Goal: Task Accomplishment & Management: Use online tool/utility

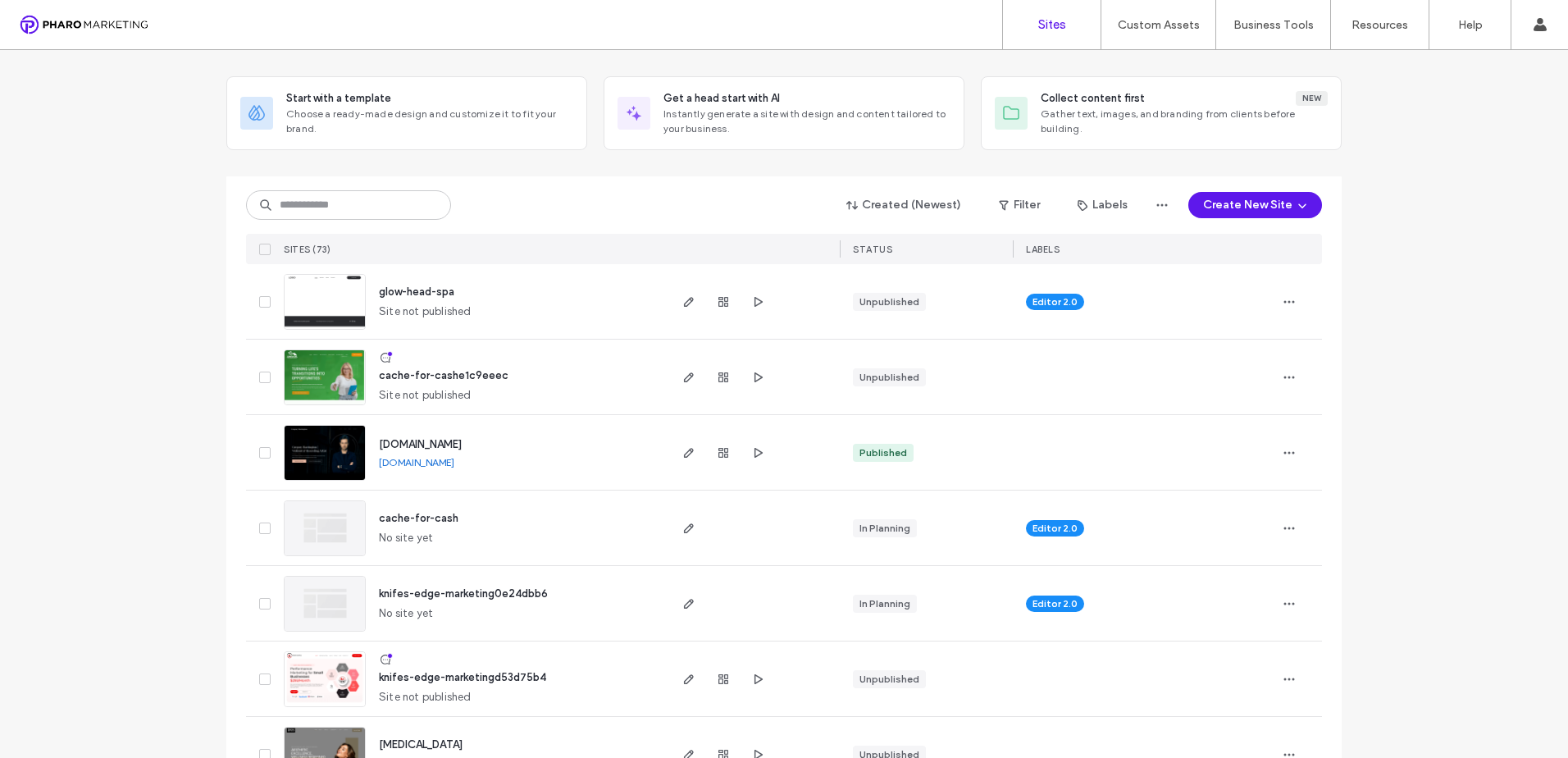
scroll to position [82, 0]
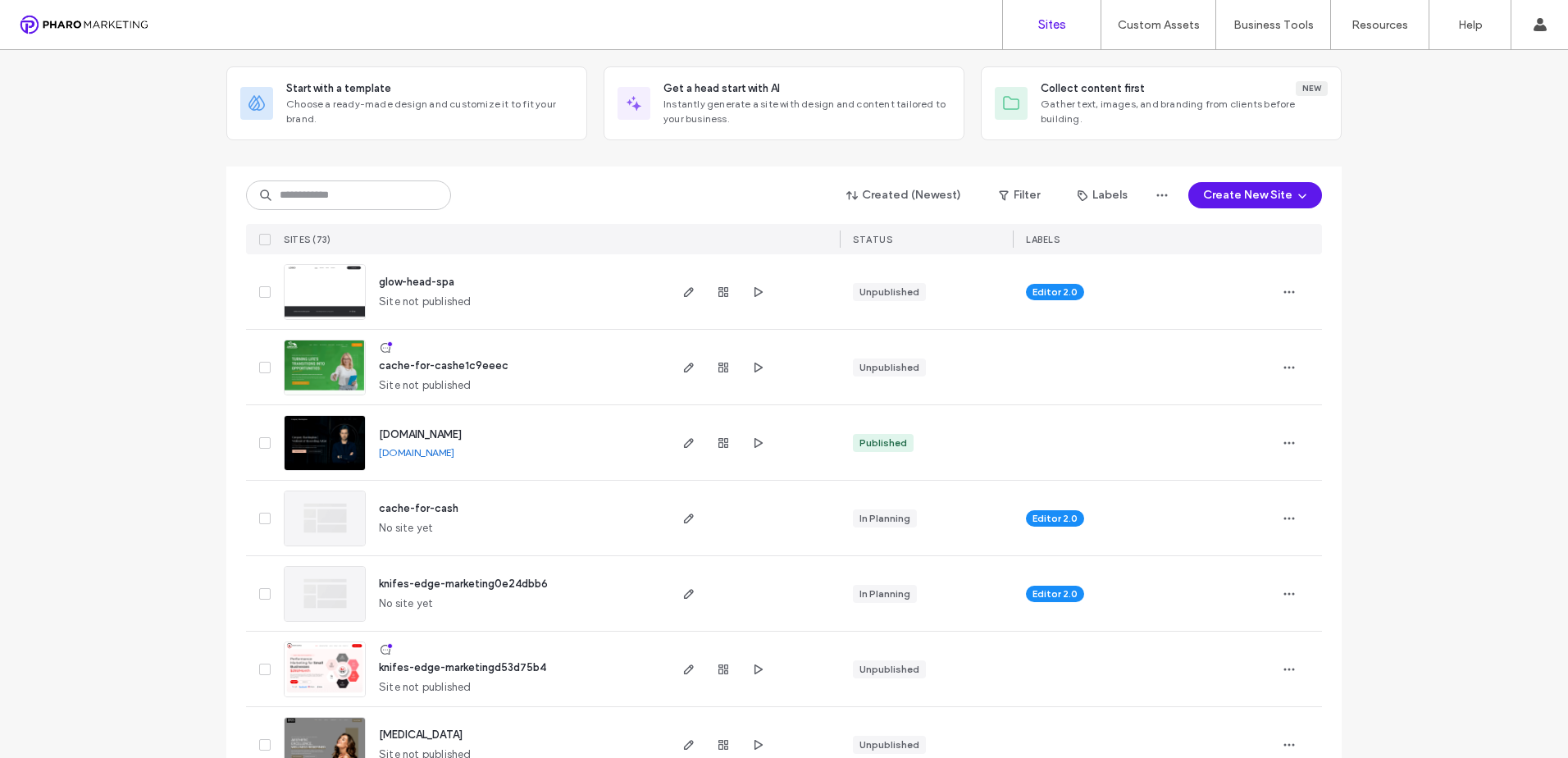
click at [325, 663] on img at bounding box center [324, 698] width 80 height 112
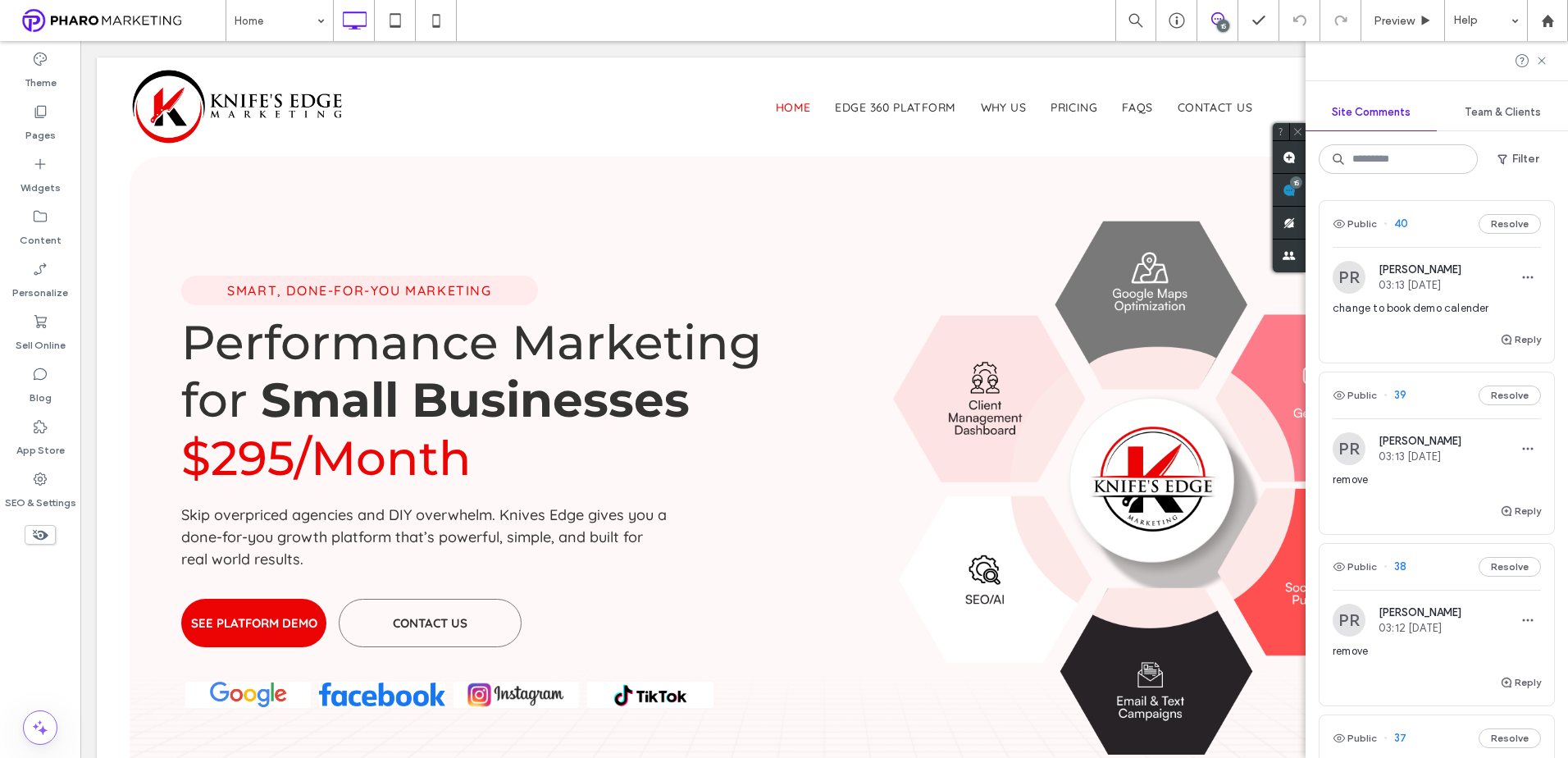
click at [1437, 310] on span "change to book demo calender" at bounding box center [1437, 309] width 208 height 17
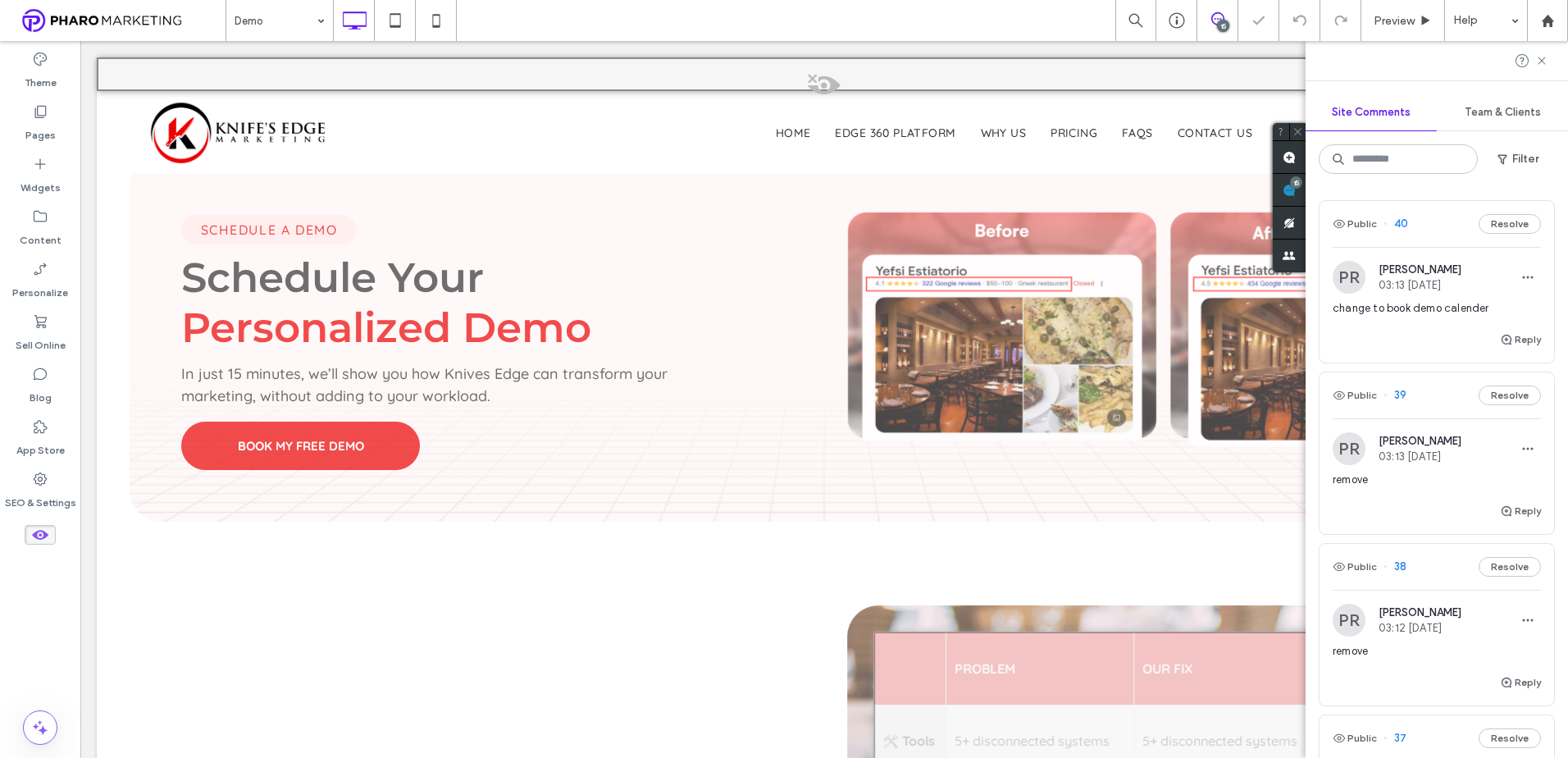
scroll to position [3569, 0]
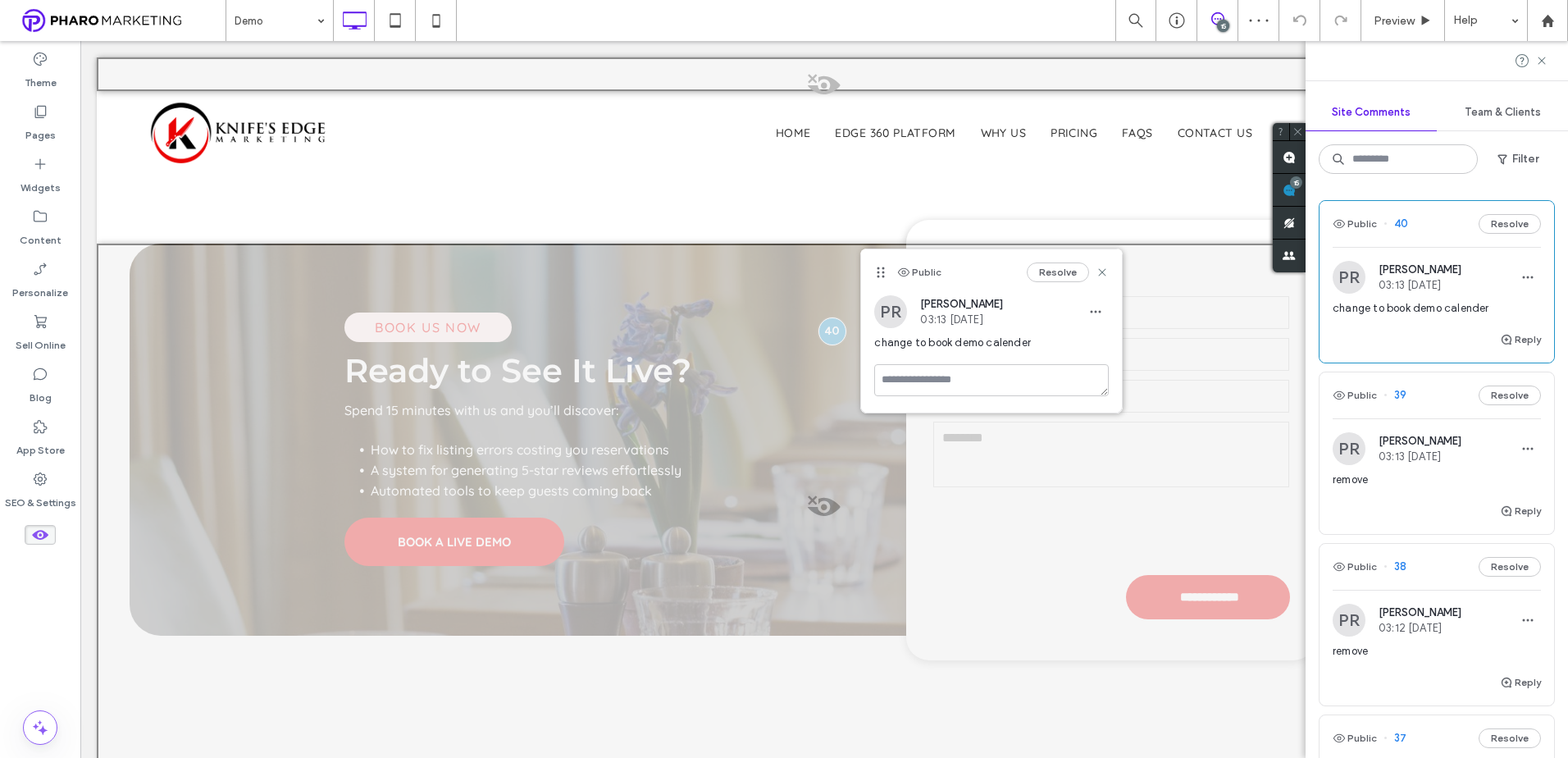
click at [1425, 468] on div "PR Paul Rubenstein 03:13 Aug 12 2025 remove" at bounding box center [1437, 467] width 208 height 69
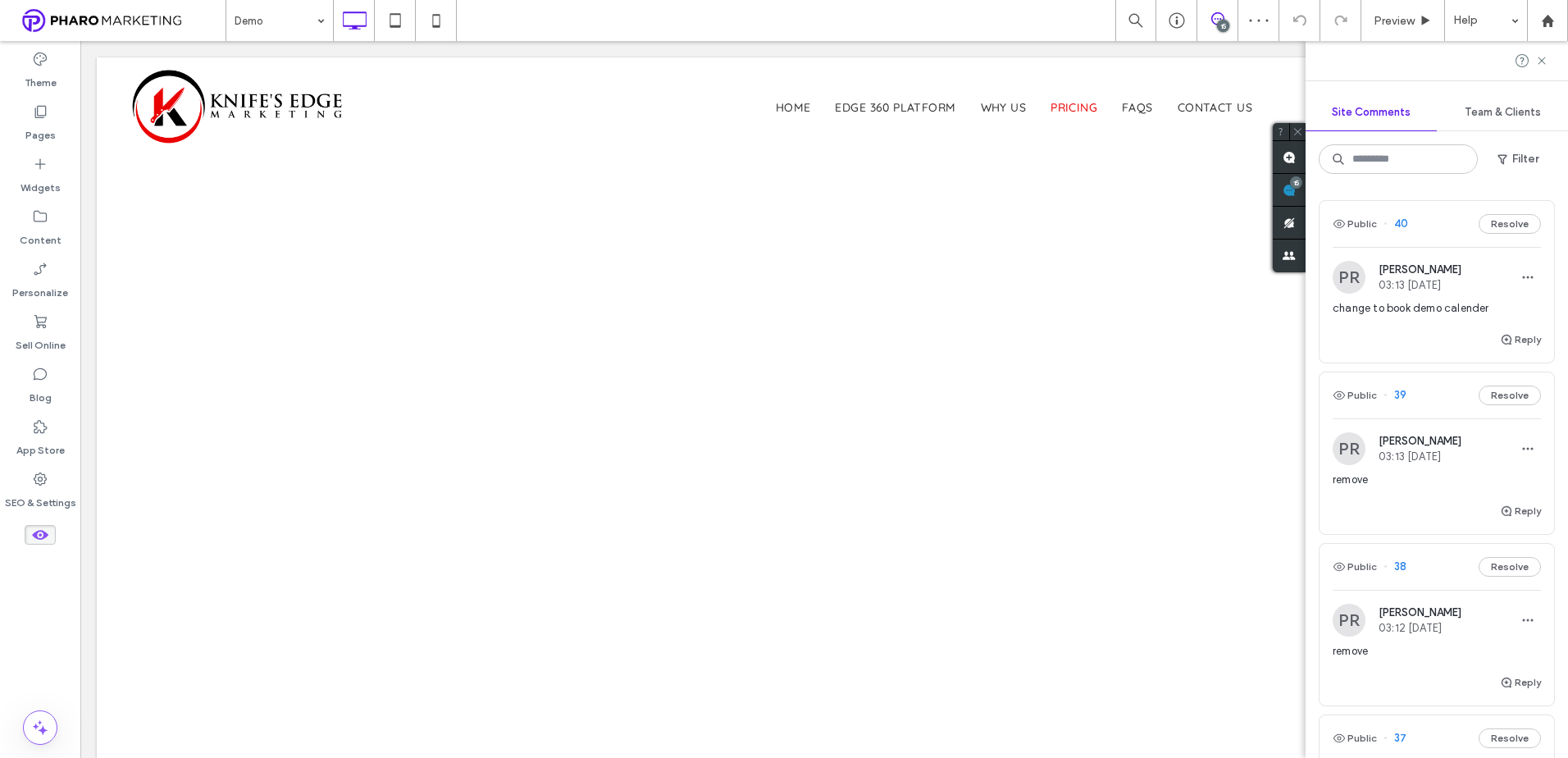
scroll to position [0, 0]
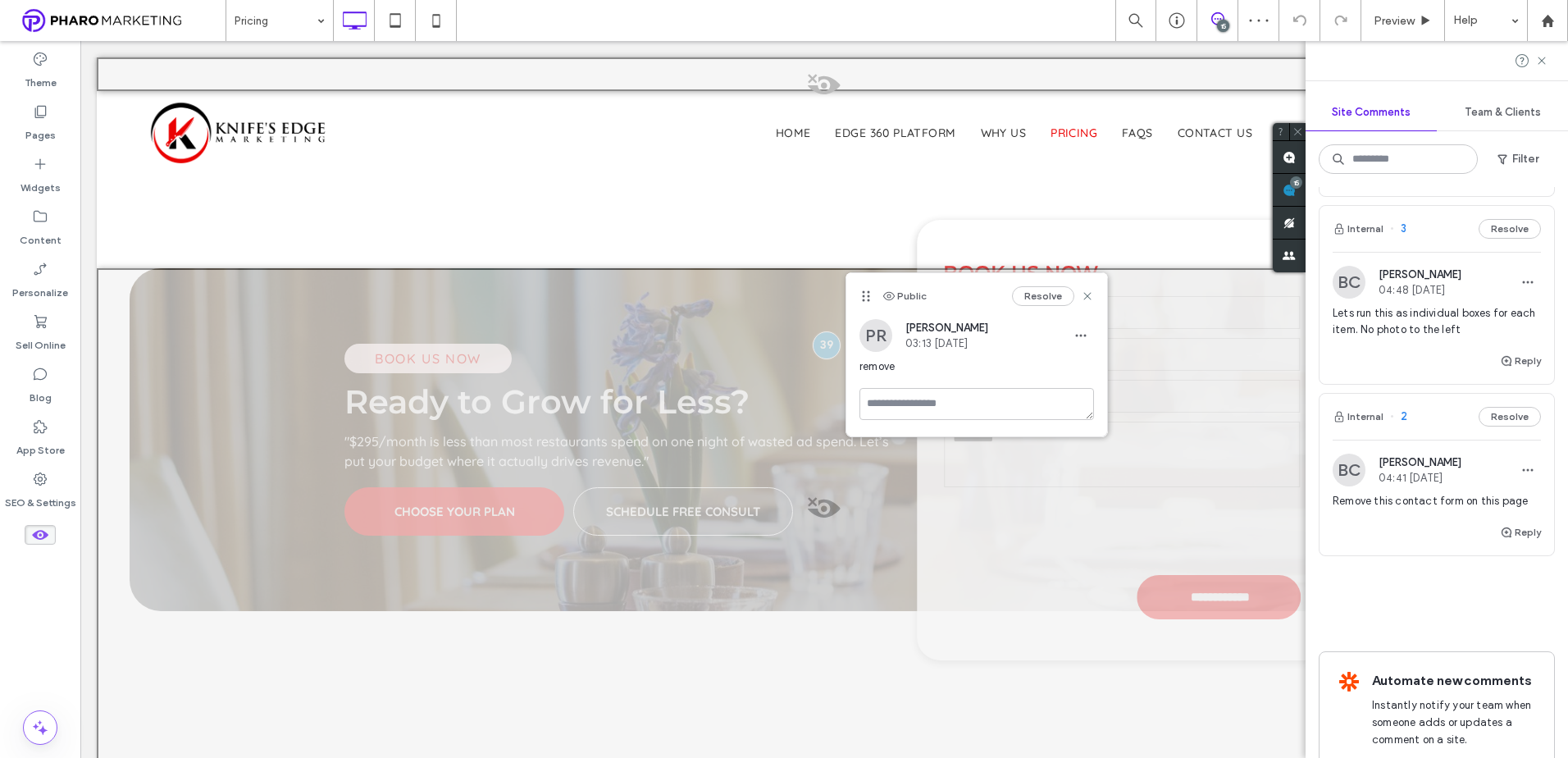
scroll to position [2364, 0]
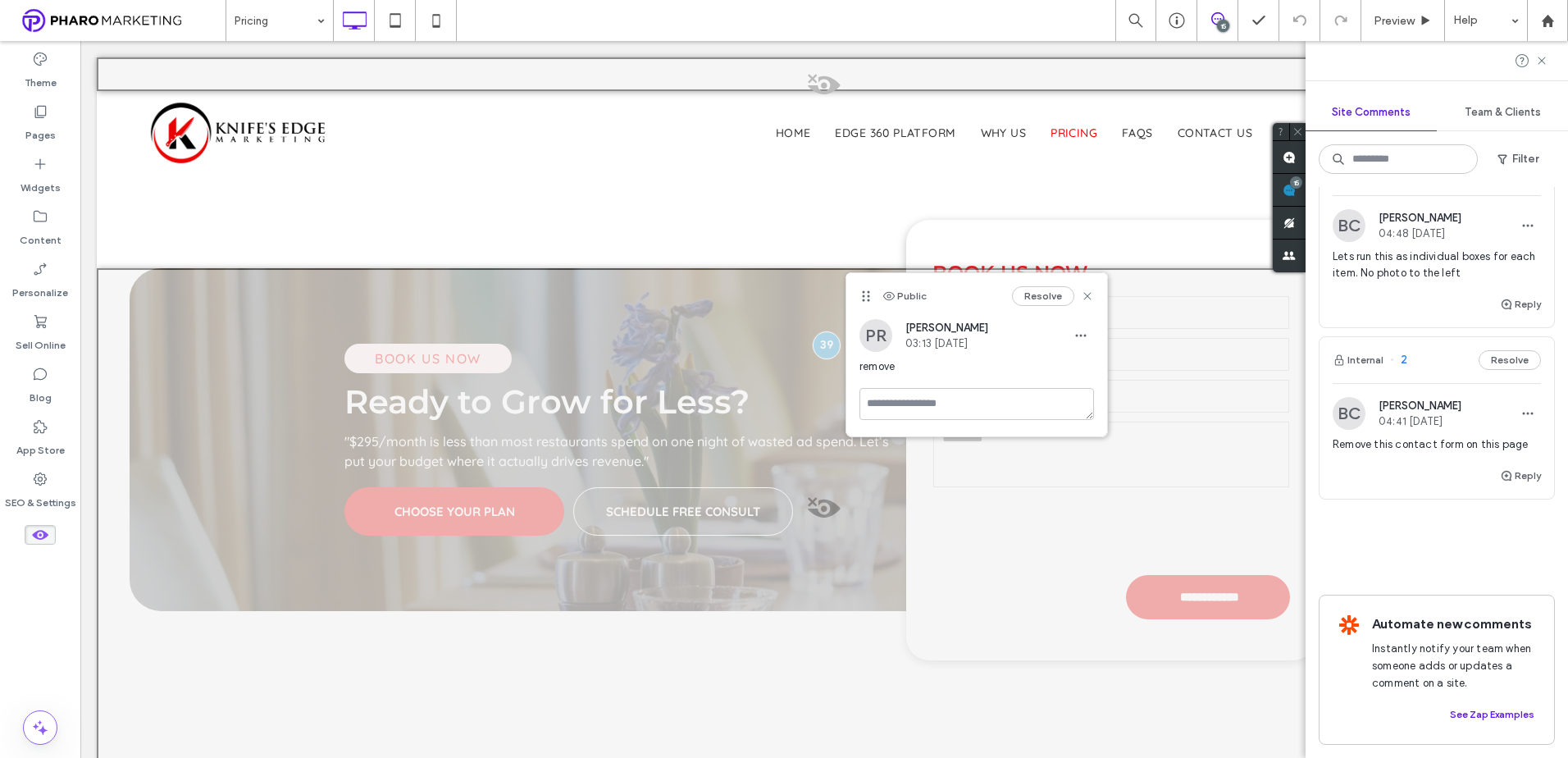
click at [1449, 436] on span "Remove this contact form on this page" at bounding box center [1437, 444] width 208 height 17
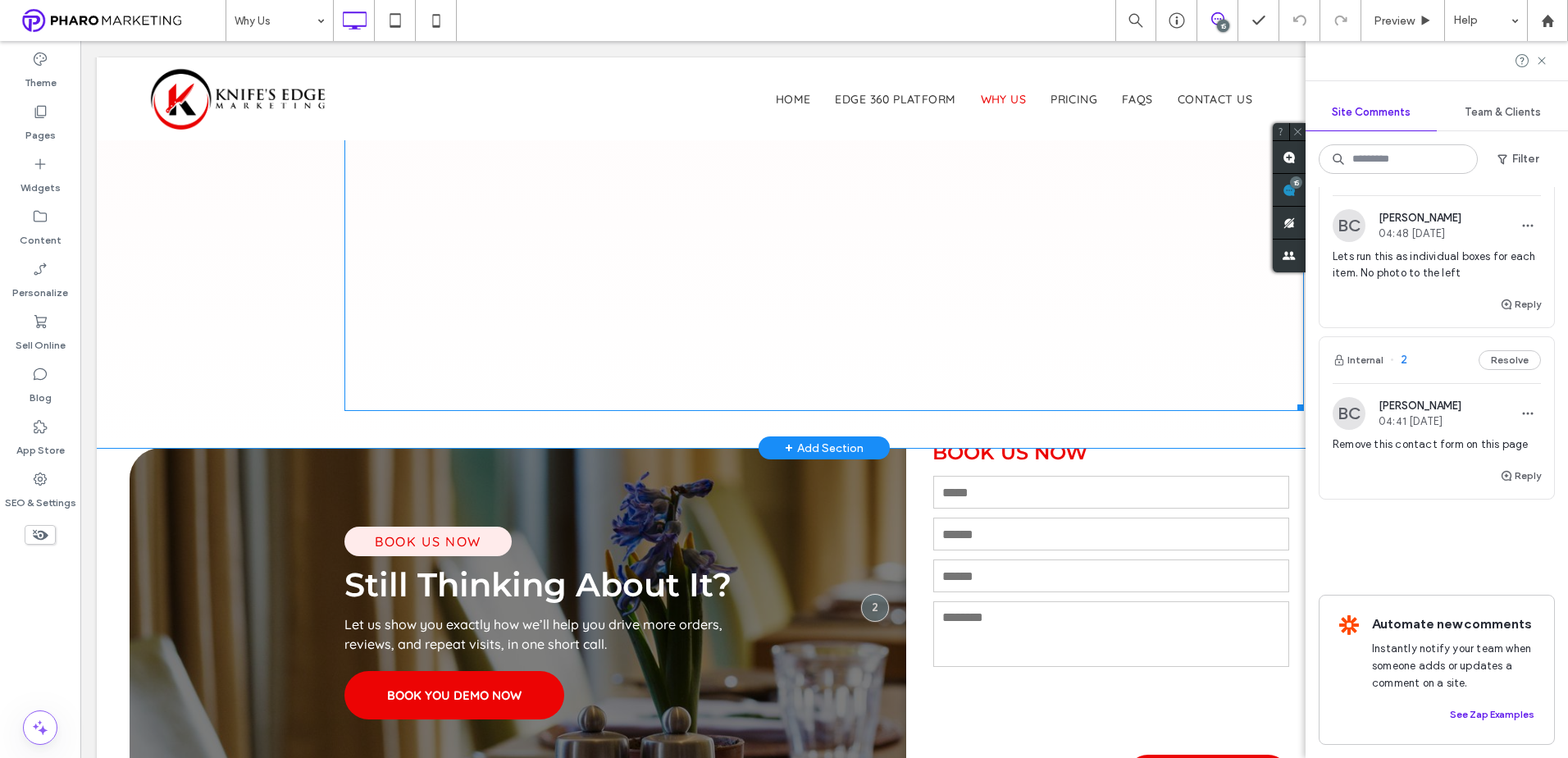
scroll to position [2990, 0]
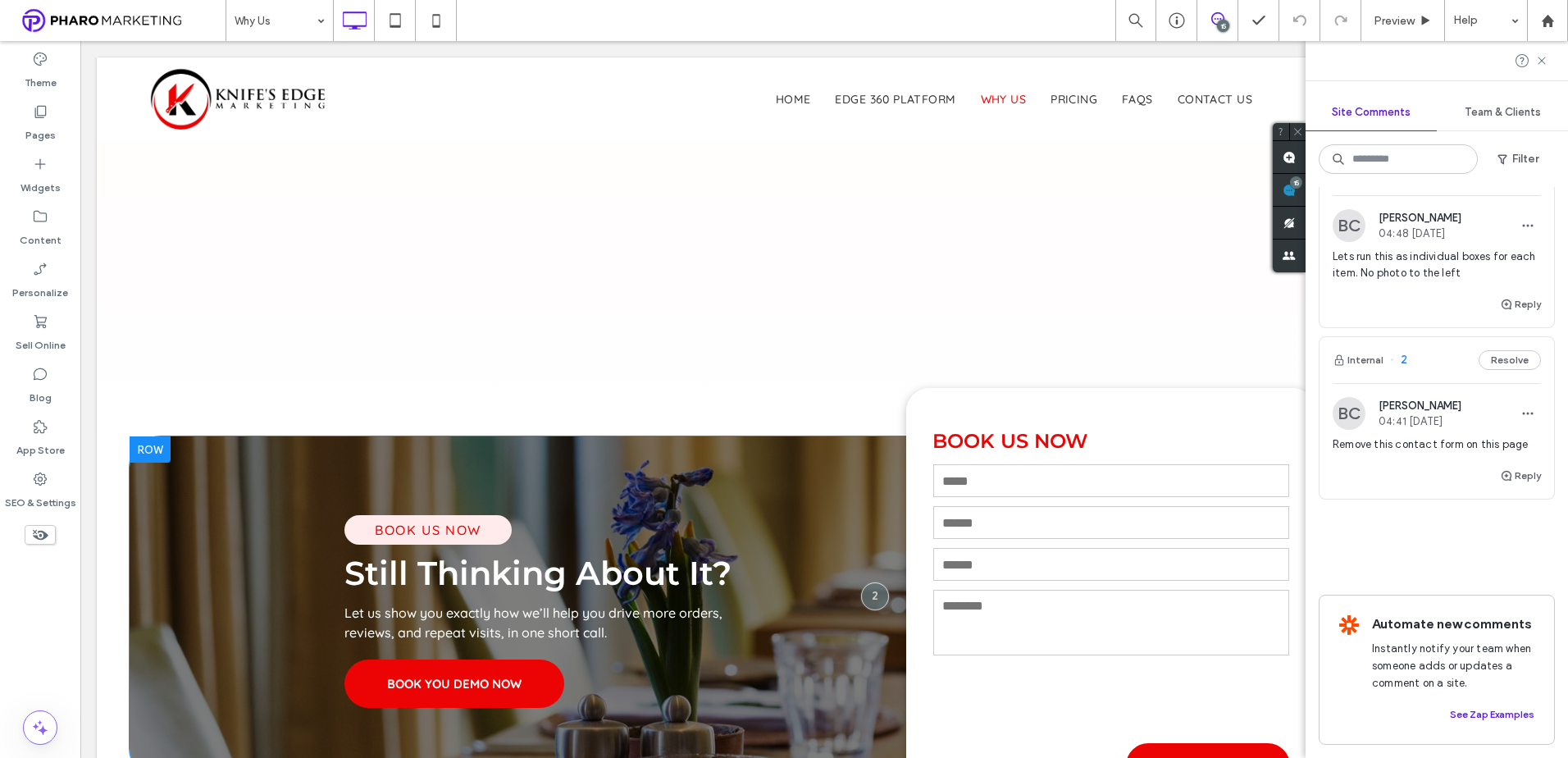
click at [155, 444] on div at bounding box center [151, 449] width 41 height 26
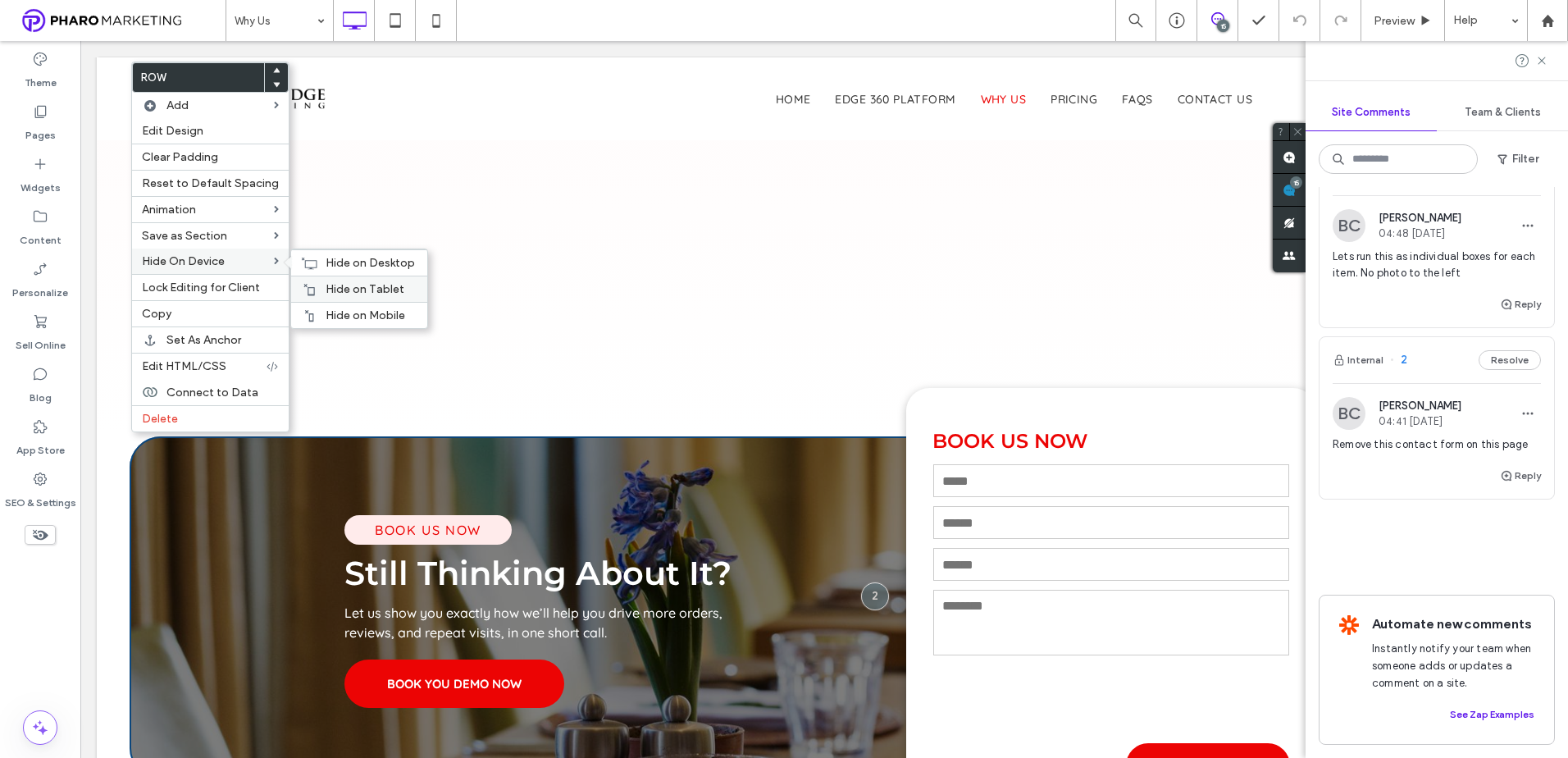
drag, startPoint x: 339, startPoint y: 317, endPoint x: 285, endPoint y: 295, distance: 58.3
click at [337, 317] on span "Hide on Mobile" at bounding box center [366, 315] width 79 height 14
click at [333, 290] on span "Hide on Tablet" at bounding box center [365, 289] width 79 height 14
click at [312, 260] on use at bounding box center [309, 262] width 16 height 12
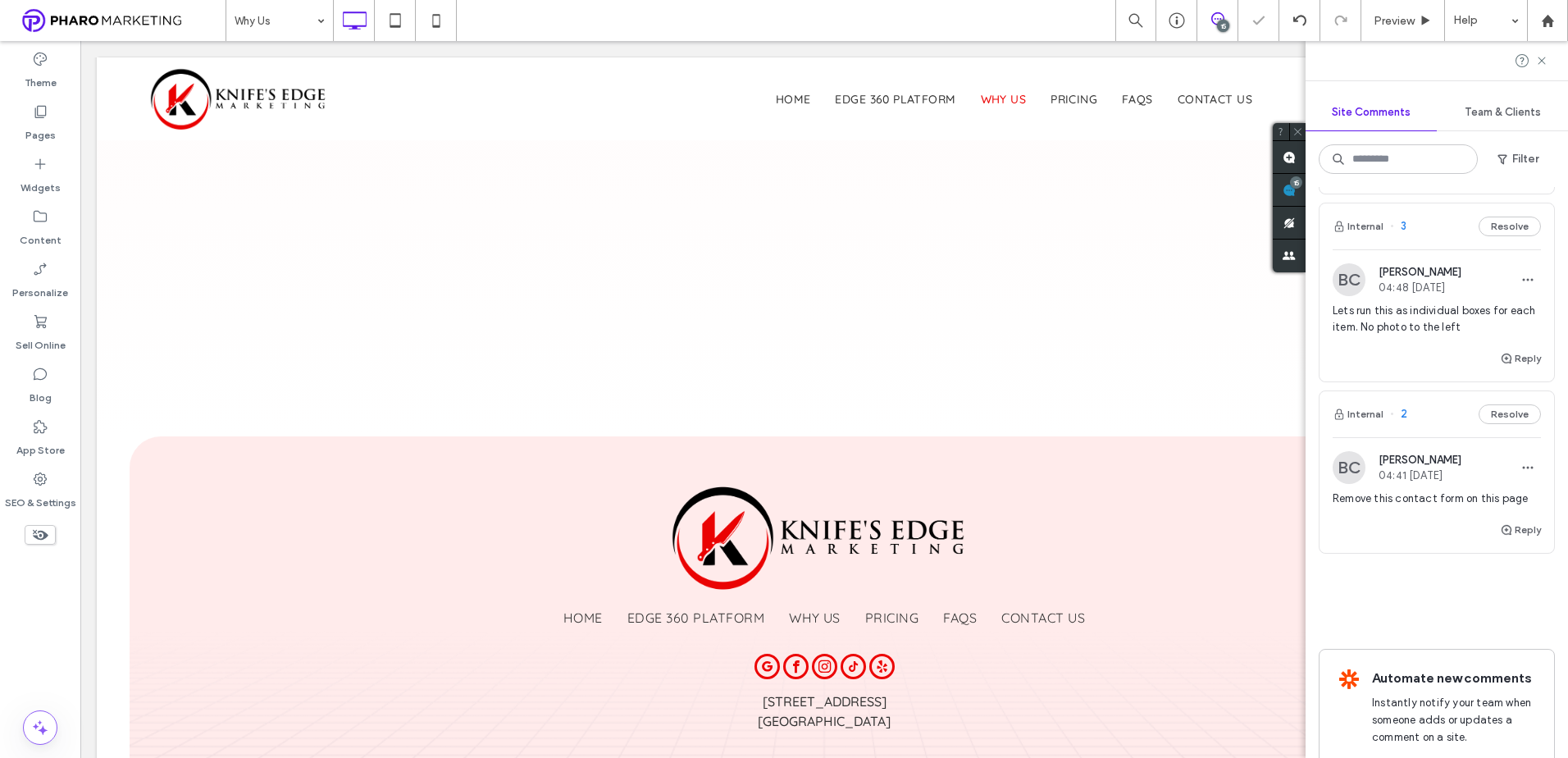
scroll to position [2282, 0]
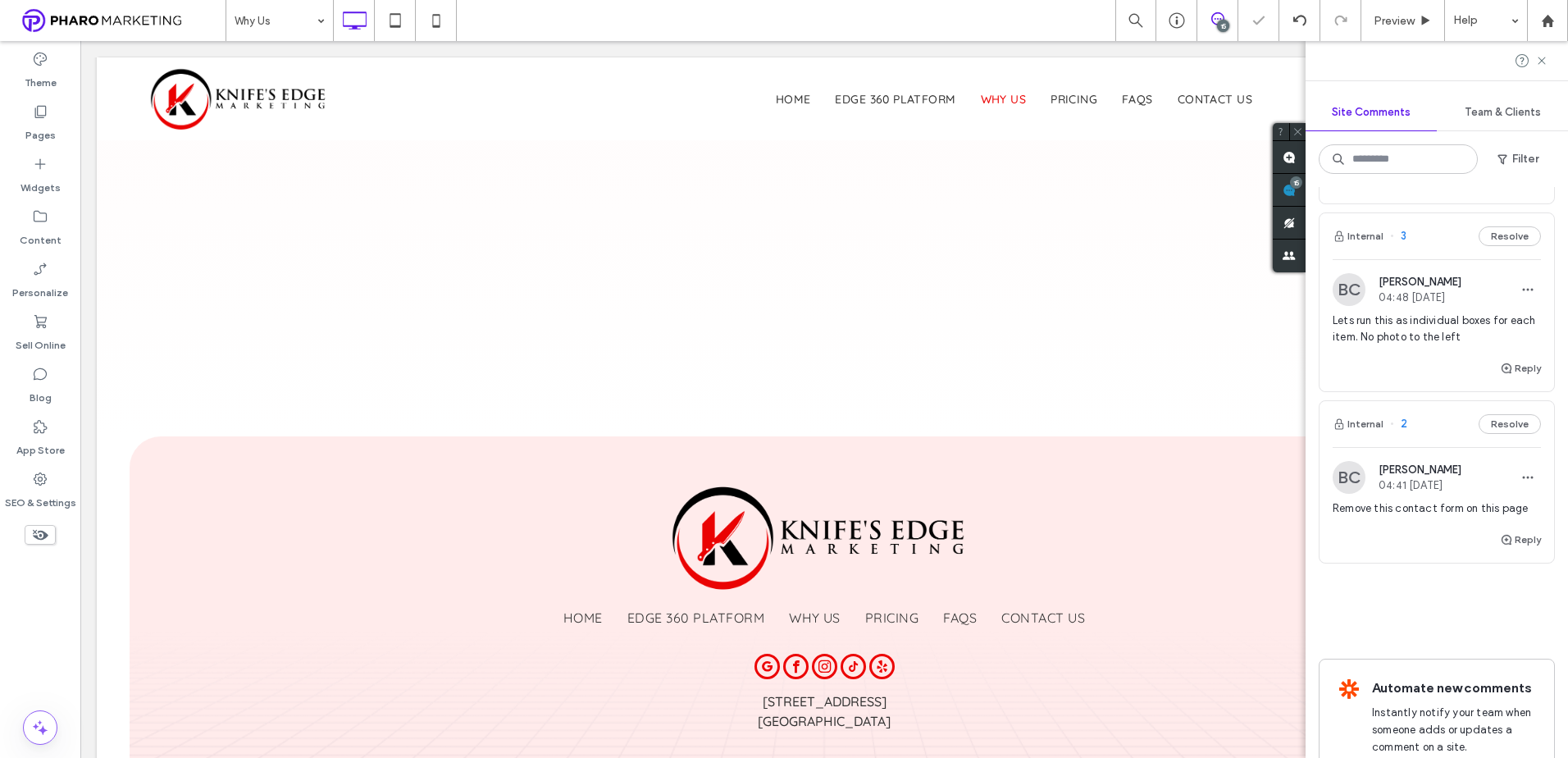
click at [1409, 336] on span "Lets run this as individual boxes for each item. No photo to the left" at bounding box center [1437, 329] width 208 height 33
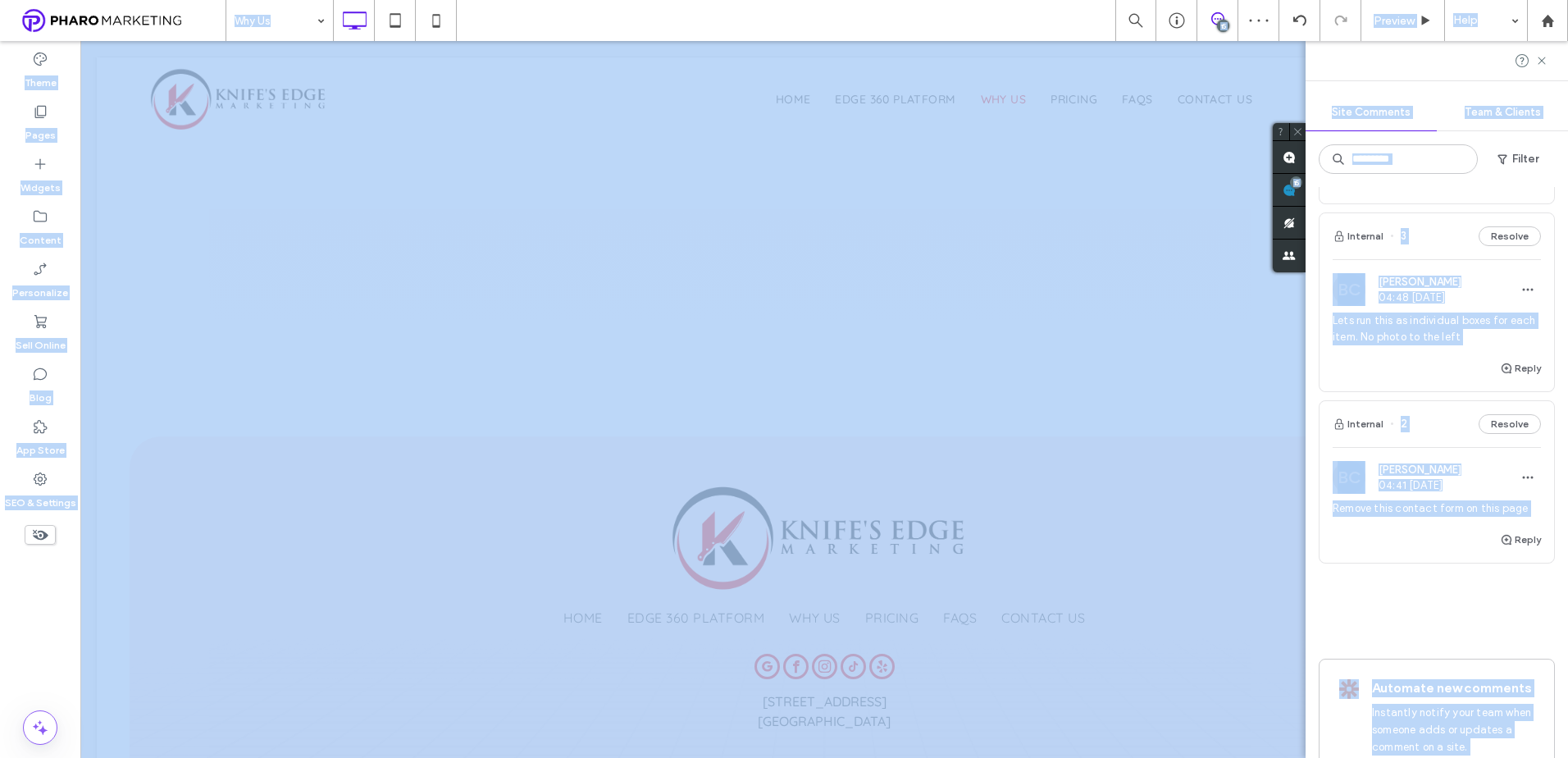
click at [1409, 336] on div at bounding box center [784, 379] width 1568 height 758
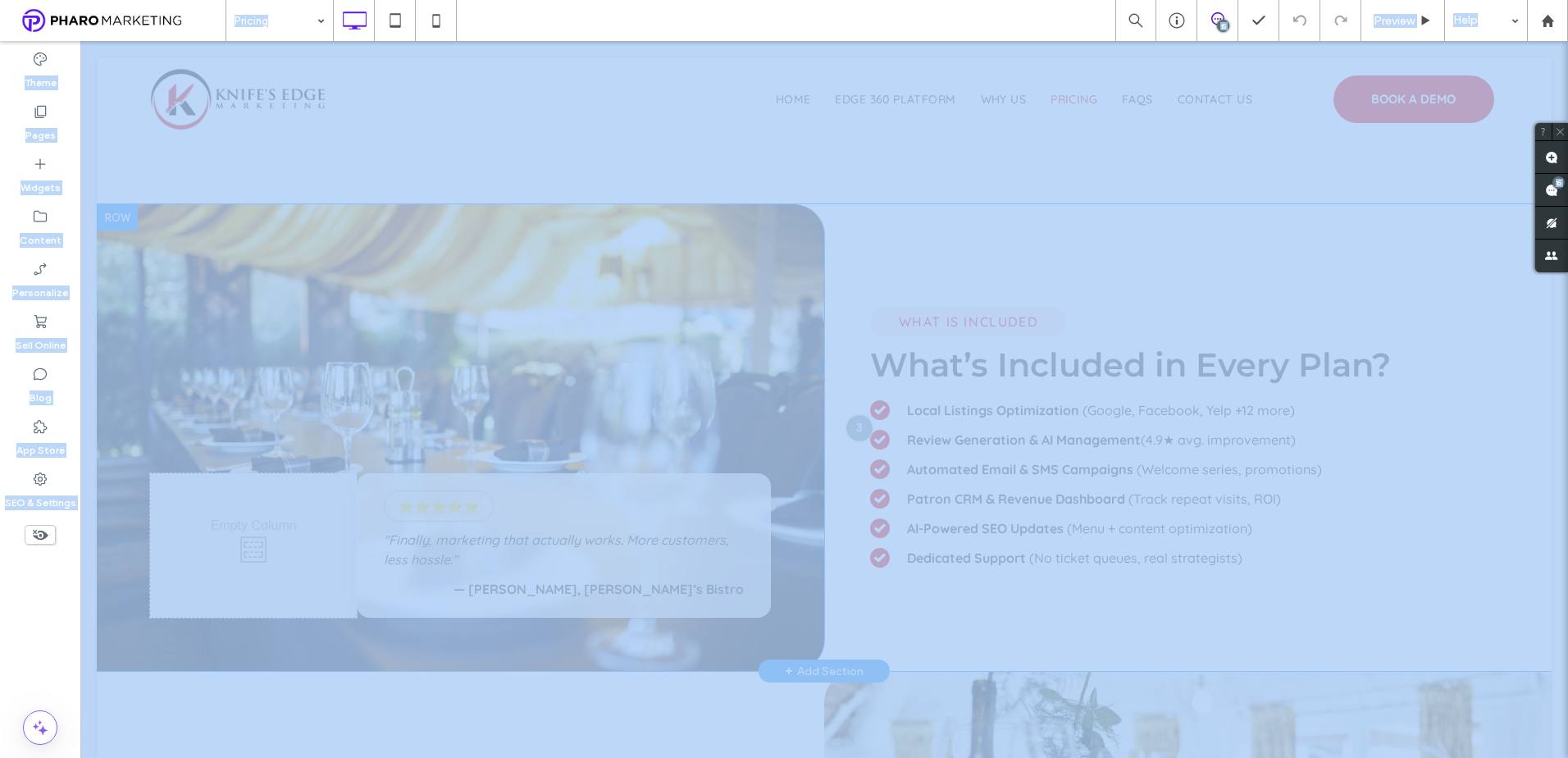
scroll to position [814, 0]
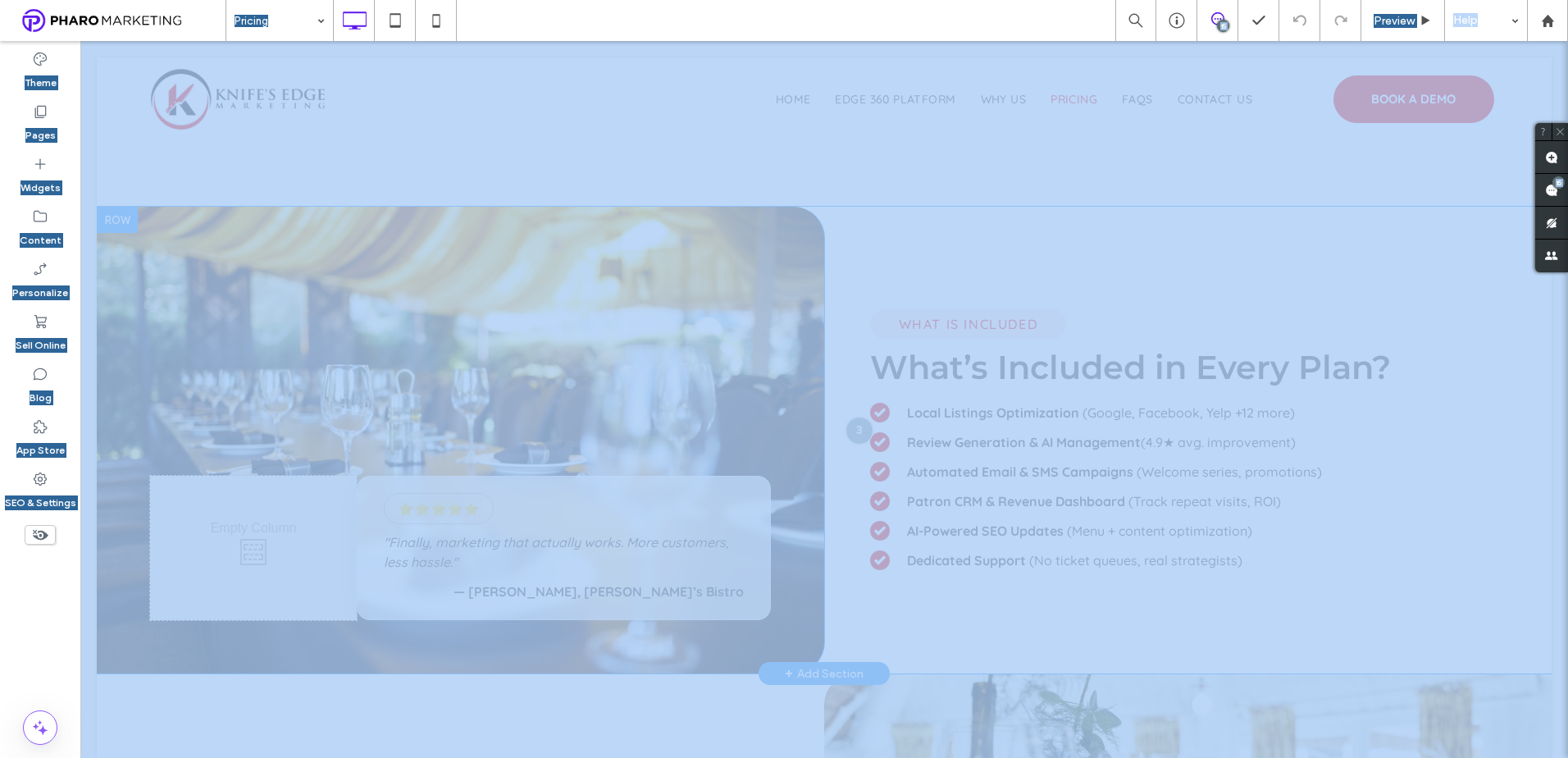
click at [114, 221] on div at bounding box center [117, 220] width 41 height 26
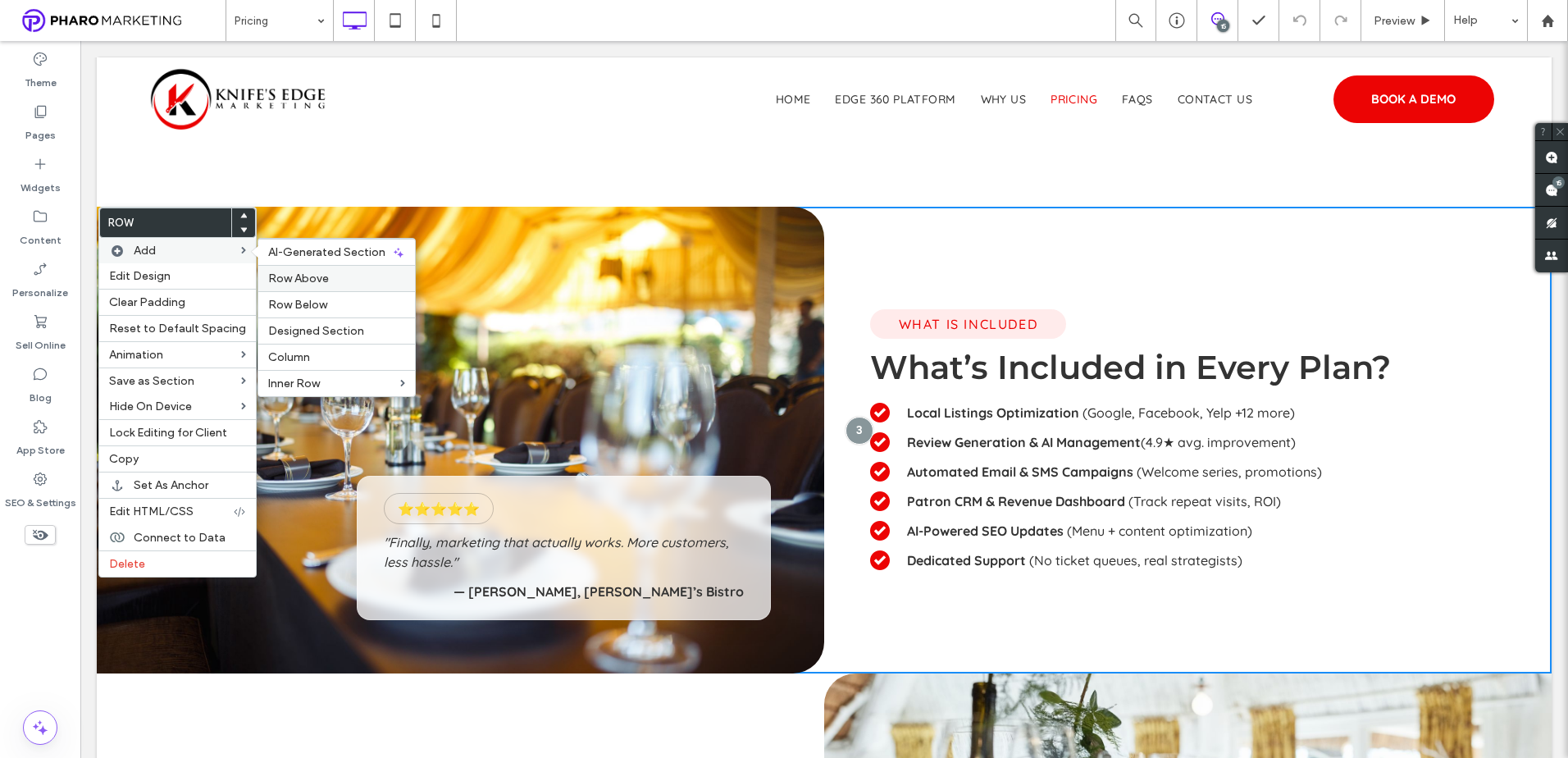
click at [307, 279] on span "Row Above" at bounding box center [298, 278] width 60 height 14
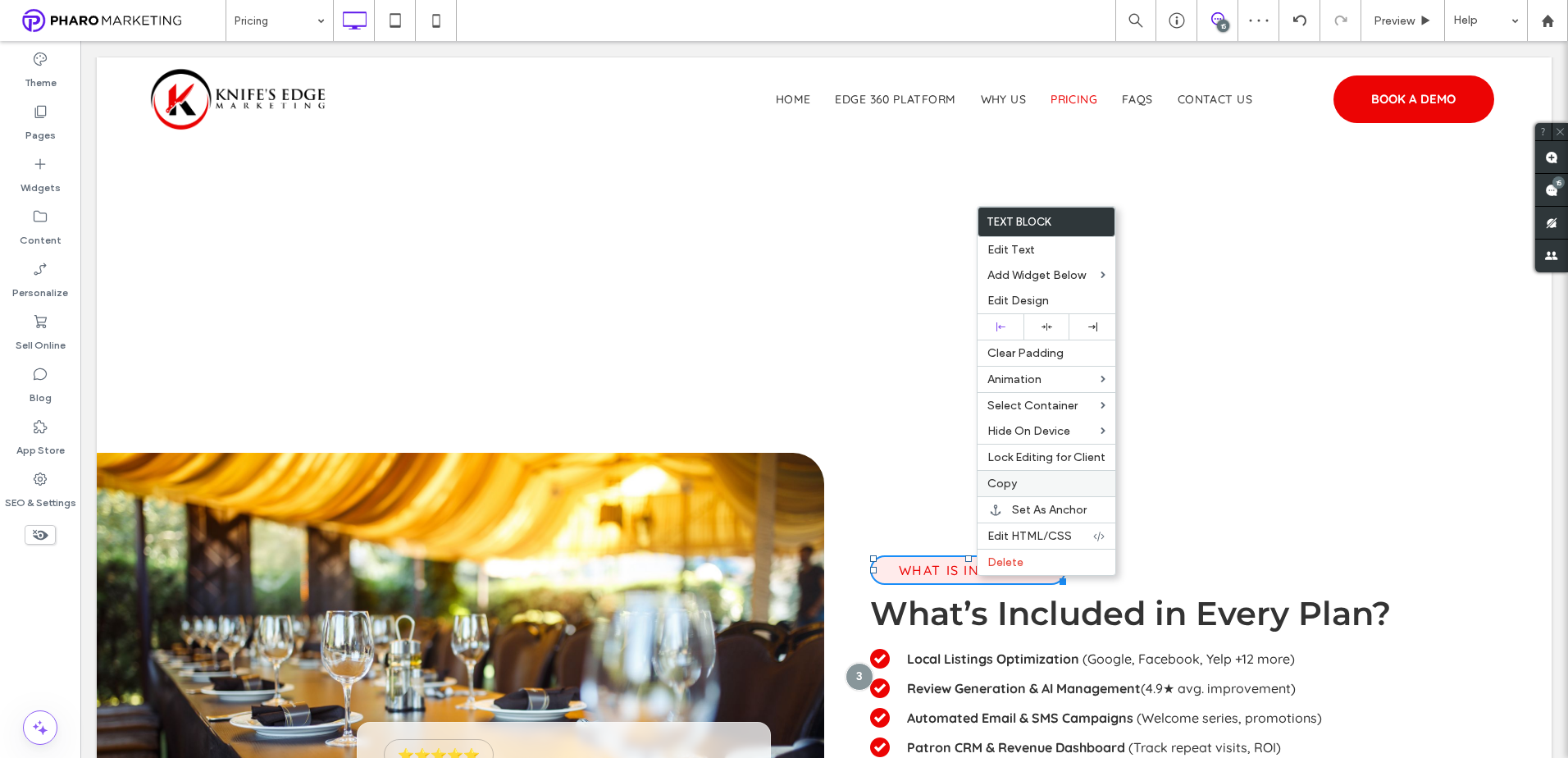
click at [1035, 485] on label "Copy" at bounding box center [1046, 483] width 118 height 14
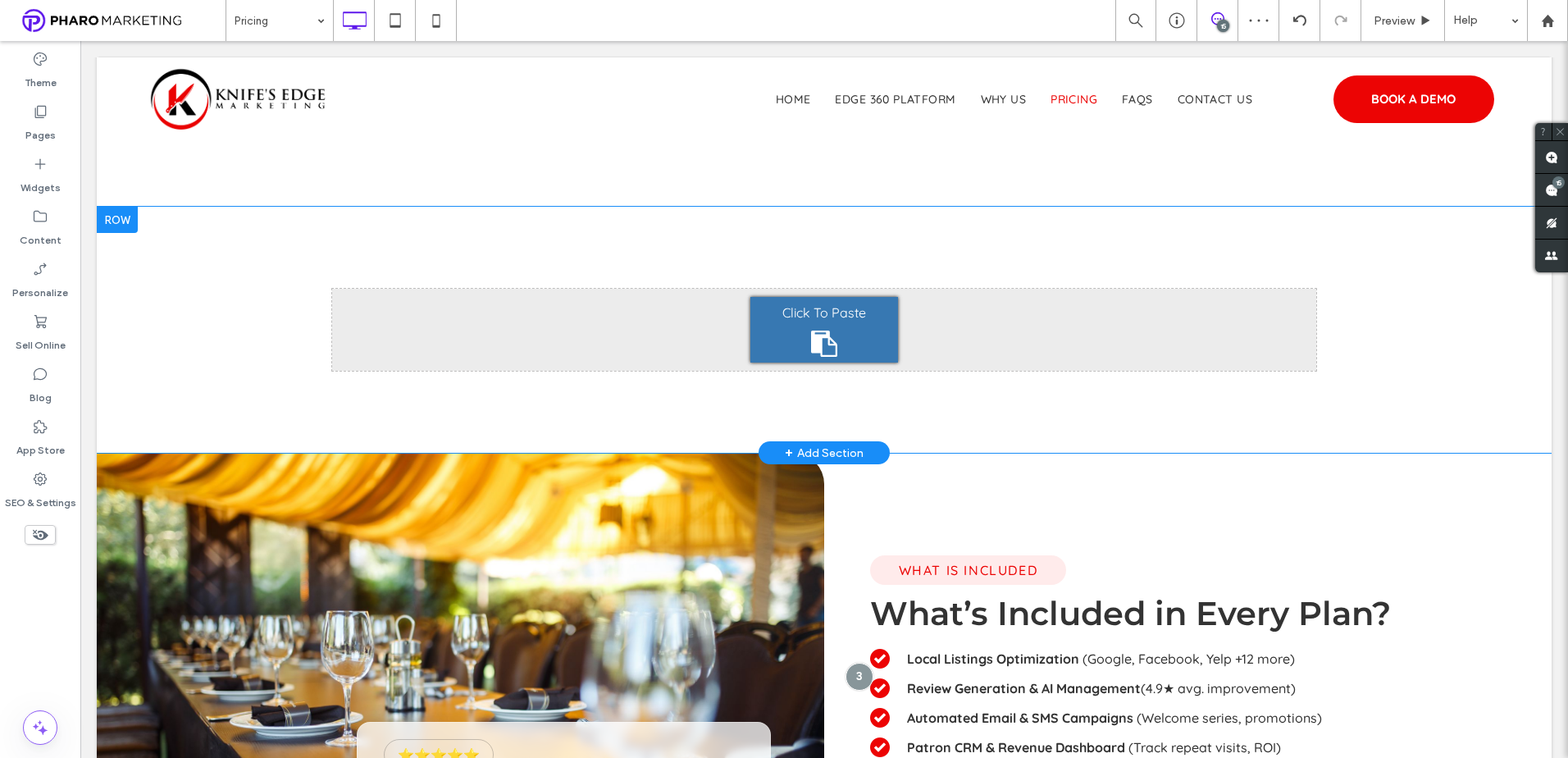
drag, startPoint x: 796, startPoint y: 312, endPoint x: 872, endPoint y: 361, distance: 90.4
click at [796, 312] on span "Click To Paste" at bounding box center [824, 313] width 84 height 20
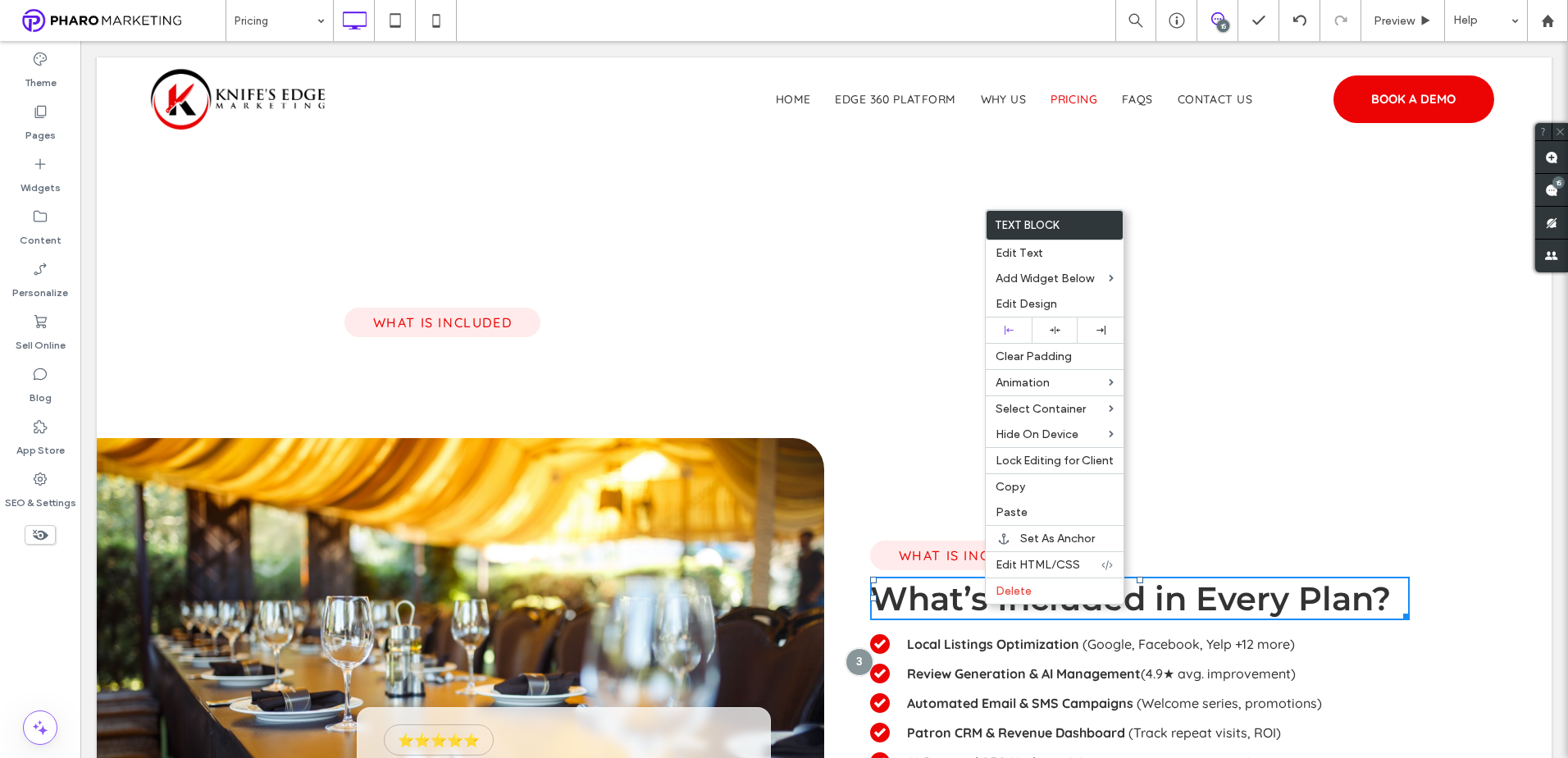
drag, startPoint x: 1040, startPoint y: 489, endPoint x: 808, endPoint y: 398, distance: 249.2
click at [1039, 489] on label "Copy" at bounding box center [1054, 487] width 118 height 14
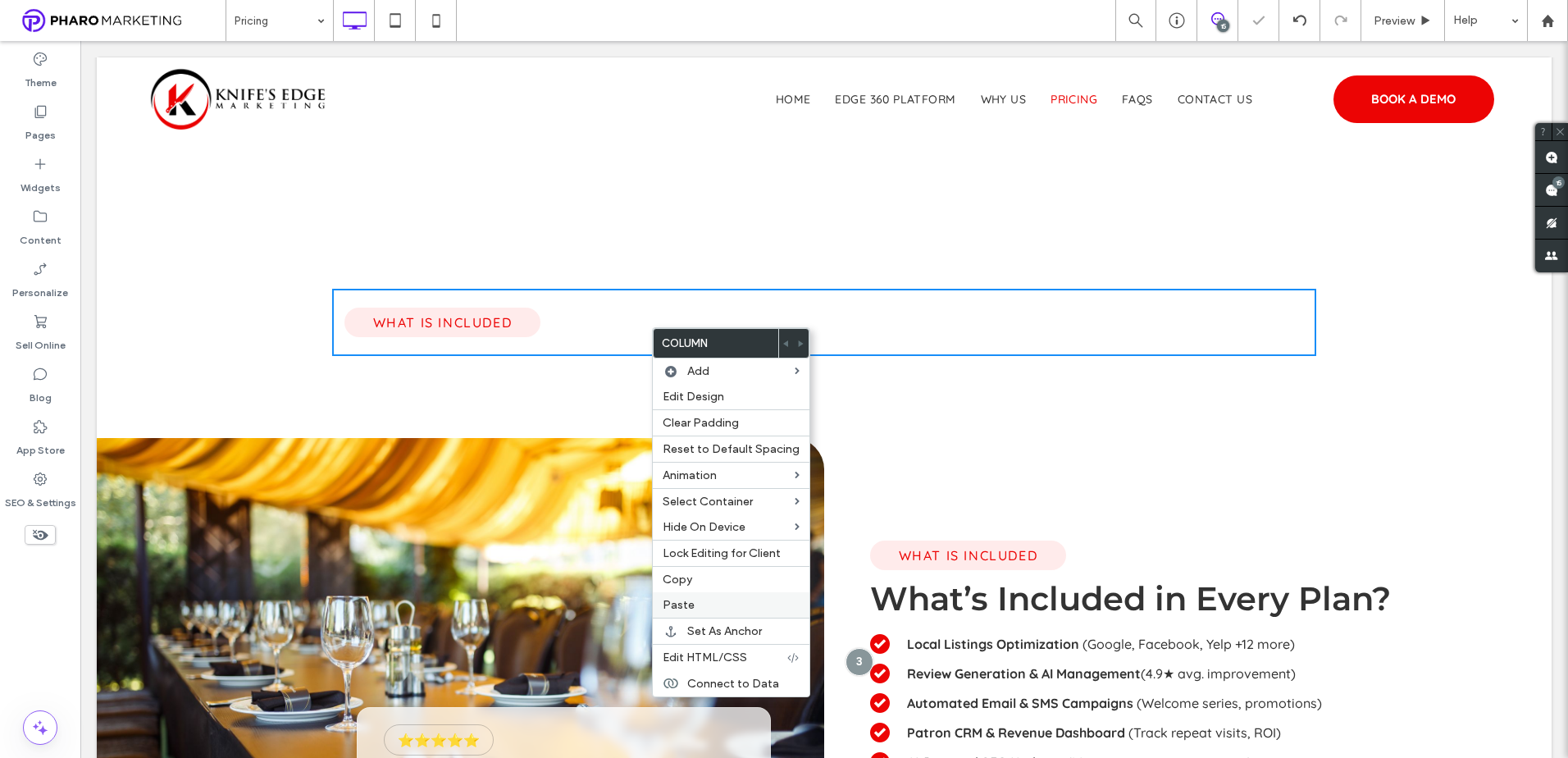
drag, startPoint x: 706, startPoint y: 610, endPoint x: 915, endPoint y: 634, distance: 210.4
click at [707, 610] on label "Paste" at bounding box center [731, 605] width 137 height 14
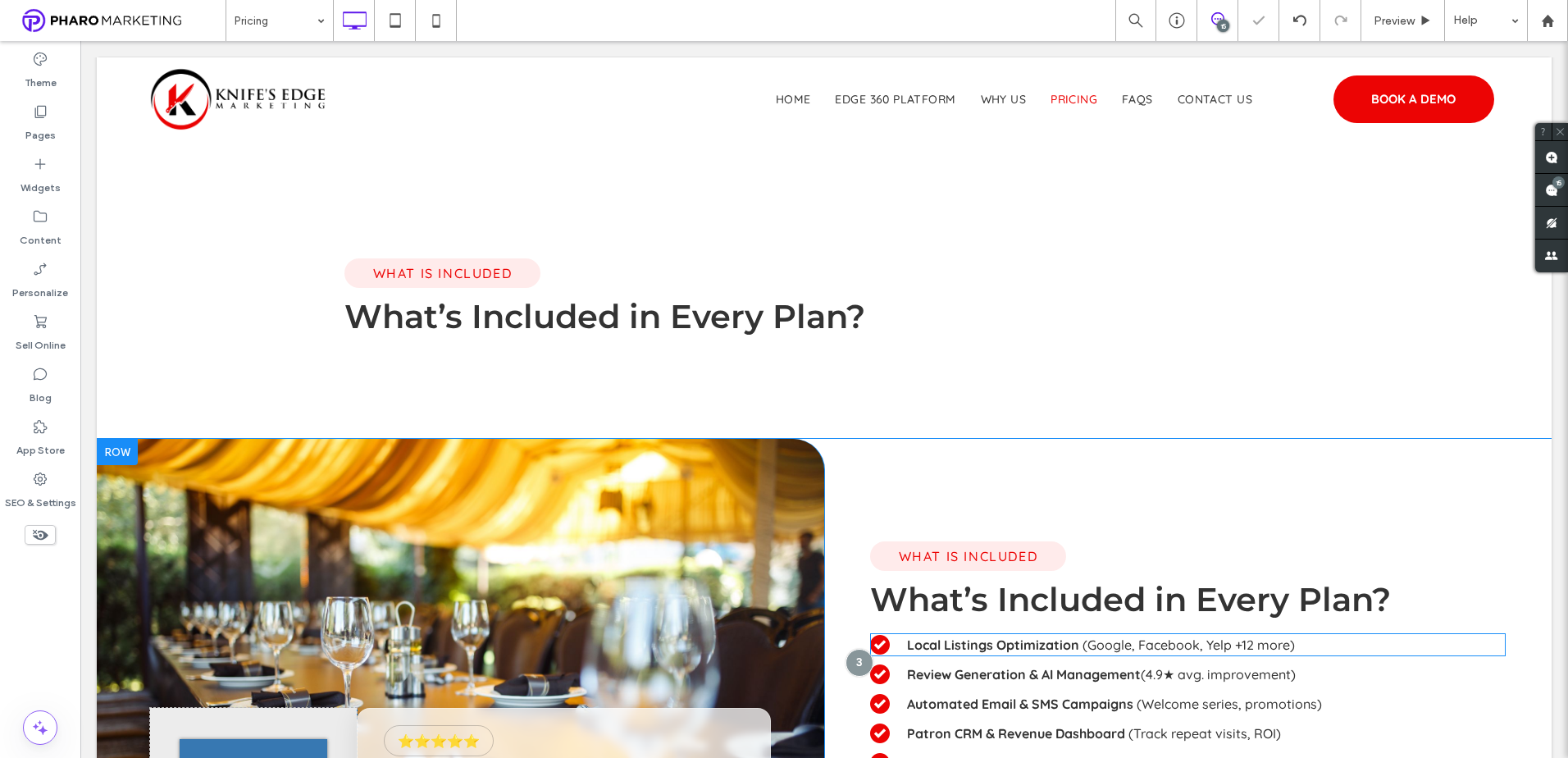
scroll to position [896, 0]
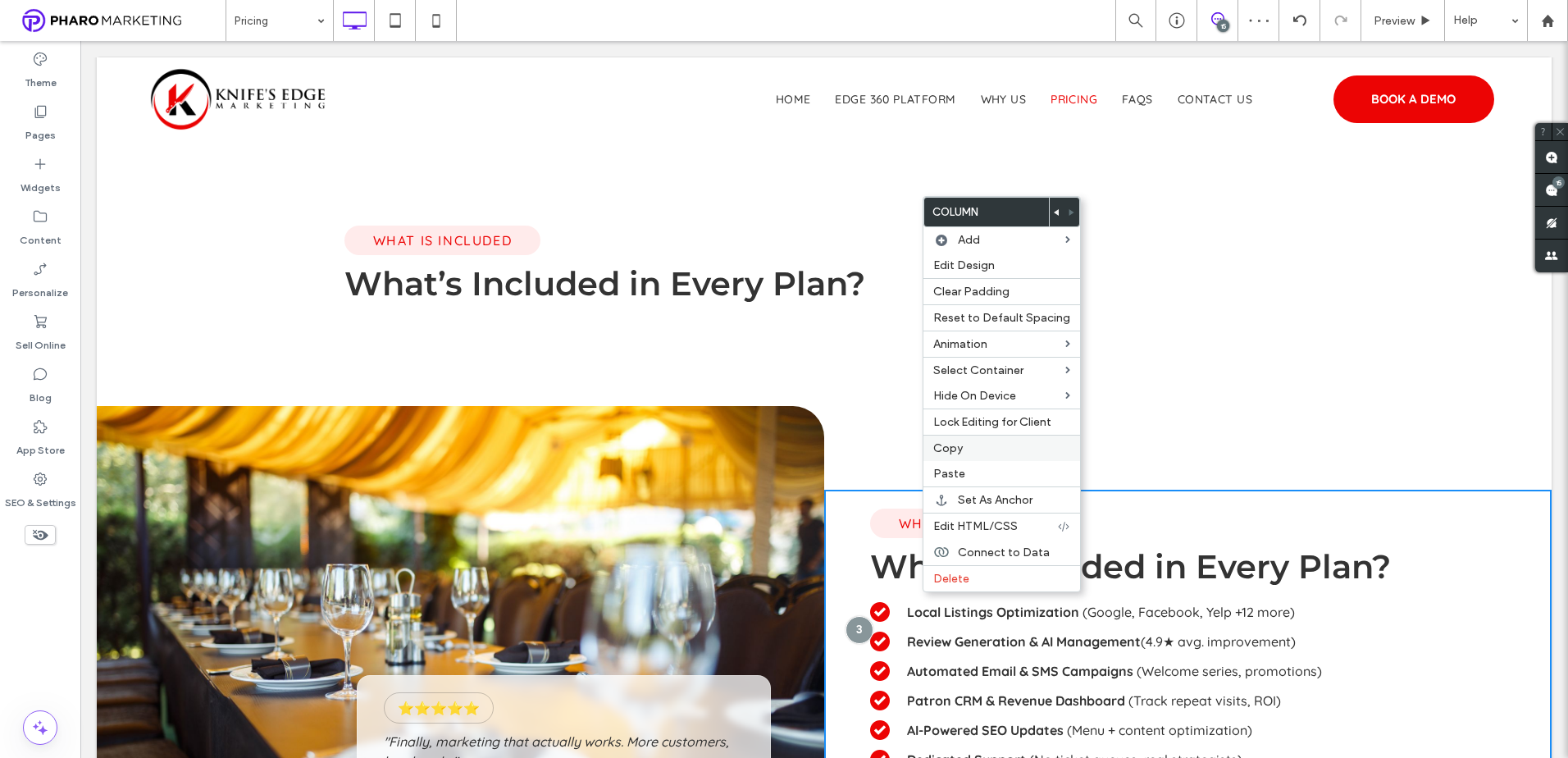
click at [951, 449] on span "Copy" at bounding box center [948, 448] width 30 height 14
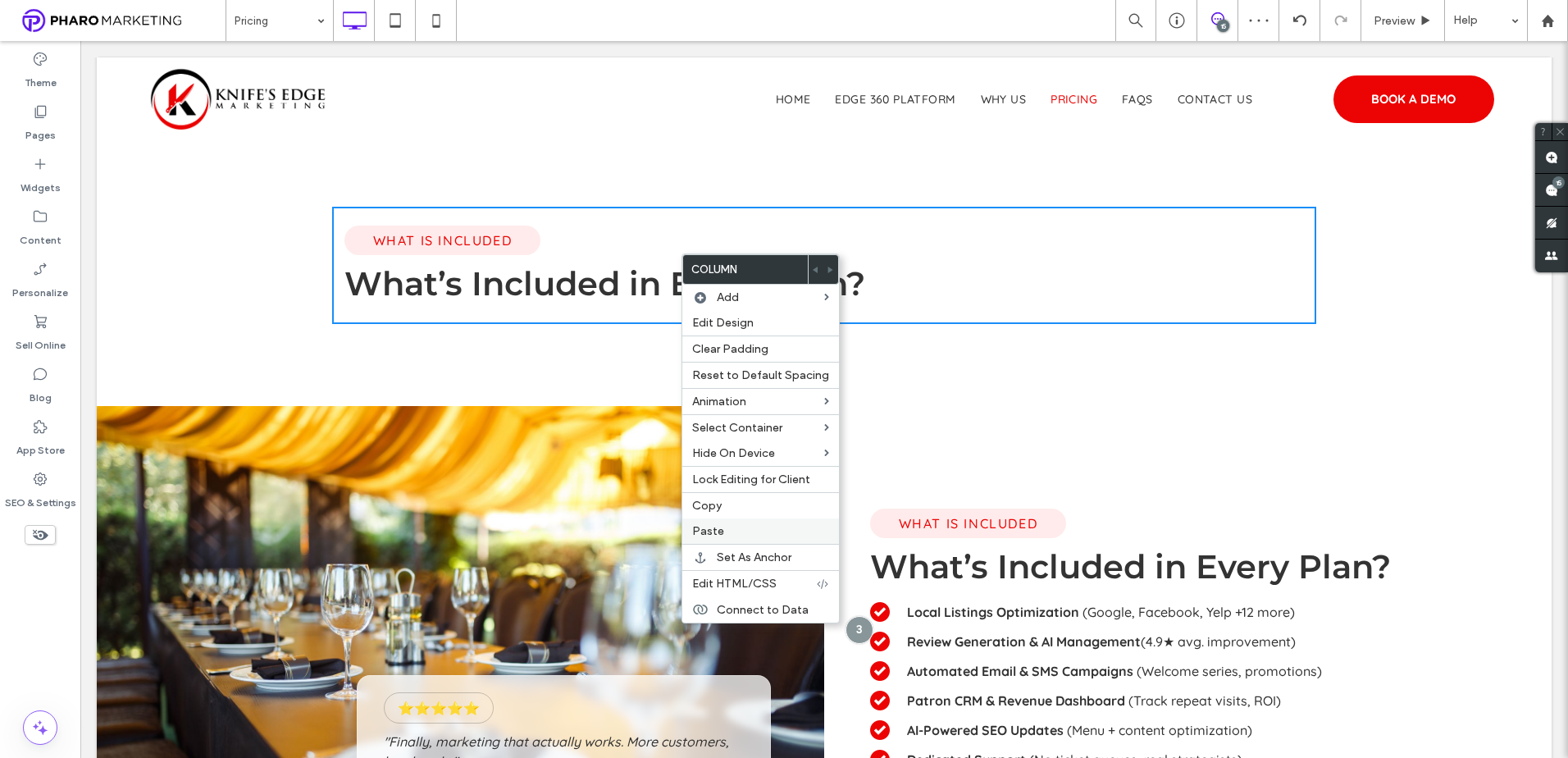
click at [734, 529] on label "Paste" at bounding box center [761, 531] width 137 height 14
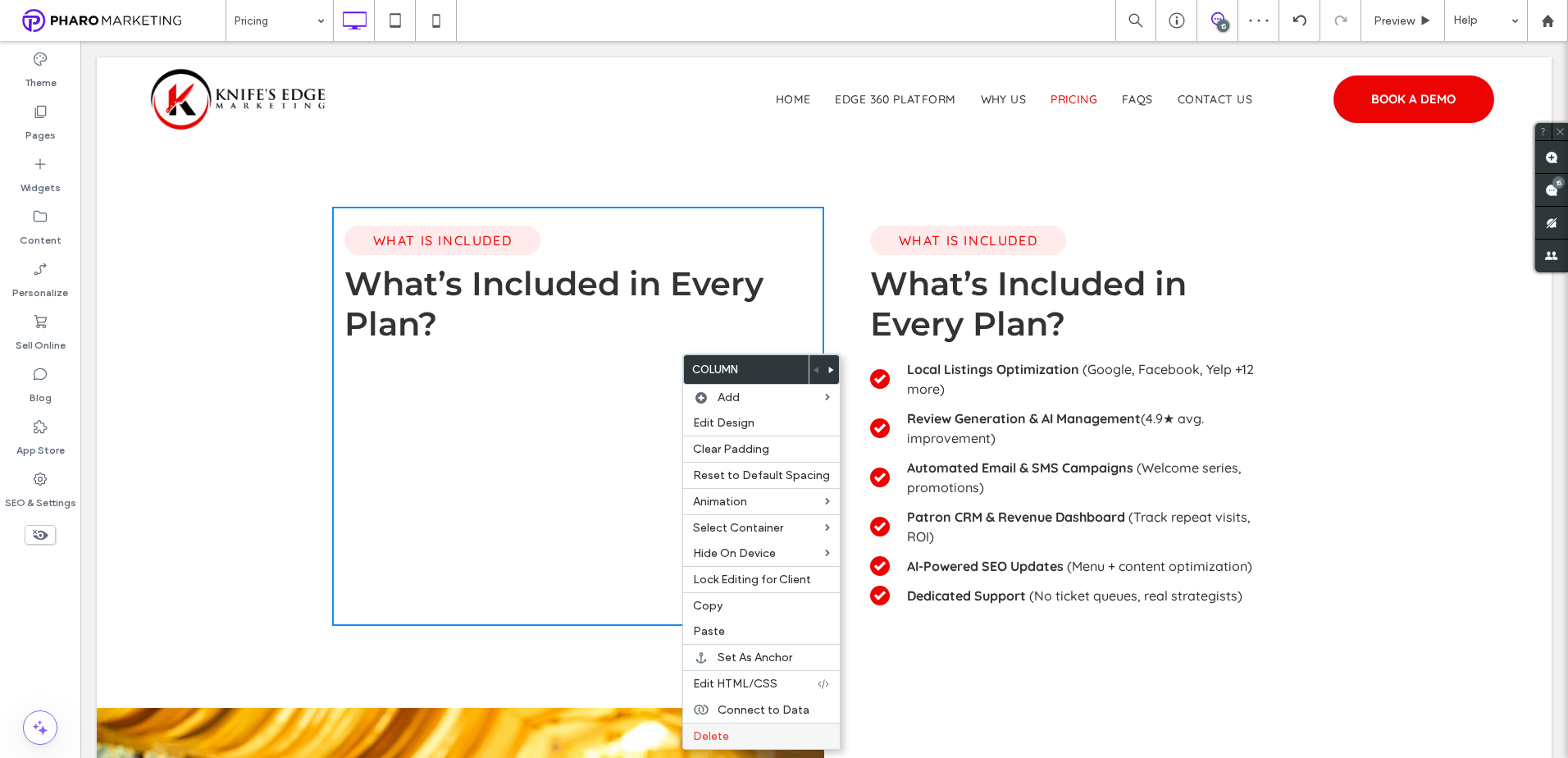
click at [737, 736] on label "Delete" at bounding box center [762, 736] width 137 height 14
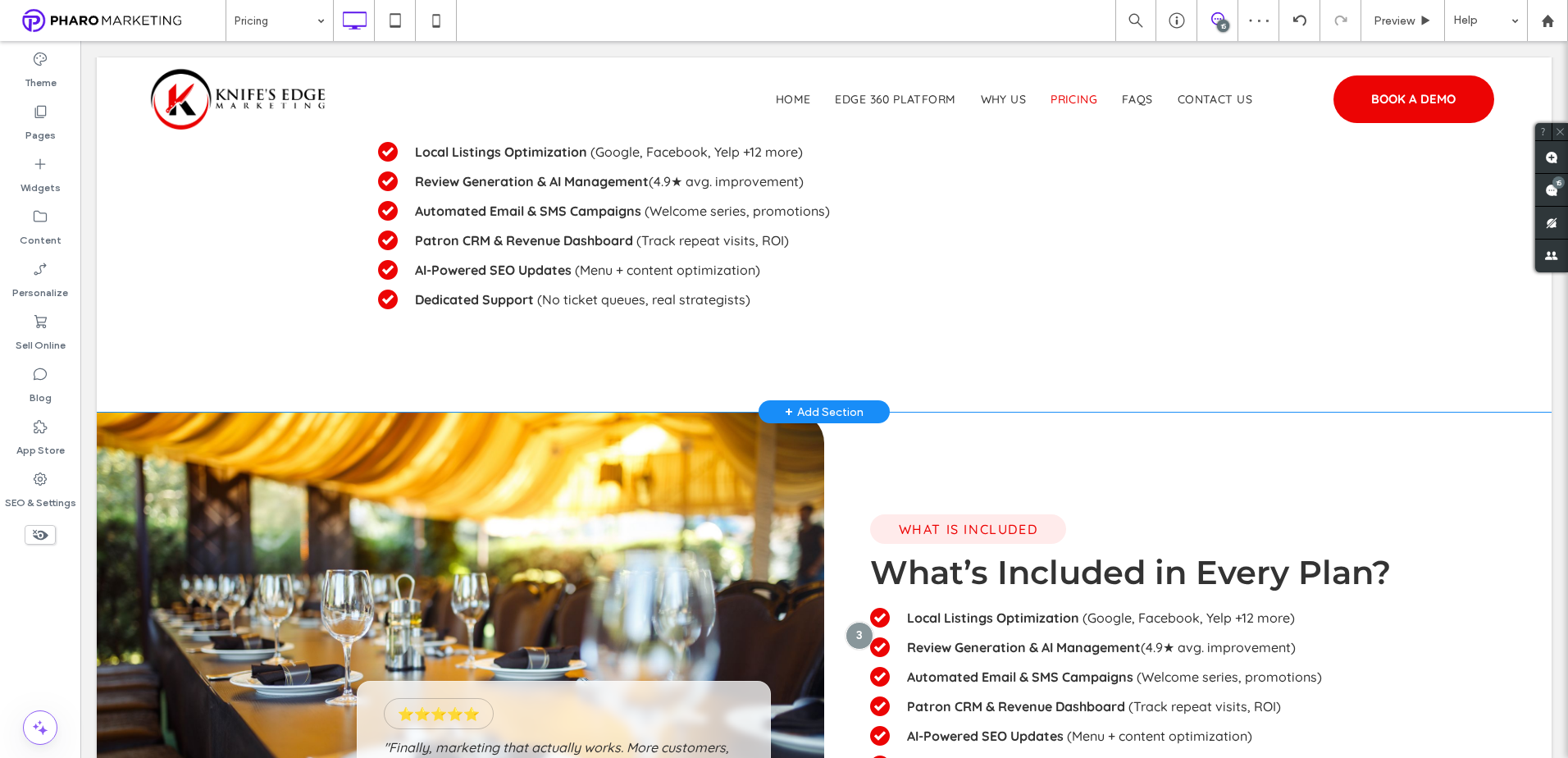
scroll to position [1142, 0]
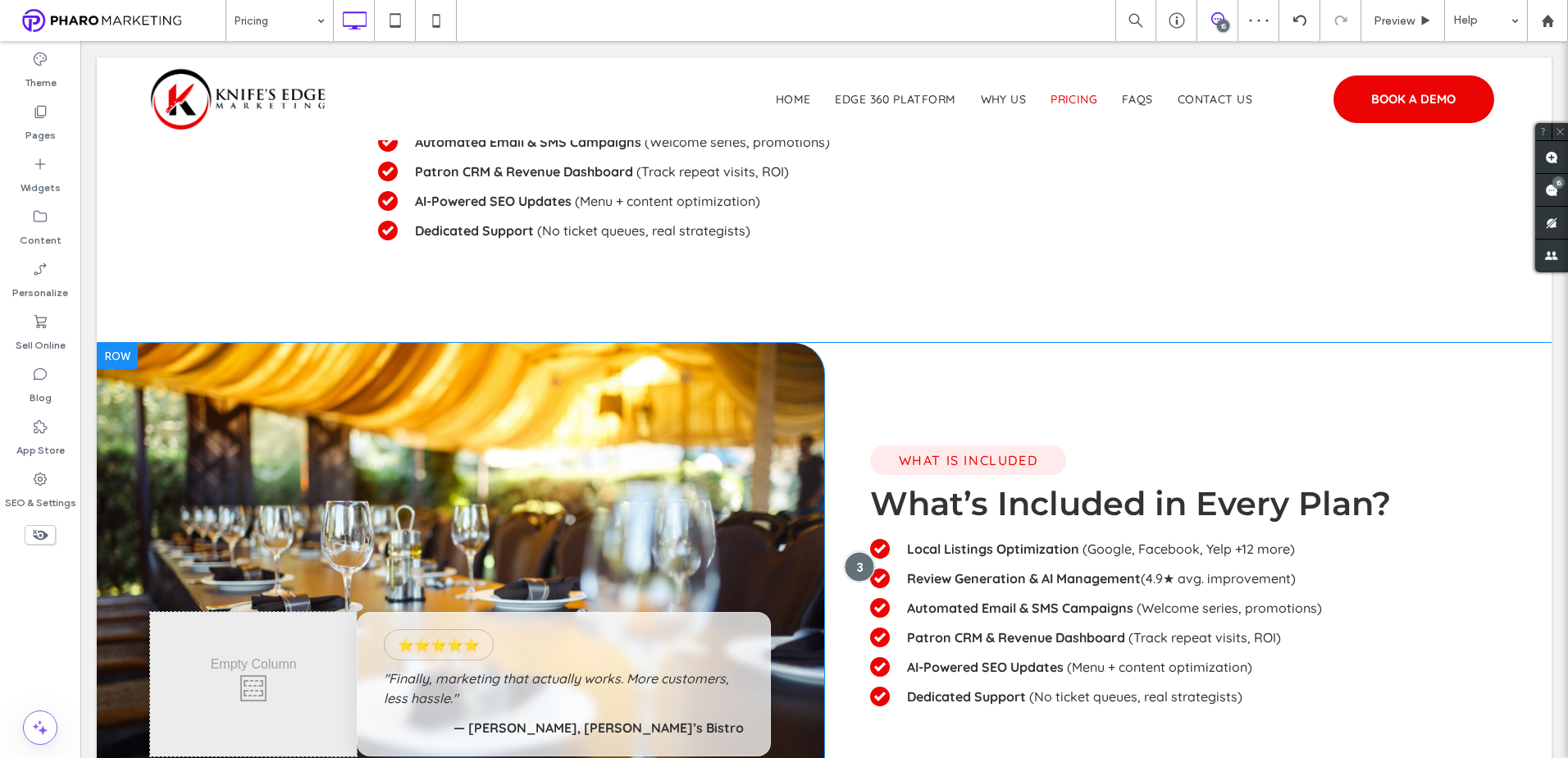
click at [857, 564] on div at bounding box center [858, 566] width 31 height 31
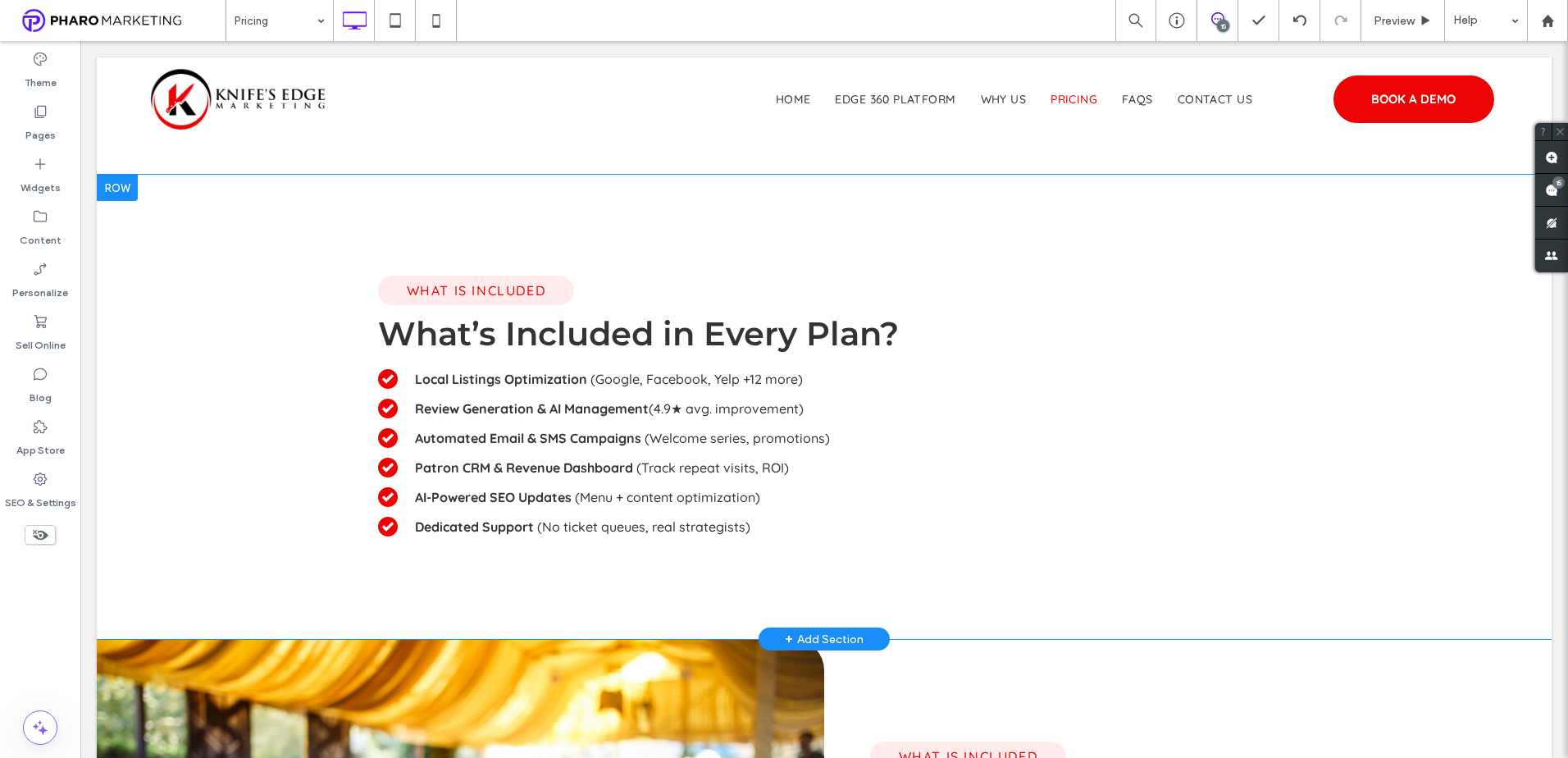
scroll to position [814, 0]
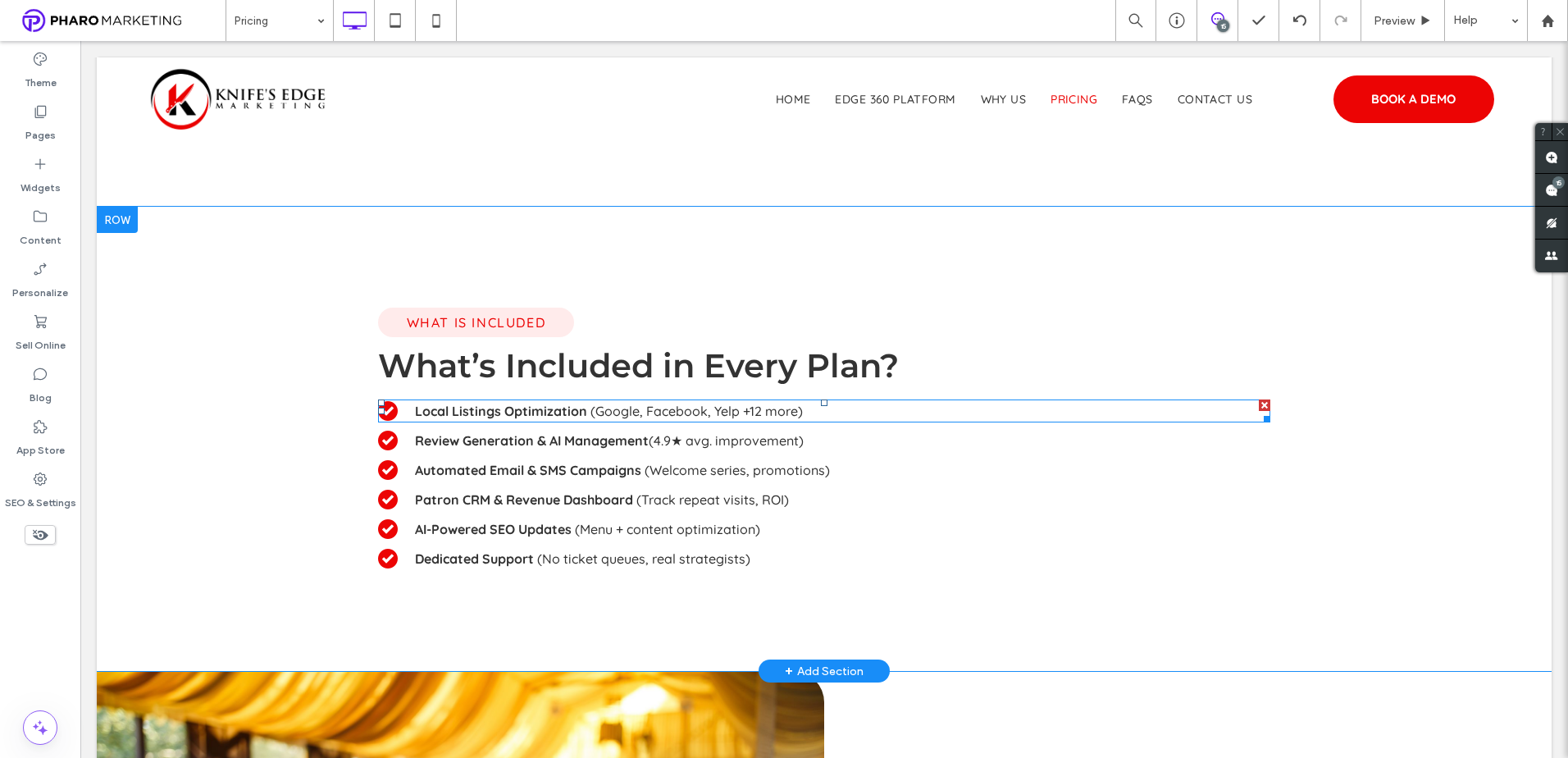
click at [1259, 406] on div at bounding box center [1264, 405] width 12 height 12
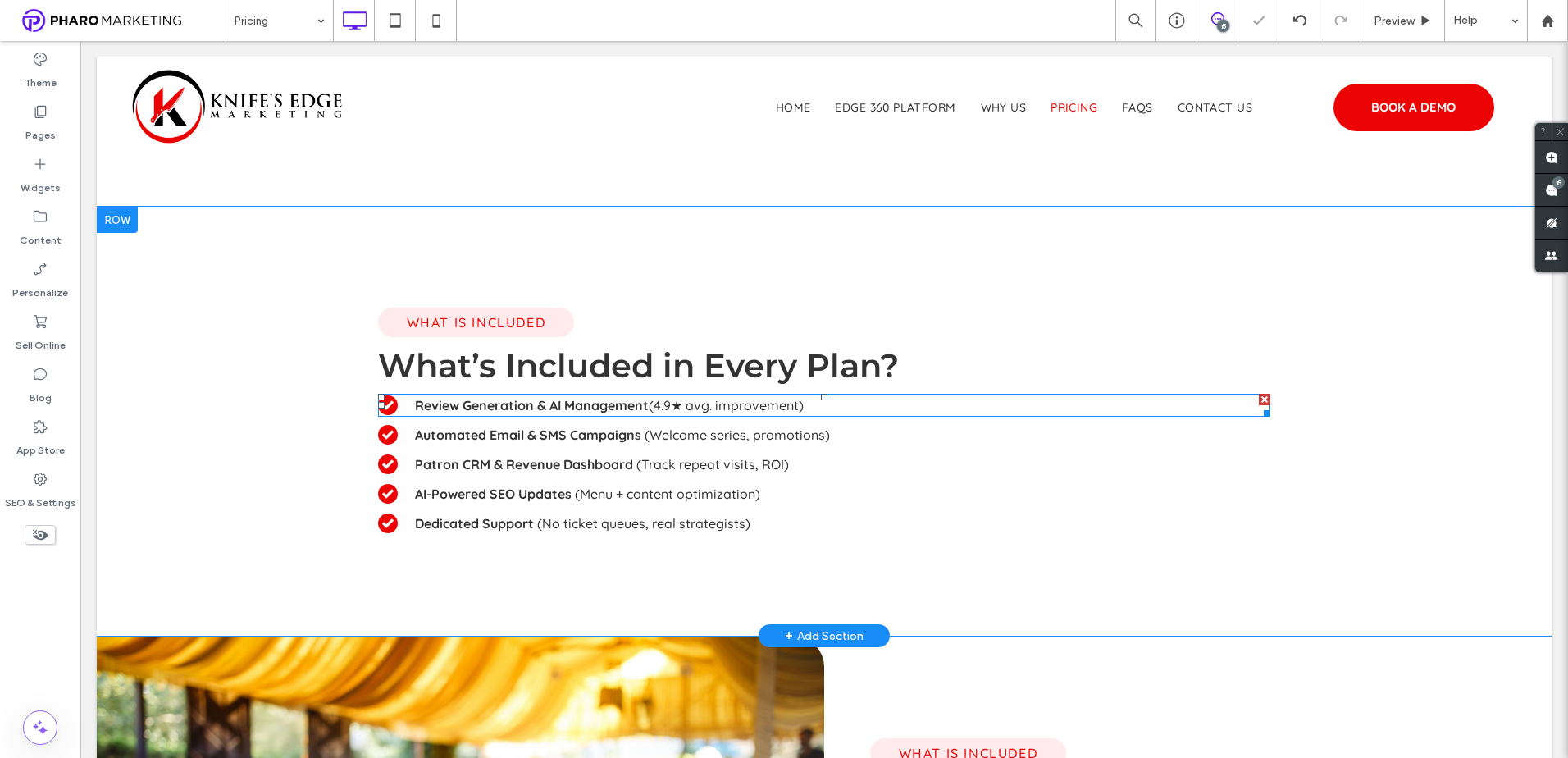
click at [1260, 409] on div at bounding box center [1264, 410] width 12 height 12
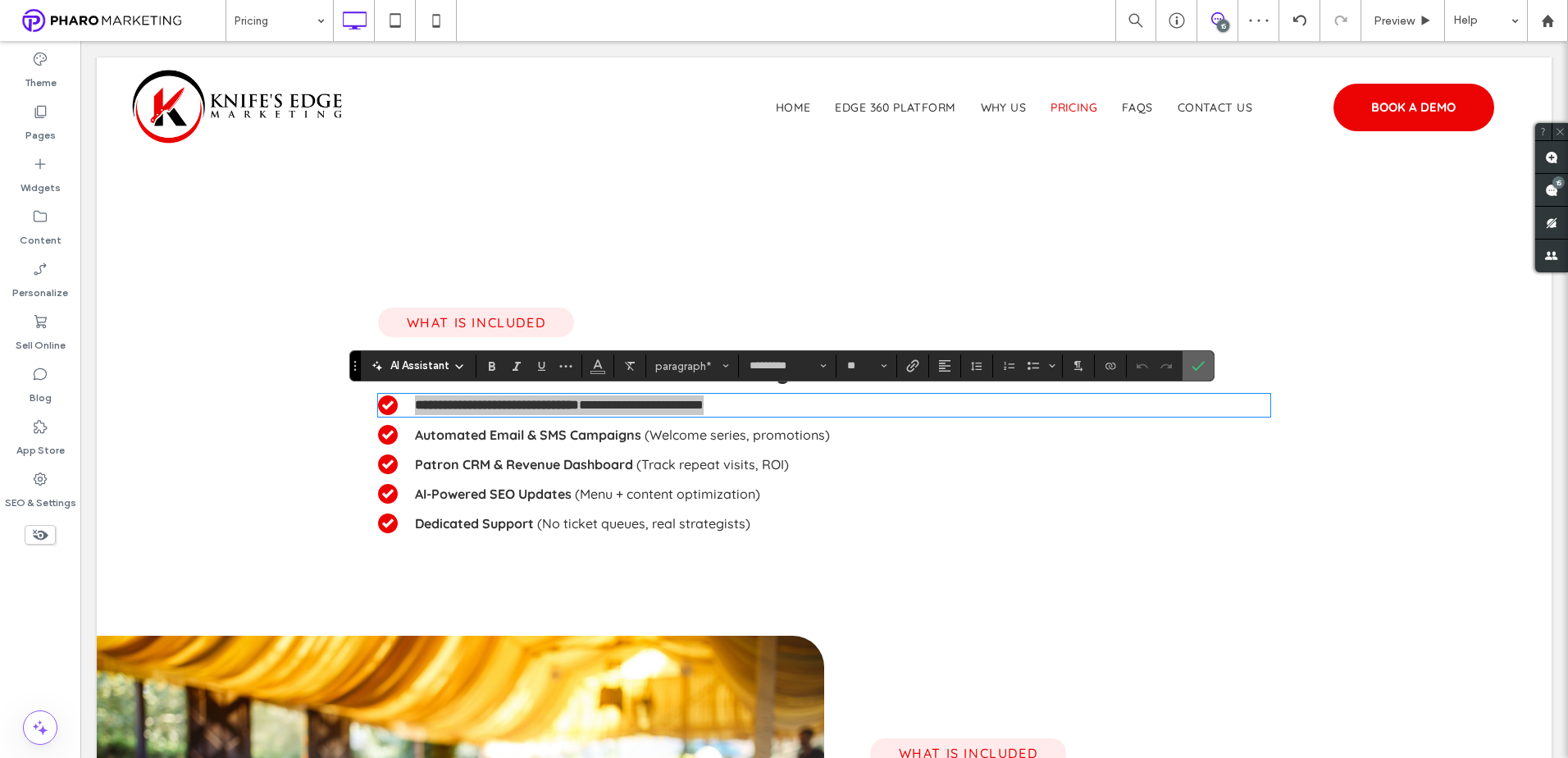
drag, startPoint x: 1198, startPoint y: 360, endPoint x: 671, endPoint y: 340, distance: 527.4
click at [1198, 360] on icon "Confirm" at bounding box center [1198, 366] width 13 height 13
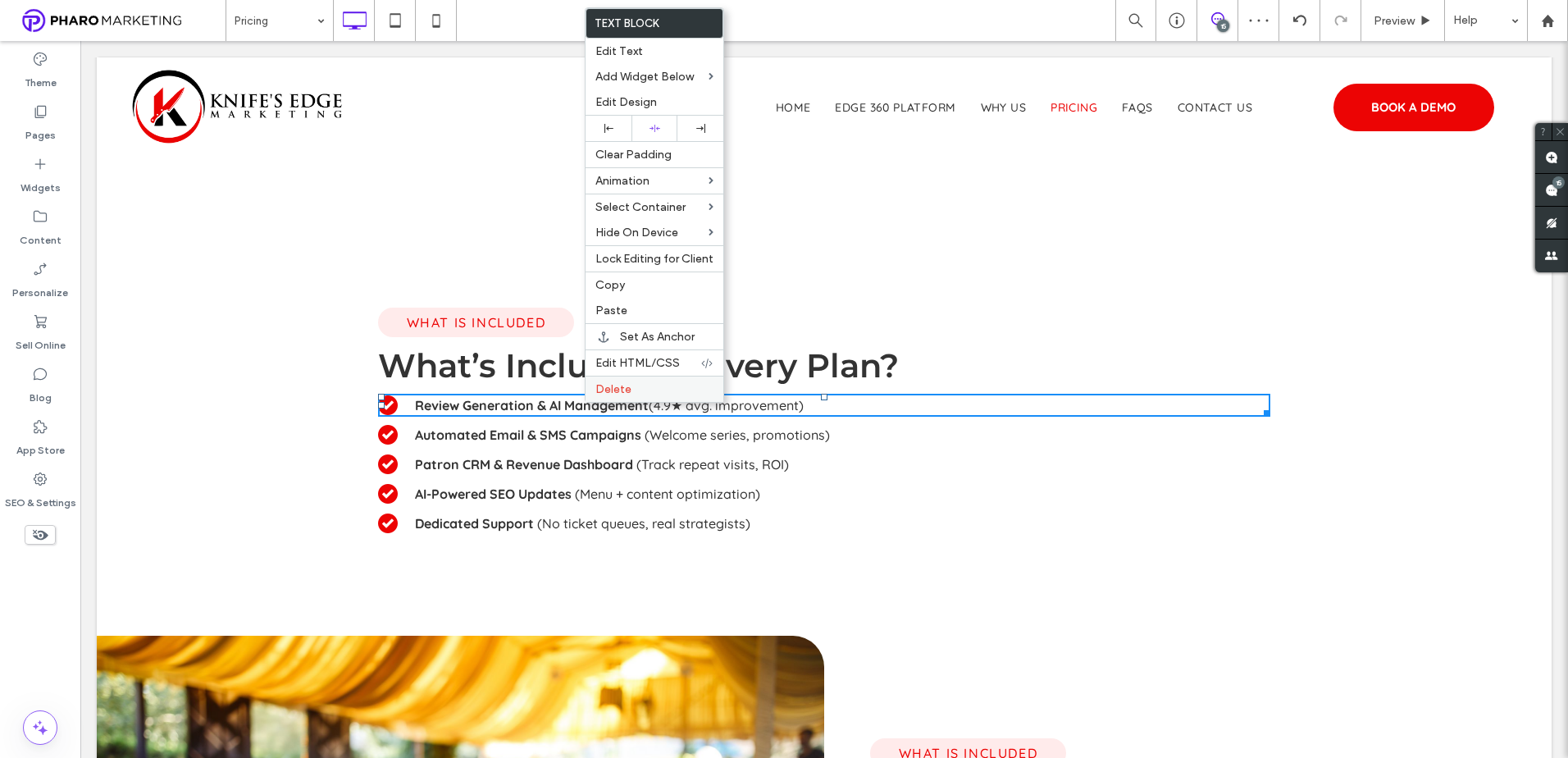
click at [651, 386] on label "Delete" at bounding box center [654, 389] width 118 height 14
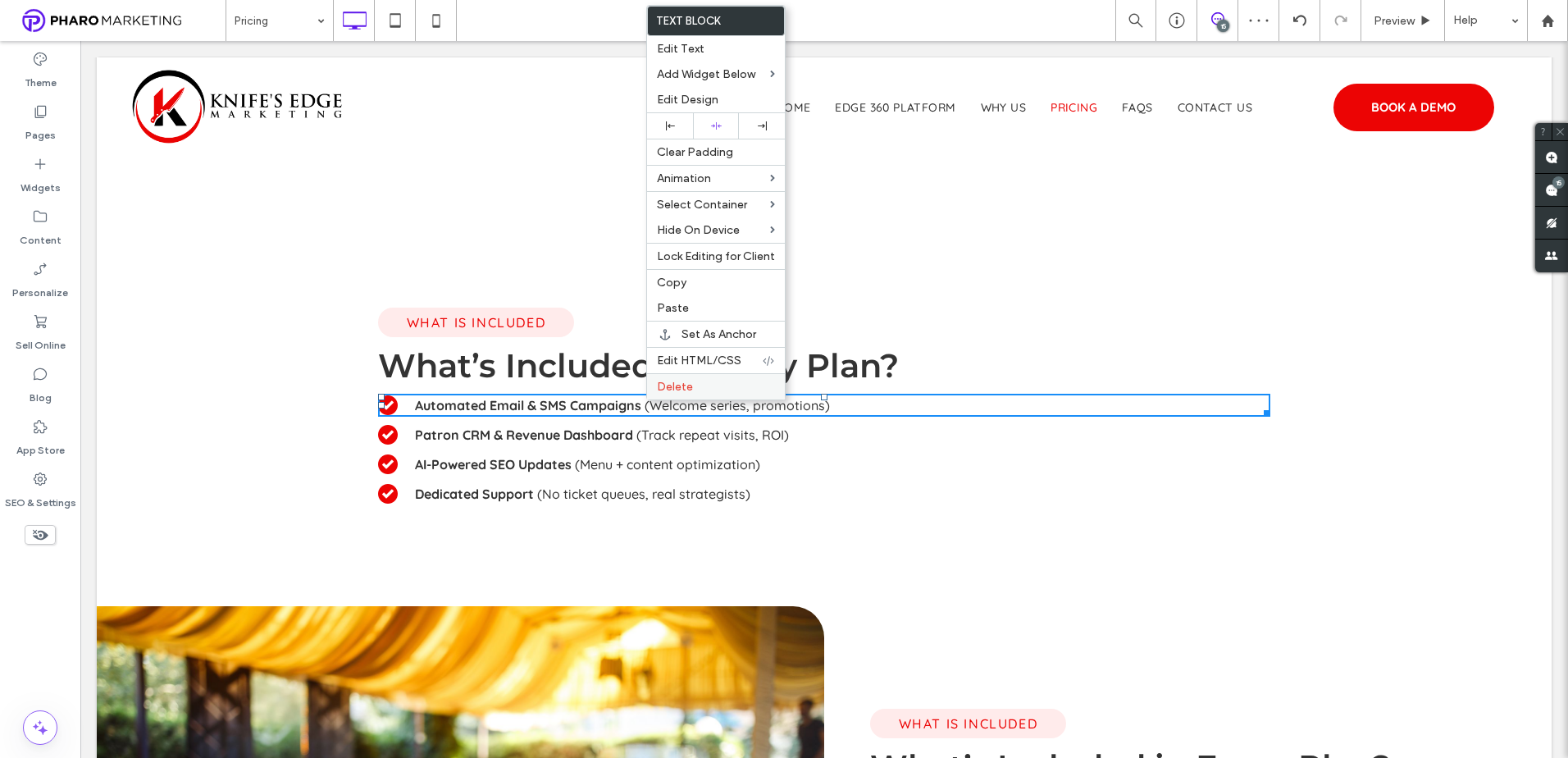
click at [652, 391] on div "Delete" at bounding box center [715, 386] width 138 height 26
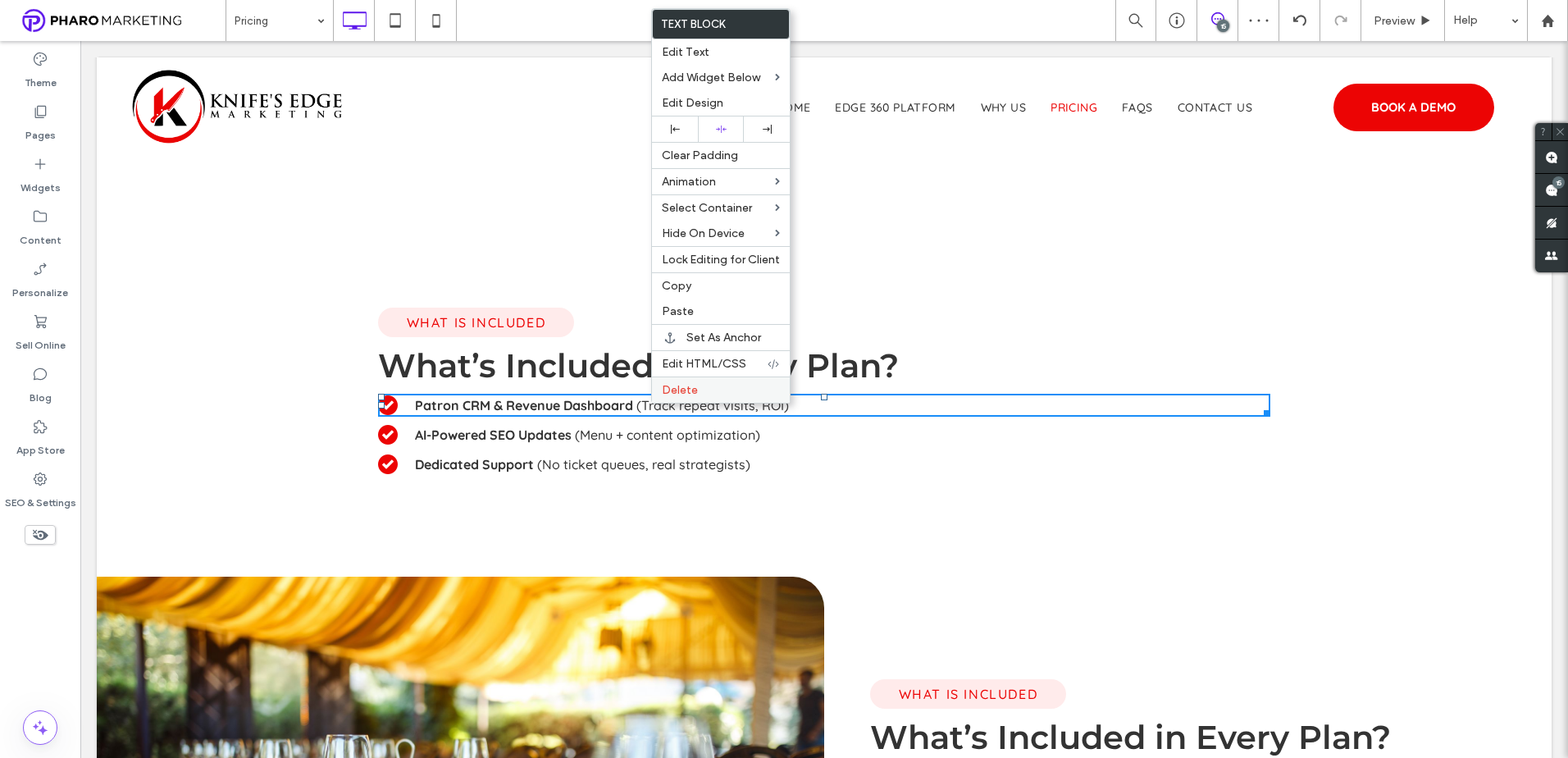
click at [677, 389] on span "Delete" at bounding box center [680, 390] width 36 height 14
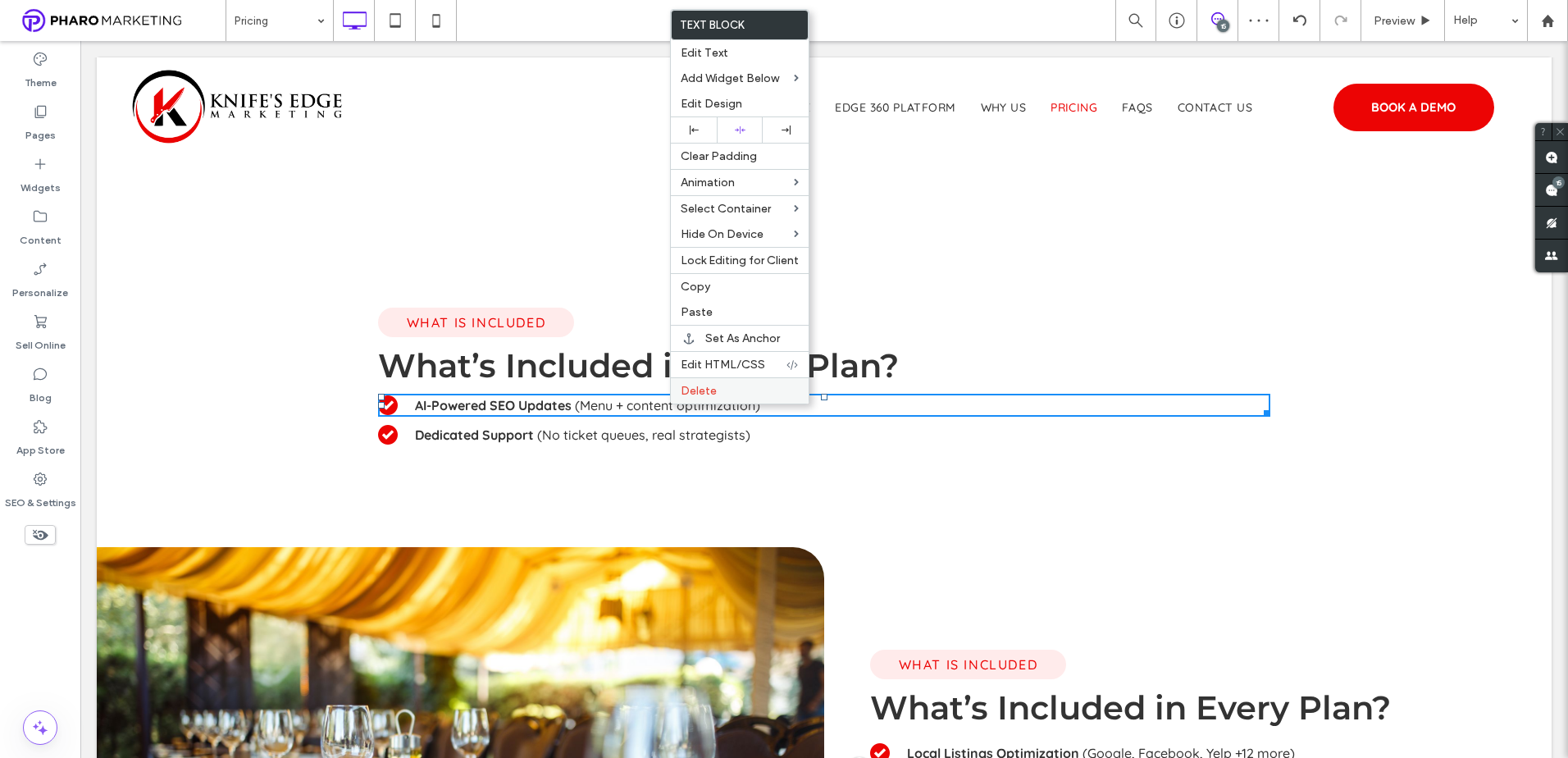
click at [684, 392] on span "Delete" at bounding box center [699, 391] width 36 height 14
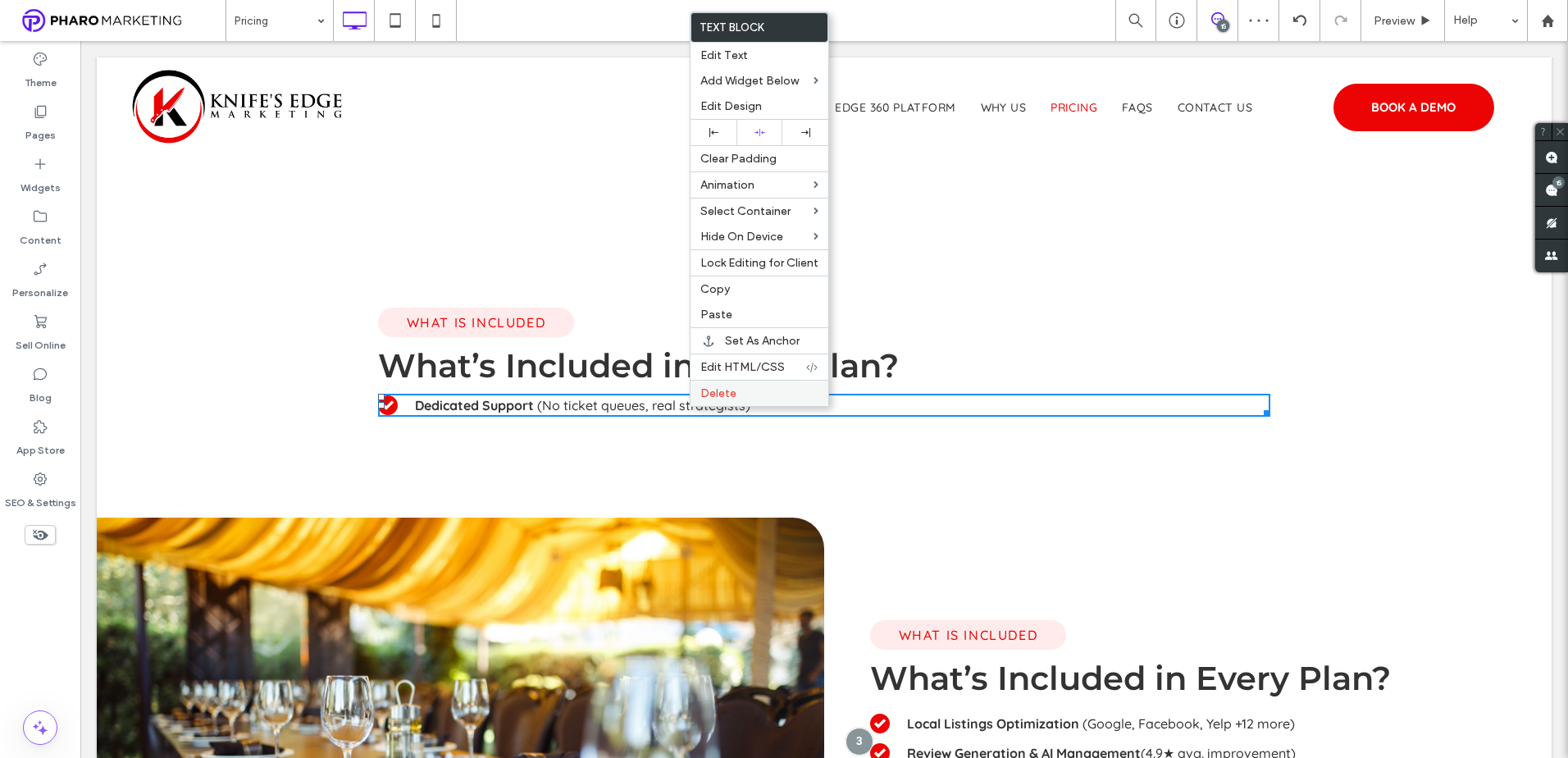
click at [720, 391] on span "Delete" at bounding box center [719, 393] width 36 height 14
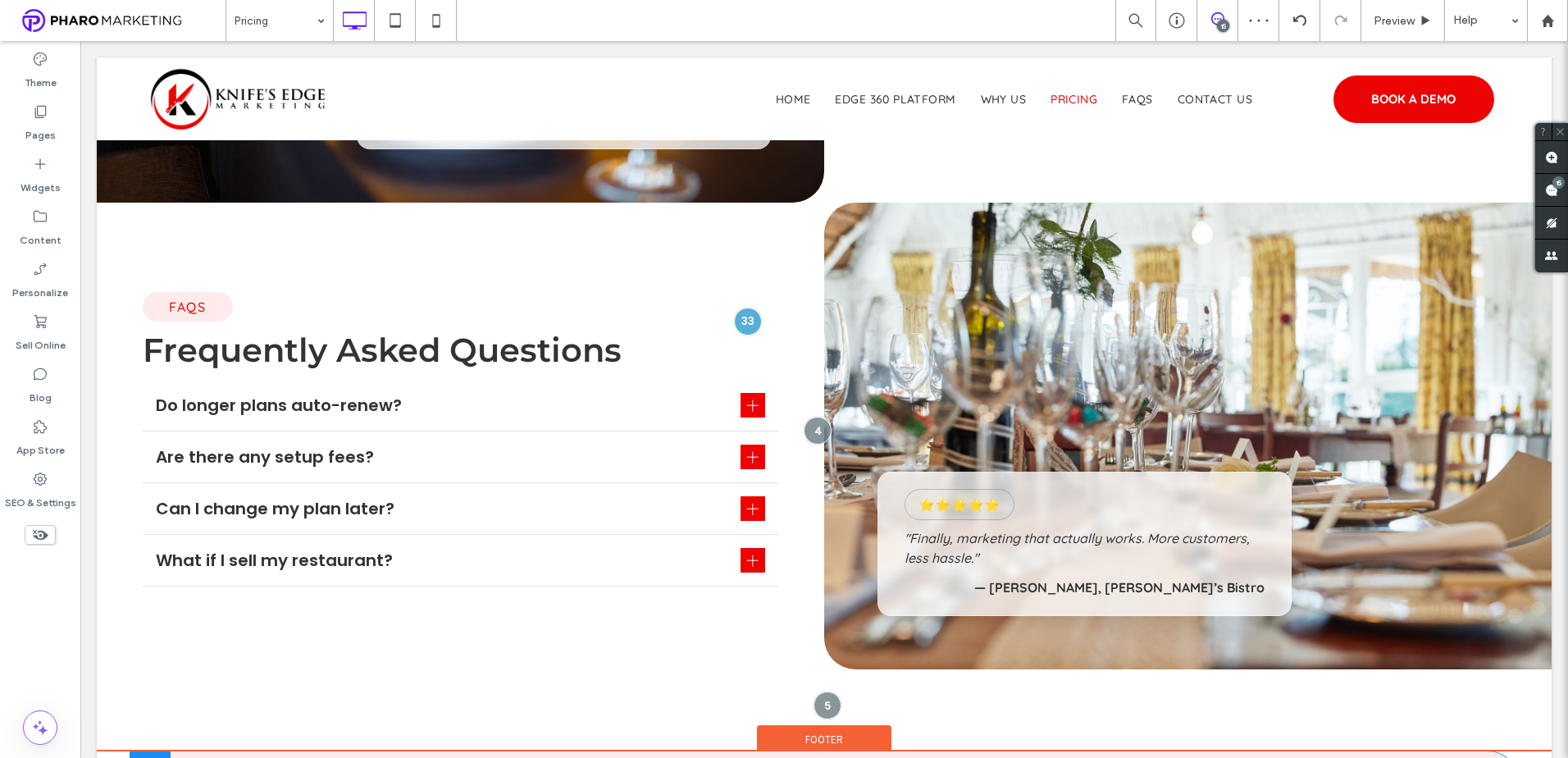
scroll to position [1947, 0]
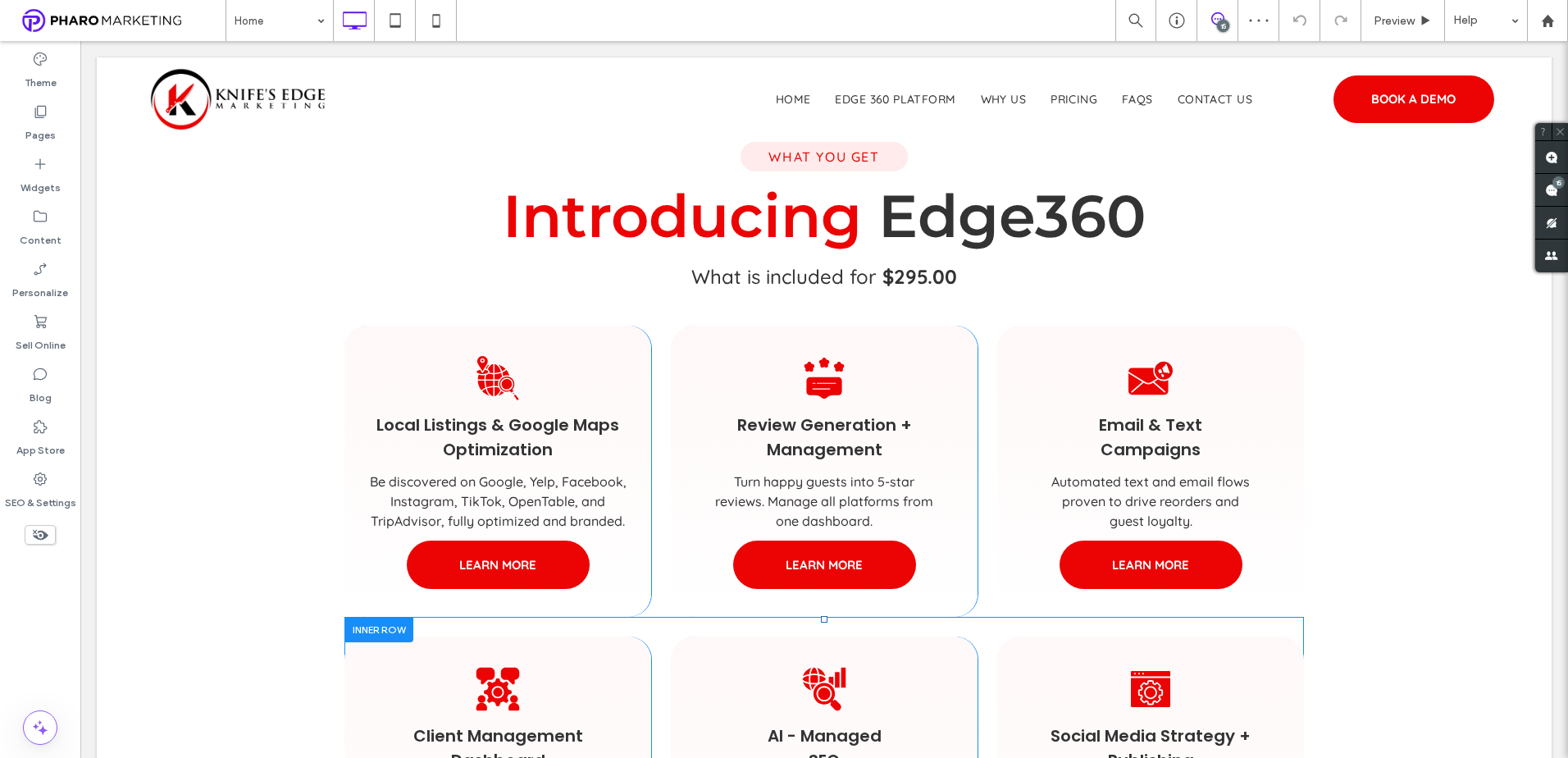
scroll to position [738, 0]
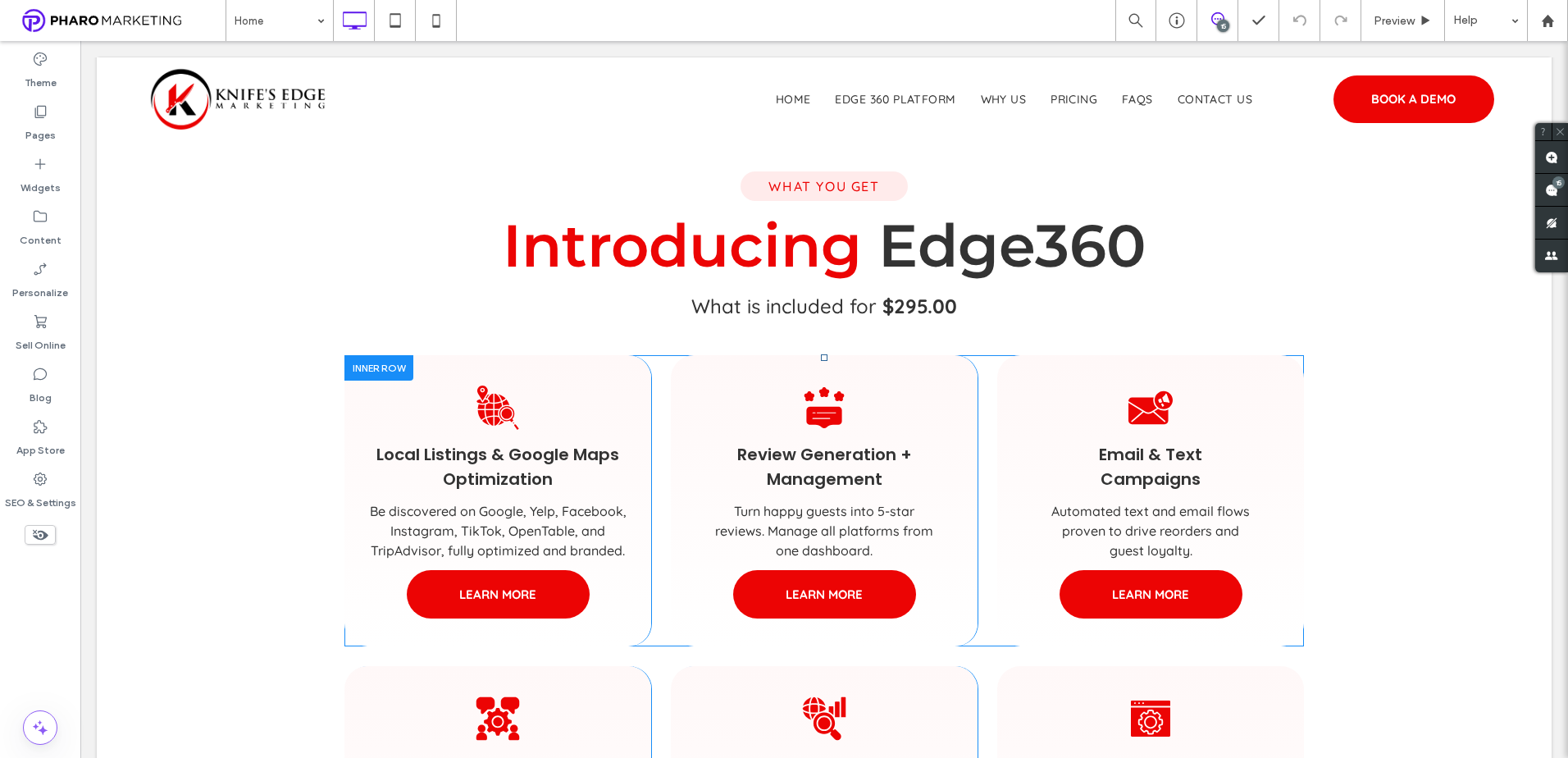
click at [362, 373] on div at bounding box center [378, 367] width 69 height 26
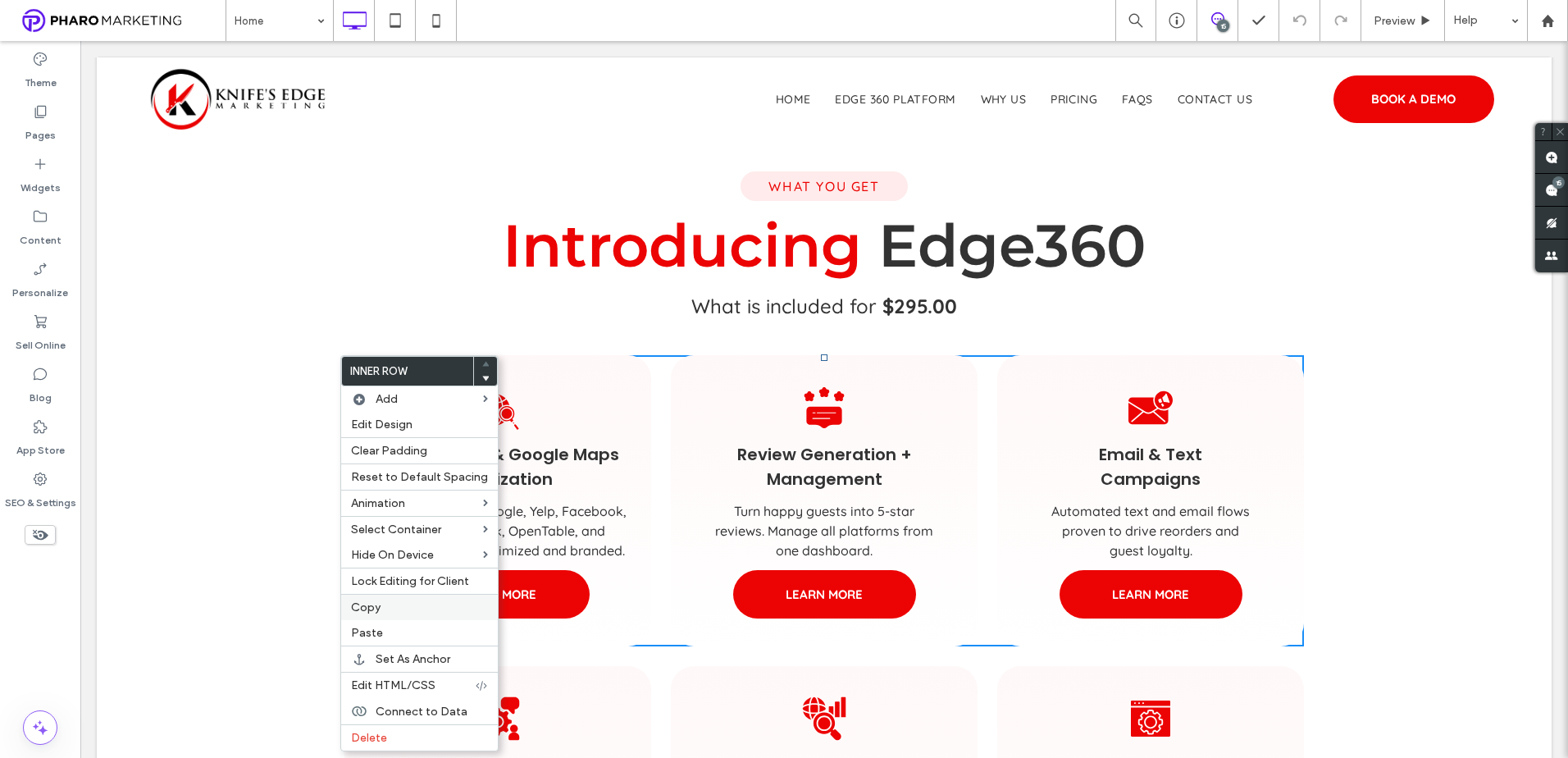
click at [375, 616] on div "Copy" at bounding box center [418, 607] width 156 height 26
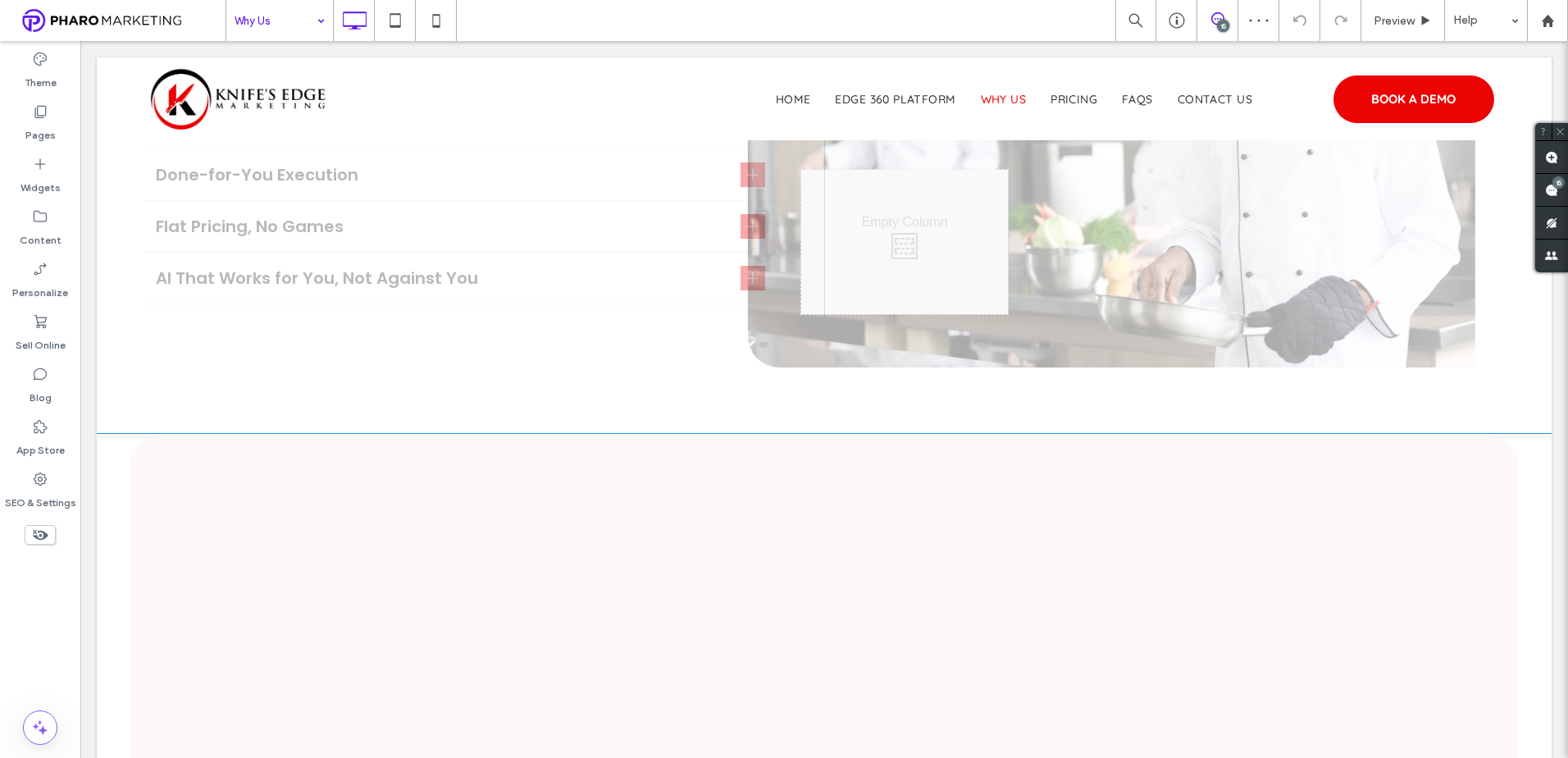
scroll to position [1641, 0]
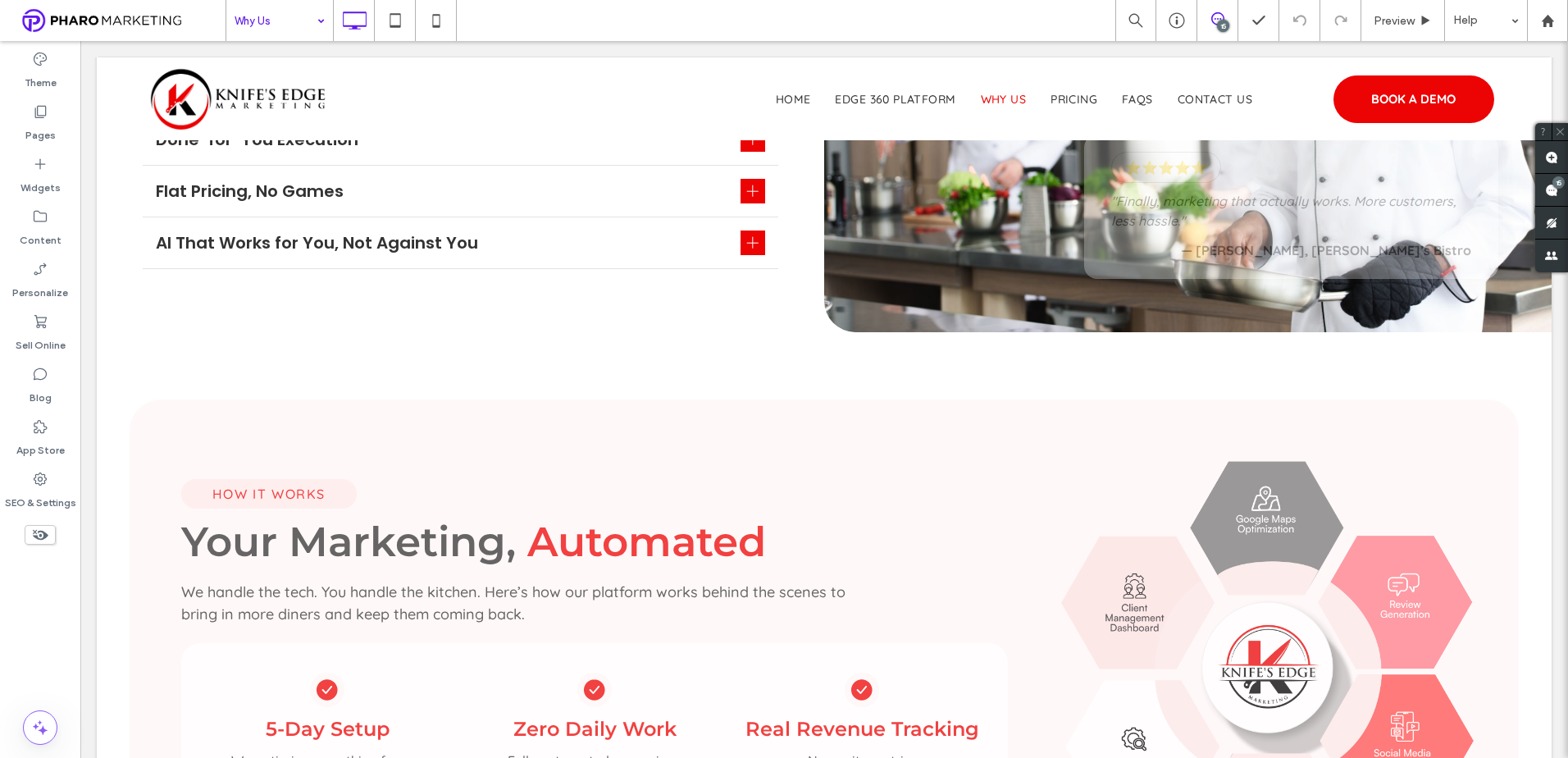
click at [282, 22] on input at bounding box center [275, 21] width 82 height 41
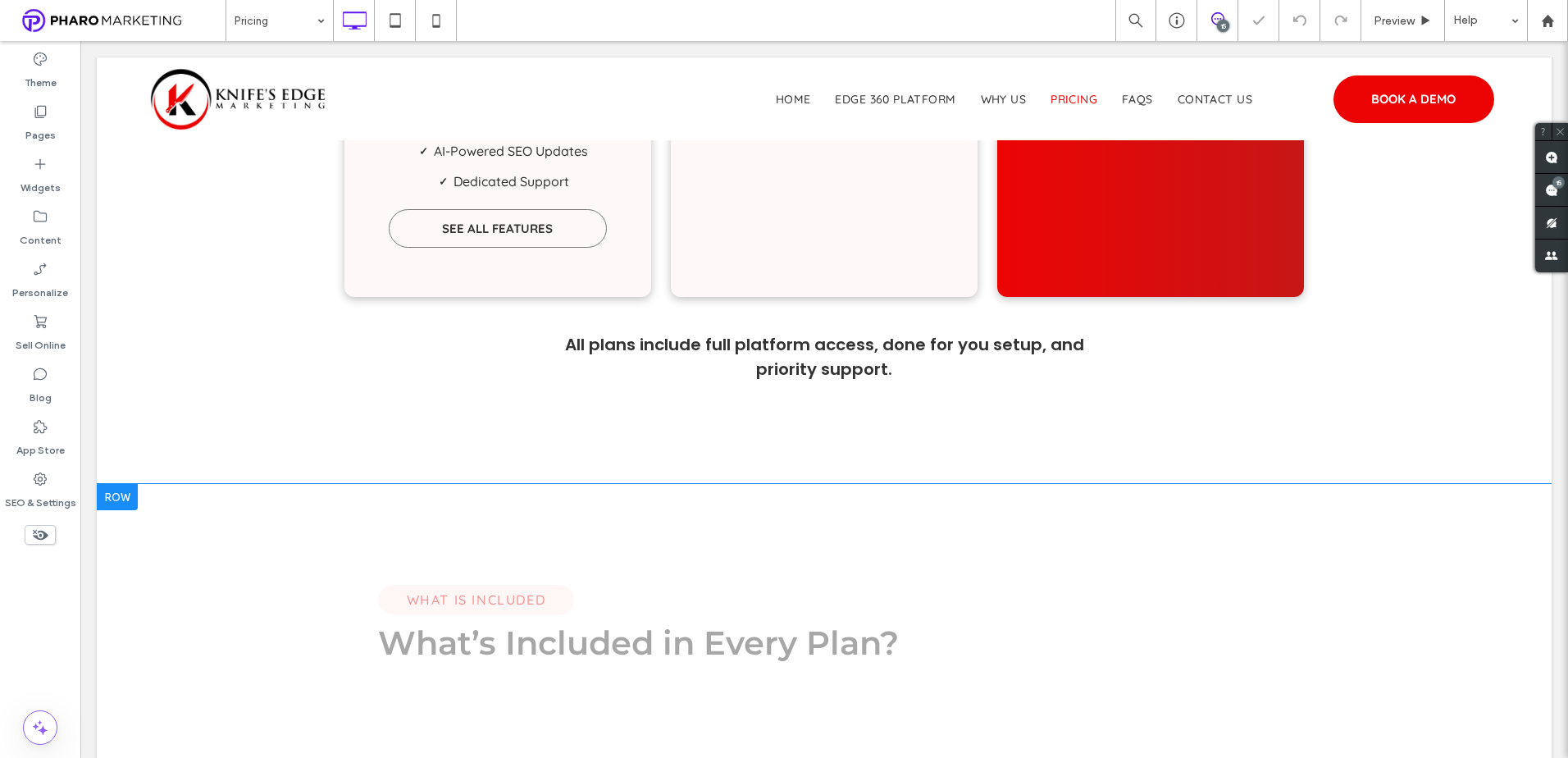
scroll to position [820, 0]
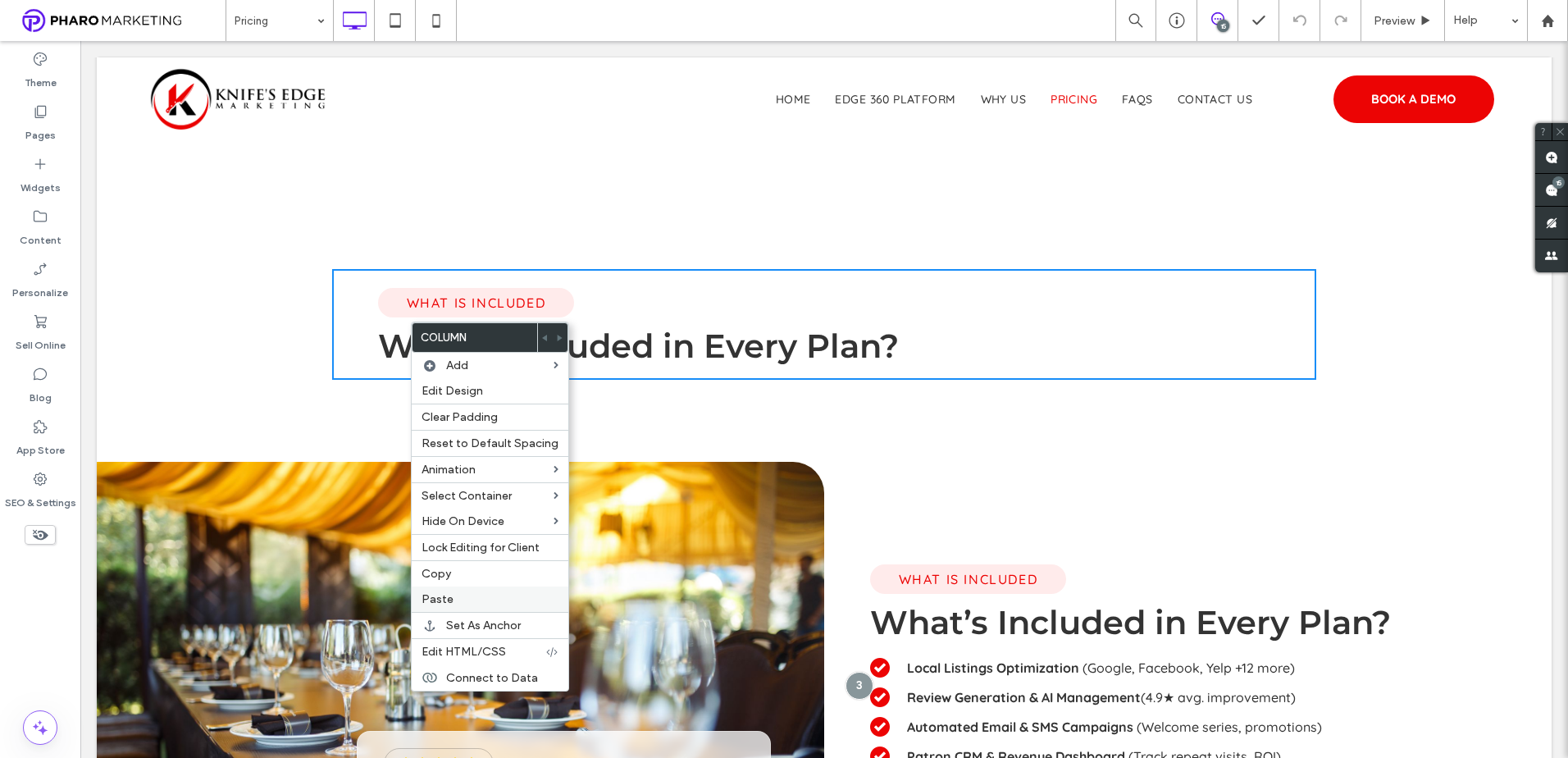
click at [453, 592] on div "Paste" at bounding box center [490, 599] width 156 height 26
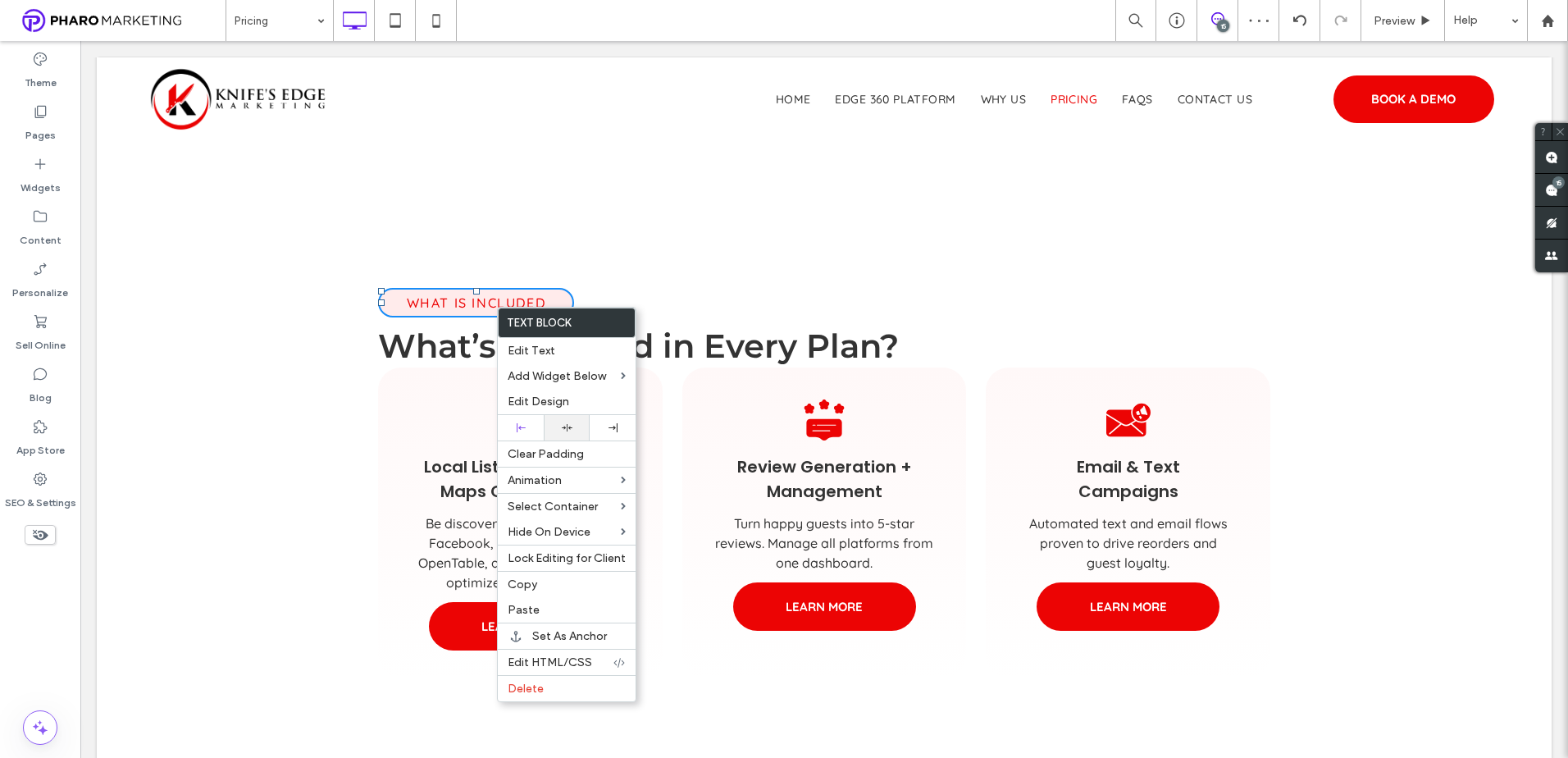
click at [562, 434] on div at bounding box center [566, 428] width 46 height 26
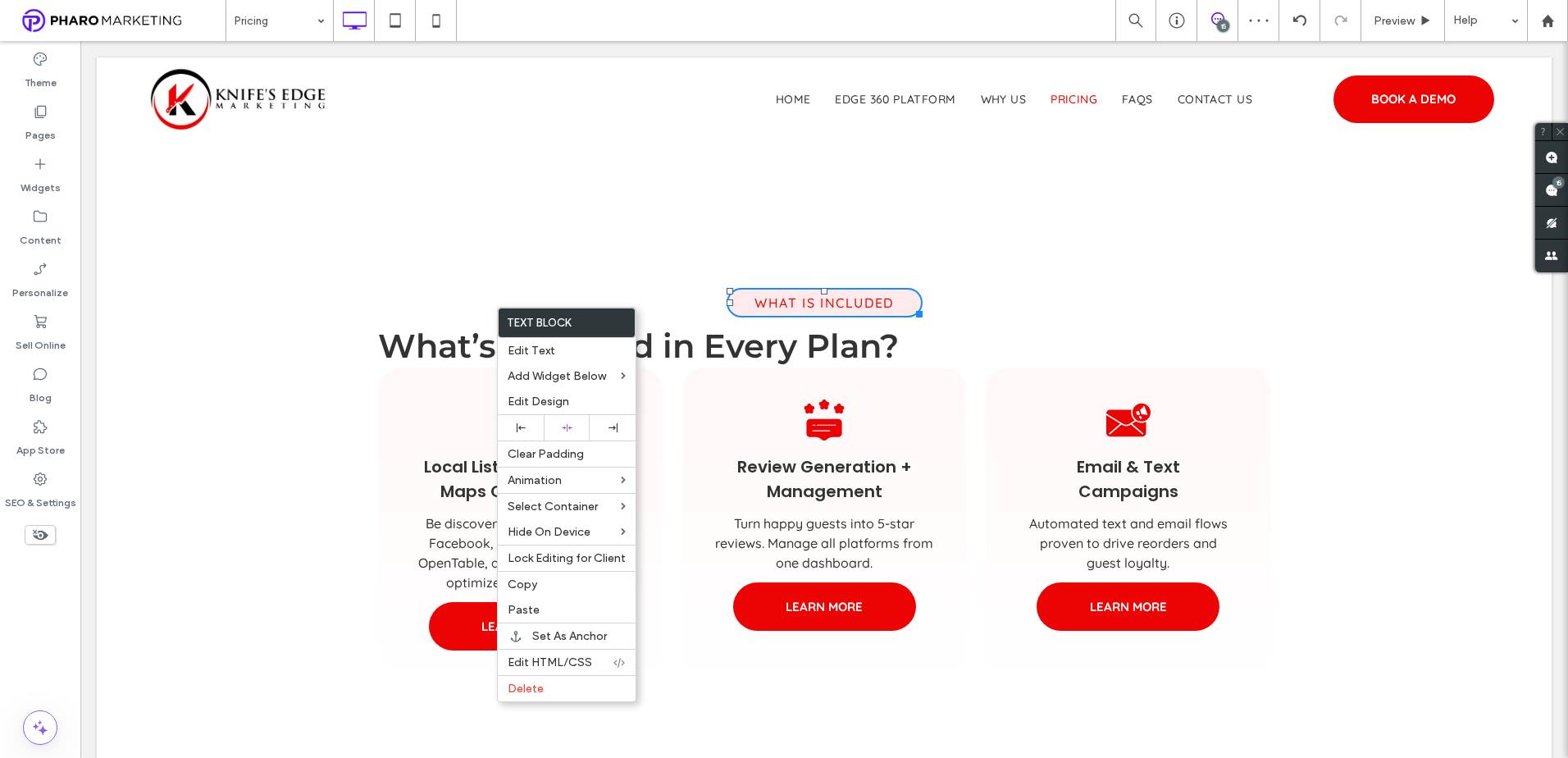
click at [750, 343] on span "What’s Included in Every Plan?" at bounding box center [638, 346] width 521 height 41
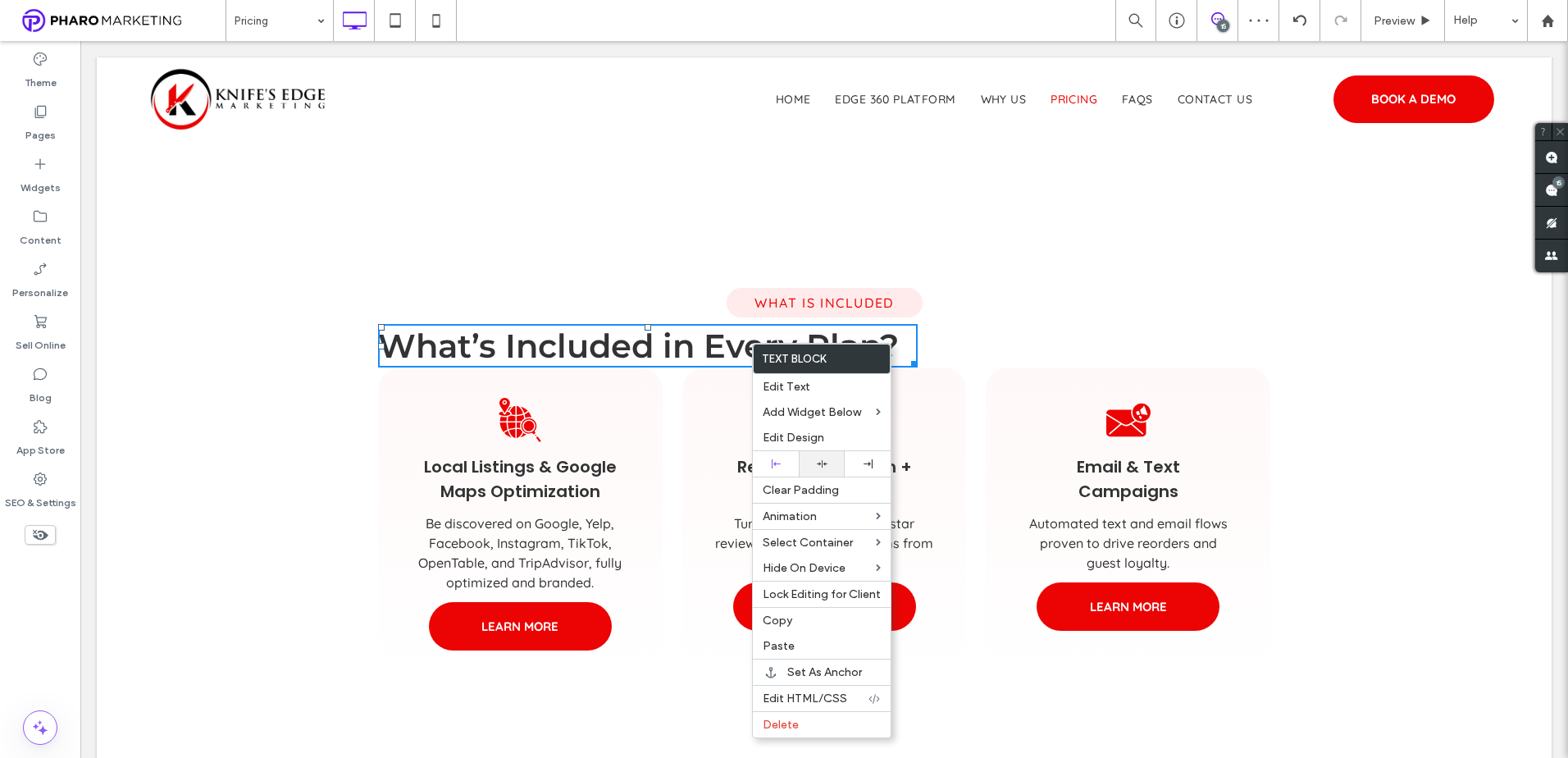
click at [819, 463] on use at bounding box center [821, 463] width 11 height 7
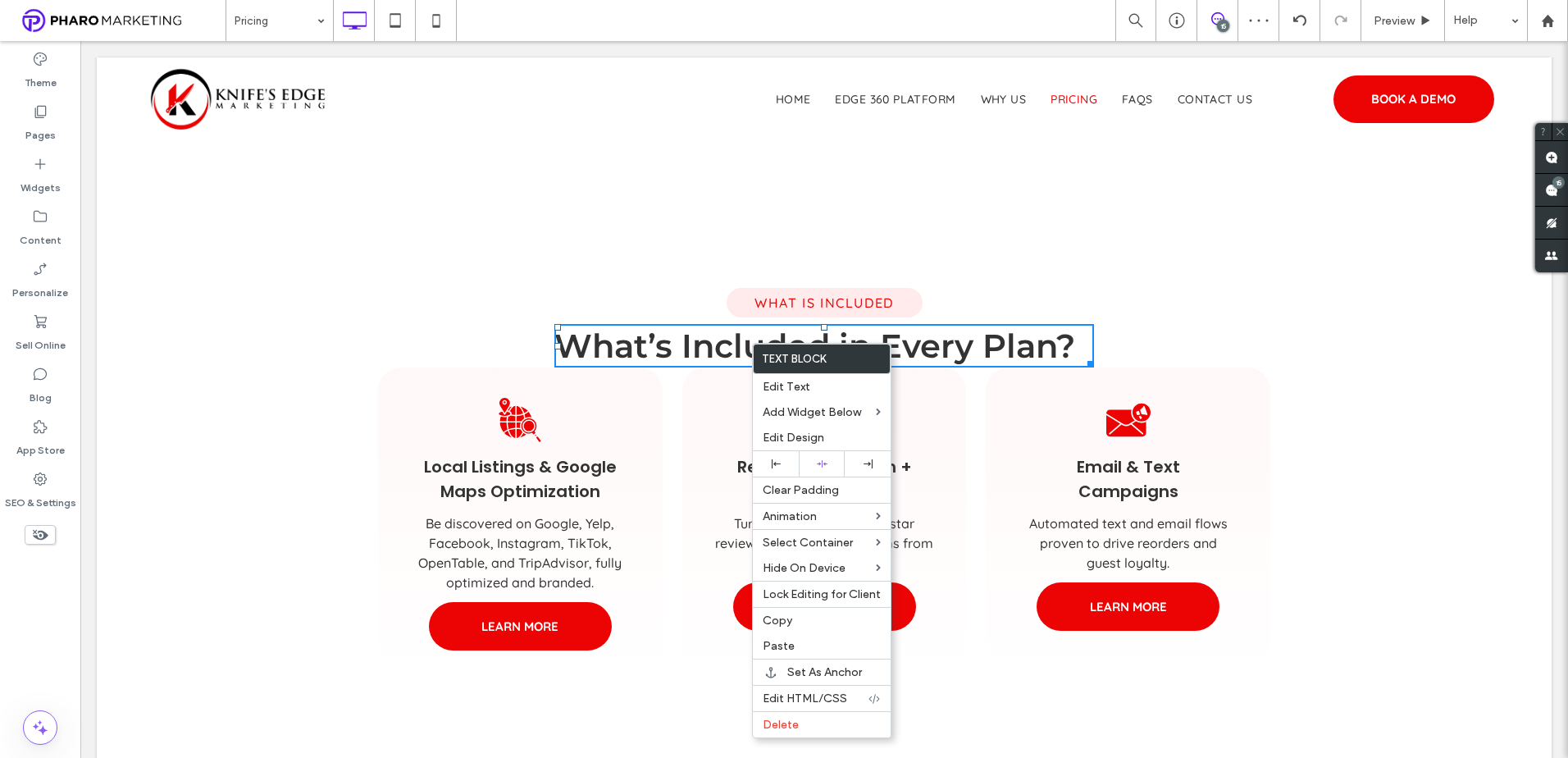
drag, startPoint x: 1056, startPoint y: 434, endPoint x: 959, endPoint y: 391, distance: 106.1
click at [971, 391] on div "Local Listings & Google Maps Optimization Be discovered on Google, Yelp, Facebo…" at bounding box center [824, 523] width 892 height 311
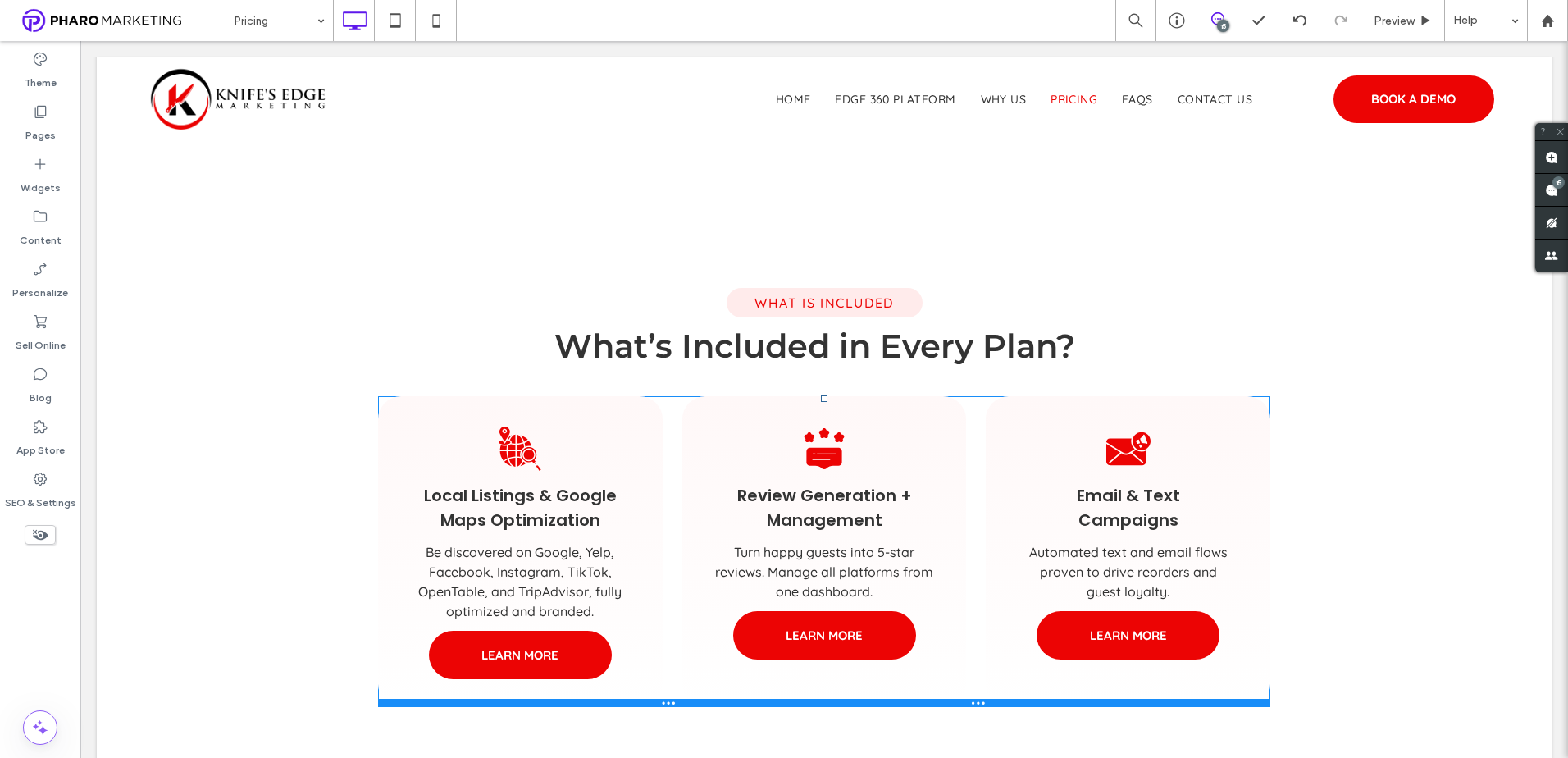
drag, startPoint x: 818, startPoint y: 370, endPoint x: 822, endPoint y: 399, distance: 29.3
click at [822, 399] on div "Local Listings & Google Maps Optimization Be discovered on Google, Yelp, Facebo…" at bounding box center [824, 552] width 892 height 311
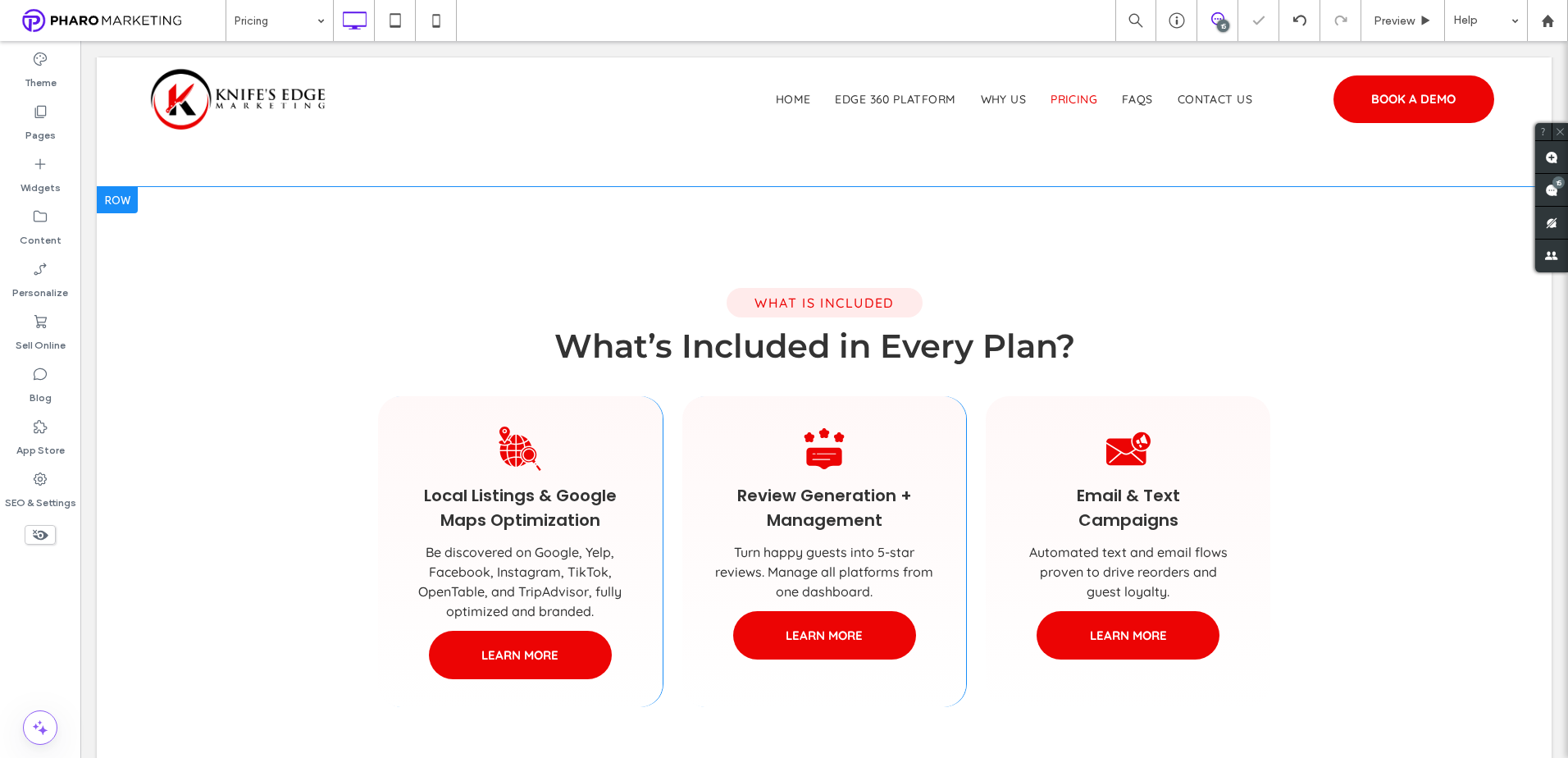
click at [347, 420] on div "What is Included What’s Included in Every Plan? Click To Paste Local Listings &…" at bounding box center [825, 494] width 984 height 450
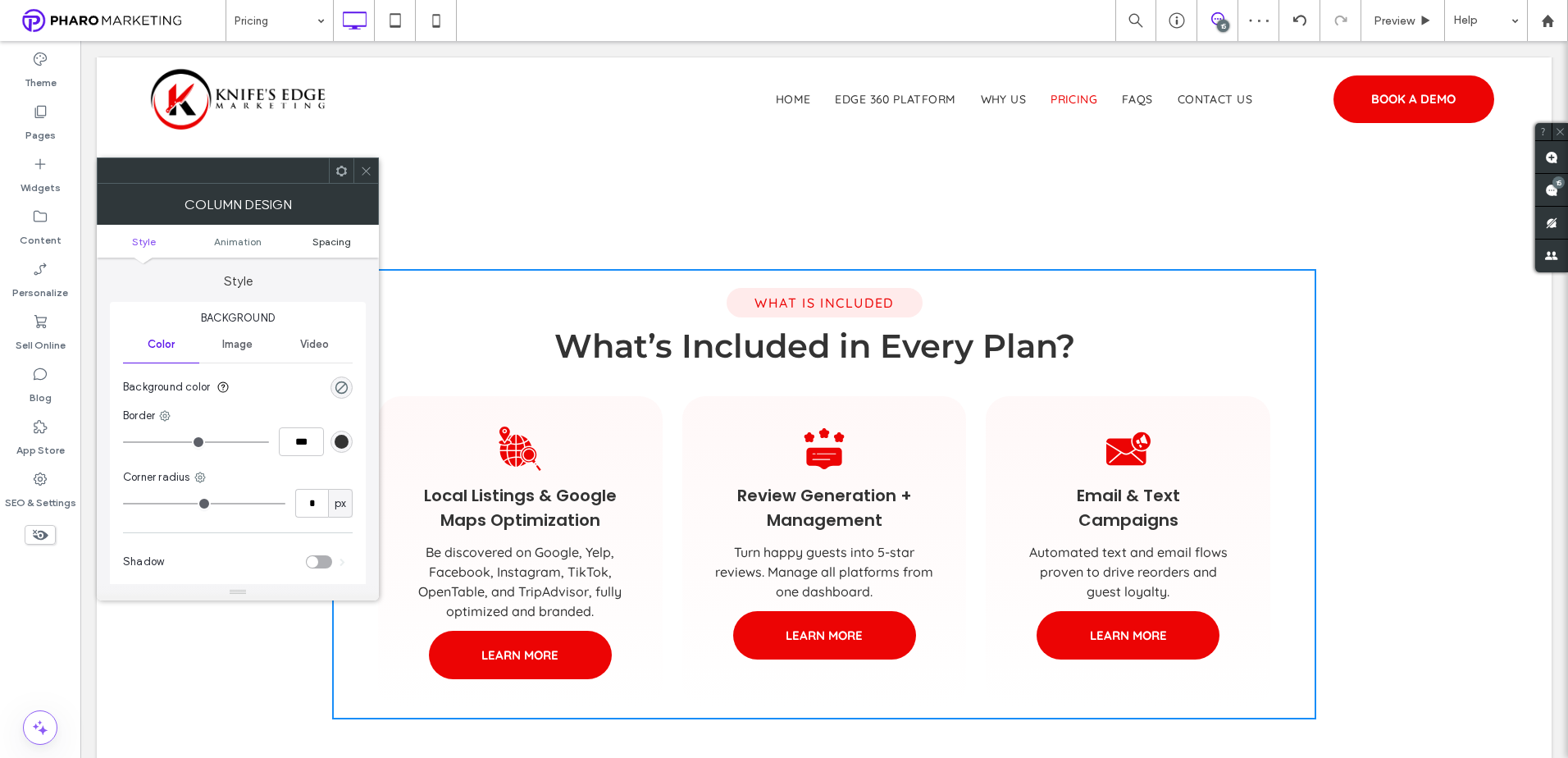
click at [344, 242] on span "Spacing" at bounding box center [332, 242] width 39 height 12
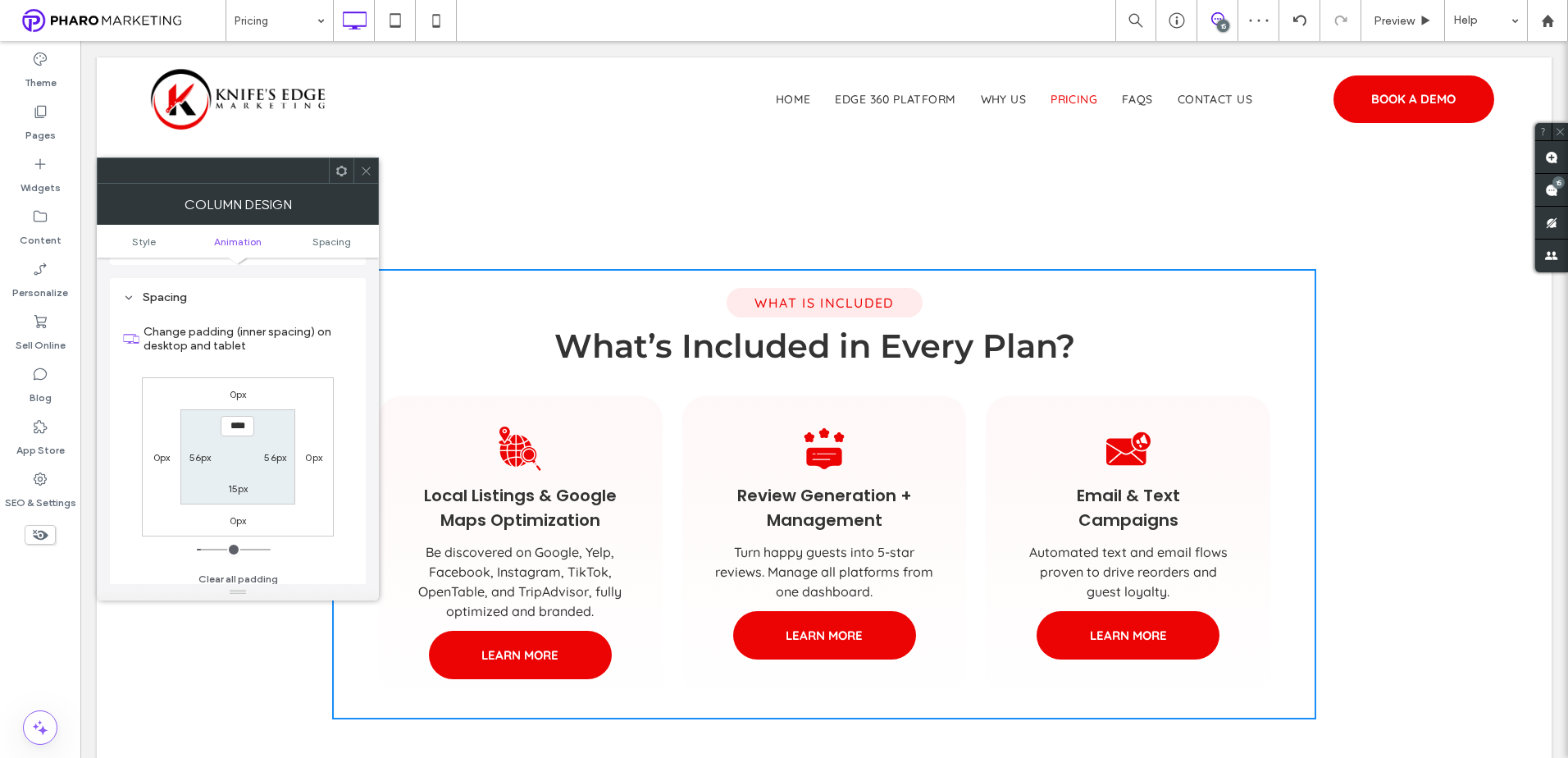
scroll to position [385, 0]
click at [202, 448] on label "56px" at bounding box center [200, 449] width 22 height 12
type input "**"
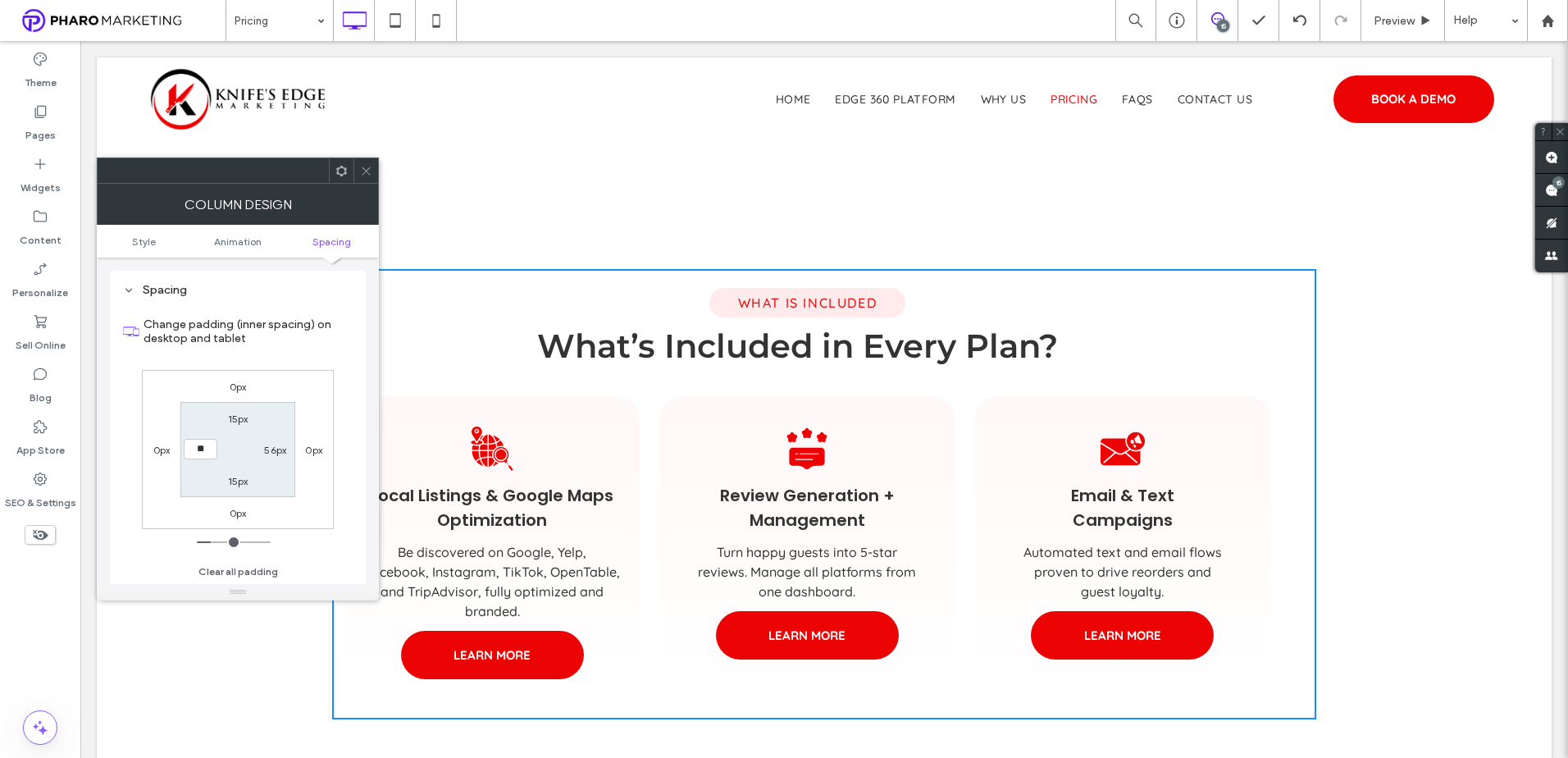
type input "**"
type input "****"
click at [270, 448] on label "56px" at bounding box center [275, 449] width 22 height 12
type input "**"
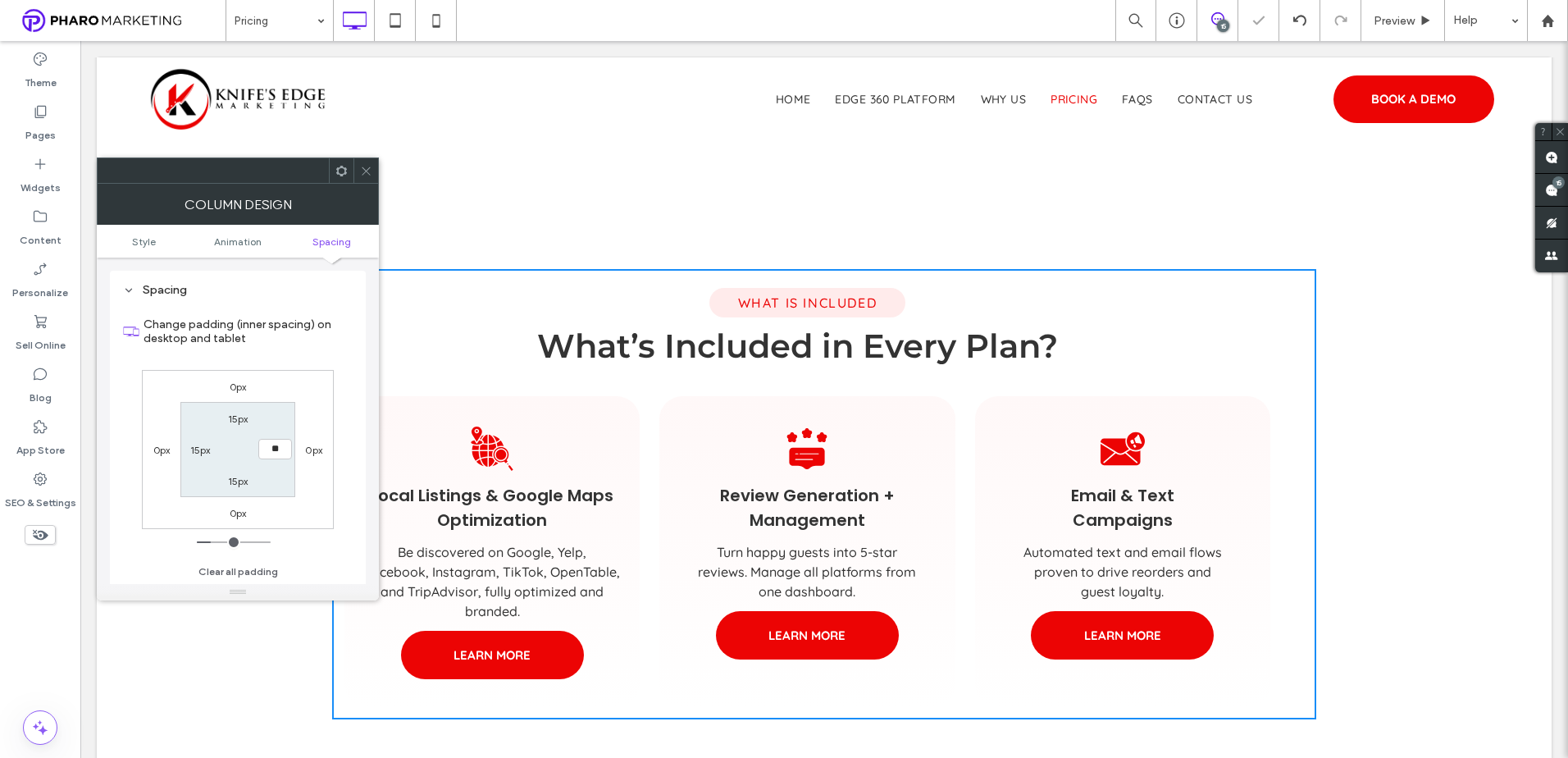
type input "**"
type input "****"
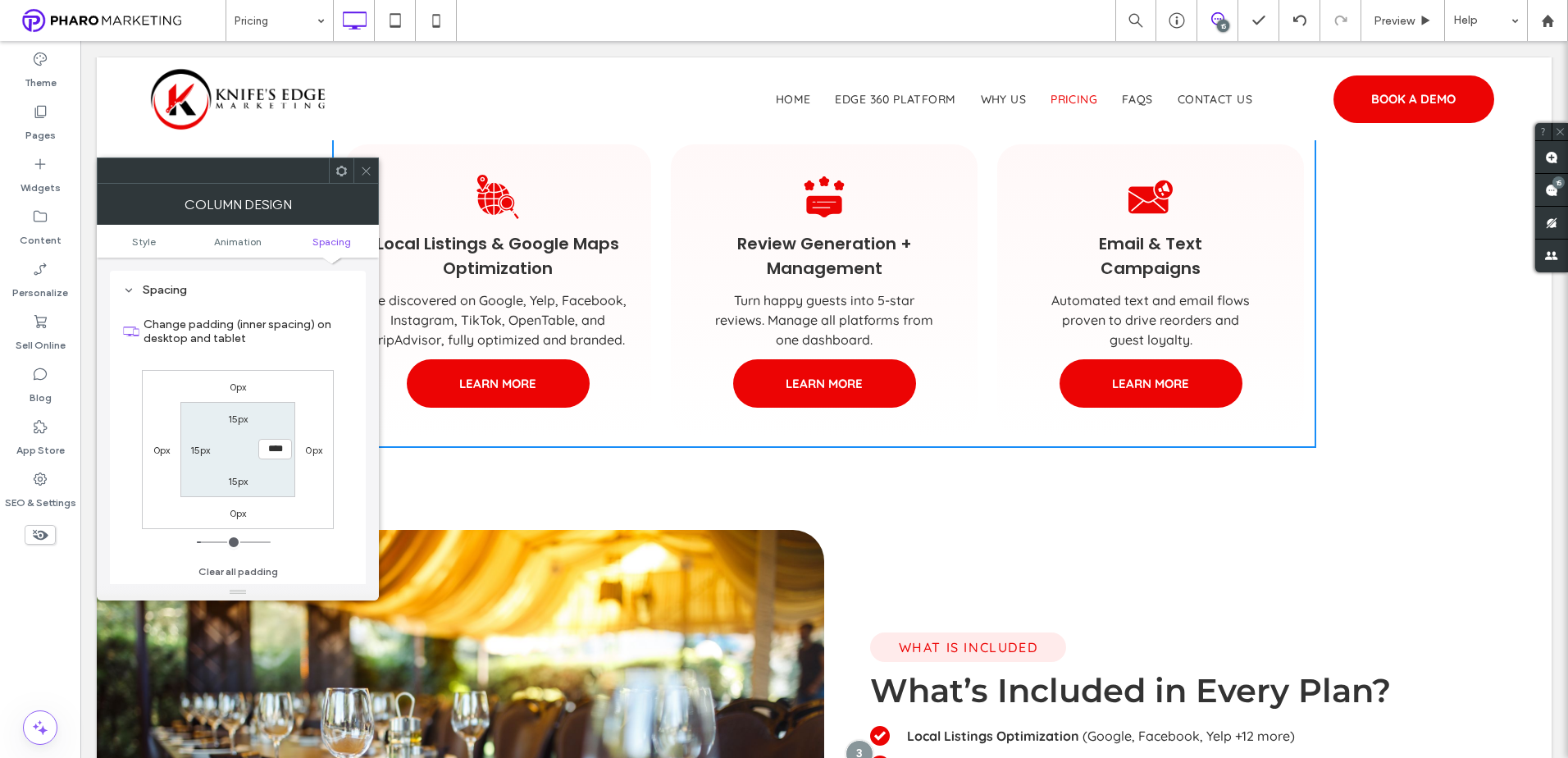
scroll to position [1067, 0]
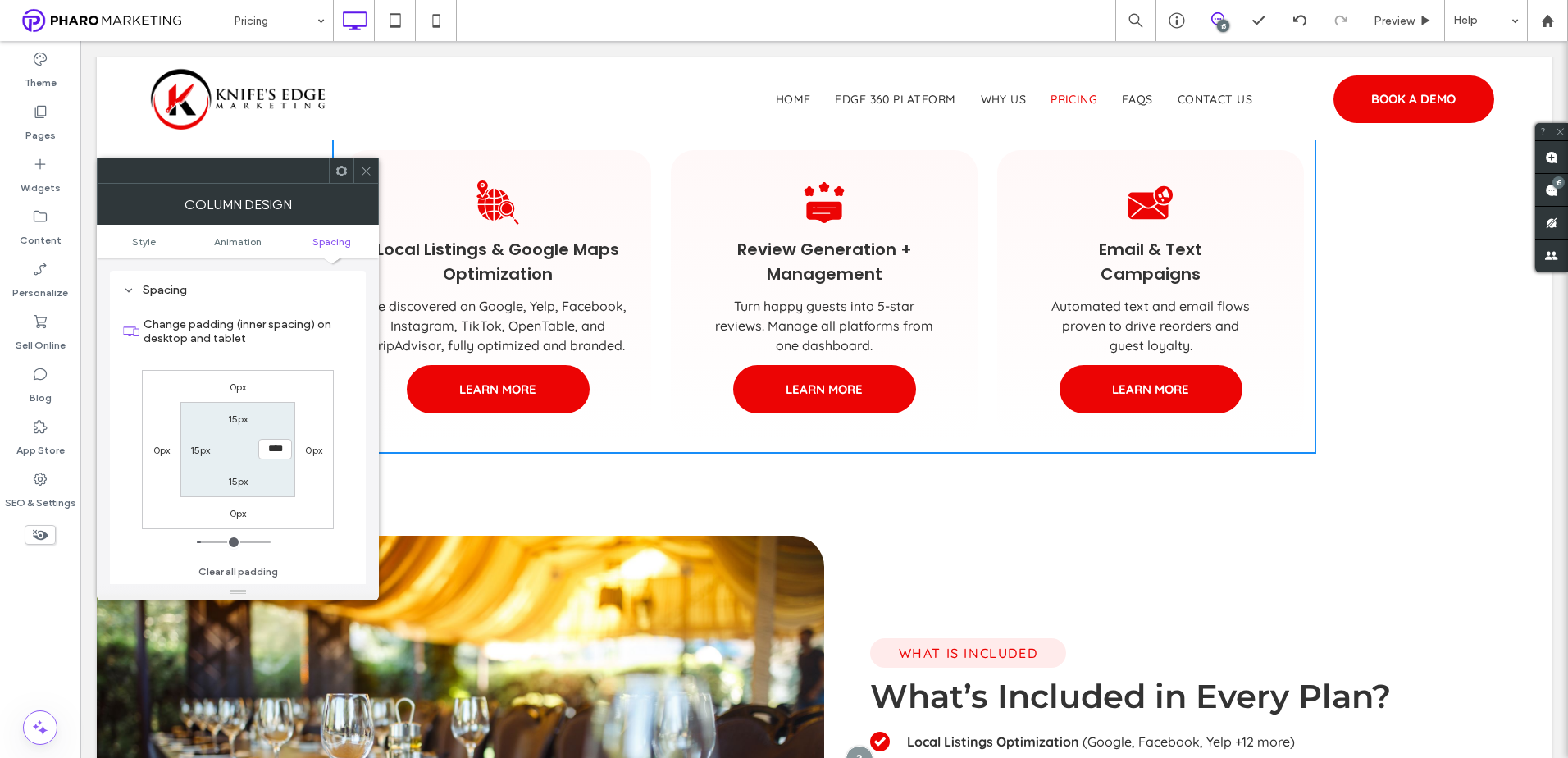
click at [509, 324] on span "Be discovered on Google, Yelp, Facebook, Instagram, TikTok, OpenTable, and Trip…" at bounding box center [497, 325] width 257 height 55
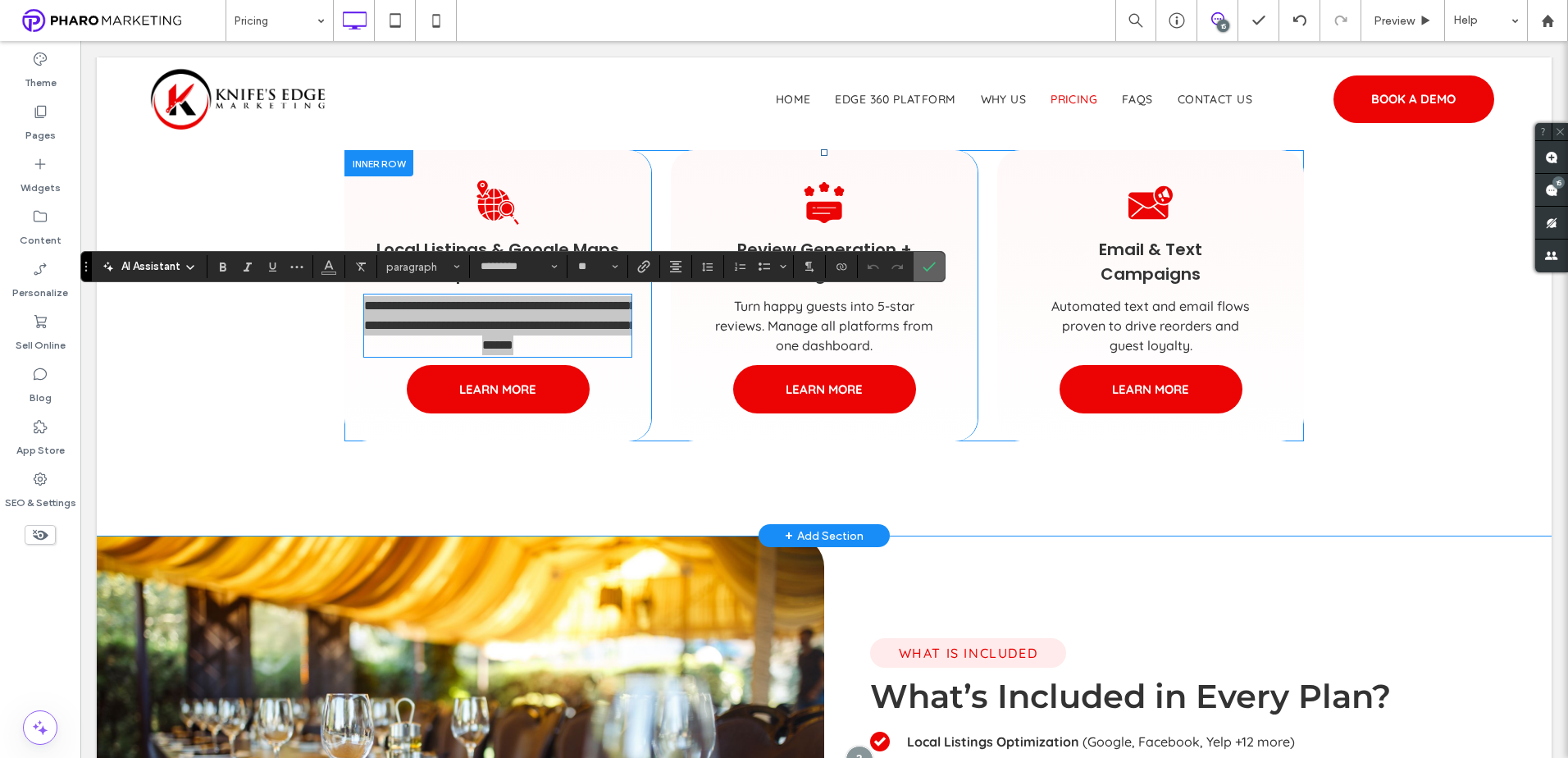
click at [924, 258] on span "Confirm" at bounding box center [925, 266] width 7 height 30
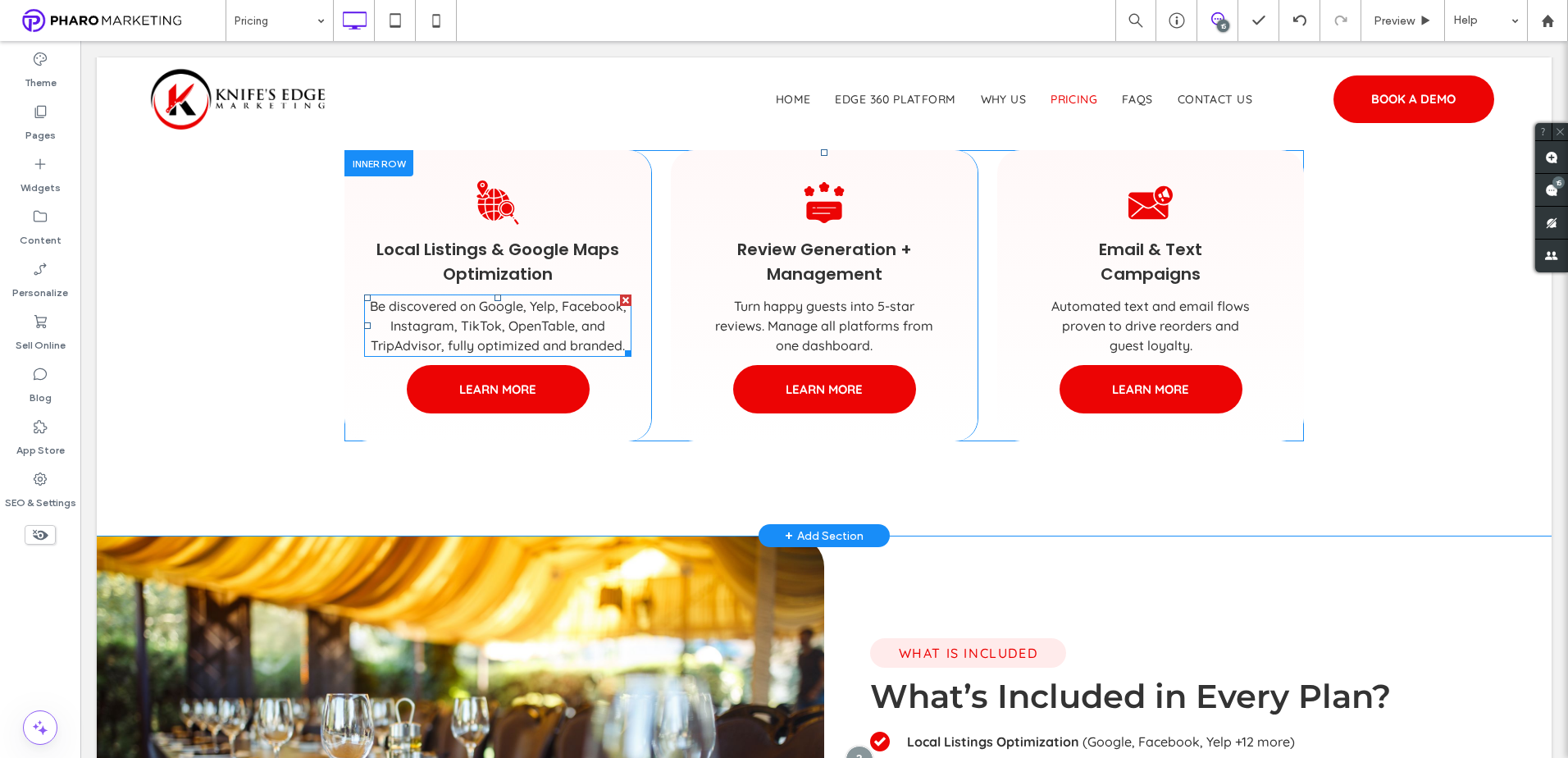
click at [624, 300] on div at bounding box center [627, 300] width 12 height 12
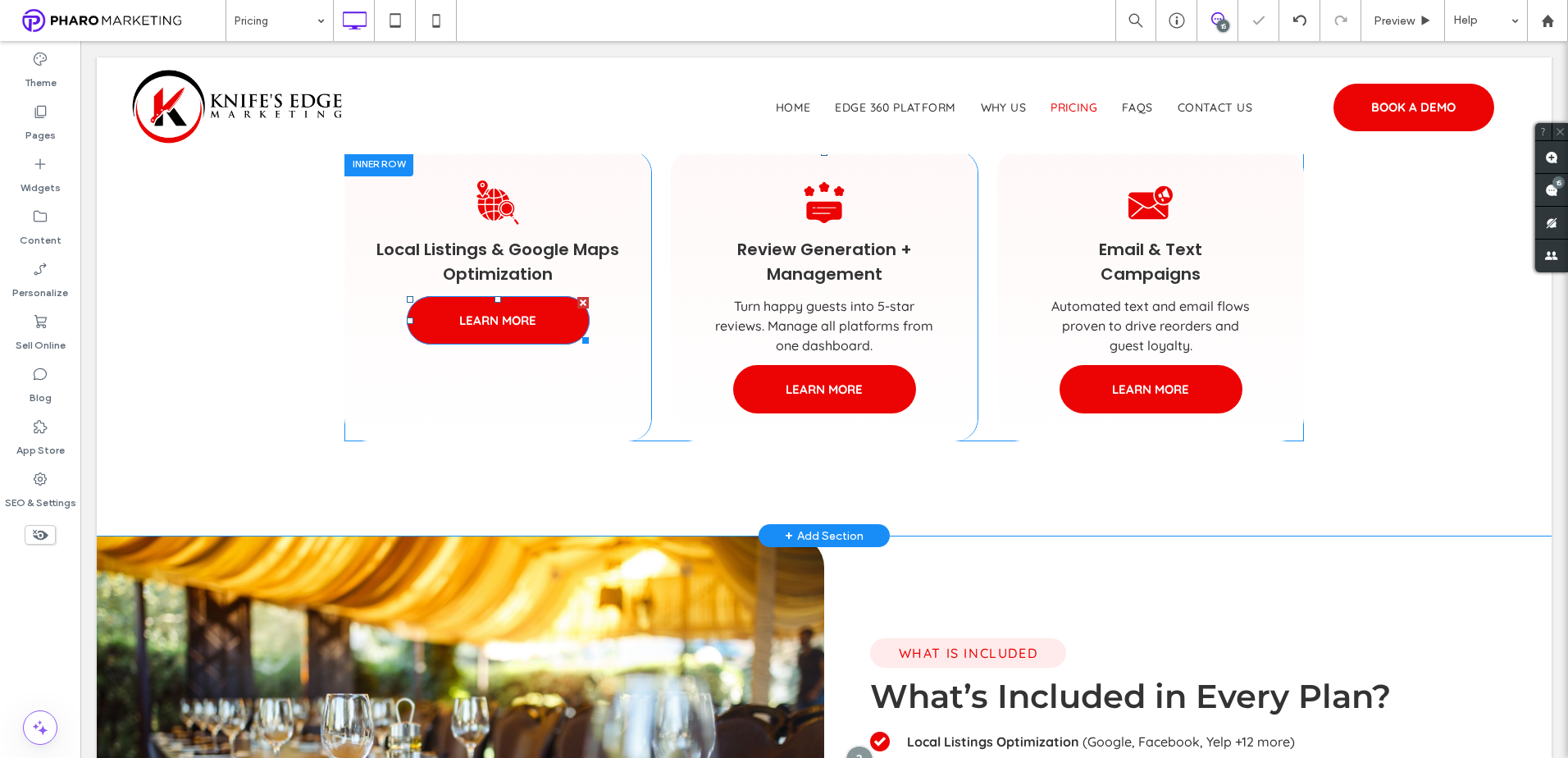
click at [577, 303] on div at bounding box center [583, 303] width 12 height 12
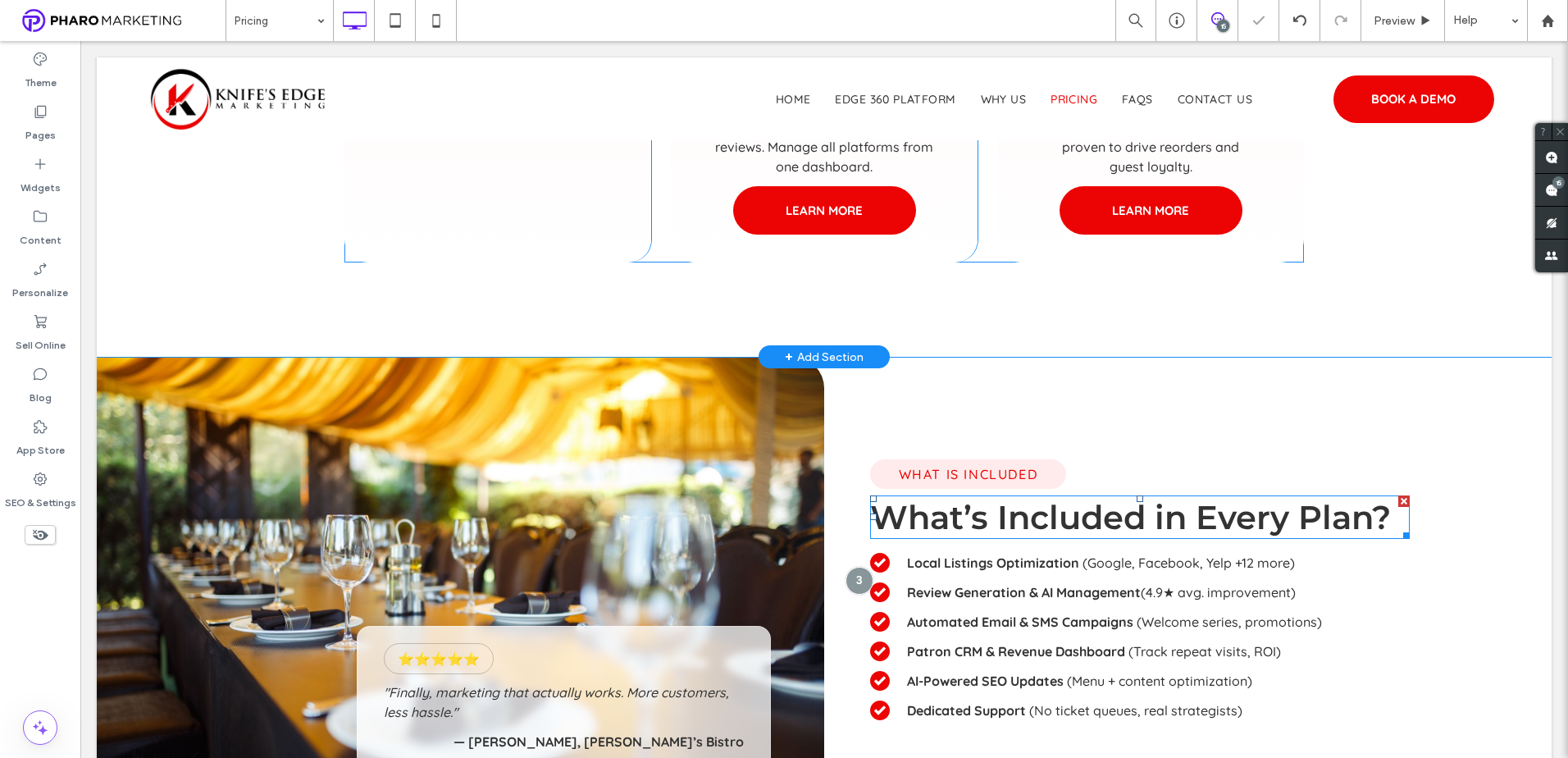
scroll to position [998, 0]
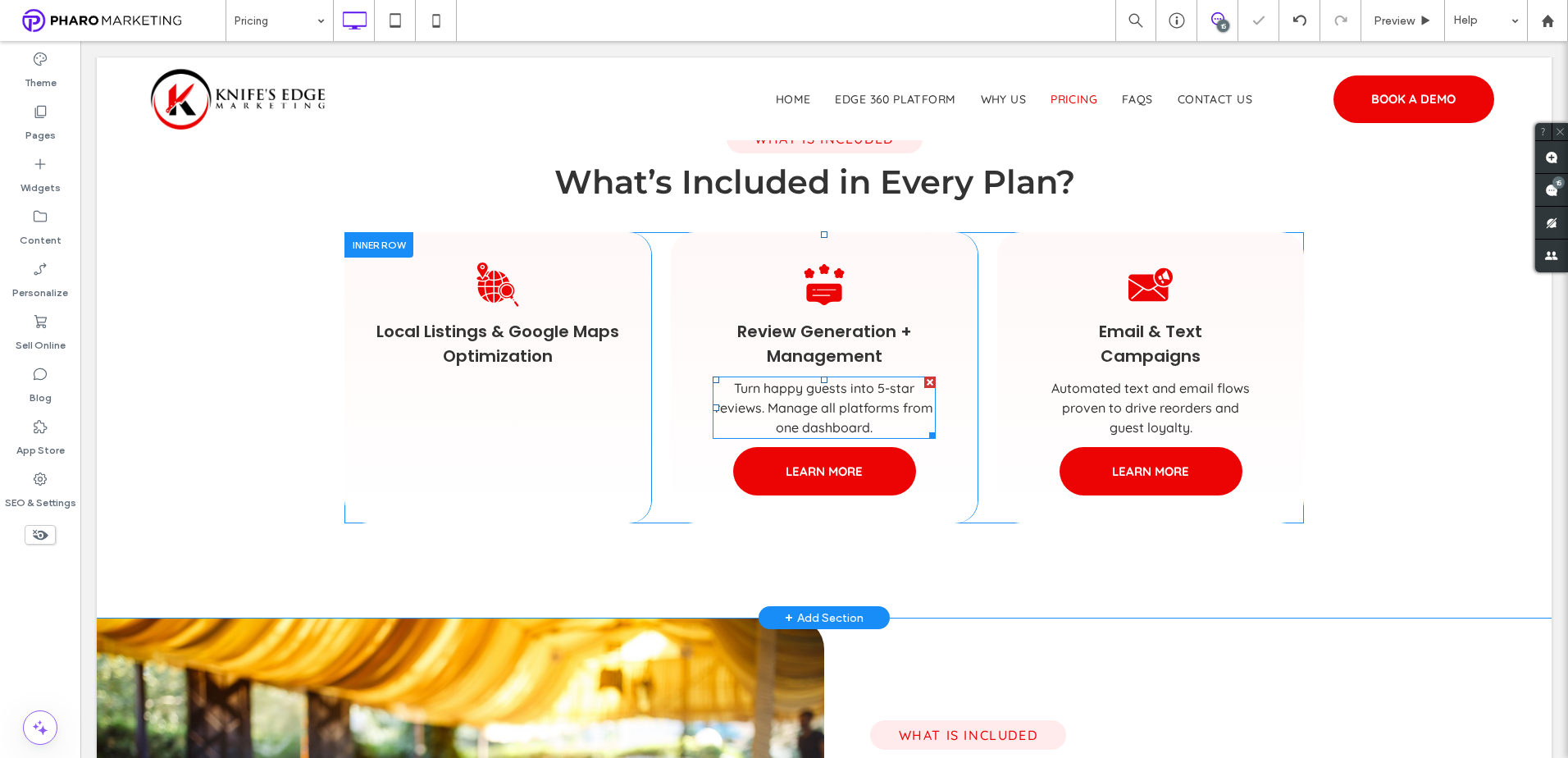
click at [928, 378] on div at bounding box center [930, 382] width 12 height 12
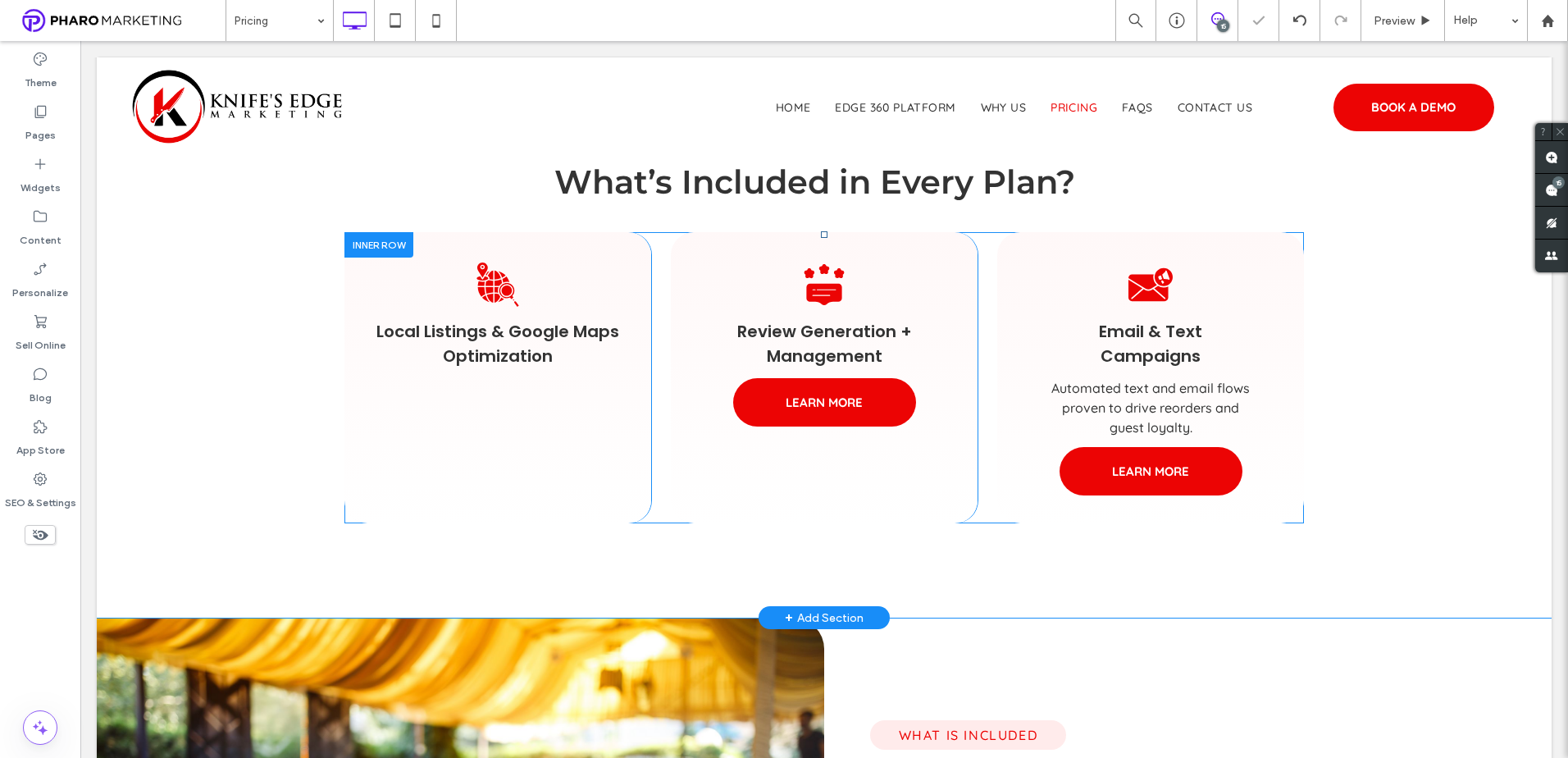
click at [908, 382] on div "Review Generation + Management LEARN MORE Click To Paste Click To Paste" at bounding box center [825, 378] width 308 height 292
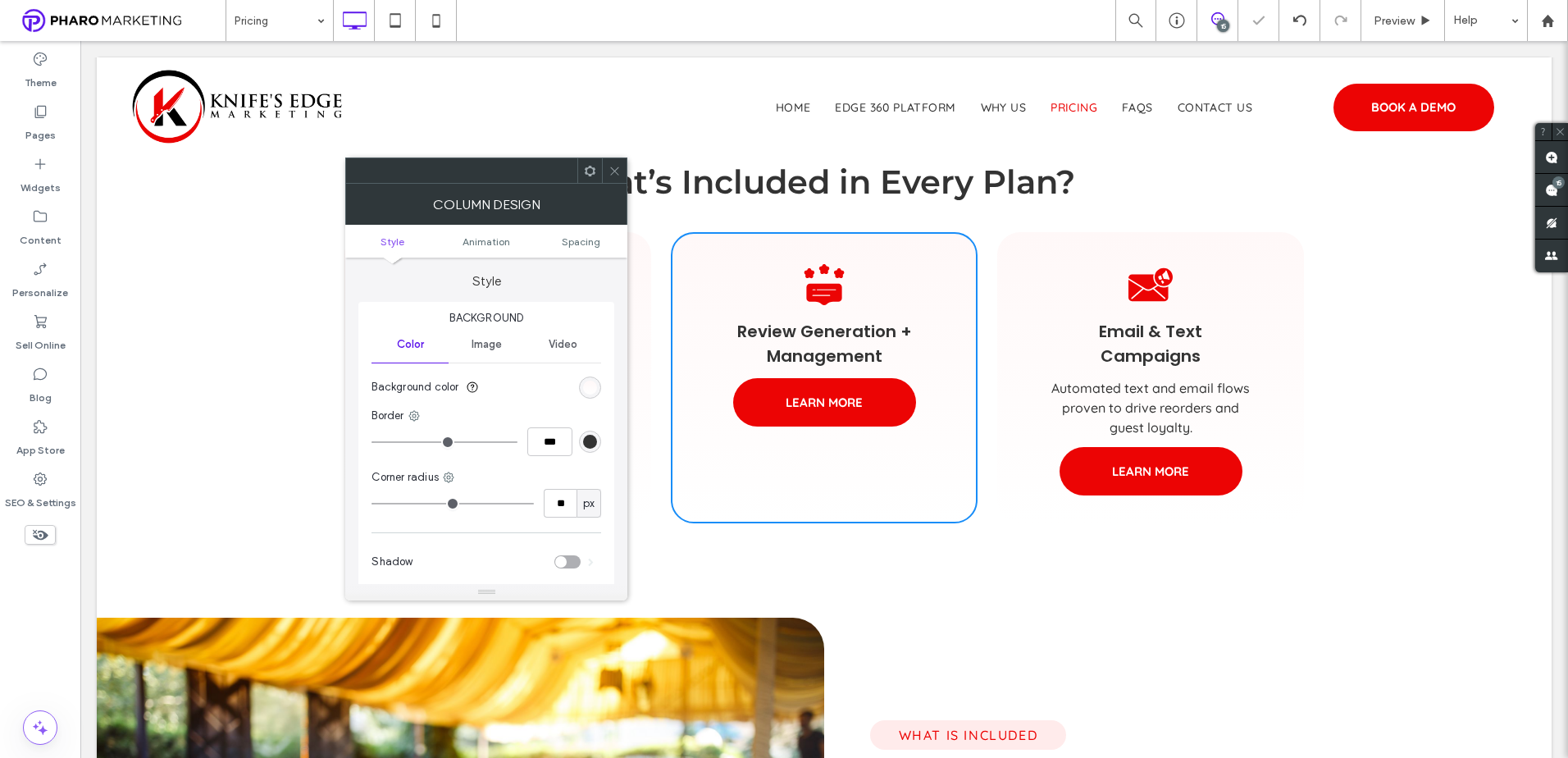
click at [614, 166] on icon at bounding box center [614, 170] width 12 height 12
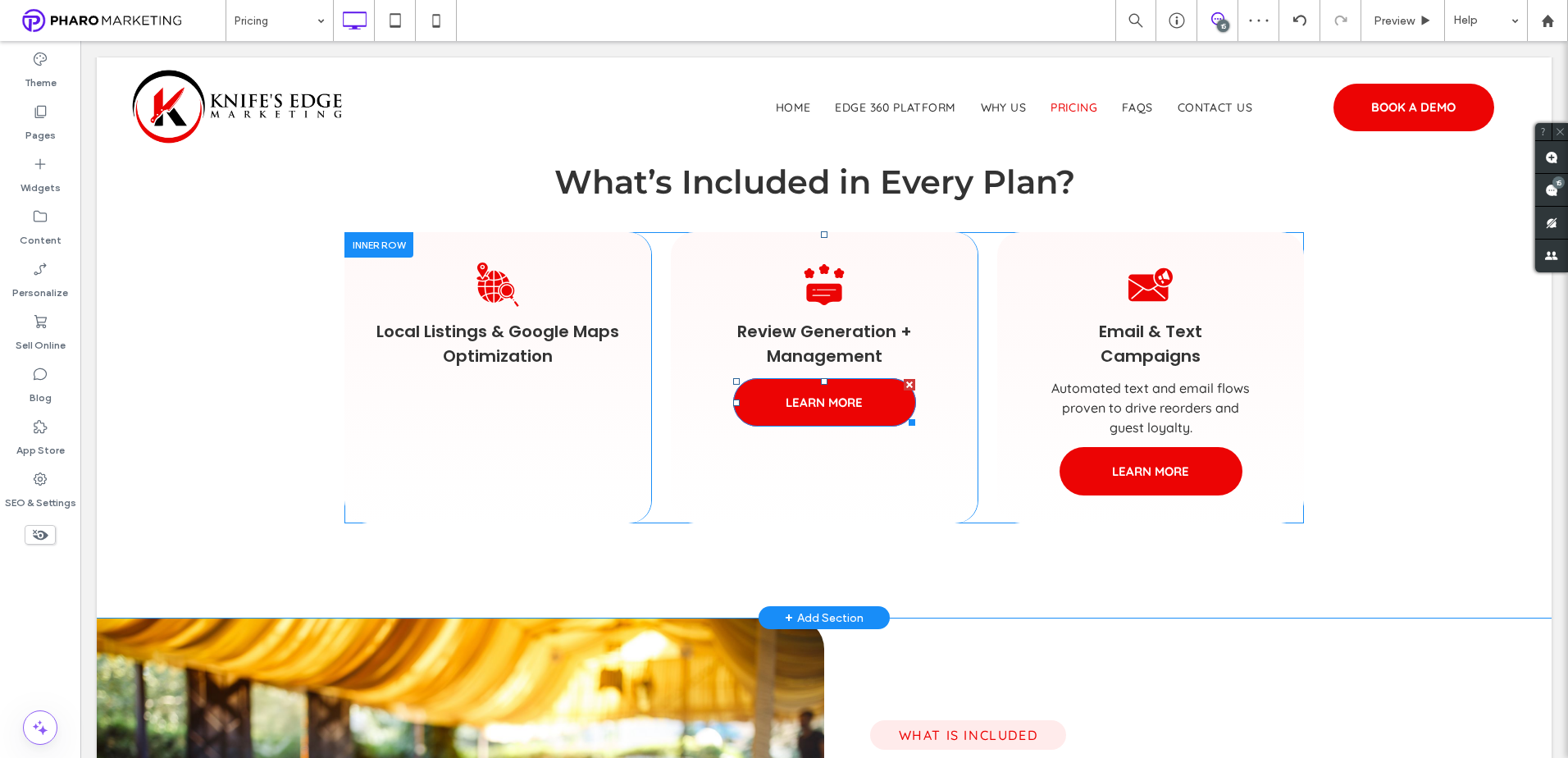
drag, startPoint x: 905, startPoint y: 384, endPoint x: 987, endPoint y: 425, distance: 91.7
click at [906, 384] on div at bounding box center [910, 385] width 12 height 12
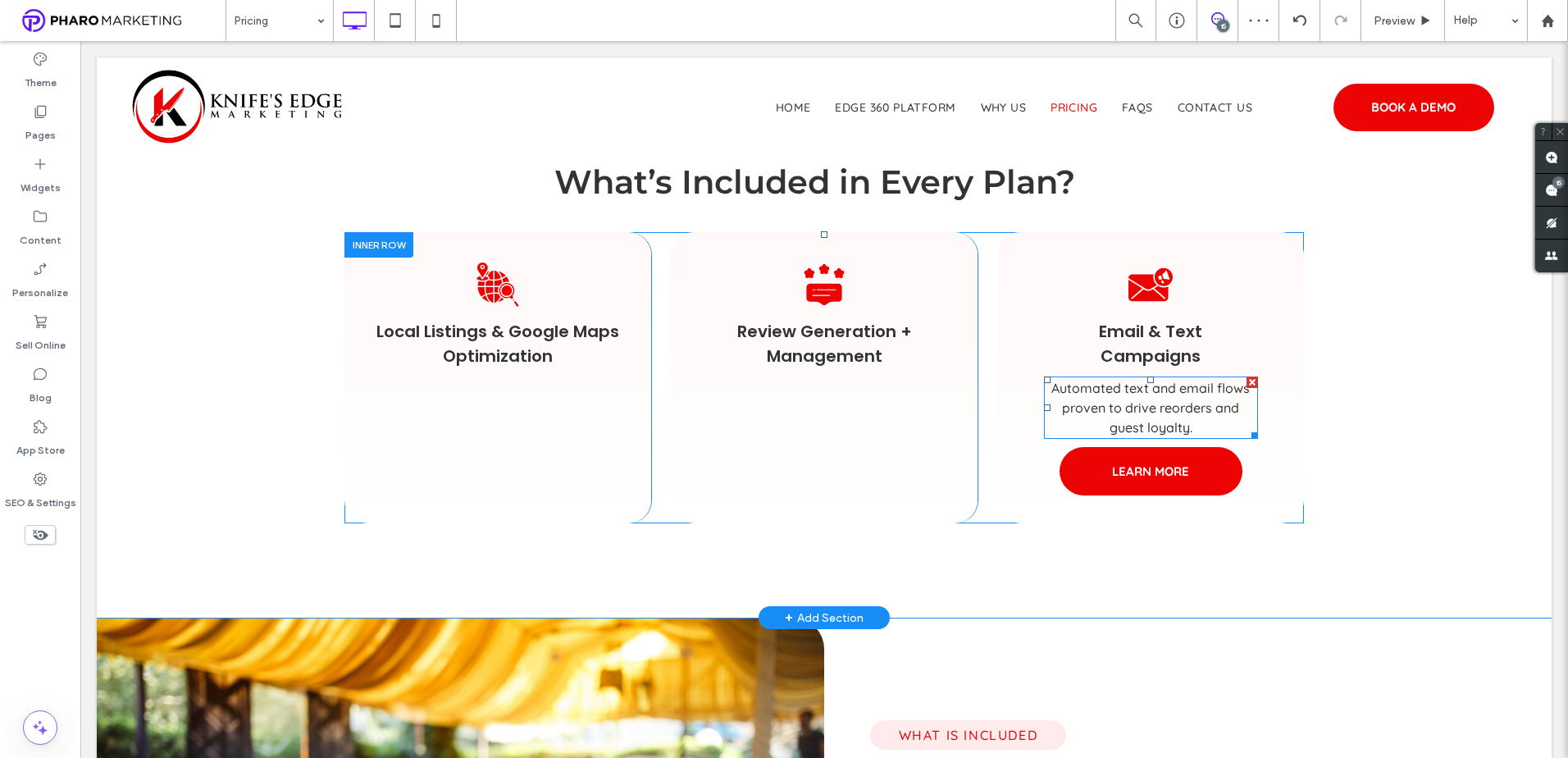
click at [1247, 380] on div at bounding box center [1252, 382] width 12 height 12
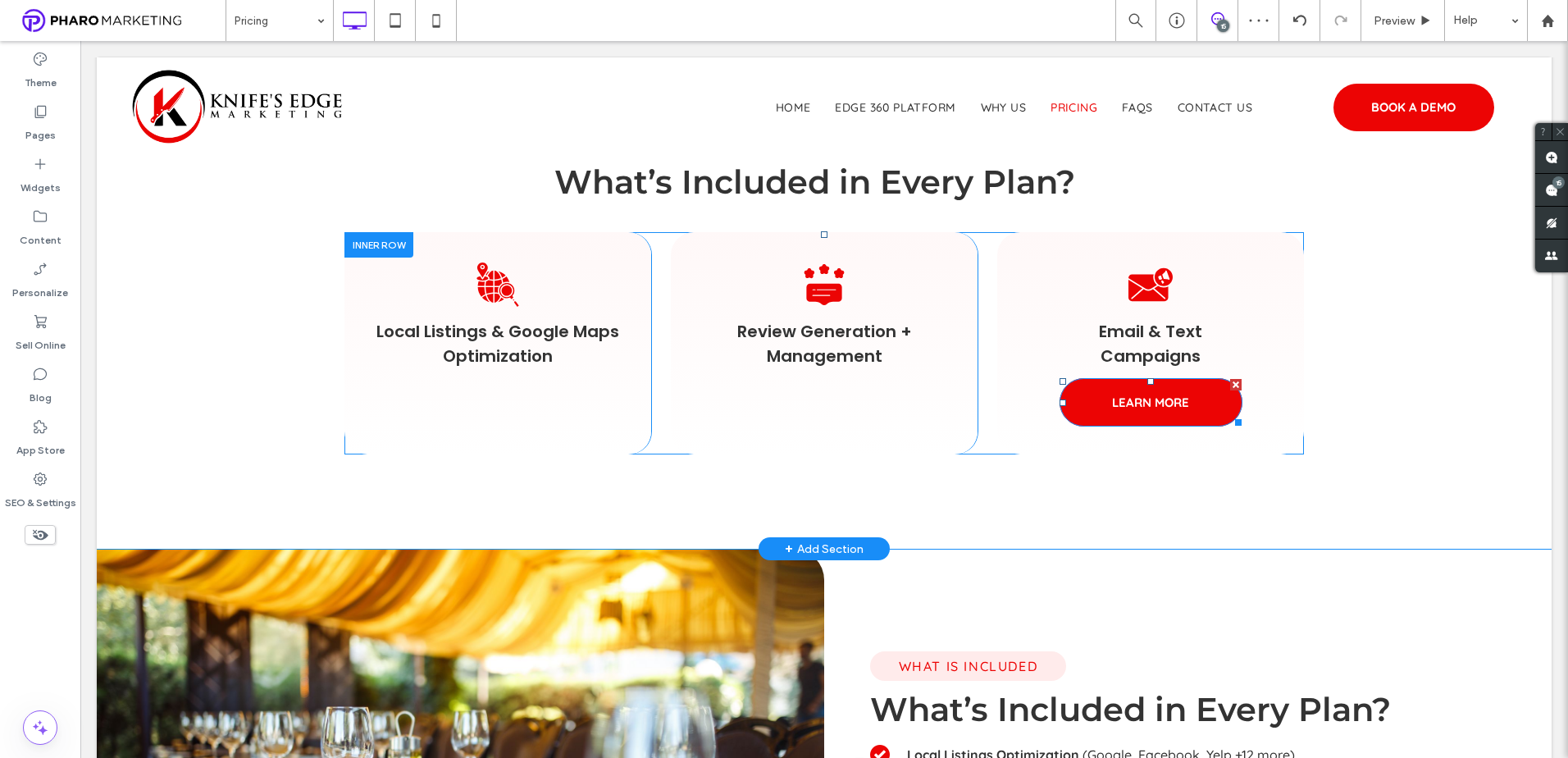
drag, startPoint x: 1231, startPoint y: 385, endPoint x: 1304, endPoint y: 430, distance: 85.8
click at [1231, 385] on div at bounding box center [1236, 386] width 12 height 12
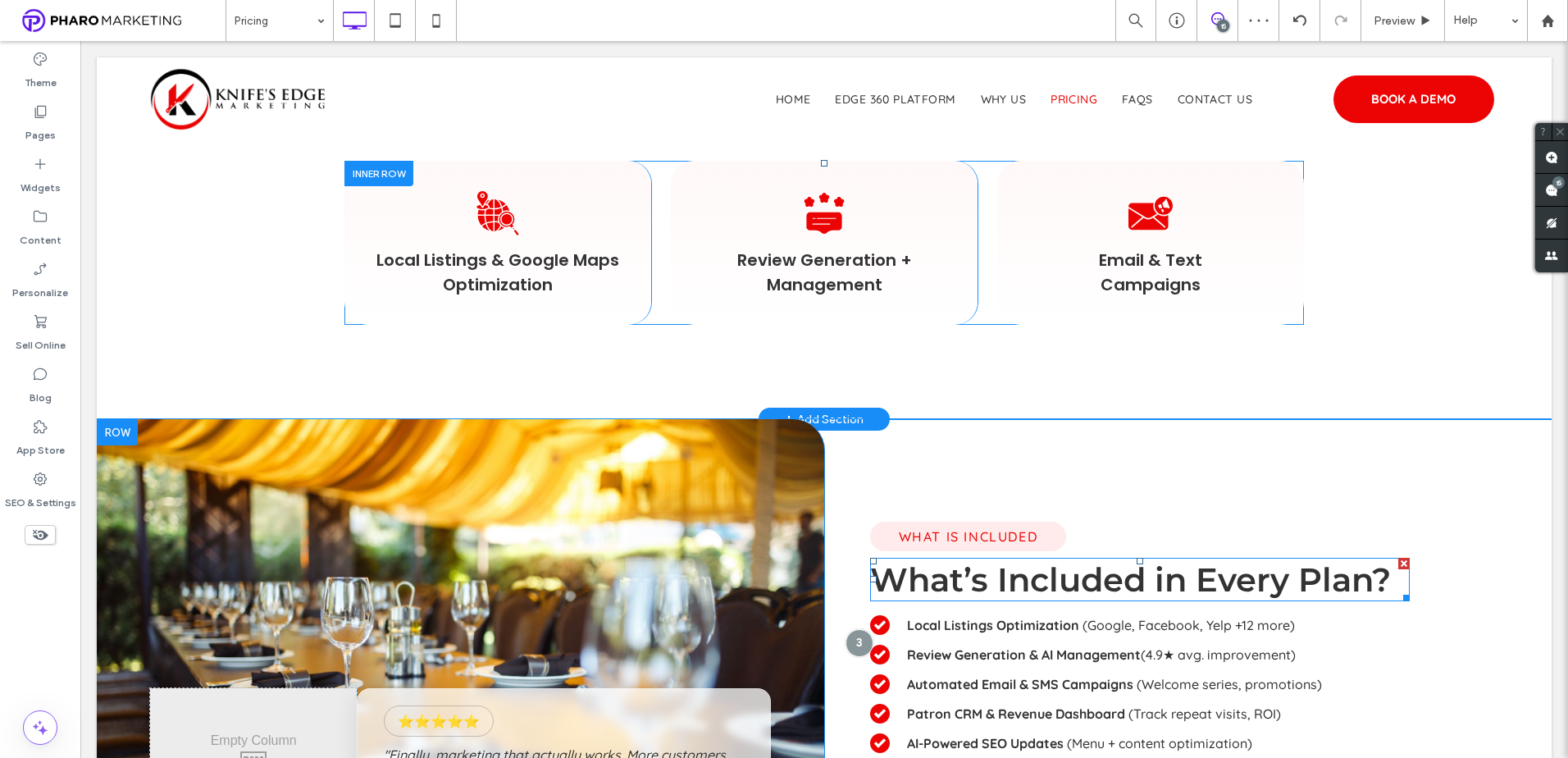
scroll to position [1080, 0]
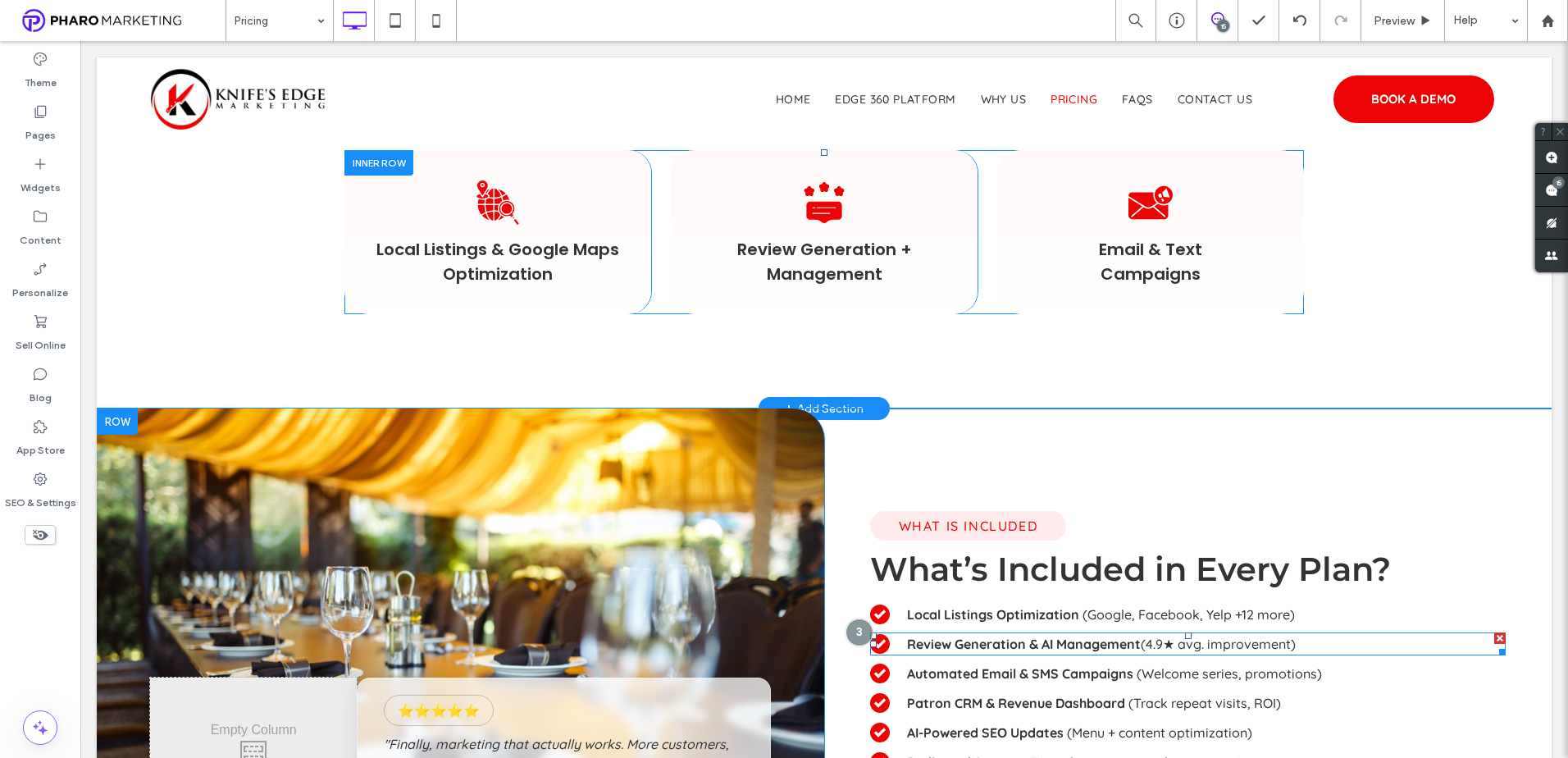
click at [1088, 640] on strong "Review Generation & AI Management" at bounding box center [1024, 644] width 234 height 17
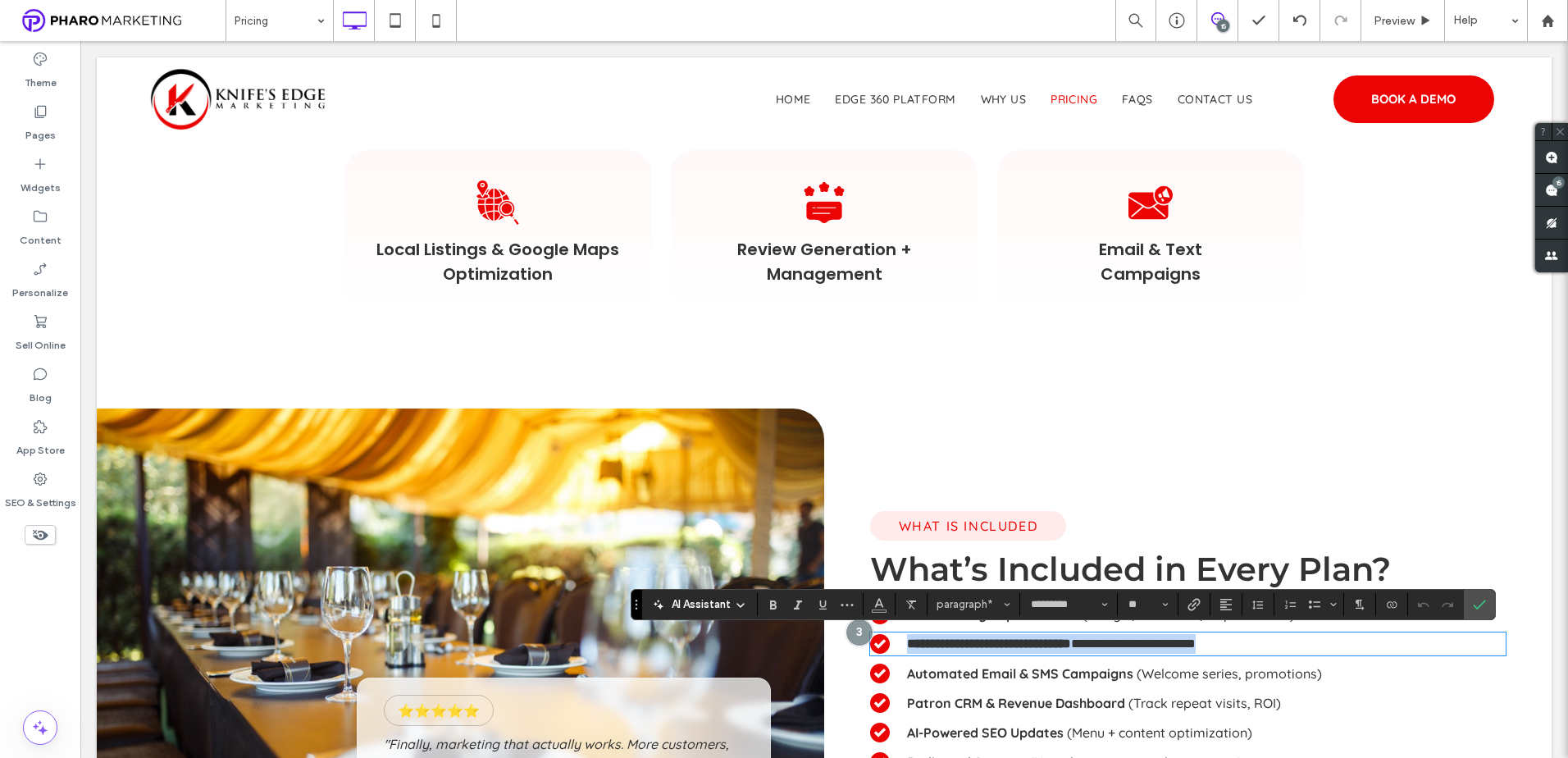
drag, startPoint x: 1116, startPoint y: 647, endPoint x: 1128, endPoint y: 646, distance: 12.0
click at [1121, 664] on p "Automated Email & SMS Campaigns (Welcome series, promotions)" at bounding box center [1207, 674] width 599 height 20
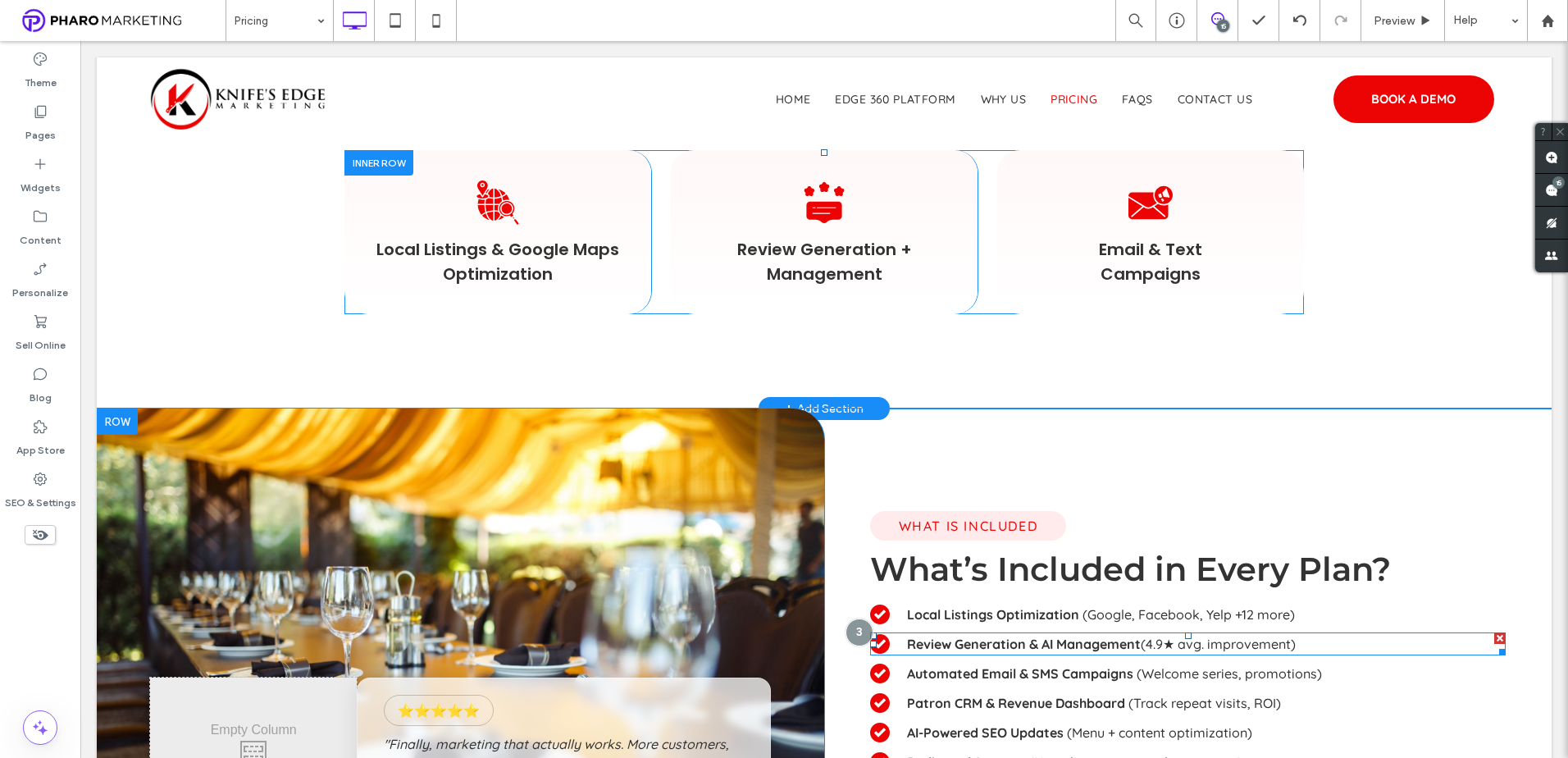
click at [1134, 641] on strong "Review Generation & AI Management" at bounding box center [1024, 644] width 234 height 17
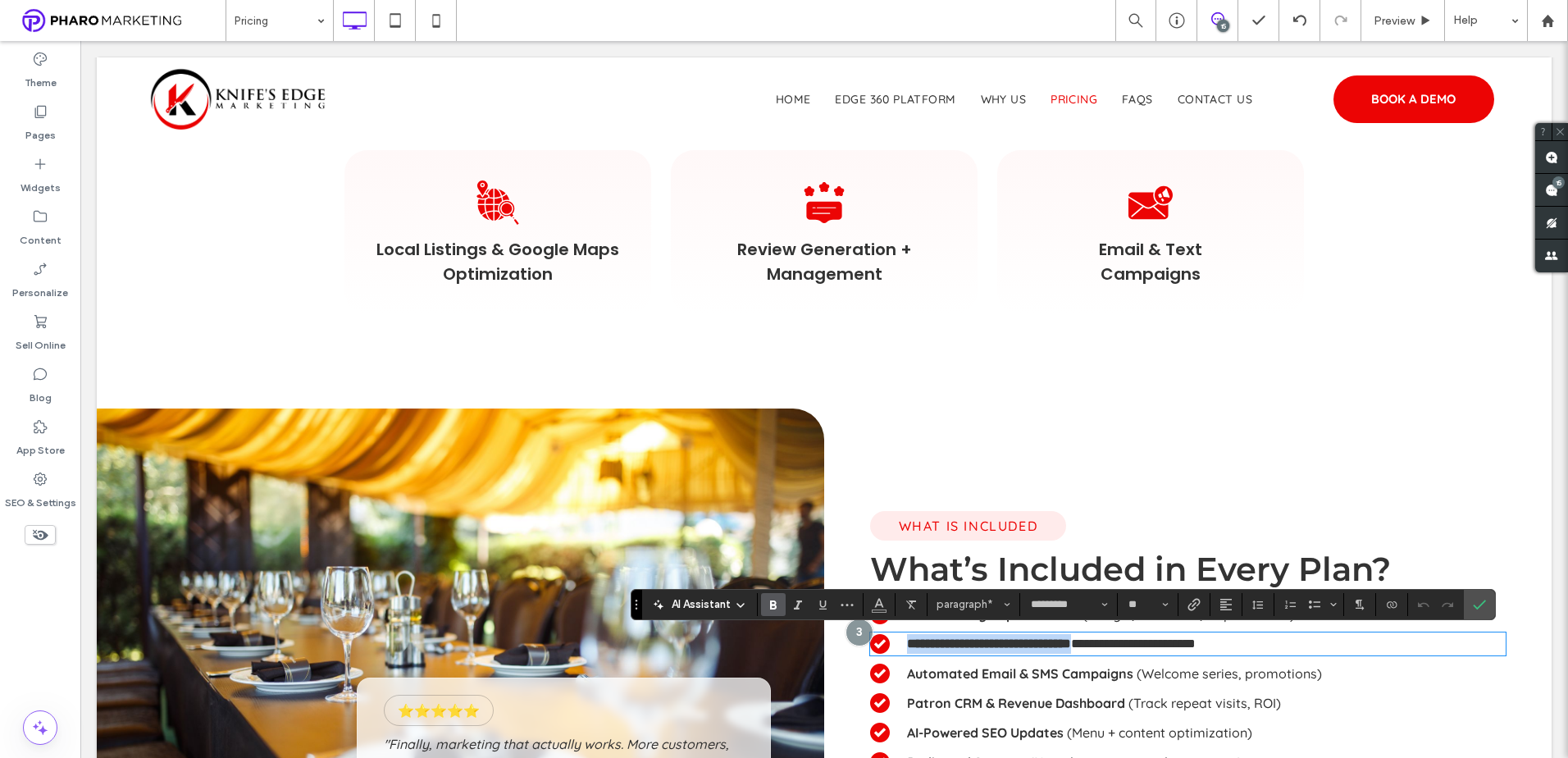
drag, startPoint x: 1134, startPoint y: 643, endPoint x: 905, endPoint y: 621, distance: 230.1
click at [907, 644] on p "**********" at bounding box center [1207, 644] width 599 height 20
copy strong "**********"
click at [805, 249] on span "Review Generation + Management" at bounding box center [824, 262] width 175 height 48
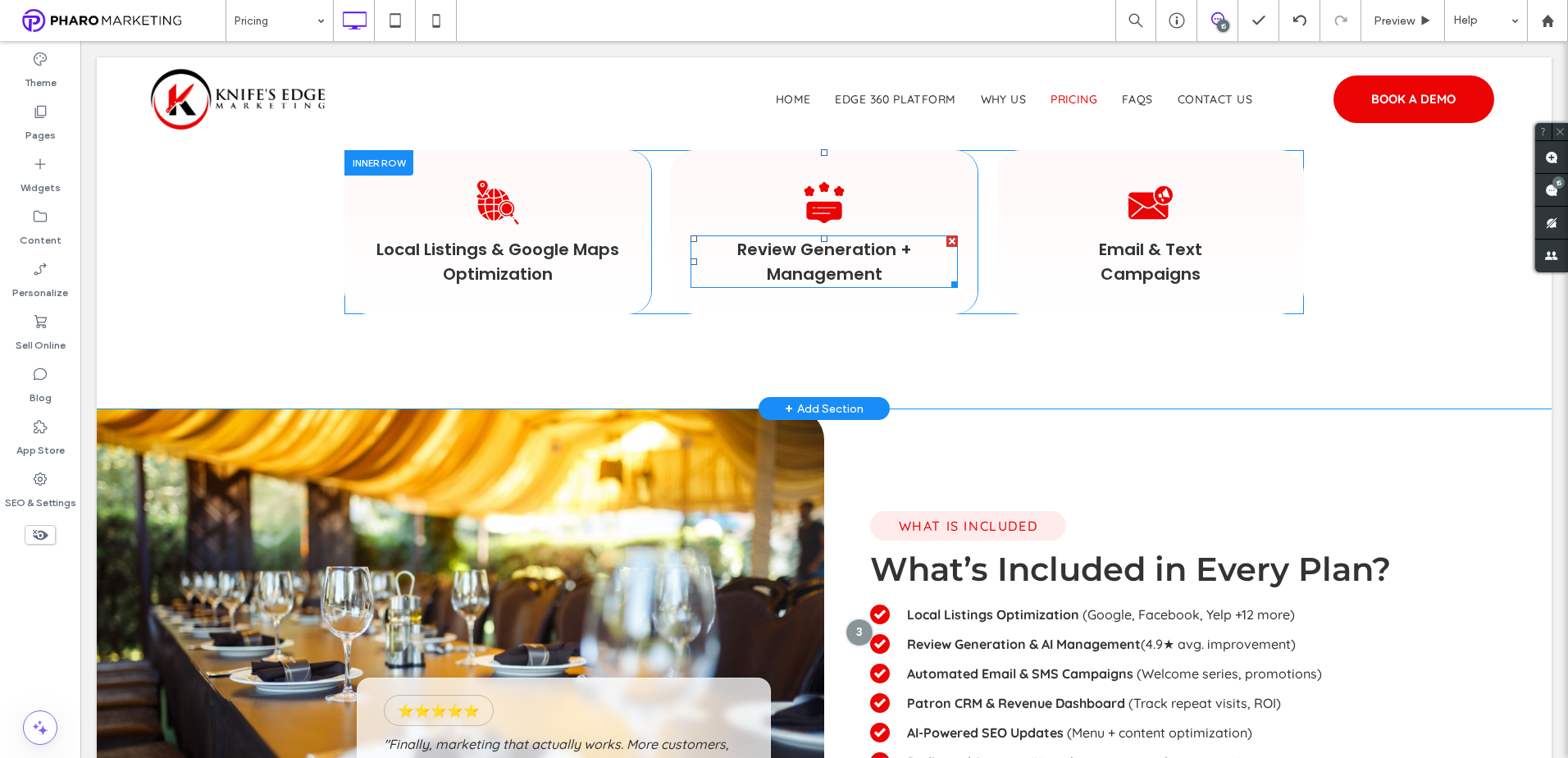
click at [805, 249] on span "Review Generation + Management" at bounding box center [824, 262] width 175 height 48
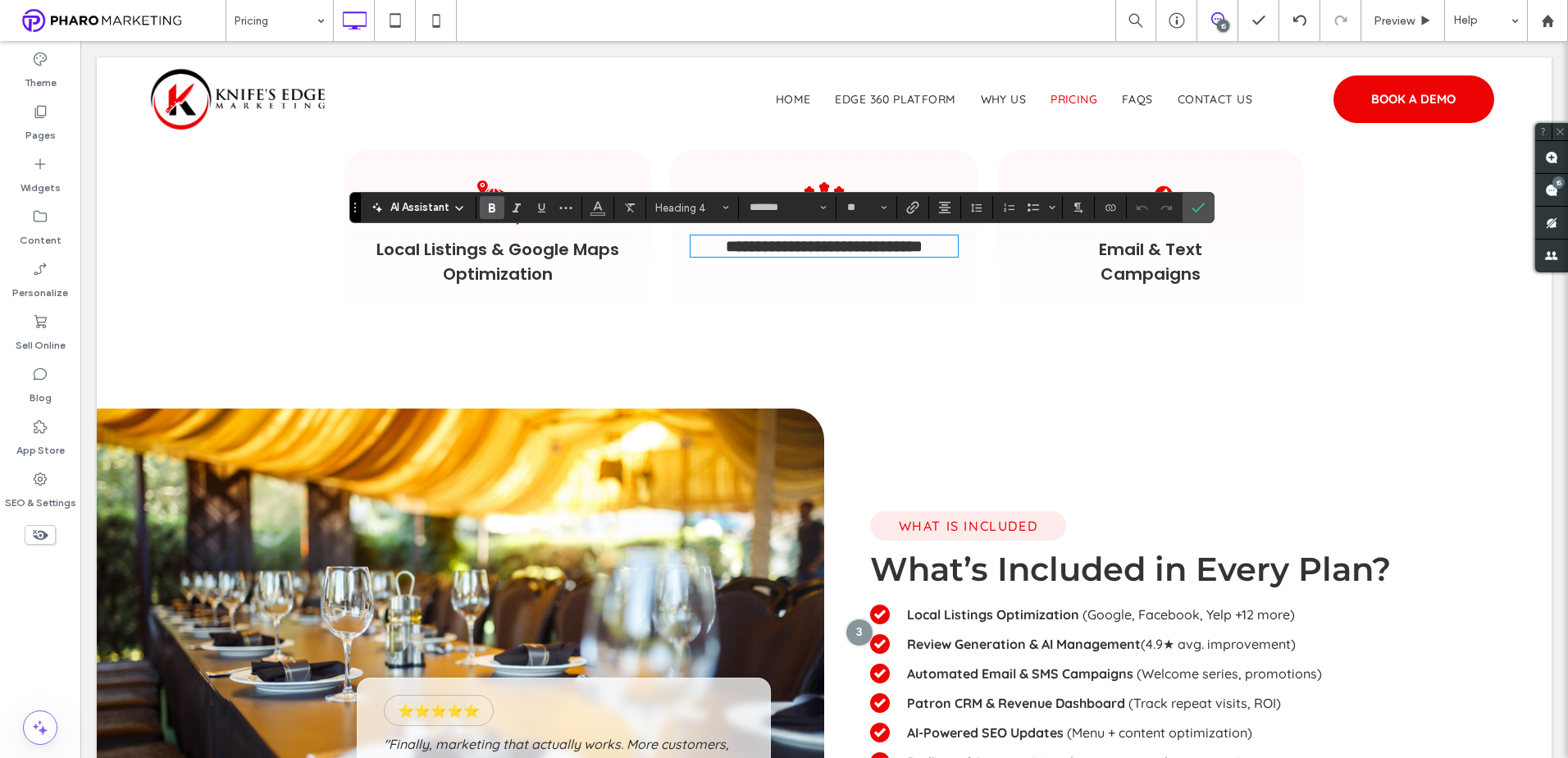
type input "*********"
type input "**"
click at [1011, 612] on strong "Local Listings Optimization" at bounding box center [993, 615] width 172 height 17
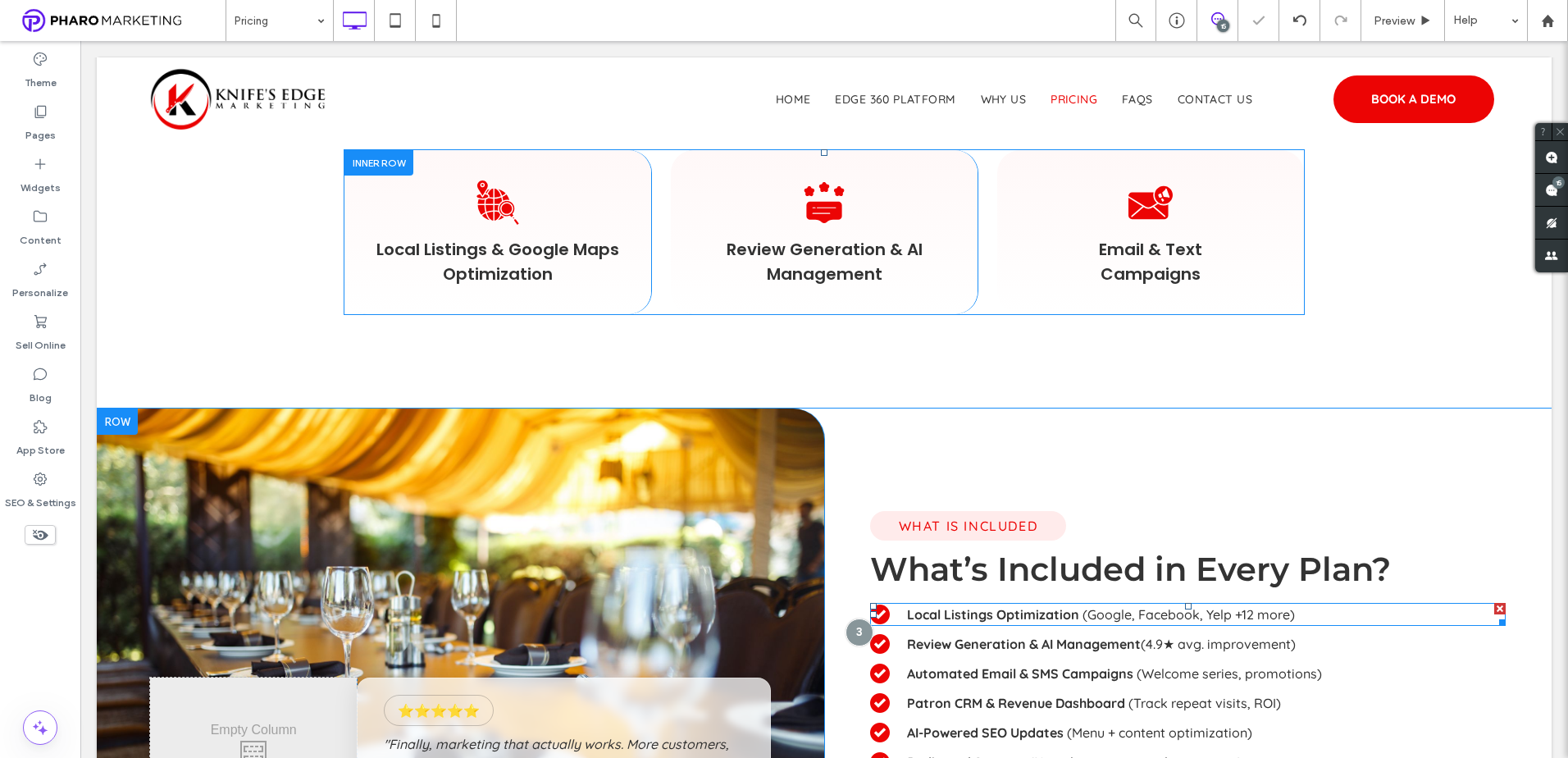
click at [1011, 612] on strong "Local Listings Optimization" at bounding box center [993, 615] width 172 height 17
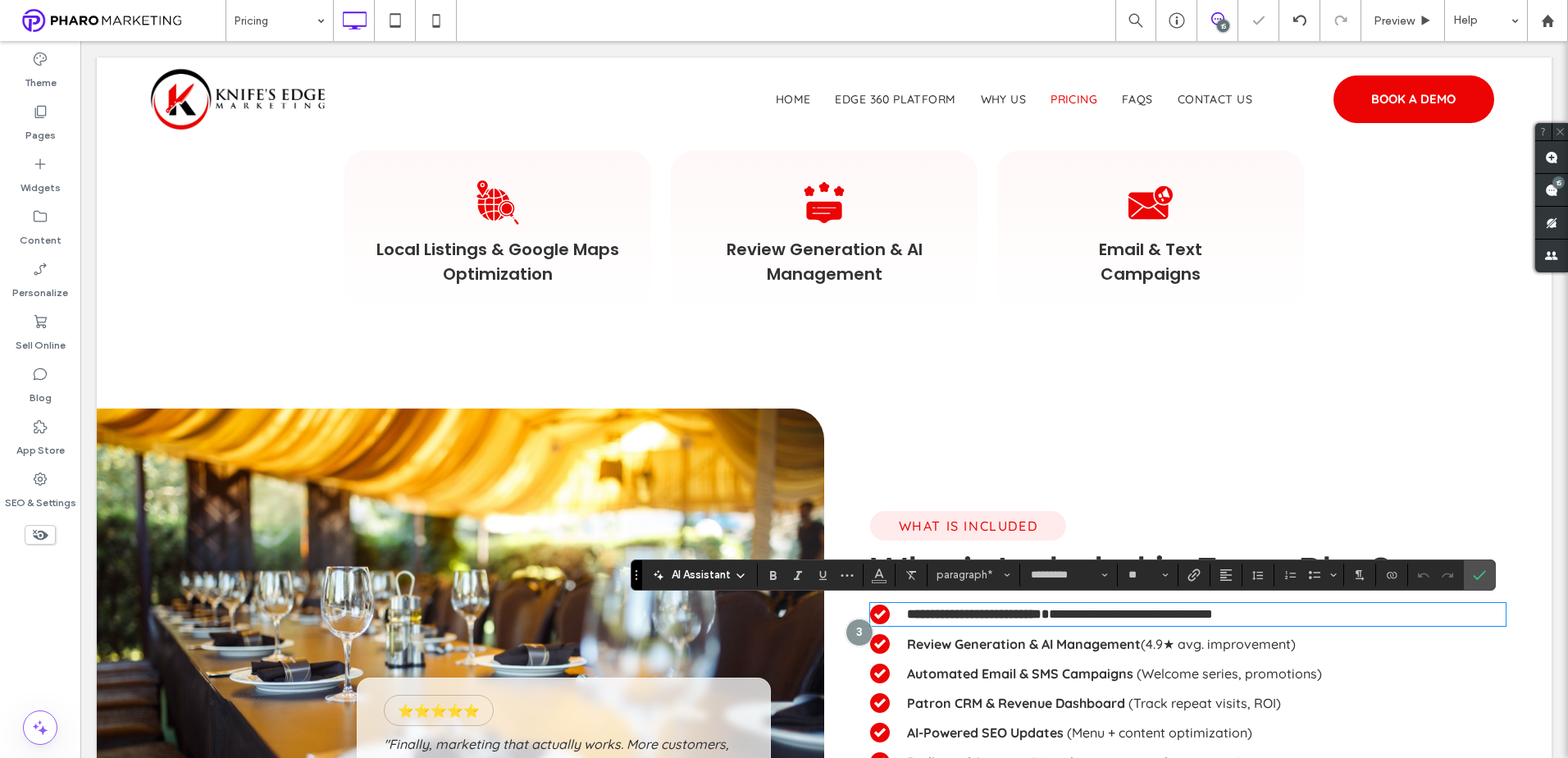
click at [1078, 618] on span "**********" at bounding box center [1131, 614] width 164 height 12
drag, startPoint x: 1069, startPoint y: 614, endPoint x: 846, endPoint y: 529, distance: 238.7
click at [870, 611] on div "**********" at bounding box center [1188, 615] width 635 height 23
copy strong "**********"
click at [560, 254] on span "Local Listings & Google Maps Optimization" at bounding box center [498, 262] width 243 height 48
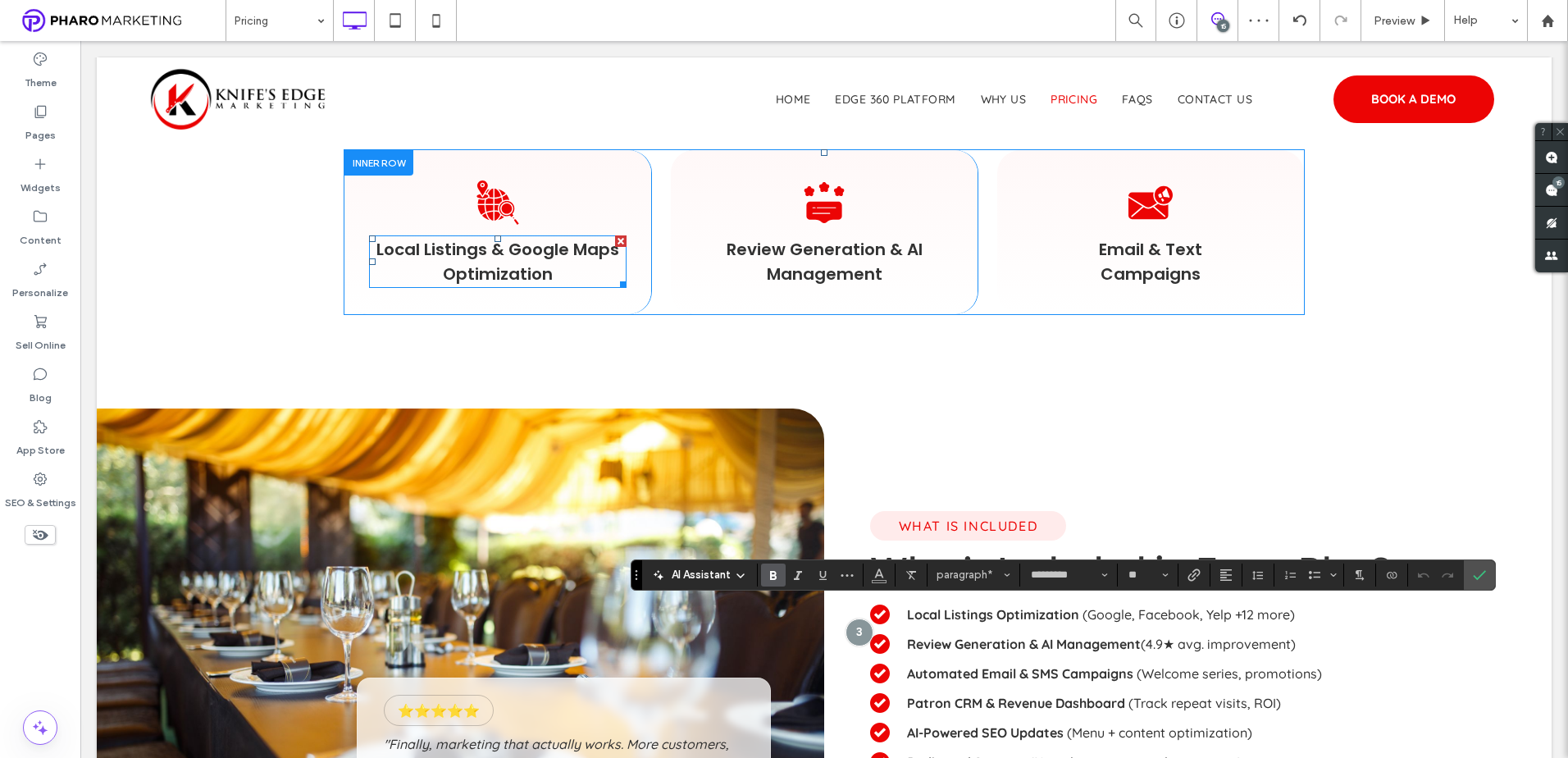
click at [560, 254] on span "Local Listings & Google Maps Optimization" at bounding box center [497, 262] width 244 height 48
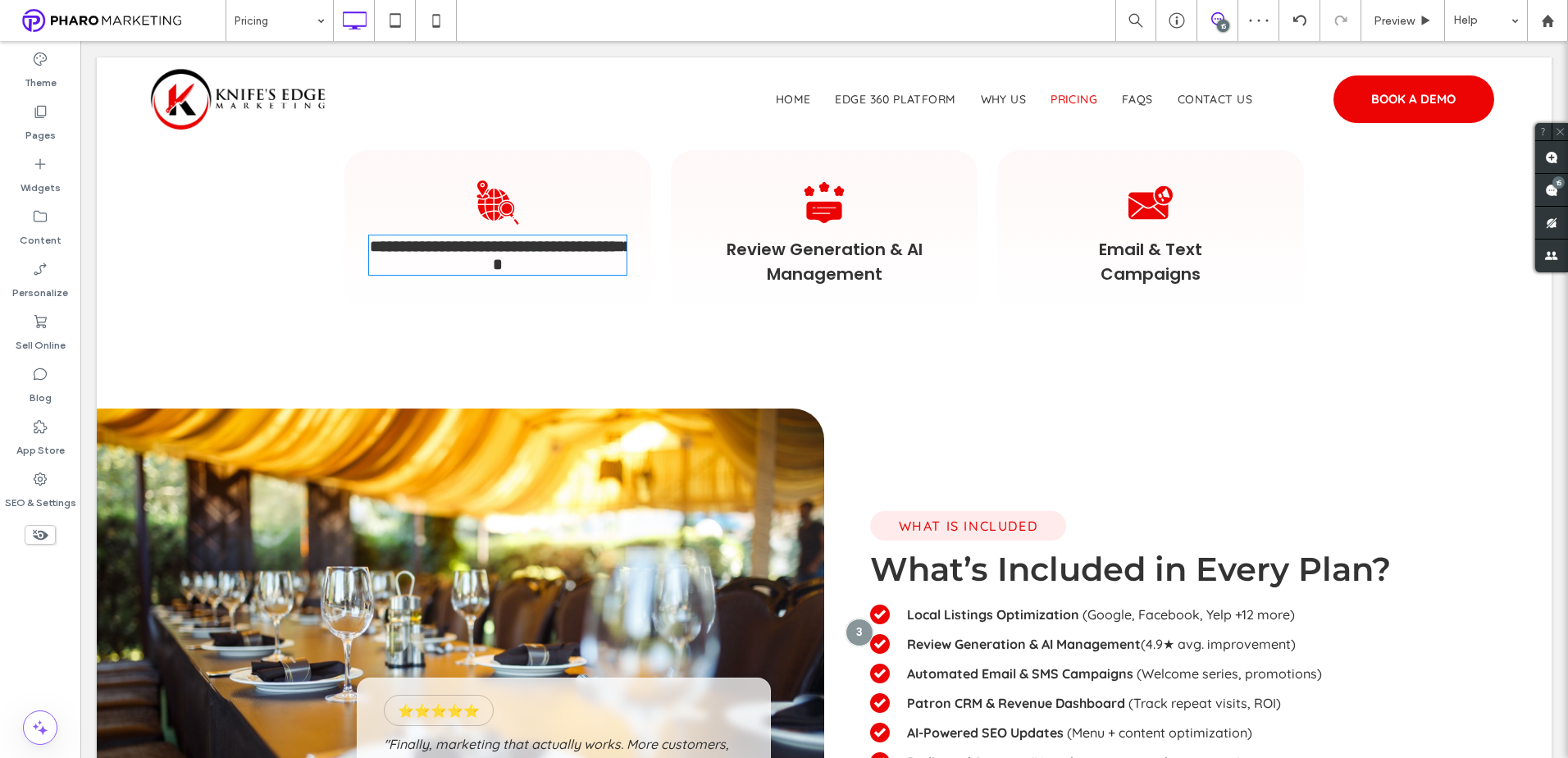
type input "*******"
type input "**"
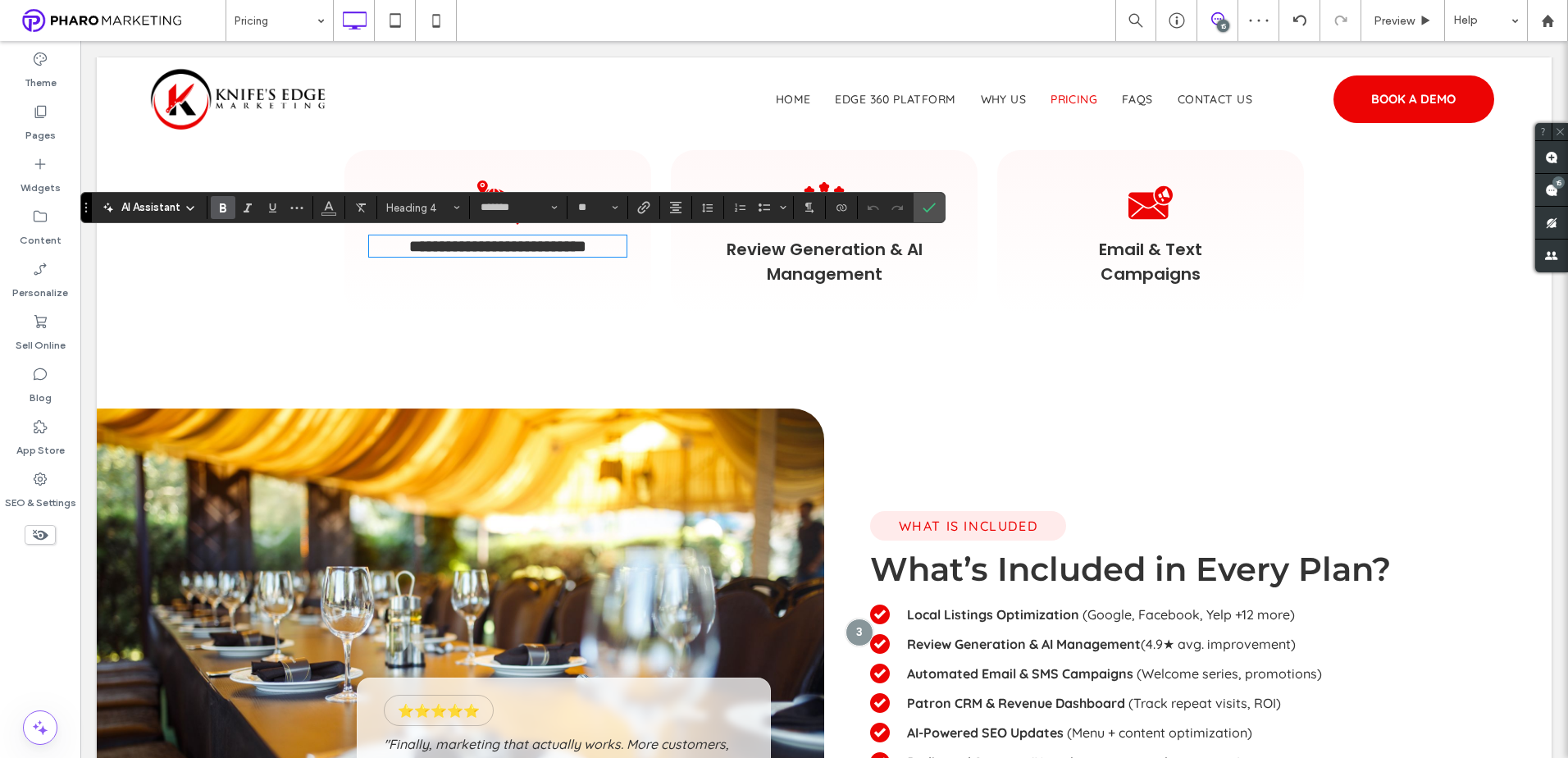
type input "*********"
type input "**"
click at [1109, 664] on p "Automated Email & SMS Campaigns (Welcome series, promotions)" at bounding box center [1207, 674] width 599 height 20
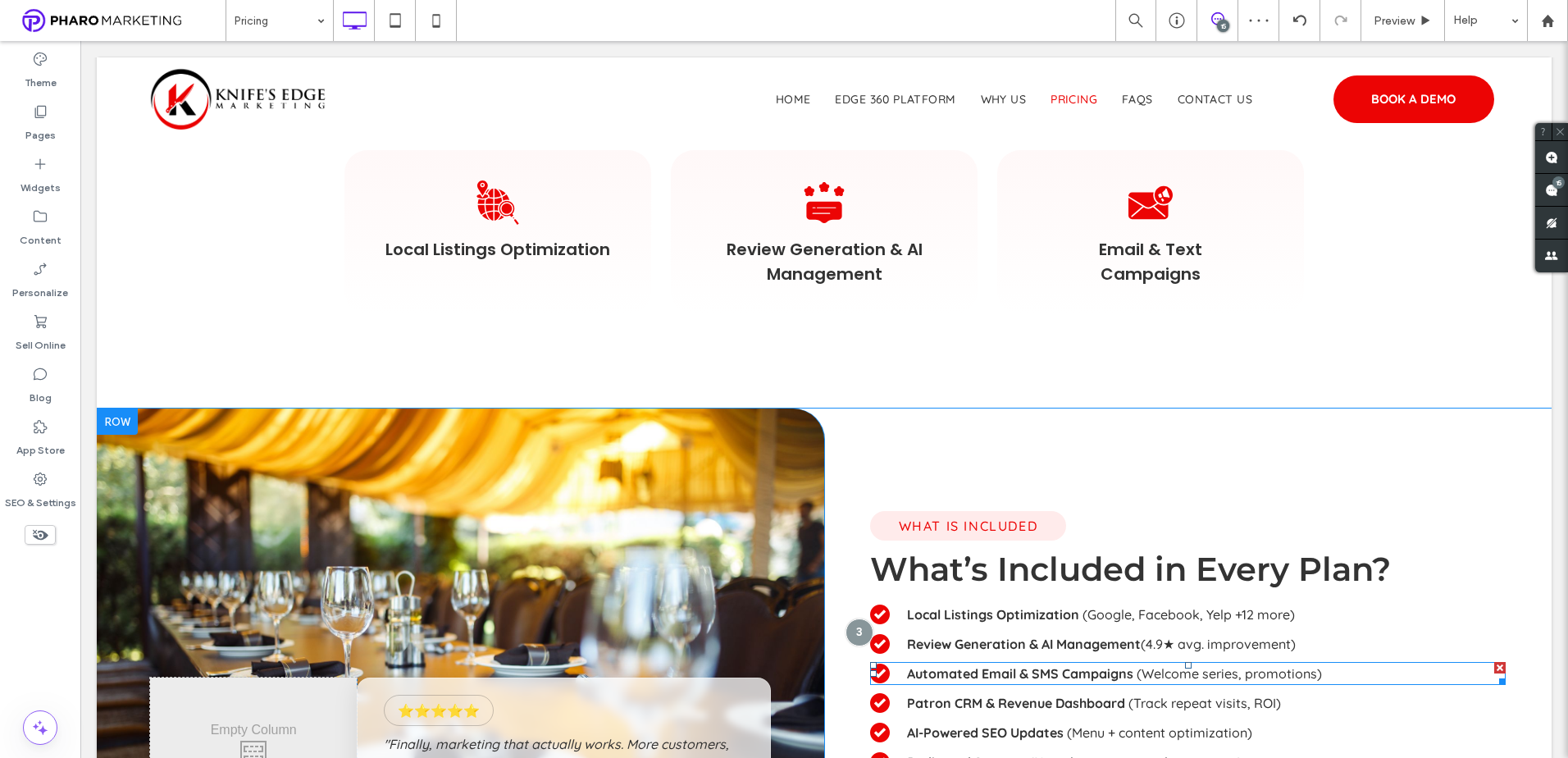
click at [1124, 675] on strong "Automated Email & SMS Campaigns" at bounding box center [1021, 674] width 227 height 17
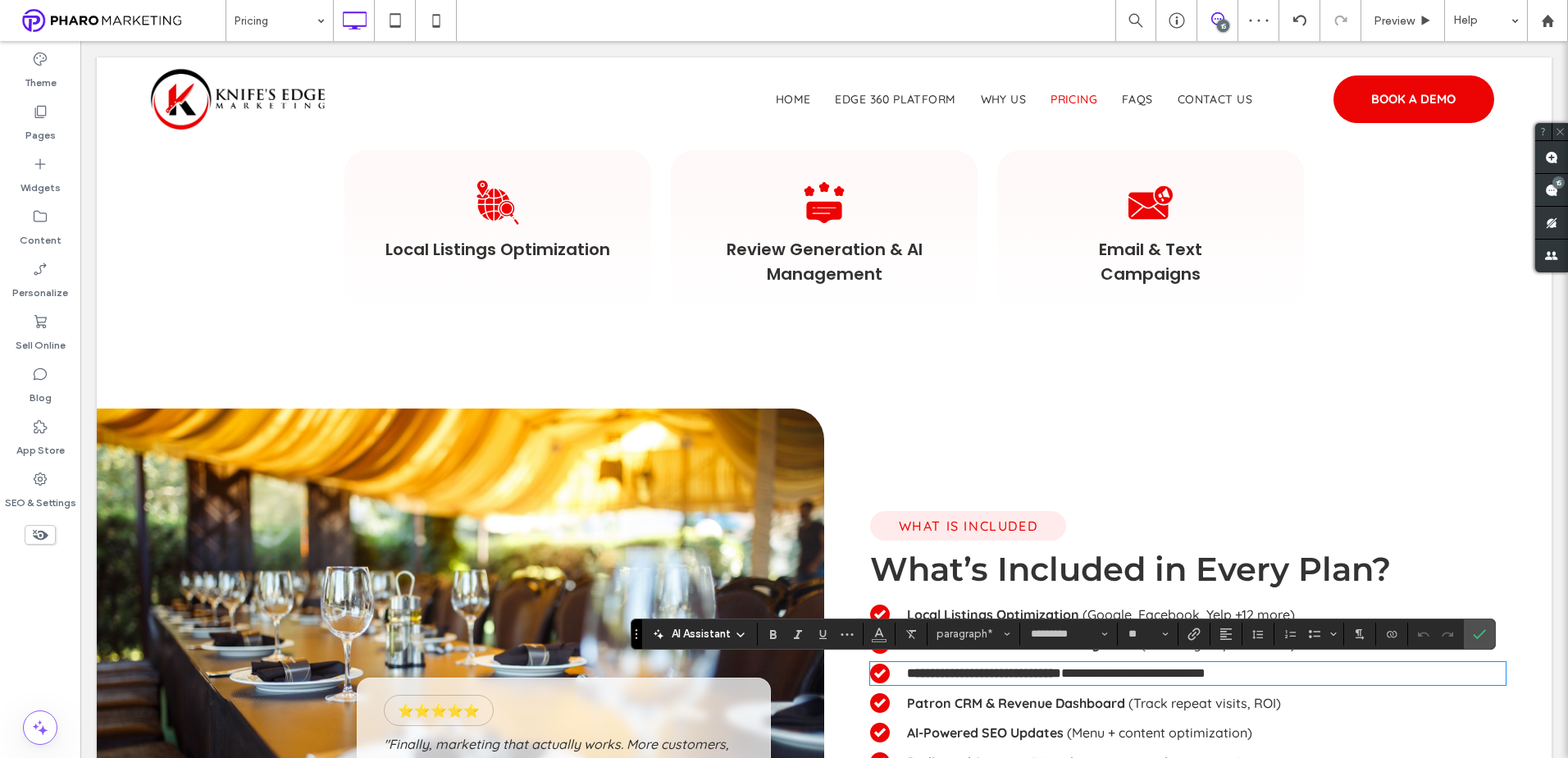
click at [1120, 684] on div "**********" at bounding box center [1188, 674] width 635 height 23
drag, startPoint x: 1126, startPoint y: 674, endPoint x: 886, endPoint y: 650, distance: 241.2
click at [870, 669] on div "**********" at bounding box center [1188, 674] width 635 height 23
copy strong "**********"
click at [1157, 251] on span "Email & Text Campaigns" at bounding box center [1150, 262] width 103 height 48
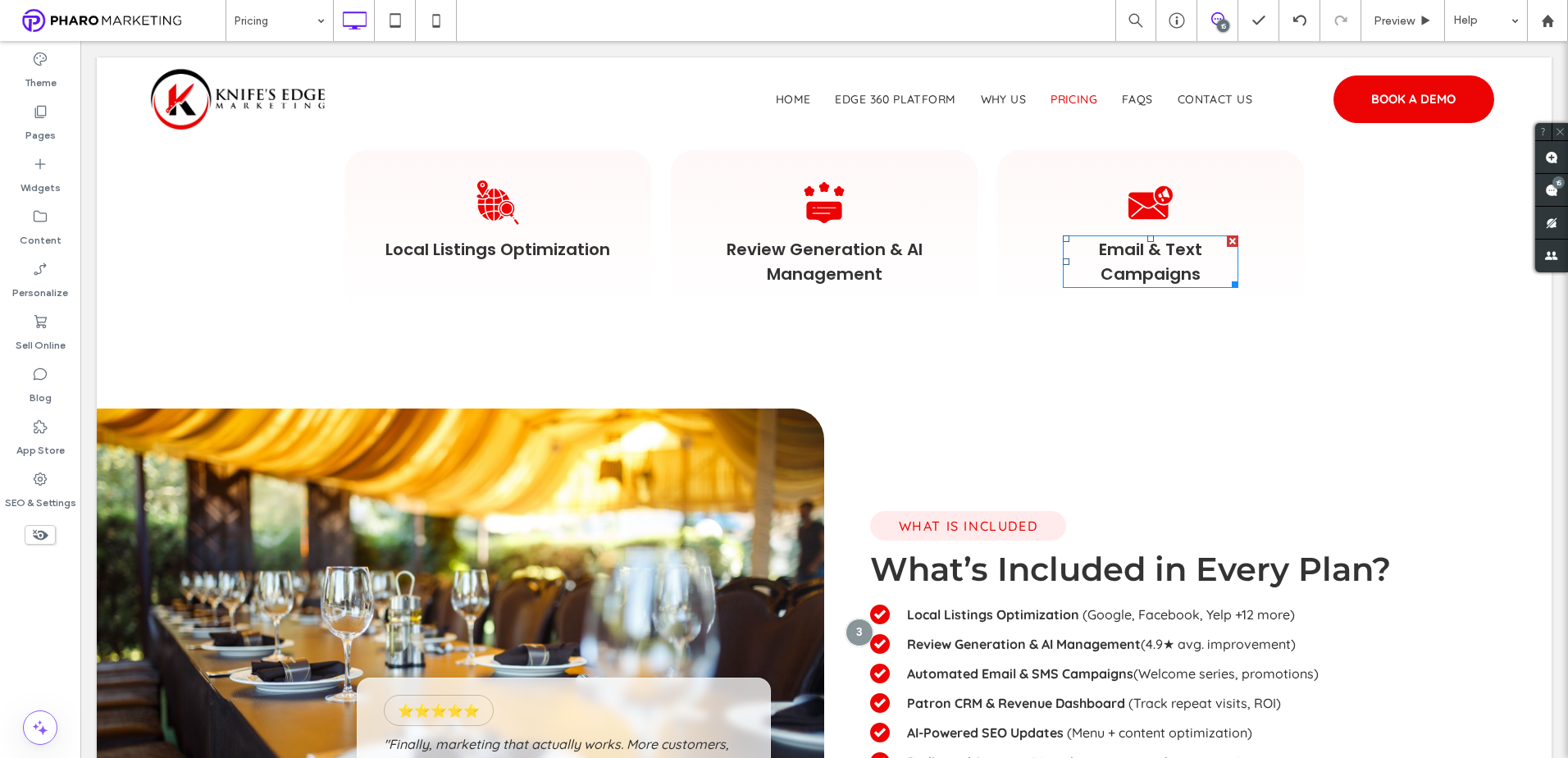
click at [1157, 251] on span "Email & Text Campaigns" at bounding box center [1151, 262] width 104 height 48
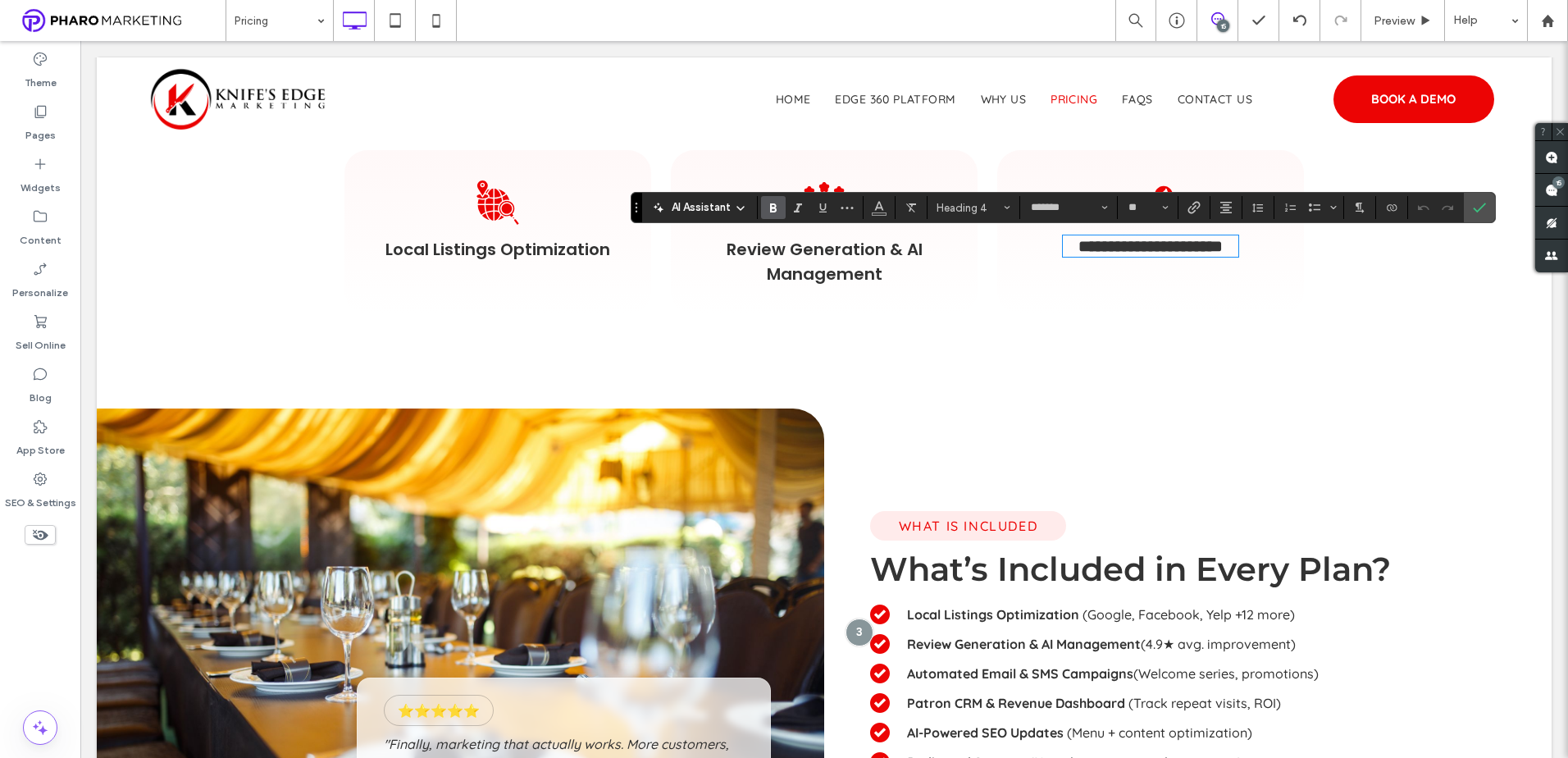
type input "*********"
type input "**"
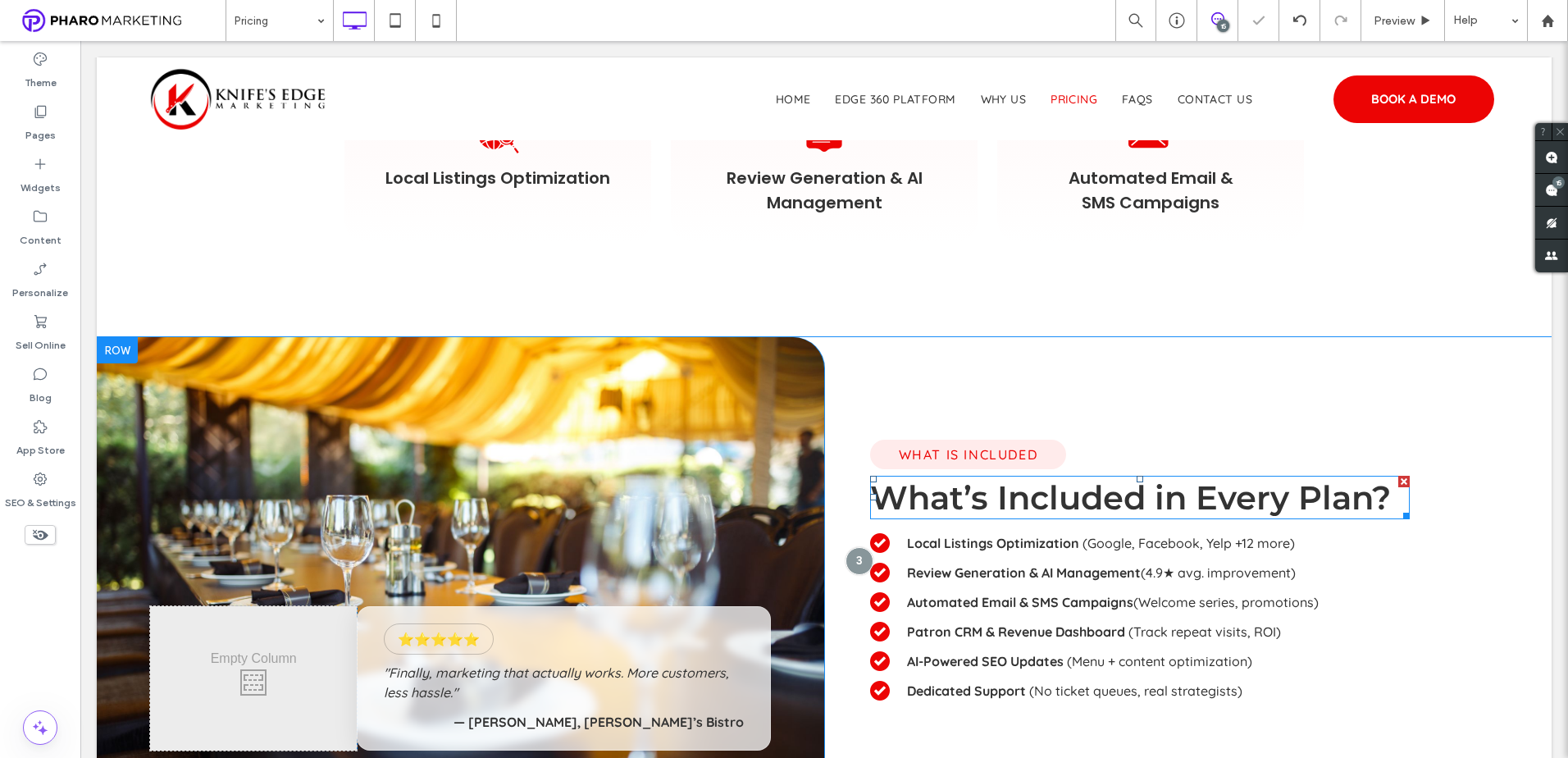
scroll to position [1162, 0]
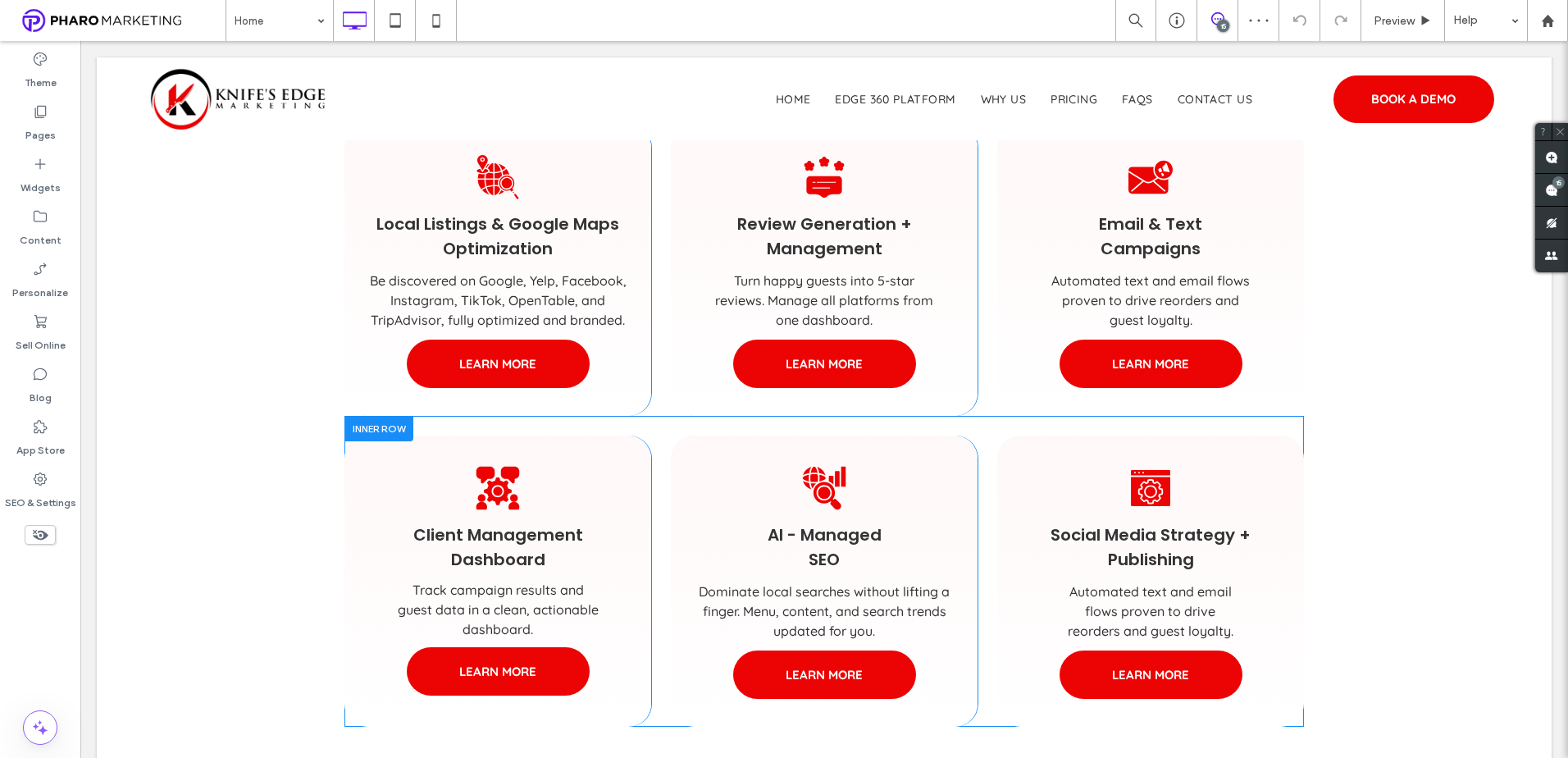
scroll to position [985, 0]
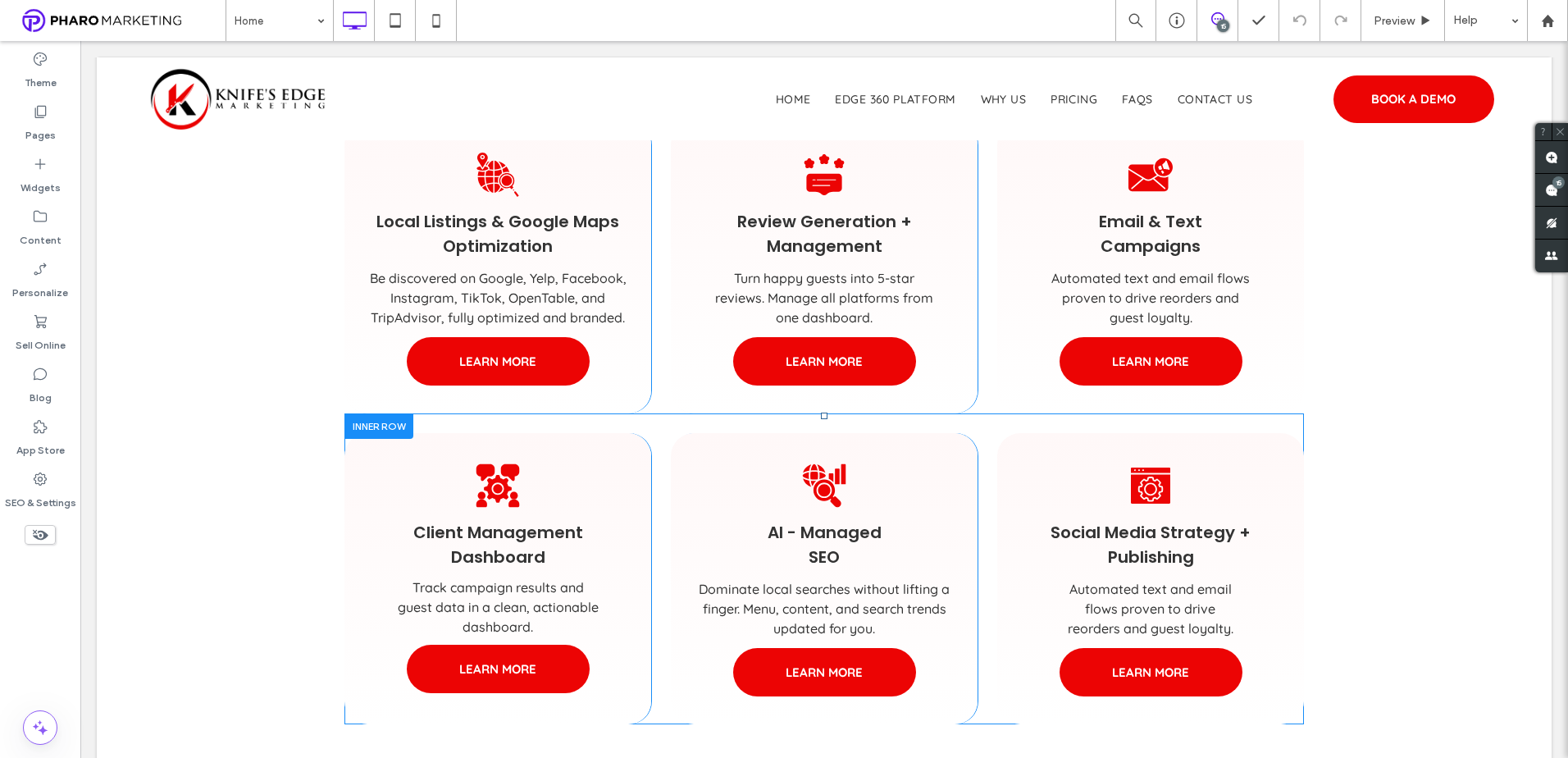
click at [377, 425] on div at bounding box center [378, 426] width 69 height 26
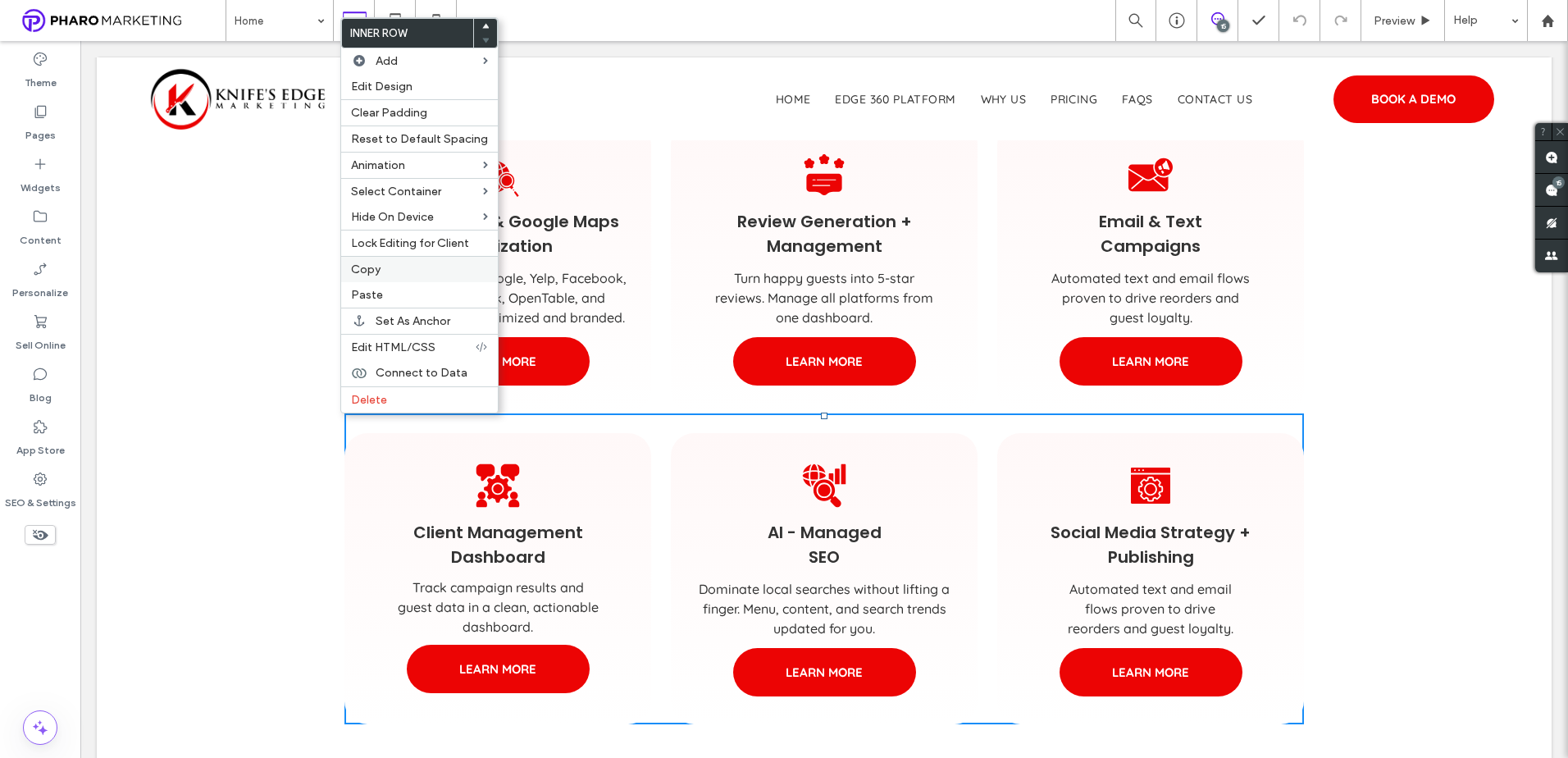
click at [368, 266] on span "Copy" at bounding box center [366, 269] width 30 height 14
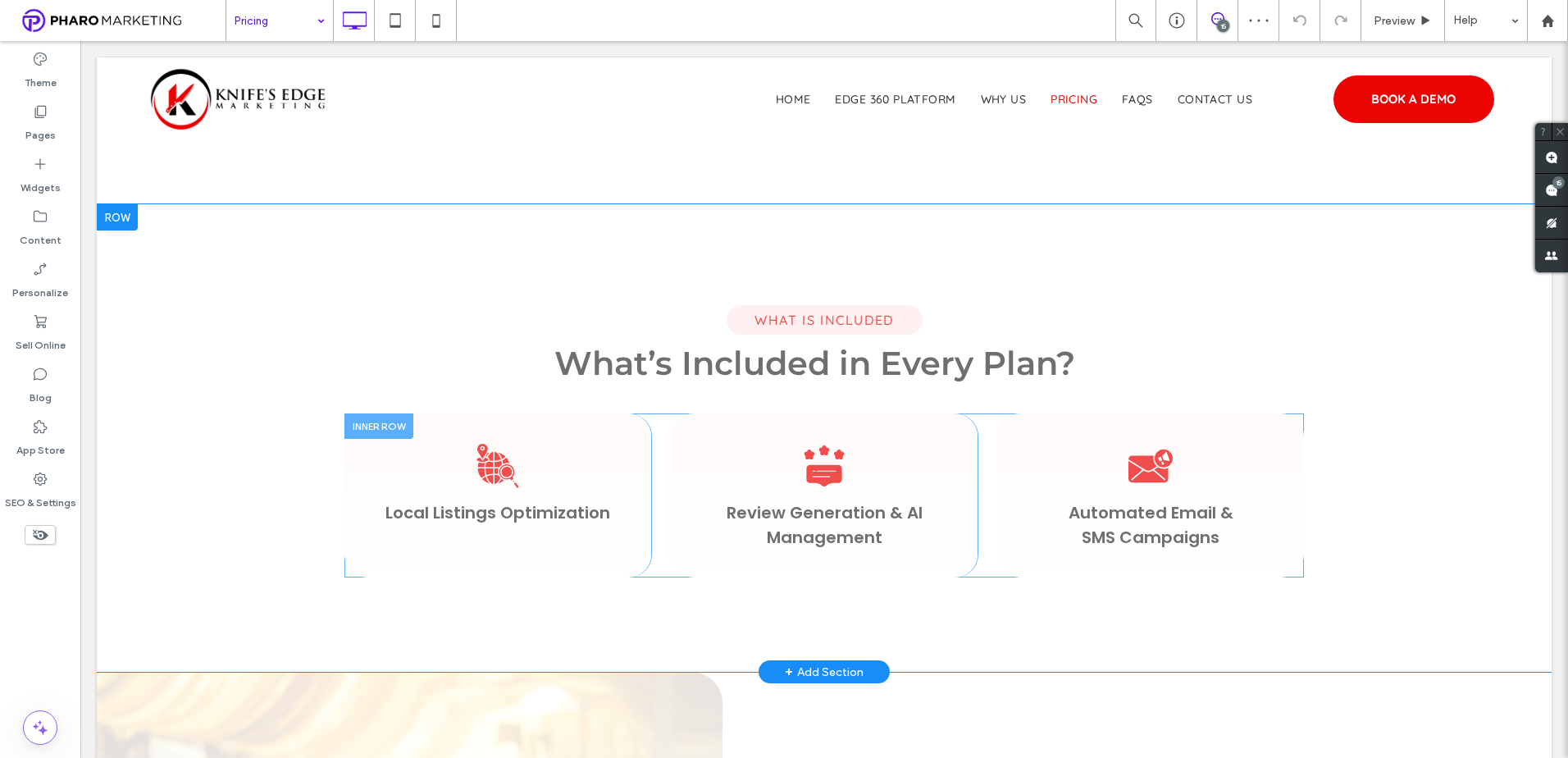
scroll to position [820, 0]
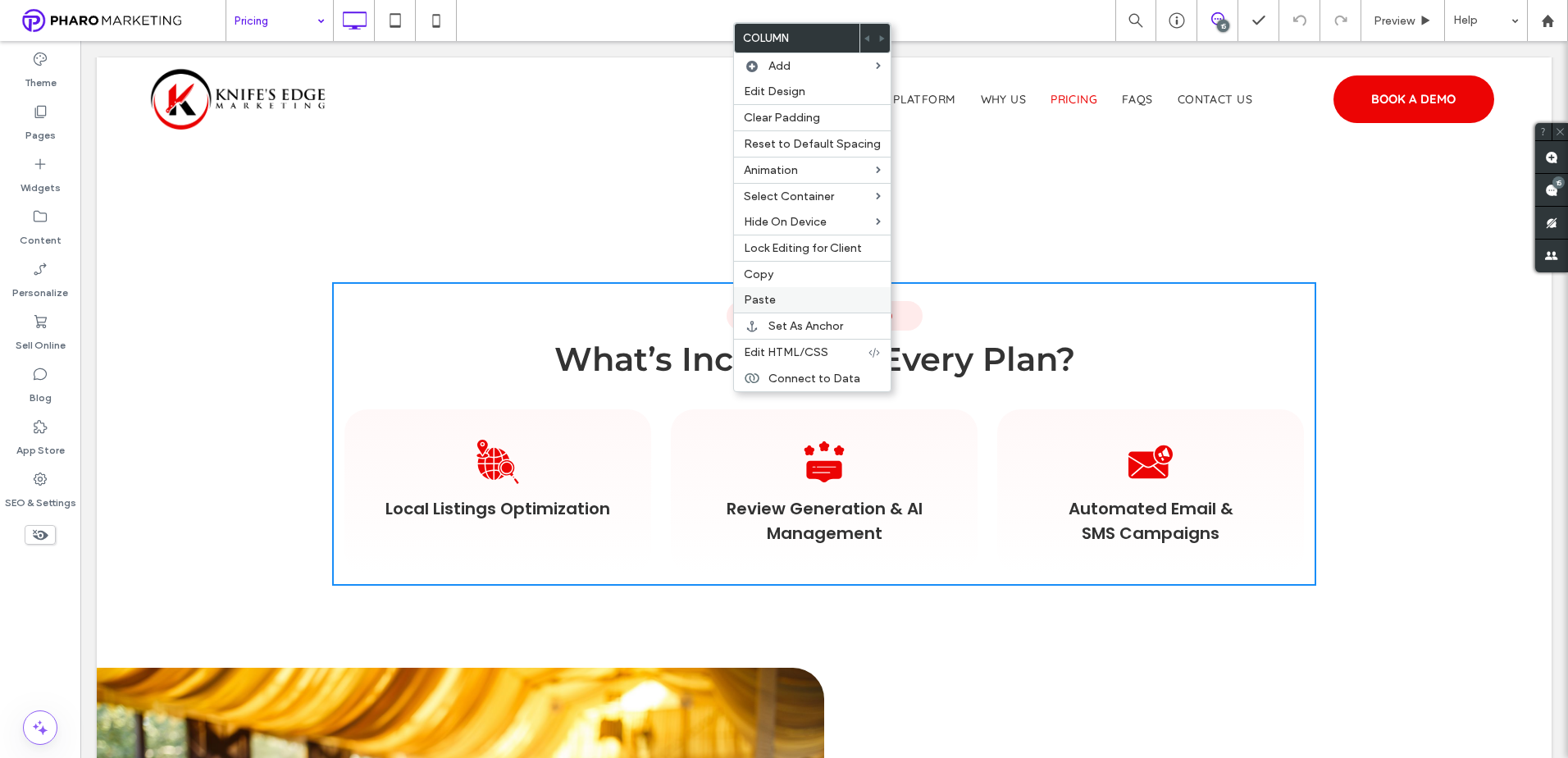
click at [761, 292] on div "Paste" at bounding box center [811, 300] width 156 height 26
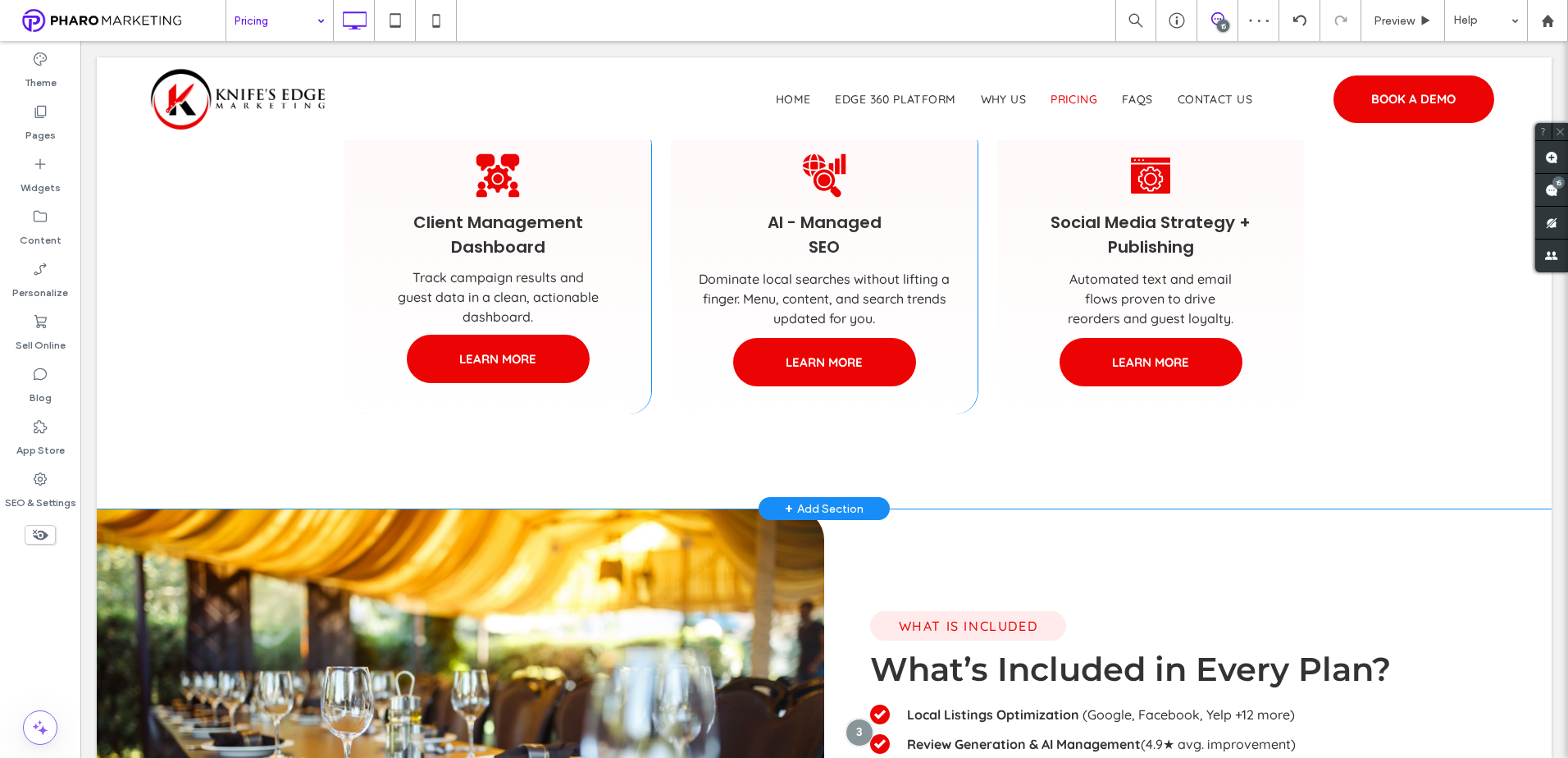
scroll to position [1312, 0]
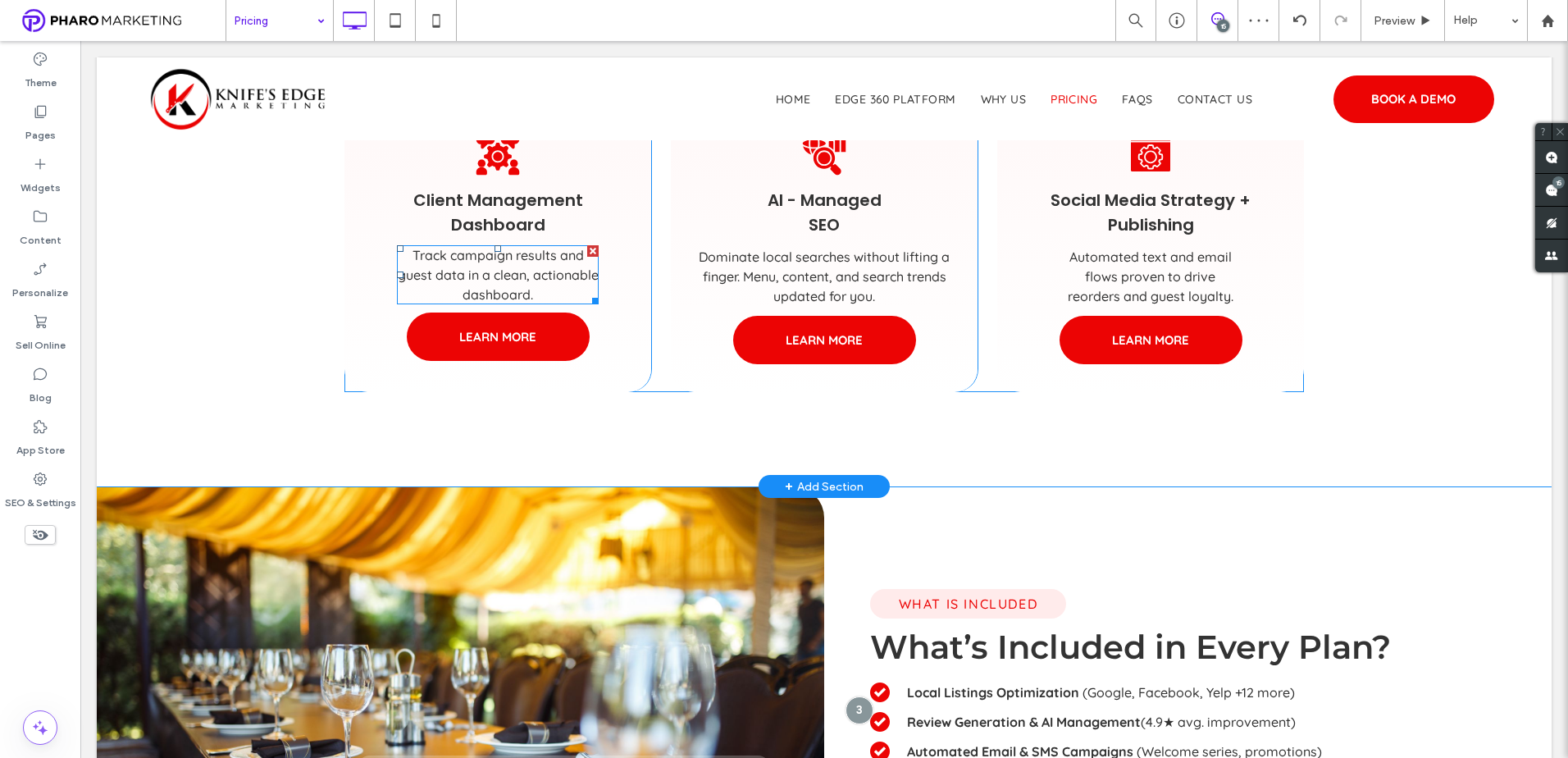
click at [590, 251] on div at bounding box center [593, 251] width 12 height 12
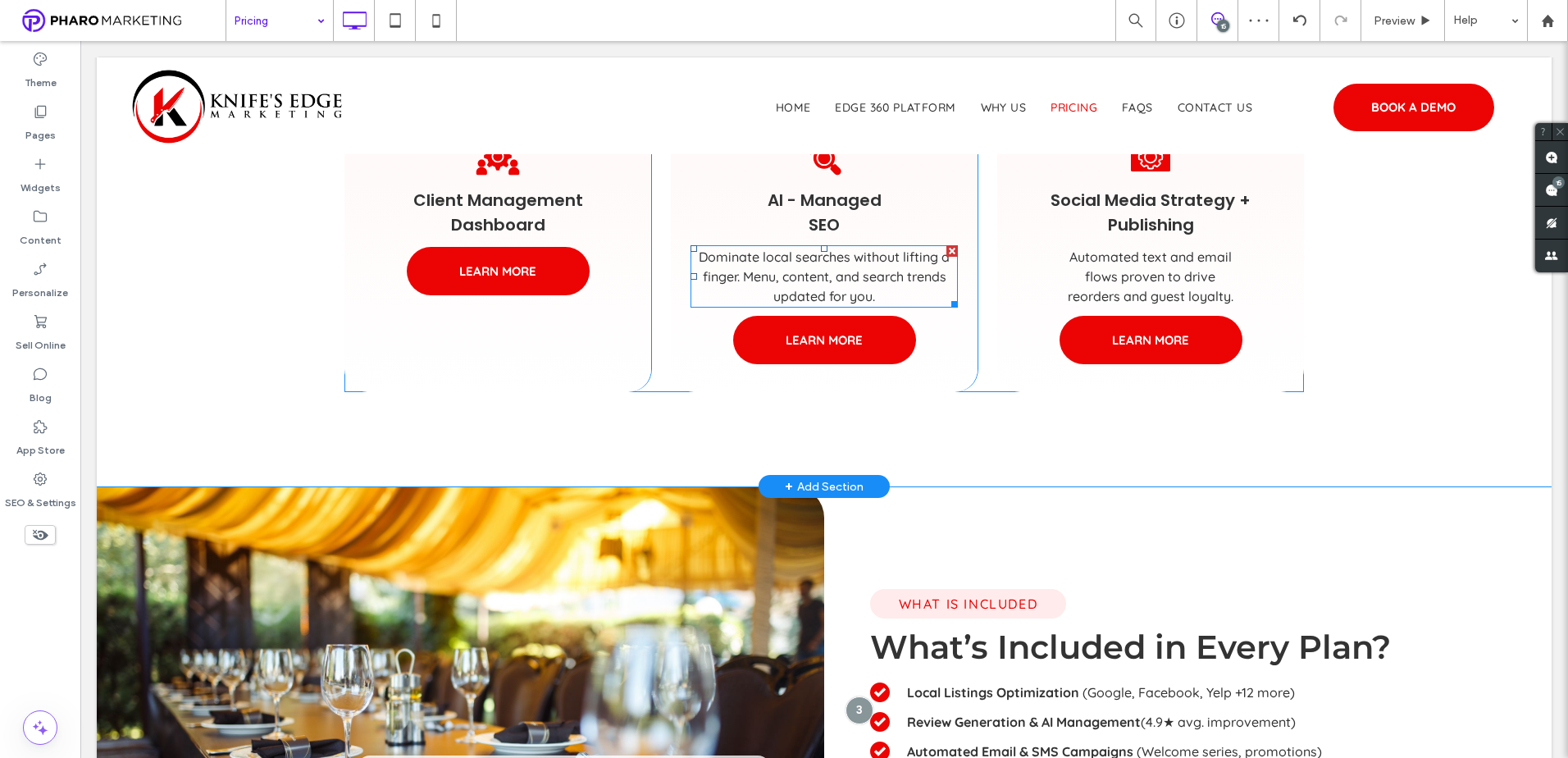
click at [946, 253] on div at bounding box center [952, 251] width 12 height 12
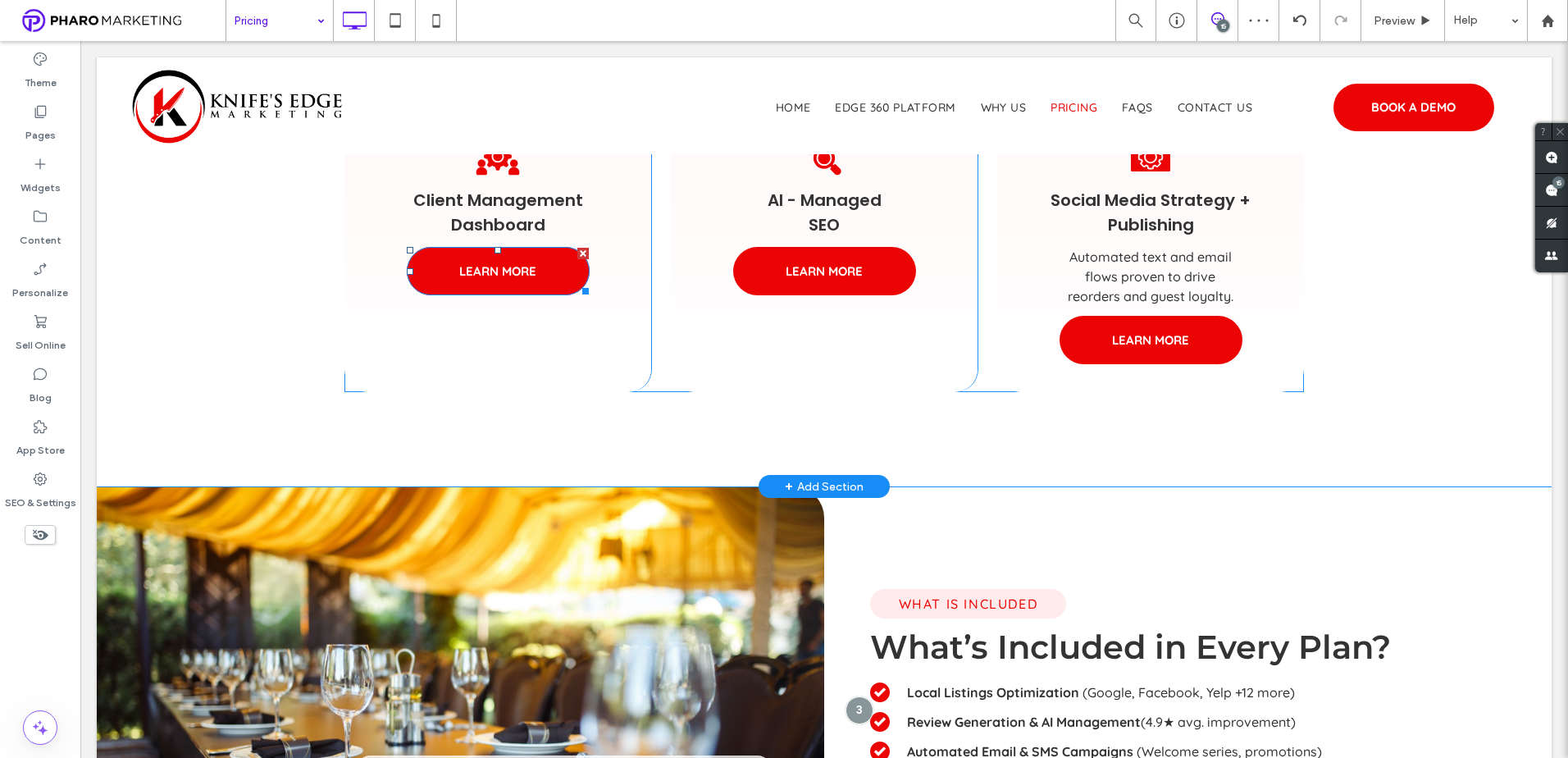
click at [577, 252] on div at bounding box center [583, 253] width 12 height 12
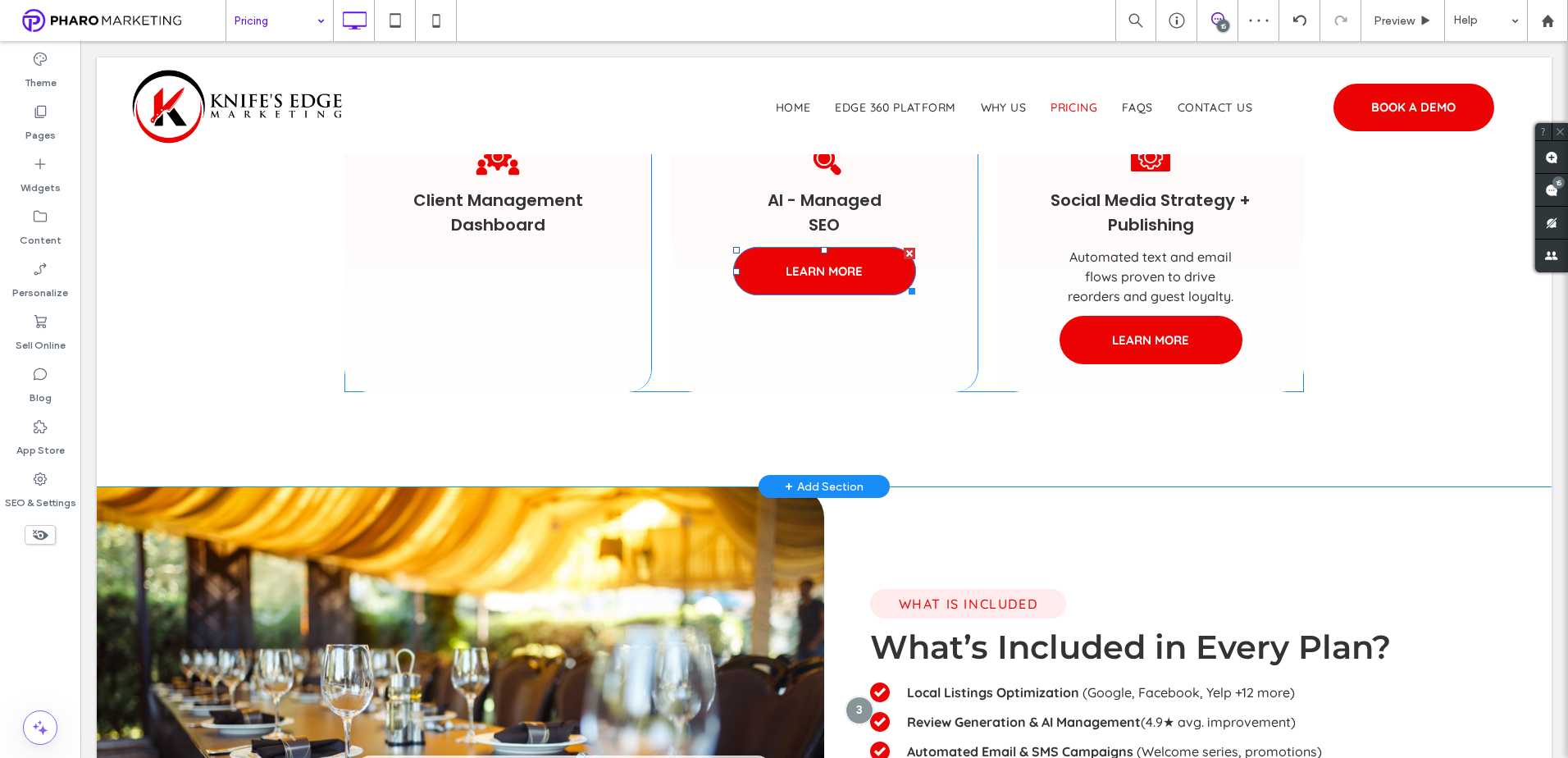
drag, startPoint x: 906, startPoint y: 254, endPoint x: 1102, endPoint y: 319, distance: 206.5
click at [906, 254] on div at bounding box center [910, 253] width 12 height 12
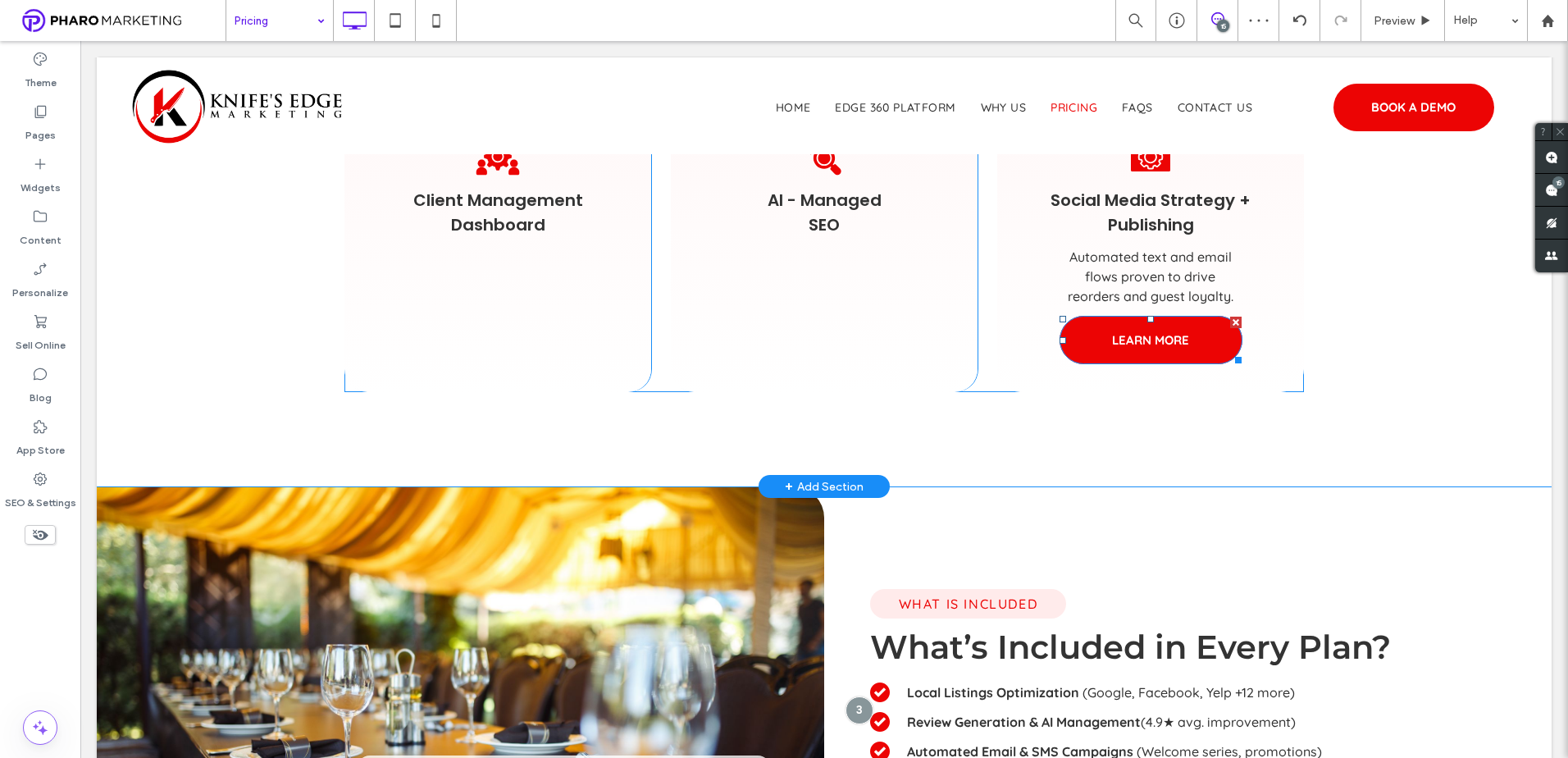
click at [1235, 320] on div at bounding box center [1236, 323] width 12 height 12
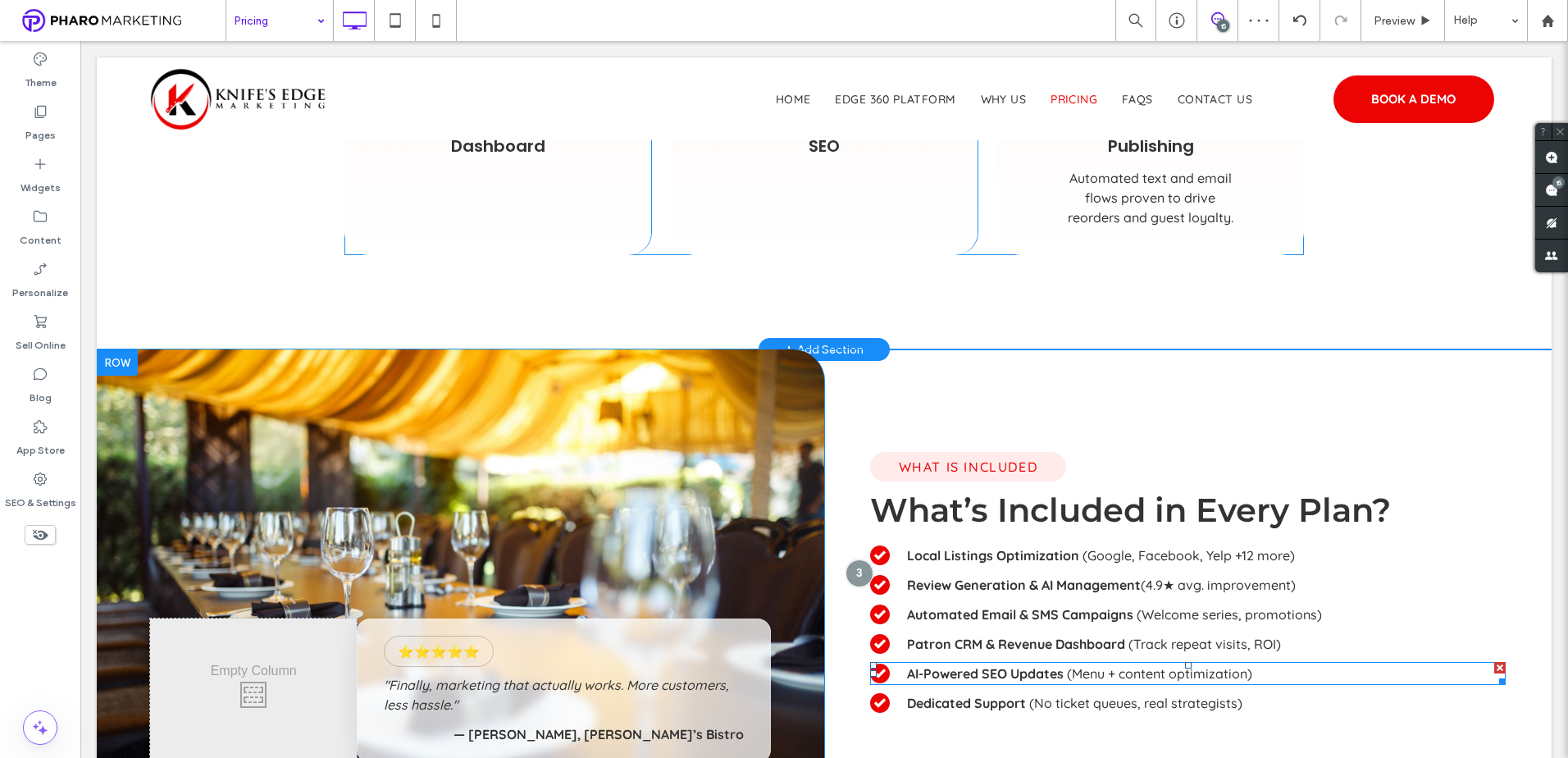
scroll to position [1394, 0]
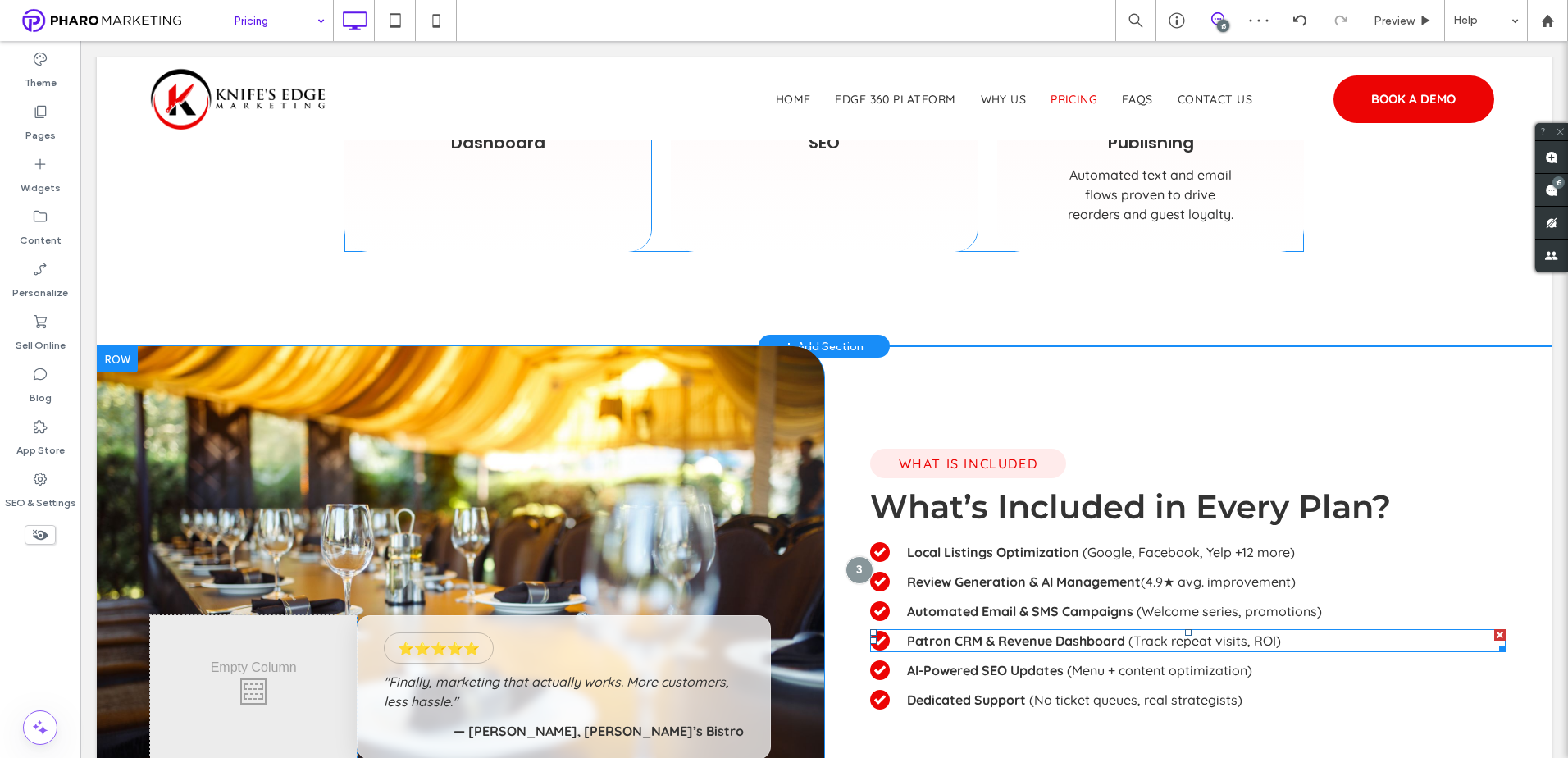
click at [1060, 643] on strong "Patron CRM & Revenue Dashboard" at bounding box center [1016, 640] width 218 height 17
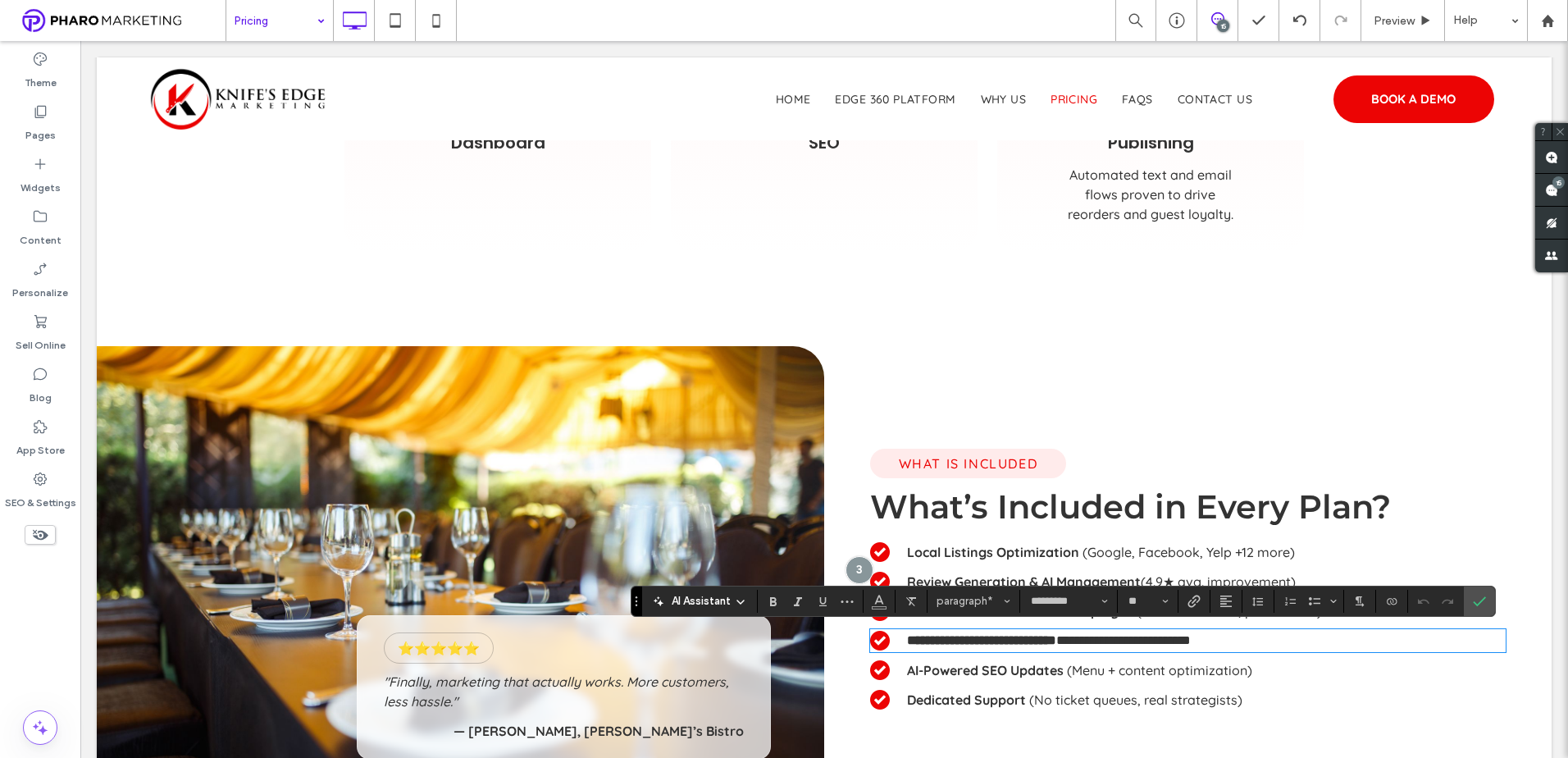
click at [1056, 642] on strong "**********" at bounding box center [982, 640] width 149 height 12
drag, startPoint x: 1121, startPoint y: 639, endPoint x: 885, endPoint y: 639, distance: 236.0
click at [885, 639] on div "**********" at bounding box center [1188, 640] width 635 height 23
copy strong "**********"
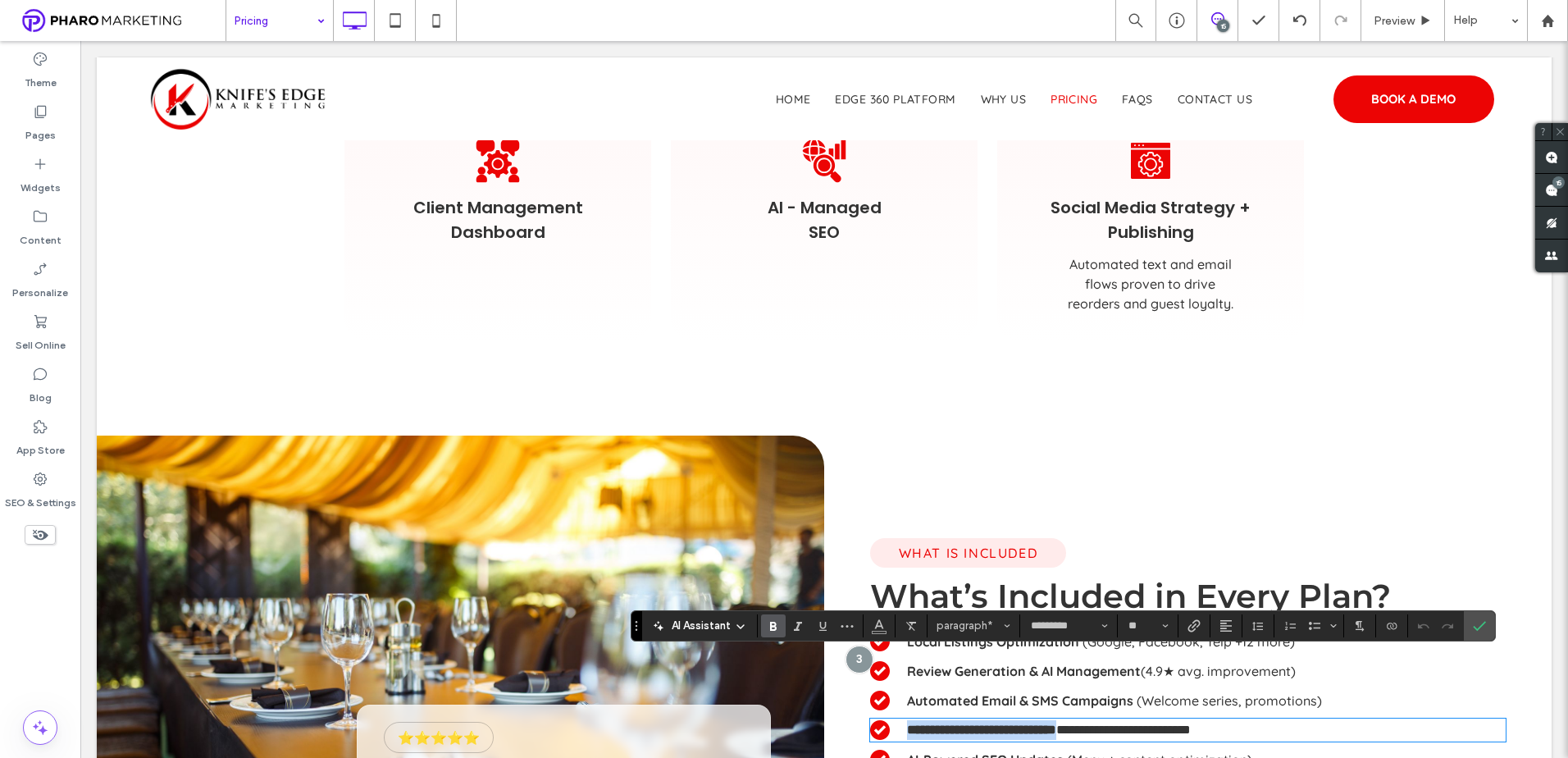
scroll to position [1067, 0]
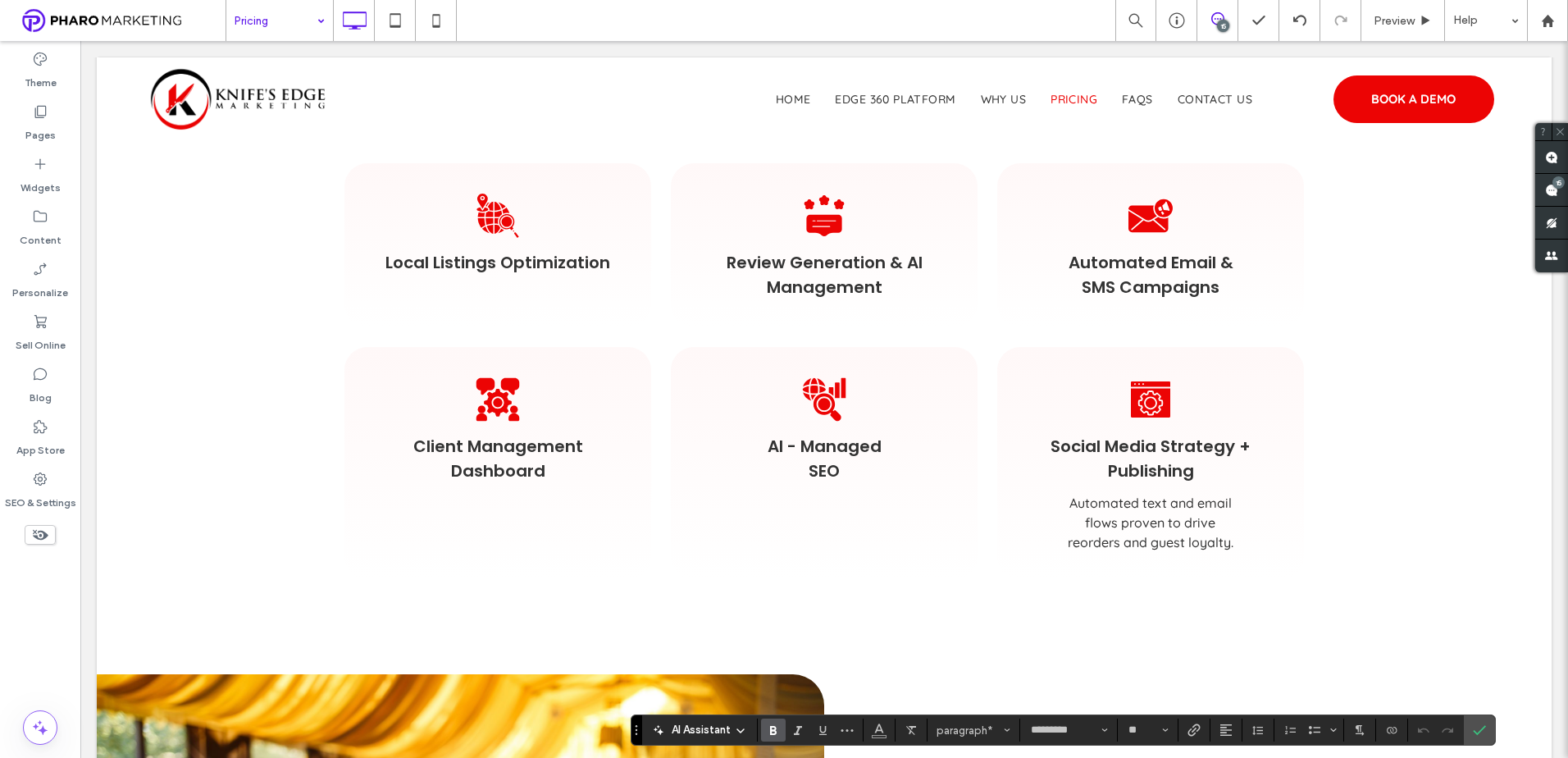
click at [482, 463] on span "Client Management Dashboard" at bounding box center [498, 458] width 170 height 48
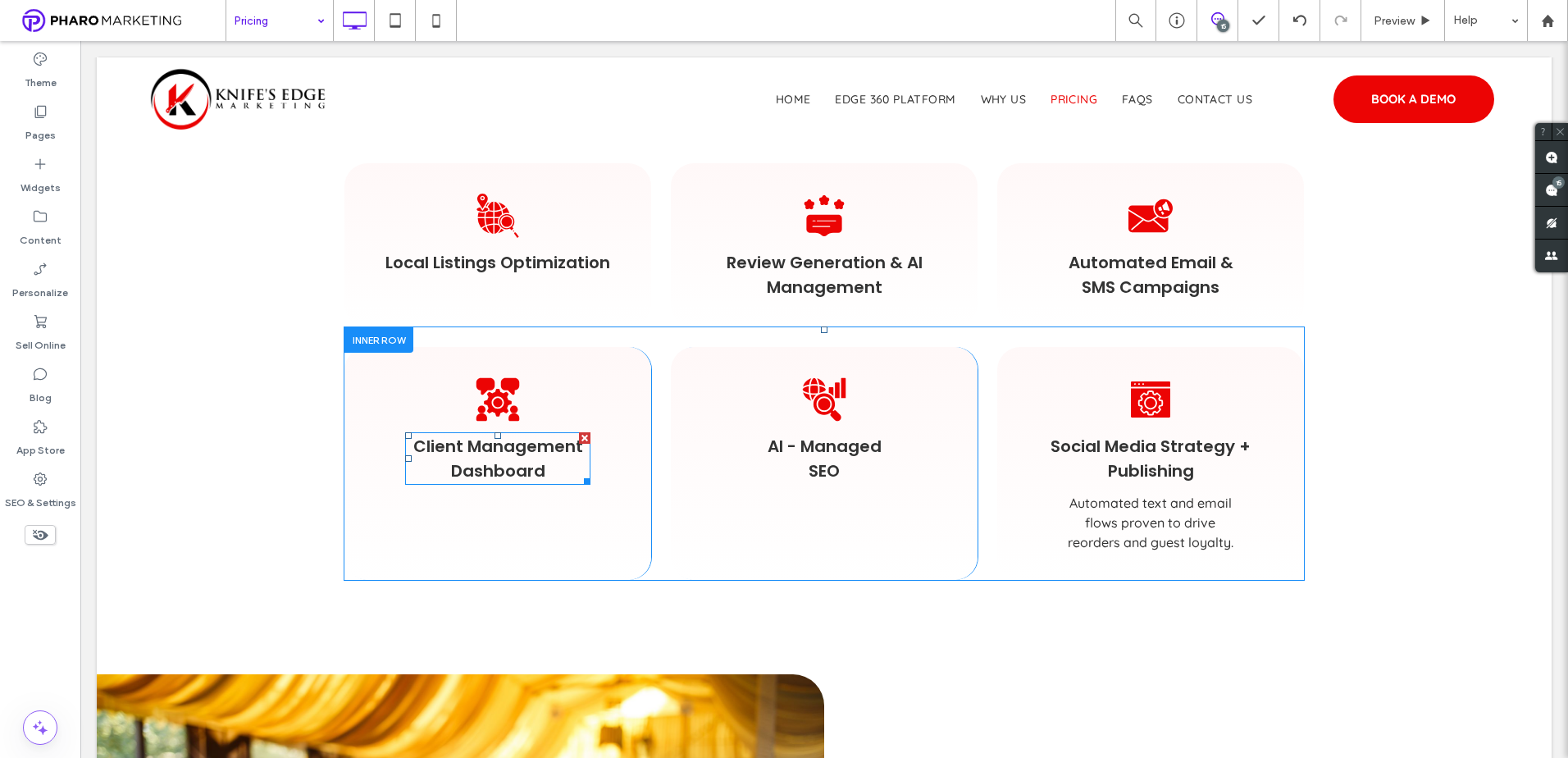
click at [482, 463] on span "Client Management Dashboard" at bounding box center [498, 458] width 170 height 48
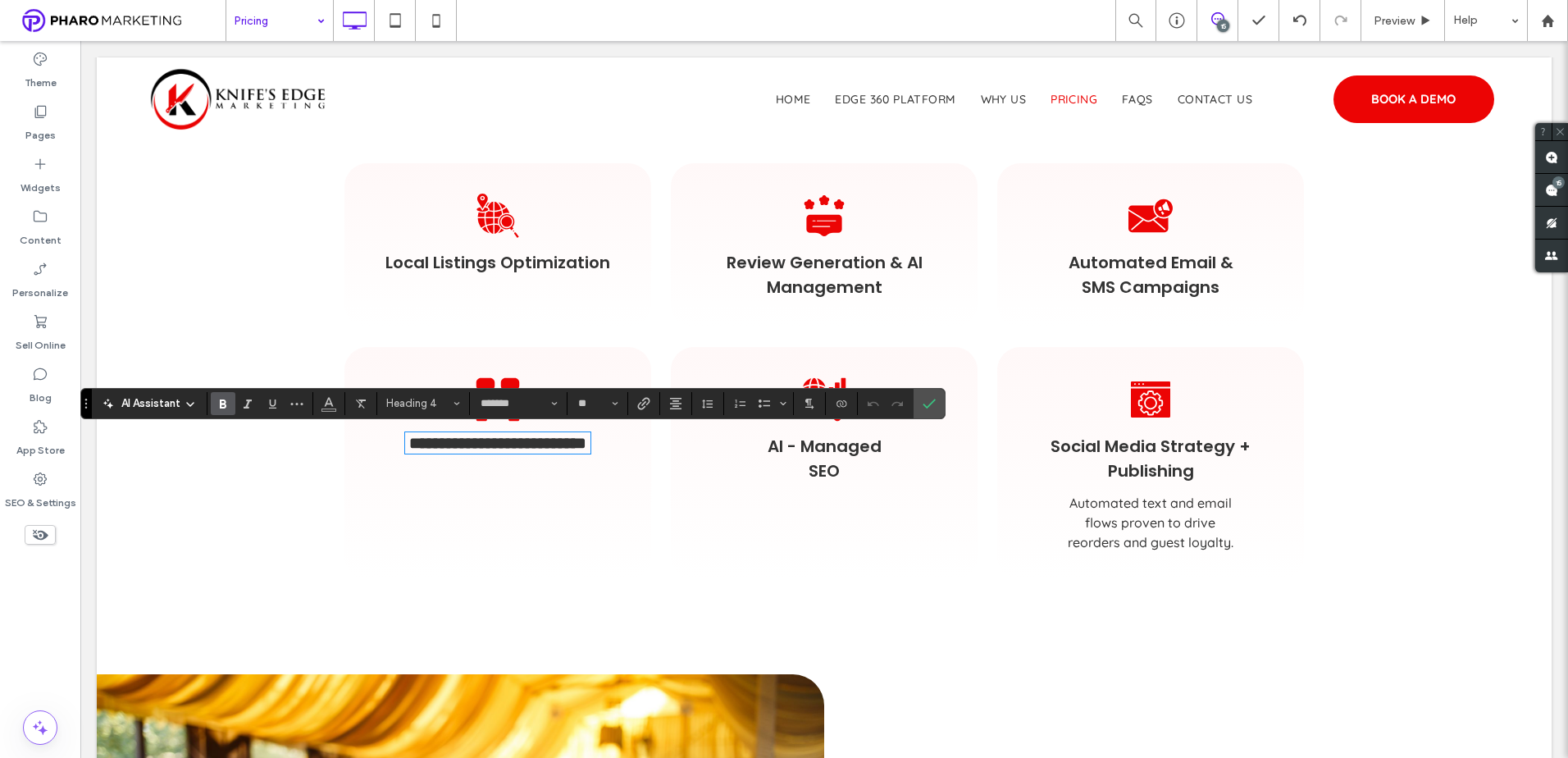
type input "*********"
type input "**"
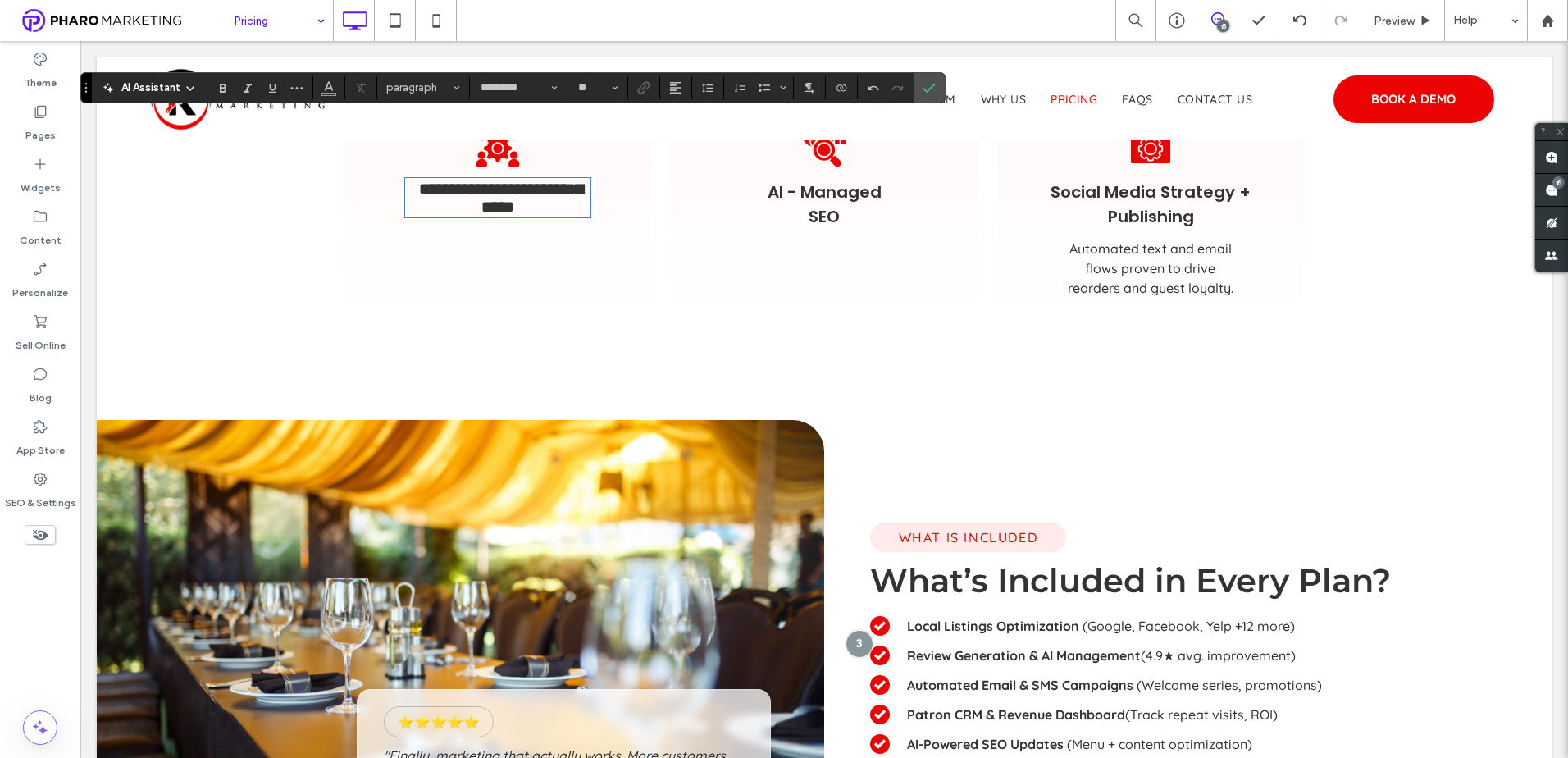
scroll to position [1394, 0]
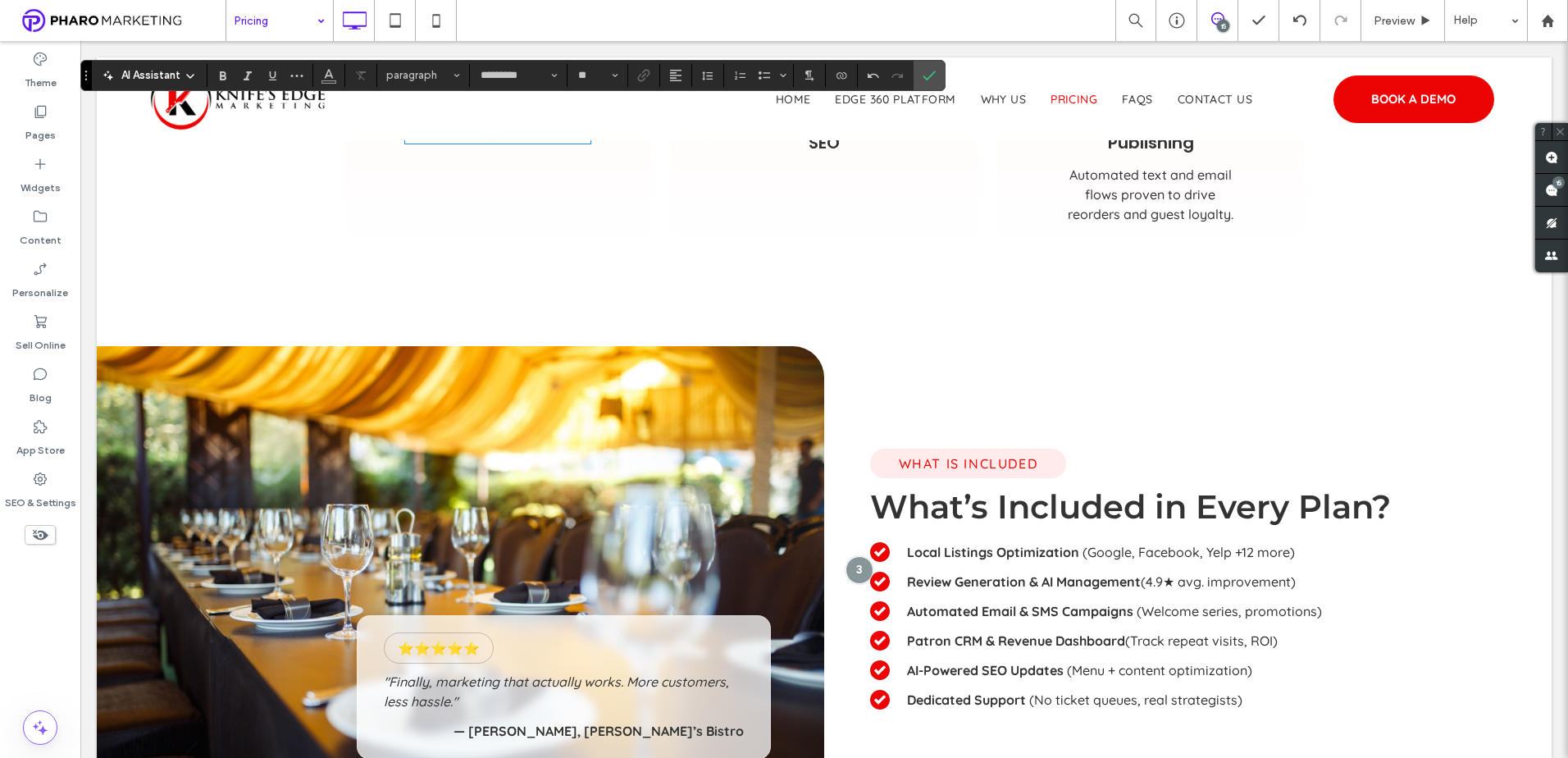
click at [990, 669] on strong "AI-Powered SEO Updates" at bounding box center [985, 670] width 156 height 17
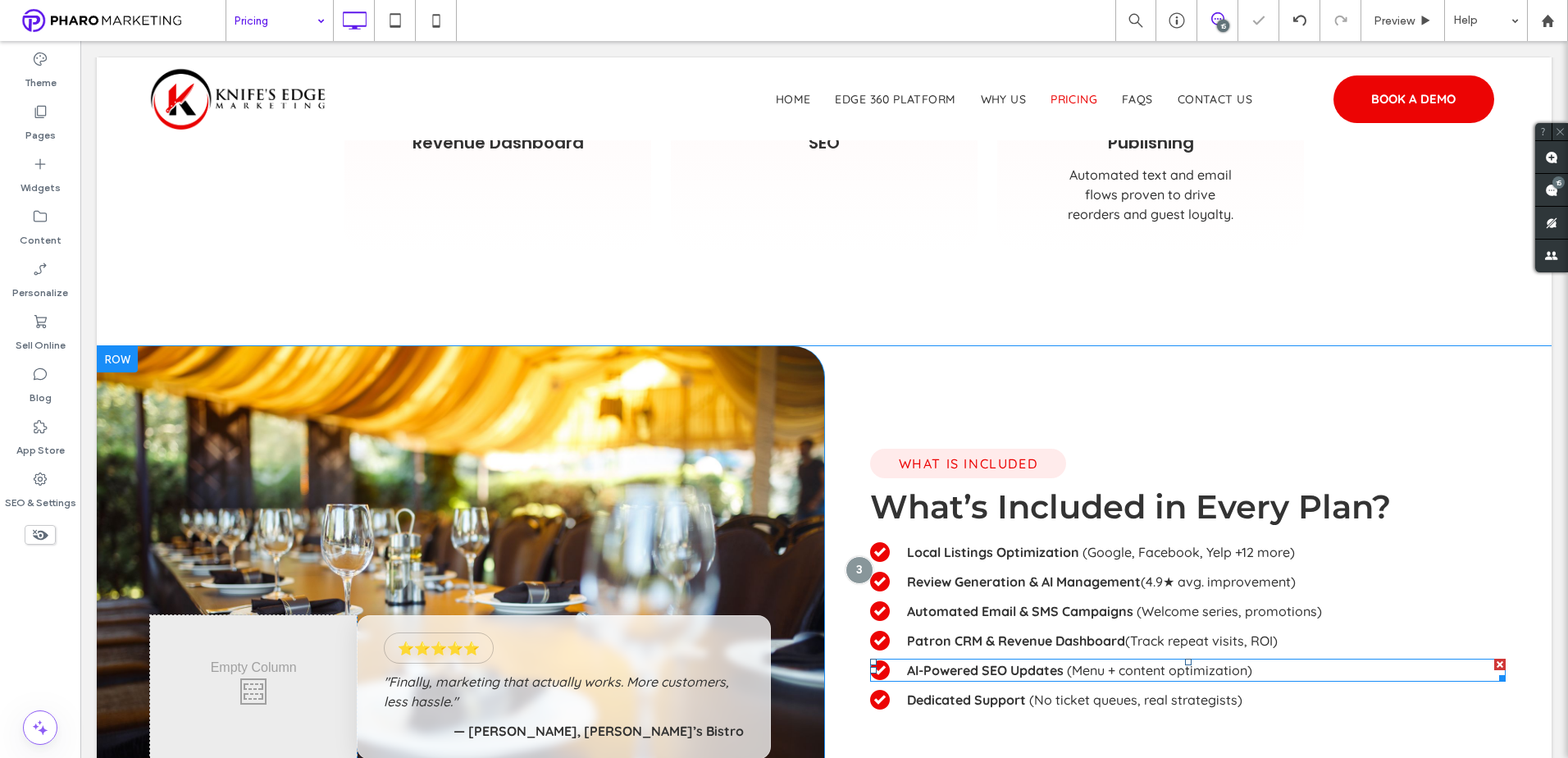
click at [990, 669] on strong "AI-Powered SEO Updates" at bounding box center [985, 670] width 156 height 17
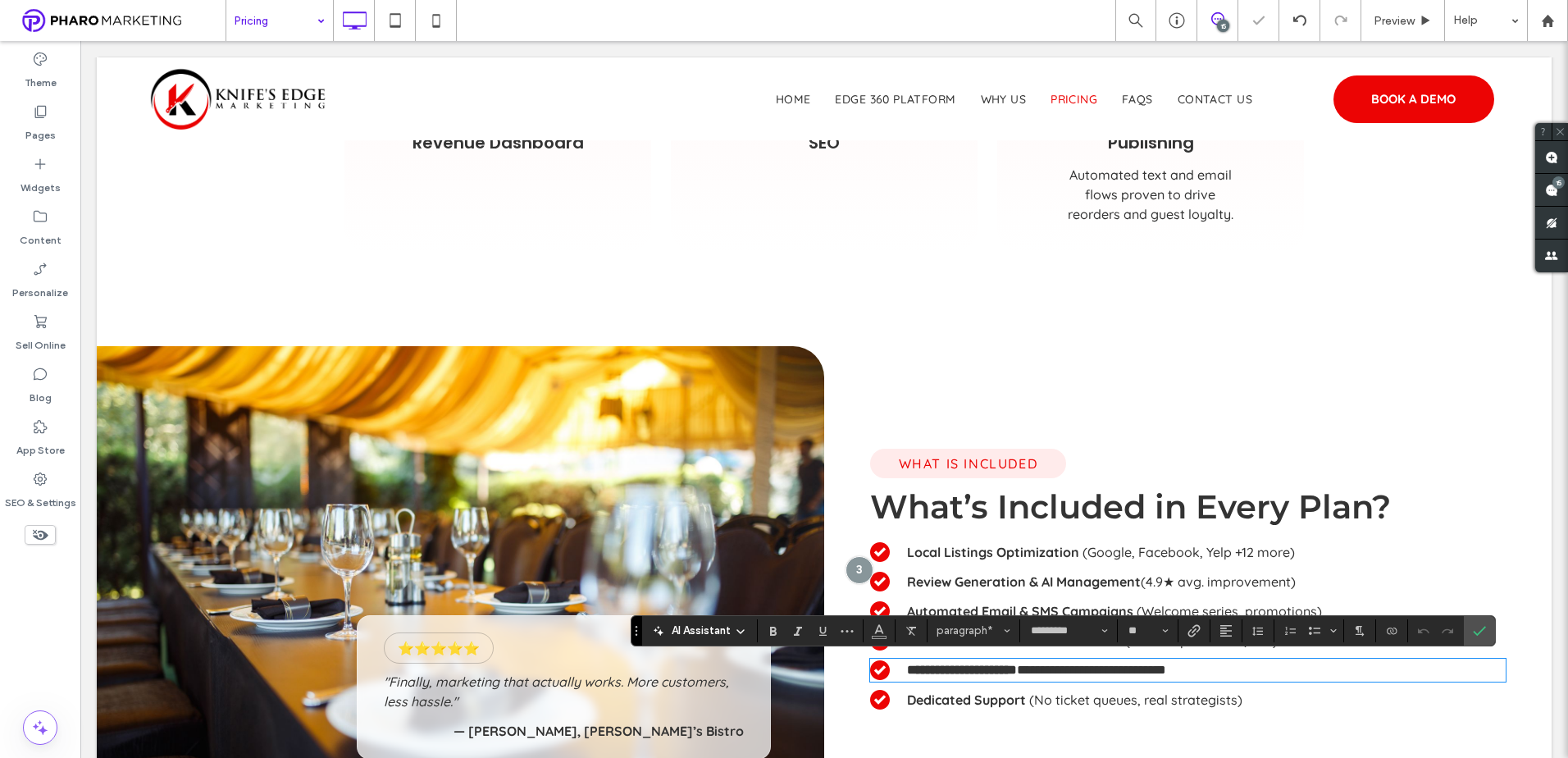
click at [1050, 684] on div "**********" at bounding box center [1187, 580] width 727 height 300
drag, startPoint x: 1056, startPoint y: 669, endPoint x: 901, endPoint y: 668, distance: 155.0
click at [907, 668] on strong "**********" at bounding box center [962, 669] width 110 height 12
copy strong "**********"
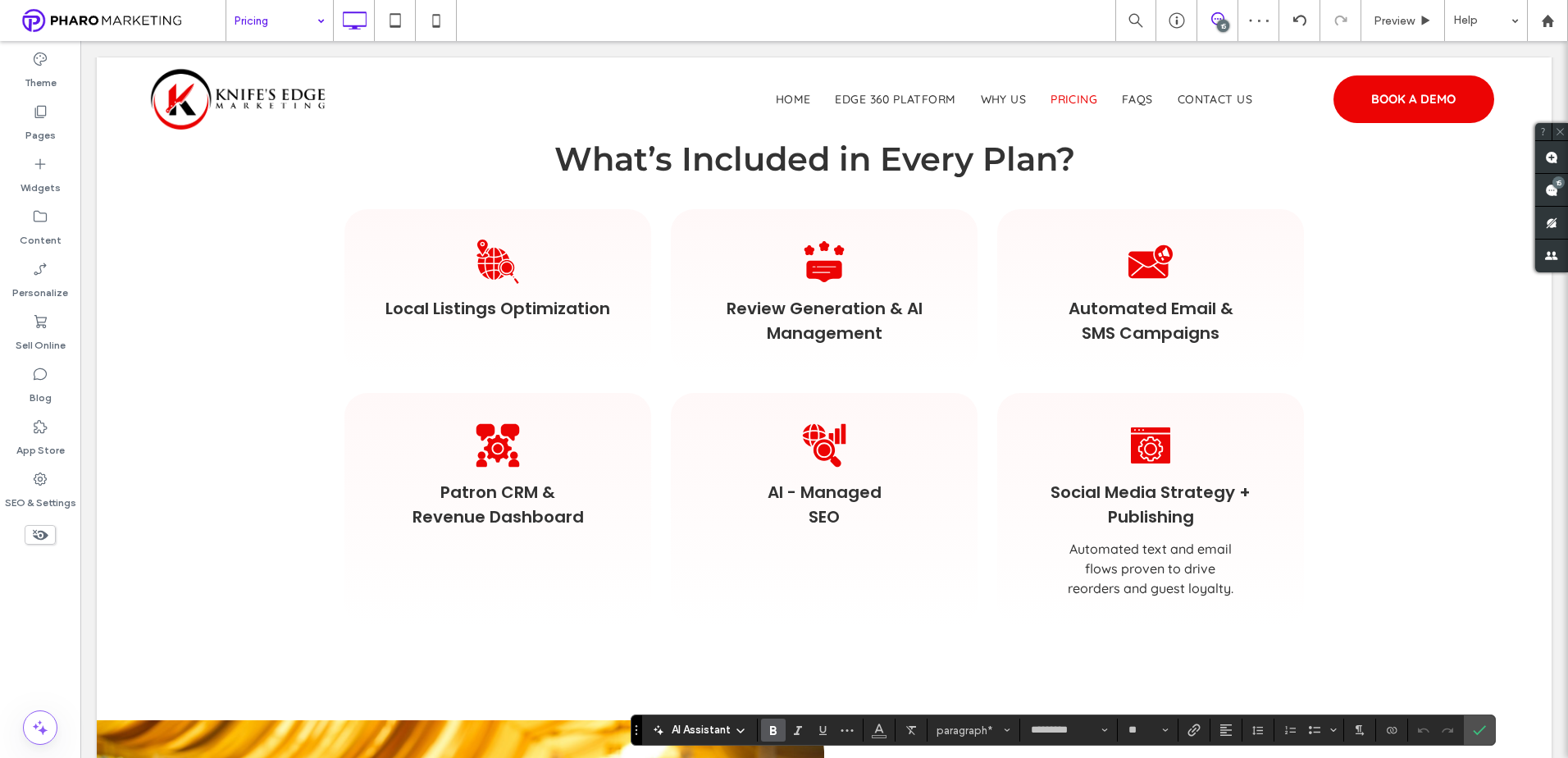
scroll to position [985, 0]
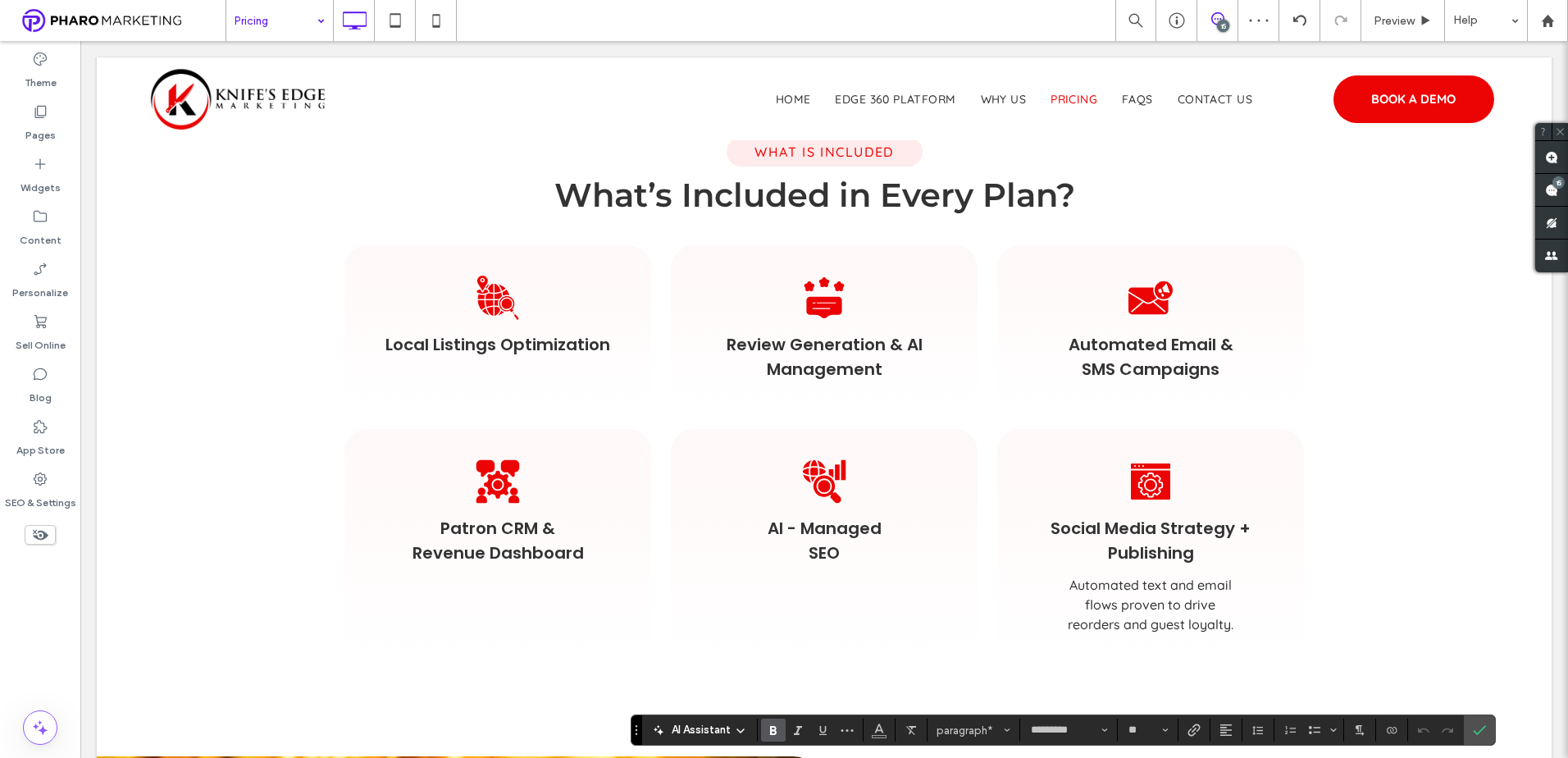
click at [815, 540] on span "AI - Managed SEO" at bounding box center [824, 540] width 117 height 48
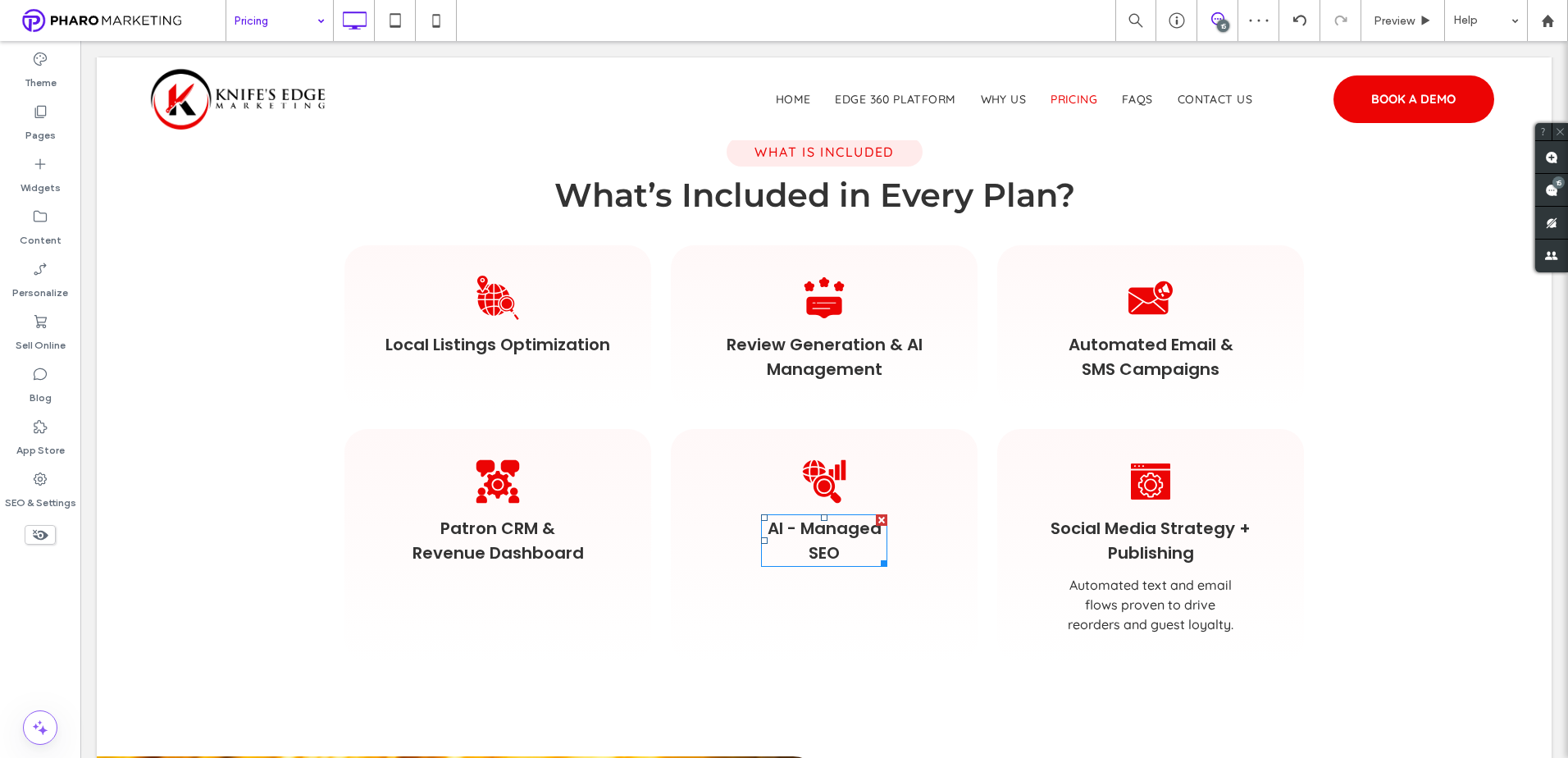
click at [815, 540] on span "AI - Managed SEO" at bounding box center [824, 541] width 115 height 48
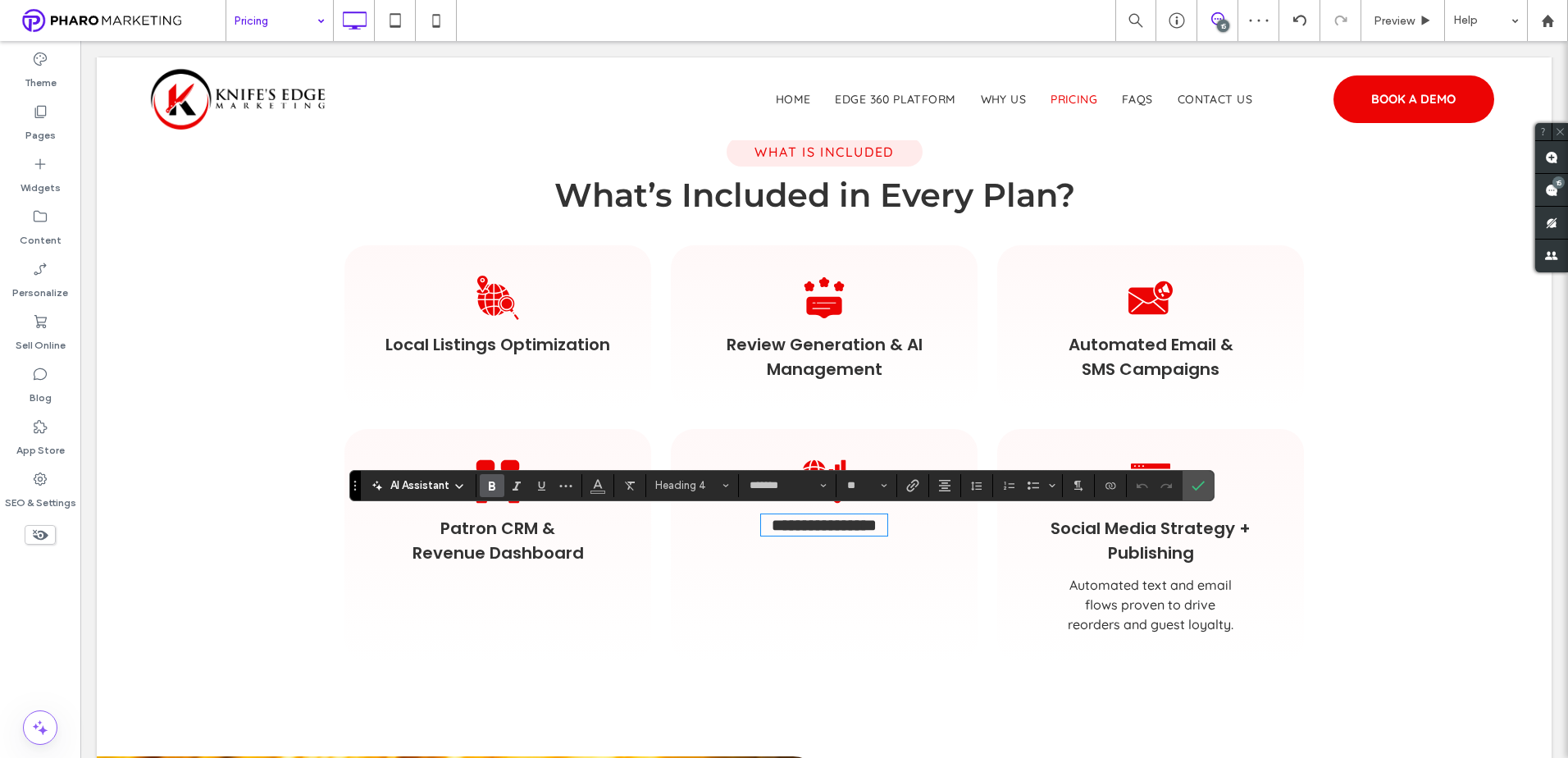
type input "*********"
type input "**"
click at [1198, 483] on icon "Confirm" at bounding box center [1198, 486] width 13 height 13
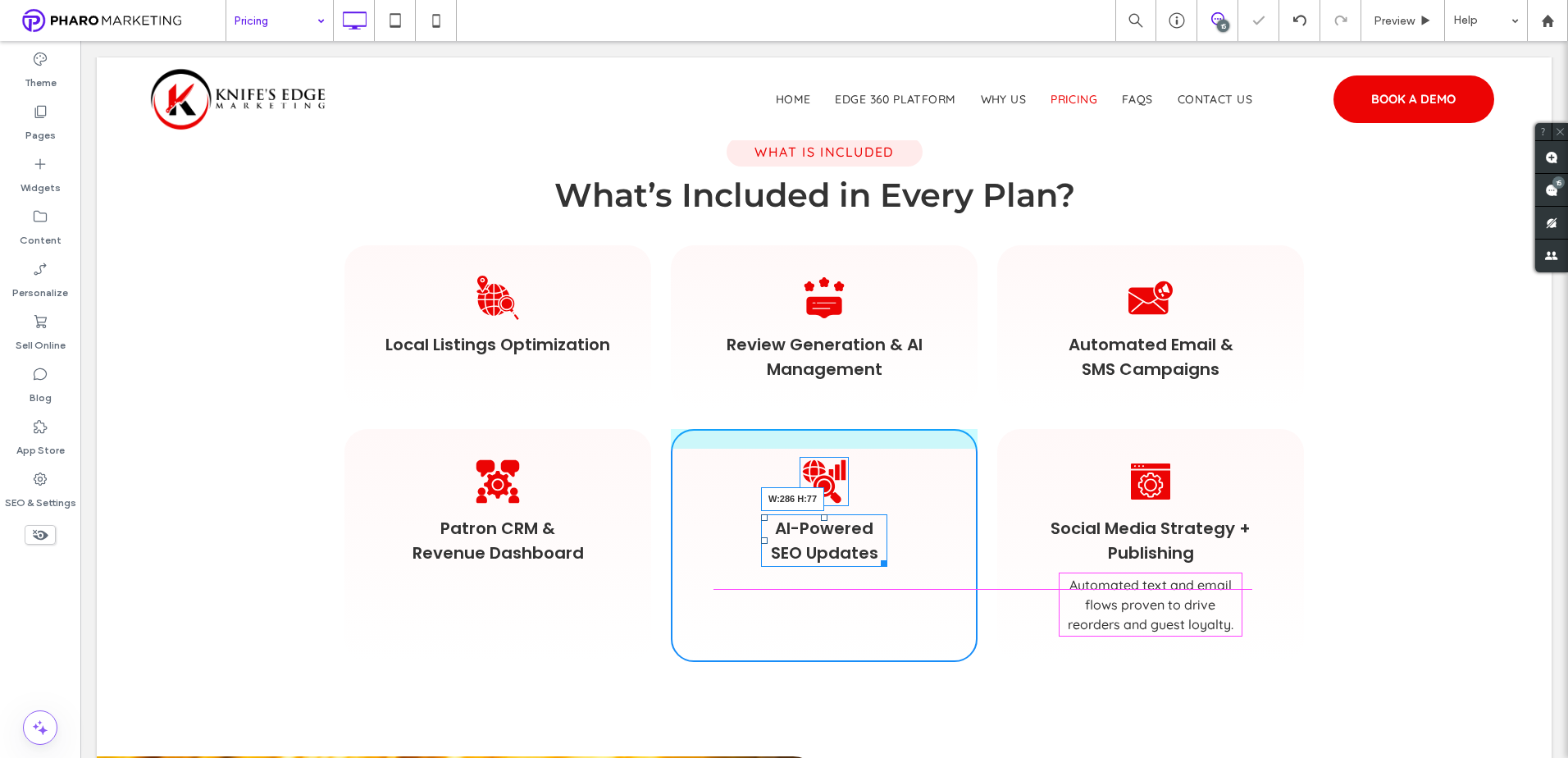
drag, startPoint x: 875, startPoint y: 559, endPoint x: 1009, endPoint y: 594, distance: 138.5
click at [887, 553] on div "AI-Powered SEO Updates W:286 H:77" at bounding box center [824, 540] width 127 height 52
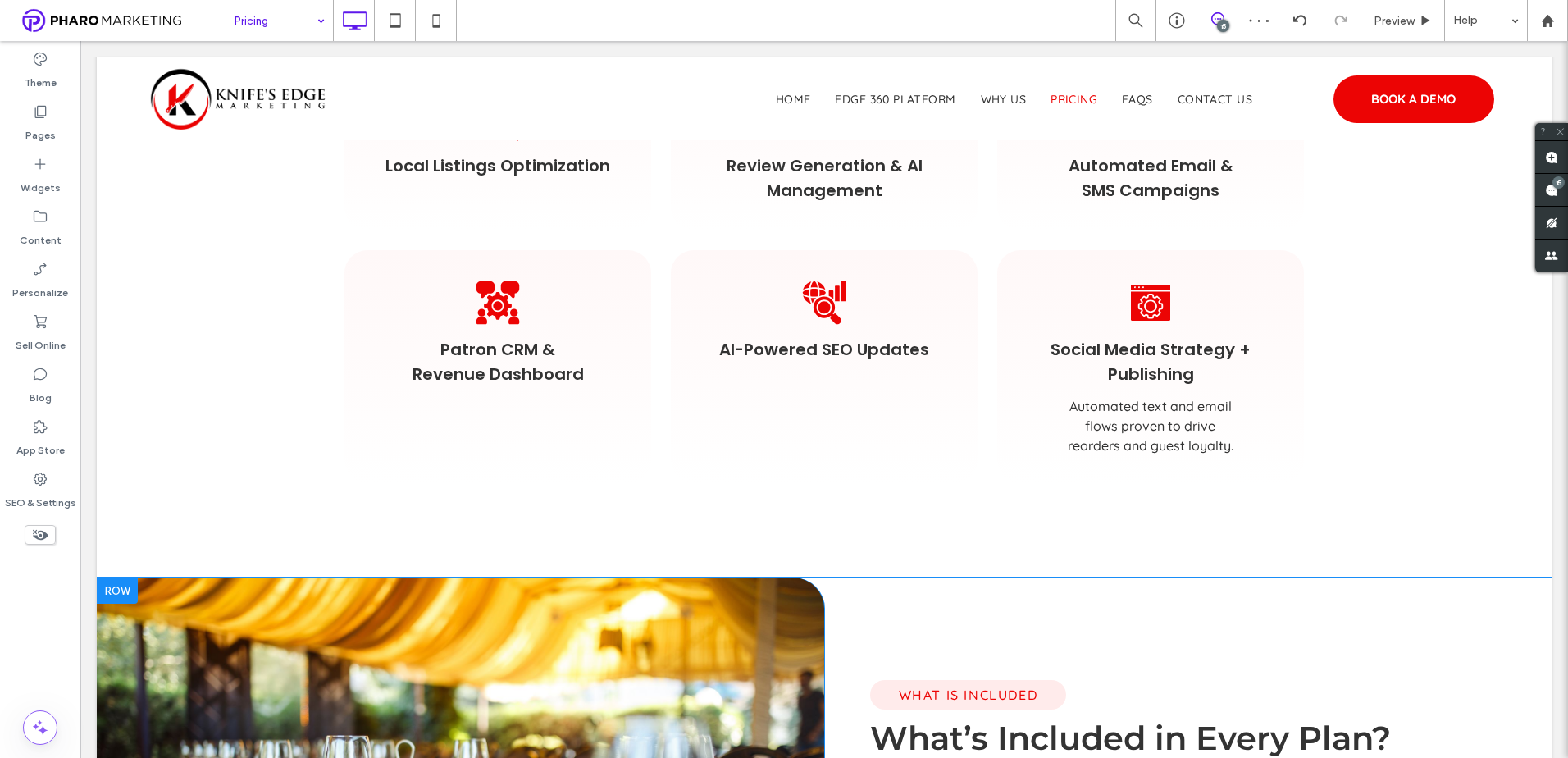
scroll to position [1394, 0]
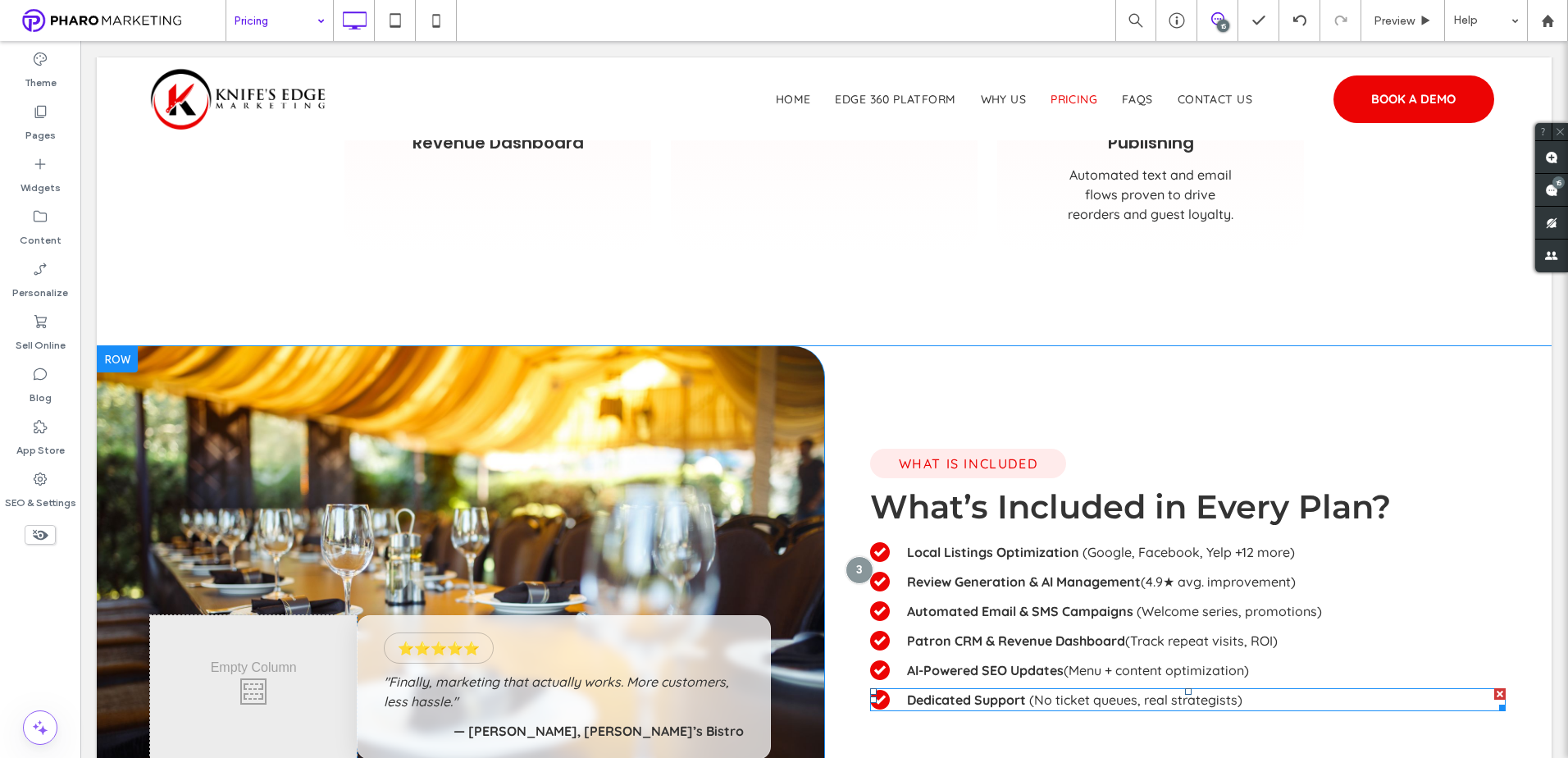
click at [994, 698] on strong "Dedicated Support" at bounding box center [967, 700] width 119 height 17
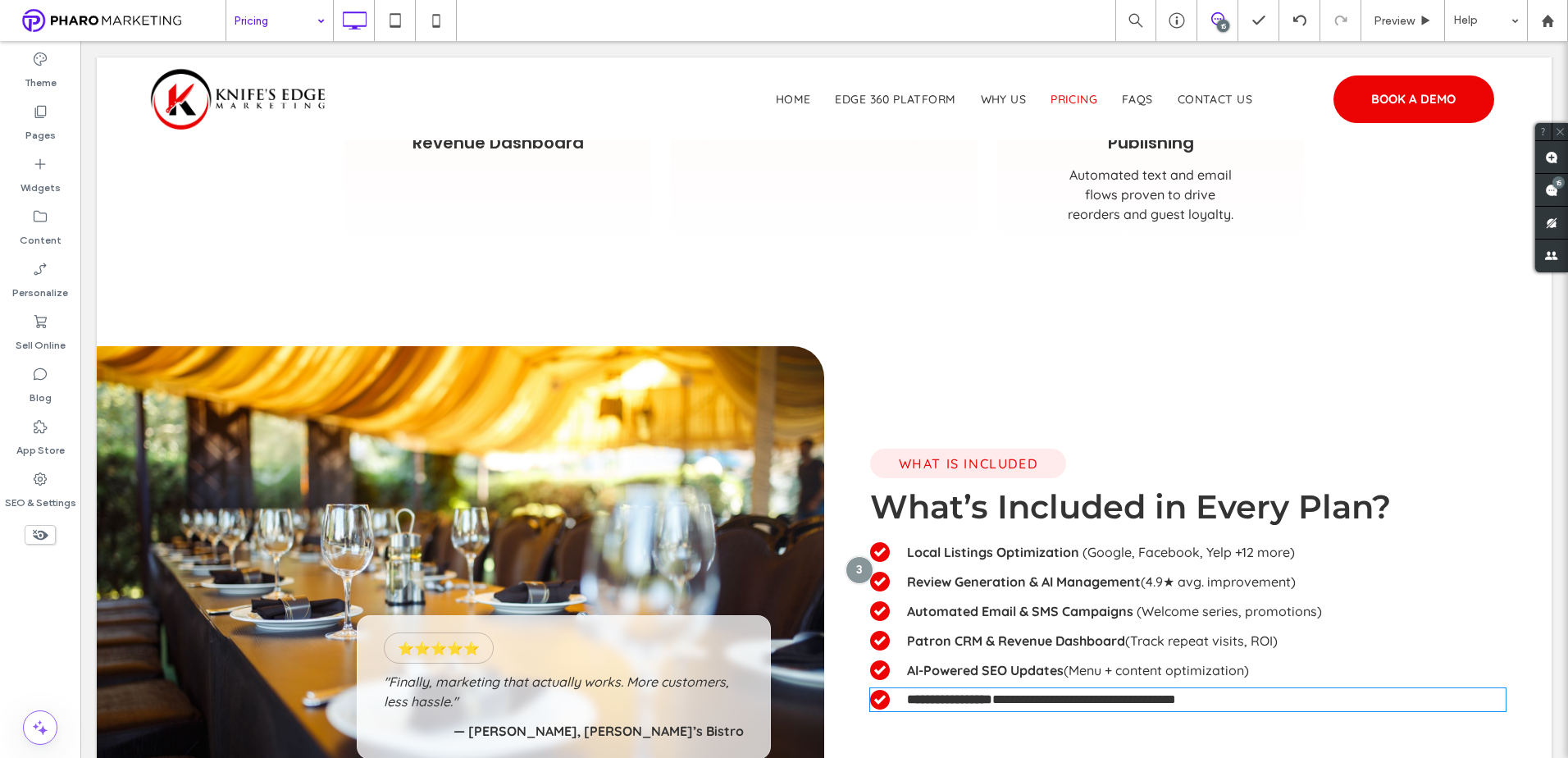
type input "*********"
type input "**"
click at [992, 698] on strong "**********" at bounding box center [949, 699] width 85 height 12
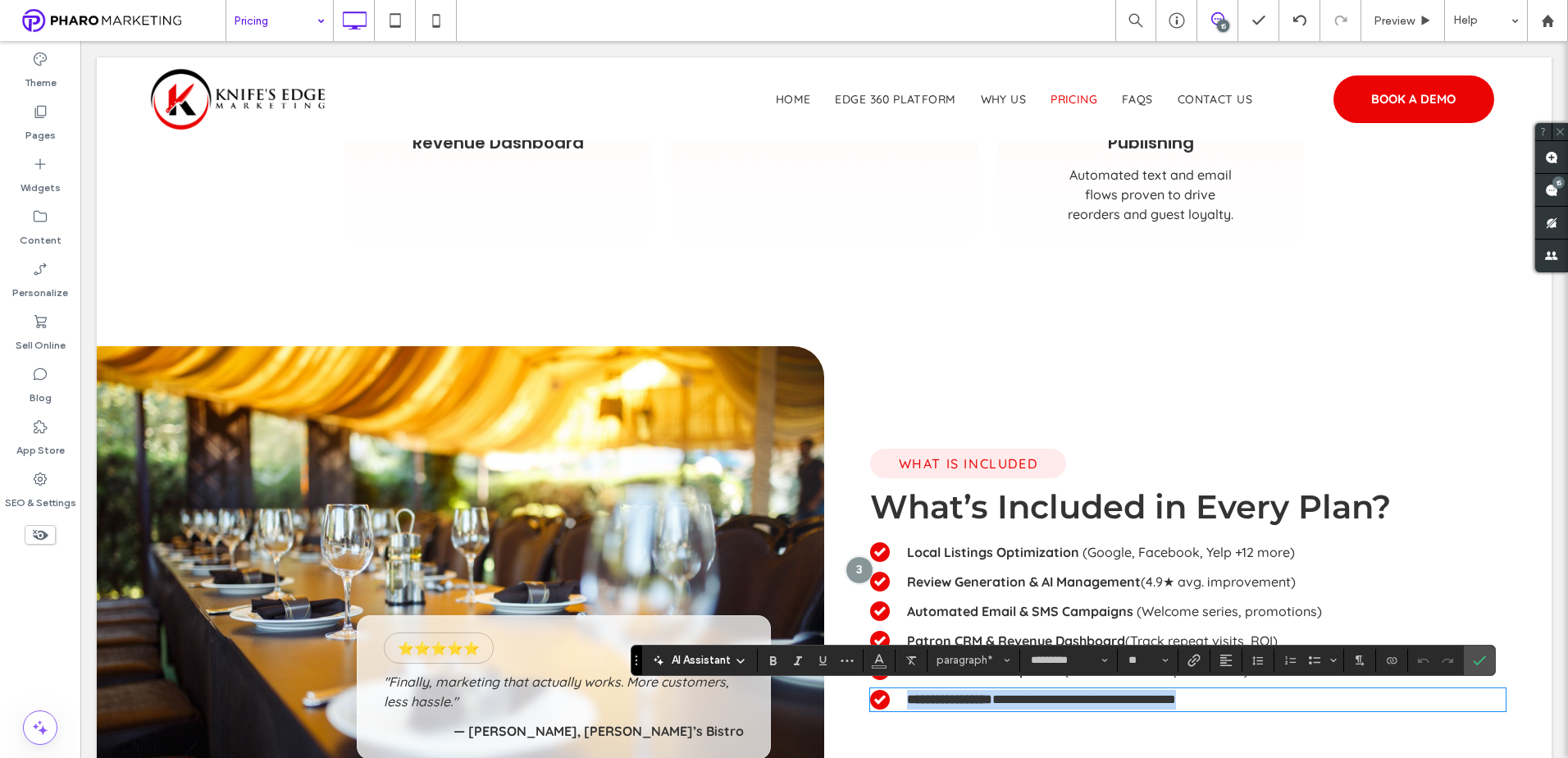
click at [992, 706] on strong "**********" at bounding box center [949, 699] width 85 height 12
drag, startPoint x: 1021, startPoint y: 700, endPoint x: 902, endPoint y: 703, distance: 119.0
click at [907, 703] on p "**********" at bounding box center [1207, 700] width 599 height 20
copy strong "**********"
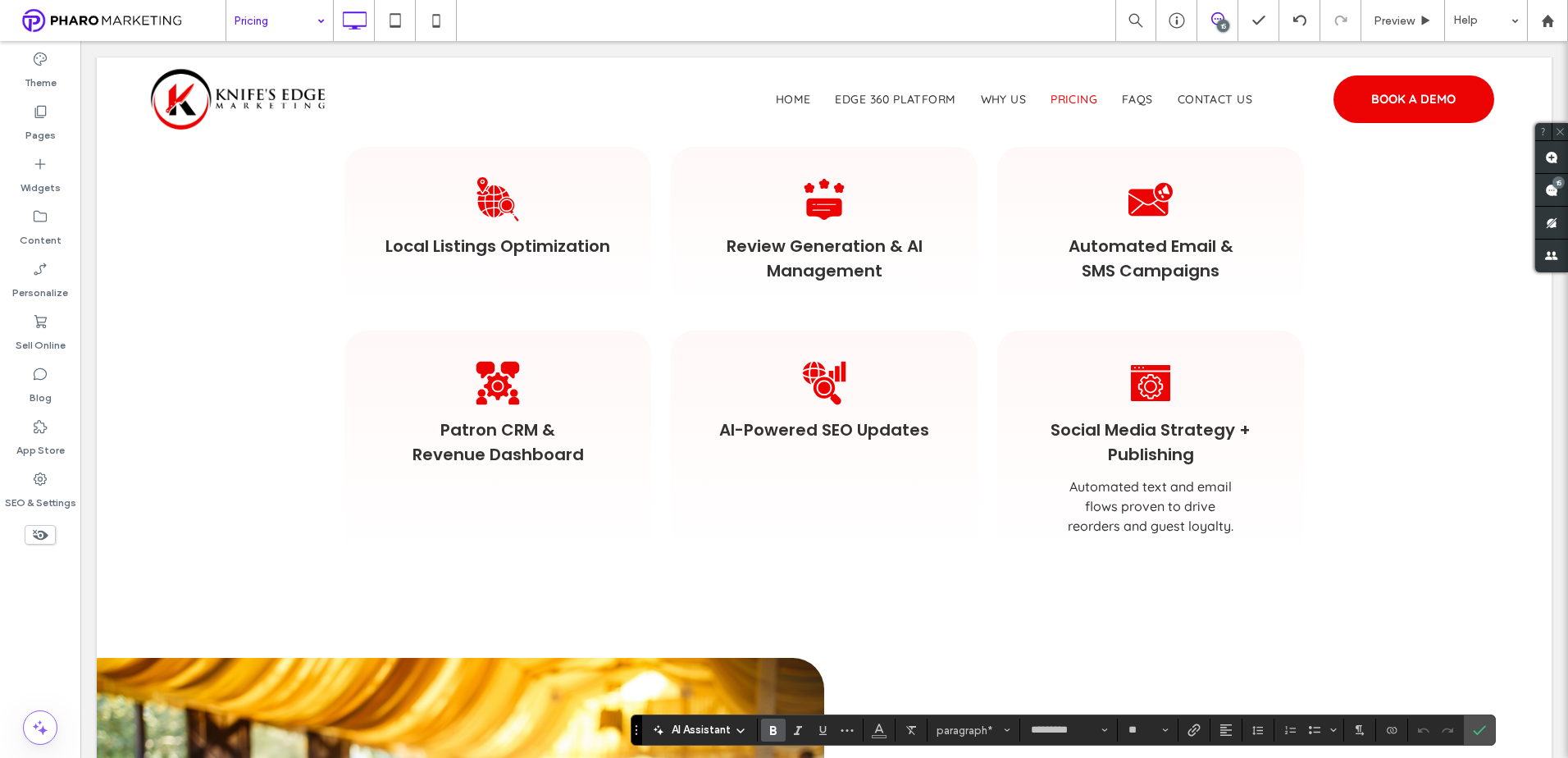
scroll to position [1067, 0]
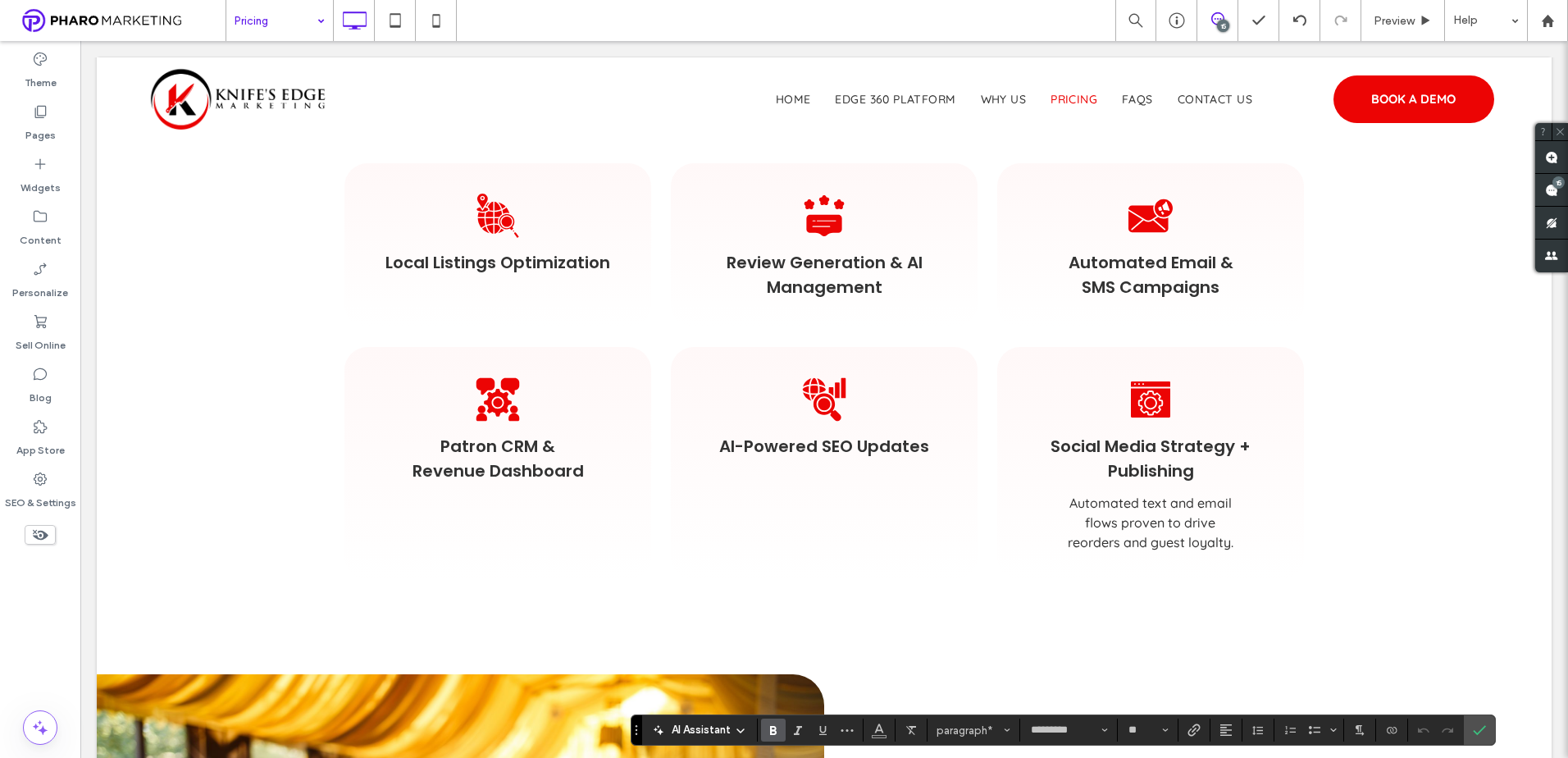
click at [1181, 447] on span "Social Media Strategy + Publishing" at bounding box center [1150, 458] width 201 height 48
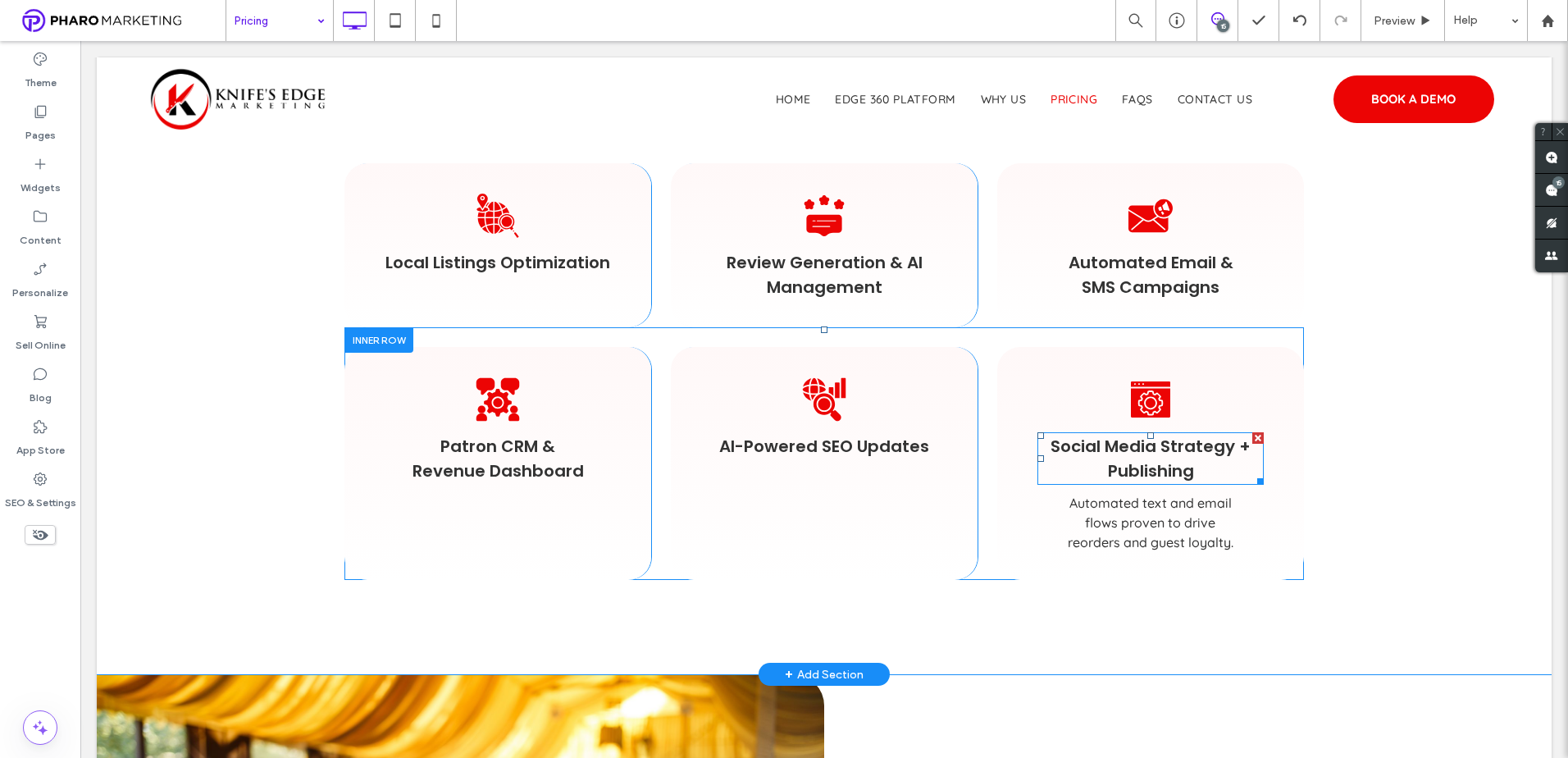
click at [1181, 447] on span "Social Media Strategy + Publishing" at bounding box center [1150, 458] width 200 height 48
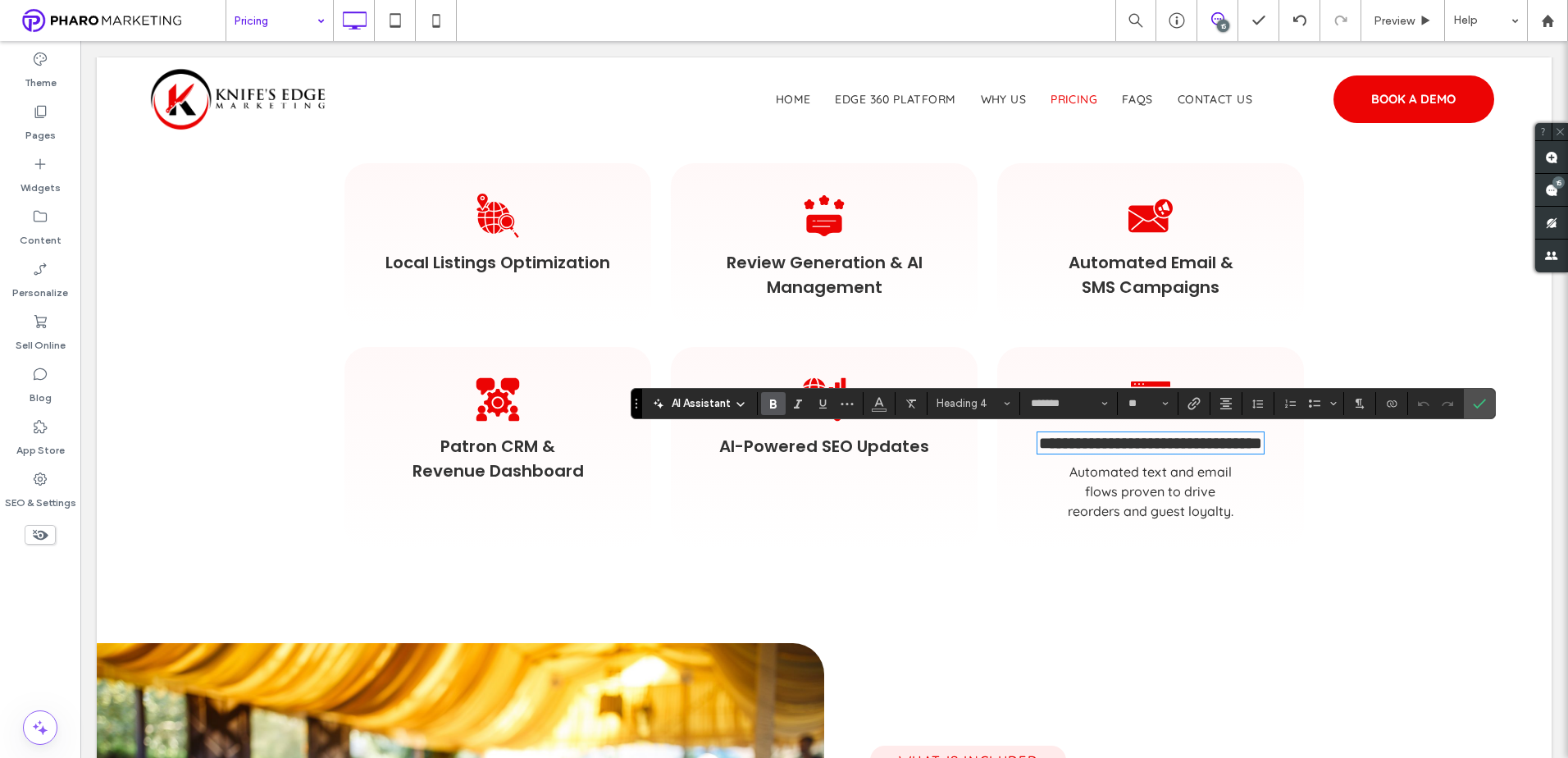
type input "*********"
type input "**"
click at [1482, 403] on use "Confirm" at bounding box center [1480, 404] width 13 height 10
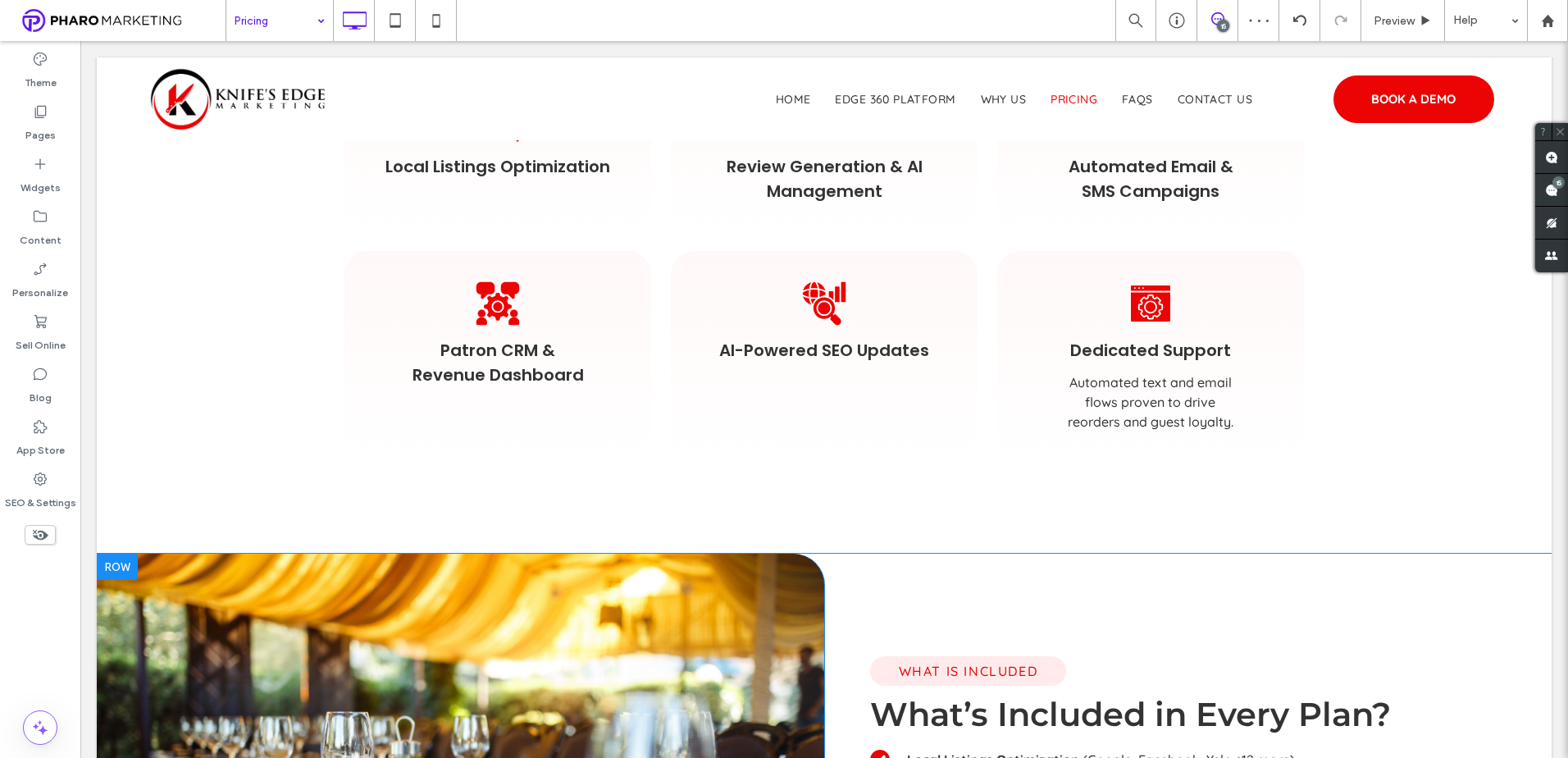
scroll to position [1559, 0]
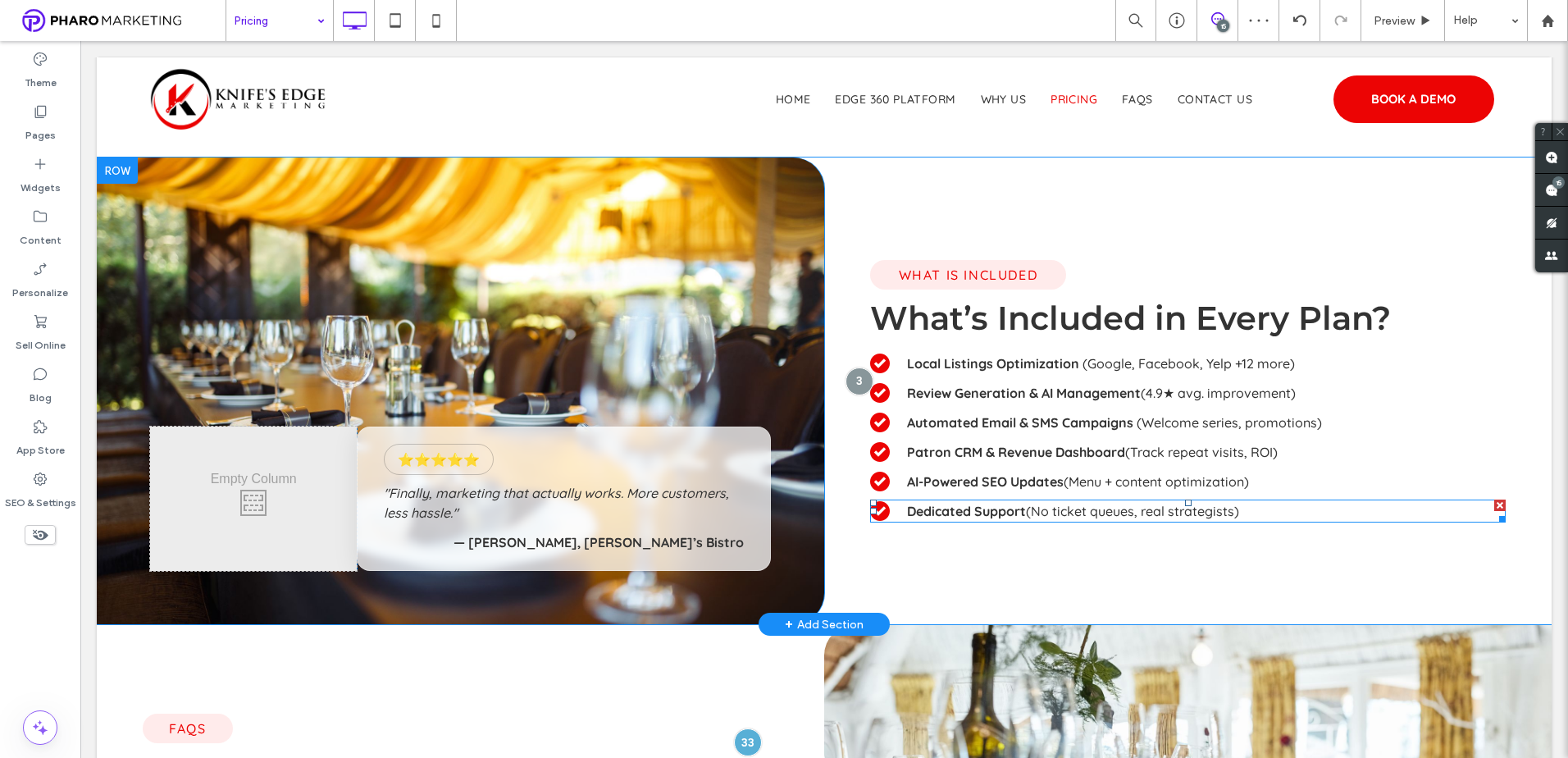
click at [1238, 511] on p "Dedicated Support (No ticket queues, real strategists)" at bounding box center [1207, 511] width 599 height 20
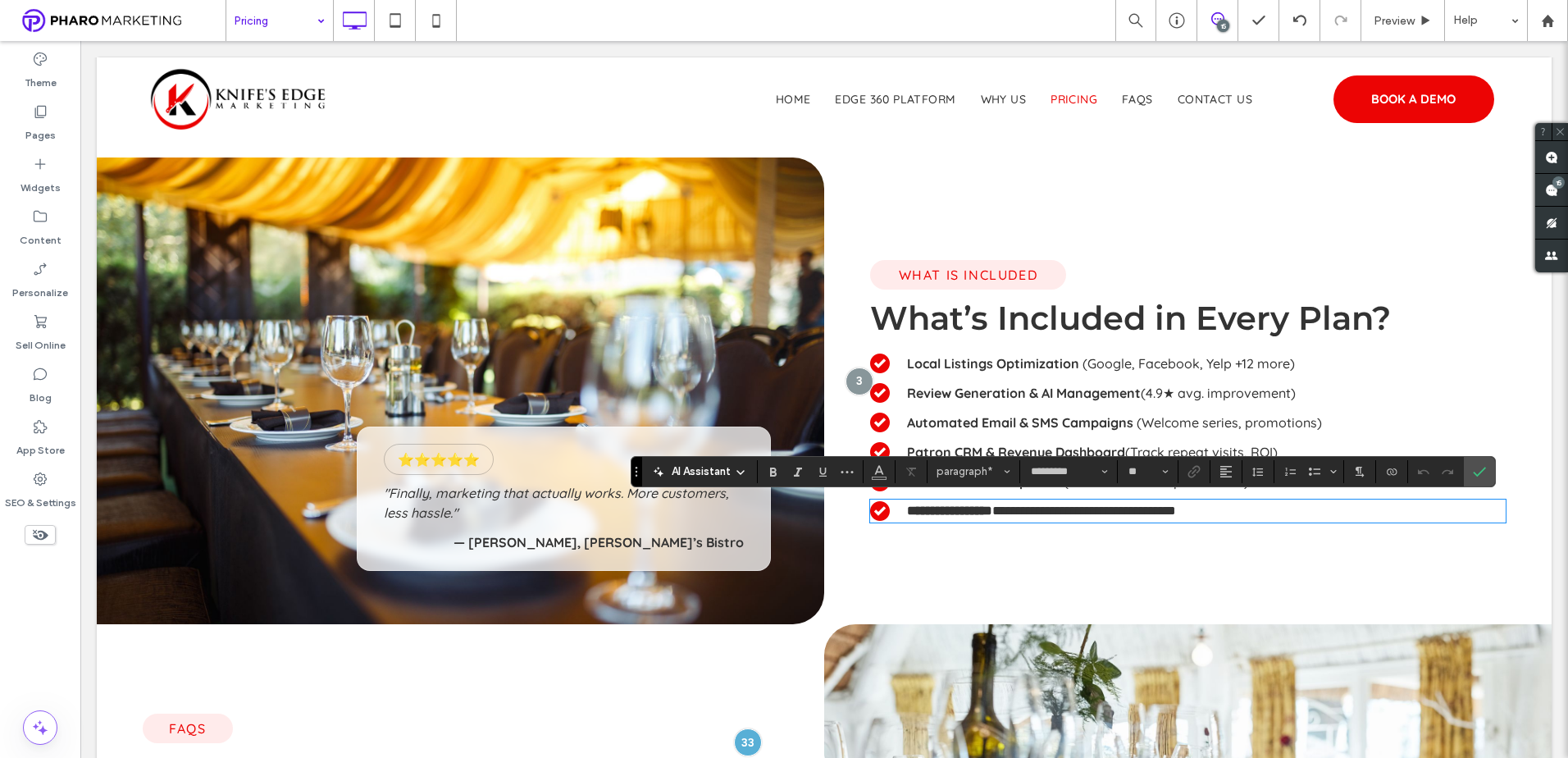
click at [1265, 509] on p "**********" at bounding box center [1207, 511] width 599 height 20
drag, startPoint x: 1285, startPoint y: 512, endPoint x: 1025, endPoint y: 522, distance: 260.2
click at [1025, 522] on div "**********" at bounding box center [1188, 511] width 635 height 23
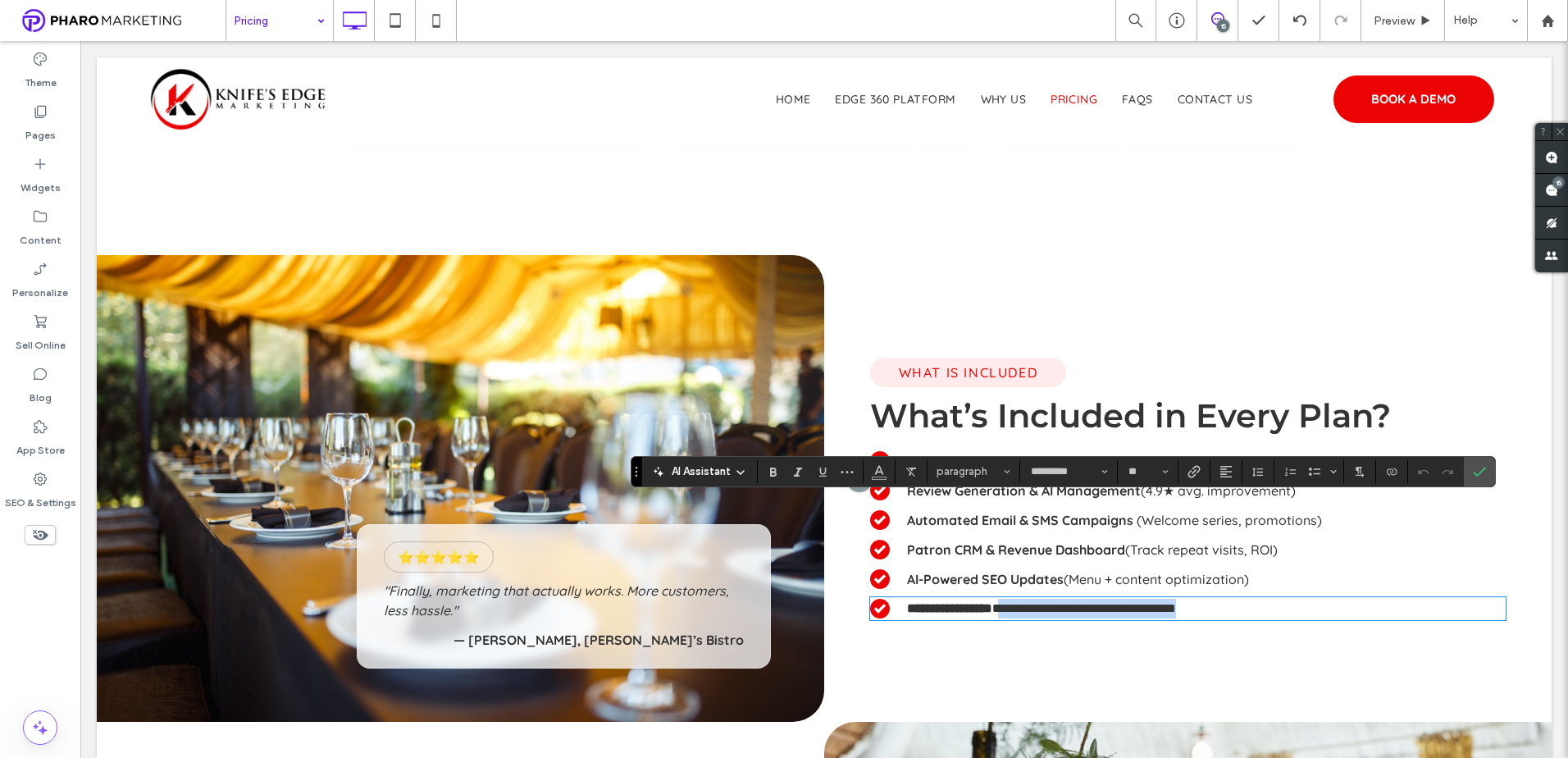
scroll to position [1149, 0]
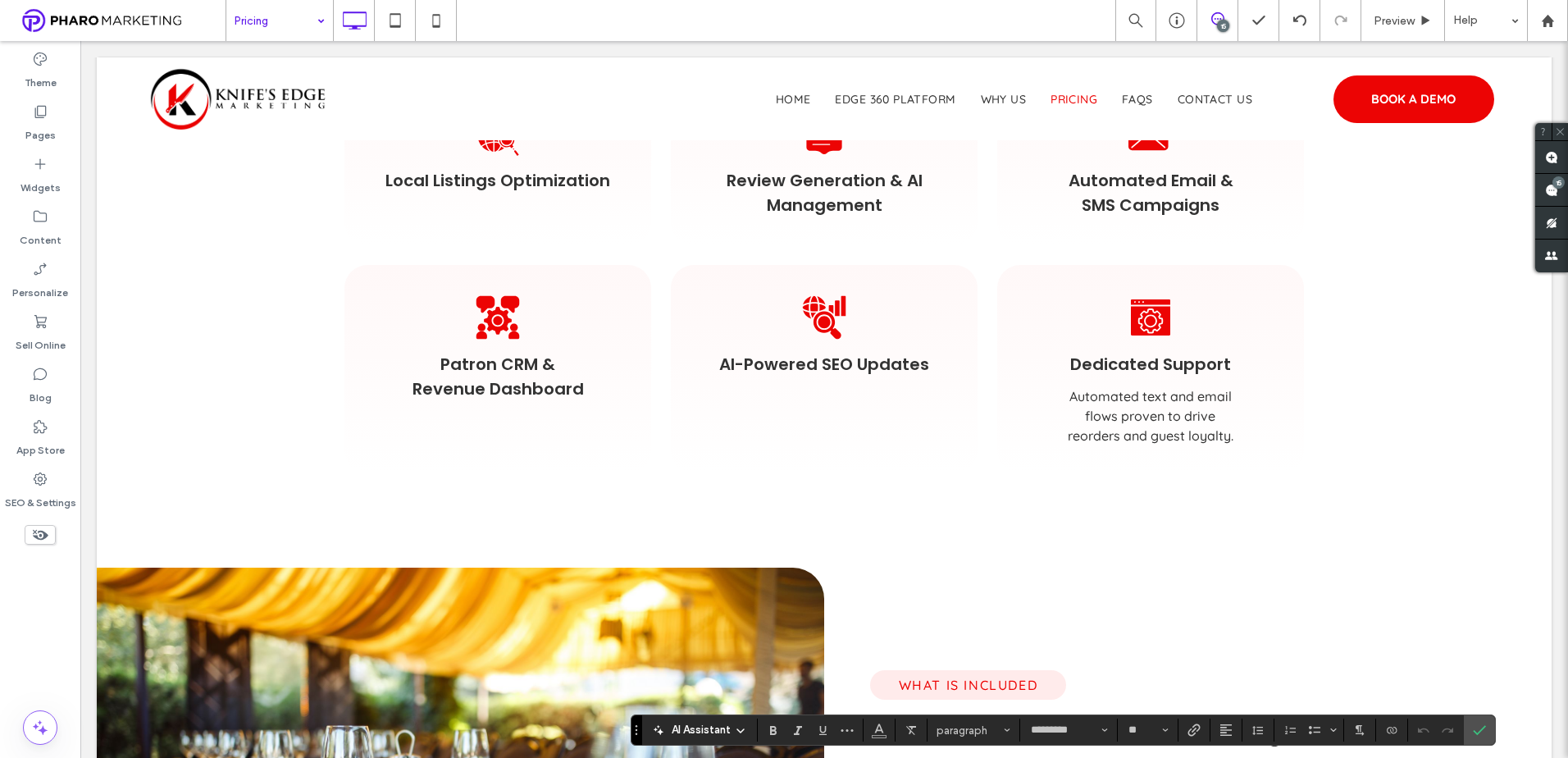
click at [1116, 424] on span "Automated text and email flows proven to drive reorders and guest loyalty." at bounding box center [1150, 415] width 166 height 55
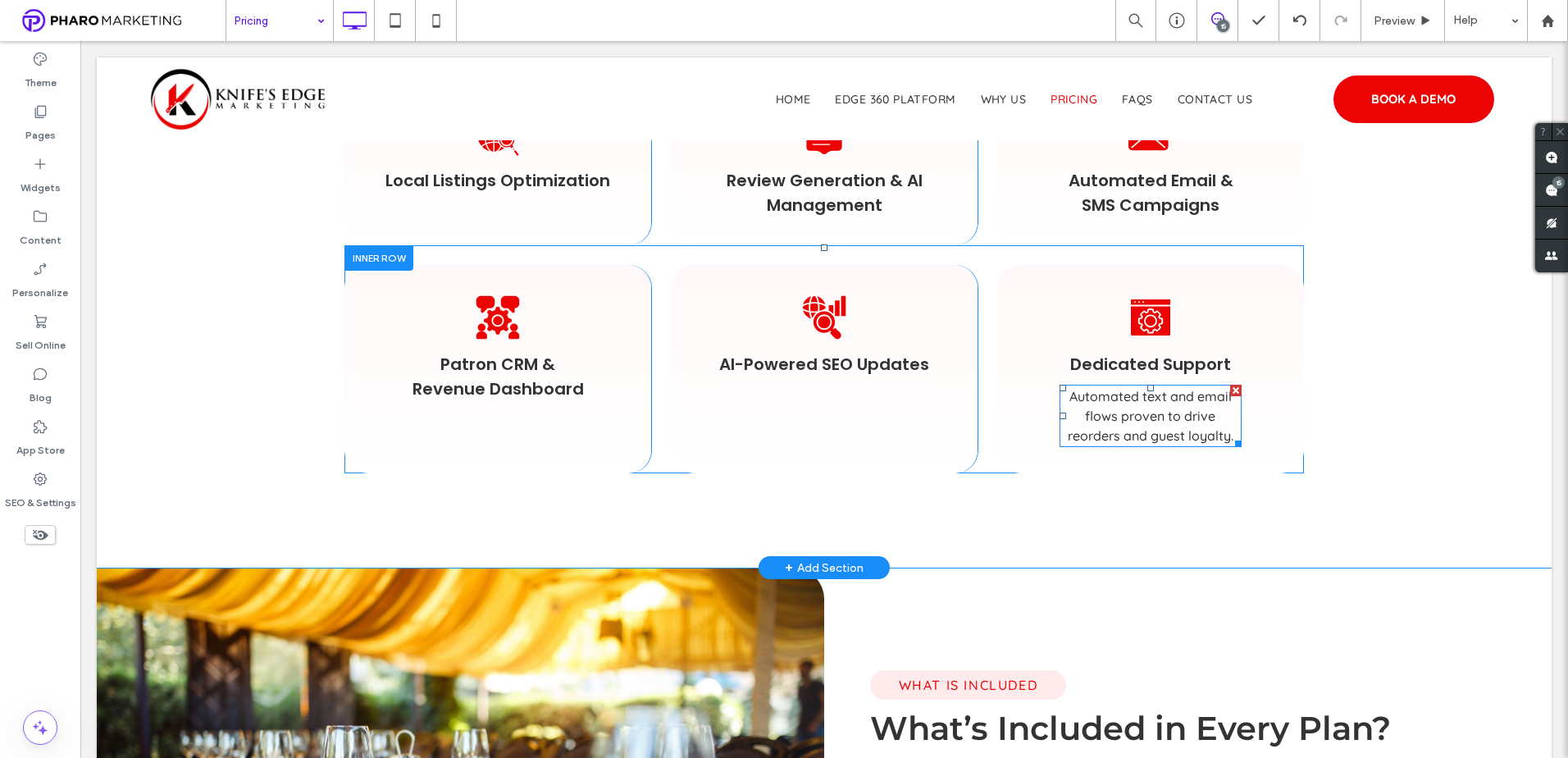
click at [1116, 424] on span "Automated text and email flows proven to drive reorders and guest loyalty." at bounding box center [1150, 415] width 166 height 55
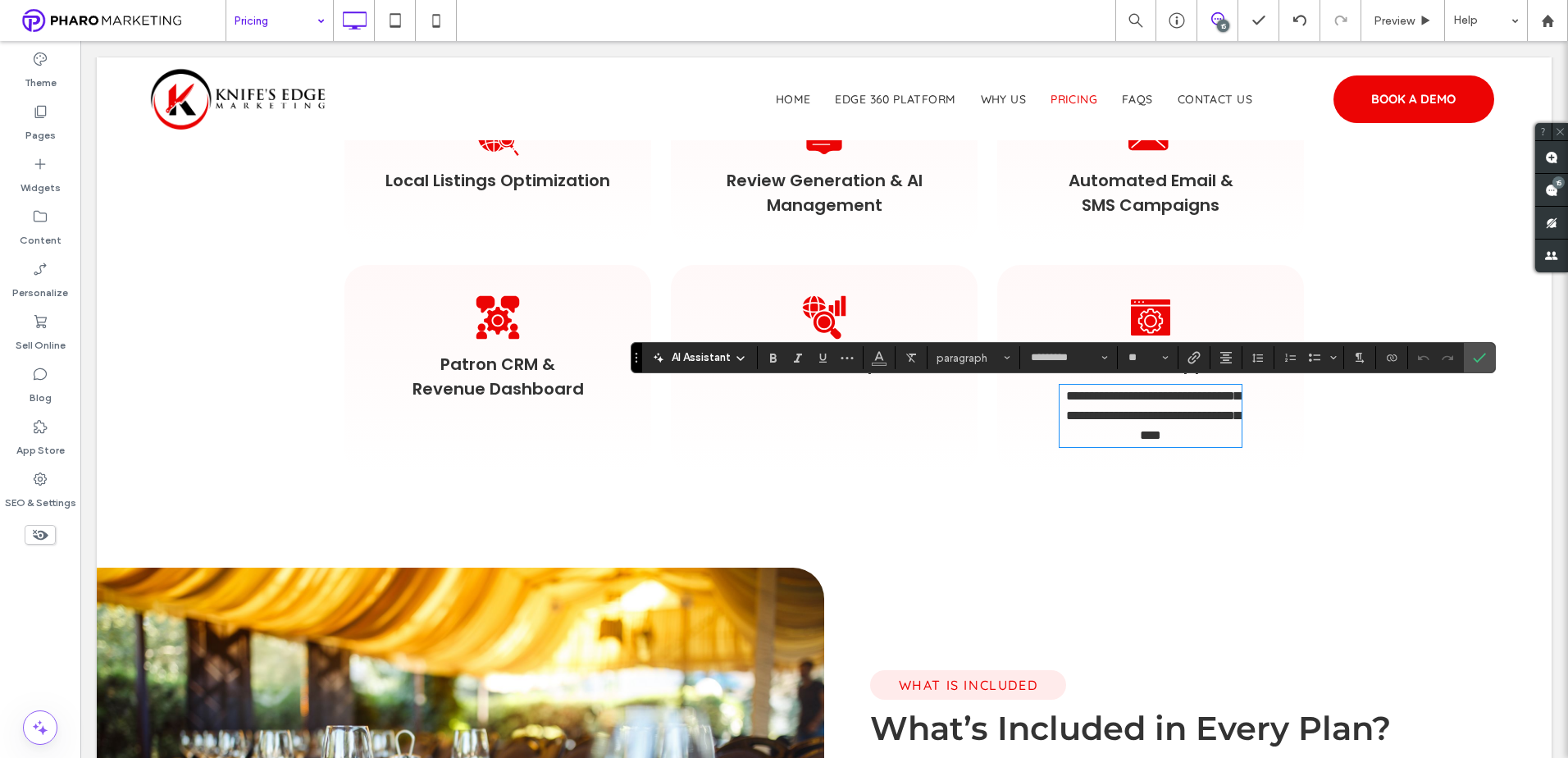
scroll to position [0, 0]
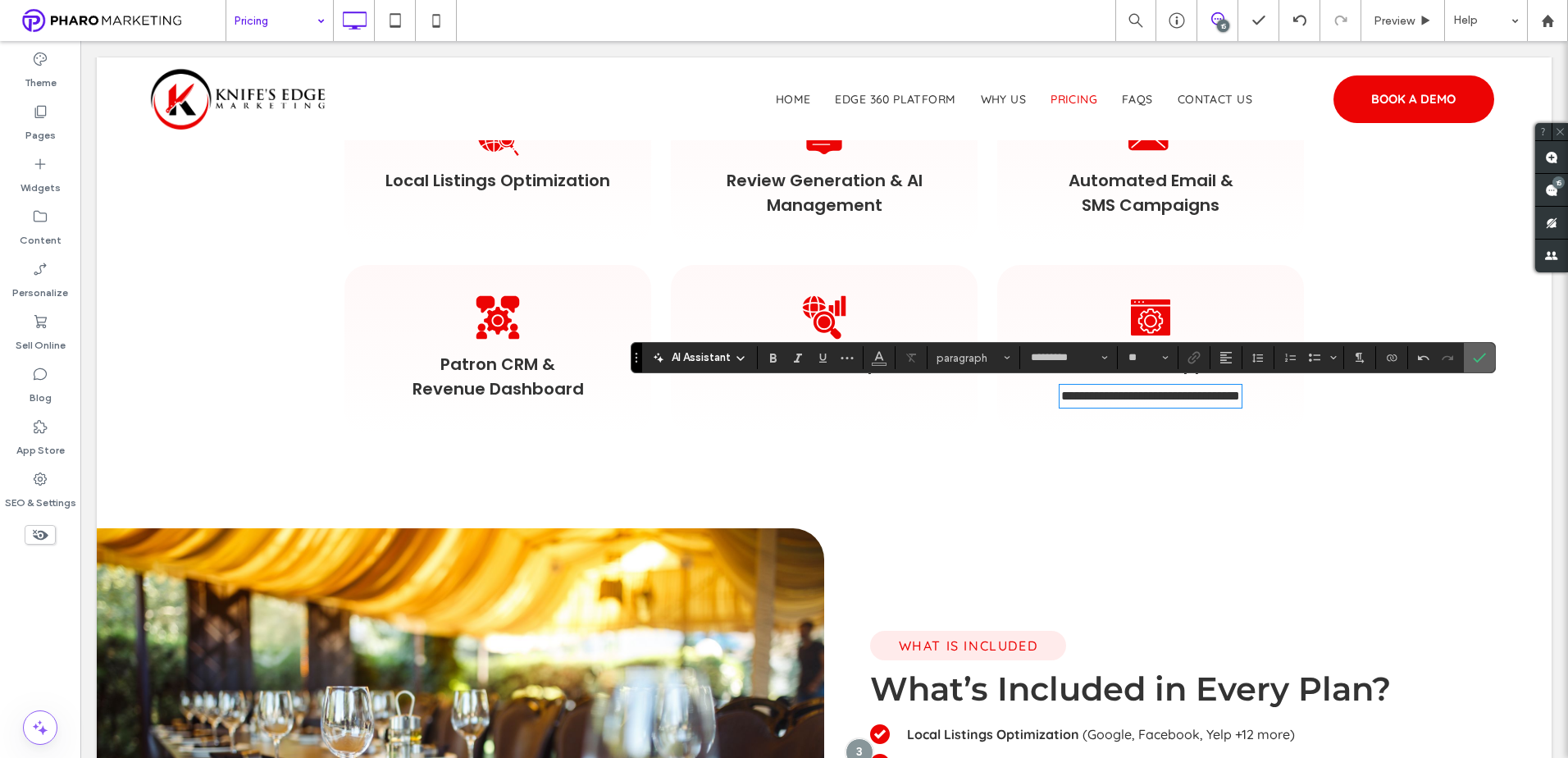
drag, startPoint x: 1480, startPoint y: 357, endPoint x: 1188, endPoint y: 350, distance: 292.1
click at [1480, 357] on use "Confirm" at bounding box center [1480, 357] width 13 height 10
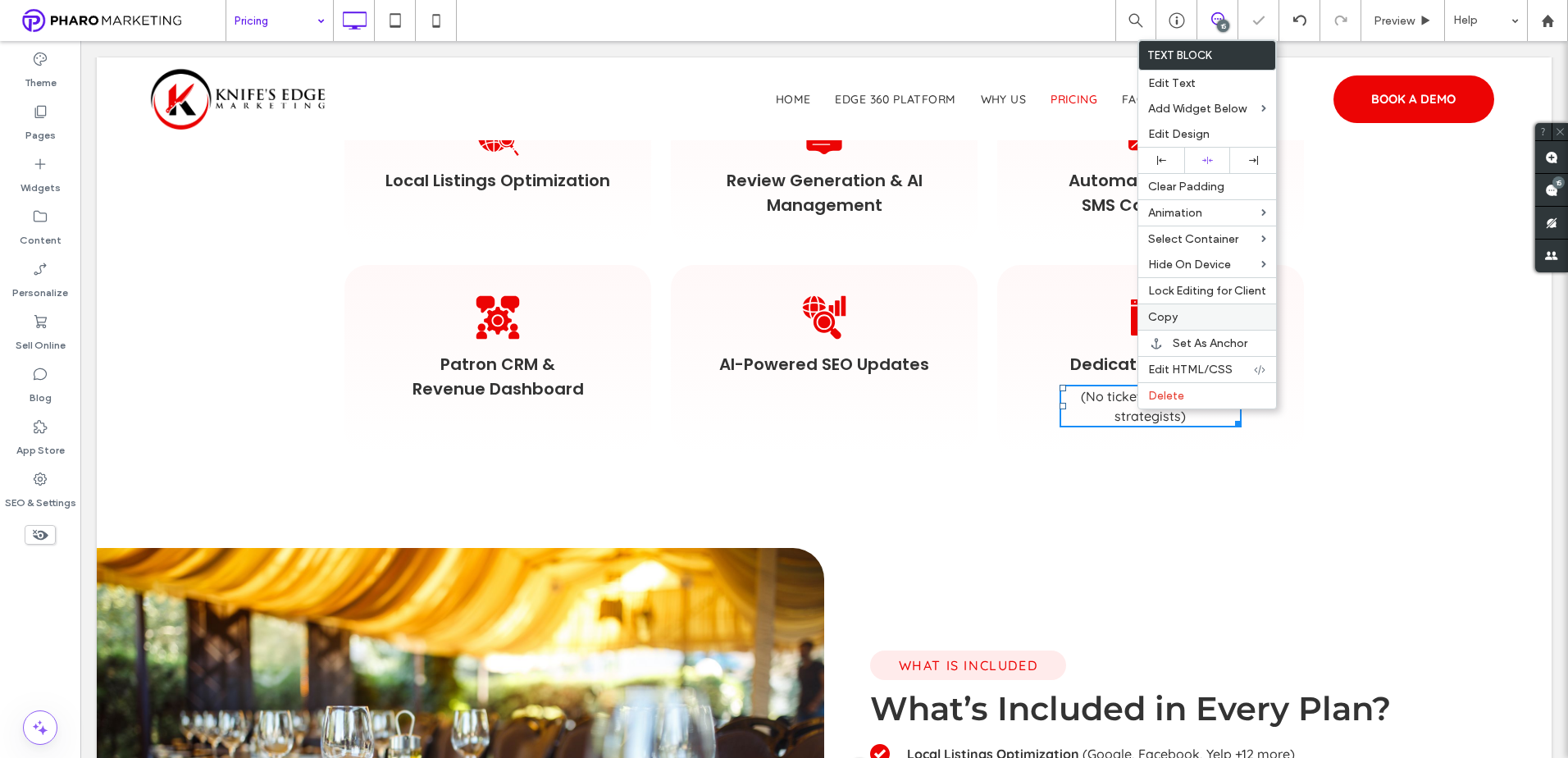
click at [1186, 313] on label "Copy" at bounding box center [1207, 317] width 118 height 14
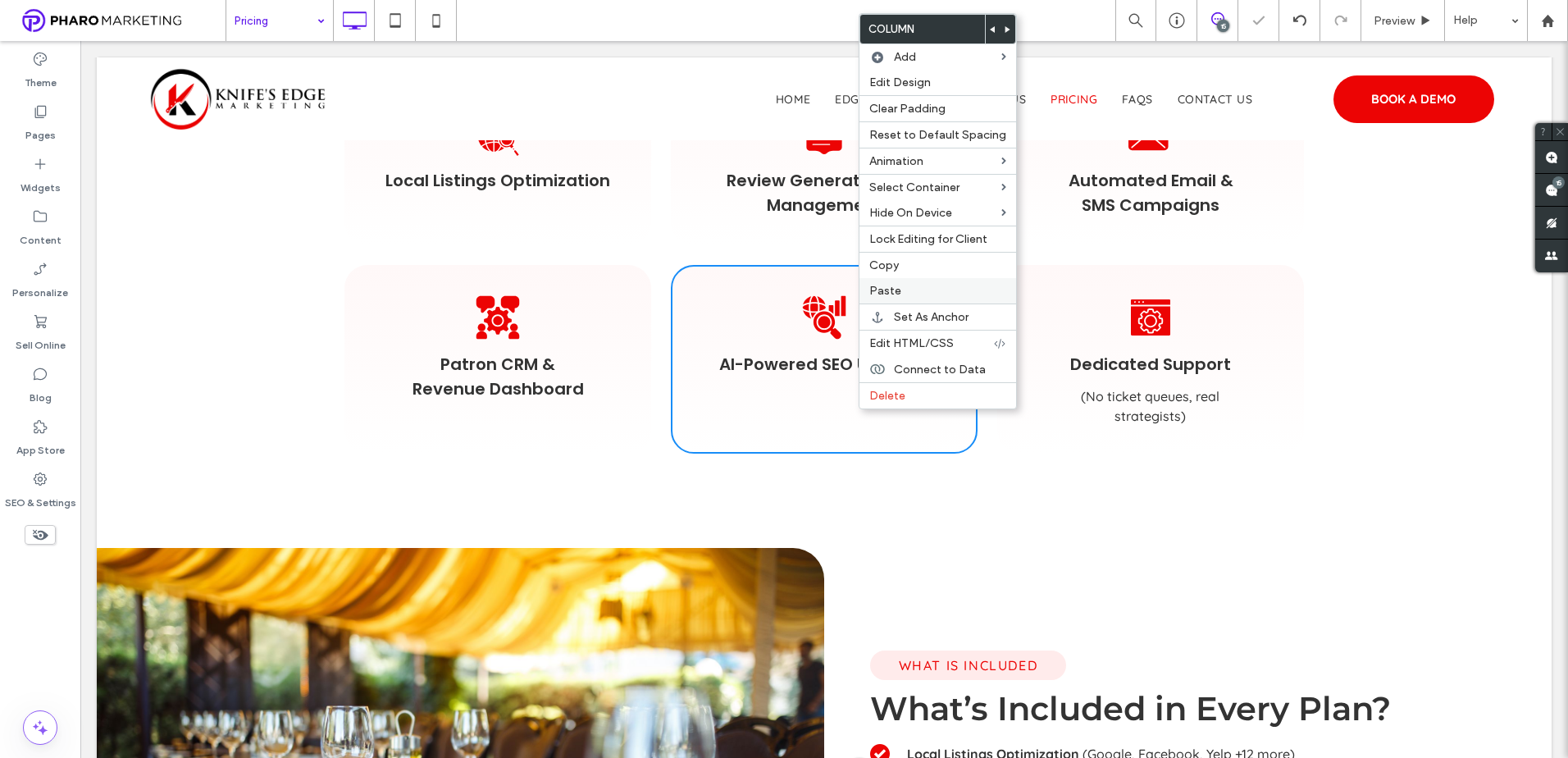
click at [919, 290] on label "Paste" at bounding box center [938, 290] width 137 height 14
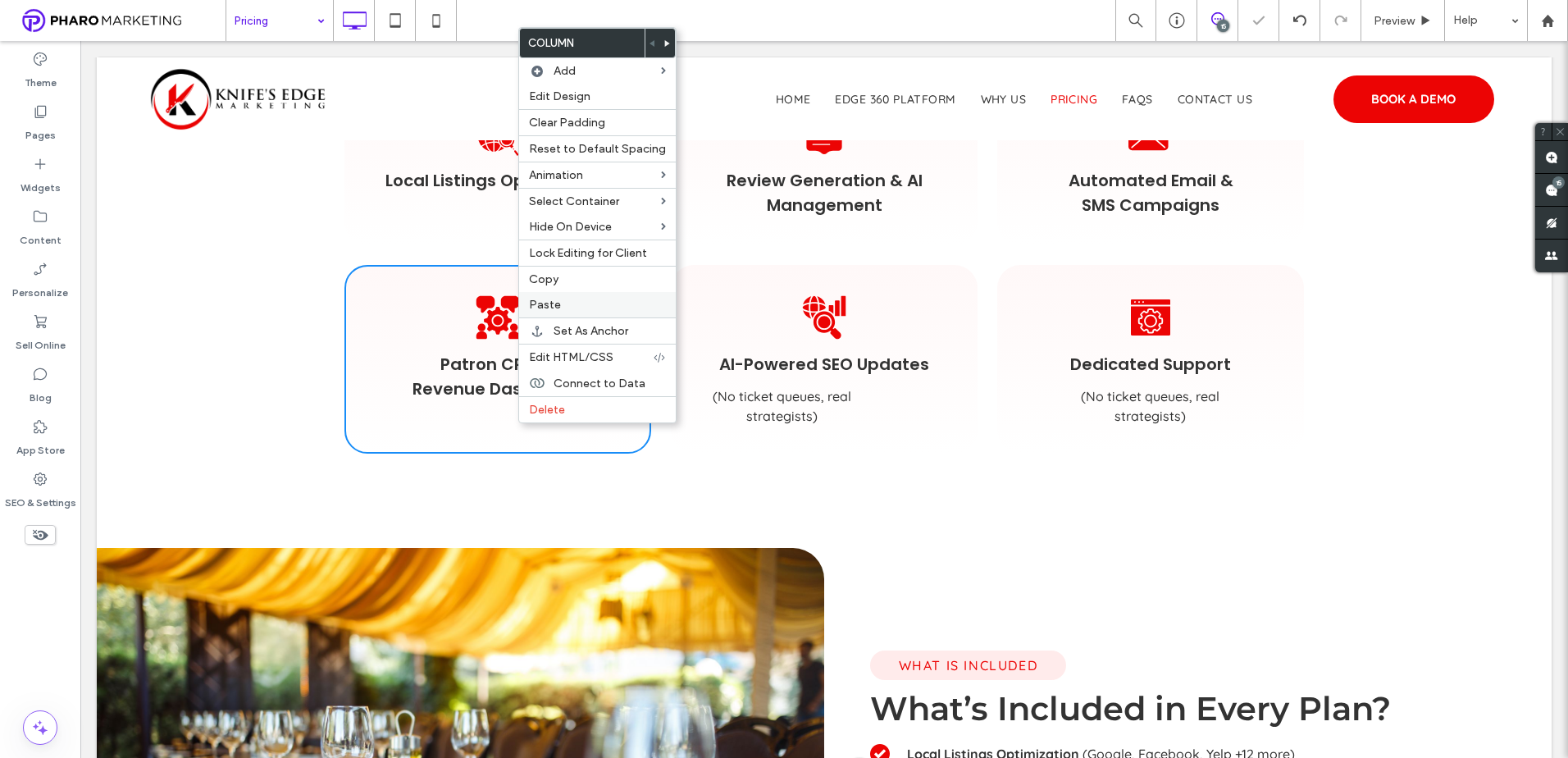
click at [577, 303] on label "Paste" at bounding box center [597, 305] width 137 height 14
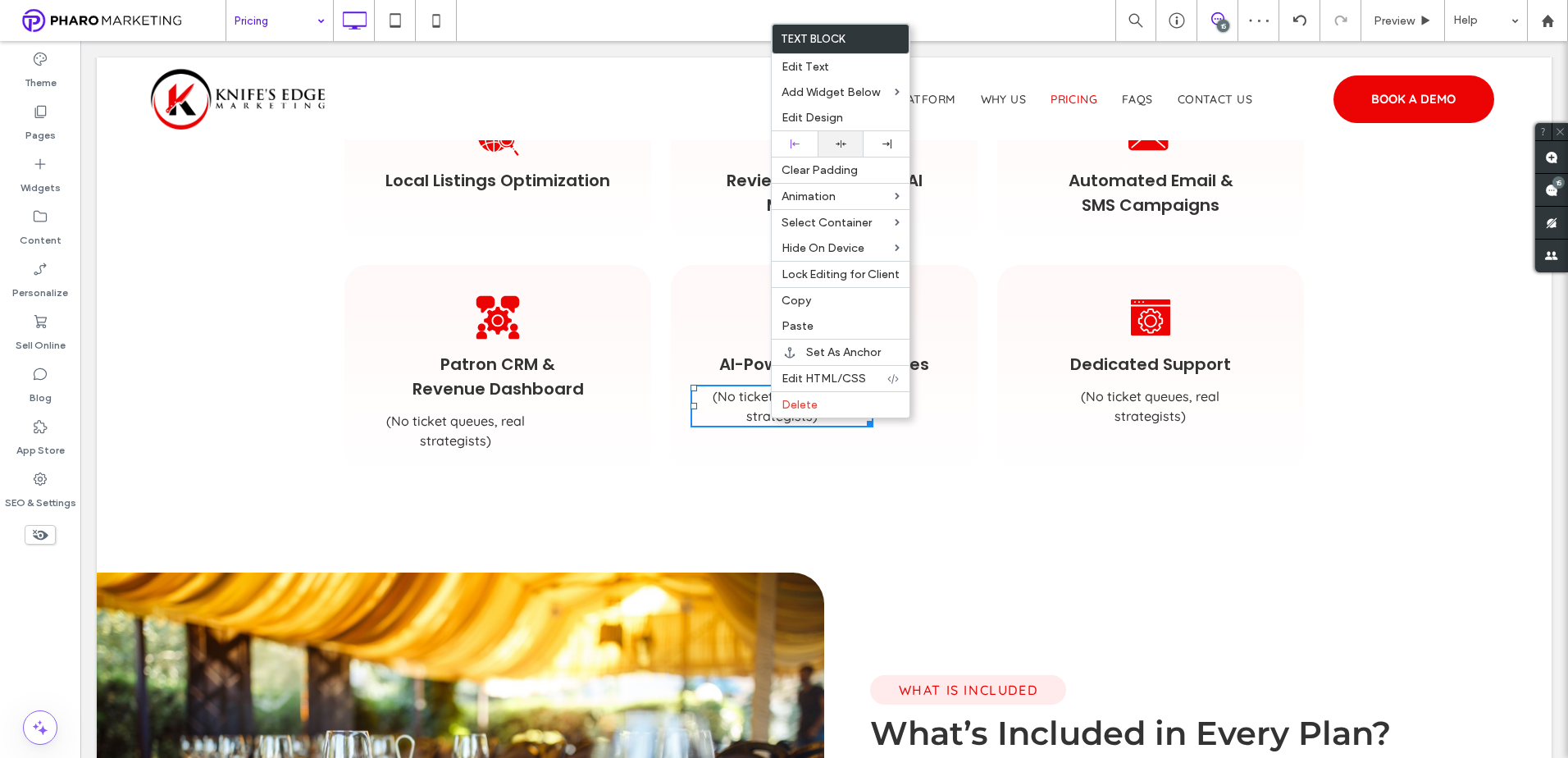
click at [841, 146] on icon at bounding box center [840, 144] width 11 height 11
click at [499, 440] on p "(No ticket queues, real strategists)" at bounding box center [455, 431] width 183 height 40
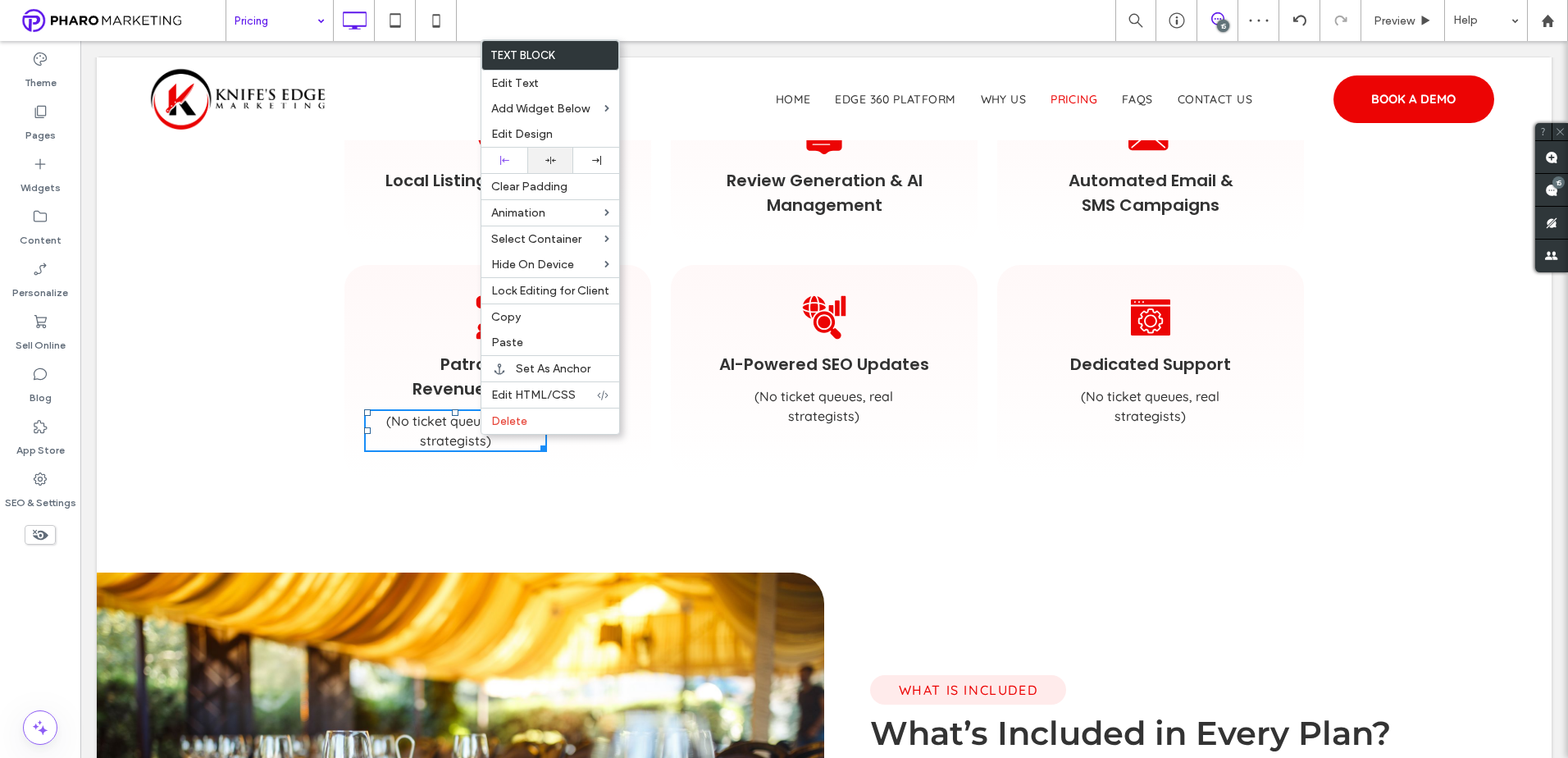
click at [546, 161] on icon at bounding box center [550, 160] width 11 height 11
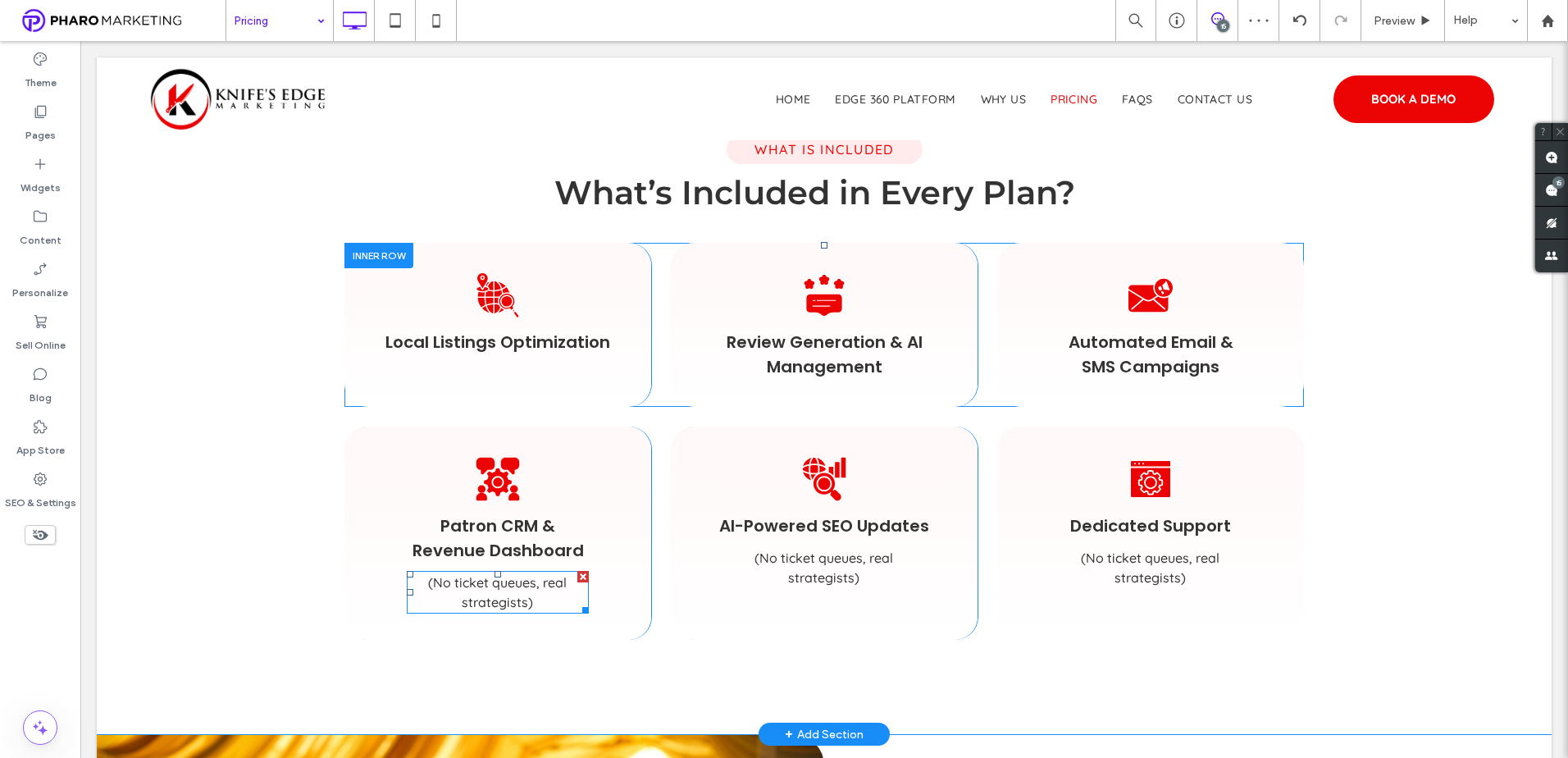
scroll to position [985, 0]
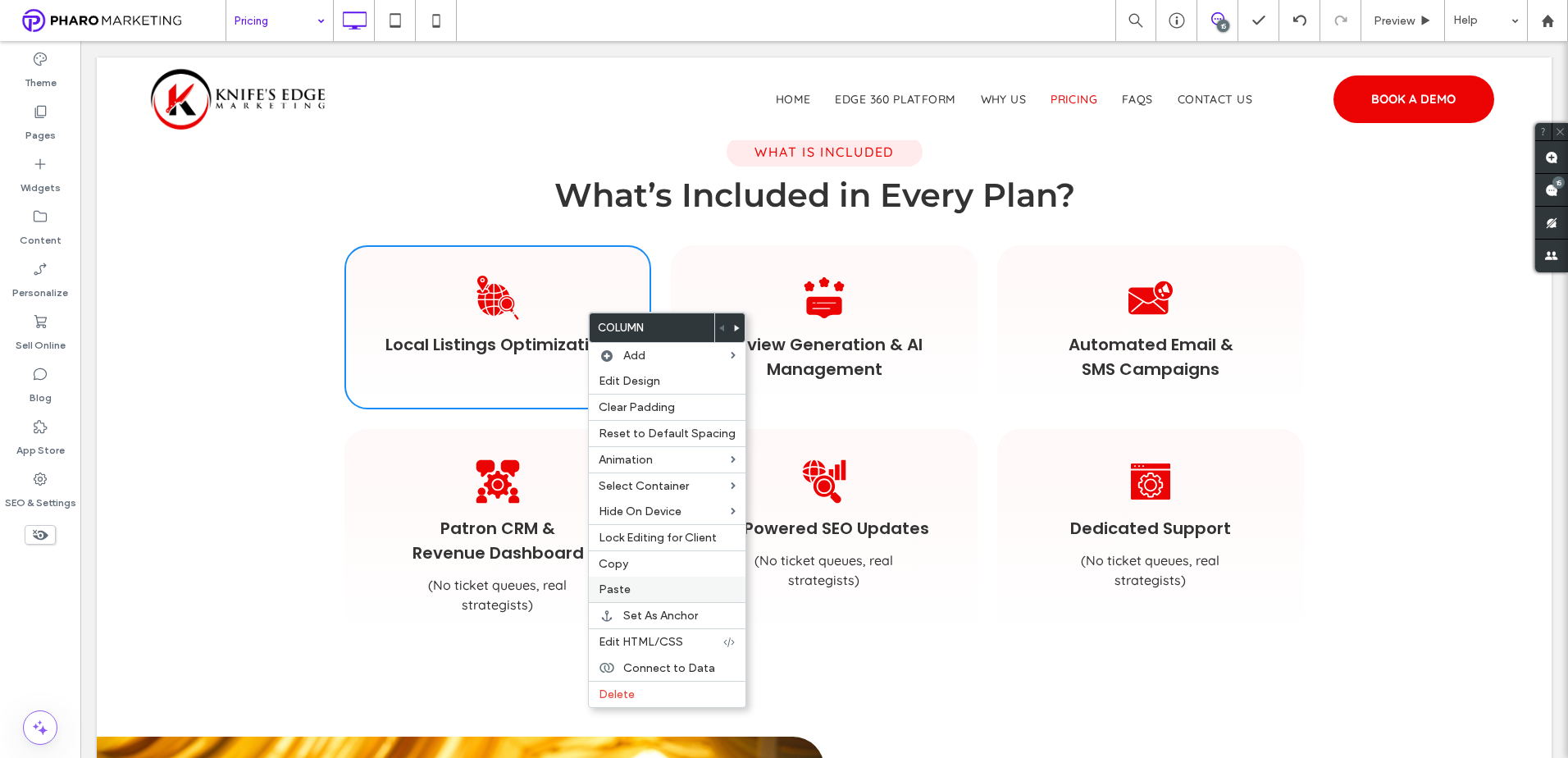
click at [624, 580] on div "Paste" at bounding box center [667, 589] width 156 height 26
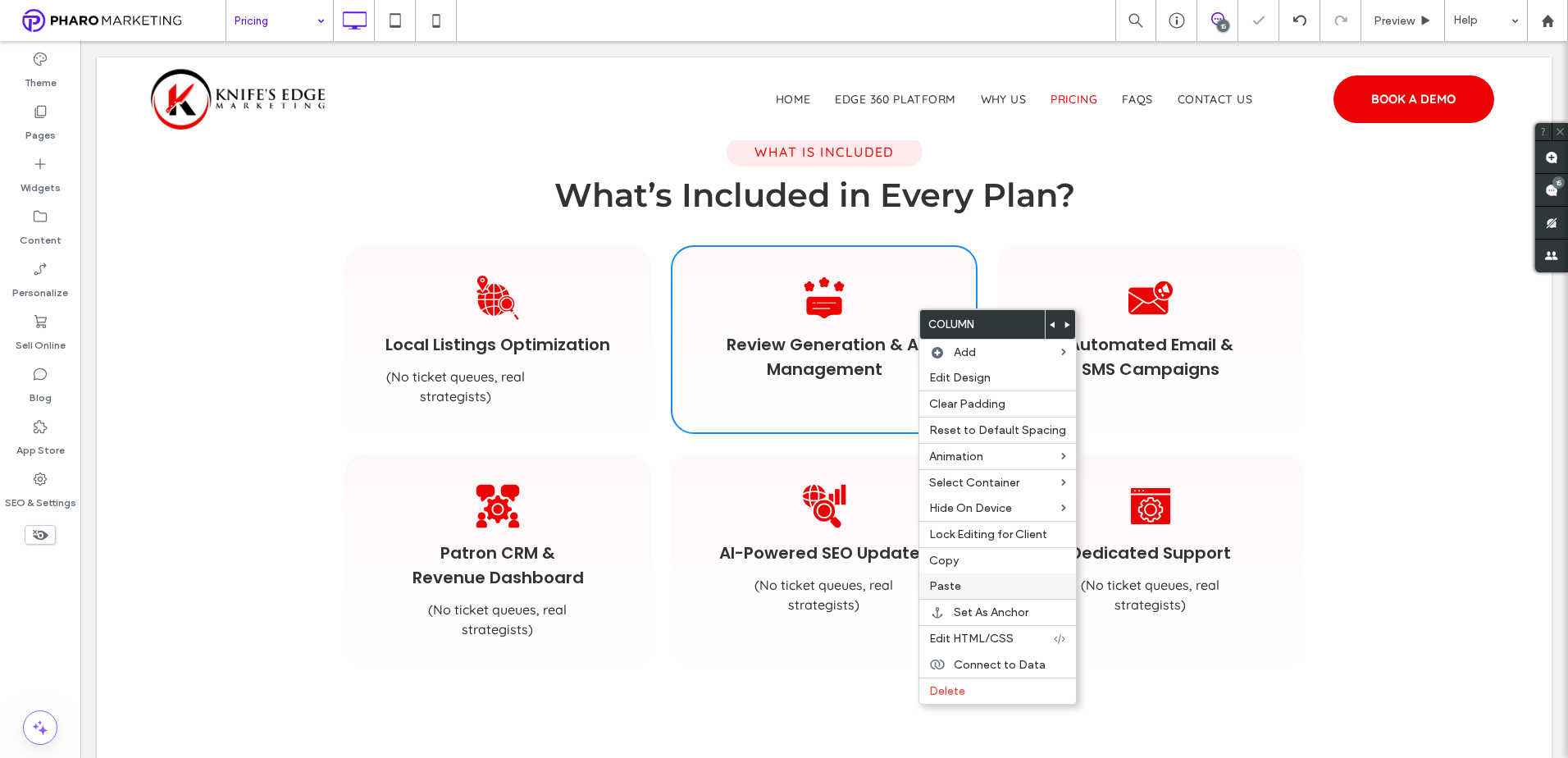
click at [975, 588] on label "Paste" at bounding box center [997, 586] width 137 height 14
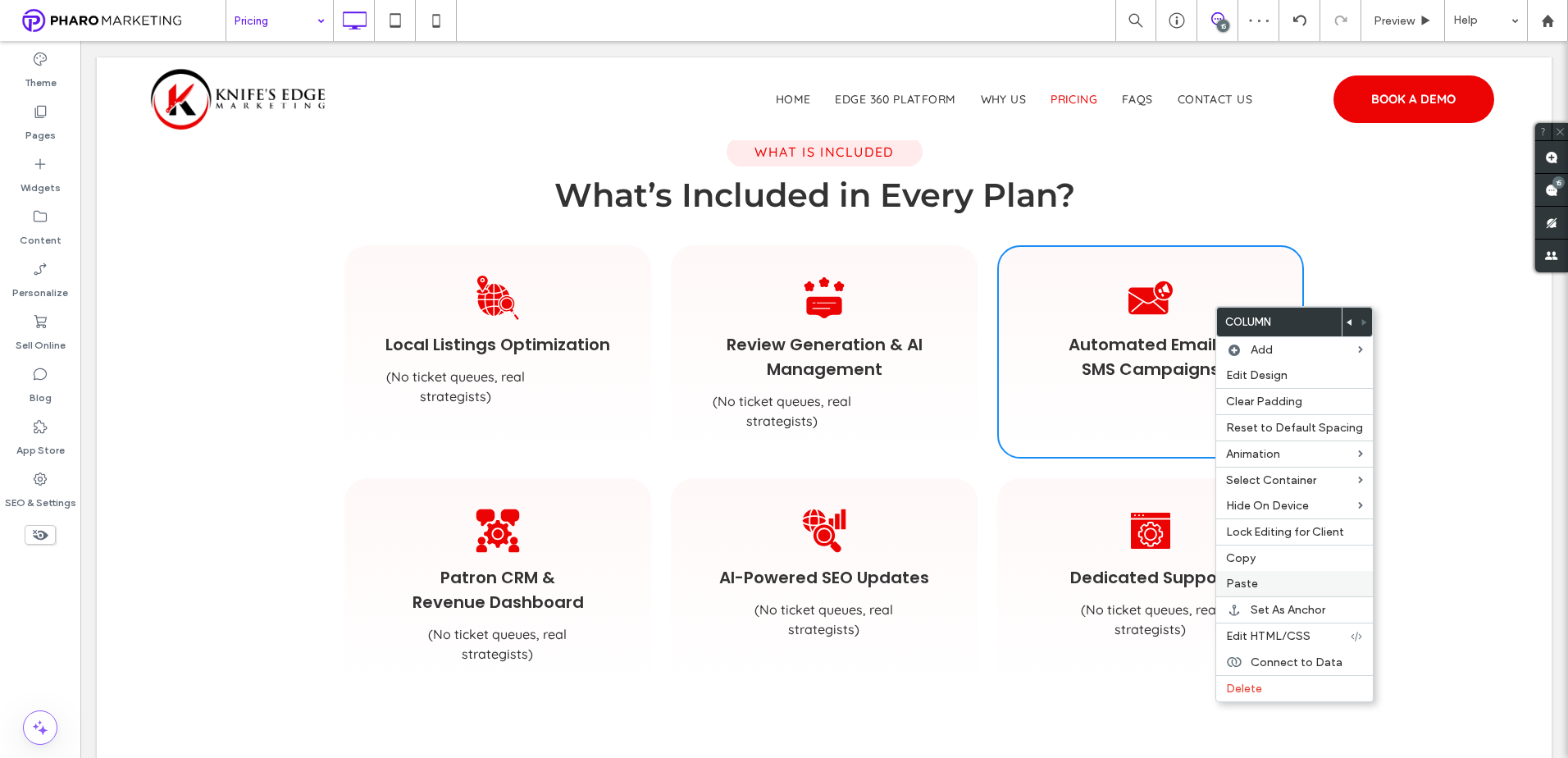
click at [1279, 586] on label "Paste" at bounding box center [1294, 583] width 137 height 14
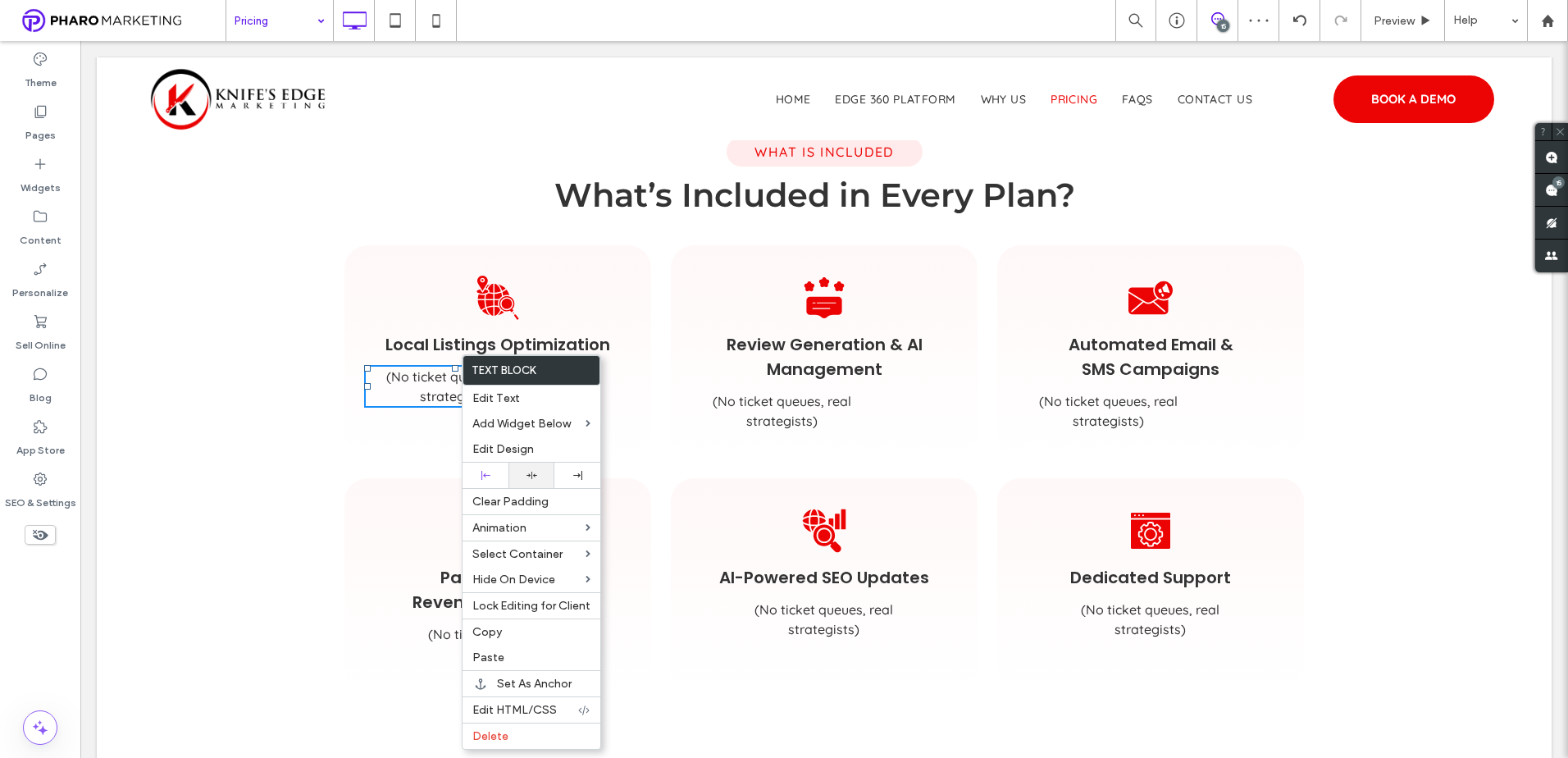
click at [538, 487] on div at bounding box center [532, 475] width 46 height 26
click at [777, 417] on span "(No ticket queues, real strategists)" at bounding box center [782, 411] width 139 height 36
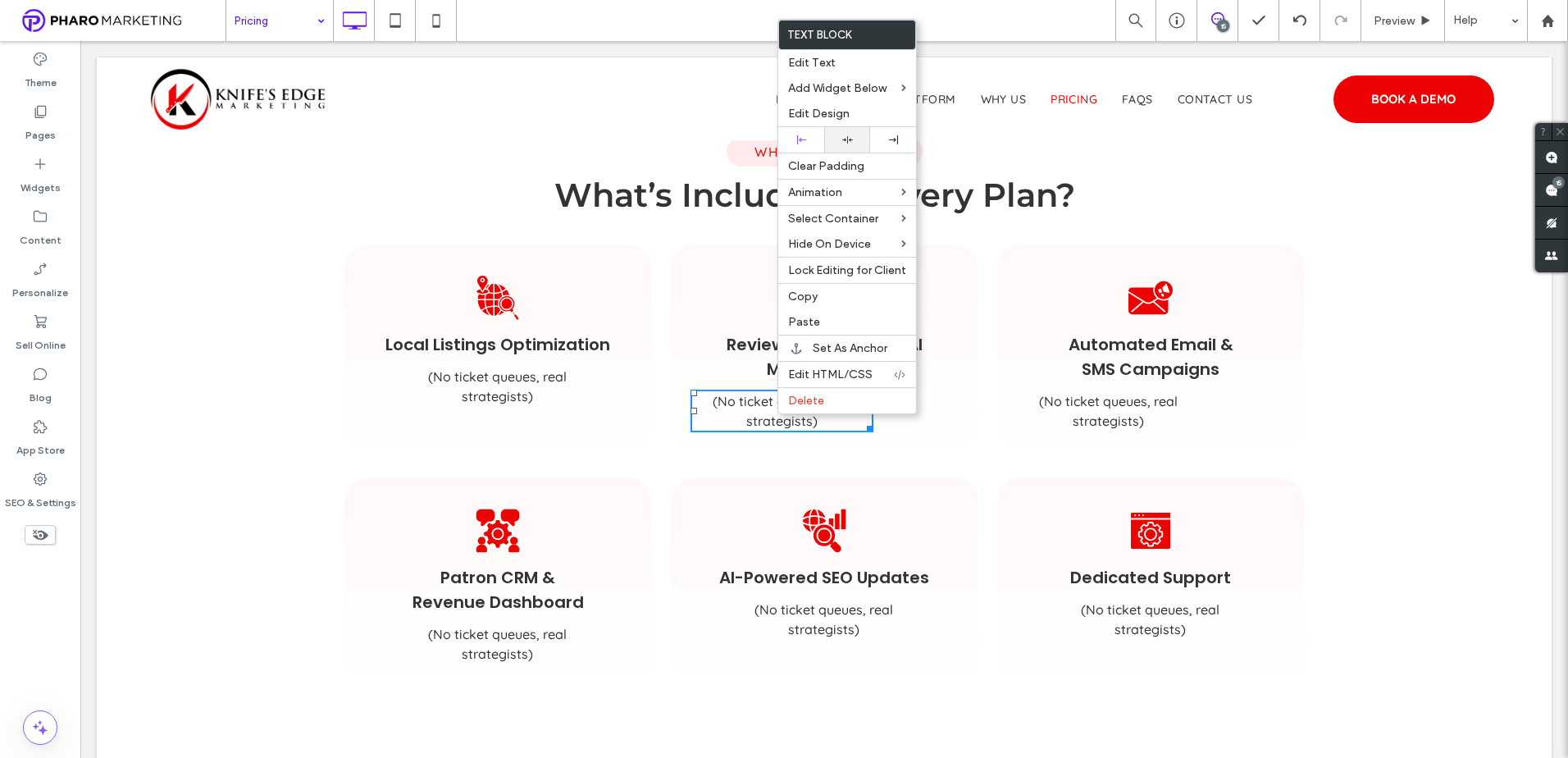
click at [849, 143] on icon at bounding box center [847, 140] width 11 height 11
click at [1123, 419] on span "(No ticket queues, real strategists)" at bounding box center [1108, 411] width 139 height 36
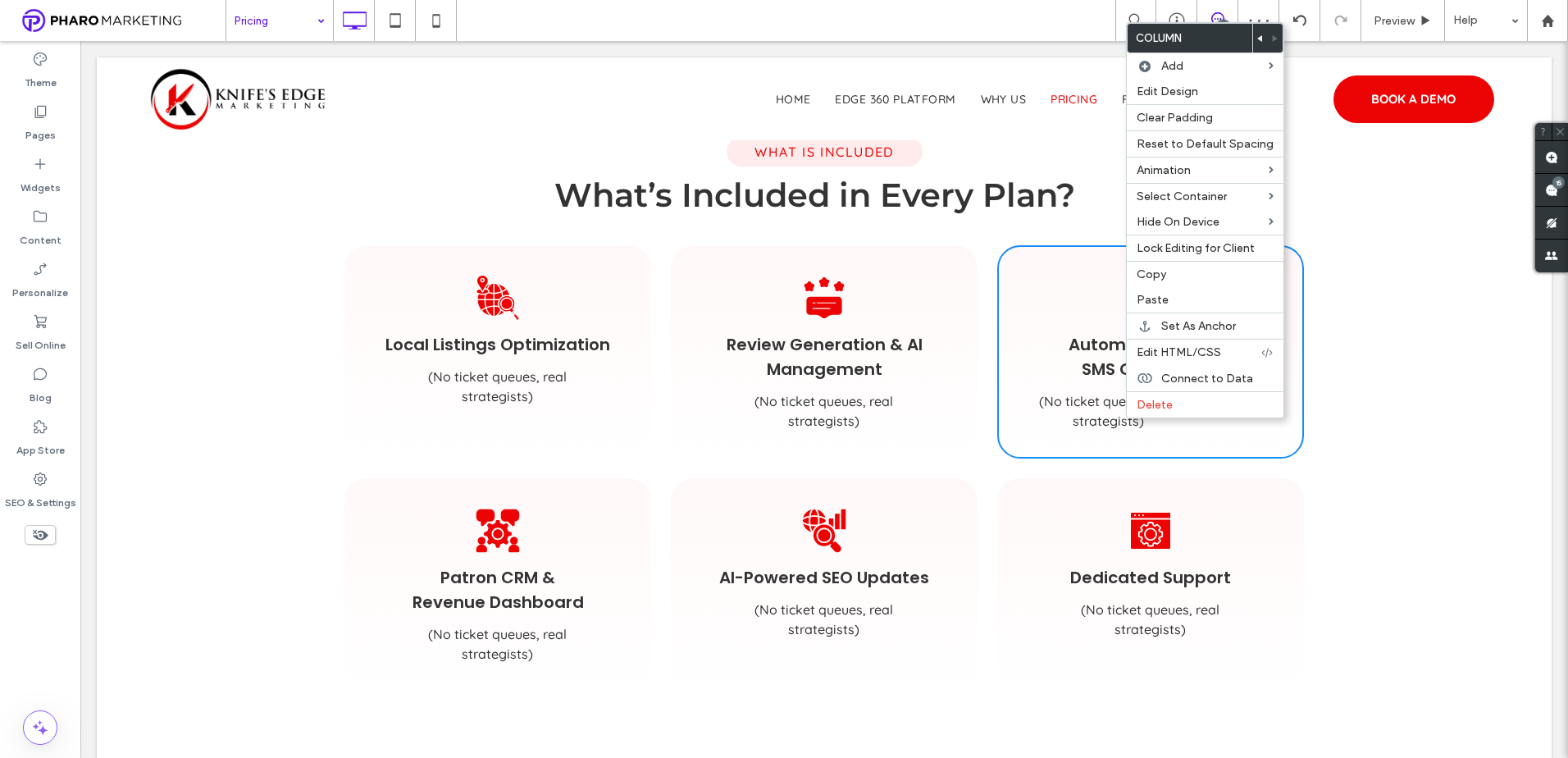
click at [1104, 410] on p "(No ticket queues, real strategists)" at bounding box center [1107, 412] width 184 height 40
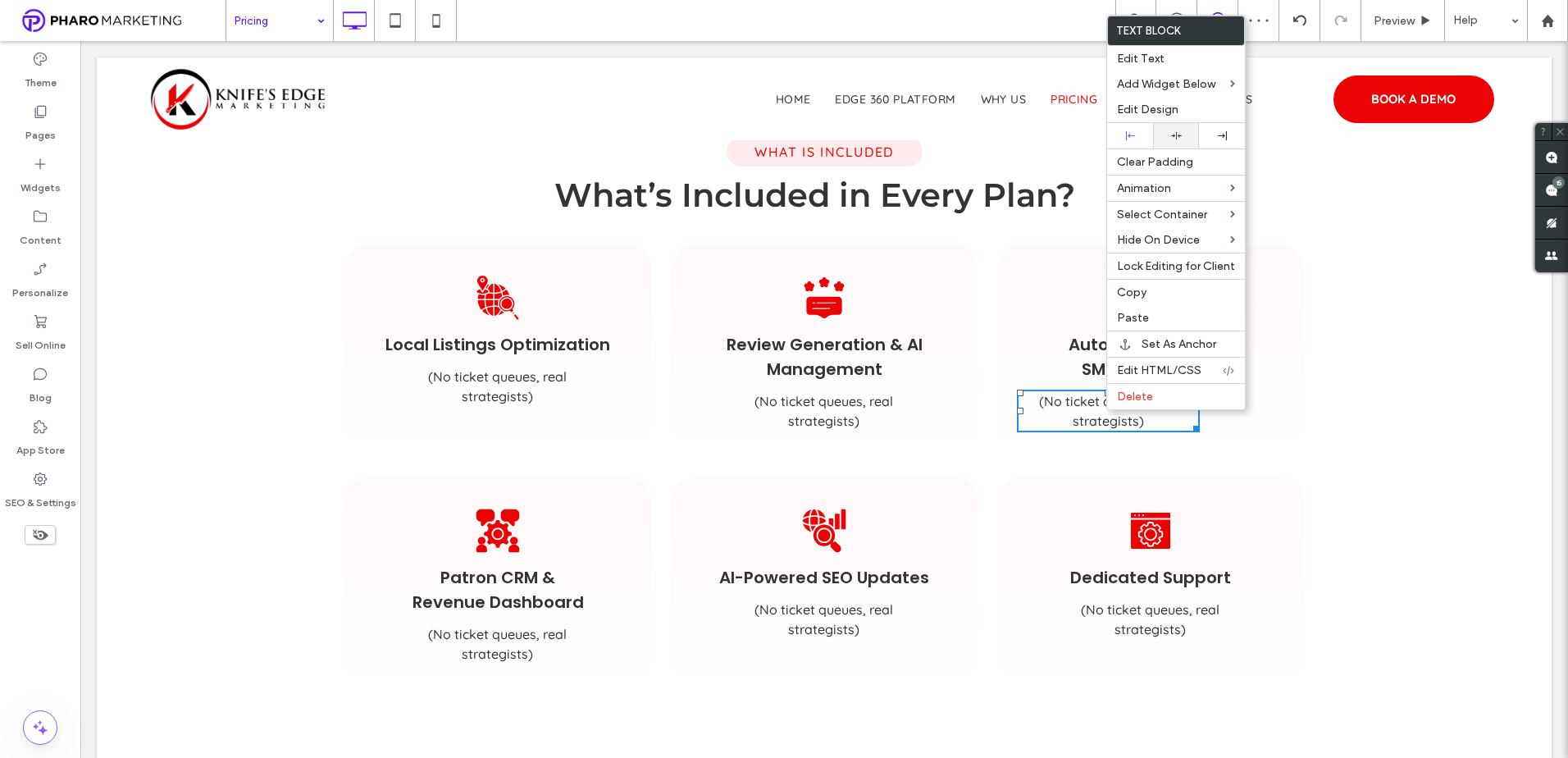
click at [1192, 131] on div at bounding box center [1176, 136] width 46 height 26
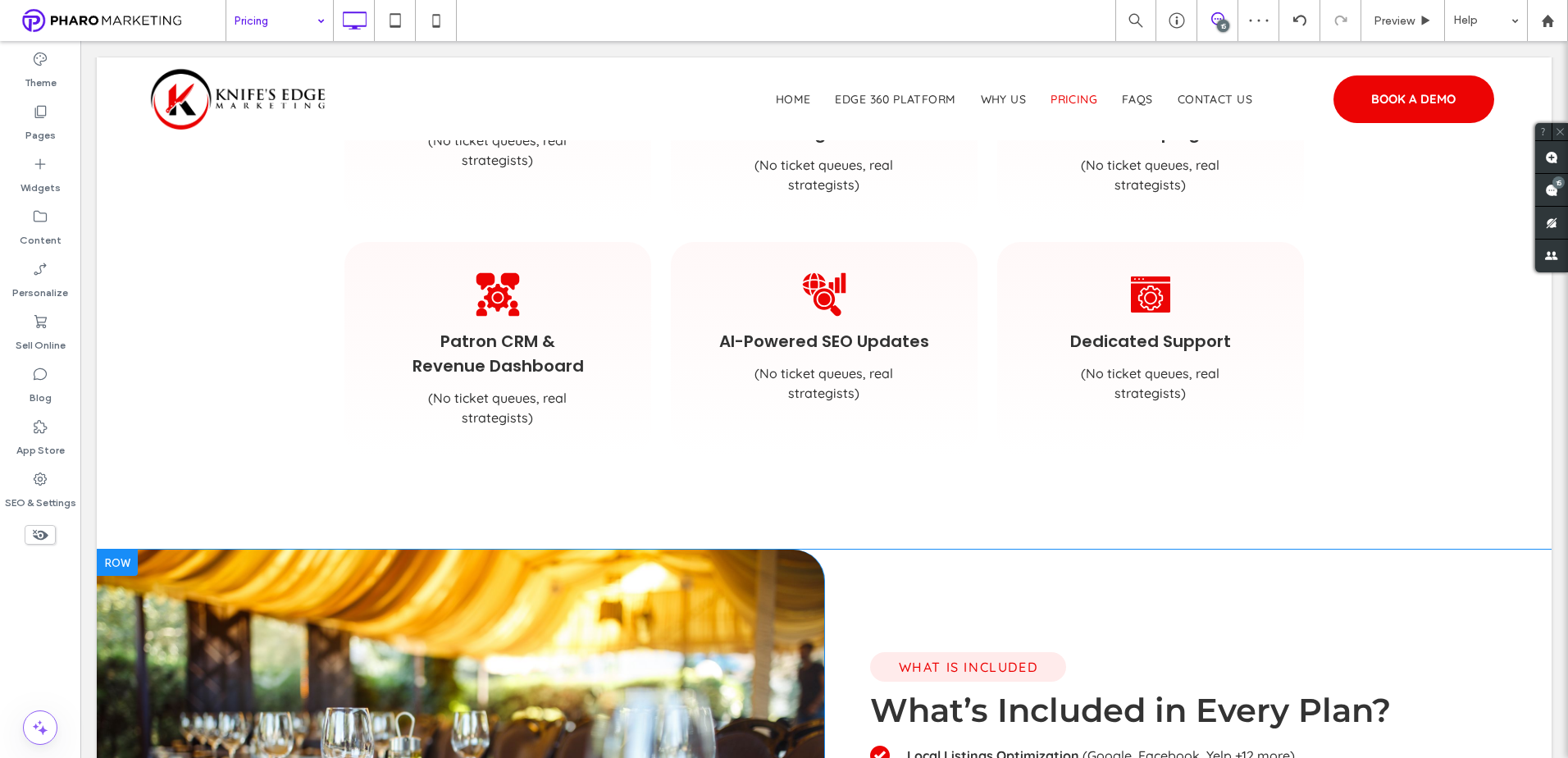
scroll to position [1394, 0]
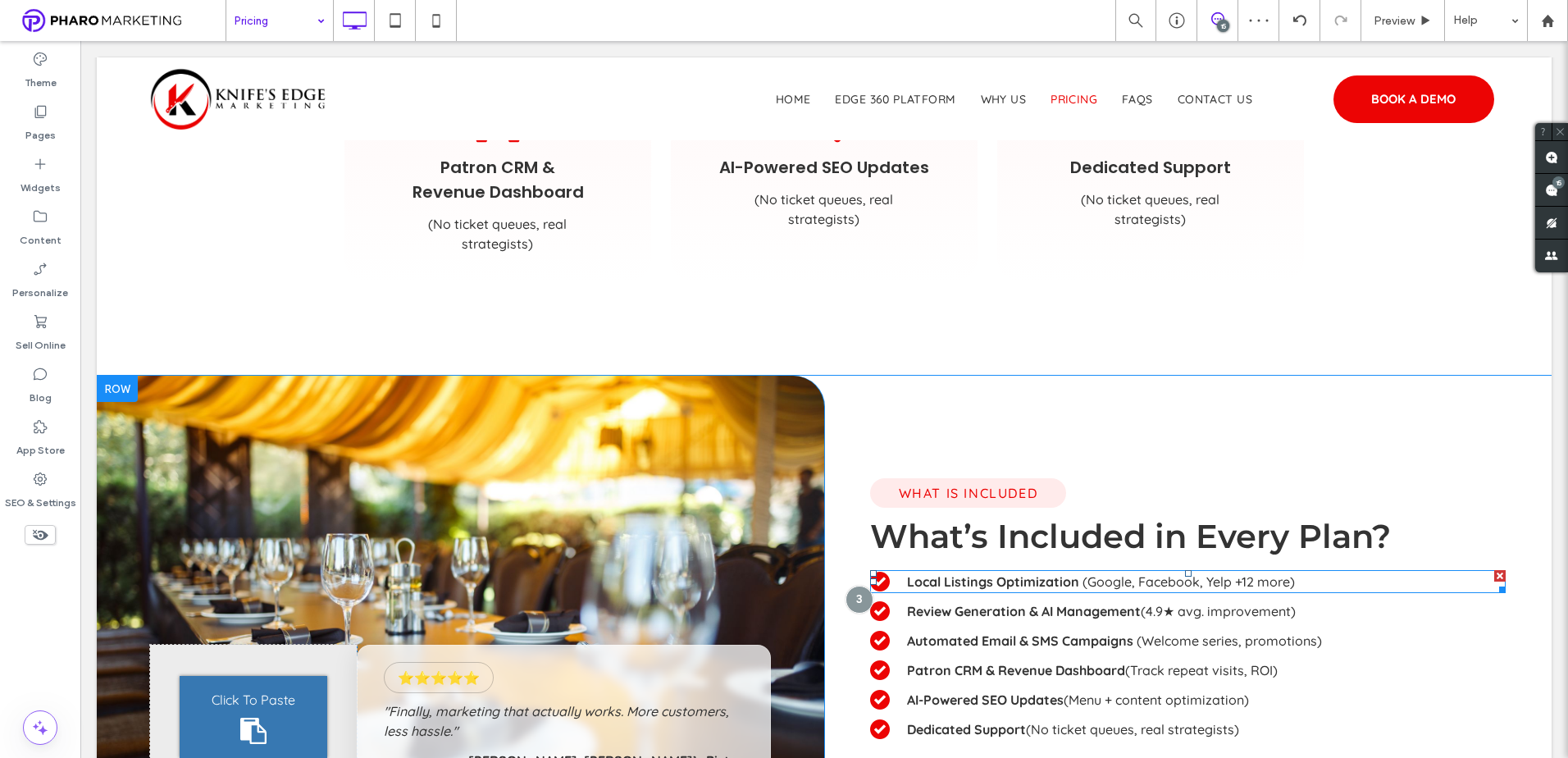
click at [1257, 574] on span "(Google, Facebook, Yelp +12 more)" at bounding box center [1188, 582] width 213 height 17
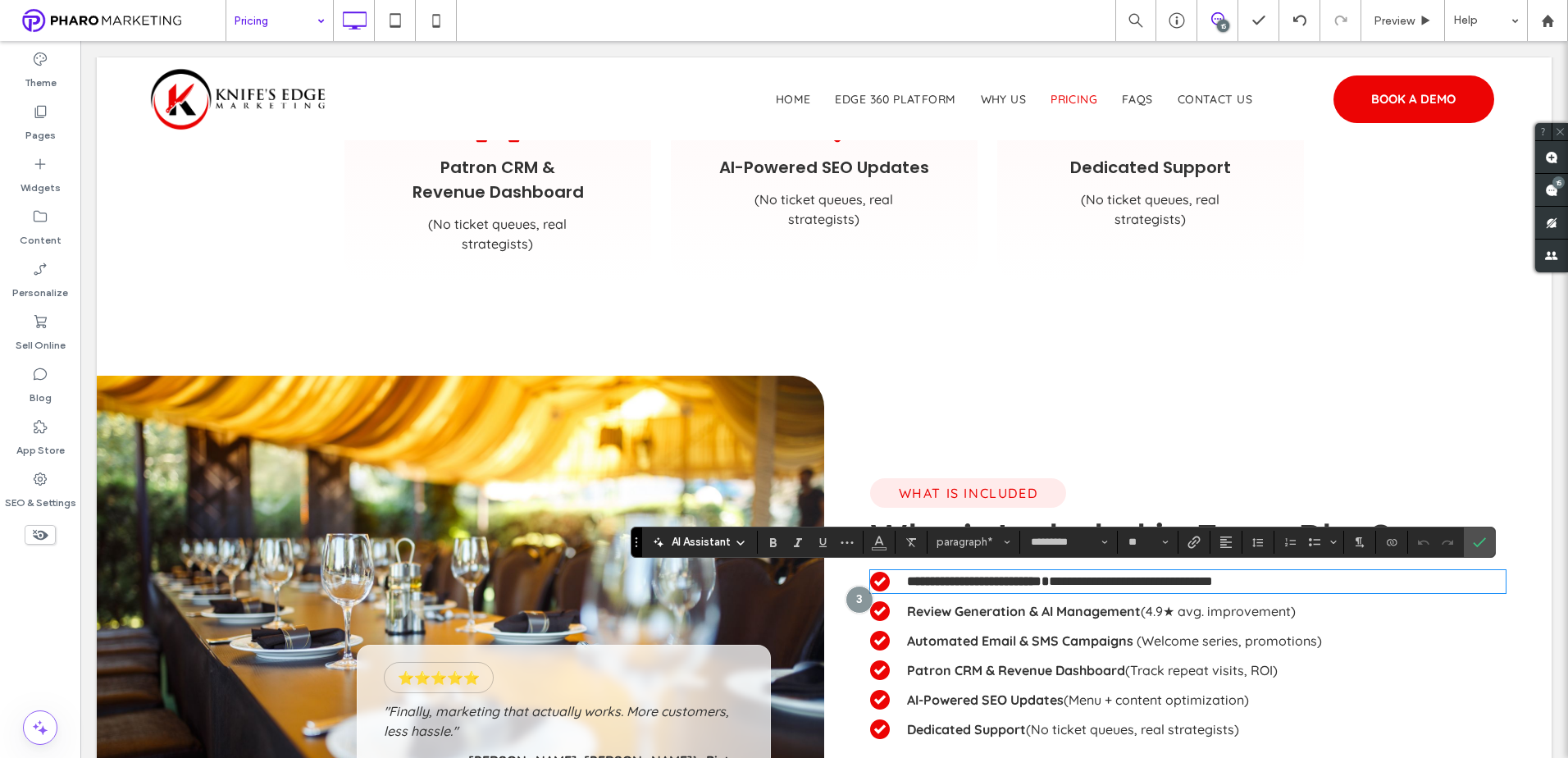
click at [1212, 582] on span "**********" at bounding box center [1131, 581] width 164 height 12
drag, startPoint x: 1297, startPoint y: 580, endPoint x: 1049, endPoint y: 565, distance: 248.5
click at [1075, 581] on p "**********" at bounding box center [1207, 582] width 599 height 20
copy span "**********"
click at [526, 240] on span "(No ticket queues, real strategists)" at bounding box center [498, 234] width 139 height 36
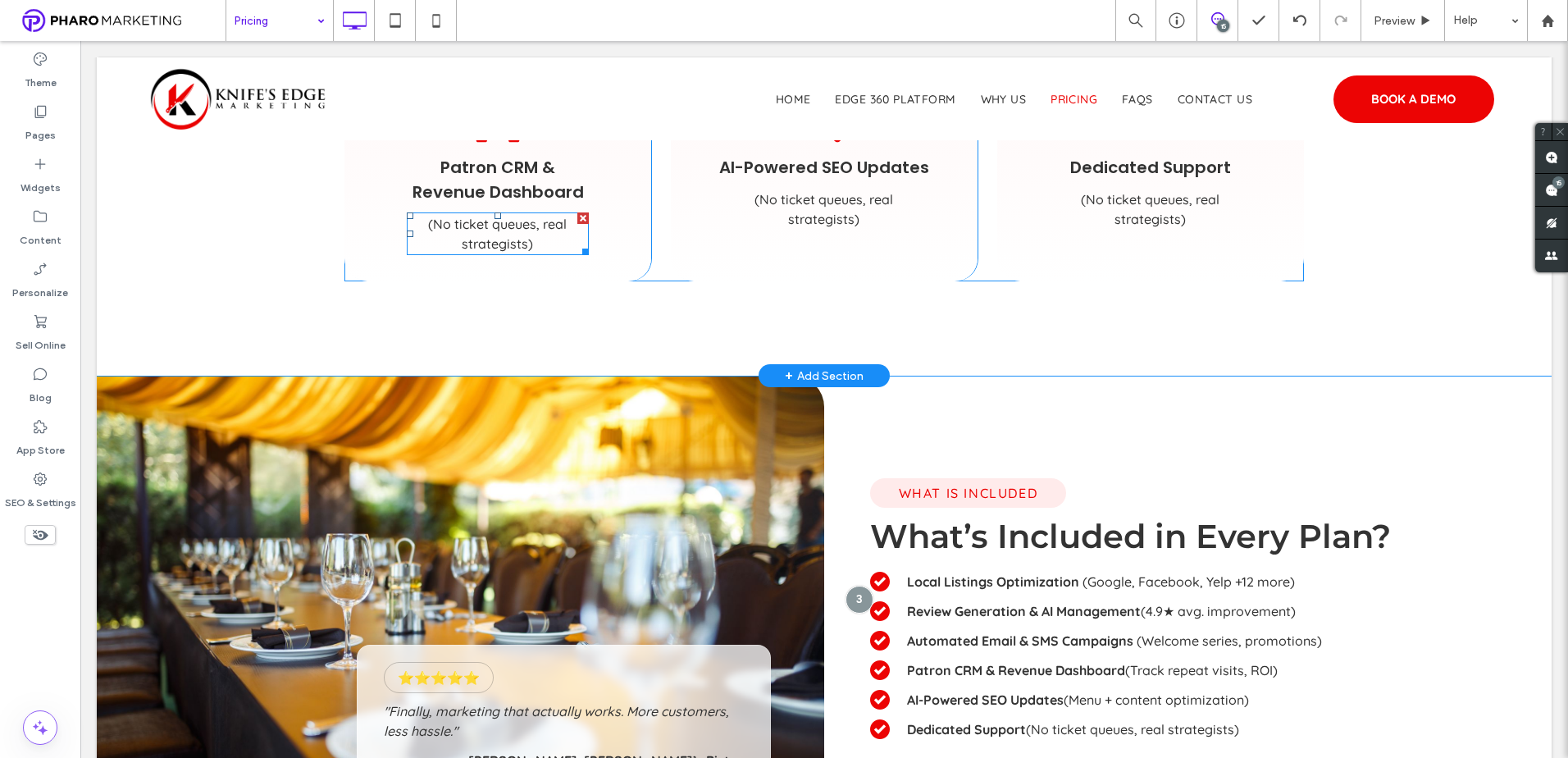
click at [526, 240] on span "(No ticket queues, real strategists)" at bounding box center [498, 234] width 140 height 36
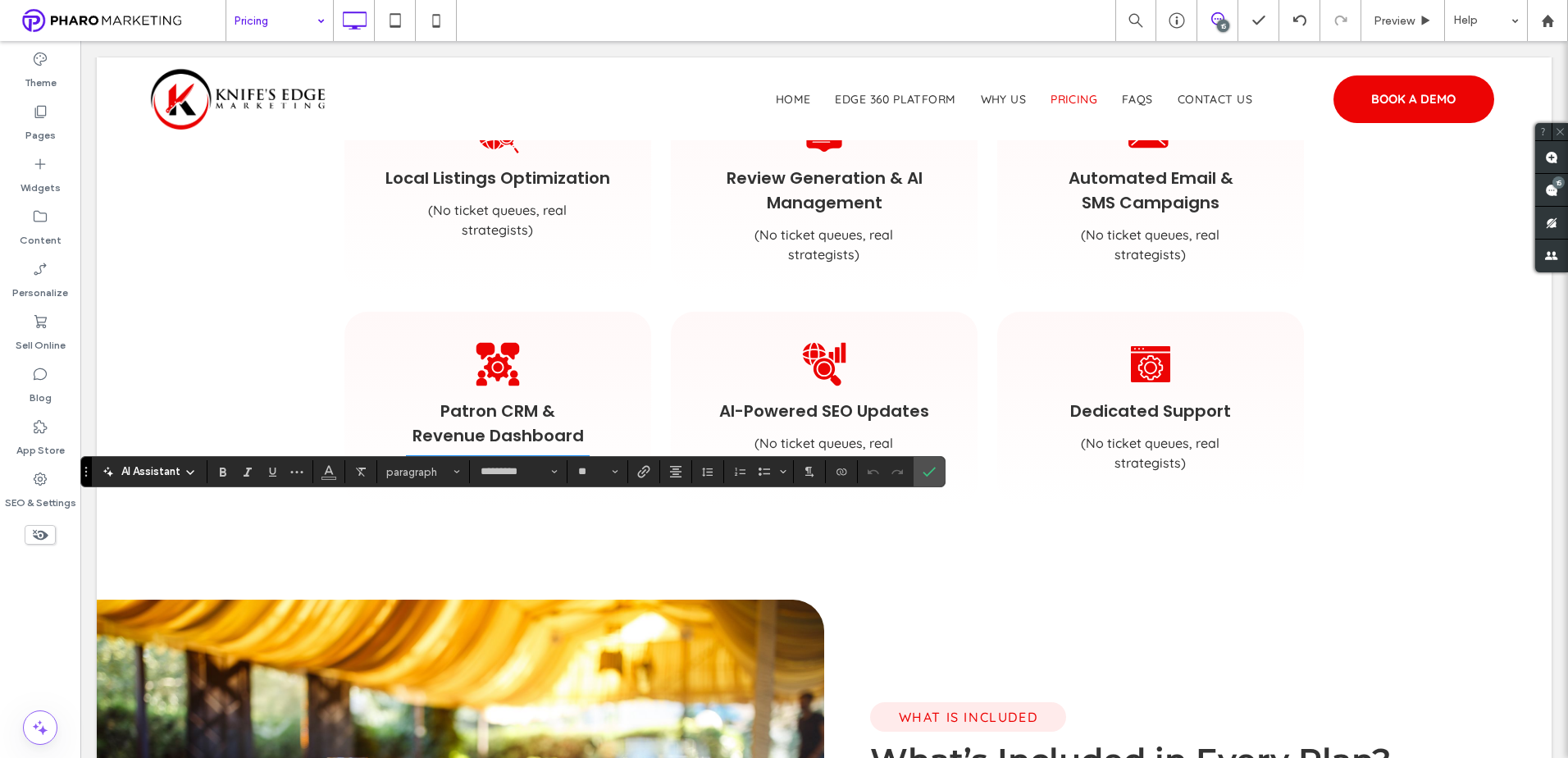
scroll to position [985, 0]
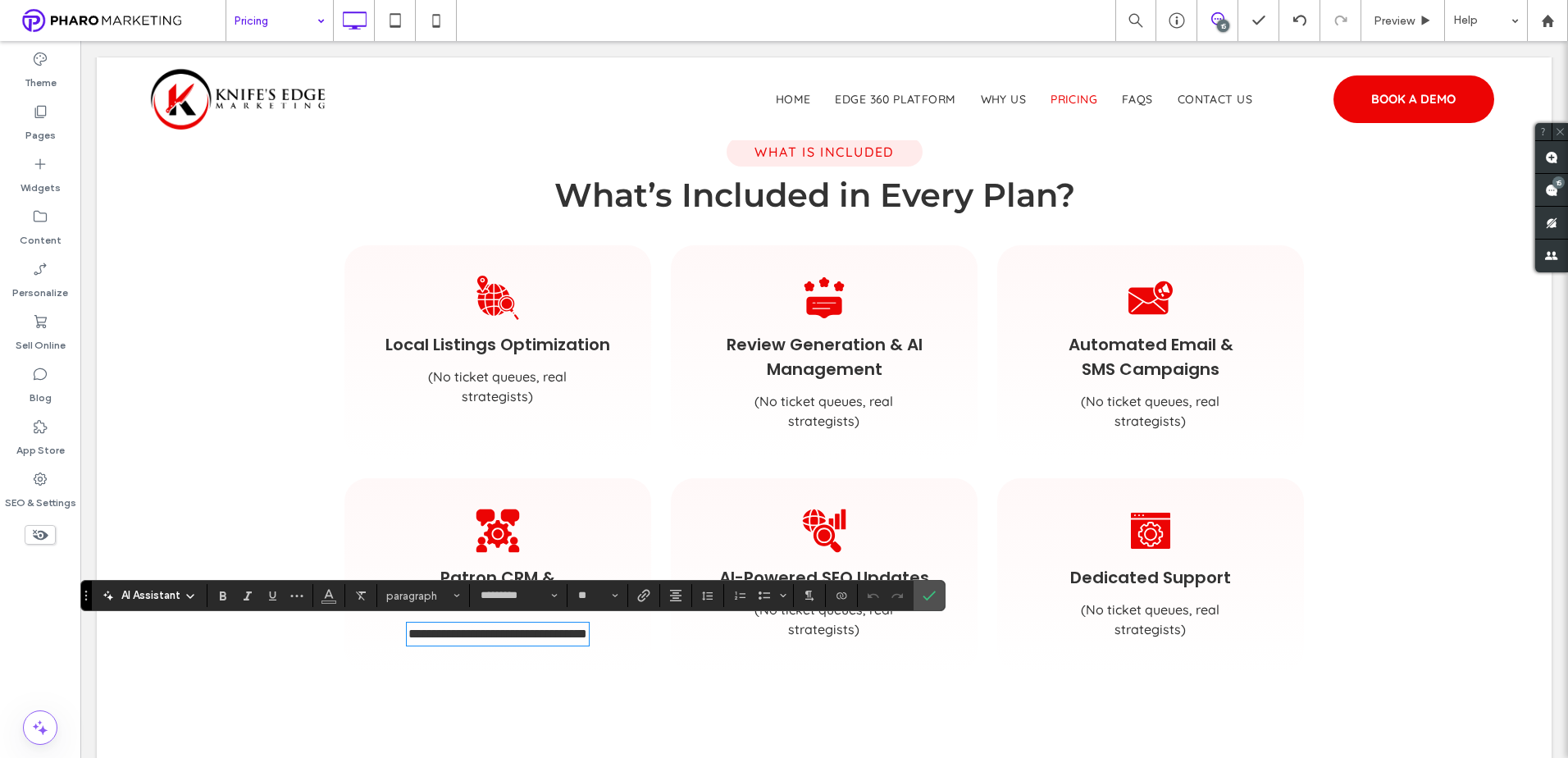
click at [515, 378] on span "(No ticket queues, real strategists)" at bounding box center [499, 386] width 141 height 36
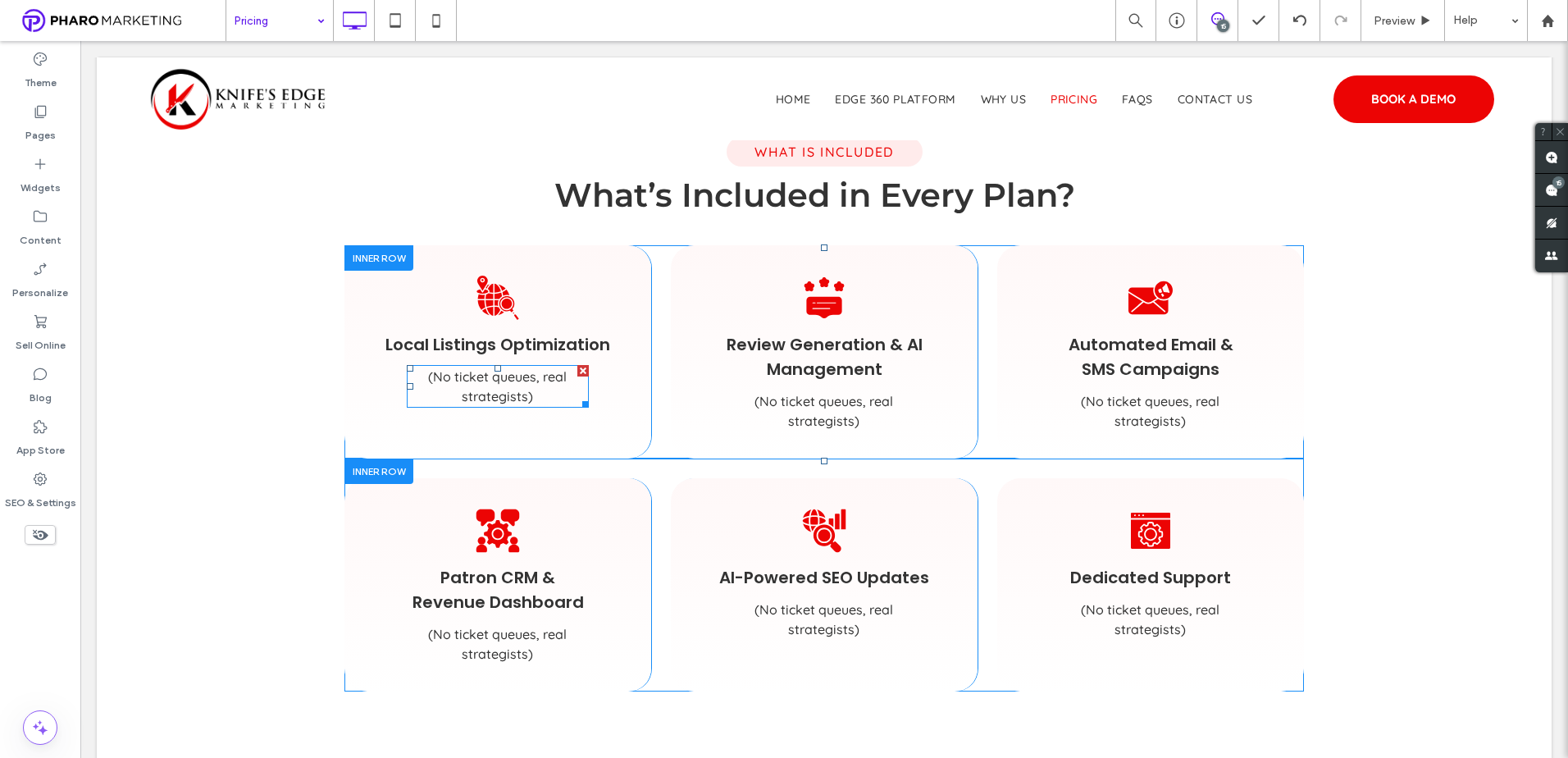
click at [516, 378] on span "(No ticket queues, real strategists)" at bounding box center [498, 386] width 139 height 36
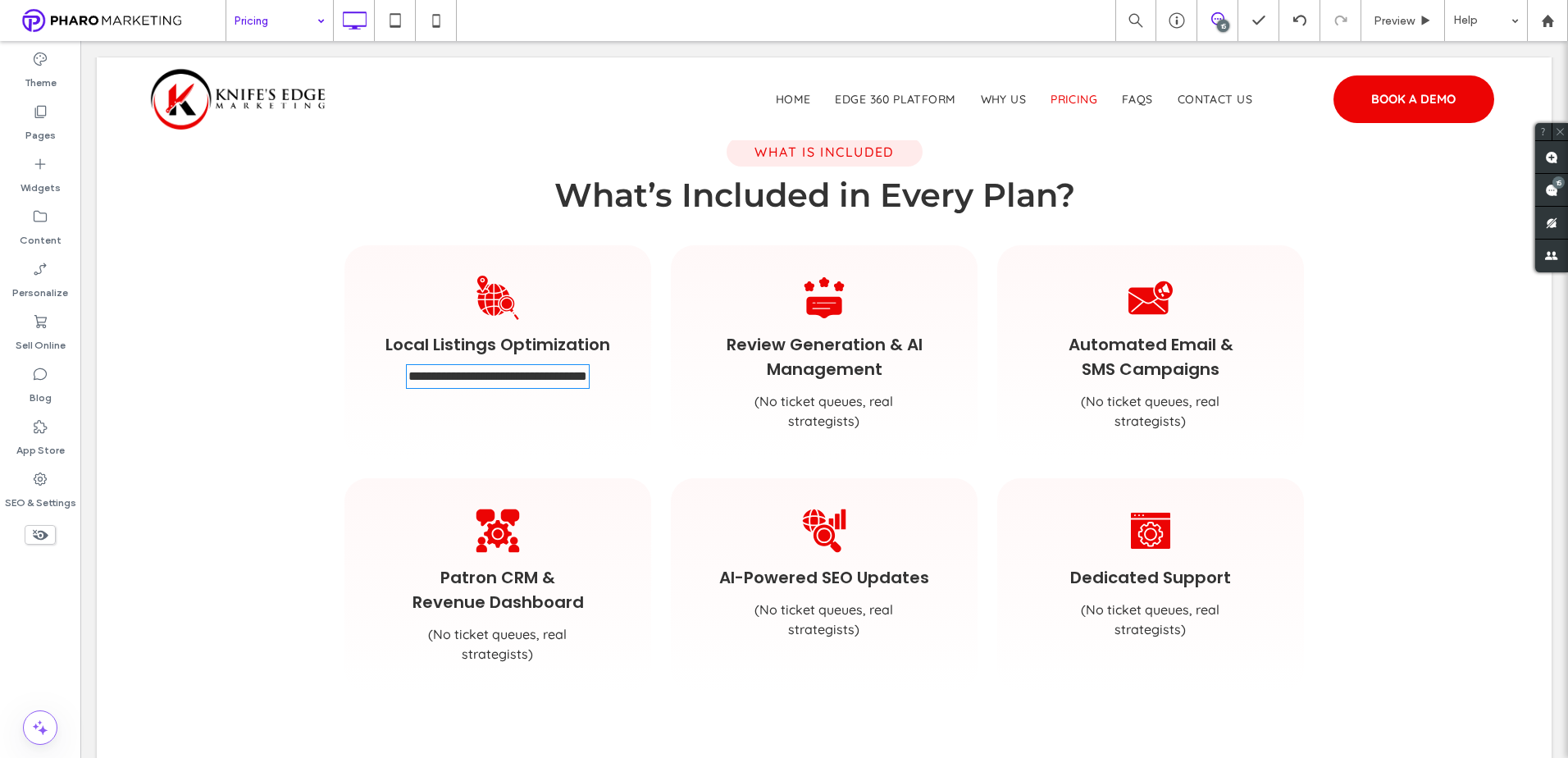
type input "*********"
type input "**"
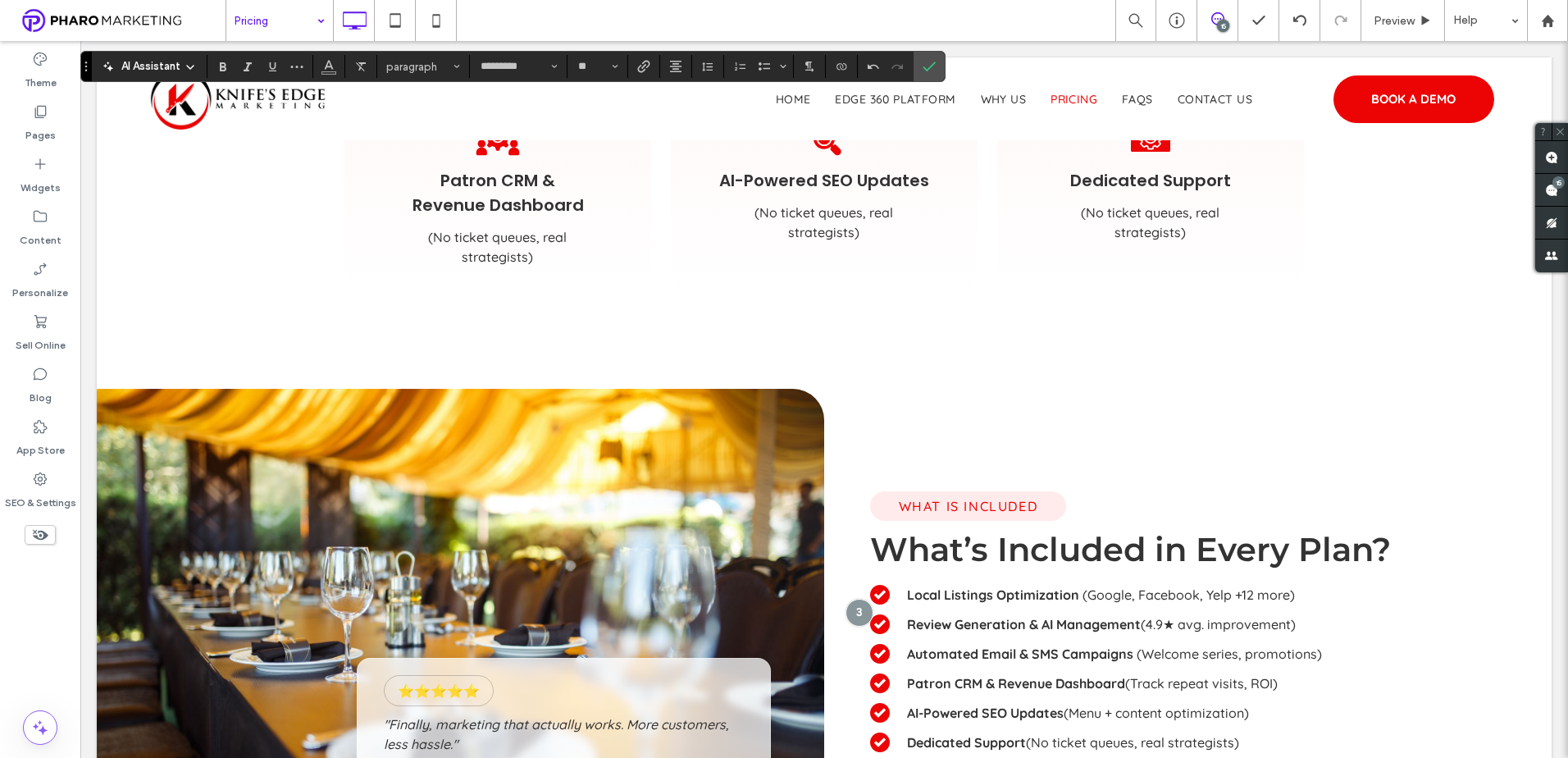
scroll to position [1477, 0]
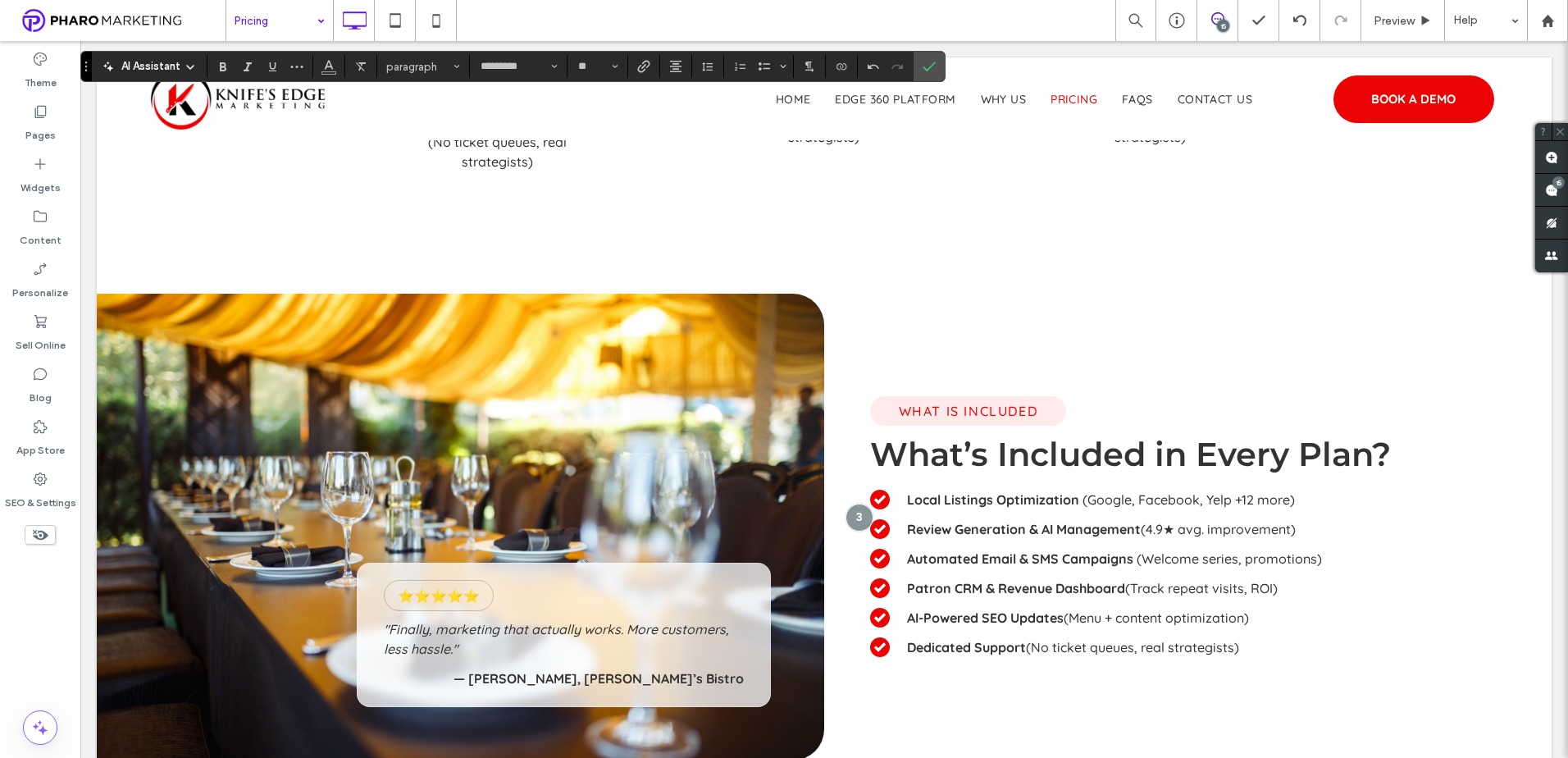
click at [1234, 535] on span "(4.9★ avg. improvement)" at bounding box center [1217, 530] width 155 height 17
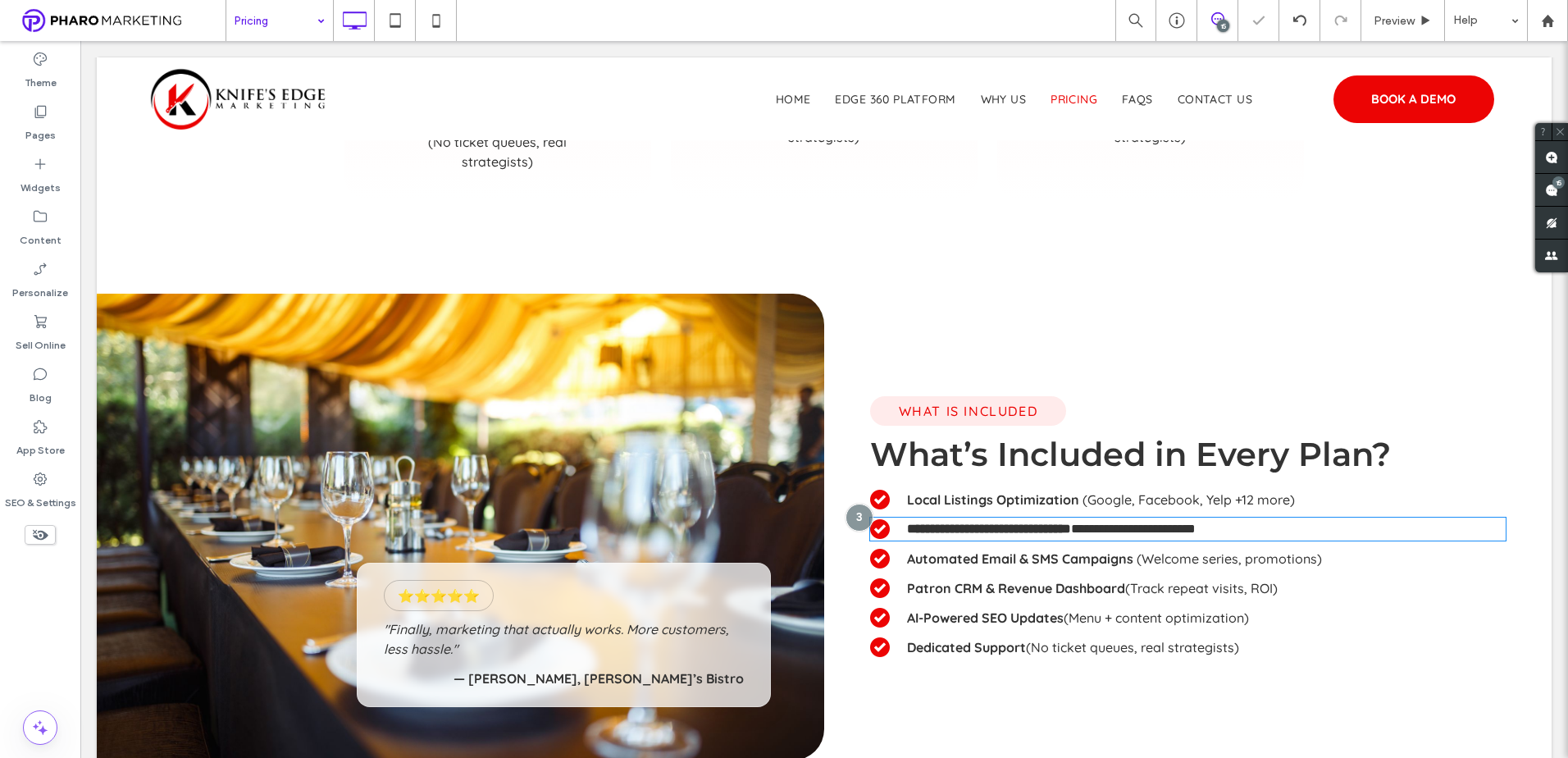
type input "*********"
type input "**"
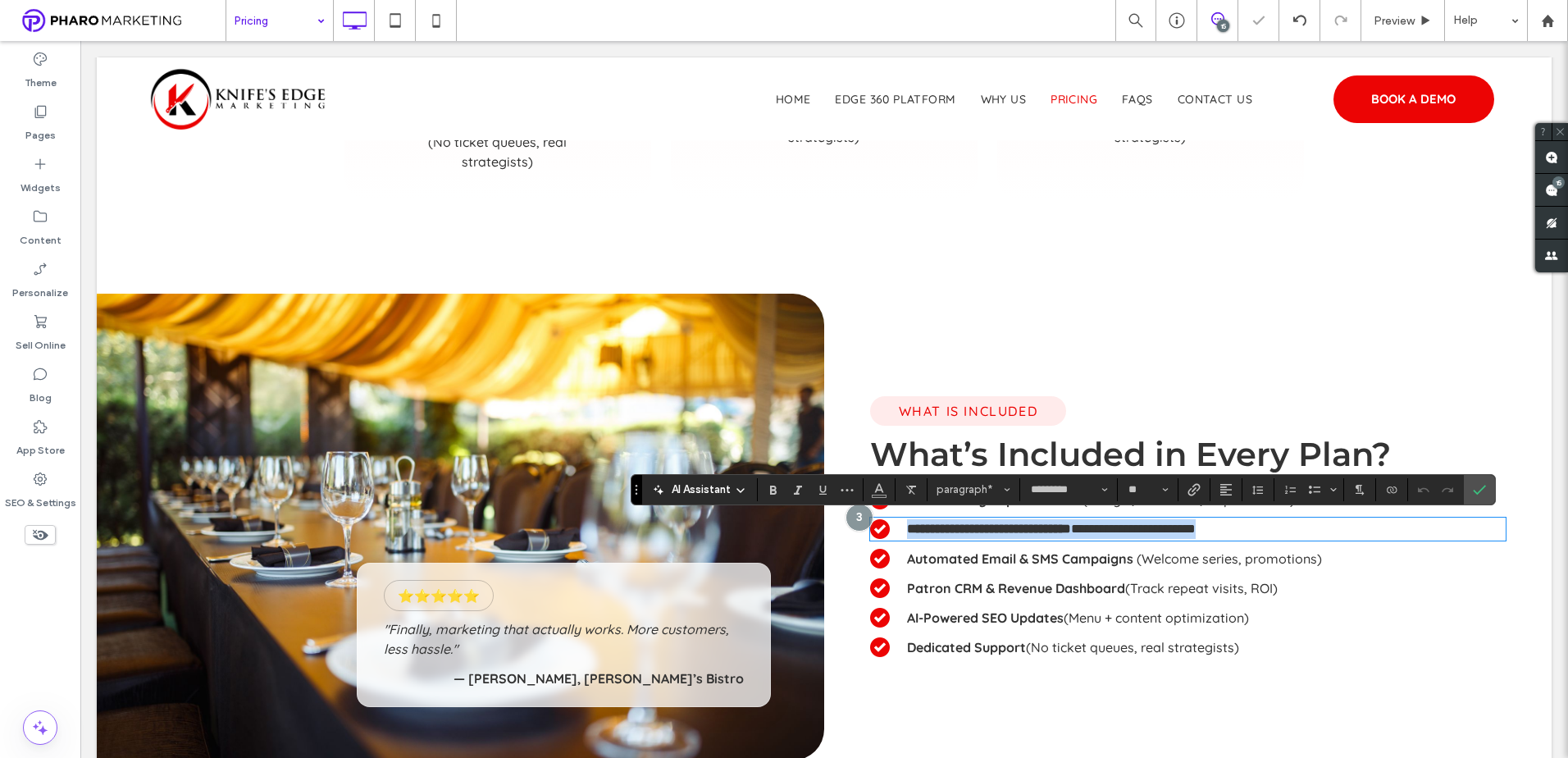
click at [1317, 529] on p "**********" at bounding box center [1207, 530] width 599 height 20
click at [1323, 529] on p "**********" at bounding box center [1207, 530] width 599 height 20
drag, startPoint x: 1225, startPoint y: 530, endPoint x: 1142, endPoint y: 535, distance: 83.2
click at [1142, 535] on p "**********" at bounding box center [1207, 530] width 599 height 20
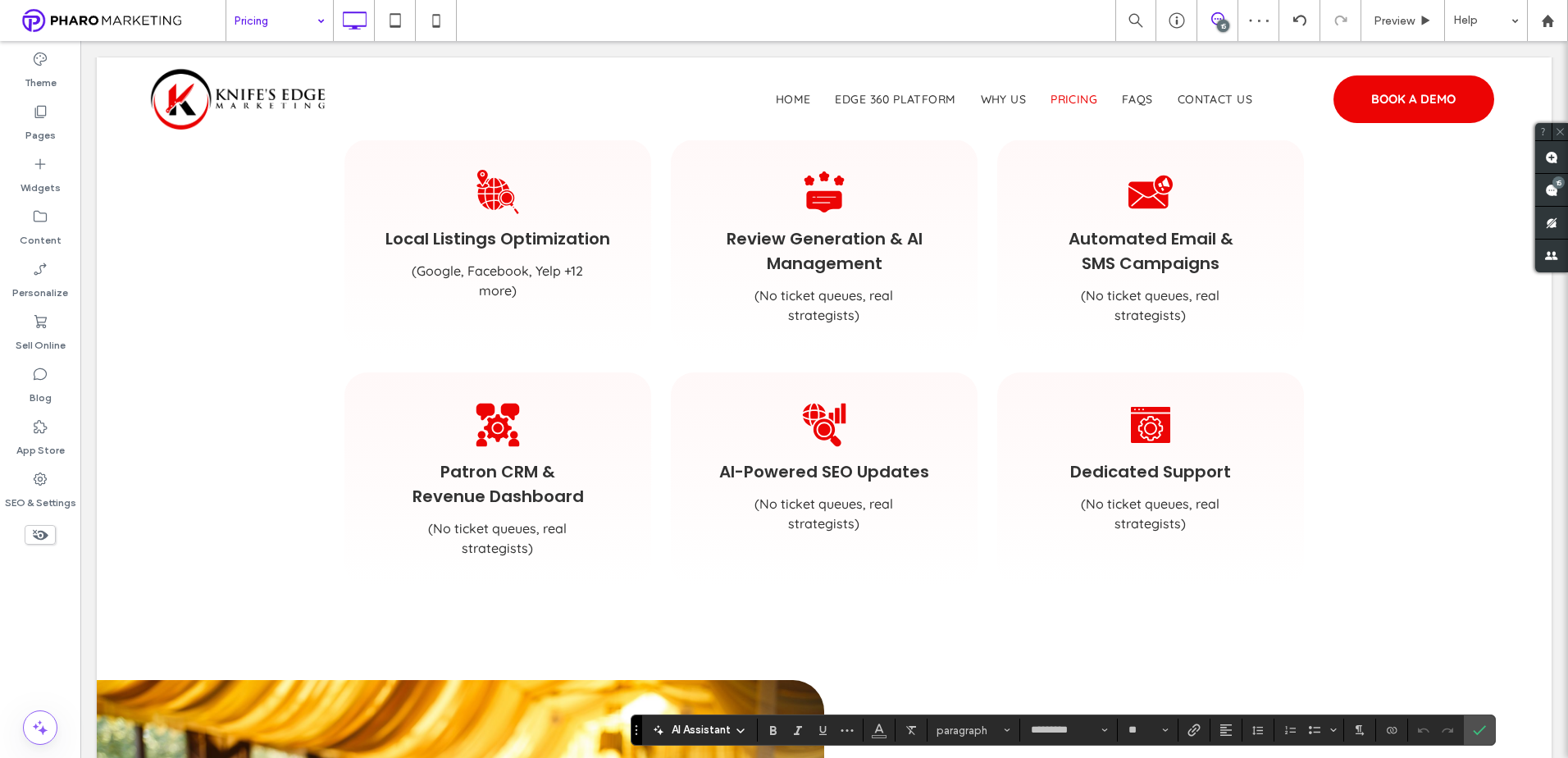
scroll to position [1067, 0]
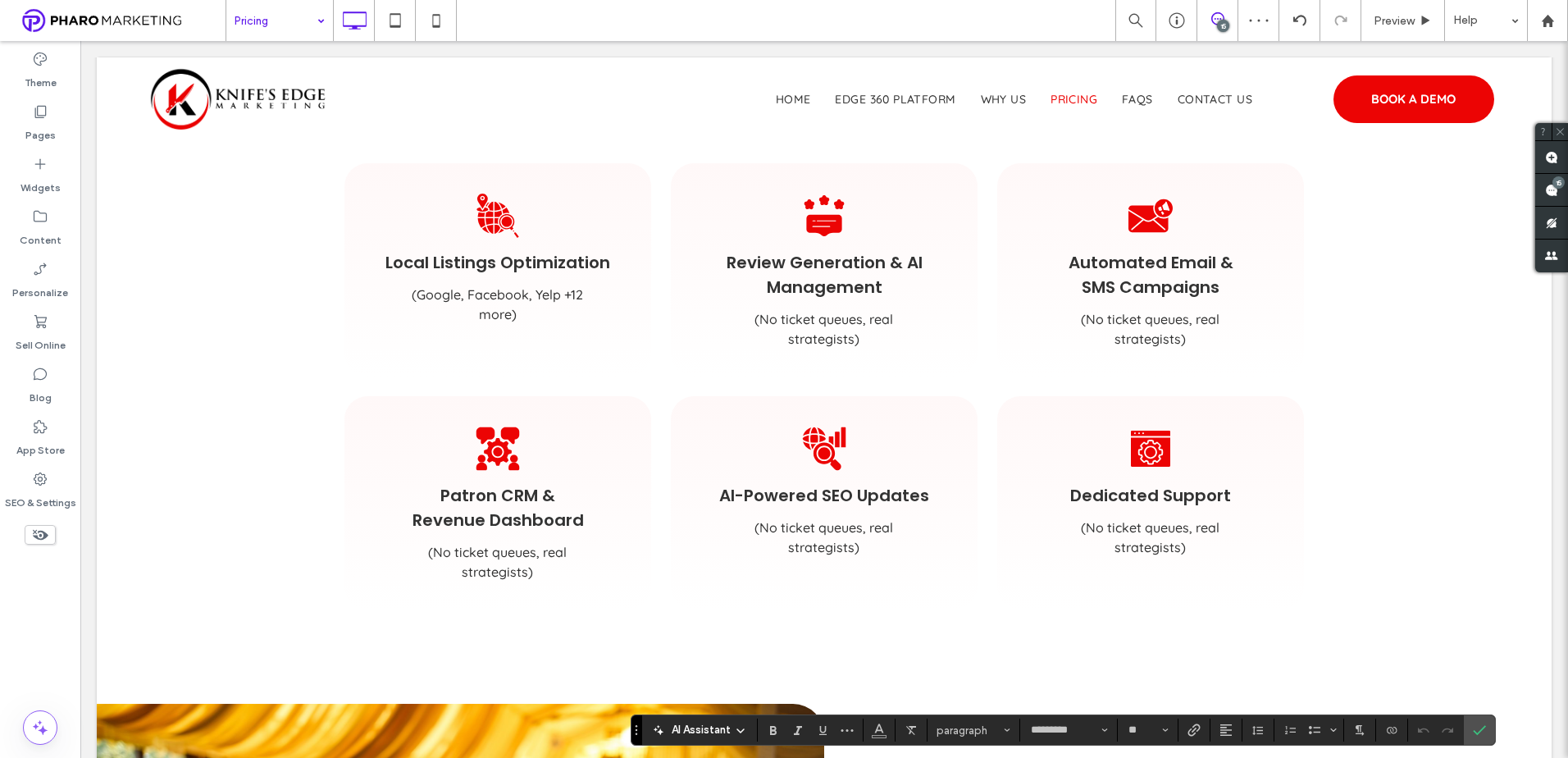
click at [819, 334] on span "(No ticket queues, real strategists)" at bounding box center [824, 329] width 139 height 36
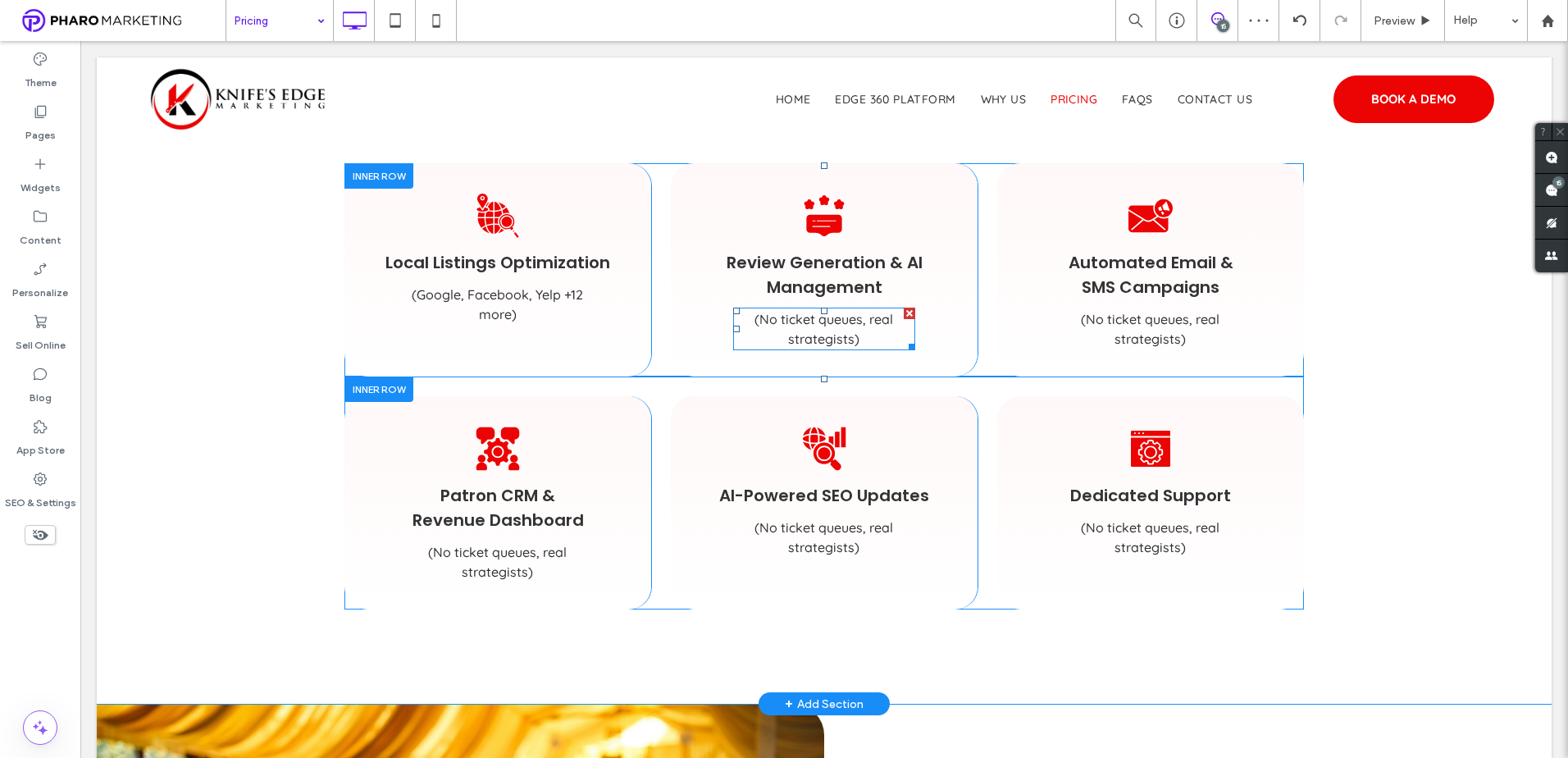
click at [819, 334] on span "(No ticket queues, real strategists)" at bounding box center [824, 329] width 139 height 36
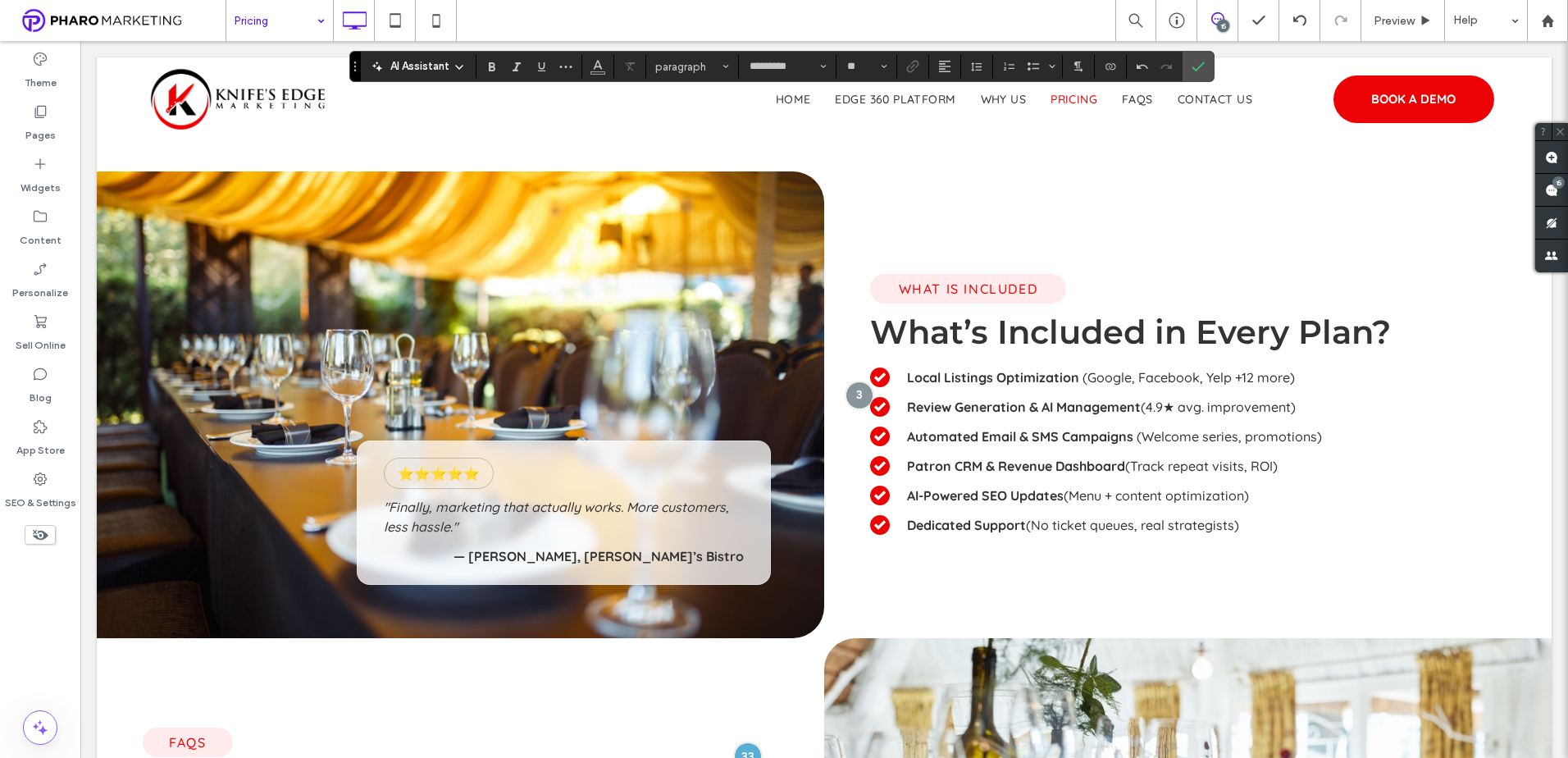
scroll to position [1641, 0]
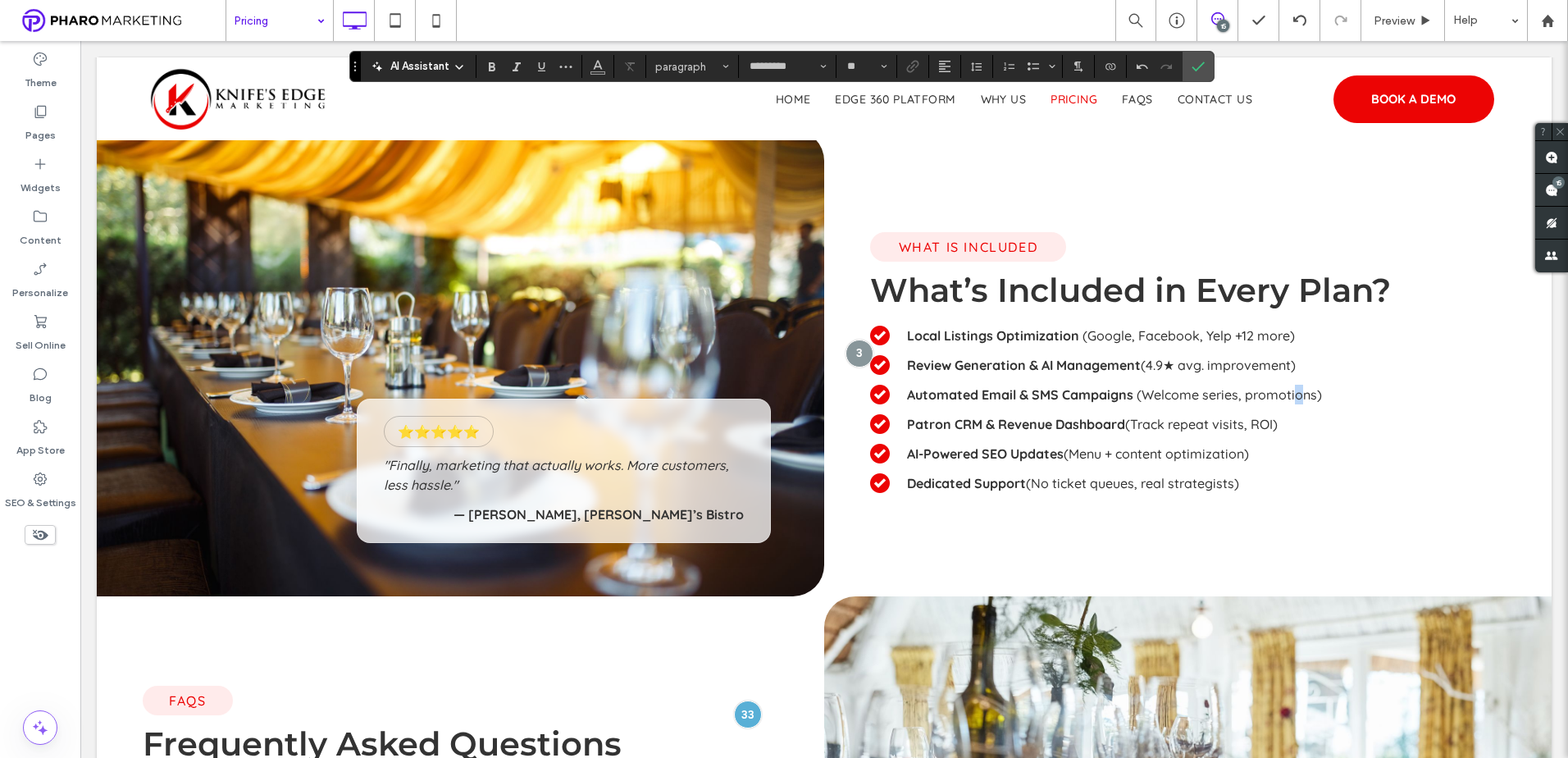
click at [1293, 396] on span "(Welcome series, promotions)" at bounding box center [1229, 395] width 185 height 17
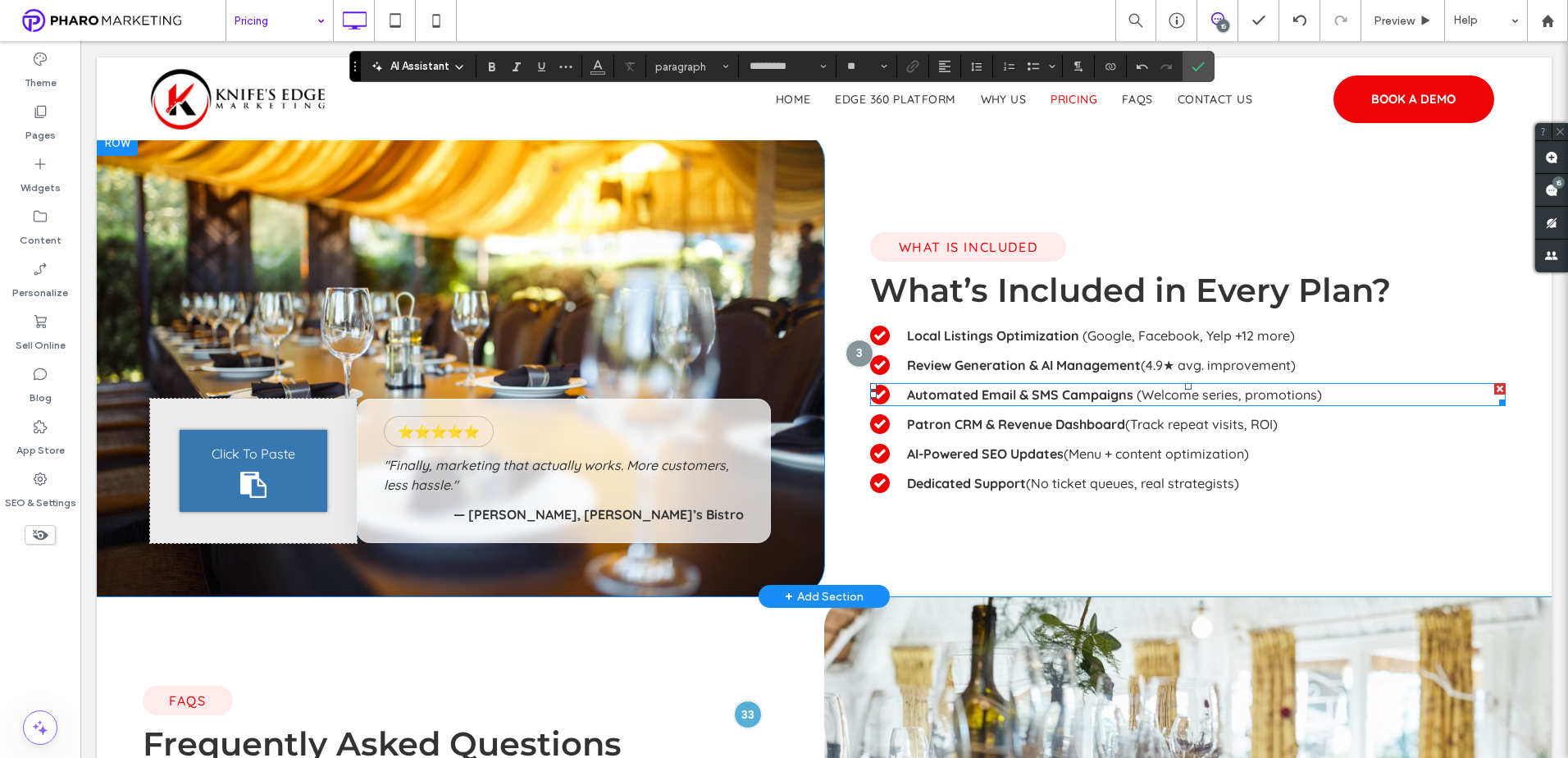
click at [1293, 396] on span "(Welcome series, promotions)" at bounding box center [1229, 395] width 185 height 17
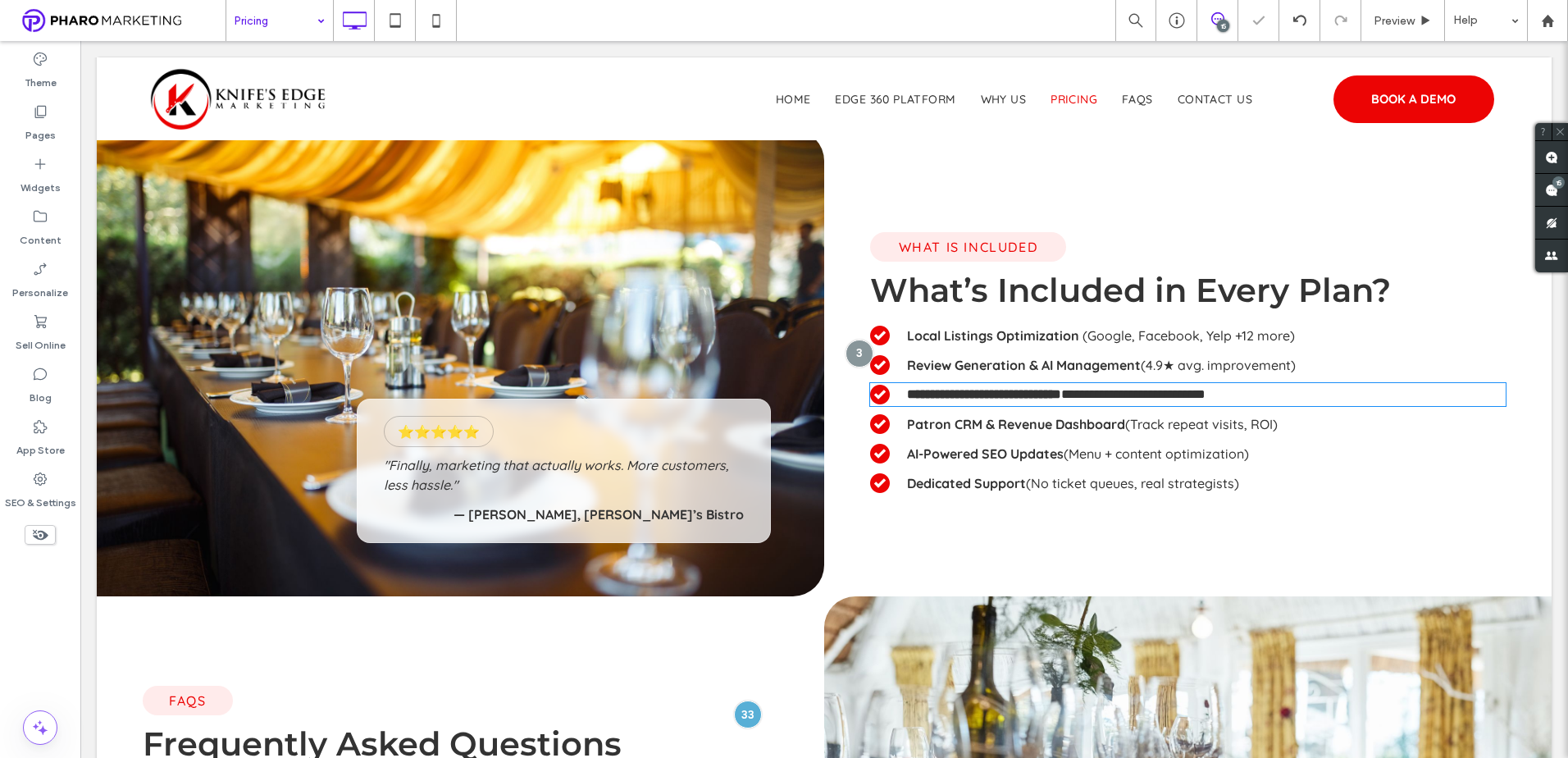
type input "*********"
type input "**"
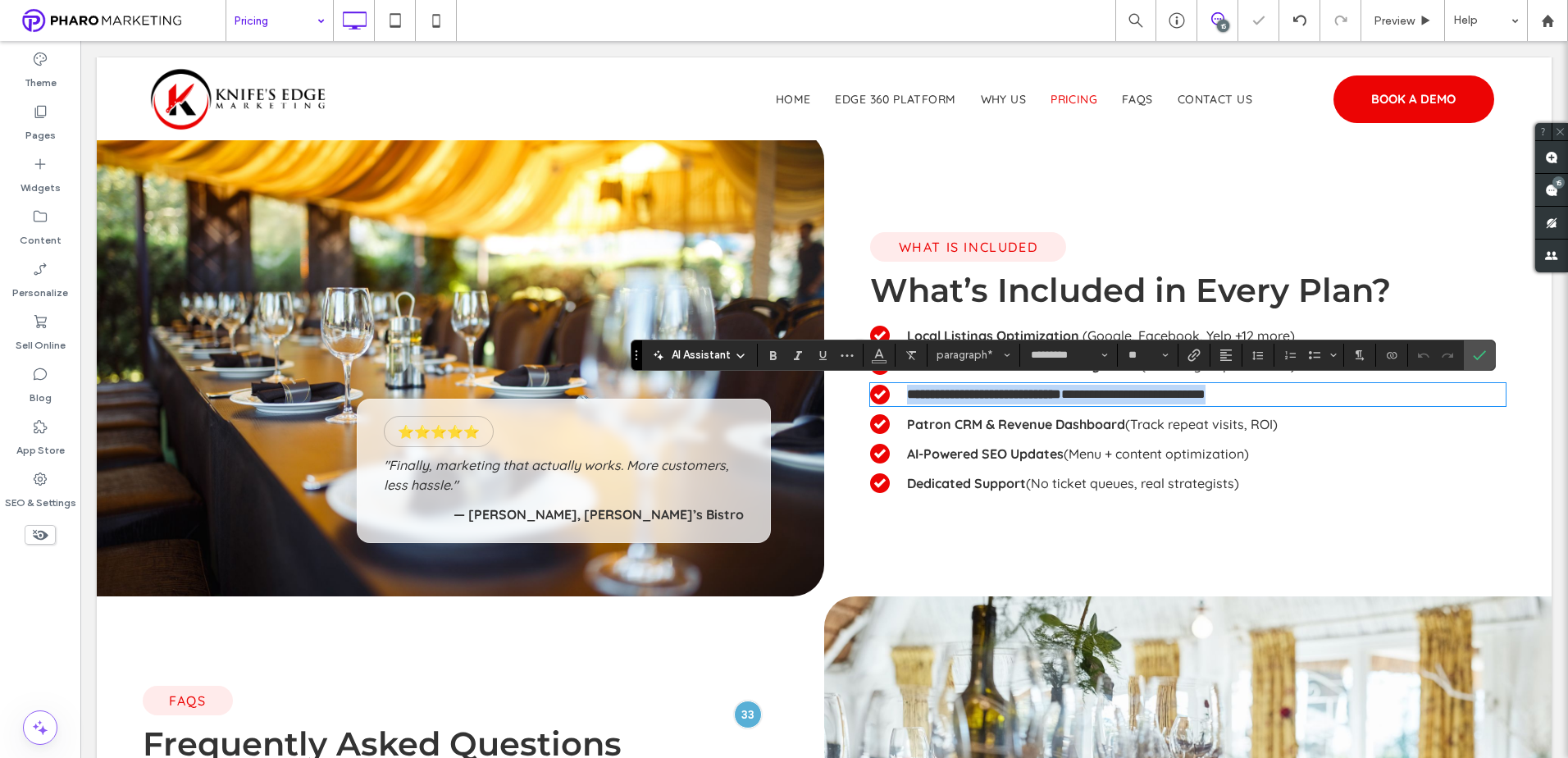
click at [1332, 396] on p "**********" at bounding box center [1207, 395] width 599 height 20
drag, startPoint x: 1201, startPoint y: 404, endPoint x: 1089, endPoint y: 399, distance: 112.1
click at [1130, 402] on p "**********" at bounding box center [1207, 395] width 599 height 20
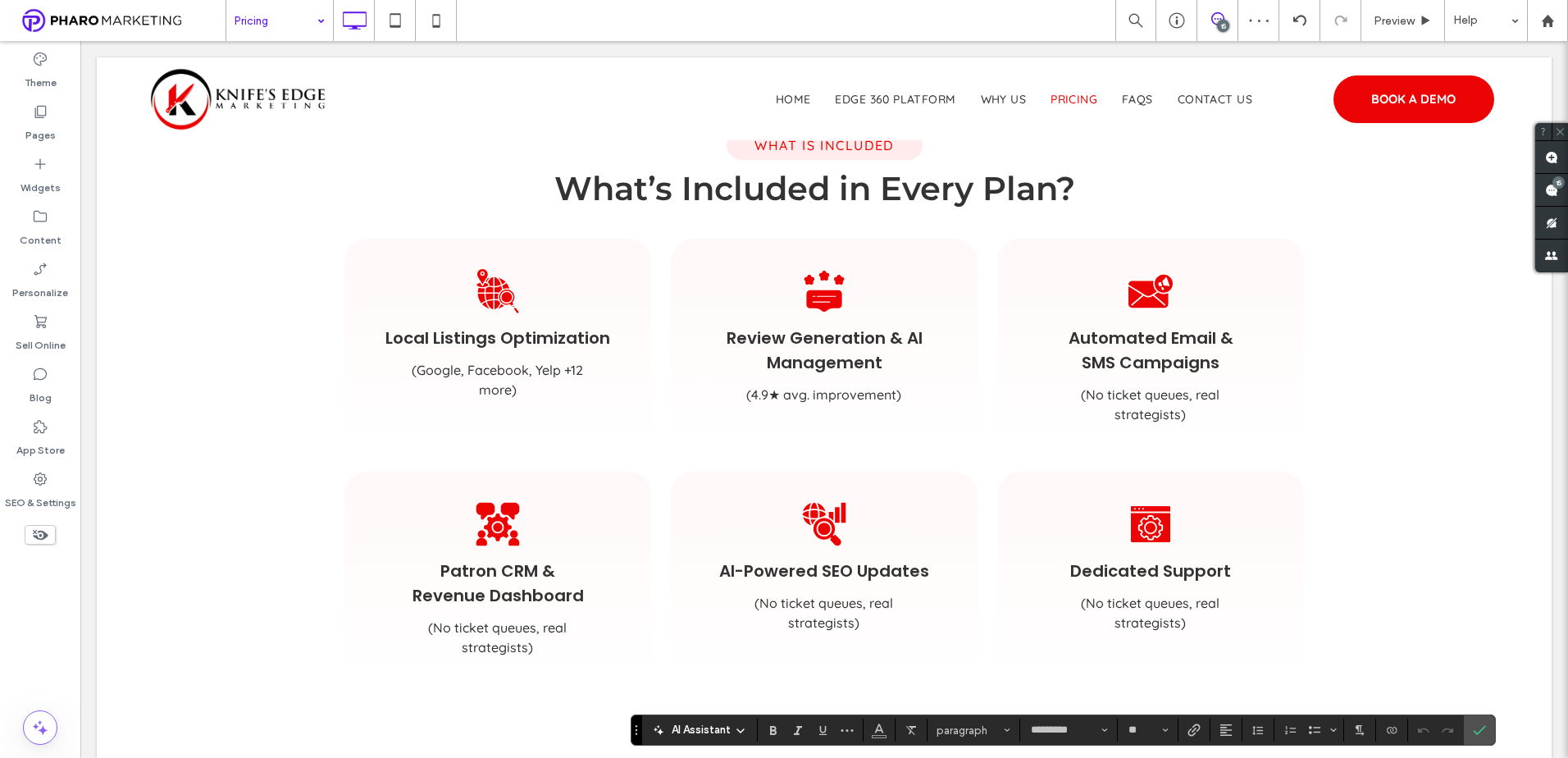
scroll to position [985, 0]
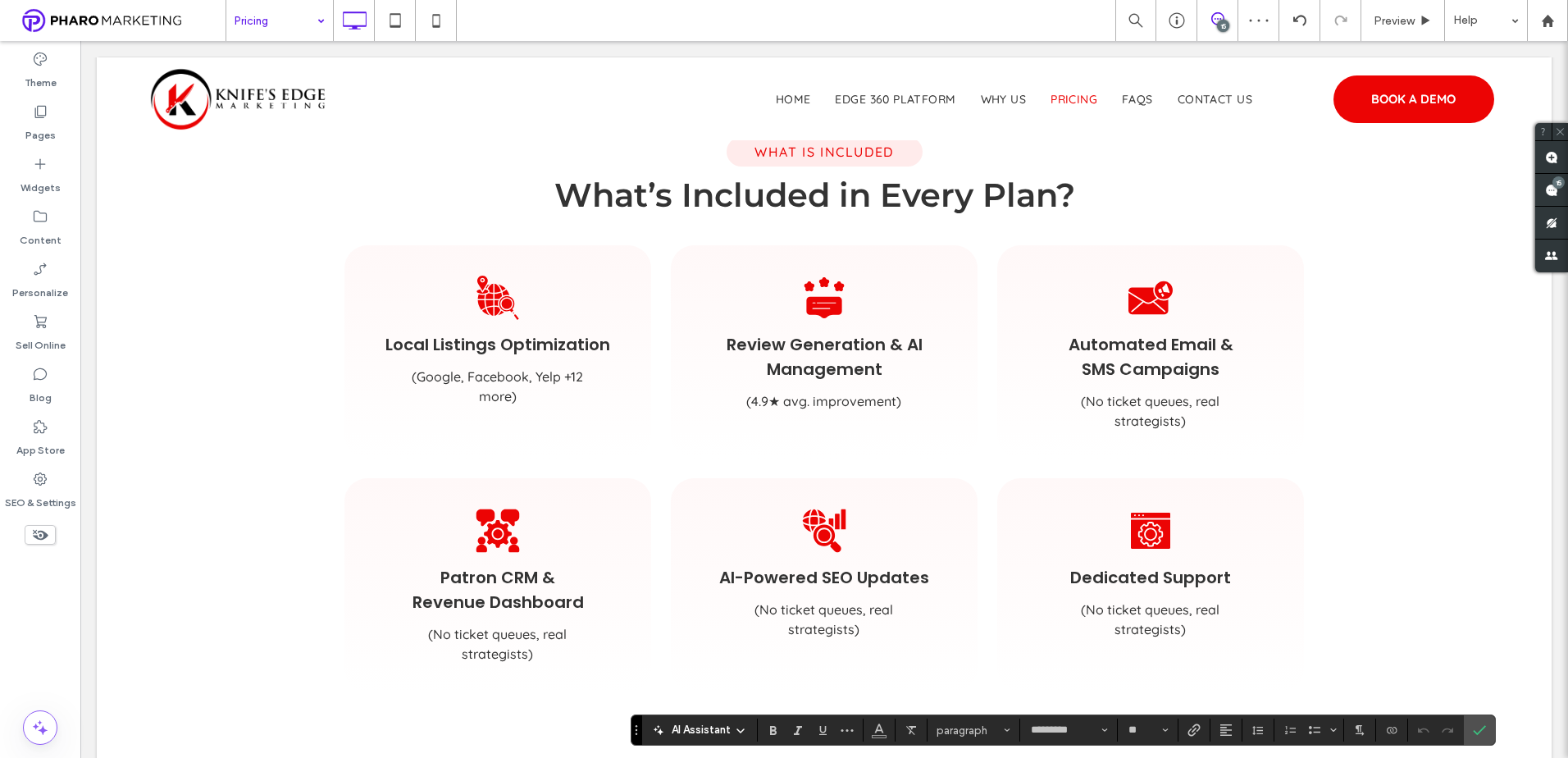
click at [1137, 400] on span "(No ticket queues, real strategists)" at bounding box center [1150, 411] width 139 height 36
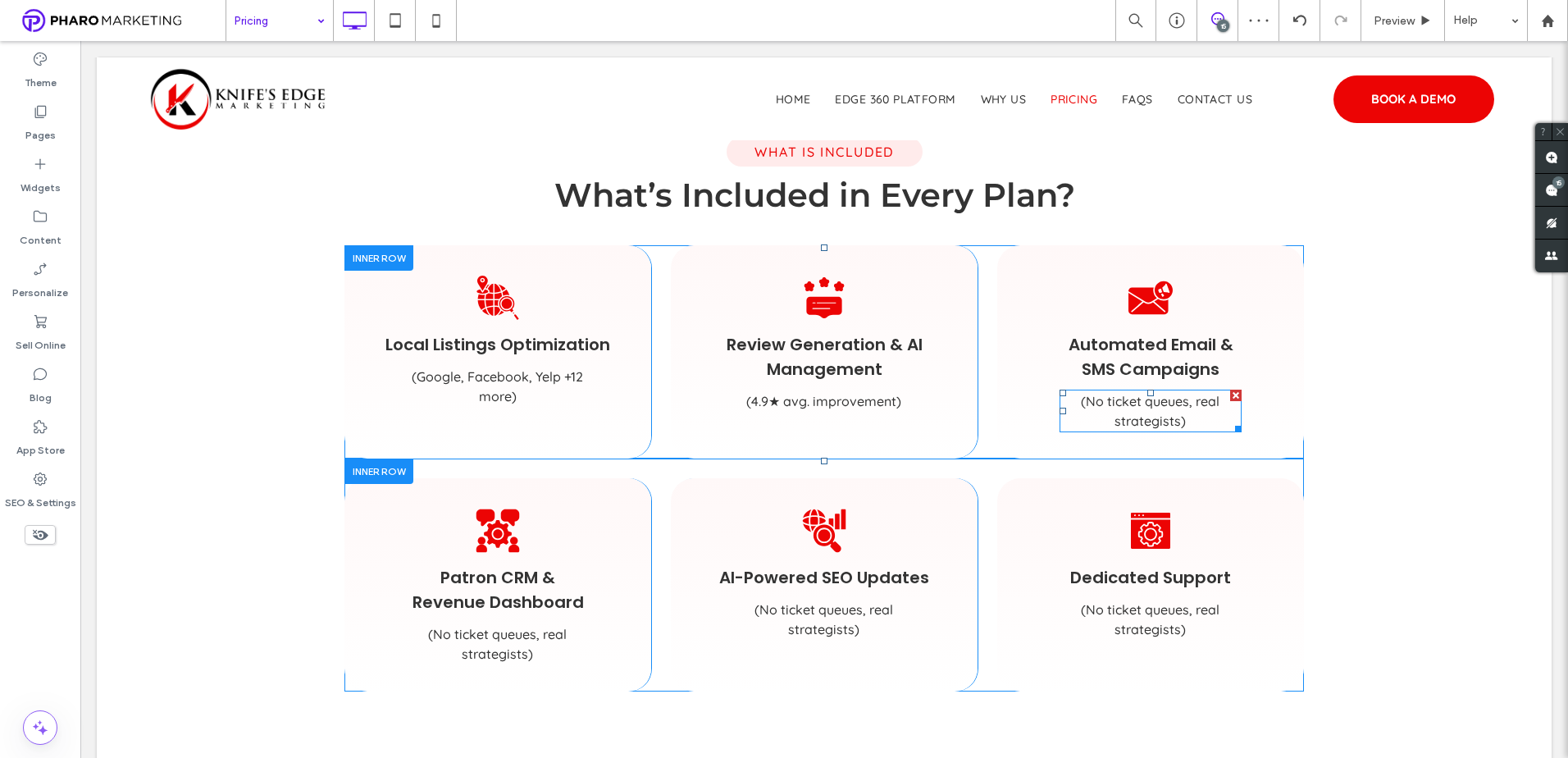
click at [1137, 400] on span "(No ticket queues, real strategists)" at bounding box center [1150, 411] width 139 height 36
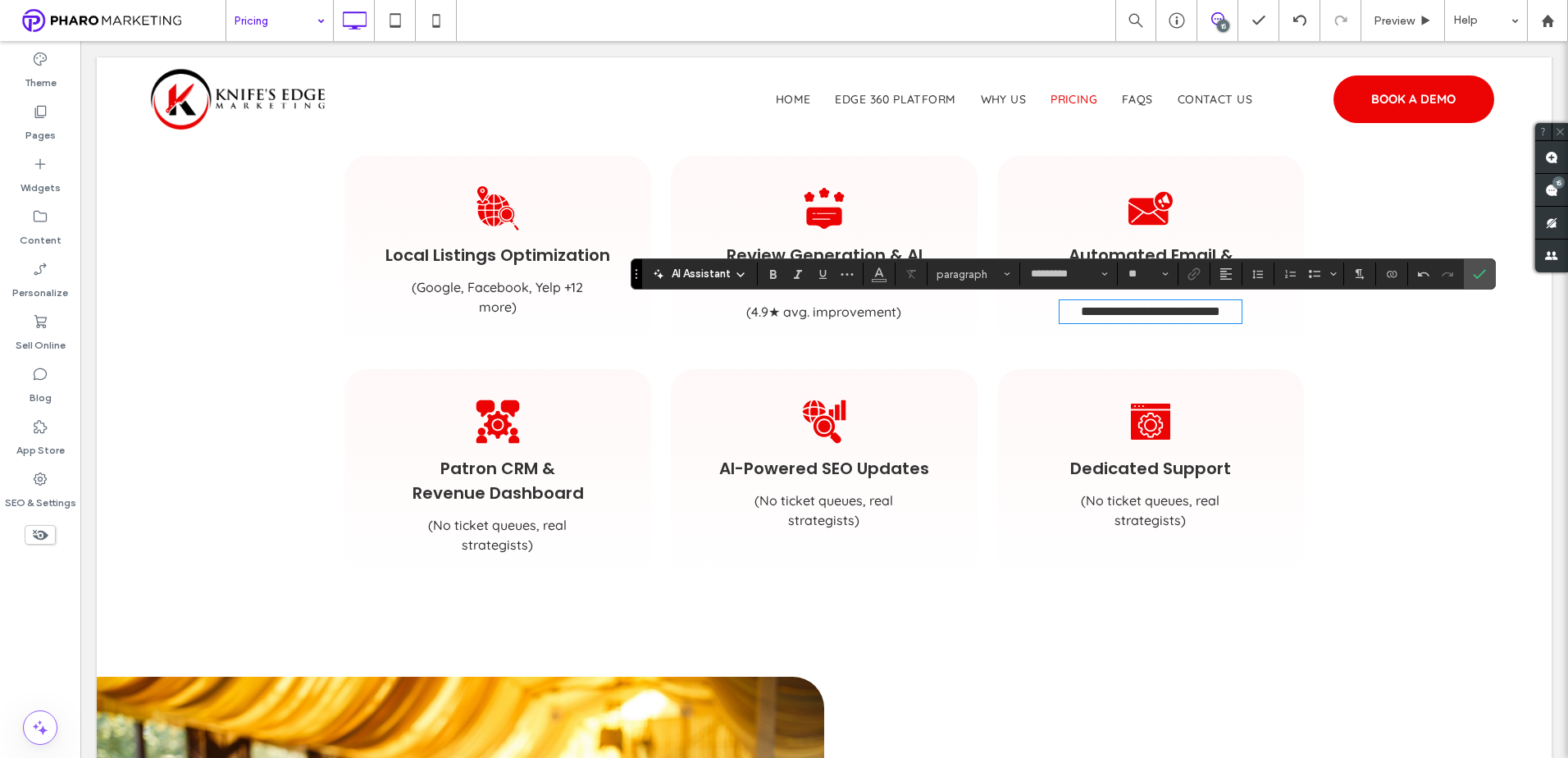
scroll to position [1559, 0]
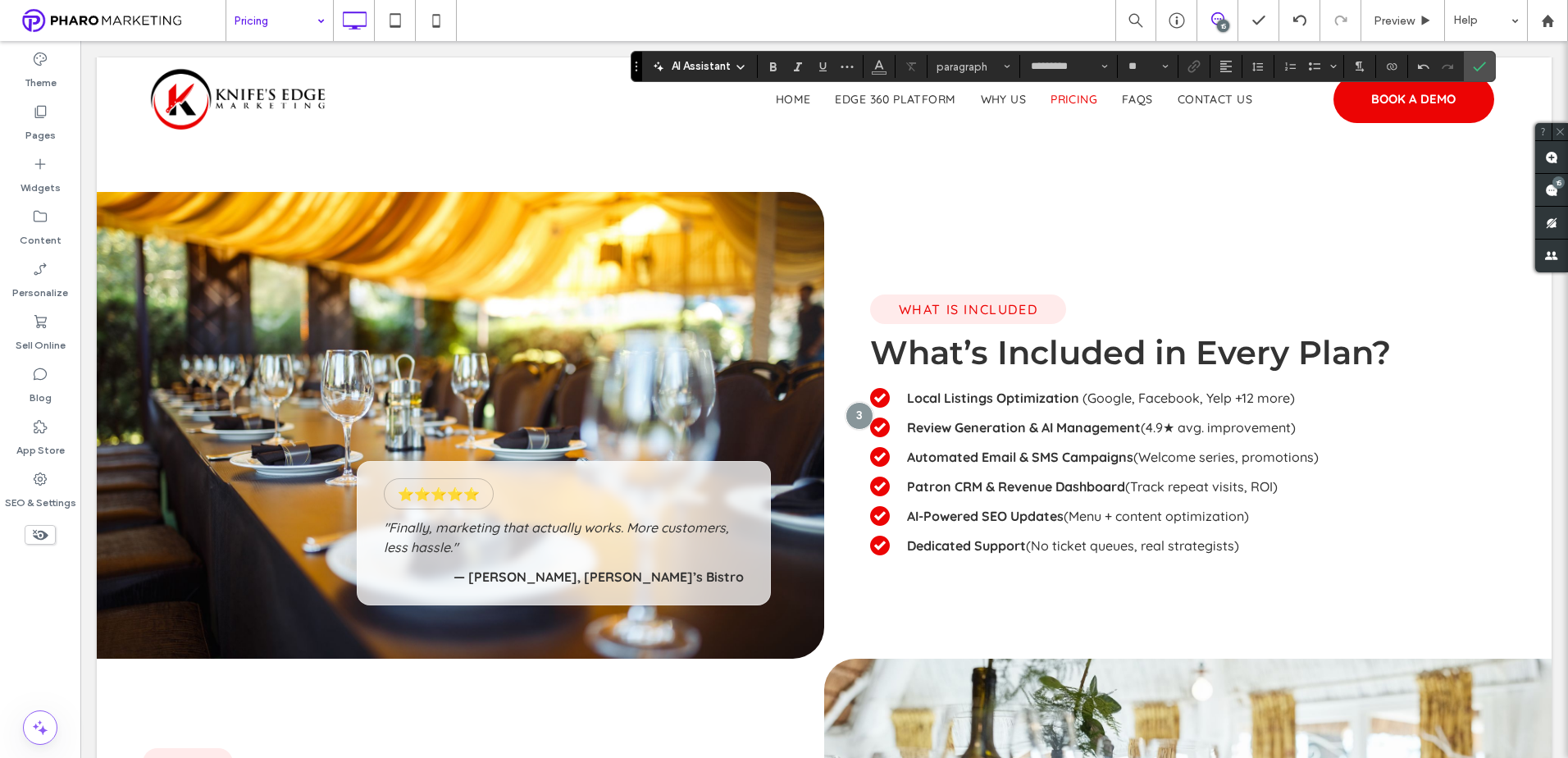
click at [1266, 495] on span "(Track repeat visits, ROI)" at bounding box center [1201, 487] width 152 height 17
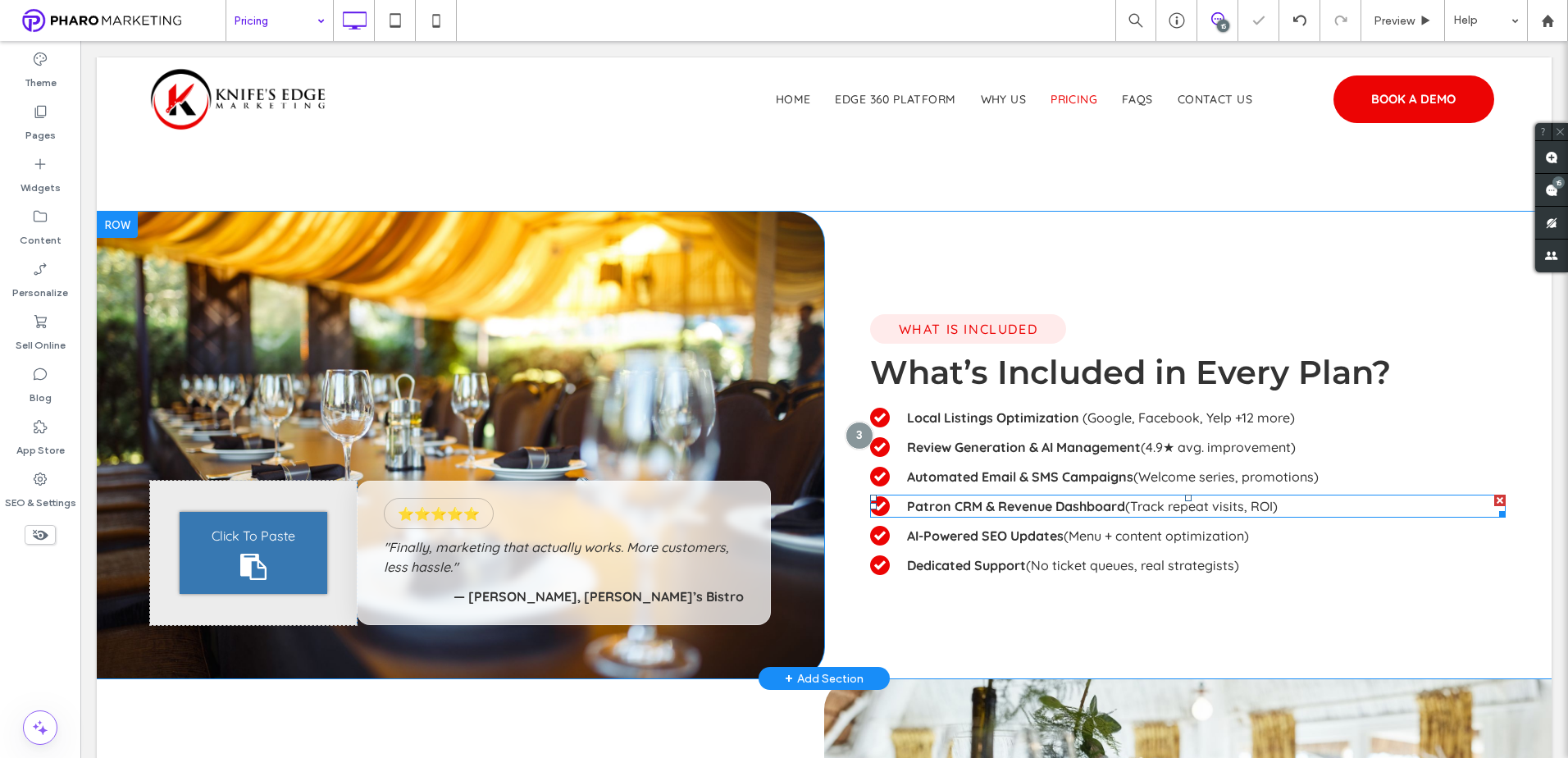
click at [1266, 506] on span "(Track repeat visits, ROI)" at bounding box center [1201, 506] width 152 height 17
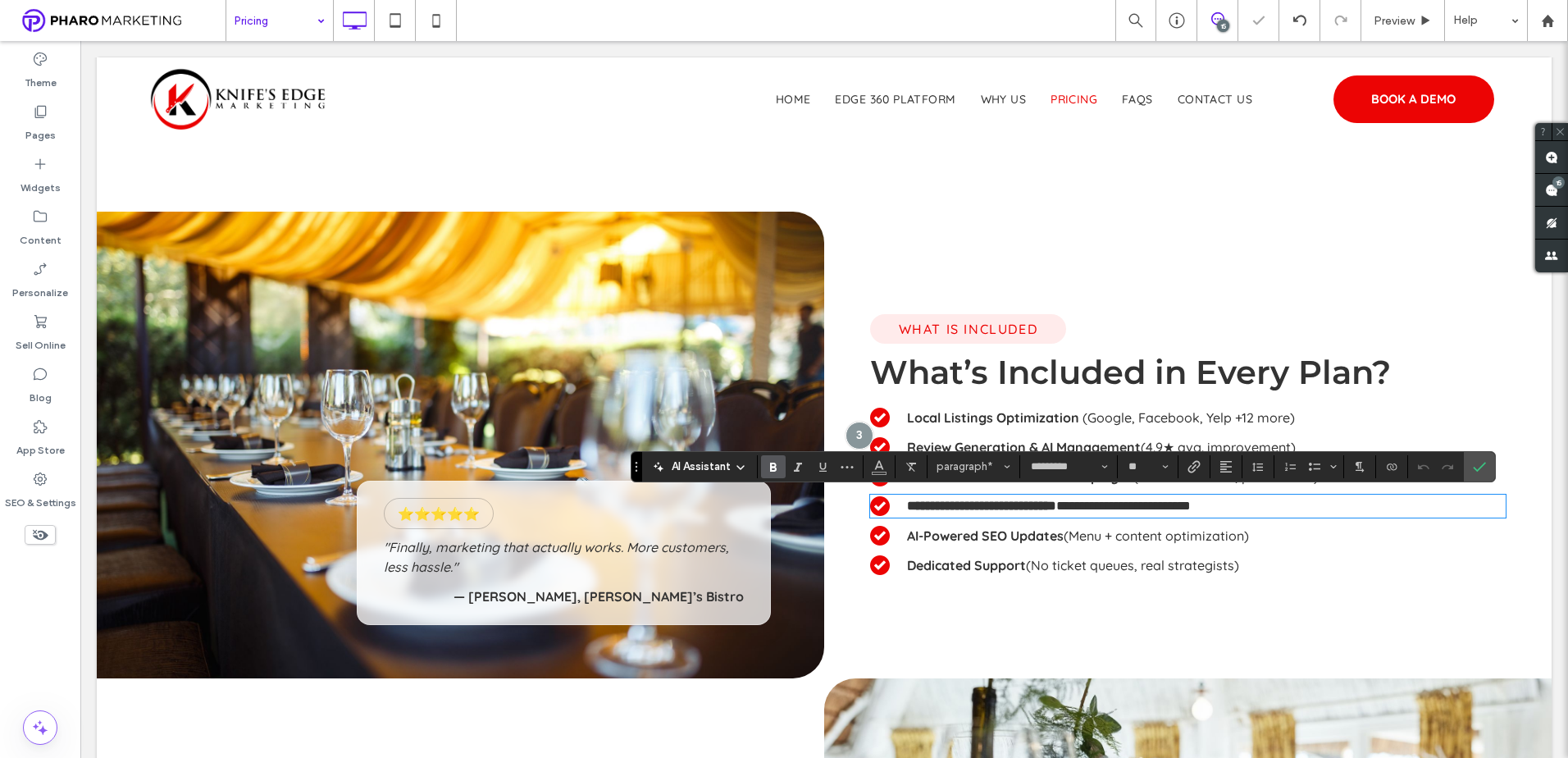
click at [1290, 506] on p "**********" at bounding box center [1207, 506] width 599 height 20
drag, startPoint x: 1308, startPoint y: 506, endPoint x: 1125, endPoint y: 510, distance: 183.0
click at [1125, 511] on p "**********" at bounding box center [1207, 506] width 599 height 20
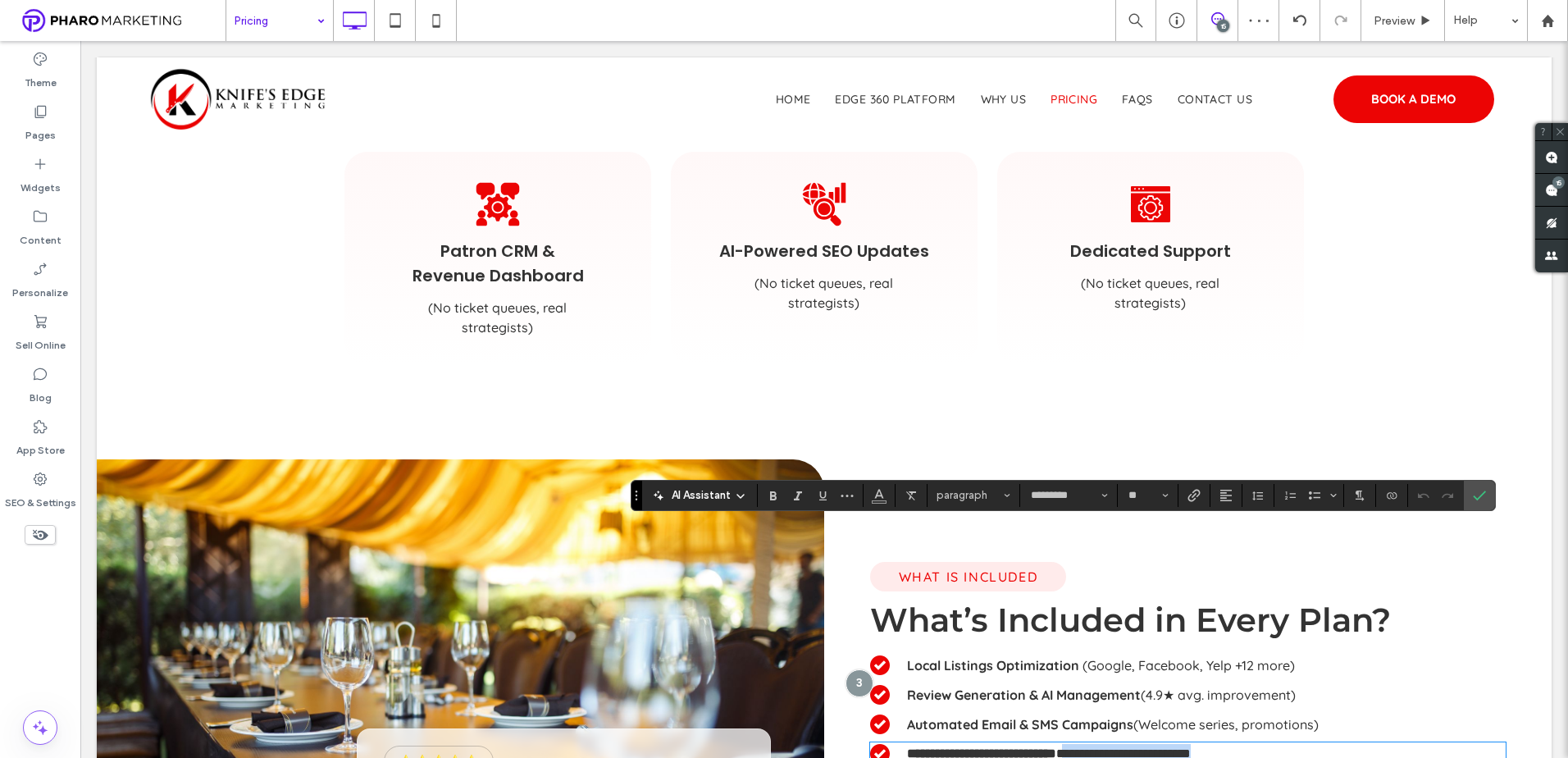
scroll to position [1231, 0]
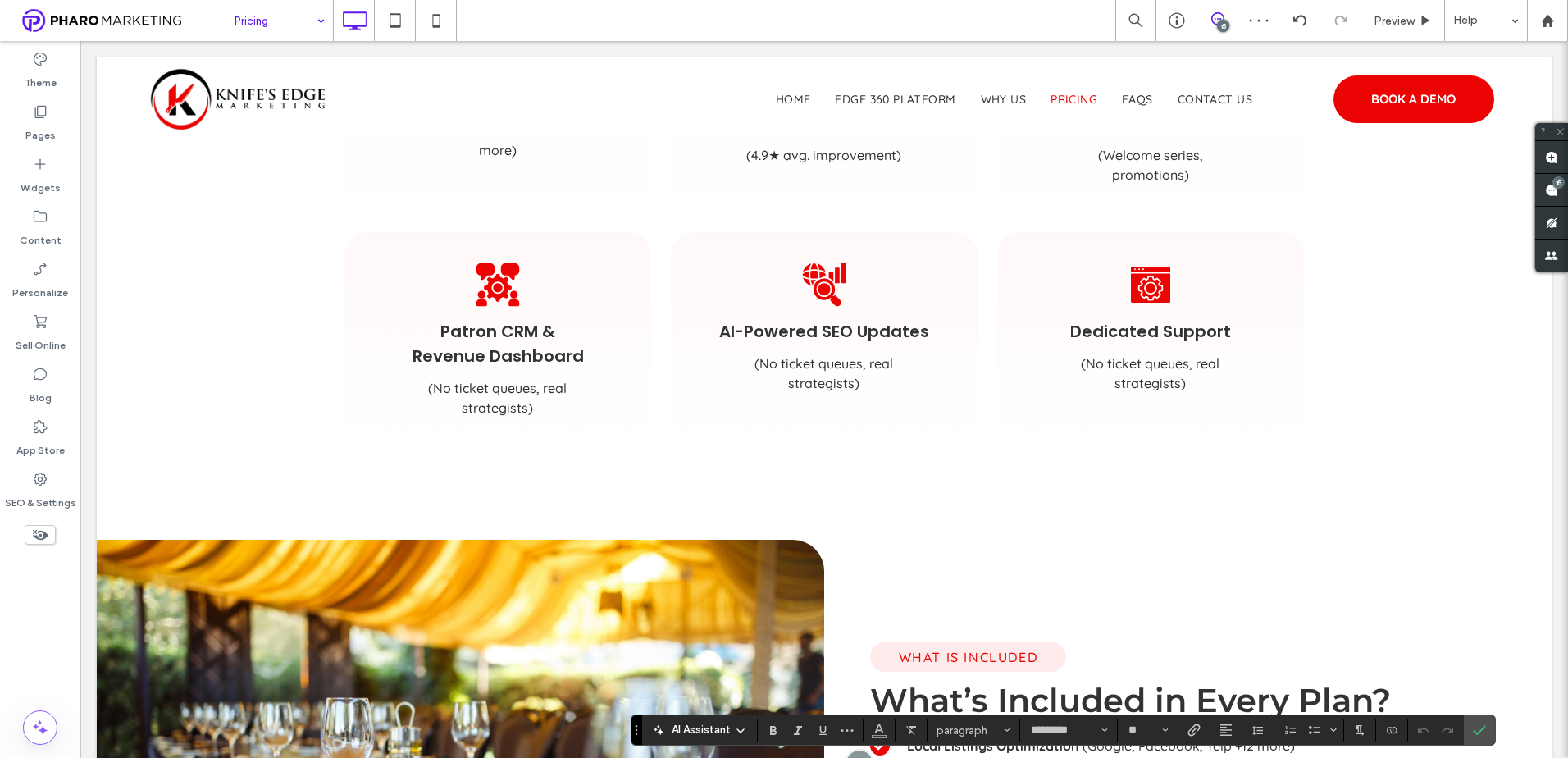
click at [522, 394] on span "(No ticket queues, real strategists)" at bounding box center [498, 398] width 139 height 36
click at [522, 394] on span "(No ticket queues, real strategists)" at bounding box center [499, 399] width 141 height 36
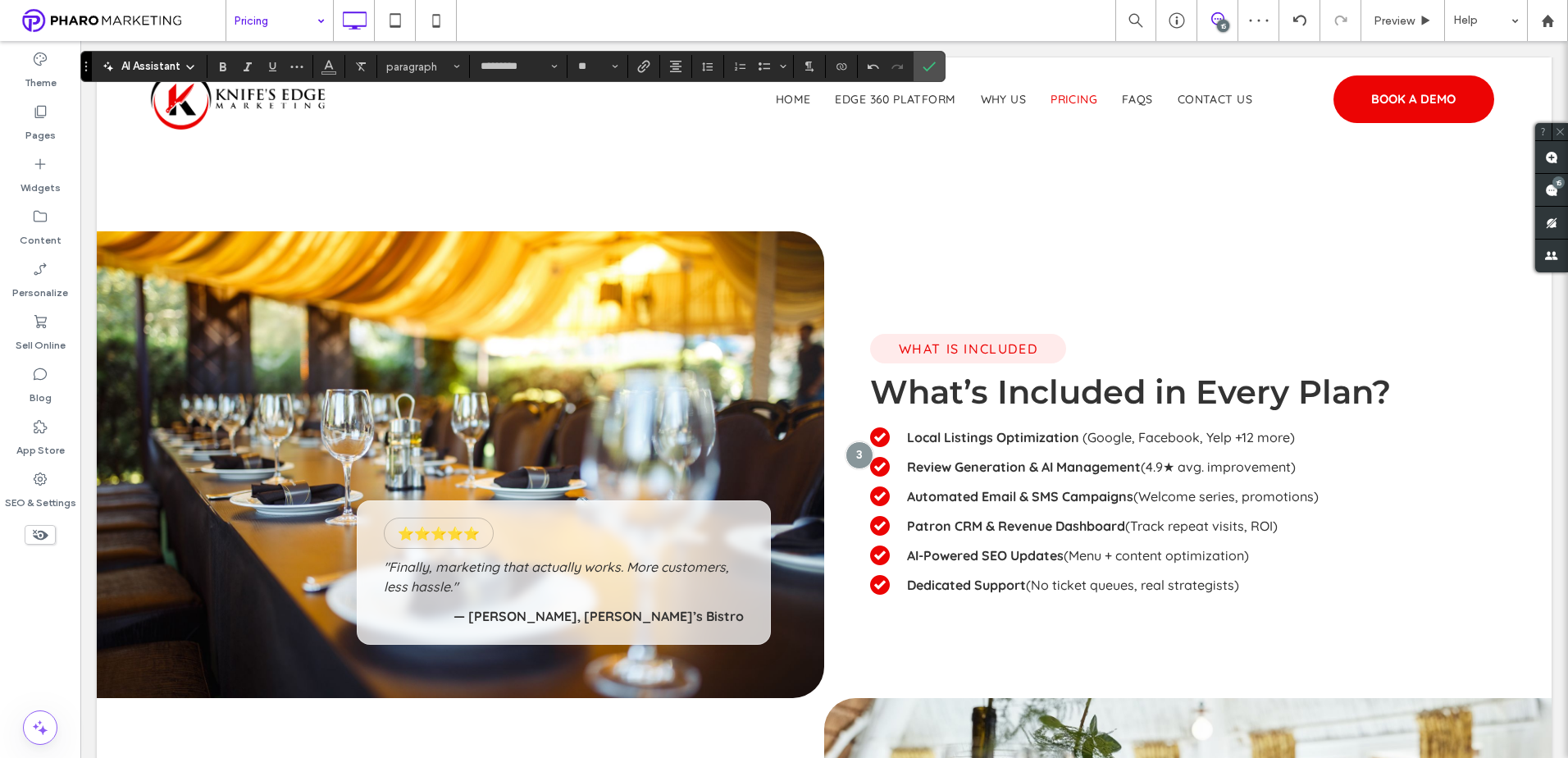
scroll to position [1723, 0]
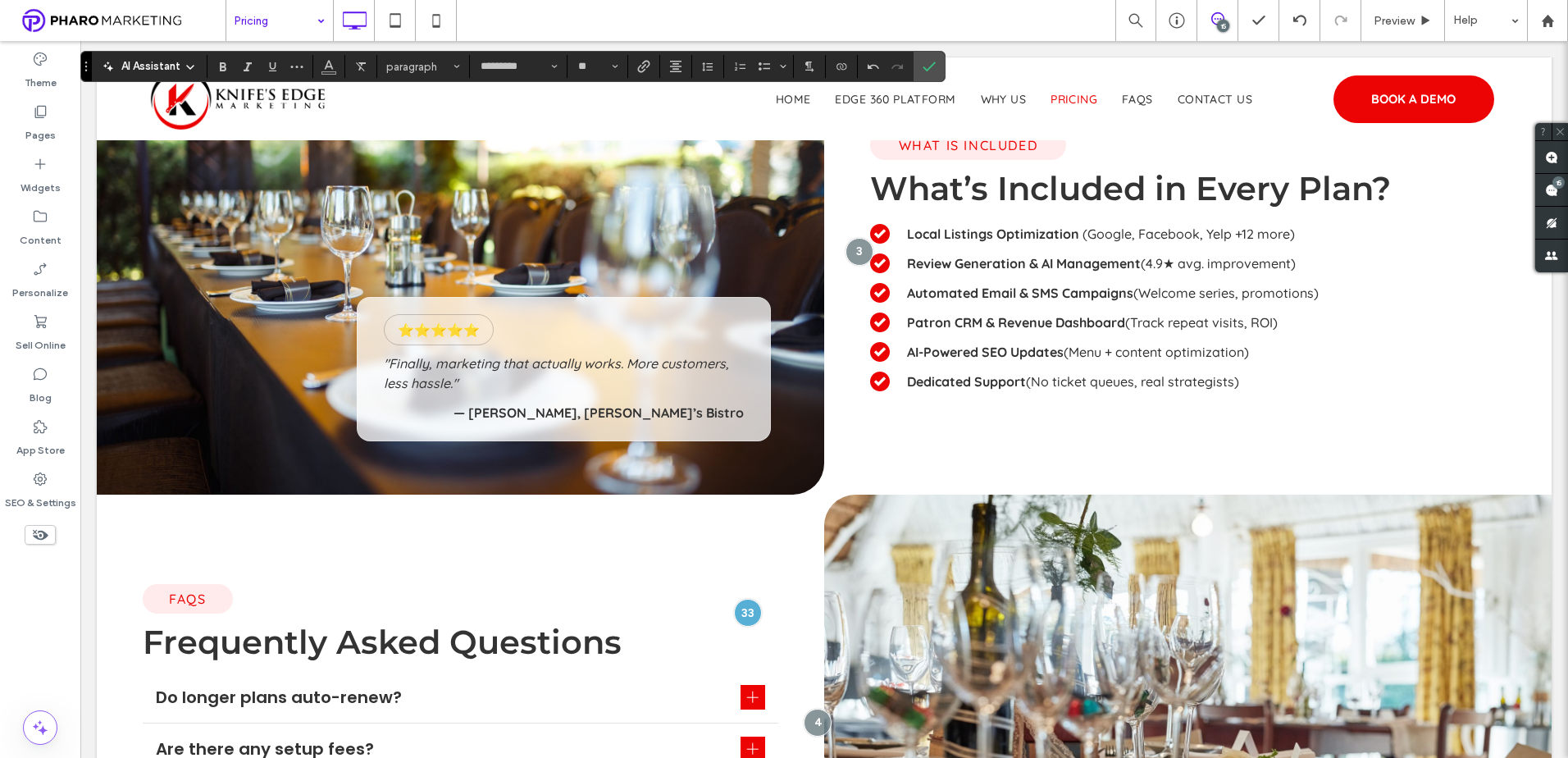
click at [1256, 357] on p "AI-Powered SEO Updates (Menu + content optimization)" at bounding box center [1207, 352] width 599 height 20
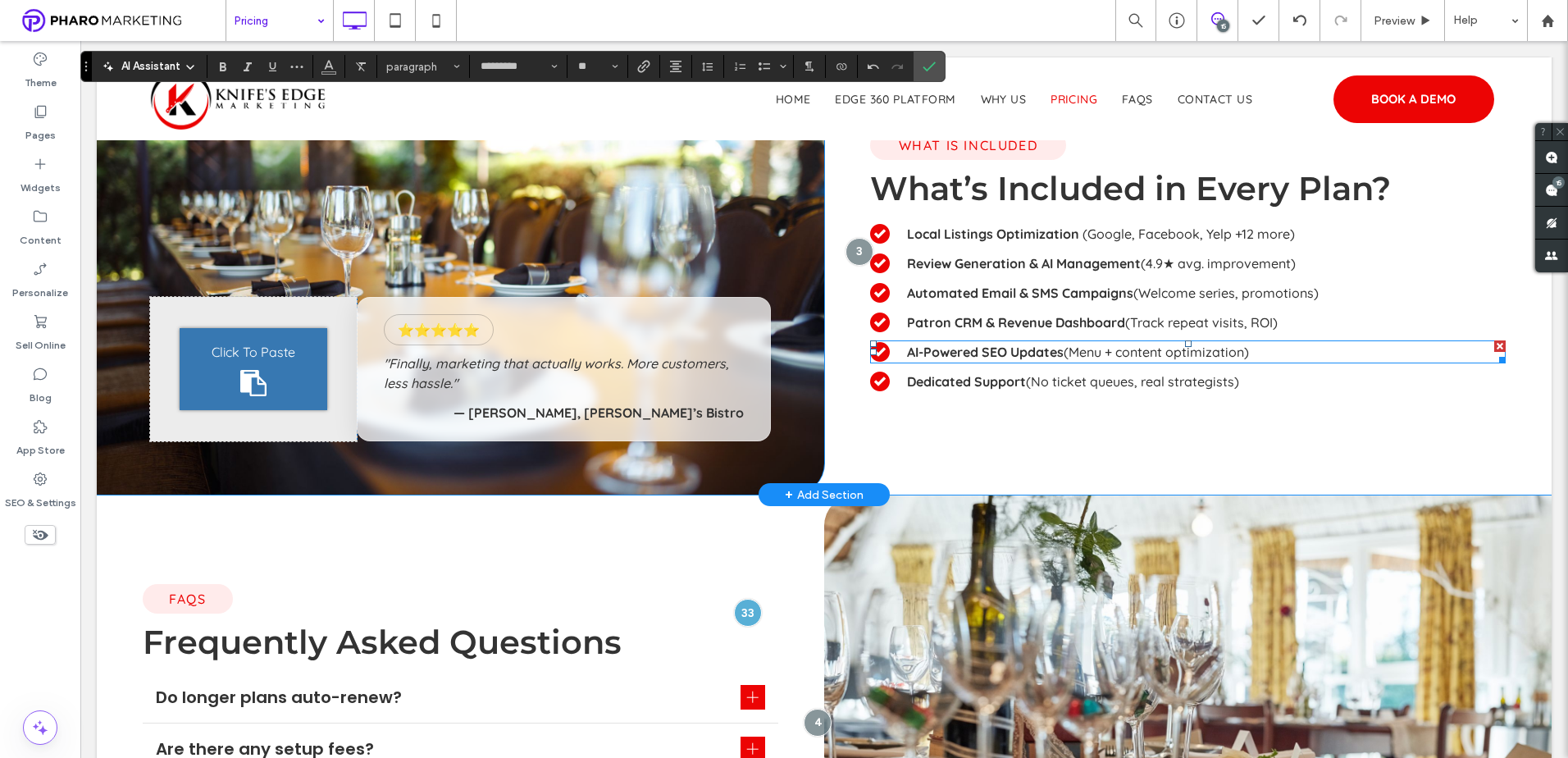
click at [1256, 357] on p "AI-Powered SEO Updates (Menu + content optimization)" at bounding box center [1207, 352] width 599 height 20
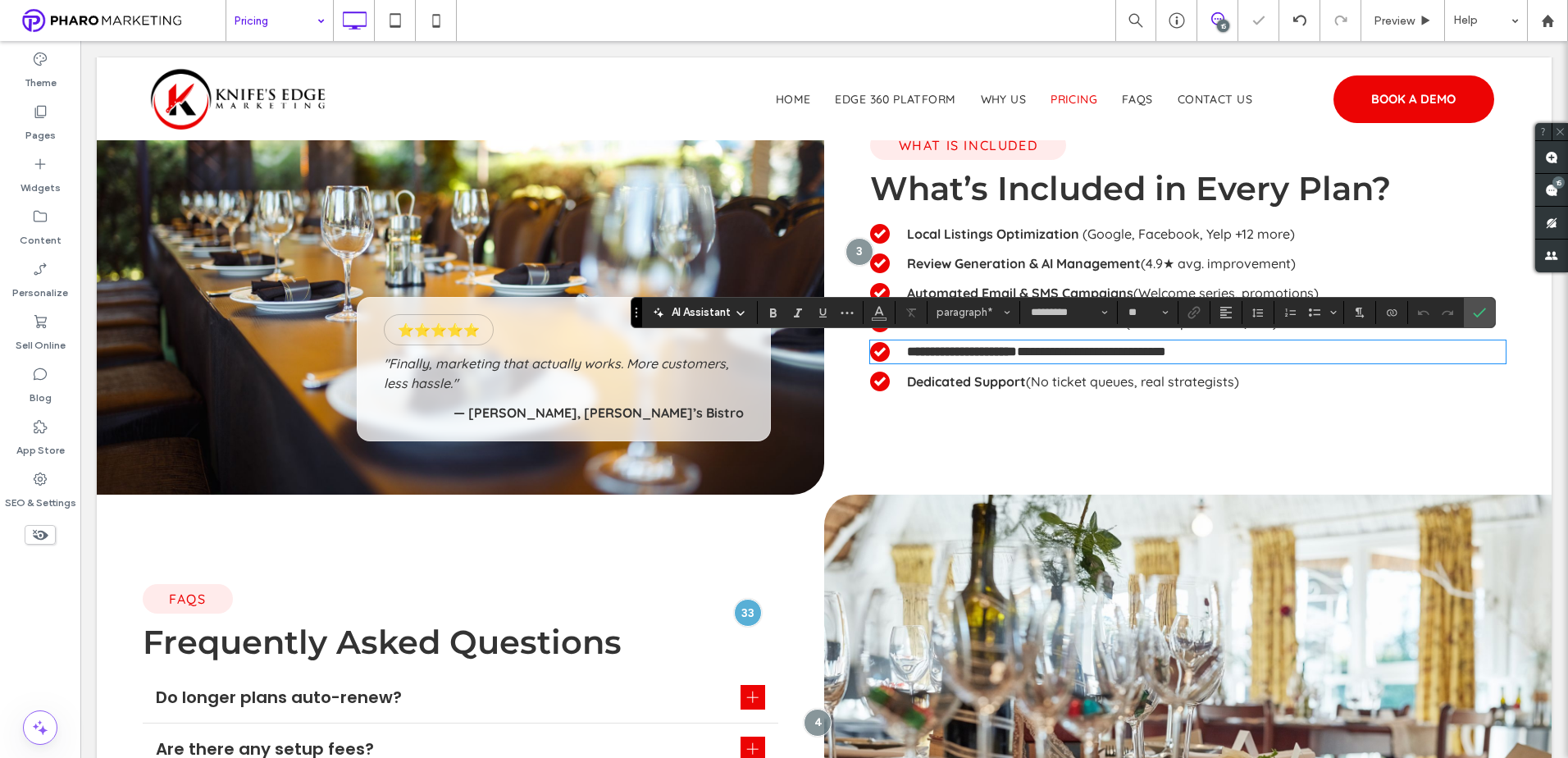
click at [1273, 353] on p "**********" at bounding box center [1207, 352] width 599 height 20
drag, startPoint x: 1243, startPoint y: 353, endPoint x: 1051, endPoint y: 359, distance: 192.1
click at [1064, 357] on p "**********" at bounding box center [1207, 352] width 599 height 20
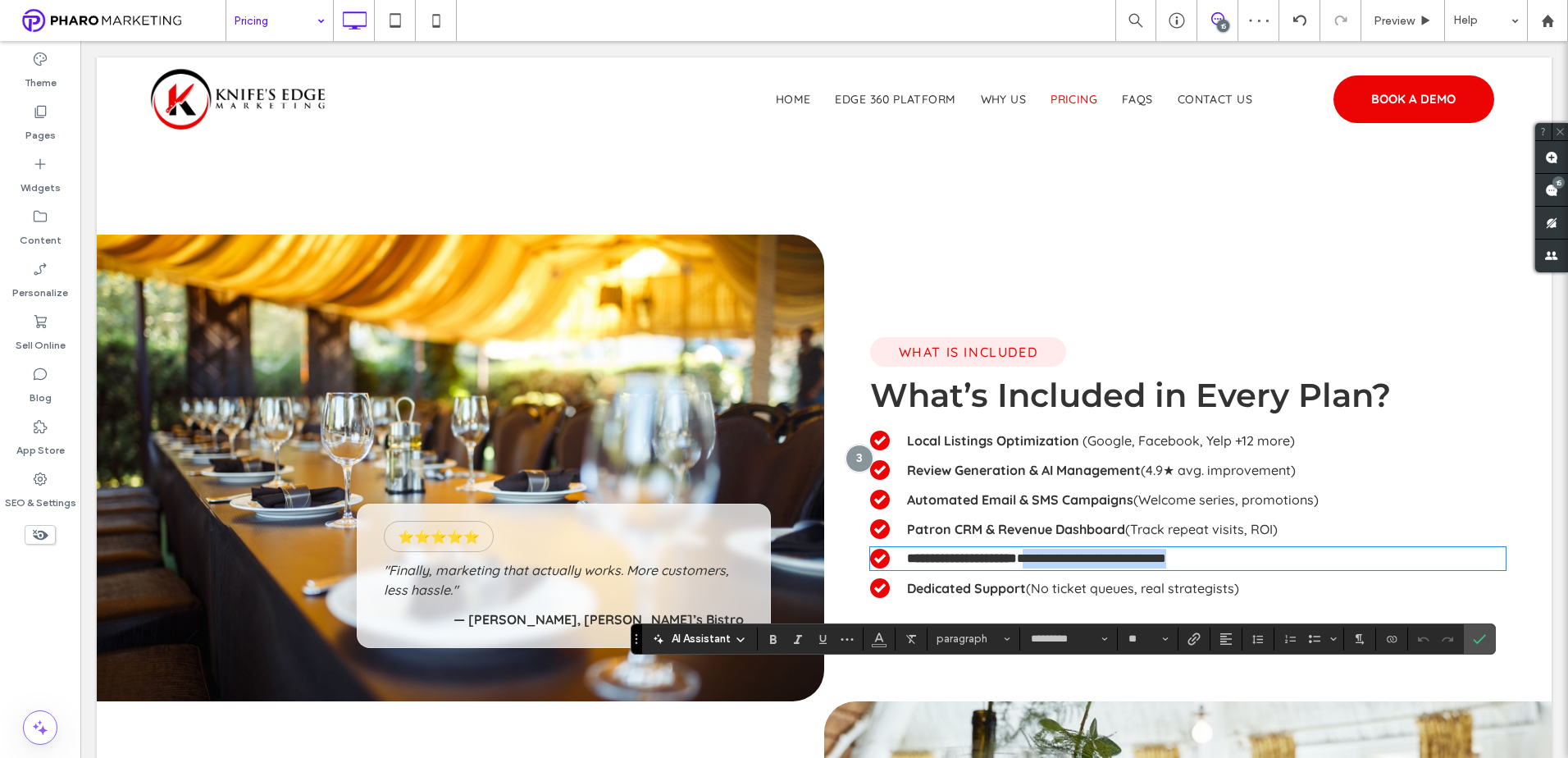
scroll to position [1312, 0]
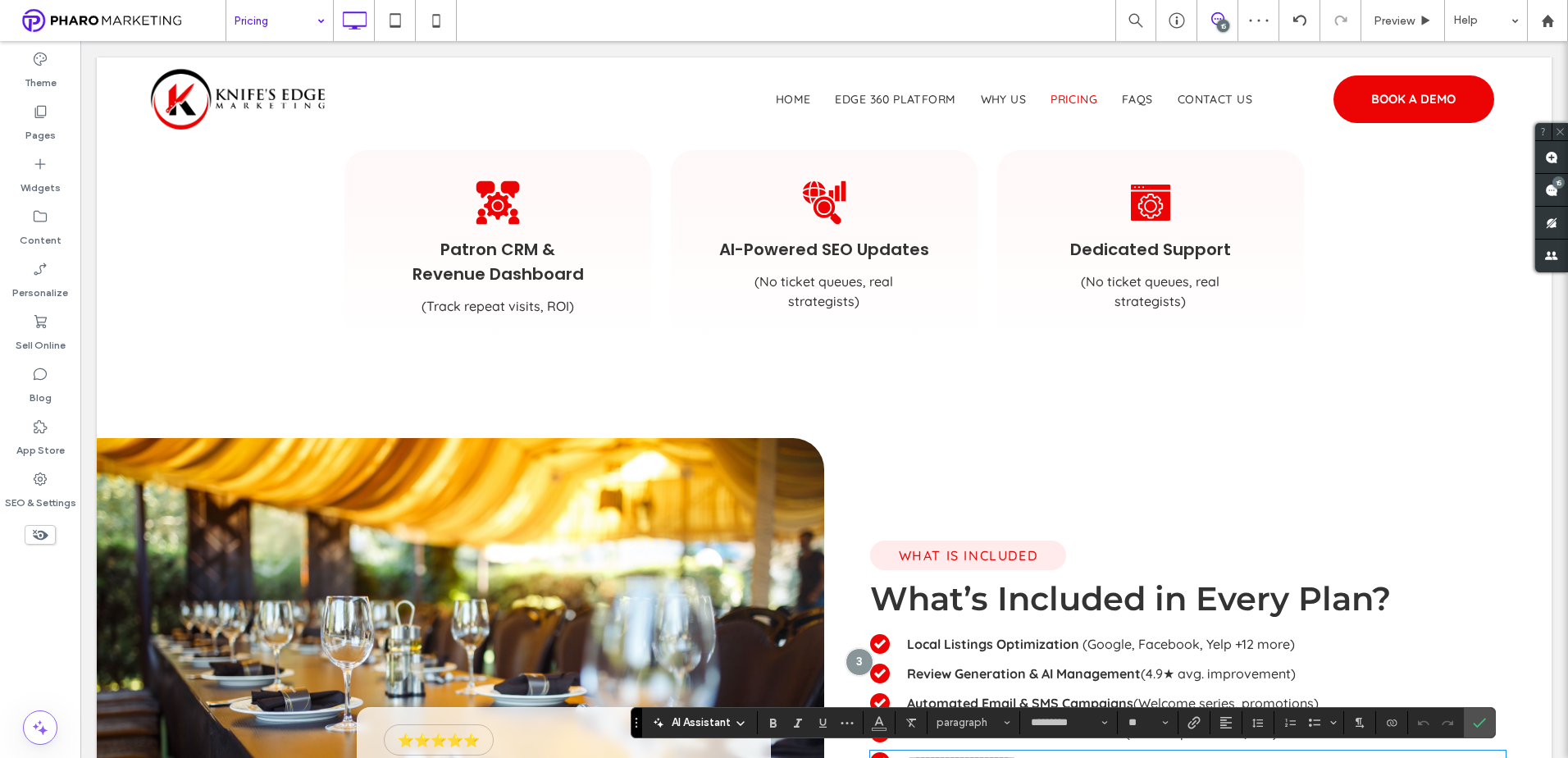
click at [821, 300] on span "(No ticket queues, real strategists)" at bounding box center [824, 292] width 141 height 37
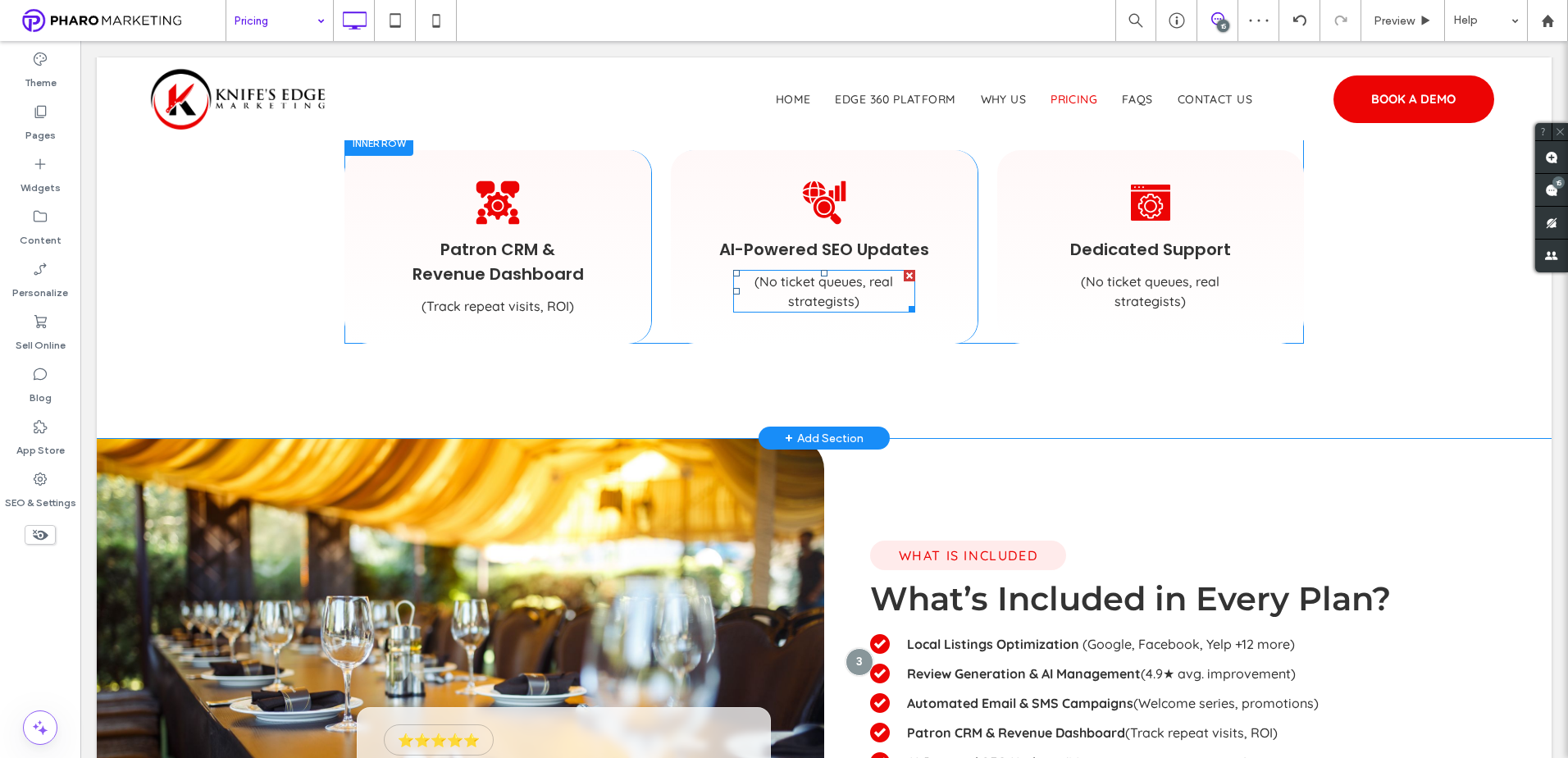
click at [821, 300] on span "(No ticket queues, real strategists)" at bounding box center [824, 291] width 139 height 36
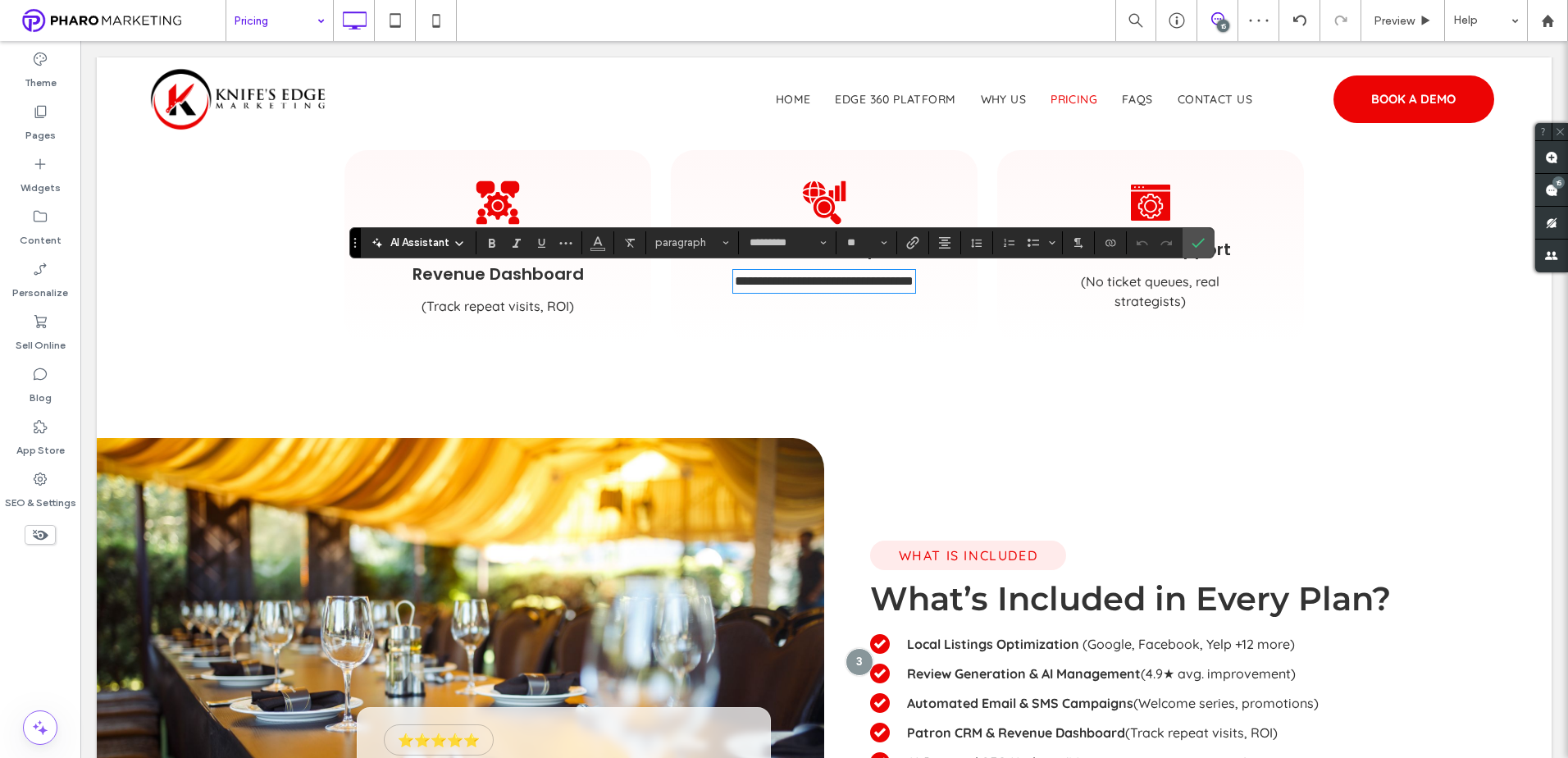
paste div
click at [1201, 241] on use "Confirm" at bounding box center [1198, 243] width 13 height 10
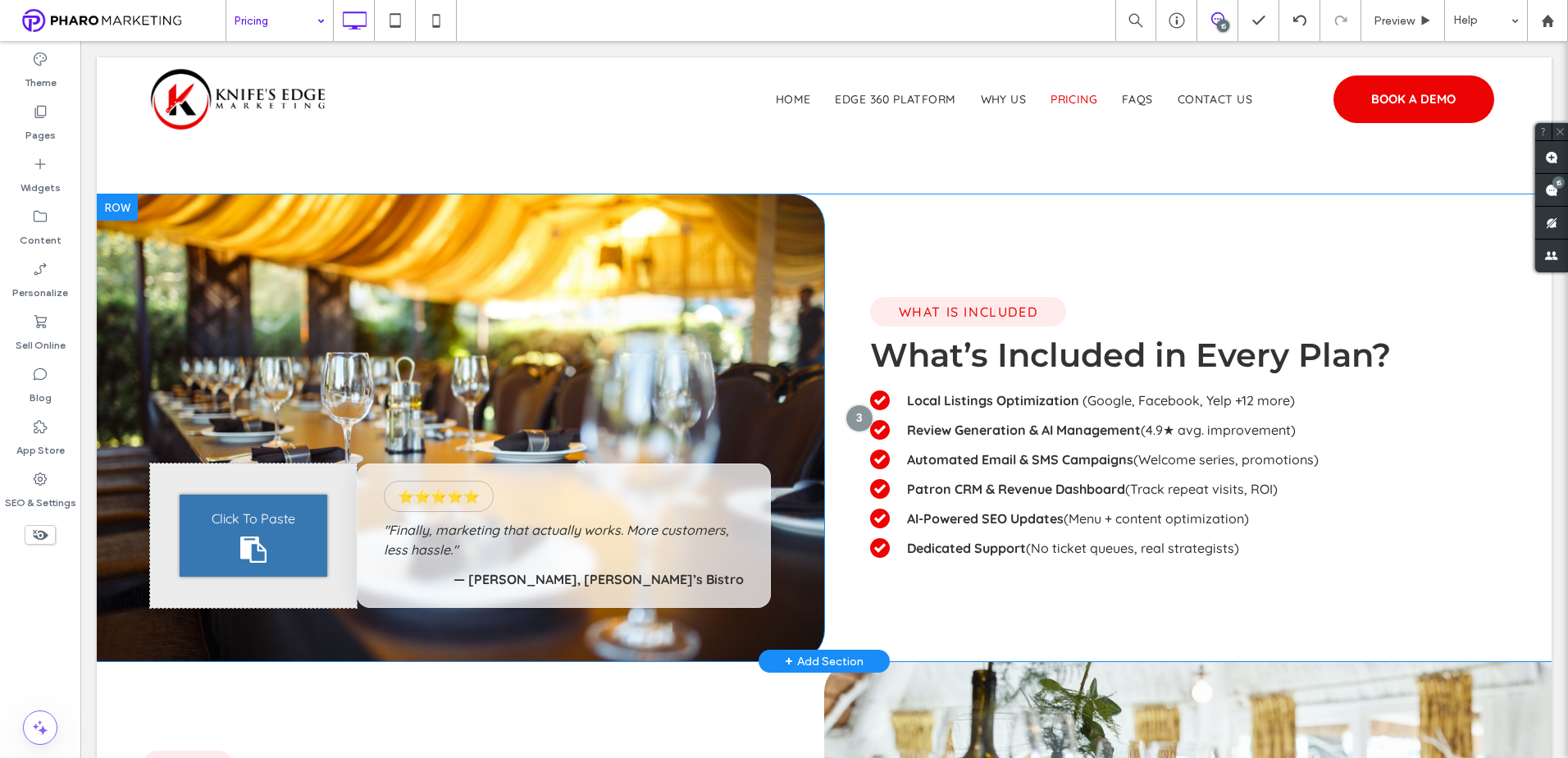
scroll to position [1559, 0]
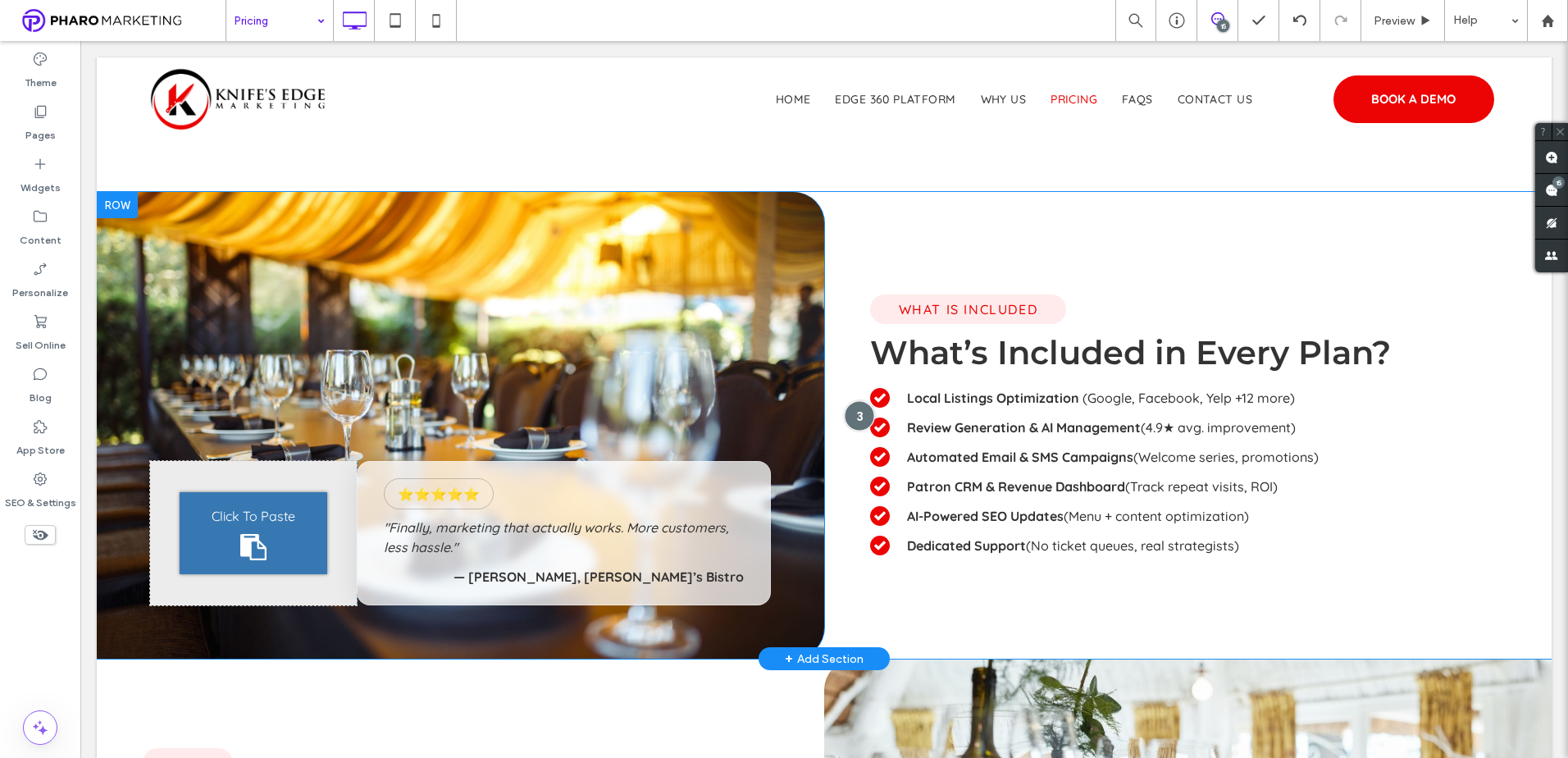
click at [847, 411] on div at bounding box center [858, 415] width 31 height 31
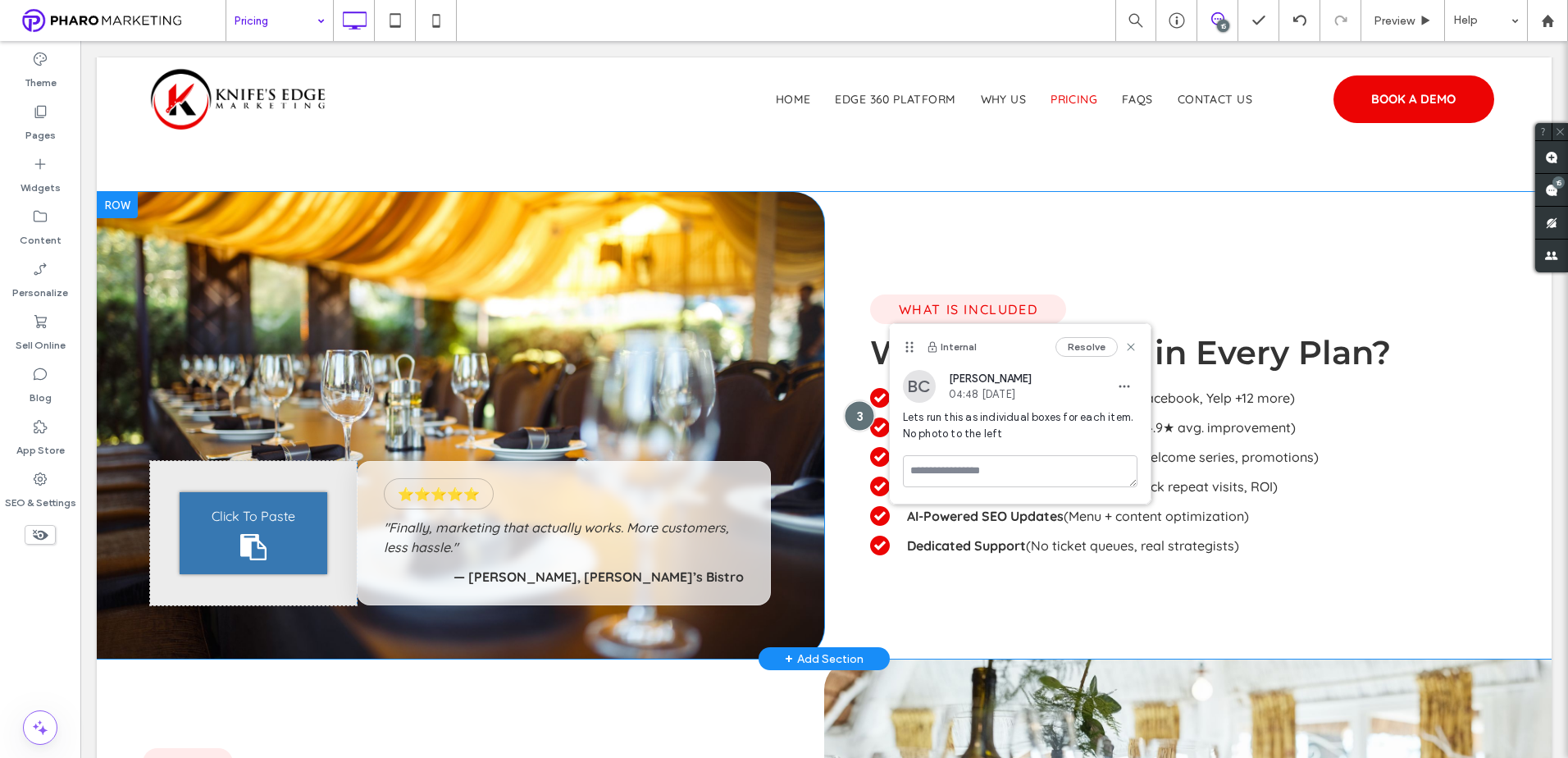
click at [846, 413] on div at bounding box center [858, 415] width 31 height 31
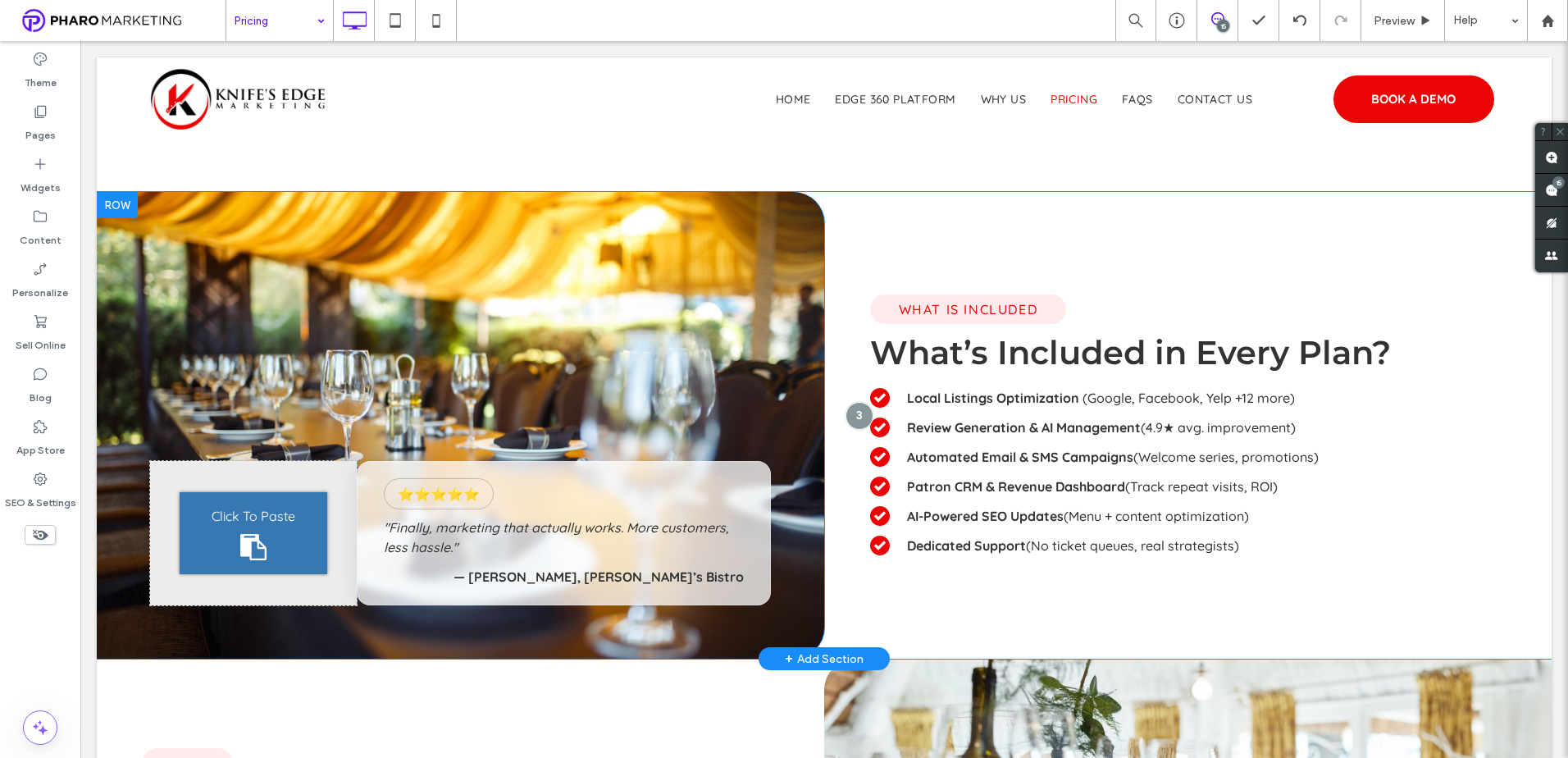
click at [123, 199] on div at bounding box center [117, 205] width 41 height 26
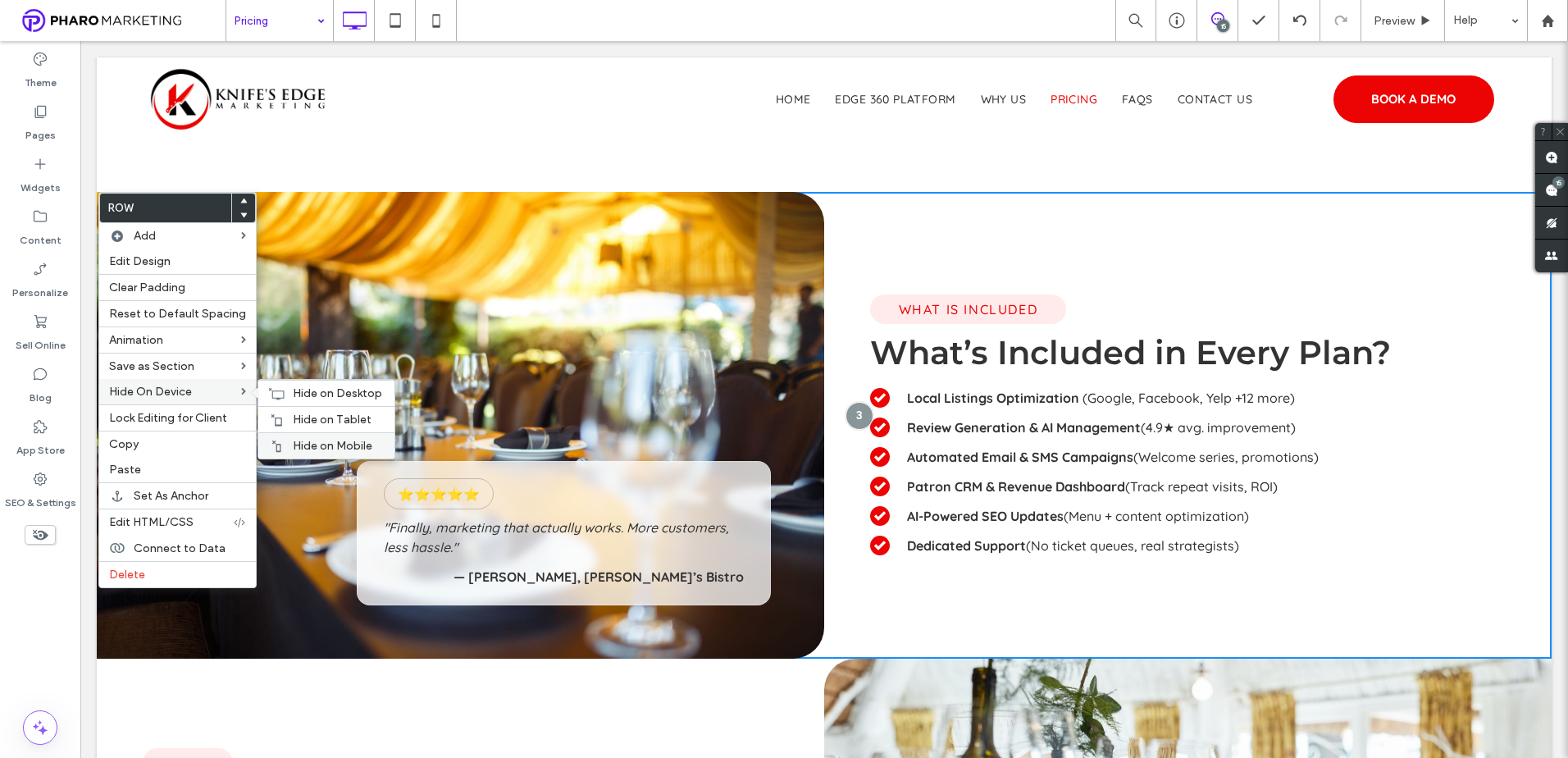
click at [311, 434] on div "Hide on Mobile" at bounding box center [326, 446] width 136 height 26
click at [305, 418] on span "Hide on Tablet" at bounding box center [332, 420] width 79 height 14
drag, startPoint x: 307, startPoint y: 388, endPoint x: 356, endPoint y: 394, distance: 49.4
click at [308, 388] on span "Hide on Desktop" at bounding box center [337, 393] width 89 height 14
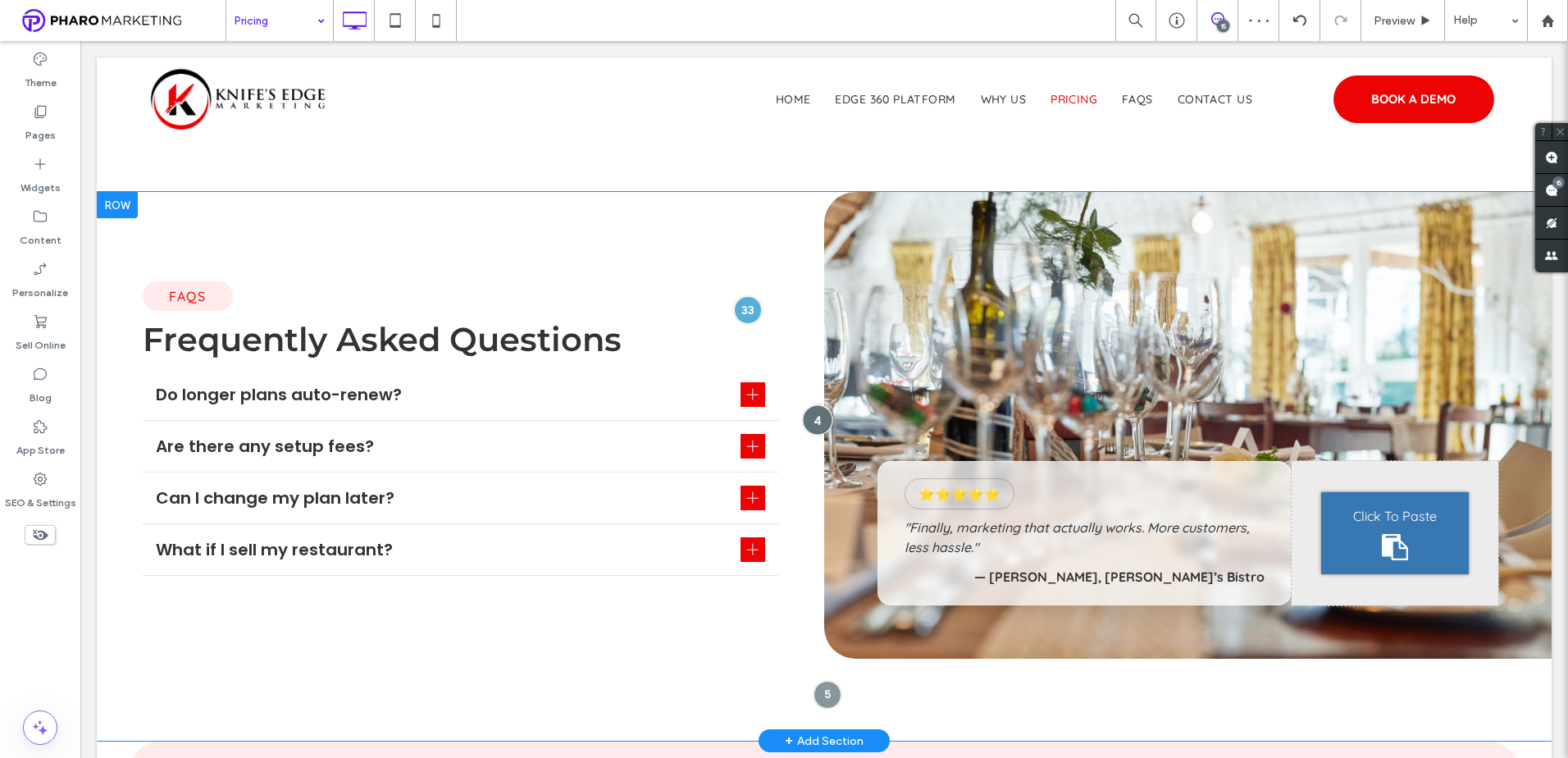
click at [817, 425] on div at bounding box center [818, 420] width 31 height 31
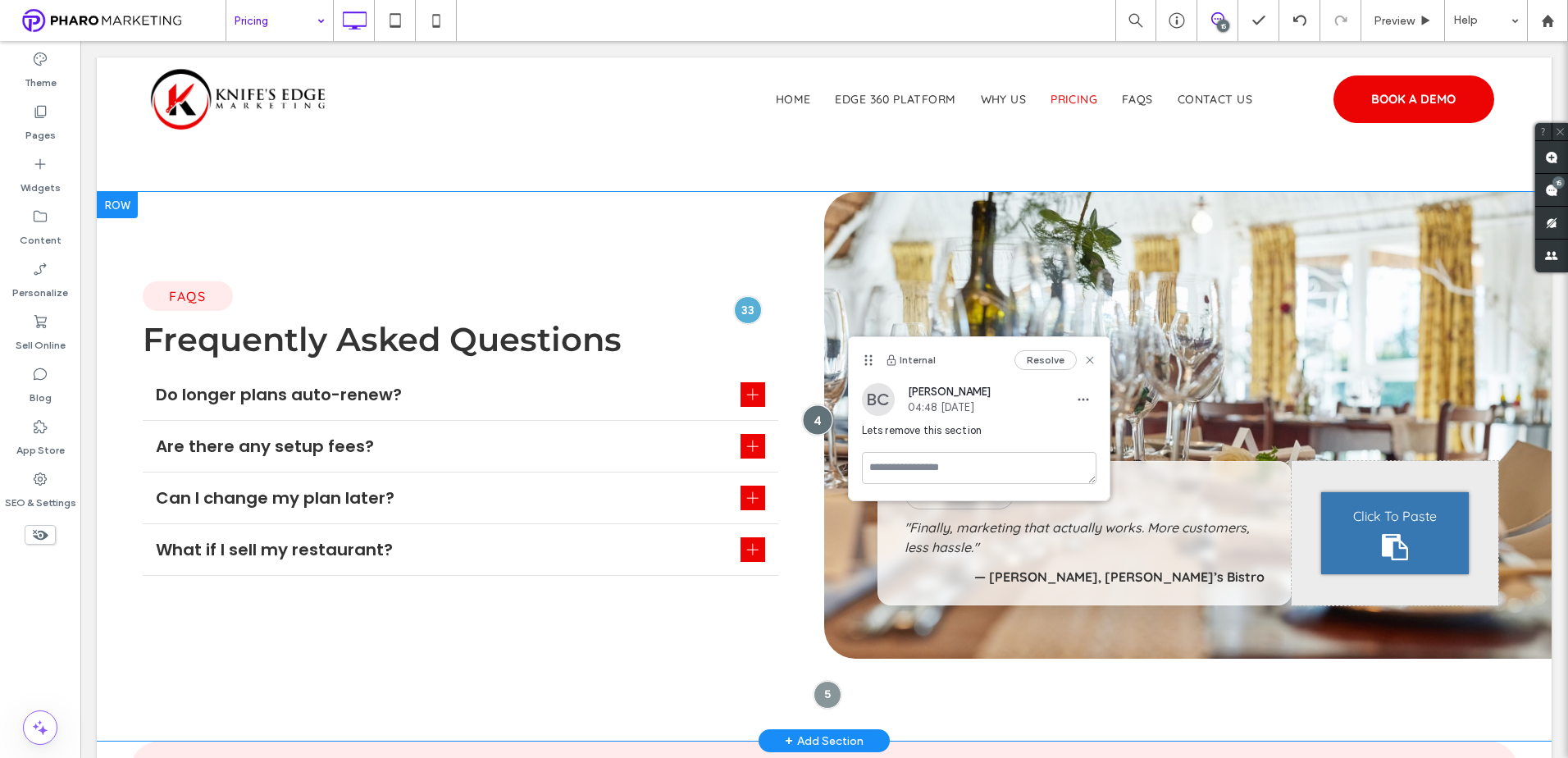
click at [817, 425] on div at bounding box center [818, 420] width 31 height 31
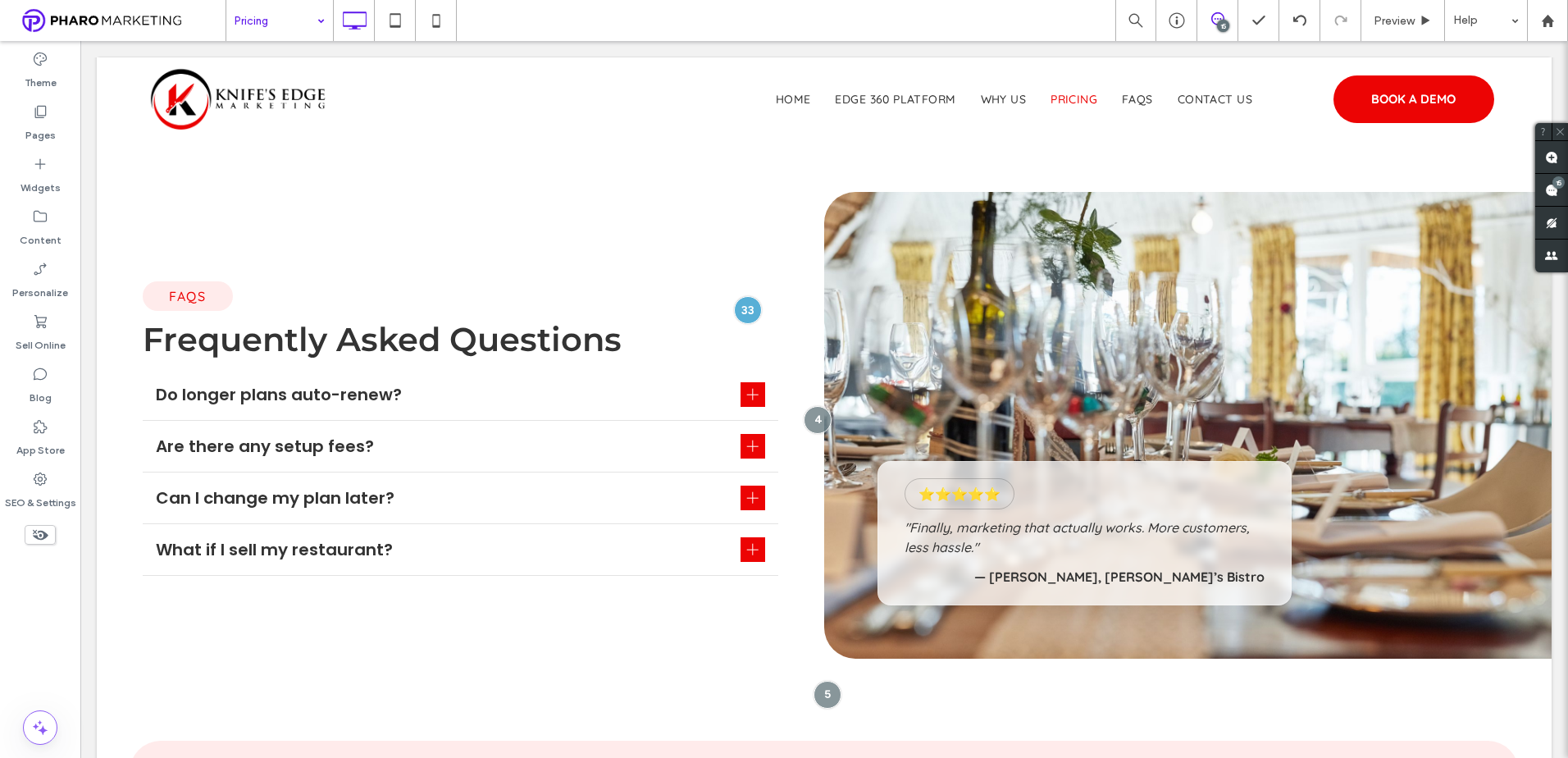
click at [1556, 187] on div "15" at bounding box center [1558, 182] width 12 height 12
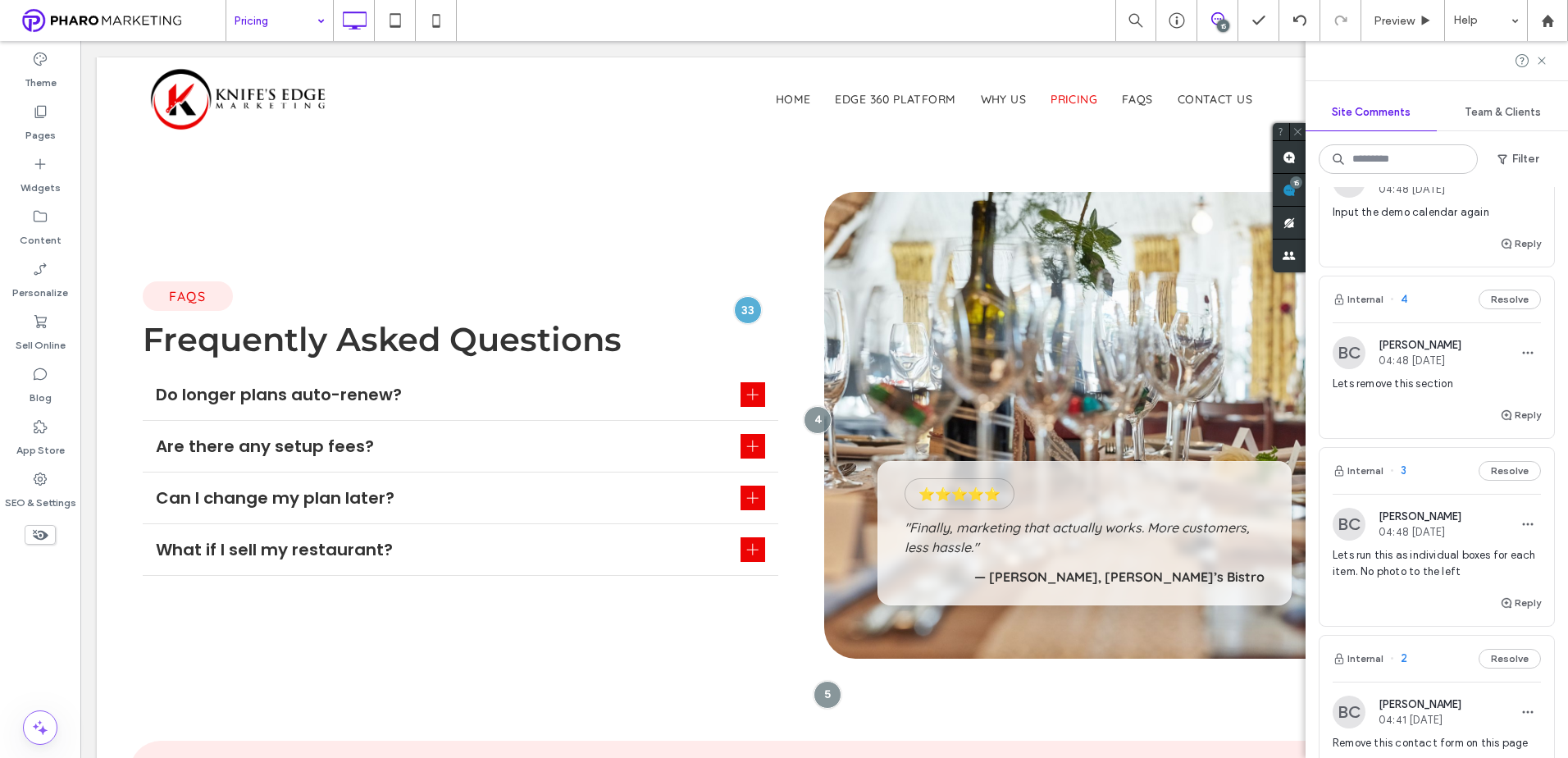
scroll to position [2037, 0]
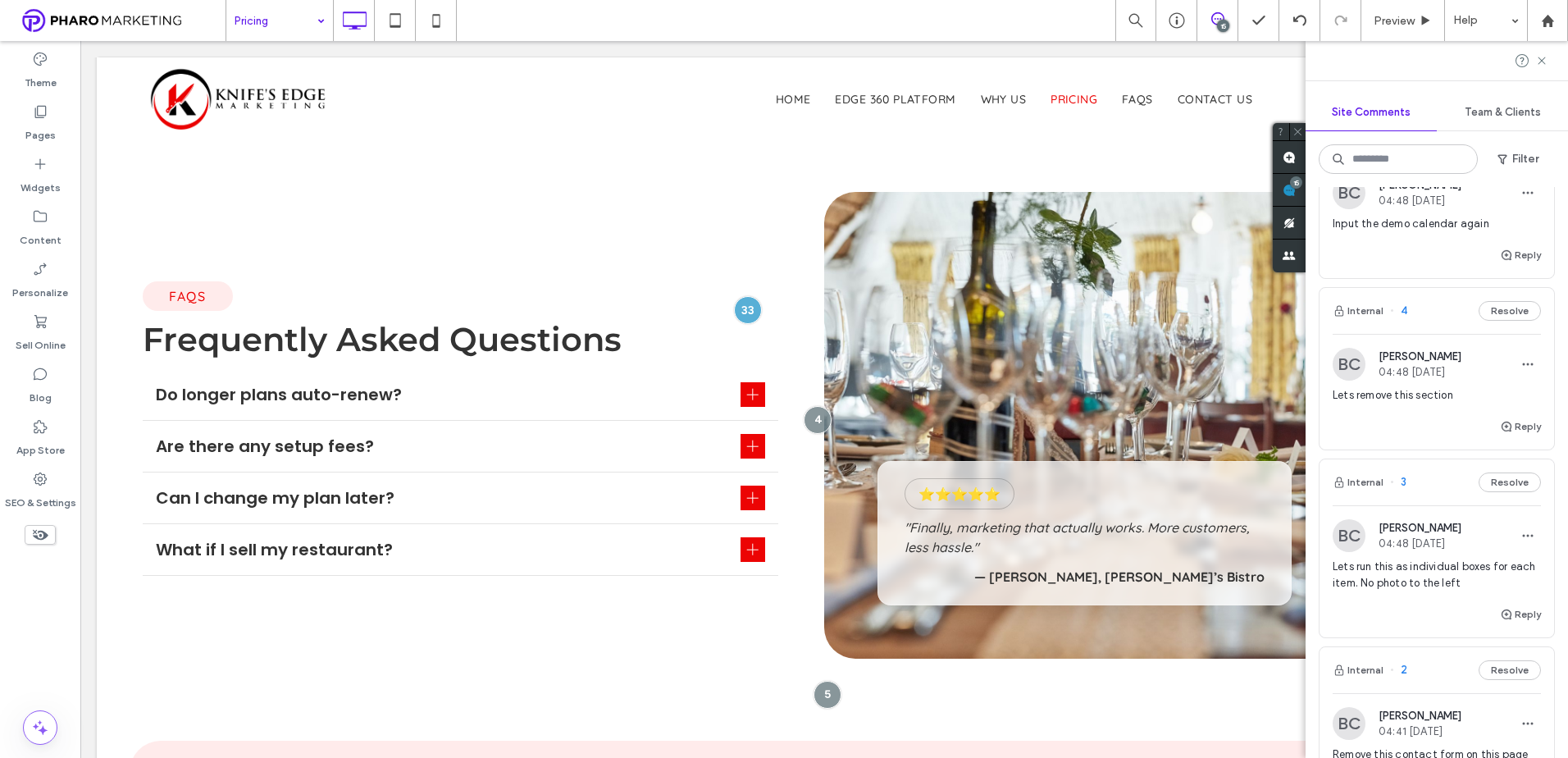
click at [1384, 393] on span "Lets remove this section" at bounding box center [1437, 396] width 208 height 17
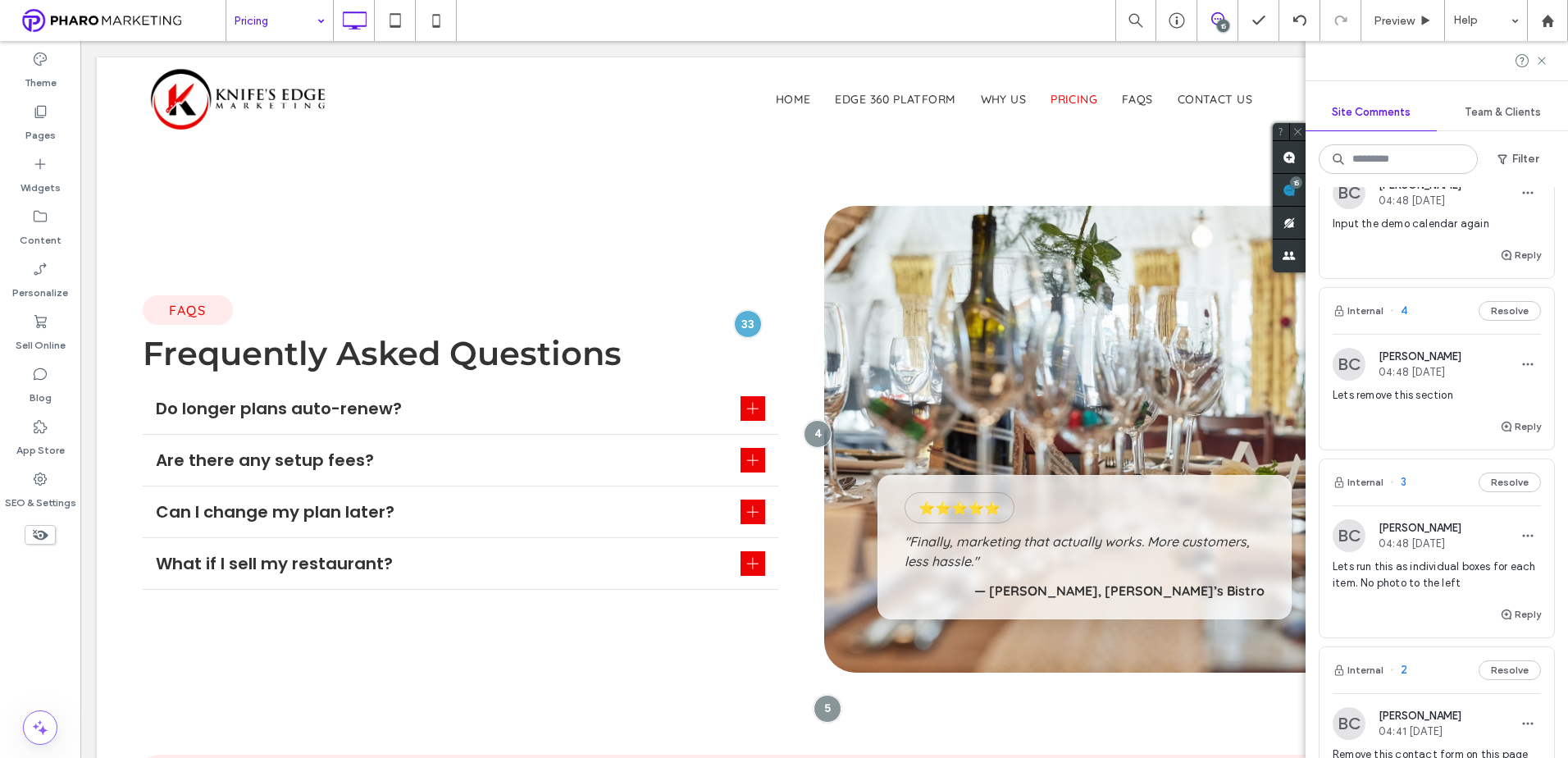
scroll to position [1544, 0]
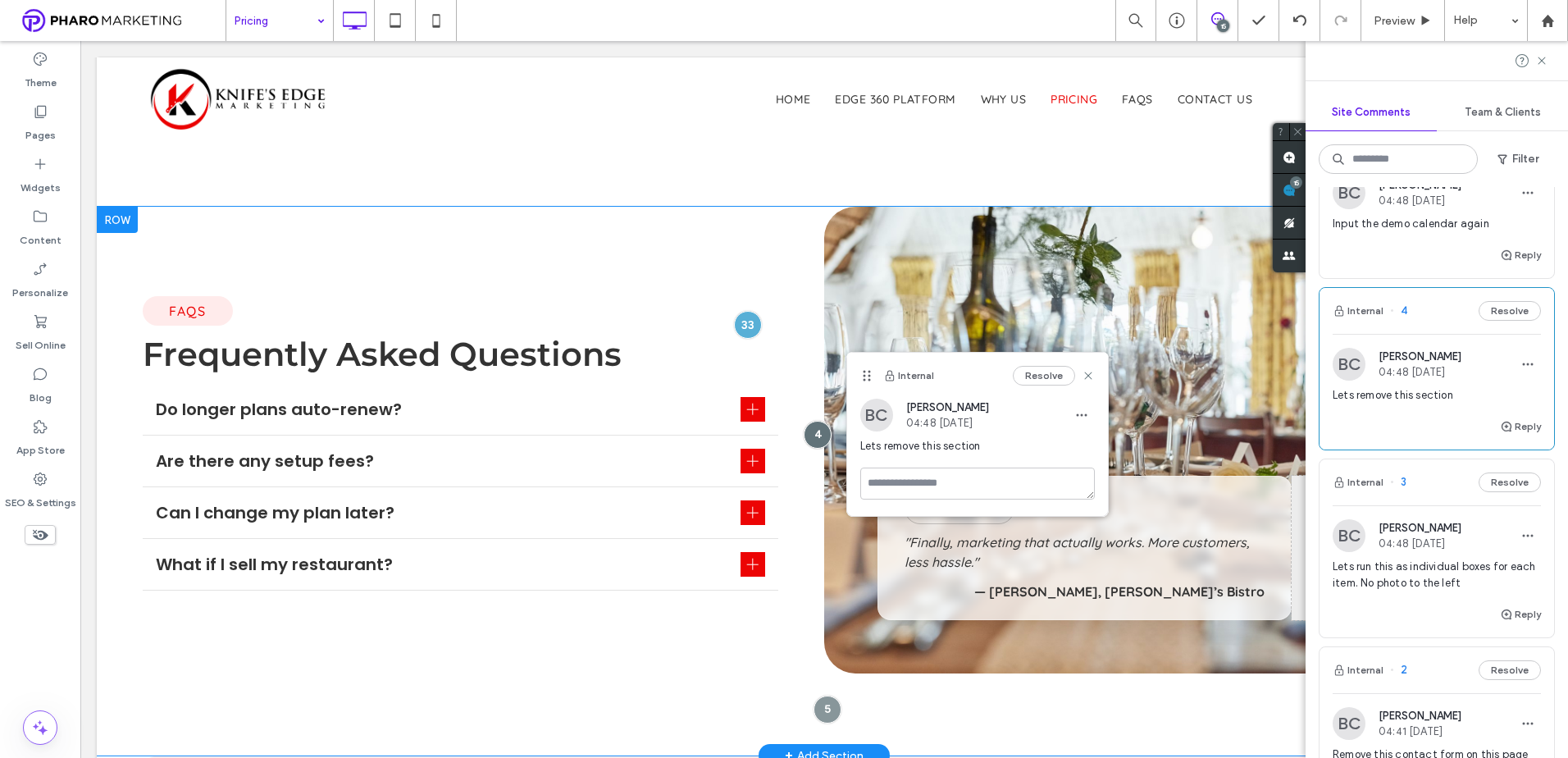
click at [122, 219] on div at bounding box center [117, 220] width 41 height 26
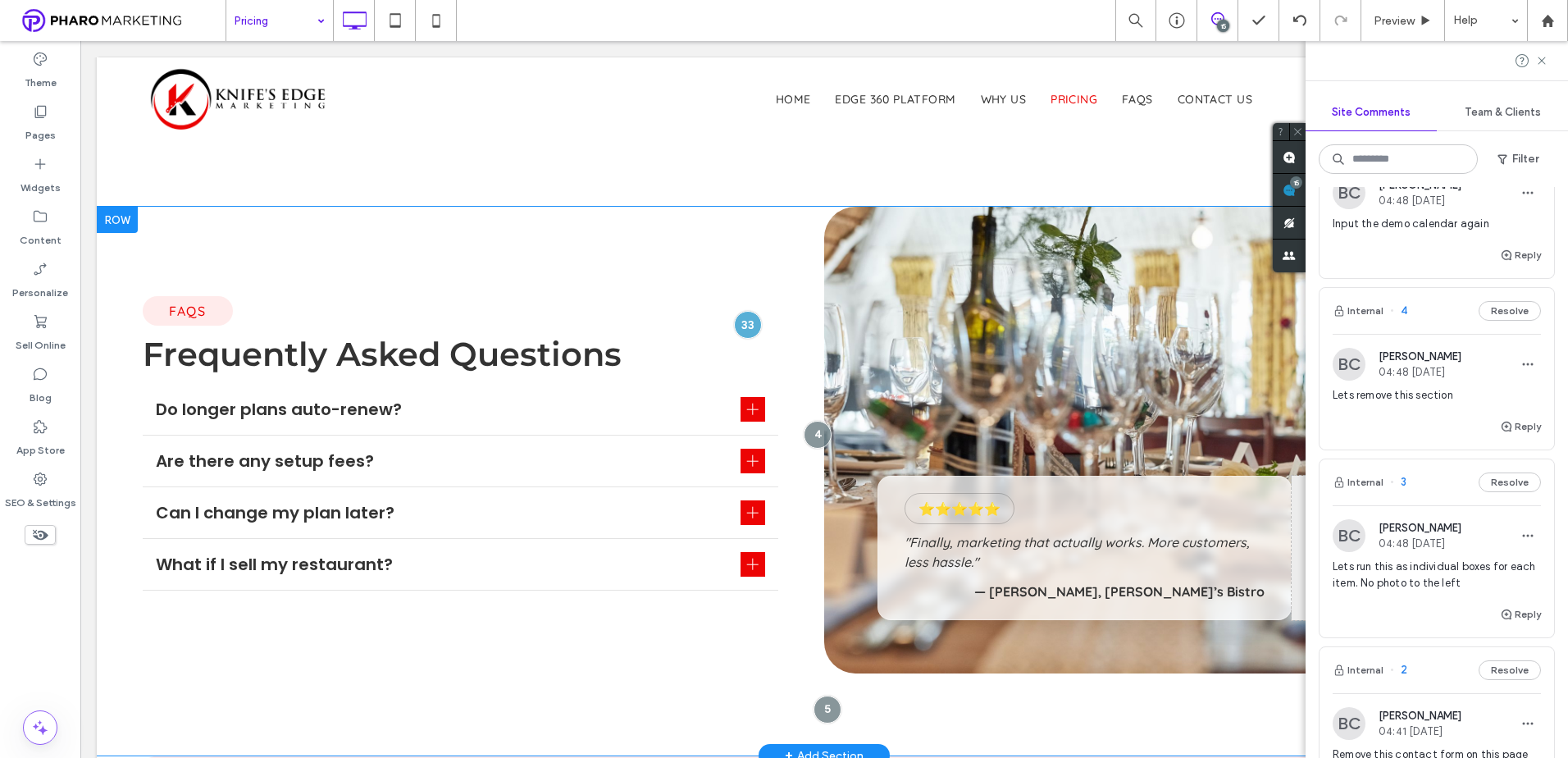
click at [120, 222] on div at bounding box center [117, 220] width 41 height 26
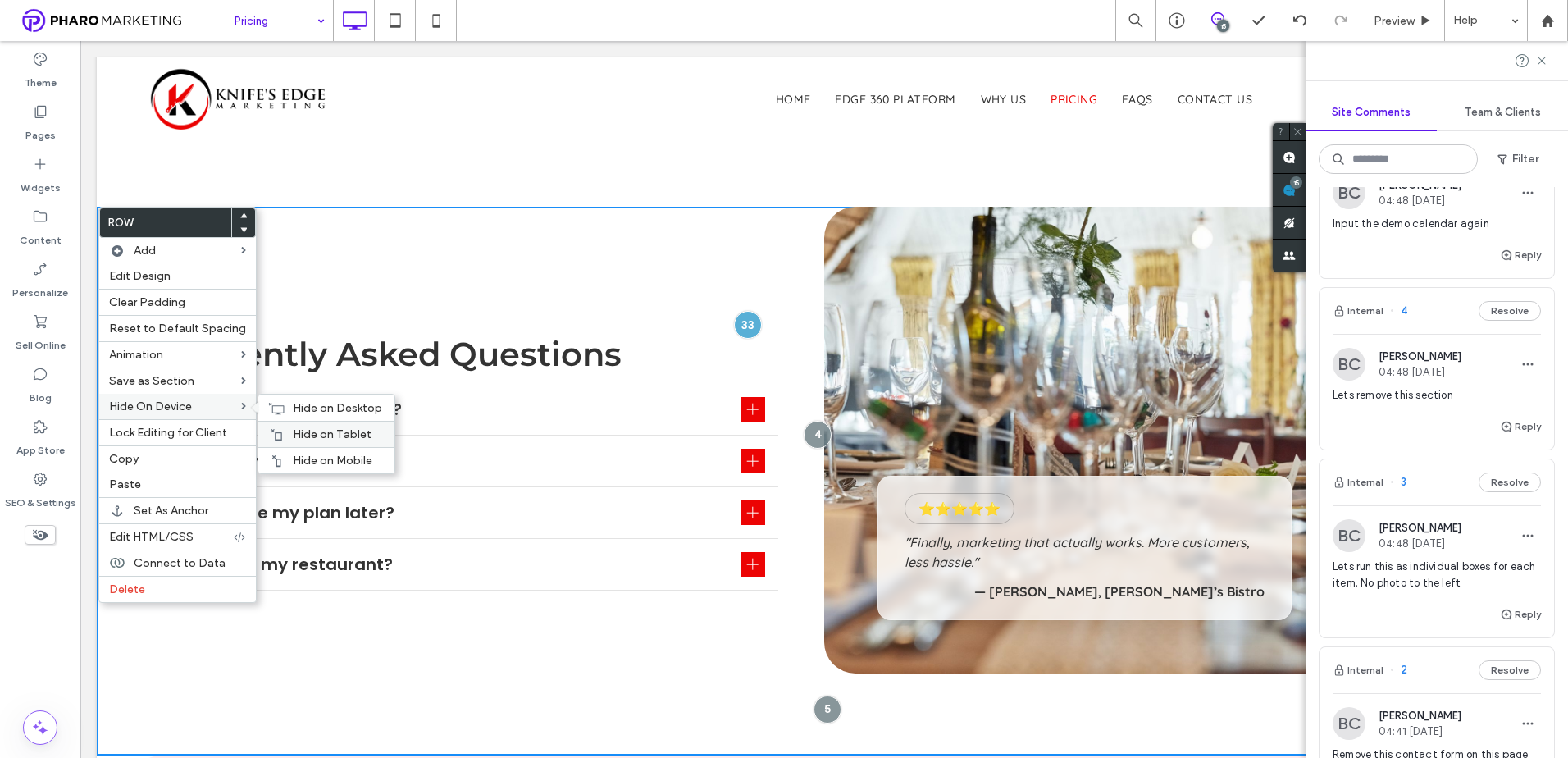
drag, startPoint x: 304, startPoint y: 453, endPoint x: 277, endPoint y: 438, distance: 30.9
click at [303, 453] on span "Hide on Mobile" at bounding box center [332, 460] width 79 height 14
click at [314, 431] on span "Hide on Tablet" at bounding box center [332, 434] width 79 height 14
click at [309, 405] on span "Hide on Desktop" at bounding box center [337, 408] width 89 height 14
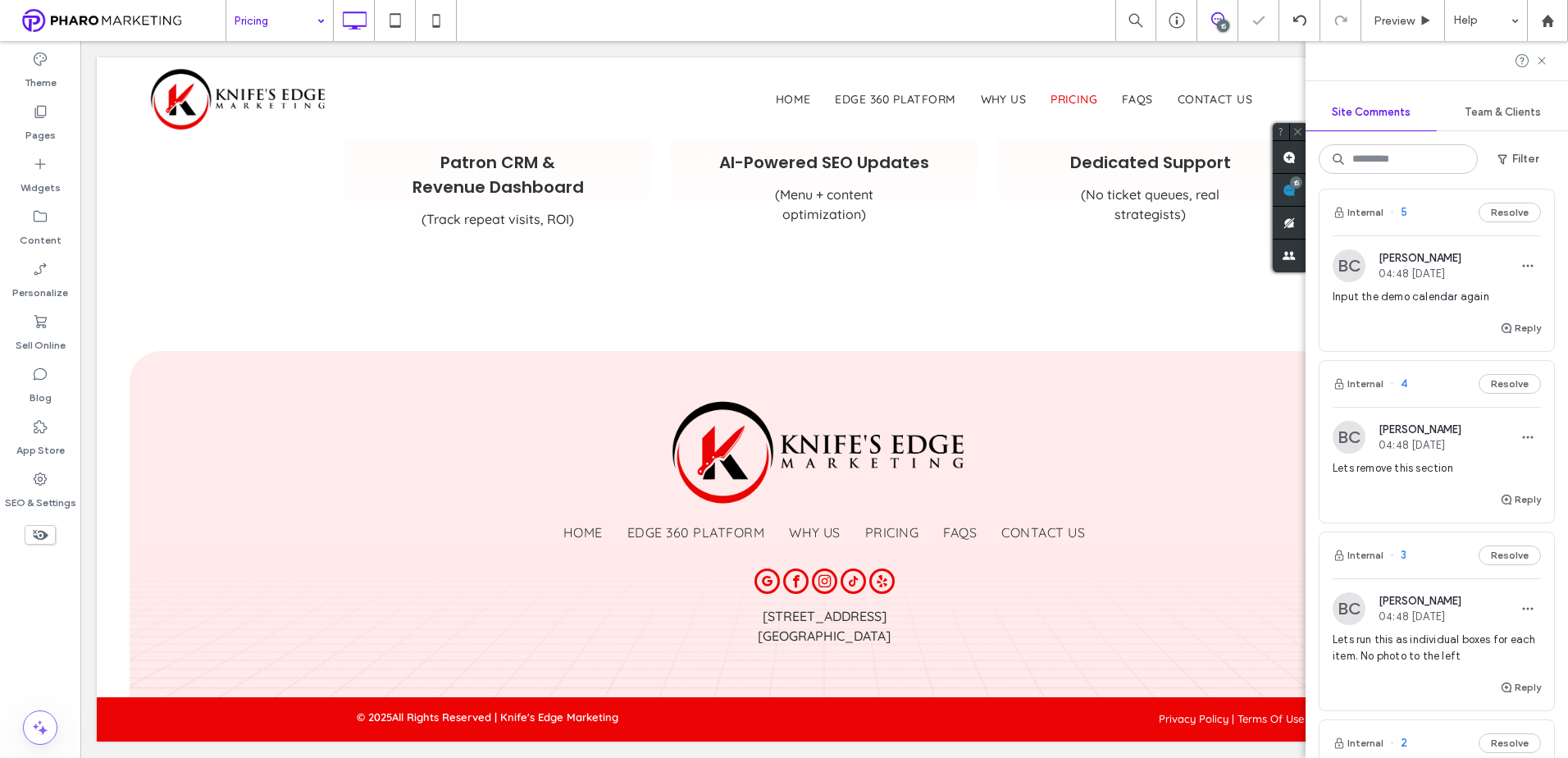
scroll to position [1955, 0]
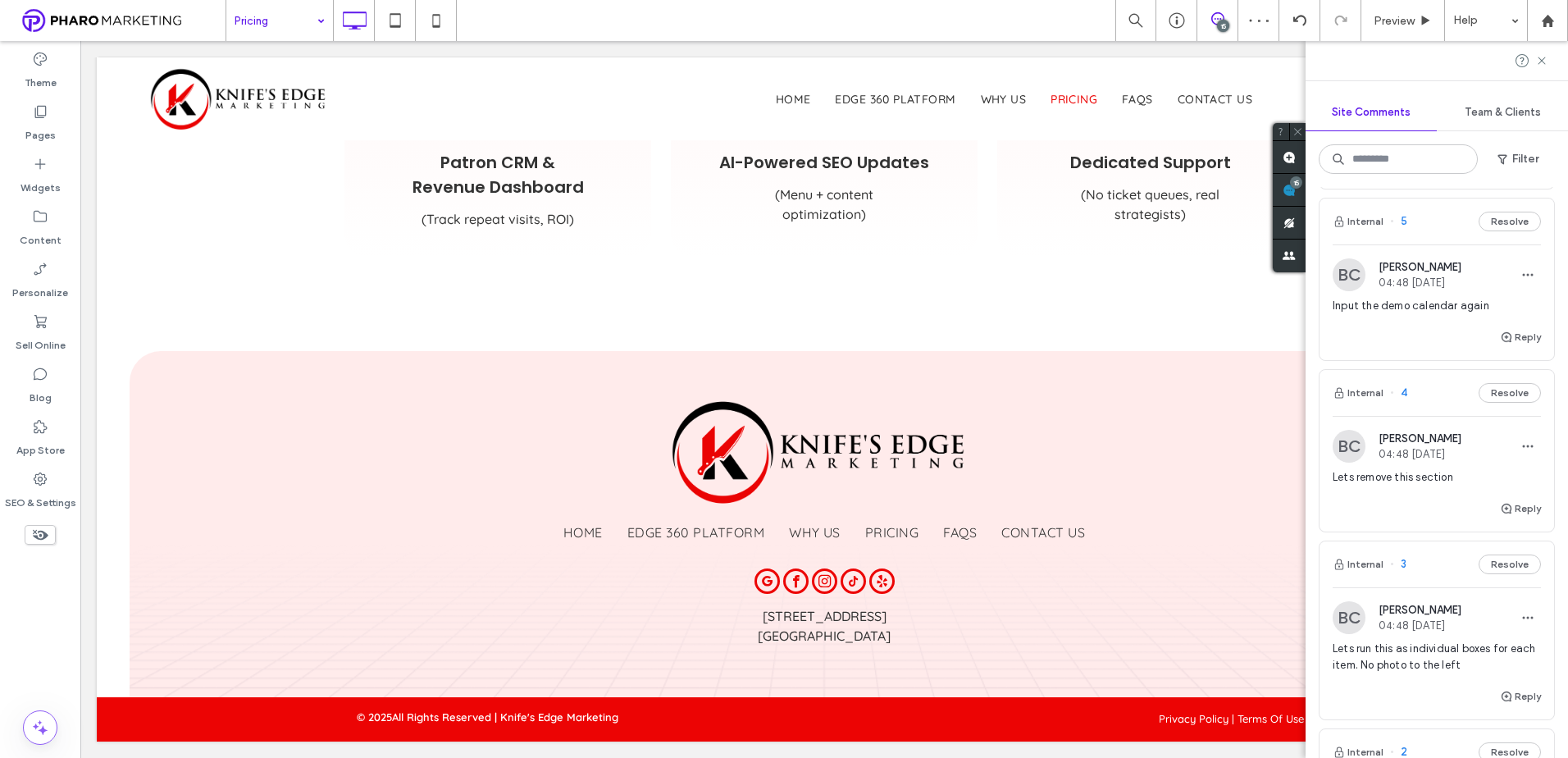
click at [1426, 317] on div "Input the demo calendar again" at bounding box center [1437, 313] width 208 height 30
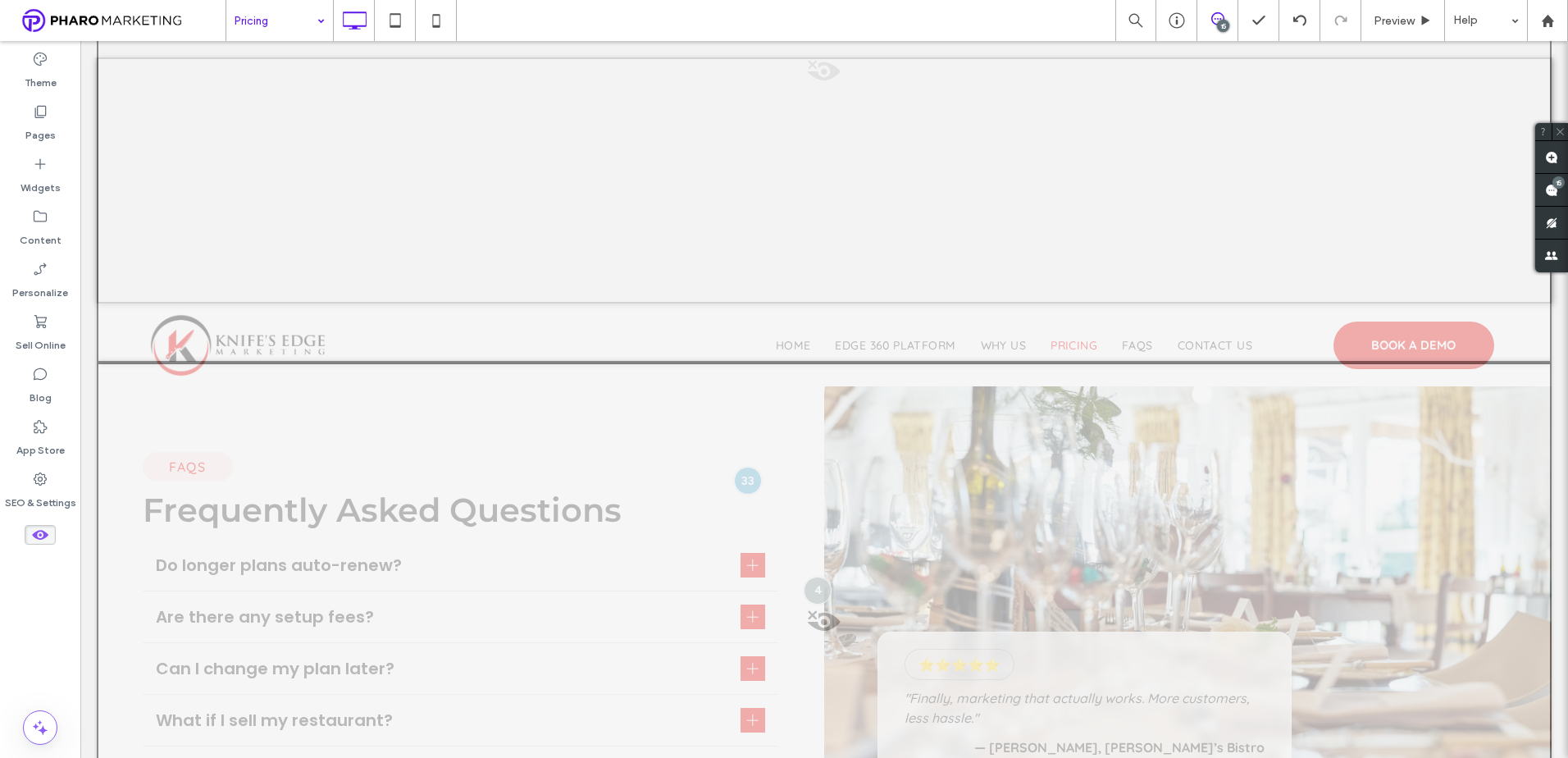
scroll to position [2670, 0]
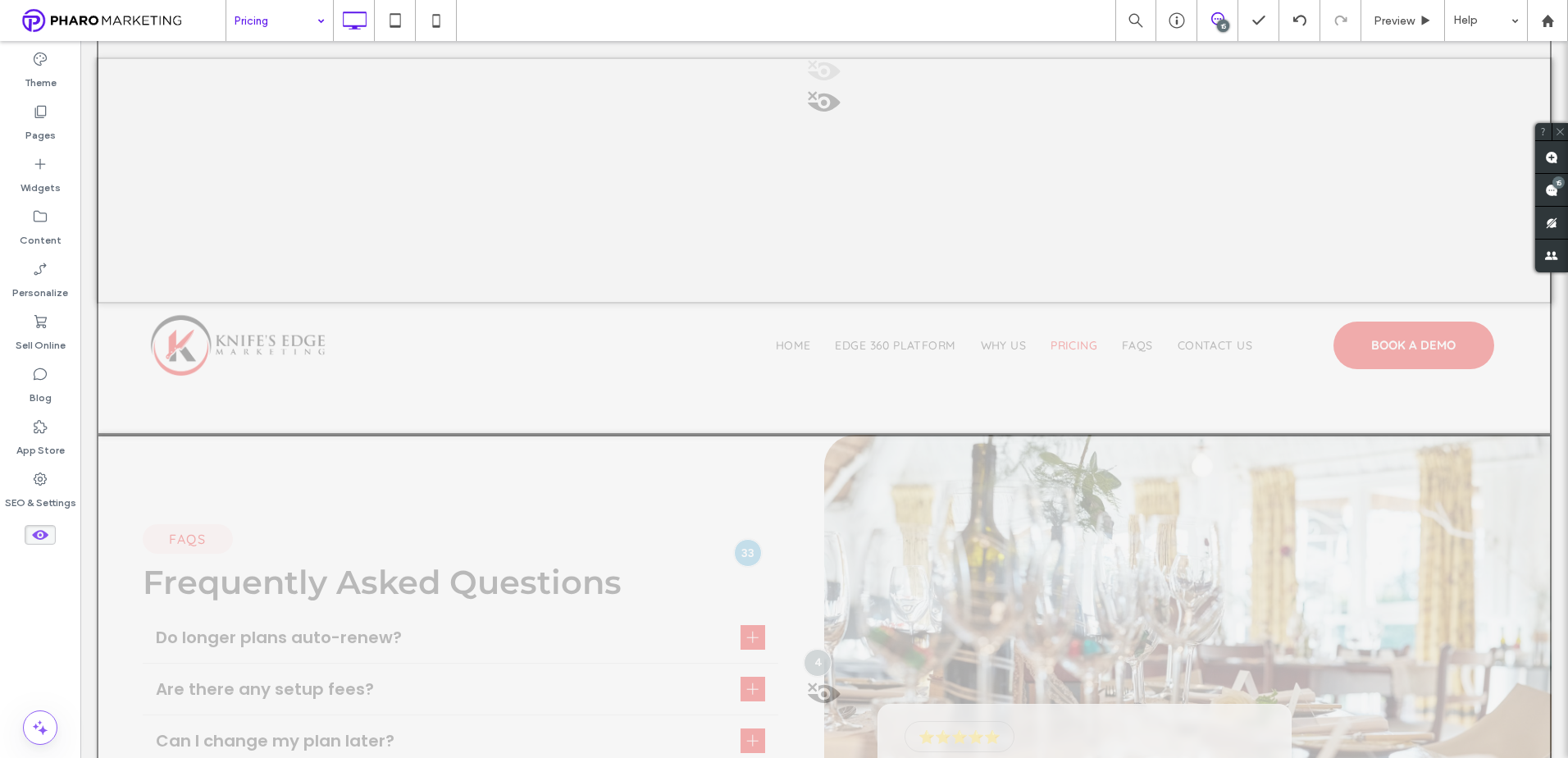
click at [41, 540] on icon at bounding box center [41, 535] width 18 height 18
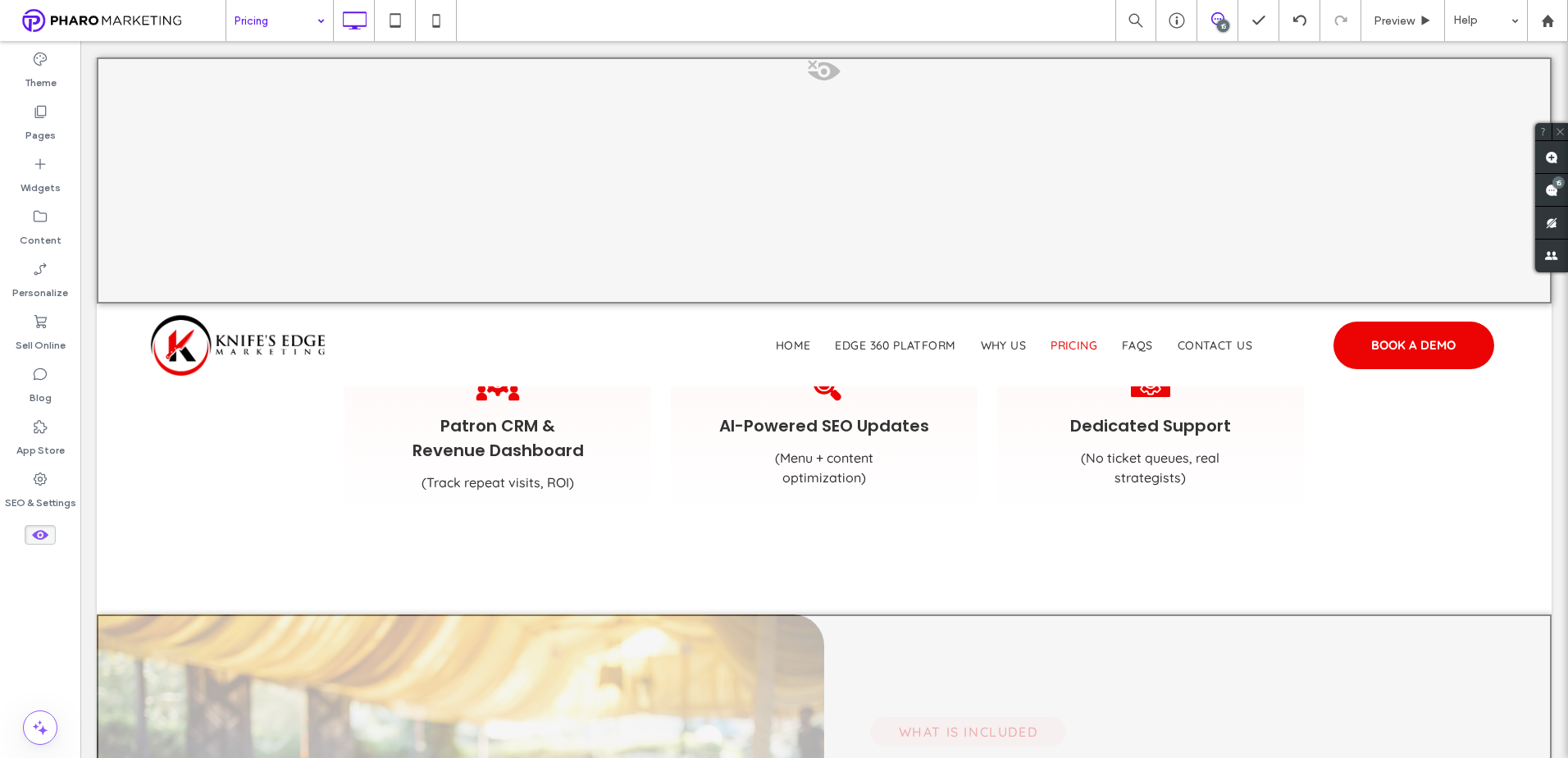
click at [36, 532] on use at bounding box center [41, 535] width 17 height 10
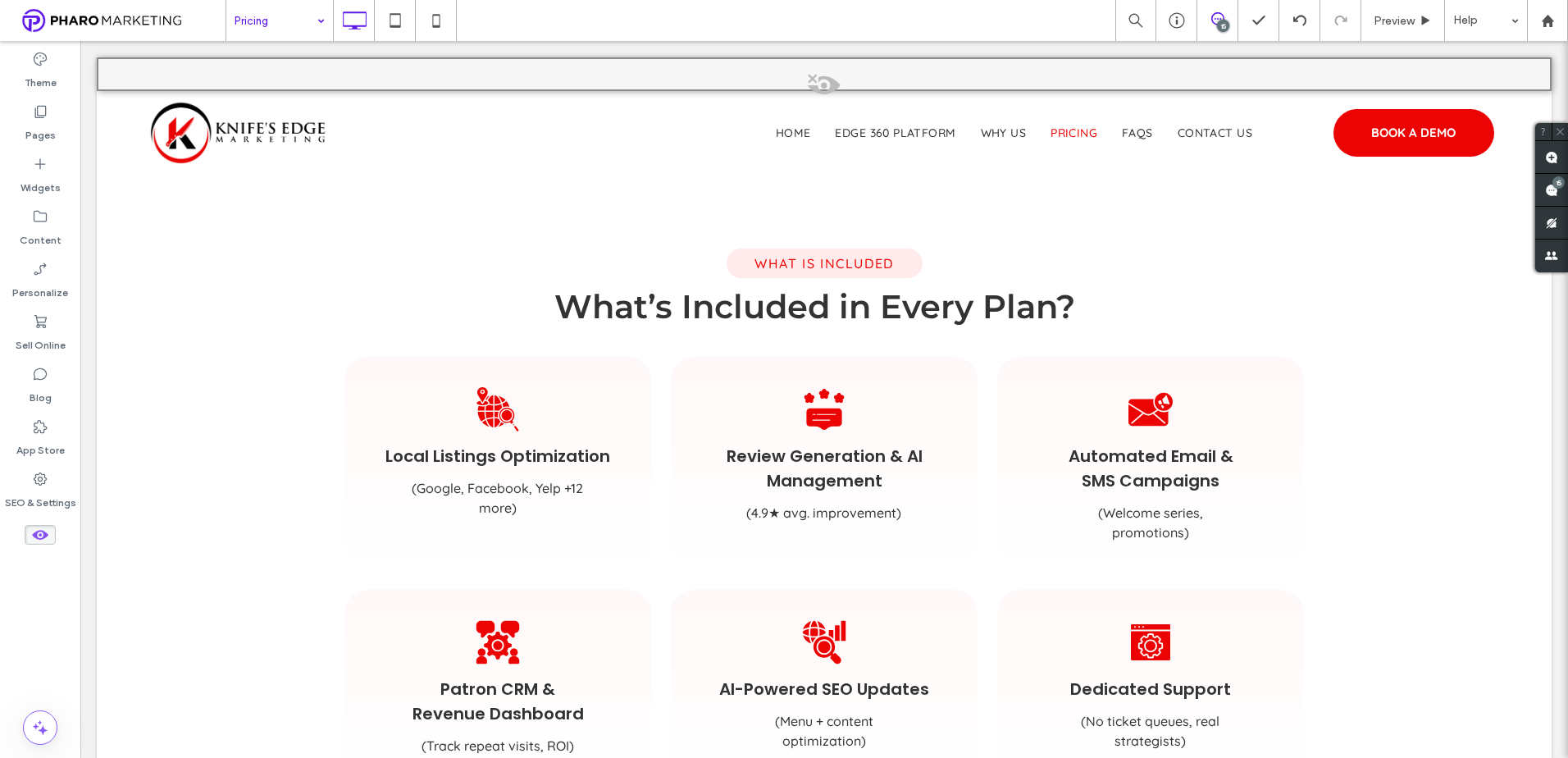
drag, startPoint x: 36, startPoint y: 563, endPoint x: 39, endPoint y: 535, distance: 28.2
click at [39, 535] on icon at bounding box center [41, 535] width 18 height 18
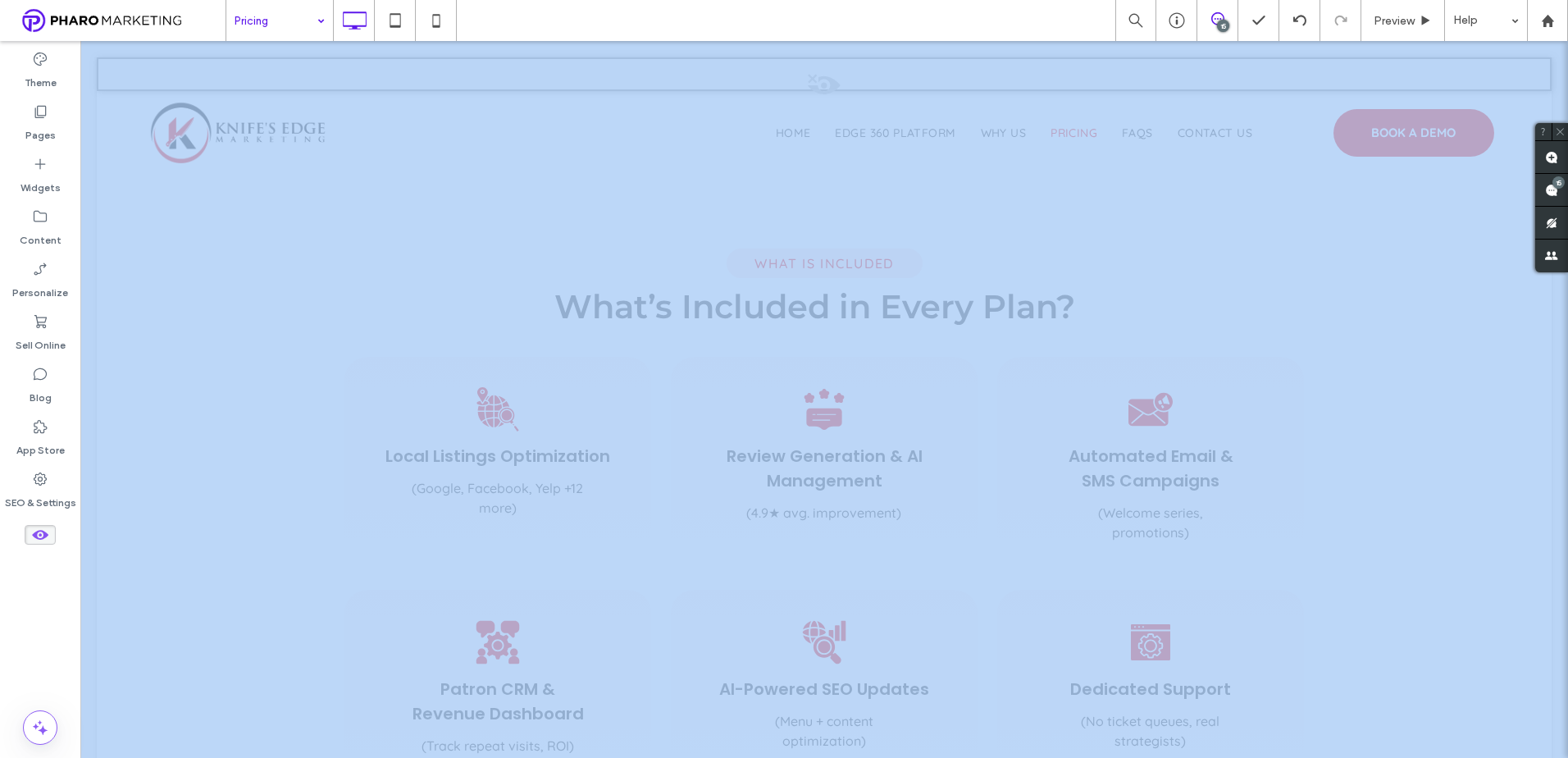
scroll to position [1130, 0]
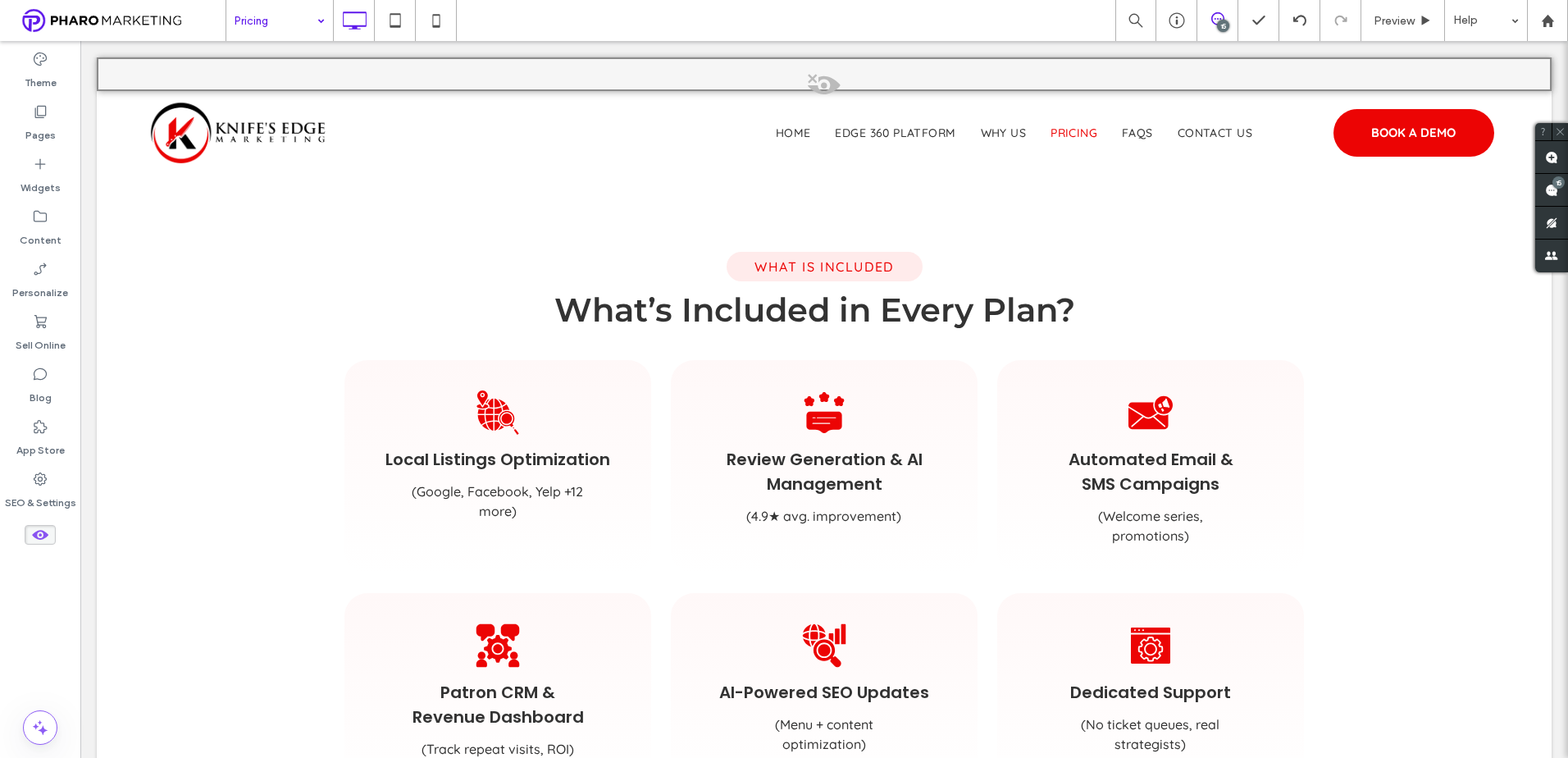
drag, startPoint x: 34, startPoint y: 555, endPoint x: 38, endPoint y: 578, distance: 23.3
click at [38, 578] on div "Theme Pages Widgets Content Personalize Sell Online Blog App Store SEO & Settin…" at bounding box center [40, 400] width 80 height 717
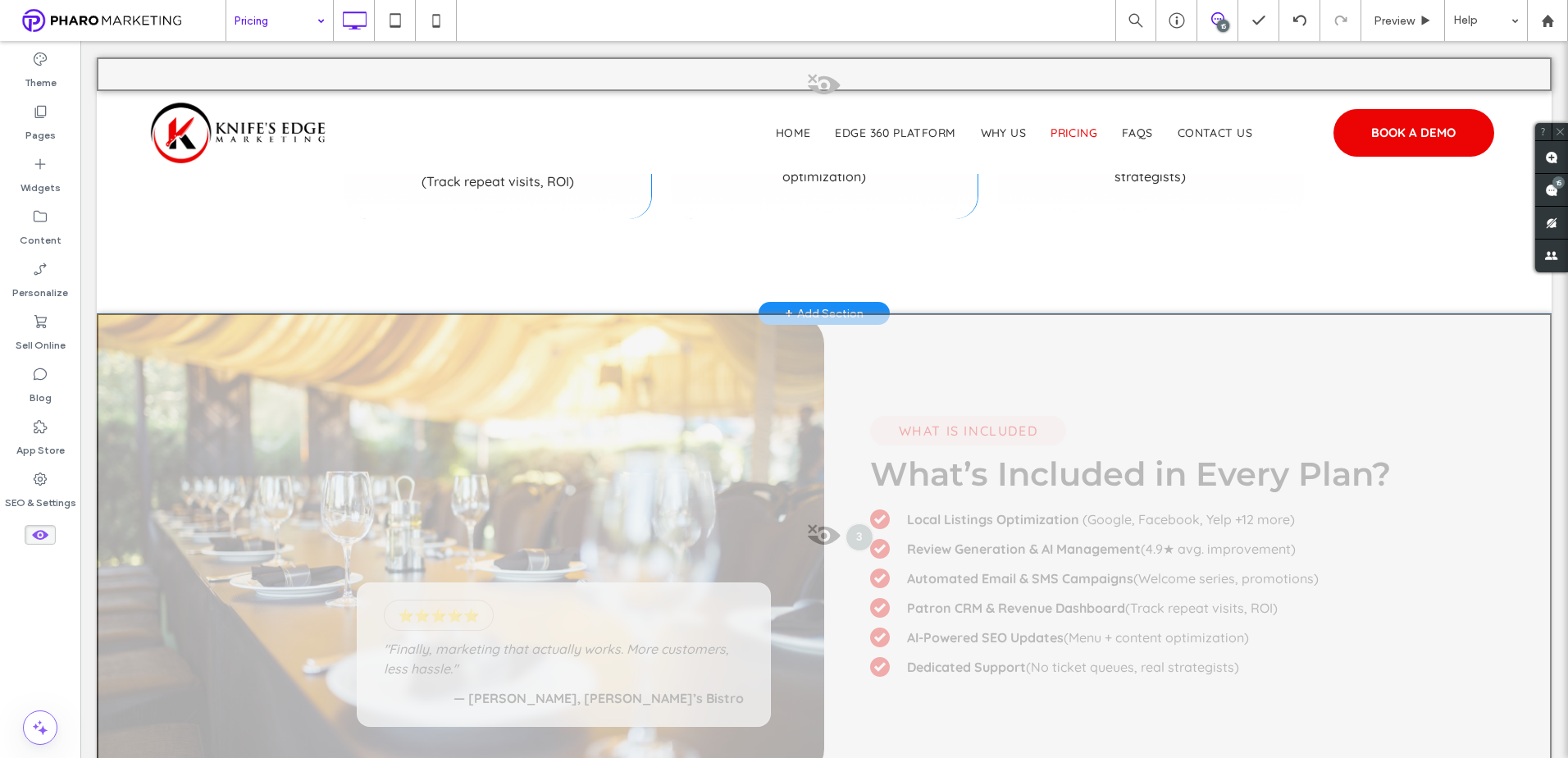
scroll to position [1704, 0]
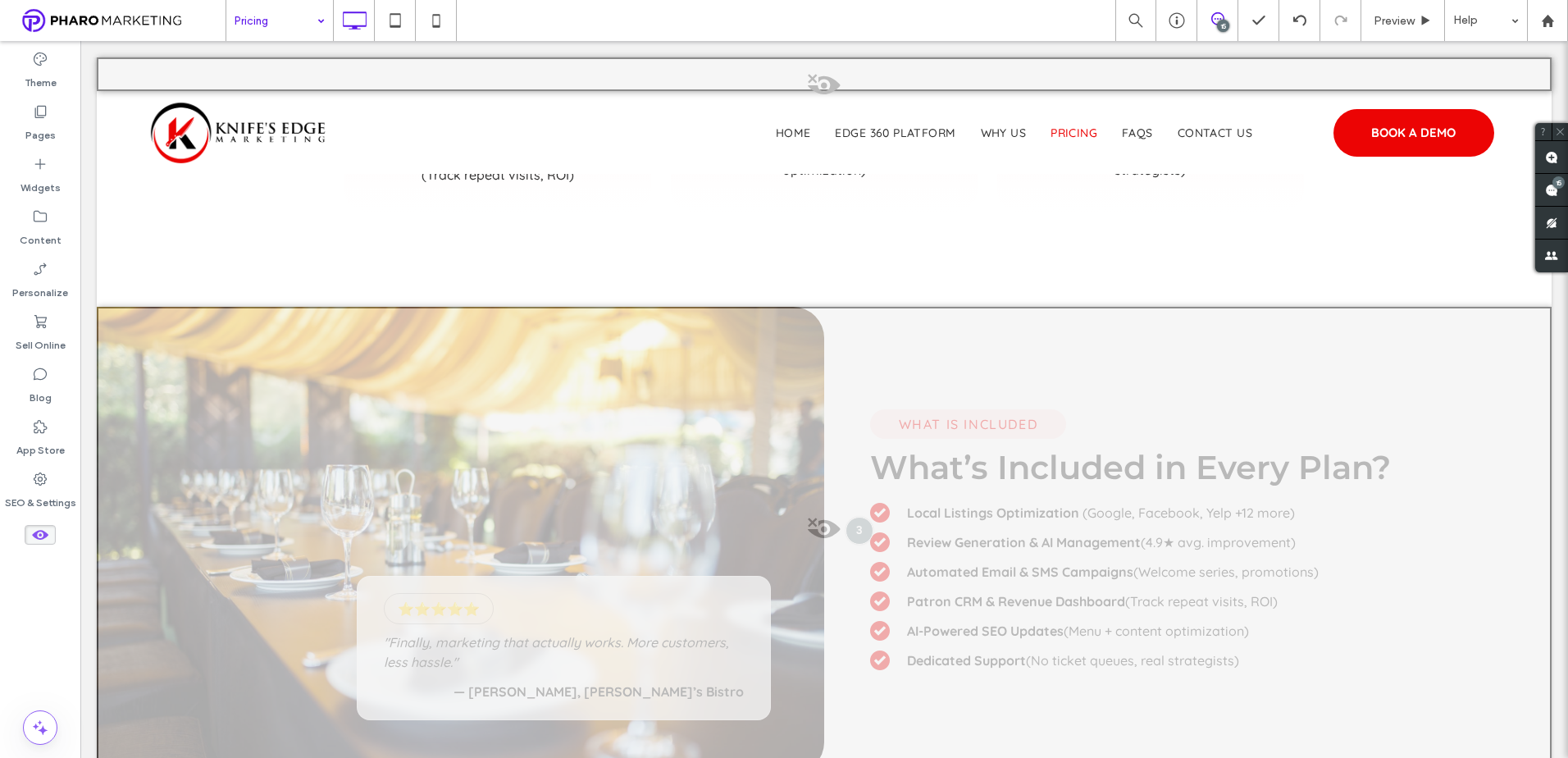
click at [39, 534] on icon at bounding box center [41, 535] width 18 height 18
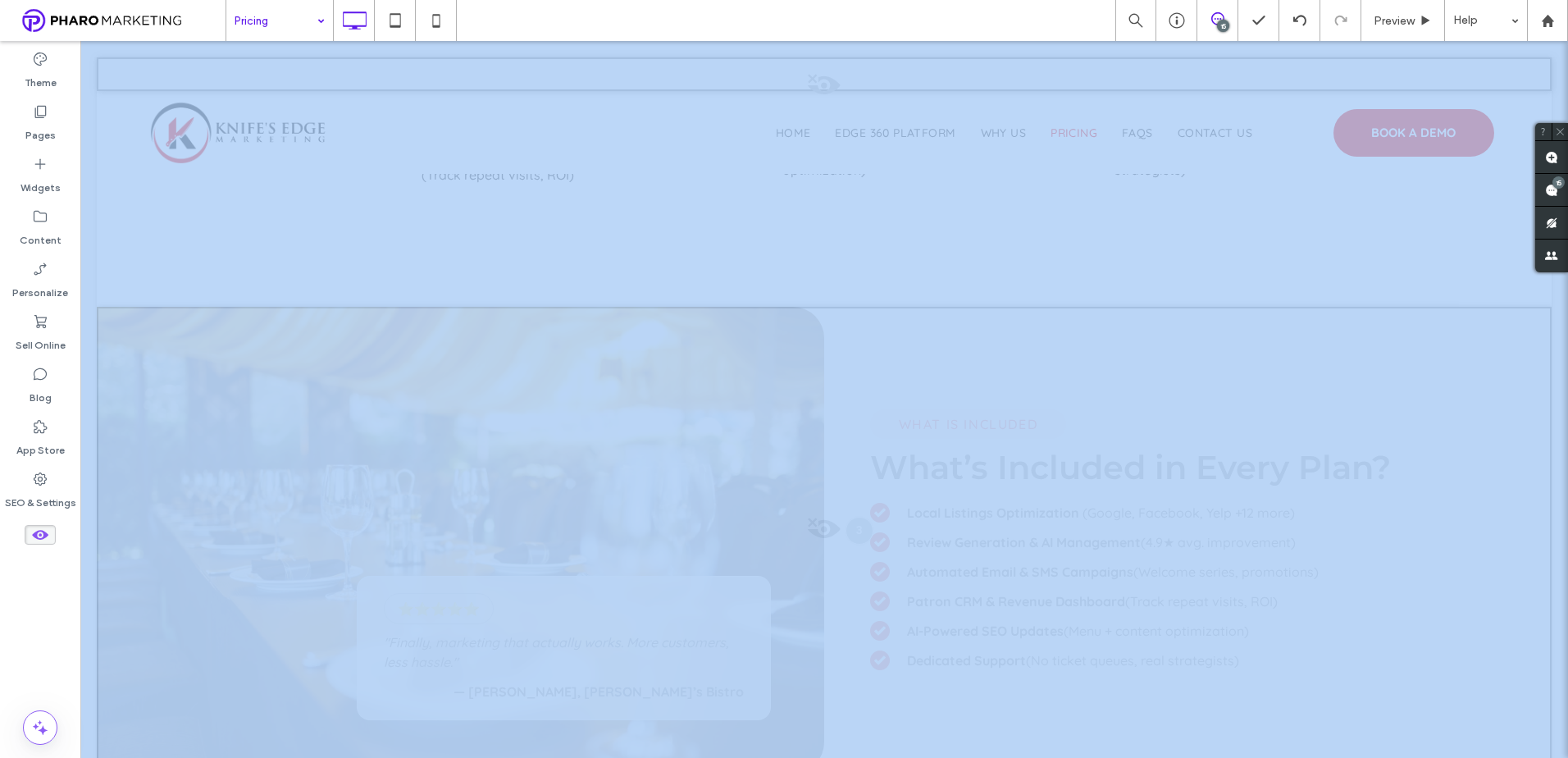
scroll to position [1396, 0]
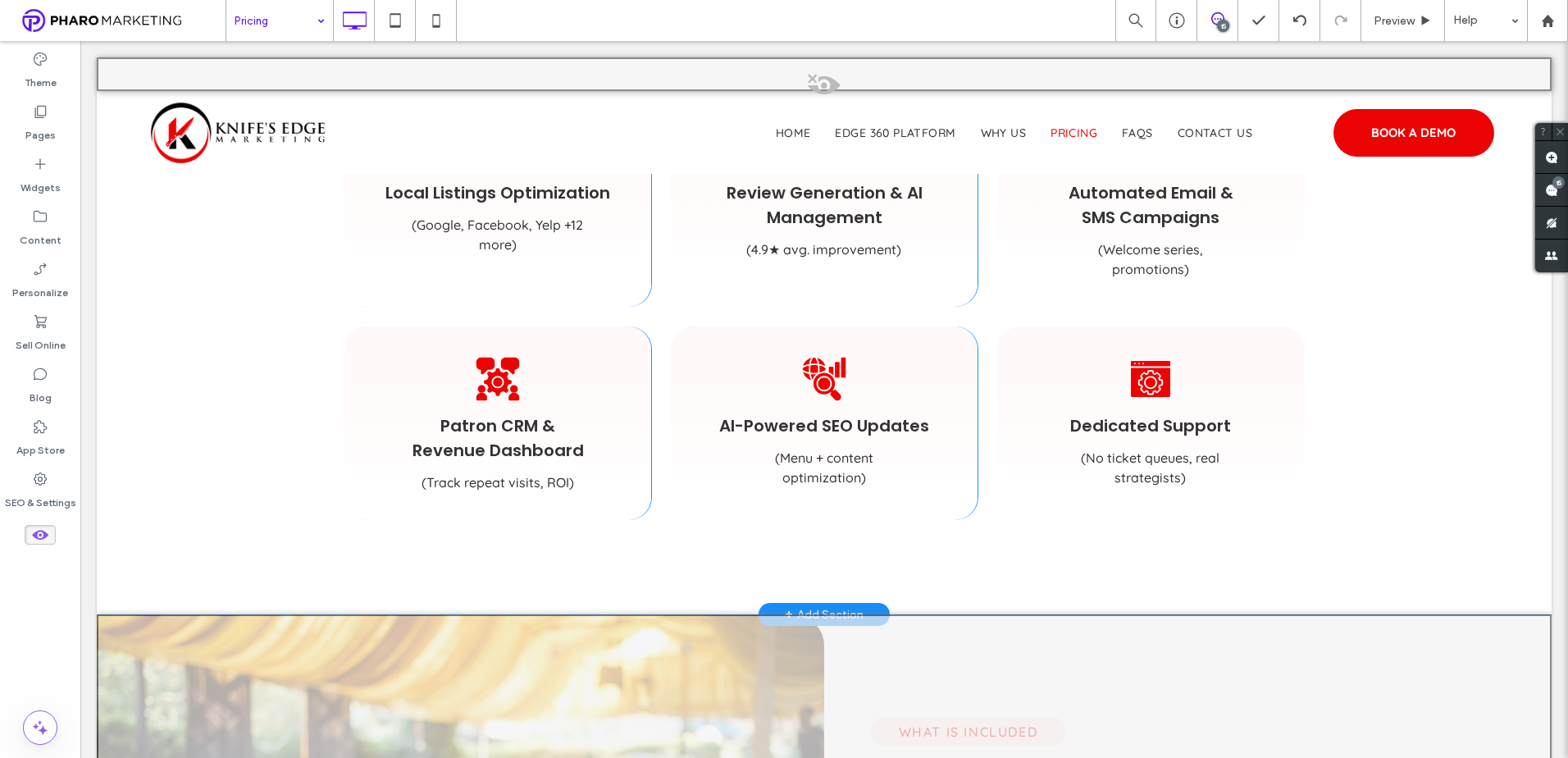
click at [127, 513] on div "What is Included What’s Included in Every Plan? Local Listings Optimization Cli…" at bounding box center [824, 249] width 1455 height 730
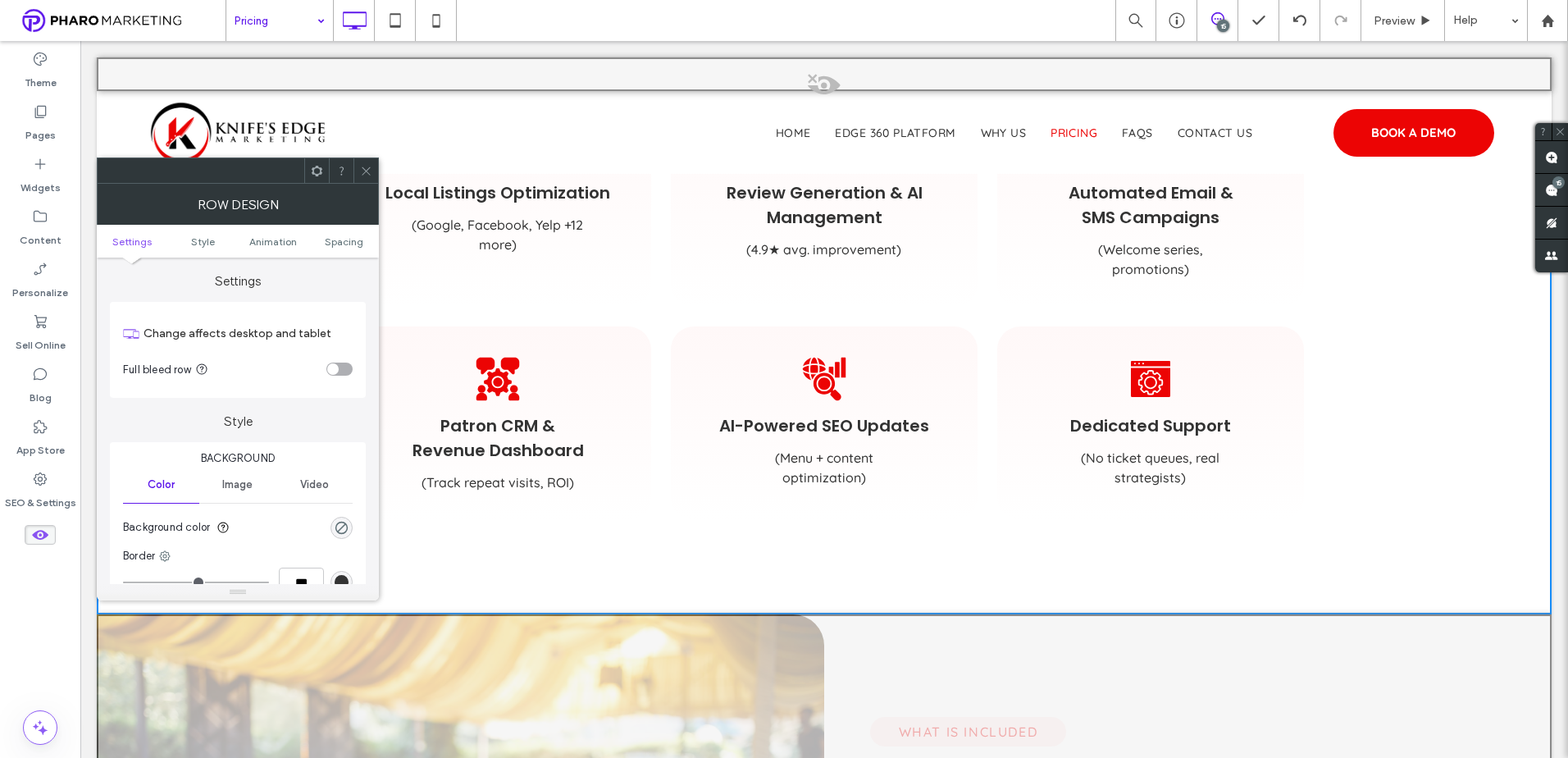
click at [368, 170] on icon at bounding box center [366, 170] width 12 height 12
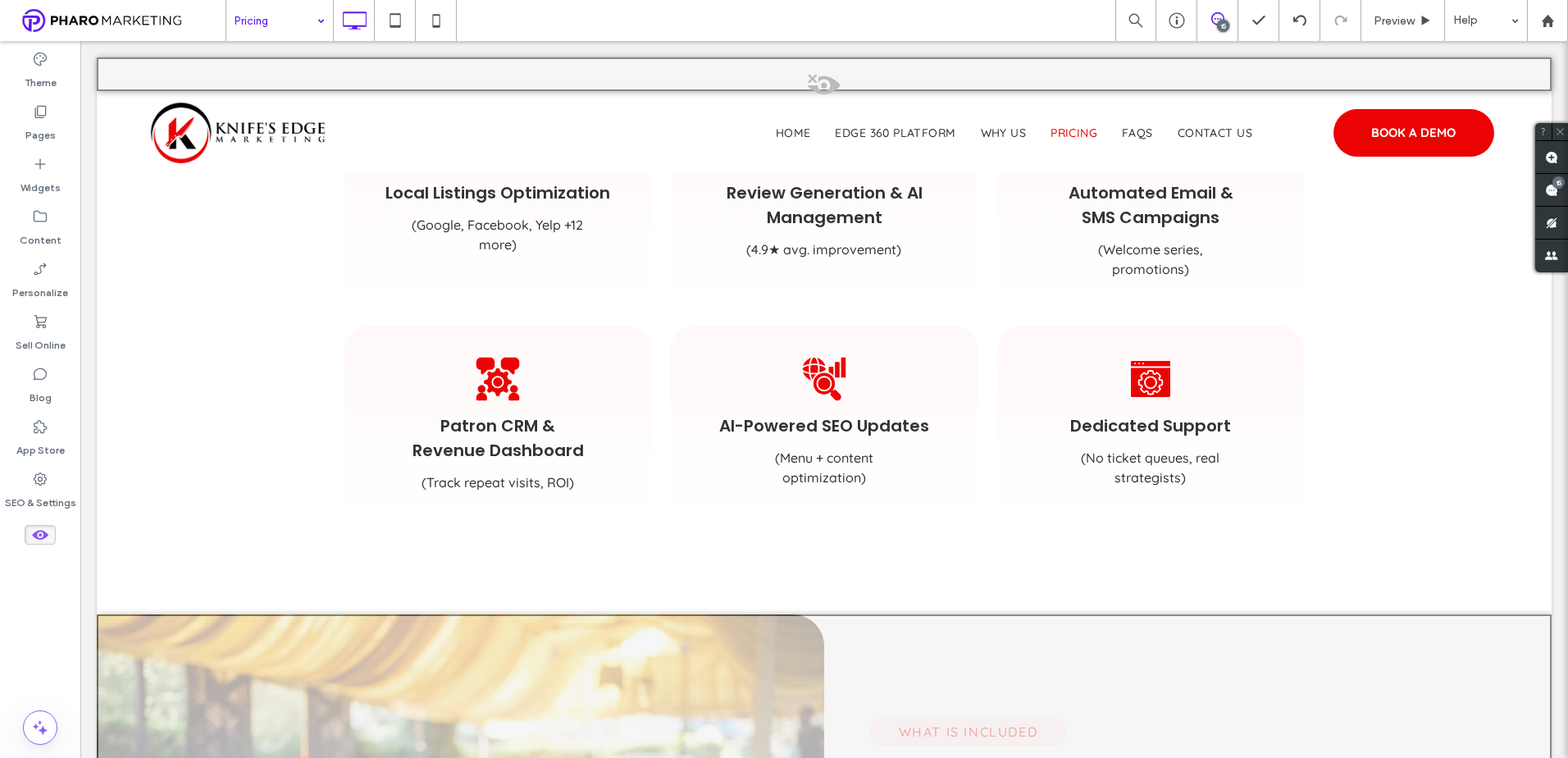
click at [36, 533] on use at bounding box center [41, 535] width 17 height 10
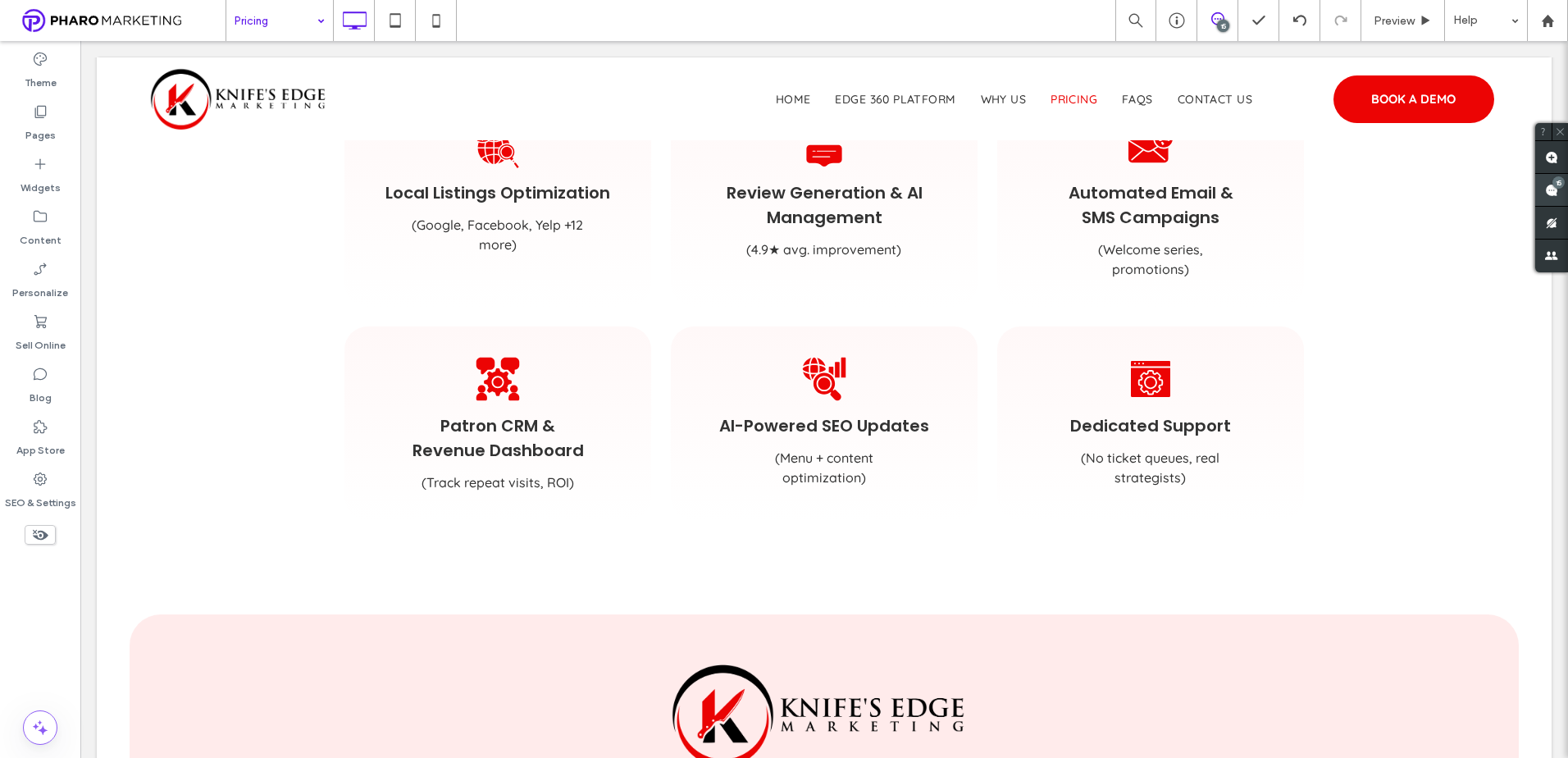
click at [1549, 193] on use at bounding box center [1551, 190] width 13 height 13
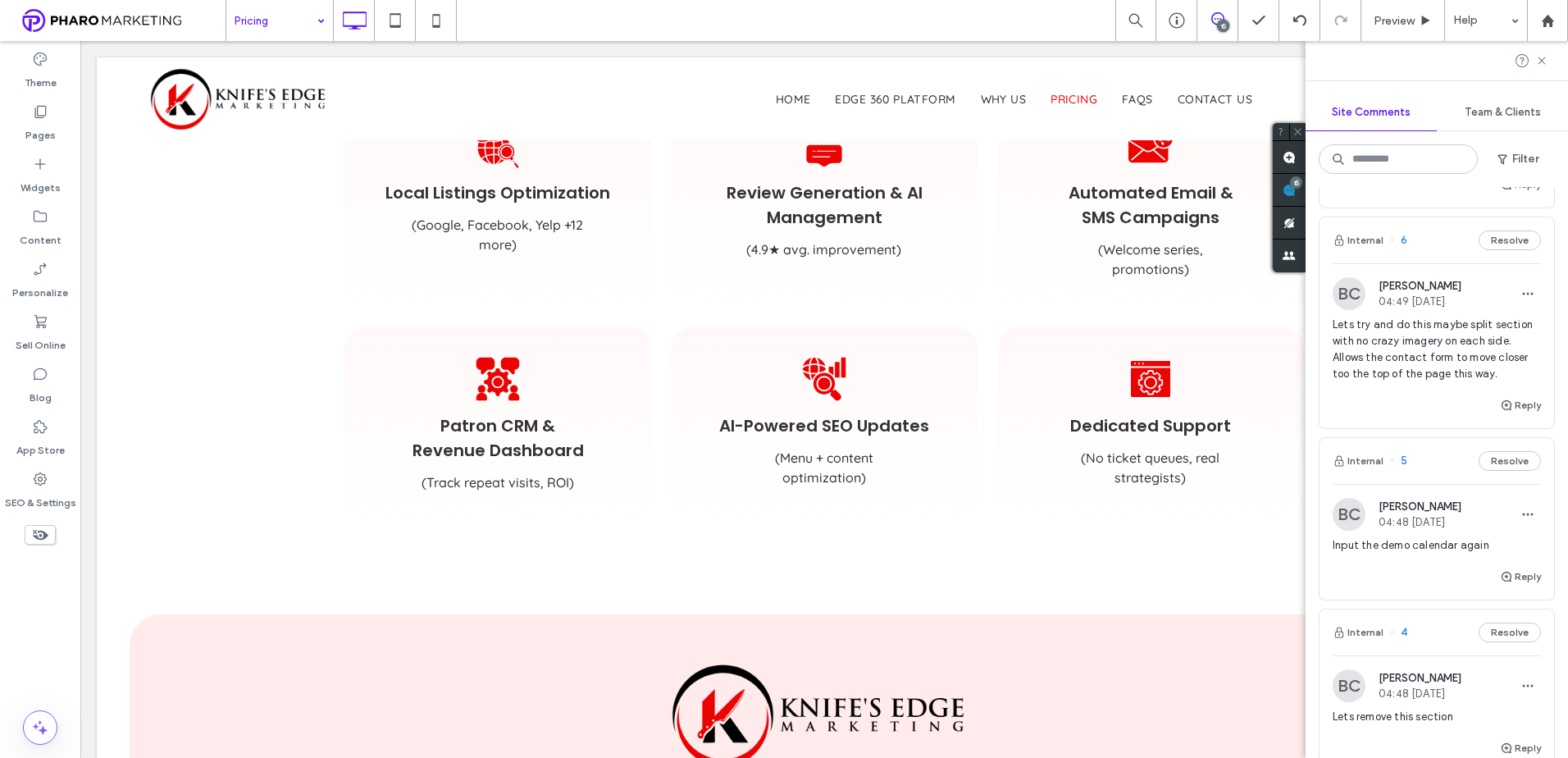
scroll to position [1708, 0]
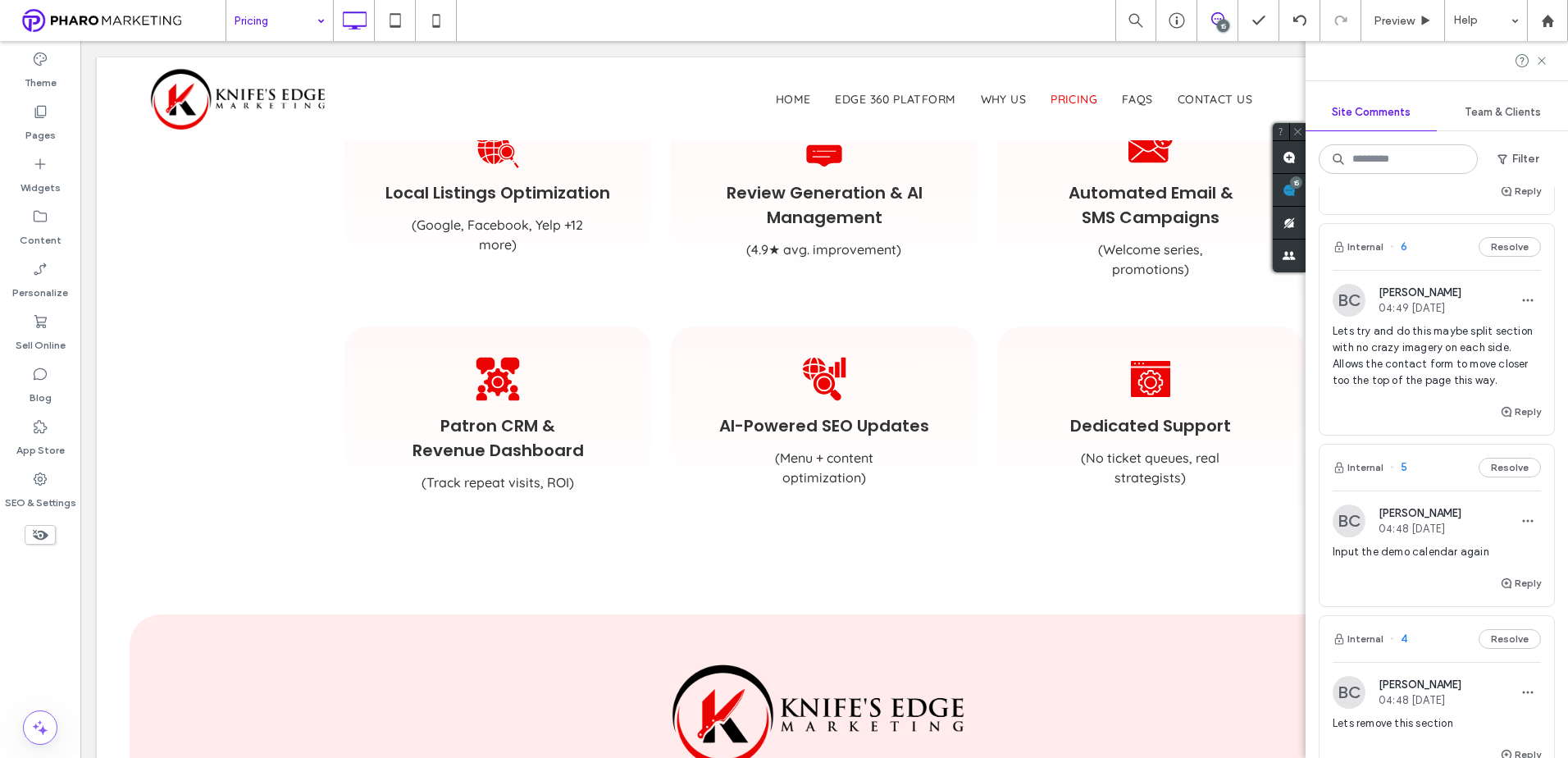
click at [1429, 361] on span "Lets try and do this maybe split section with no crazy imagery on each side. Al…" at bounding box center [1437, 356] width 208 height 65
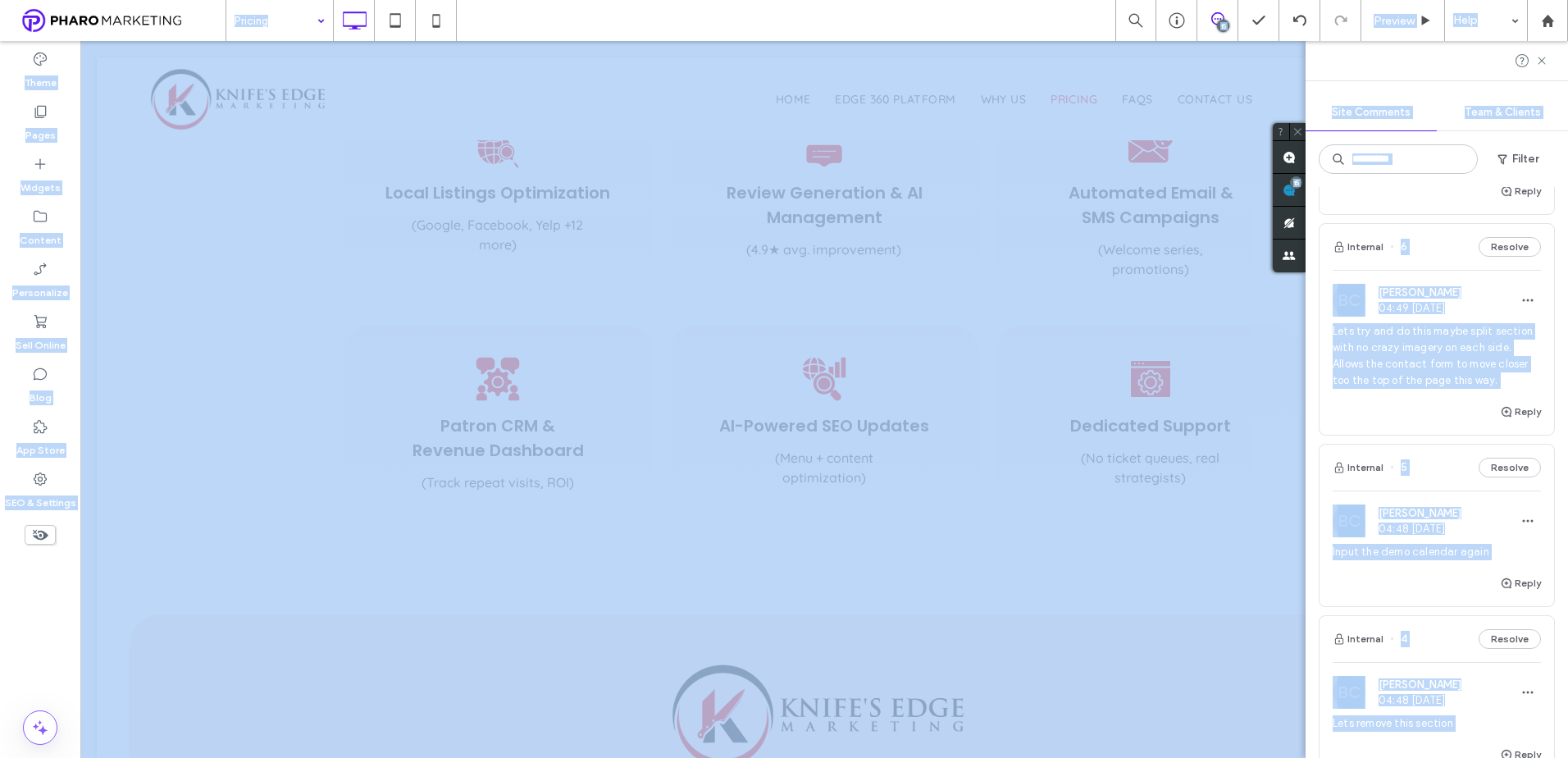
click at [0, 0] on div at bounding box center [0, 0] width 0 height 0
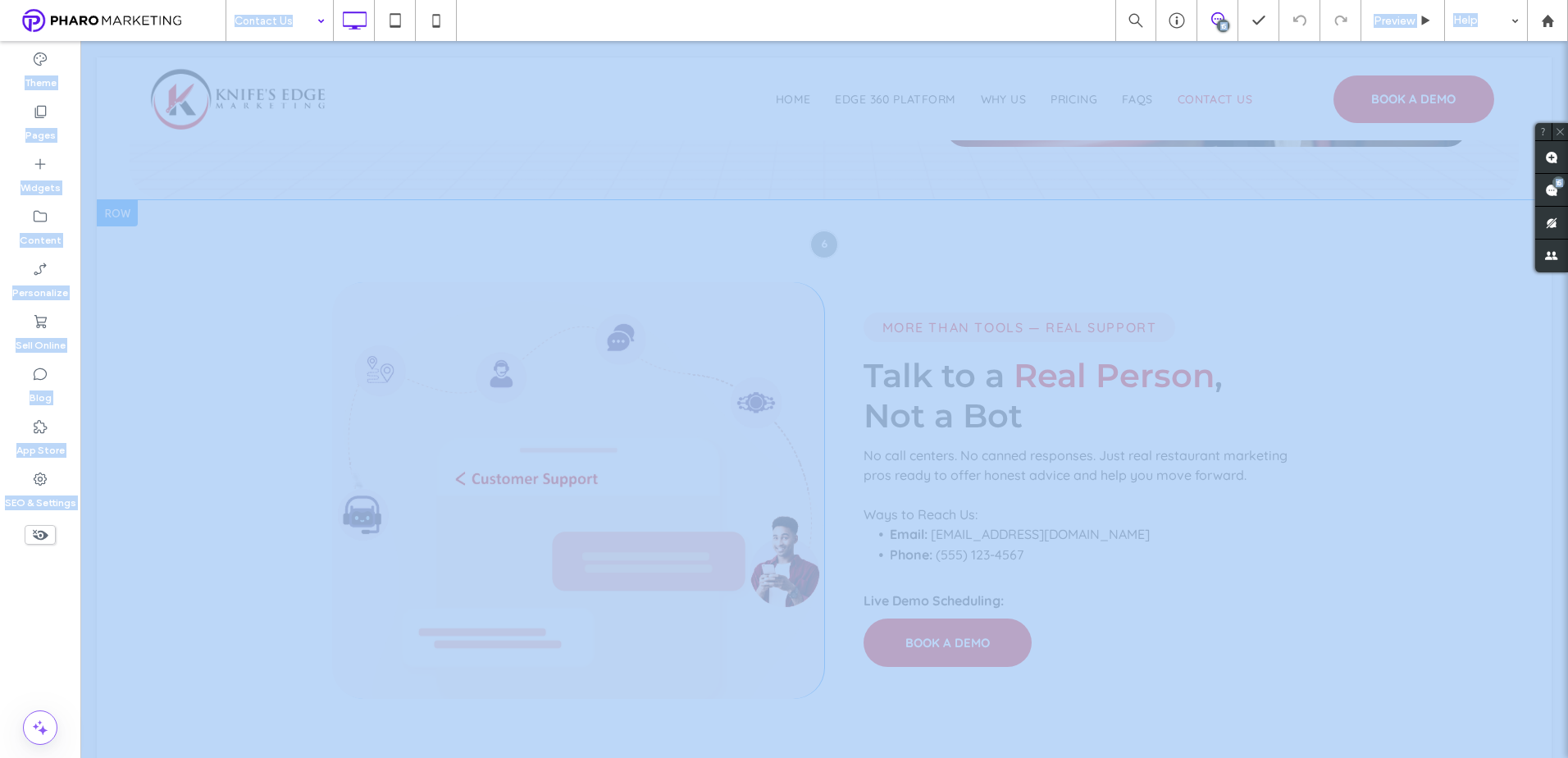
scroll to position [410, 0]
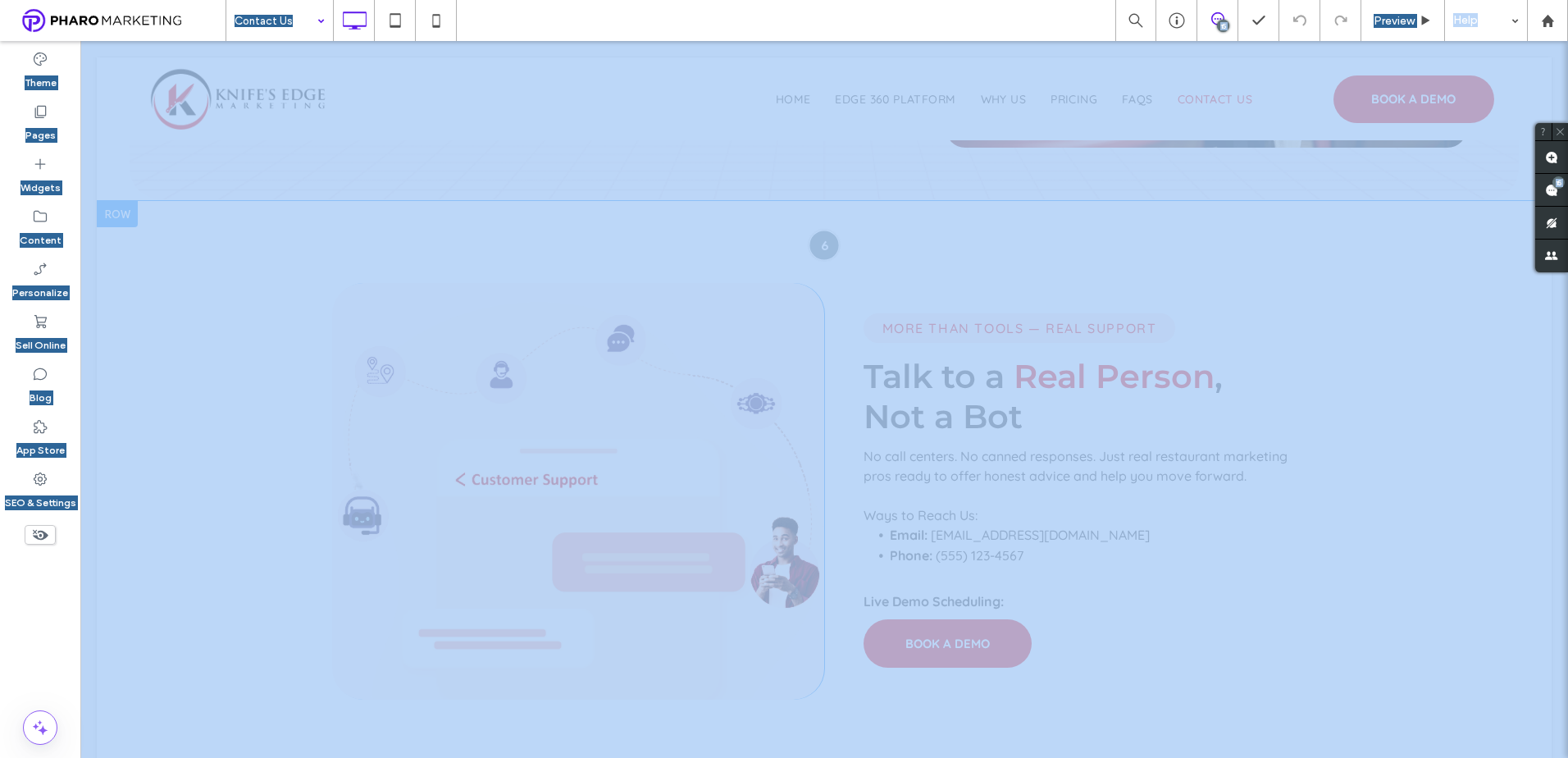
click at [820, 246] on div at bounding box center [824, 245] width 31 height 31
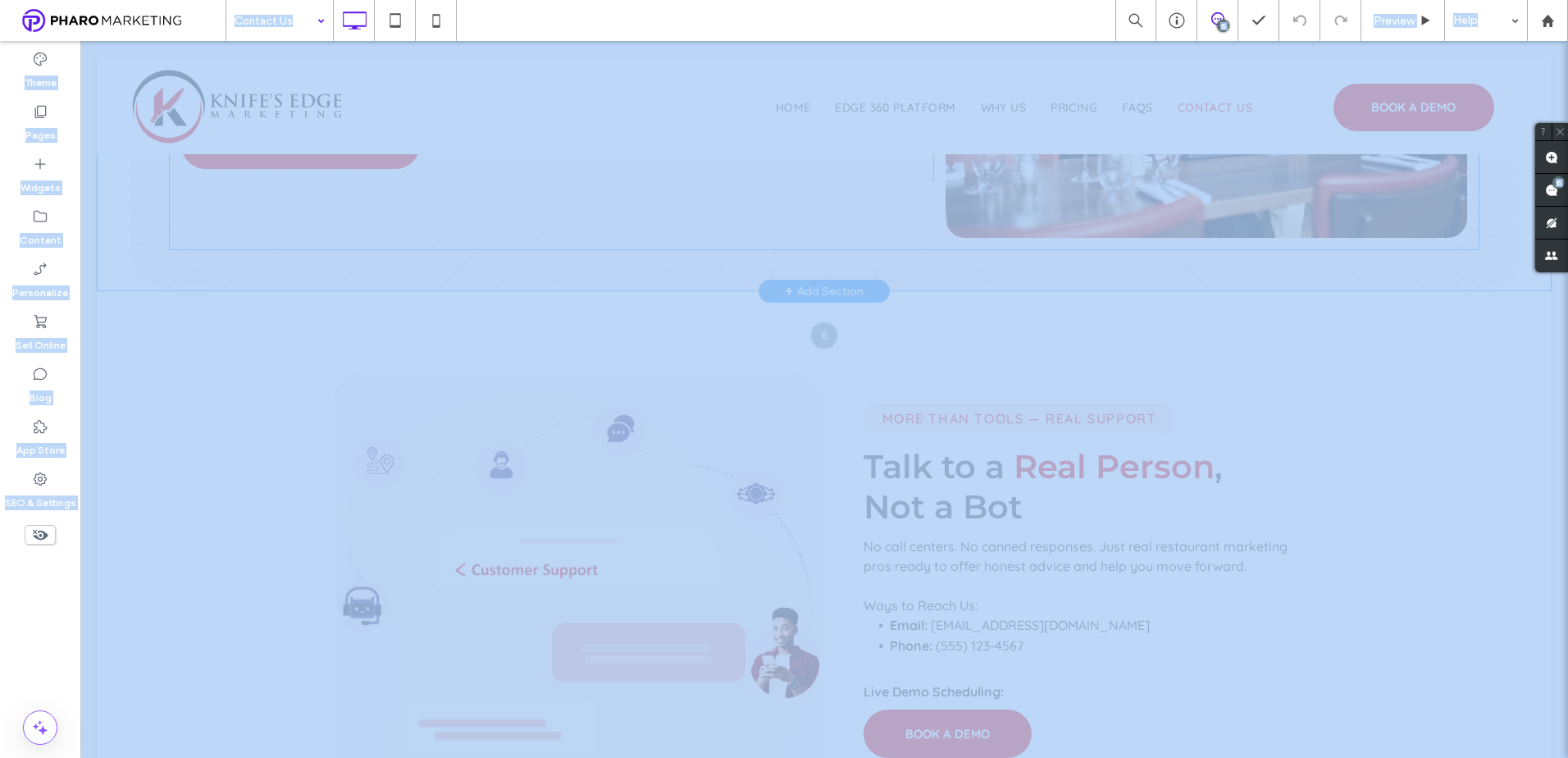
scroll to position [492, 0]
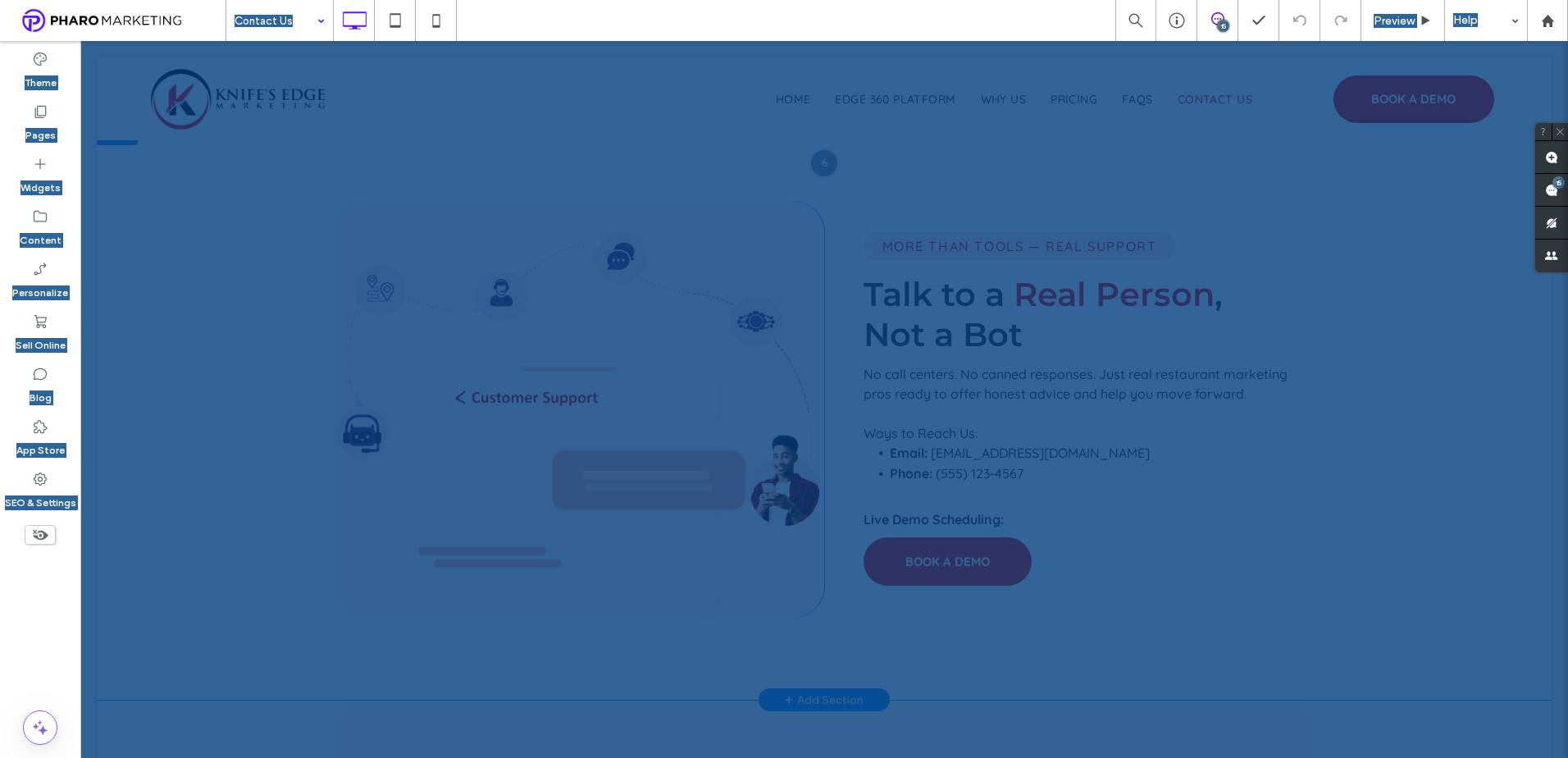
click at [749, 423] on div "PROBLEM OUR FIX 🛠️ Tools 5+ disconnected systems 5+ disconnected systems 💸 Cost…" at bounding box center [578, 410] width 492 height 417
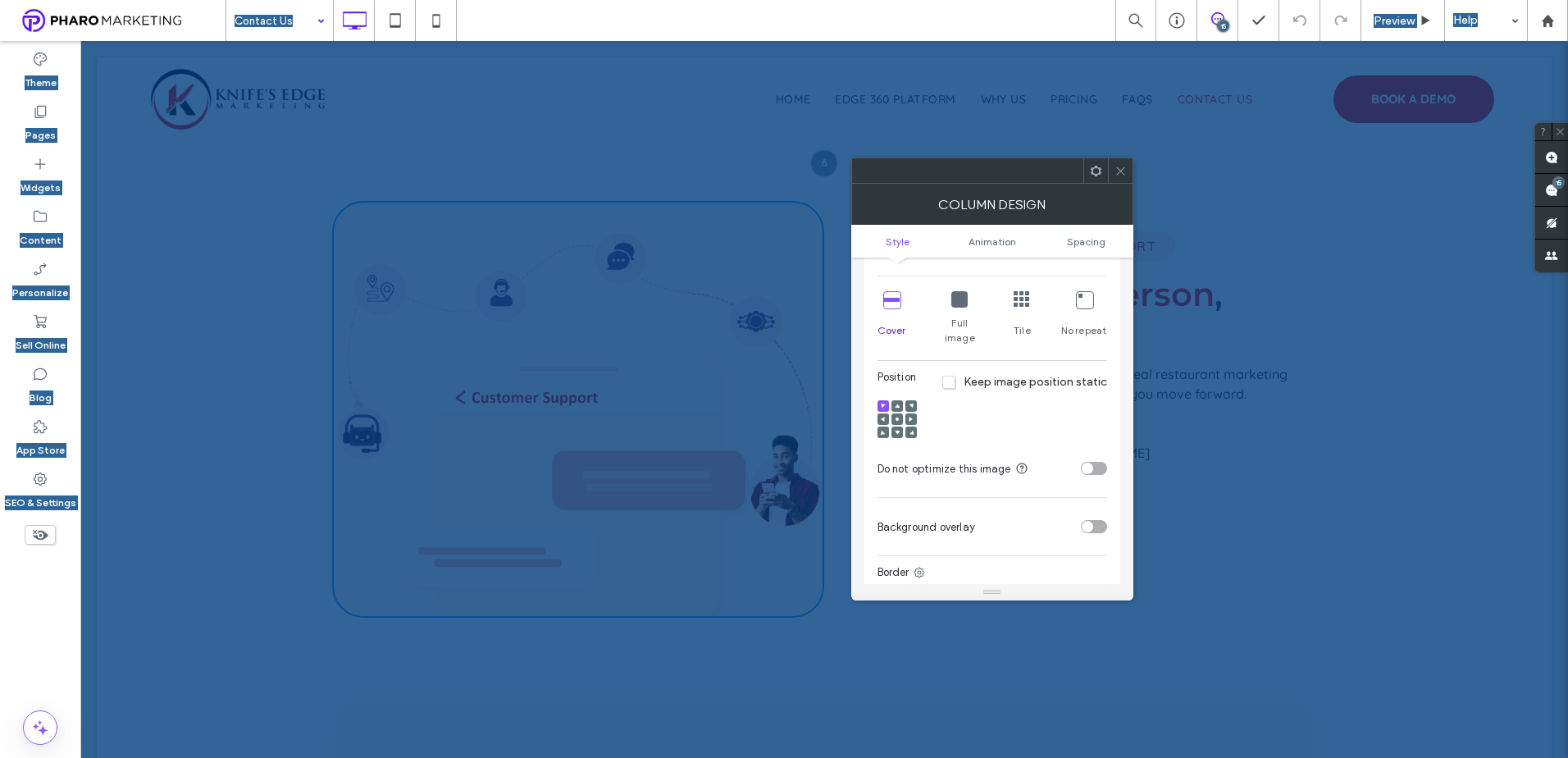
scroll to position [329, 0]
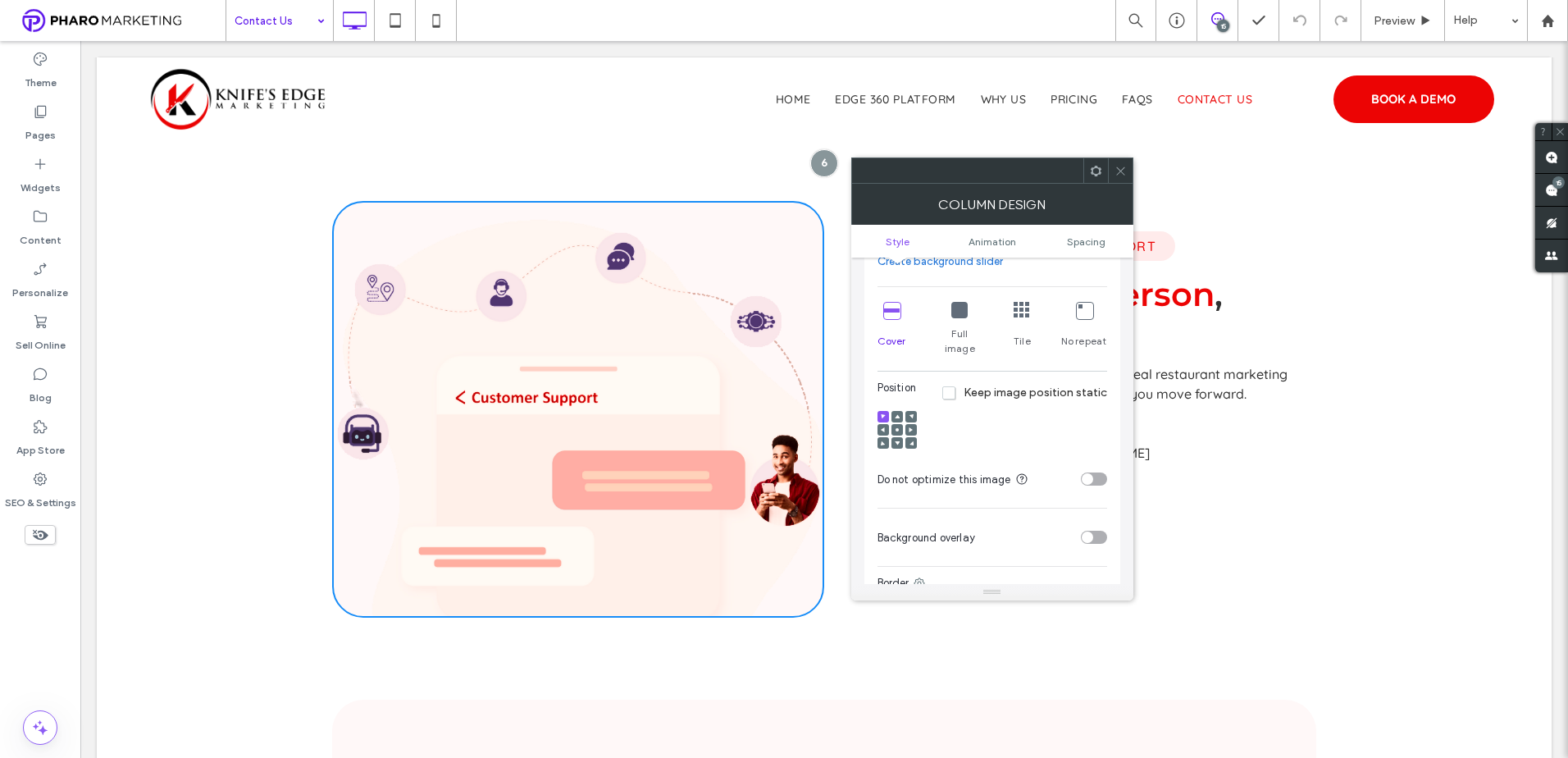
click at [952, 308] on div "Full image" at bounding box center [959, 329] width 48 height 67
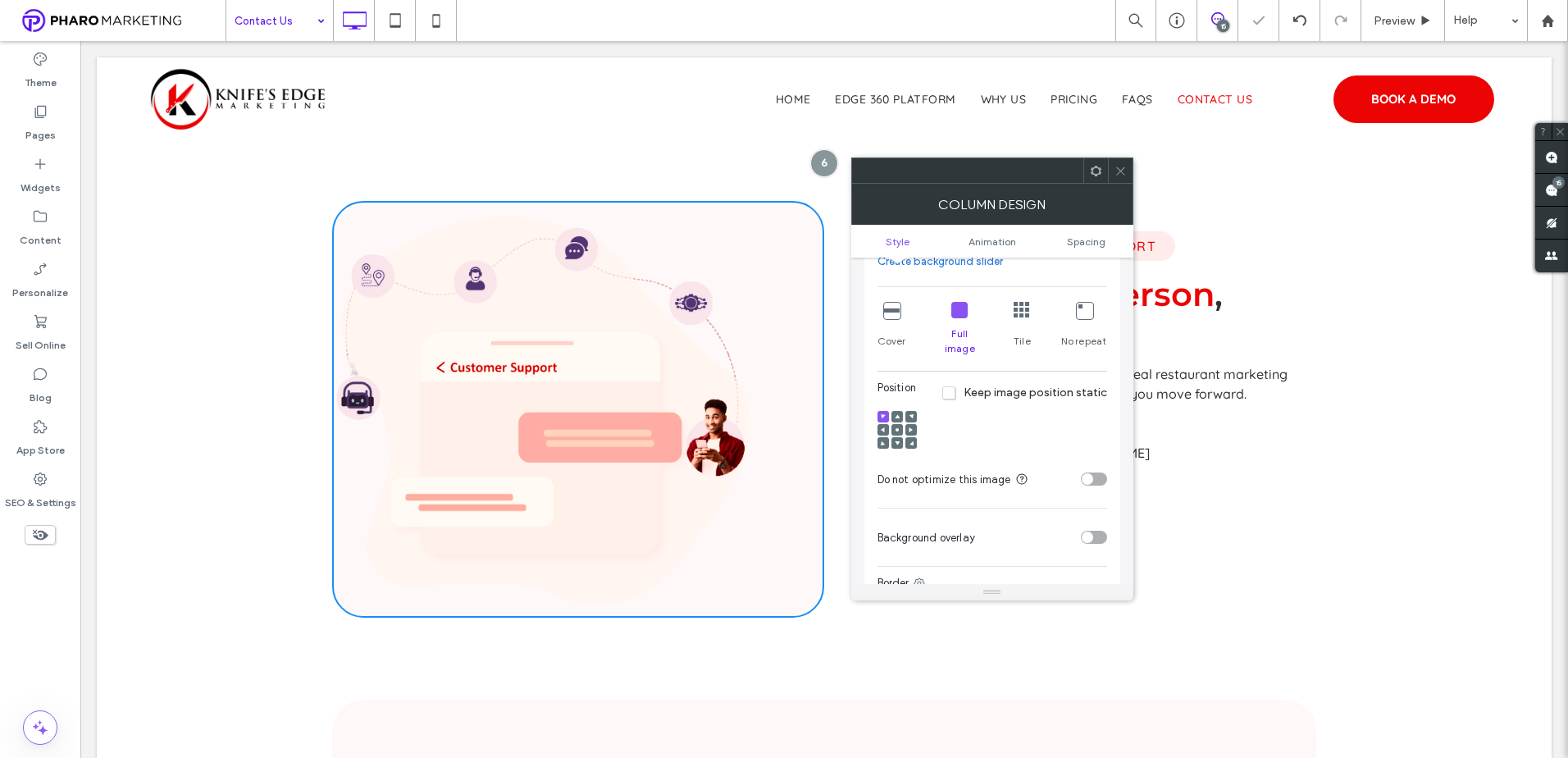
click at [896, 428] on icon at bounding box center [897, 430] width 5 height 5
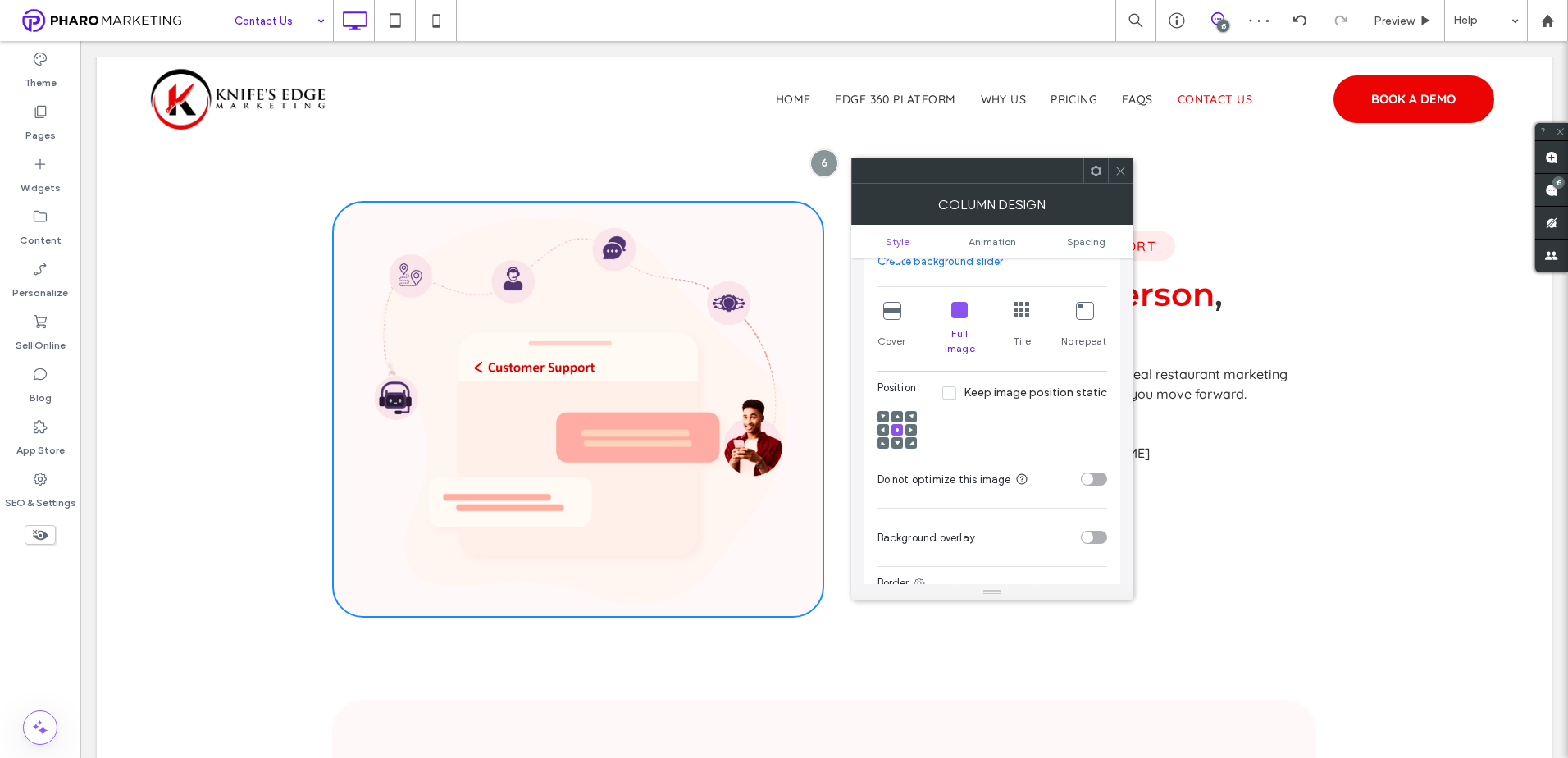
click at [1120, 171] on icon at bounding box center [1120, 170] width 12 height 12
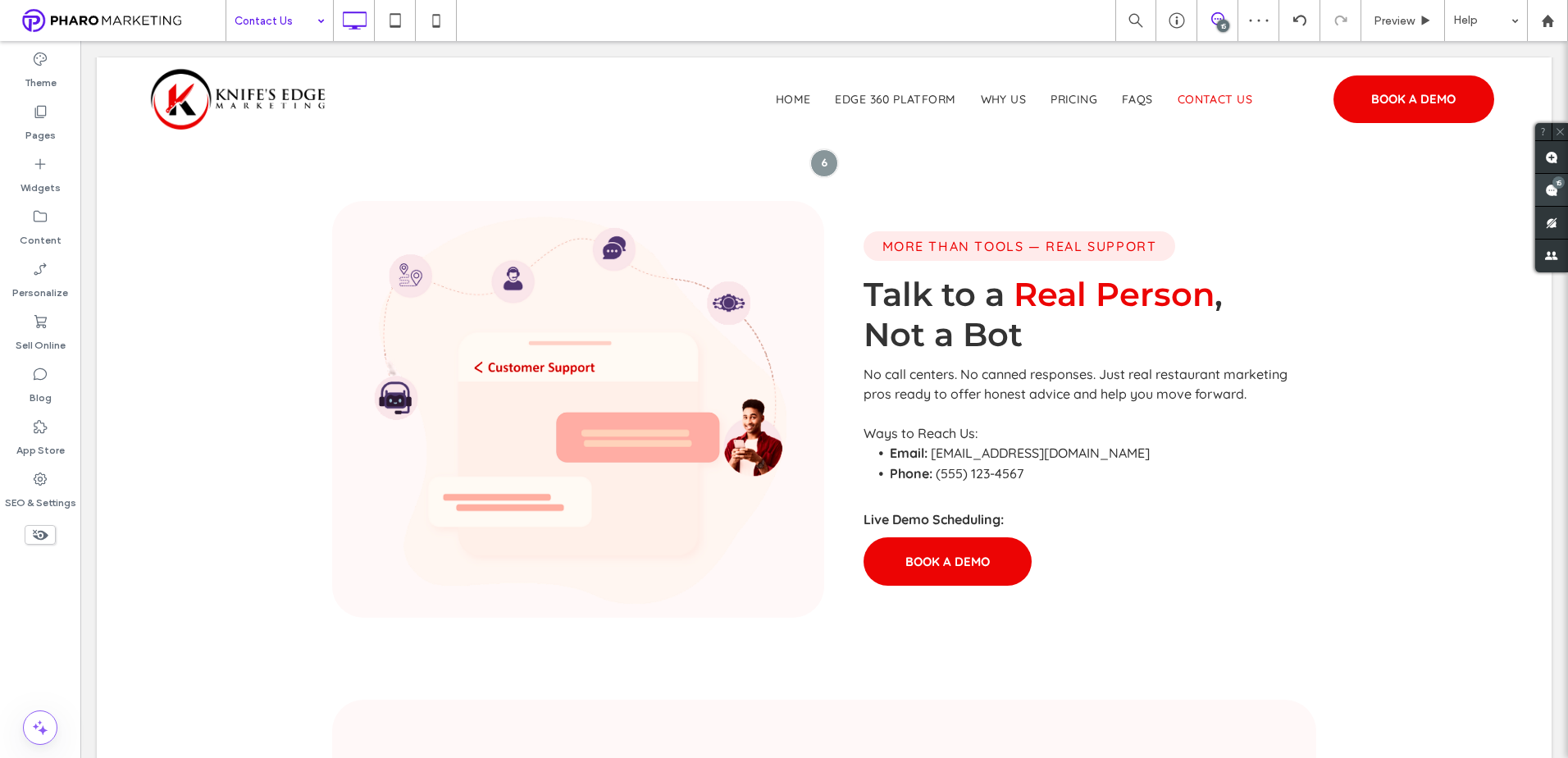
click at [1548, 191] on span at bounding box center [1551, 190] width 33 height 32
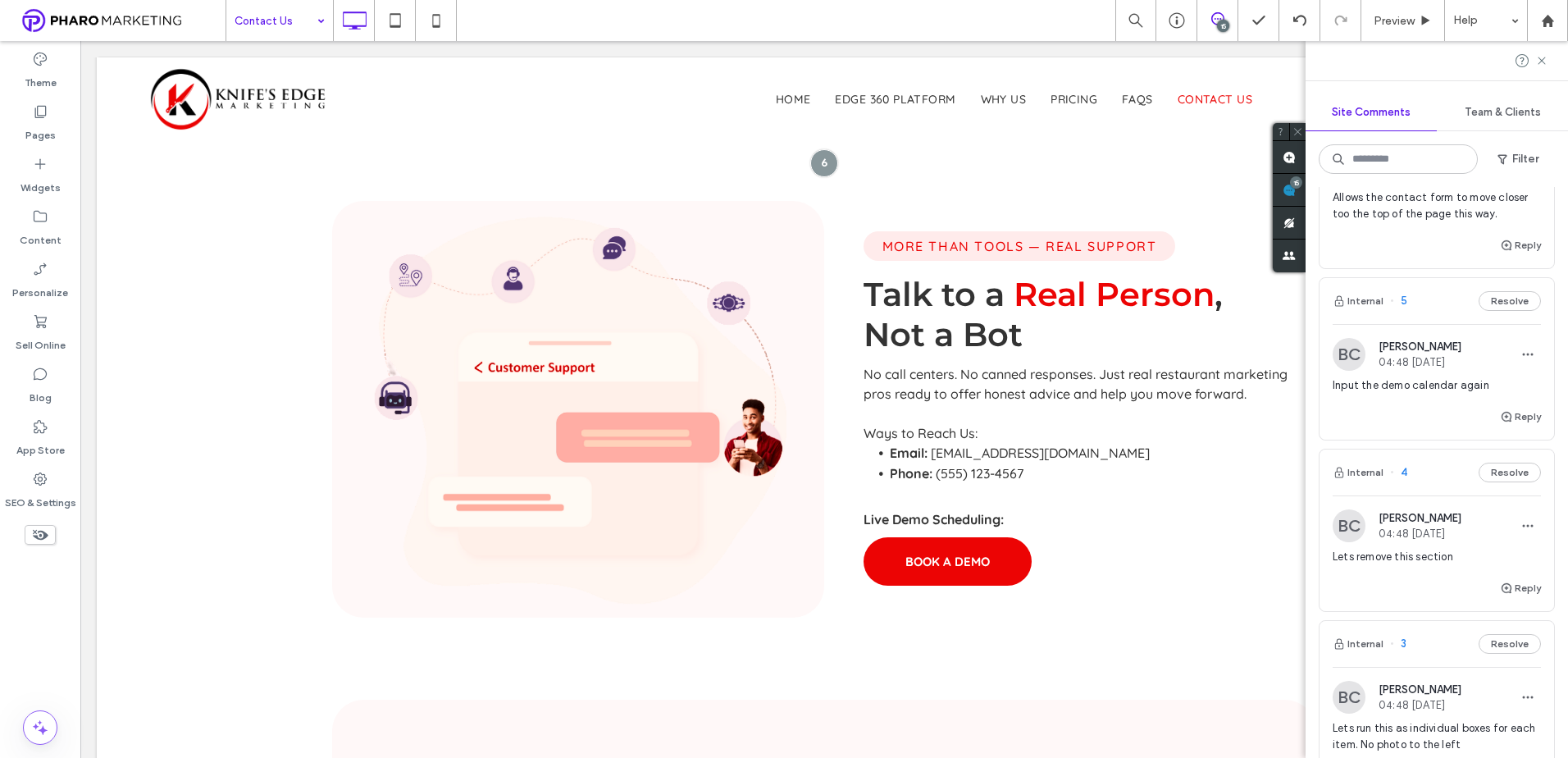
scroll to position [1887, 0]
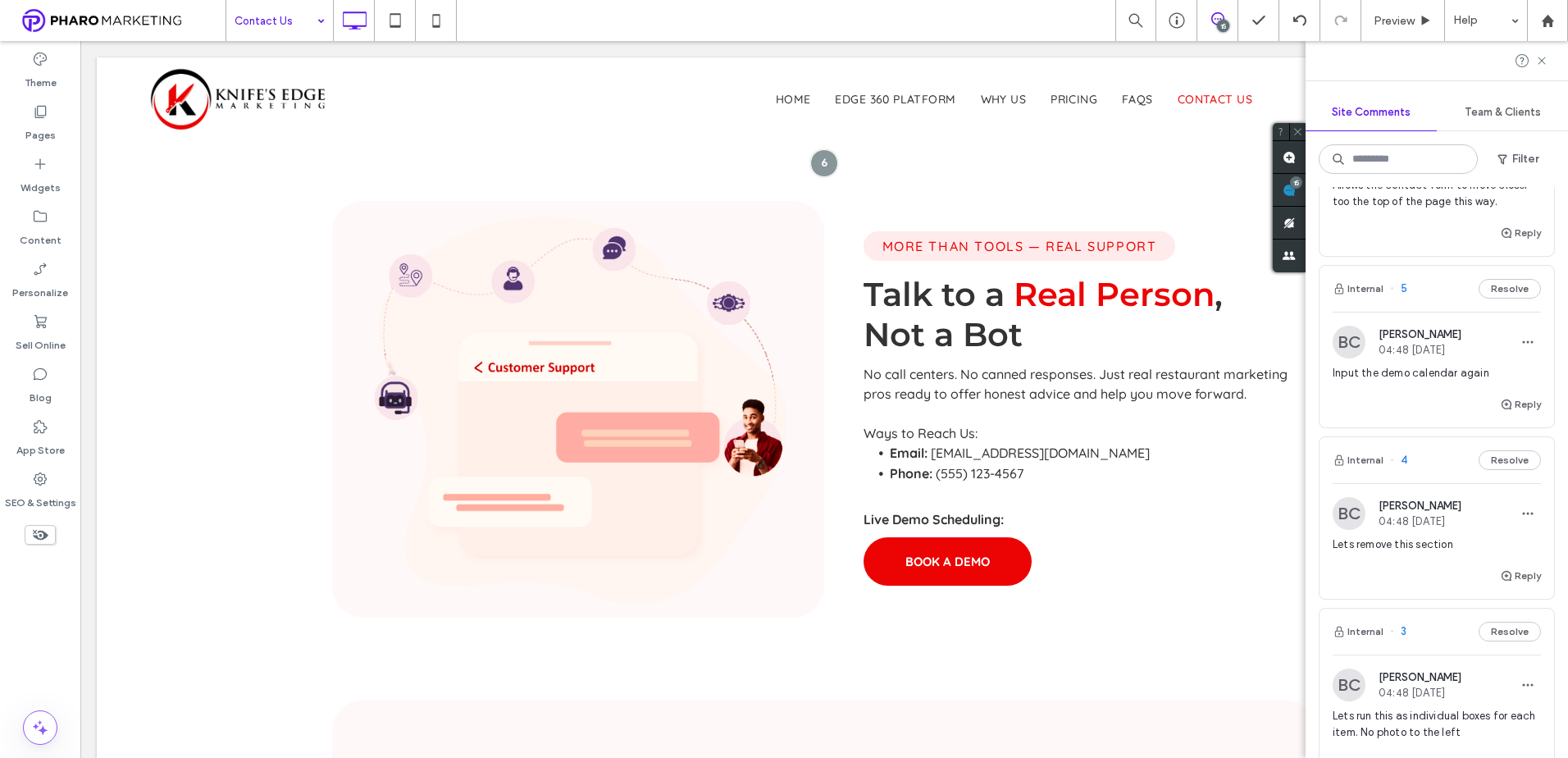
click at [1417, 371] on span "Input the demo calendar again" at bounding box center [1437, 373] width 208 height 17
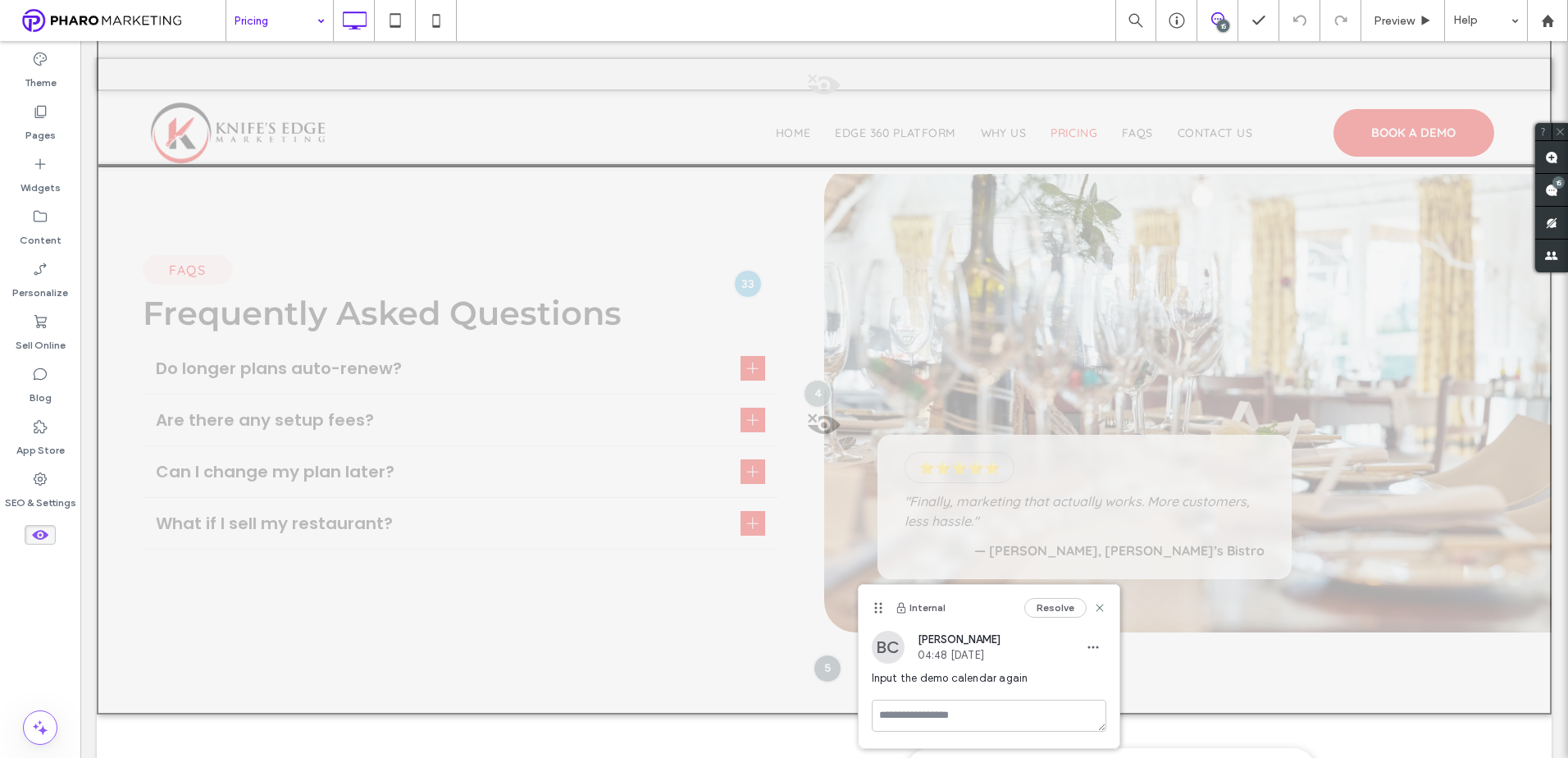
click at [31, 537] on span at bounding box center [41, 535] width 31 height 20
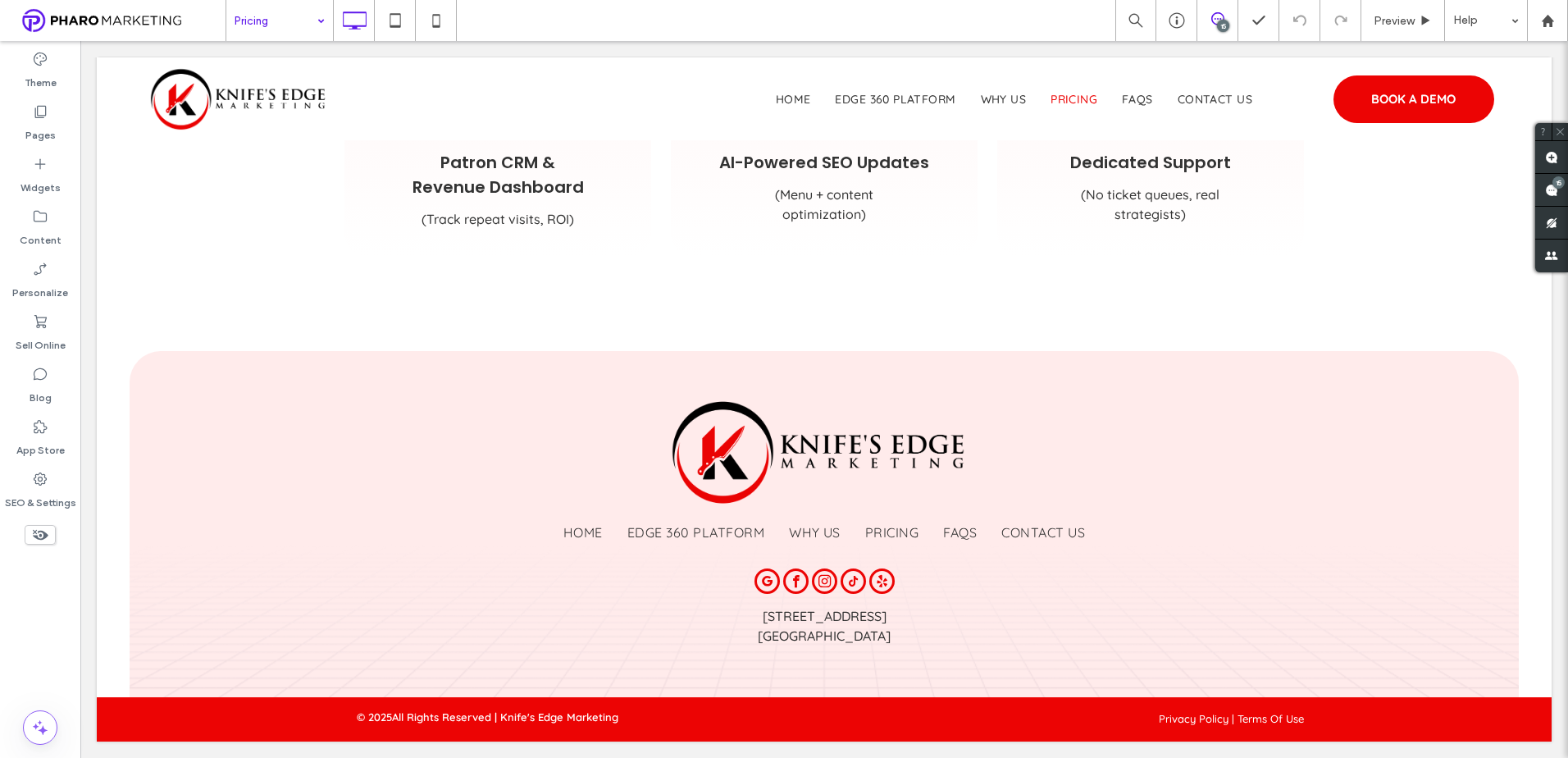
scroll to position [1399, 0]
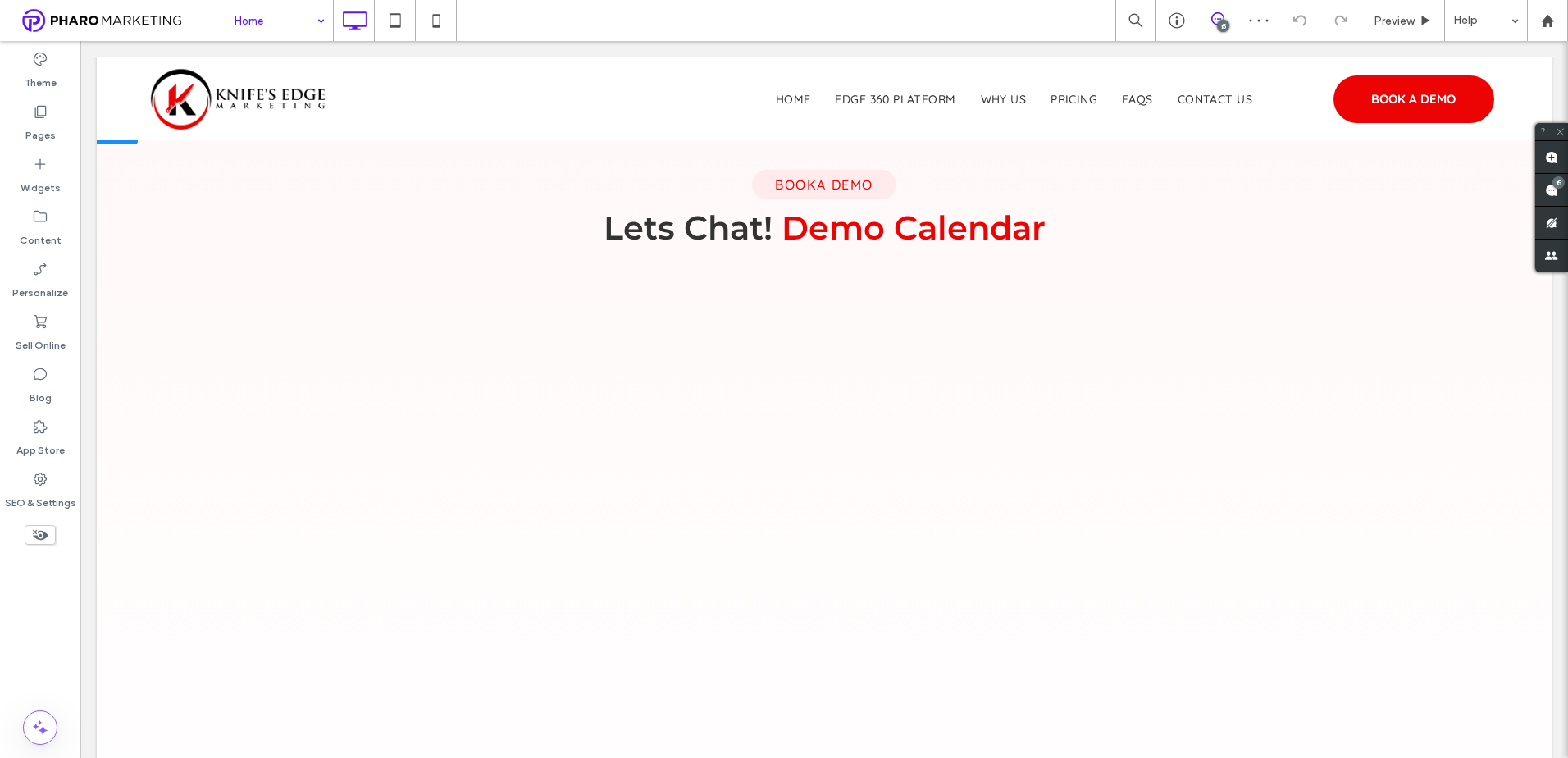
scroll to position [3282, 0]
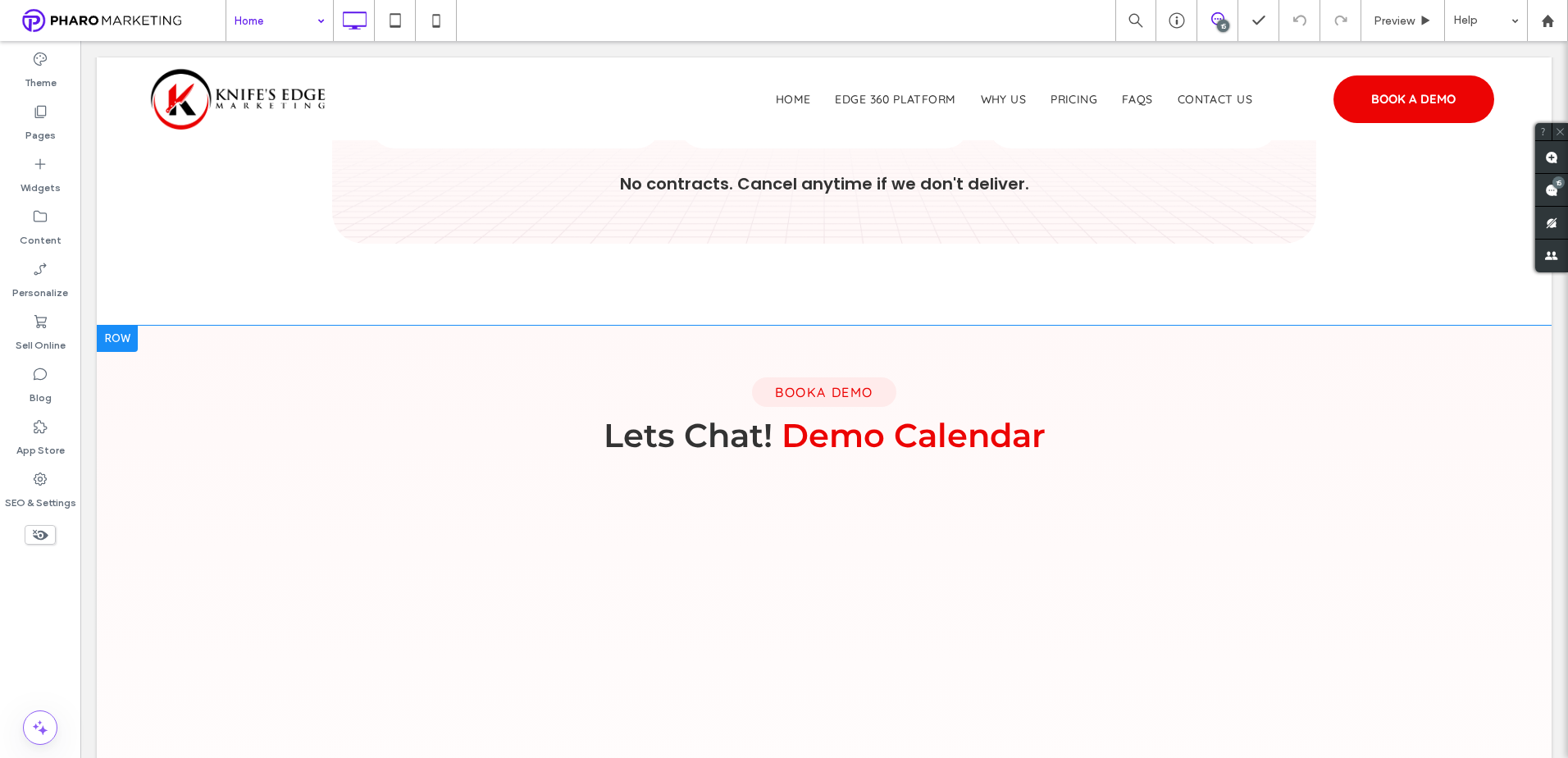
click at [112, 335] on div at bounding box center [117, 339] width 41 height 26
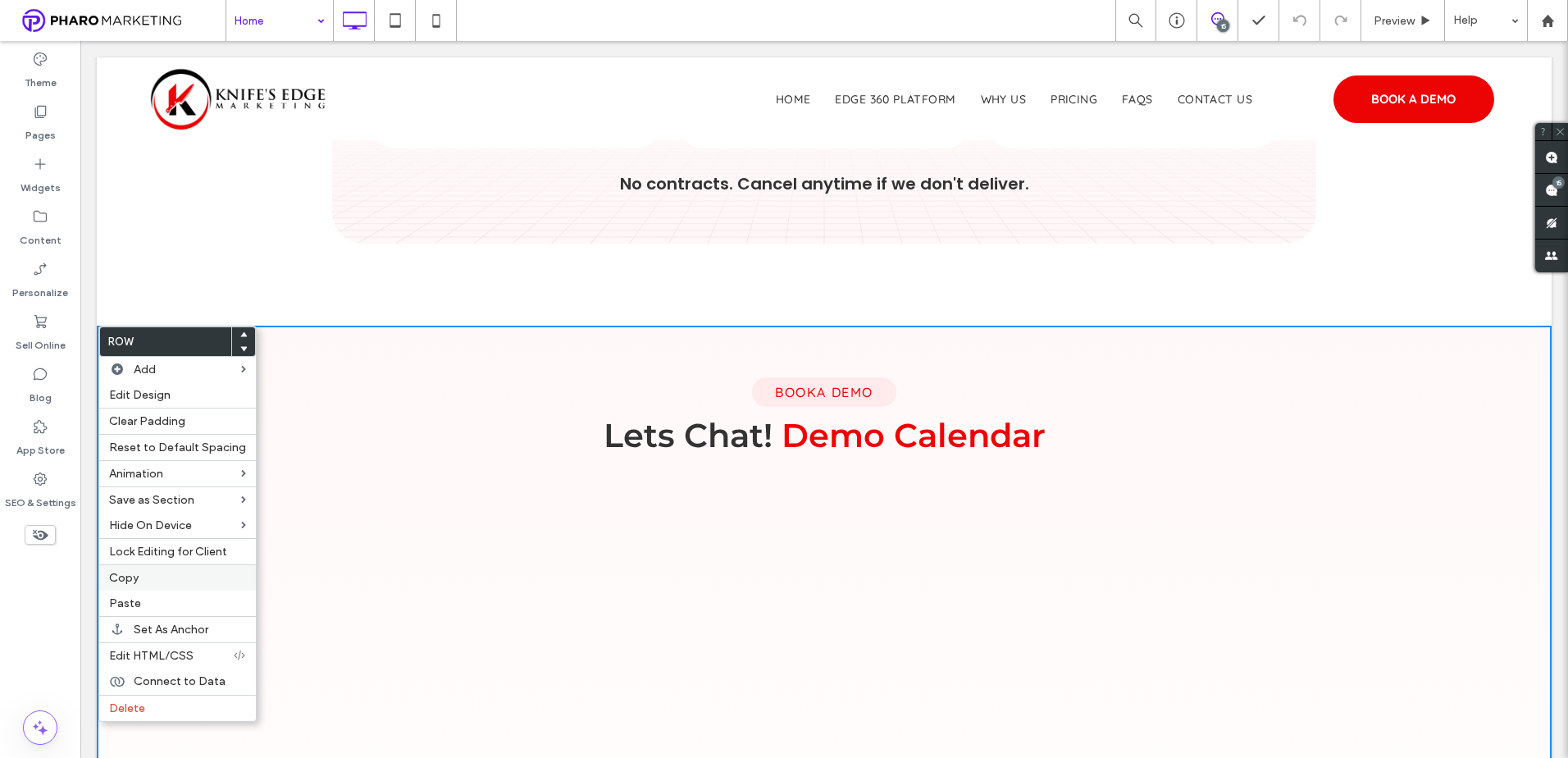
click at [139, 578] on label "Copy" at bounding box center [178, 578] width 137 height 14
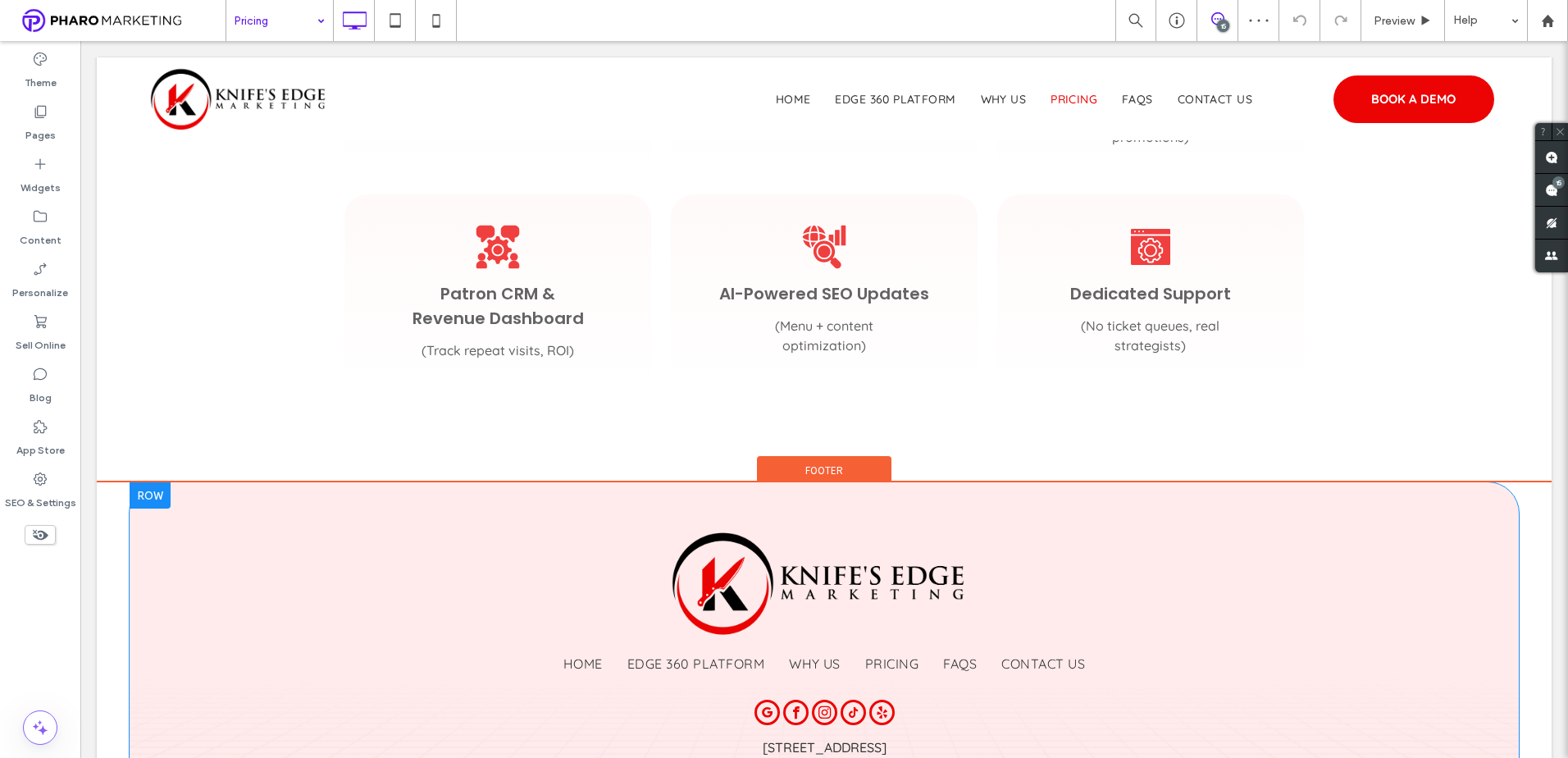
scroll to position [1394, 0]
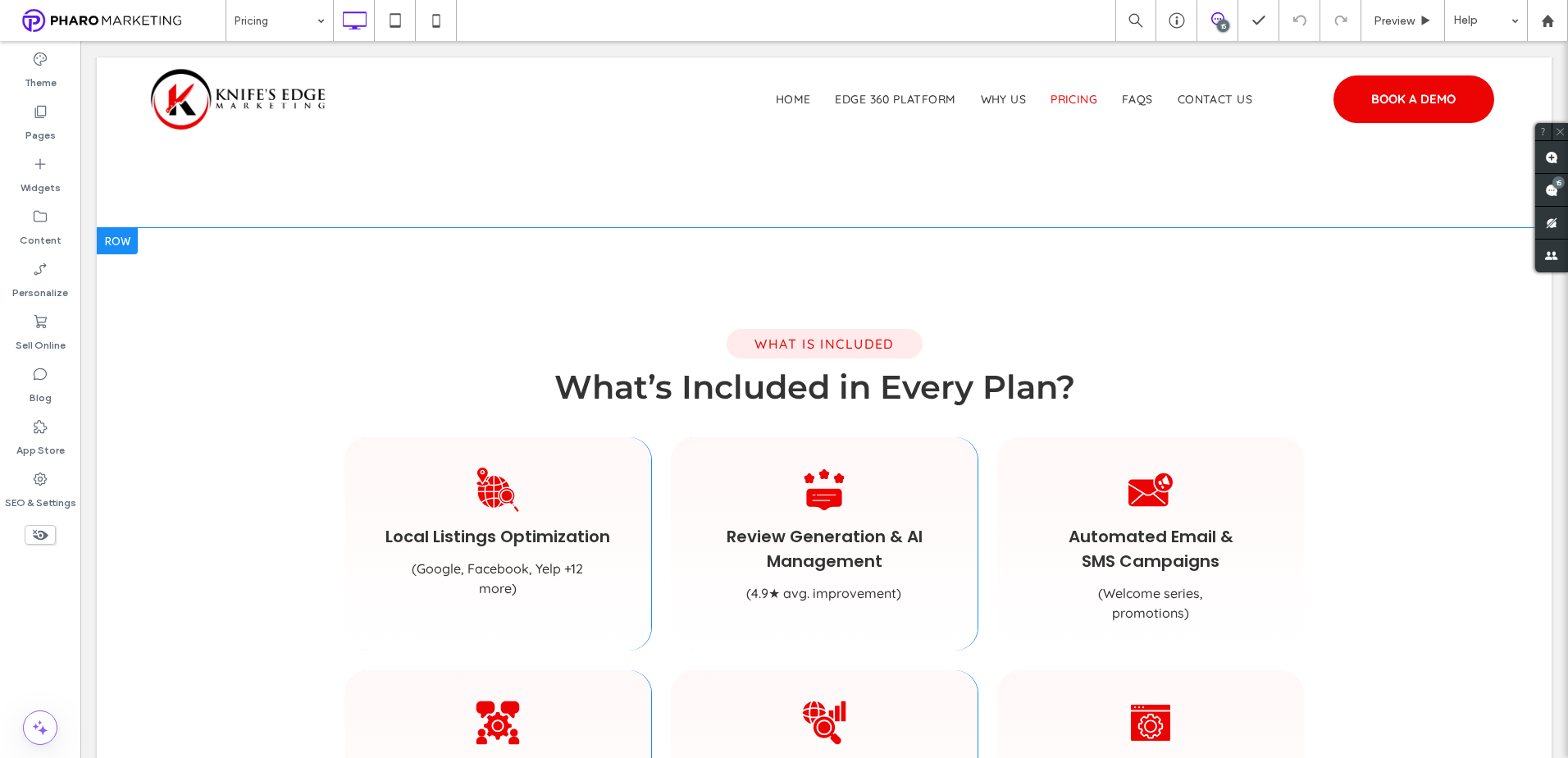
scroll to position [738, 0]
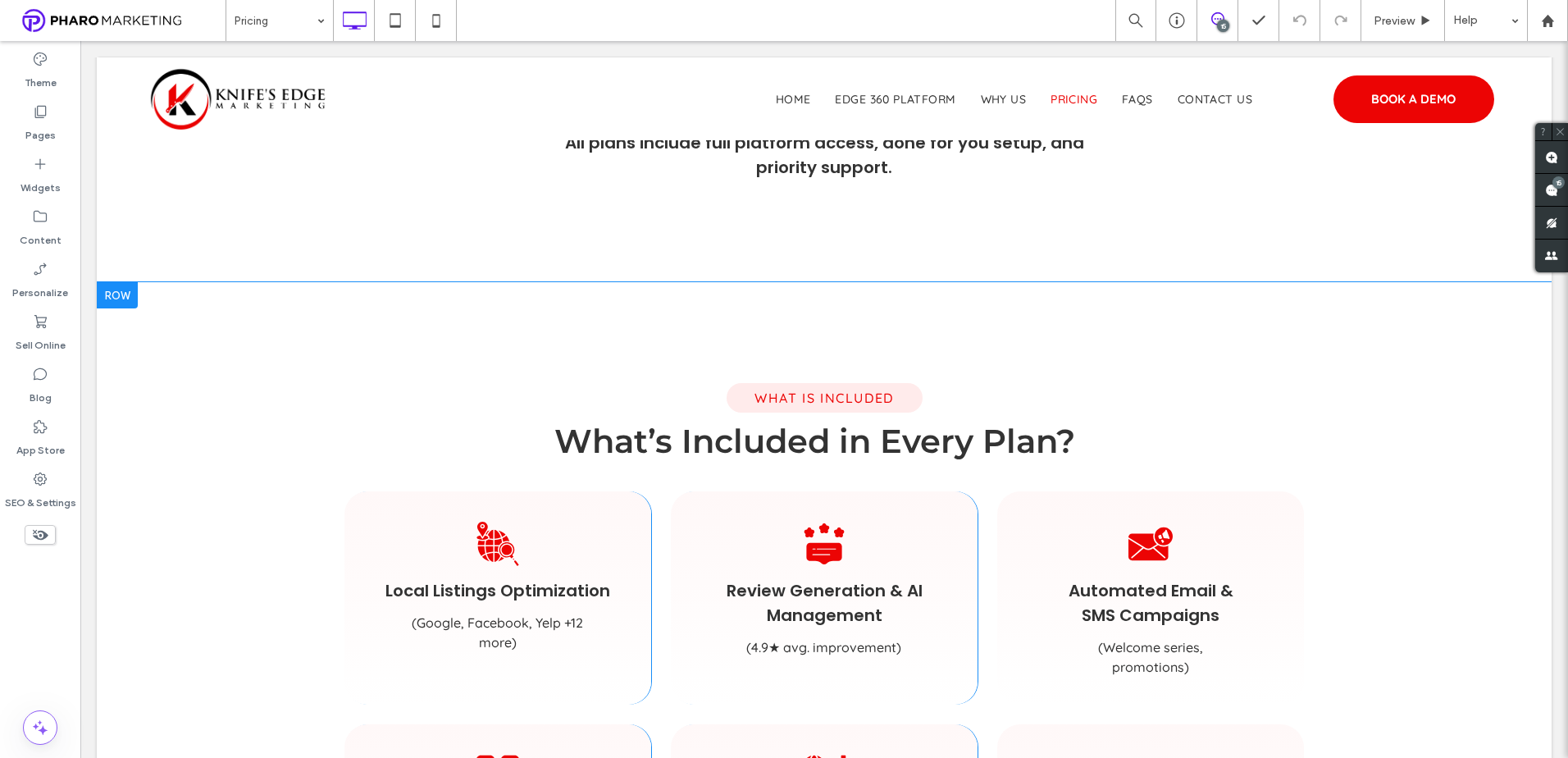
click at [125, 295] on div at bounding box center [117, 295] width 41 height 26
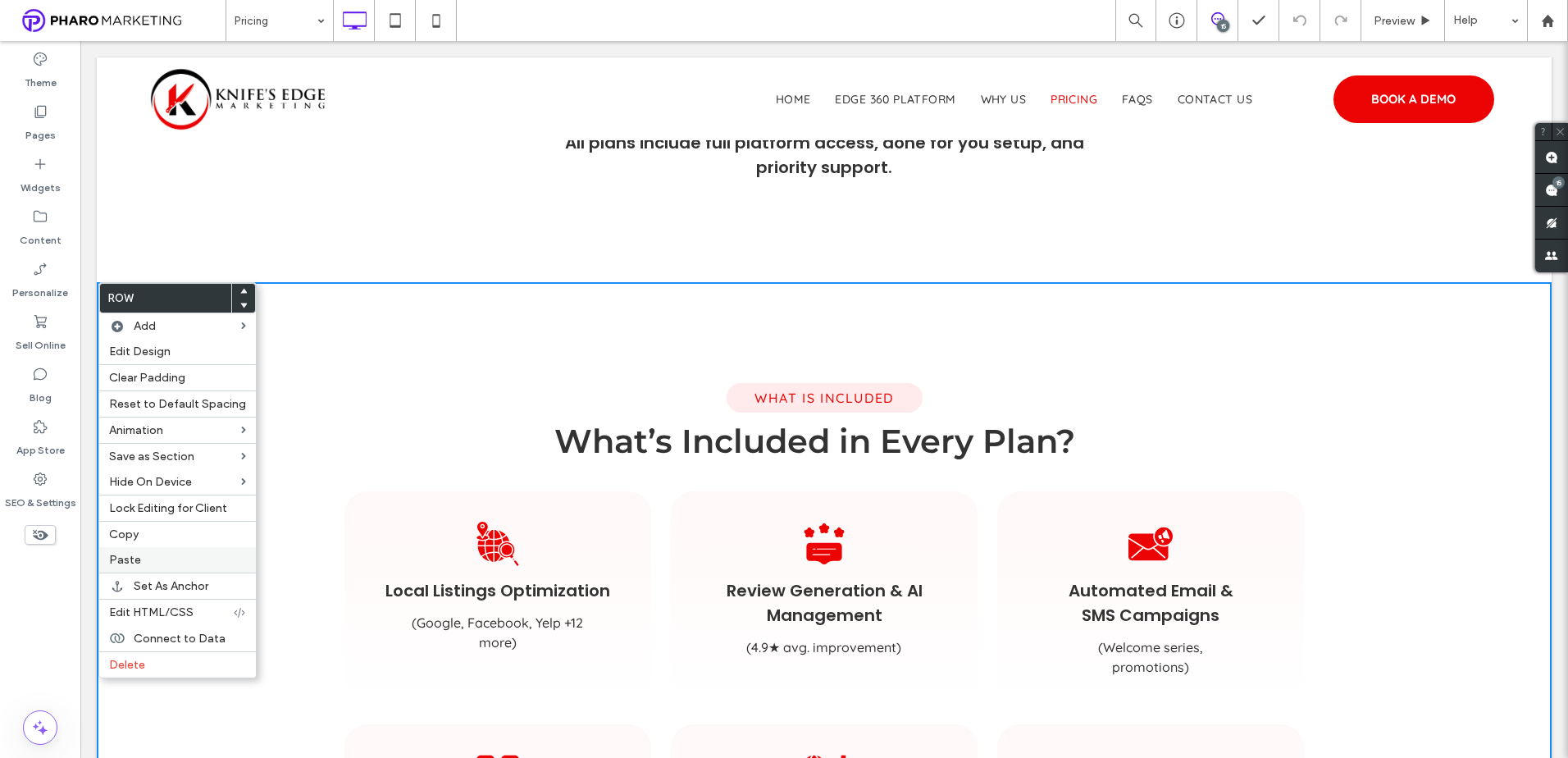
click at [141, 564] on label "Paste" at bounding box center [178, 559] width 137 height 14
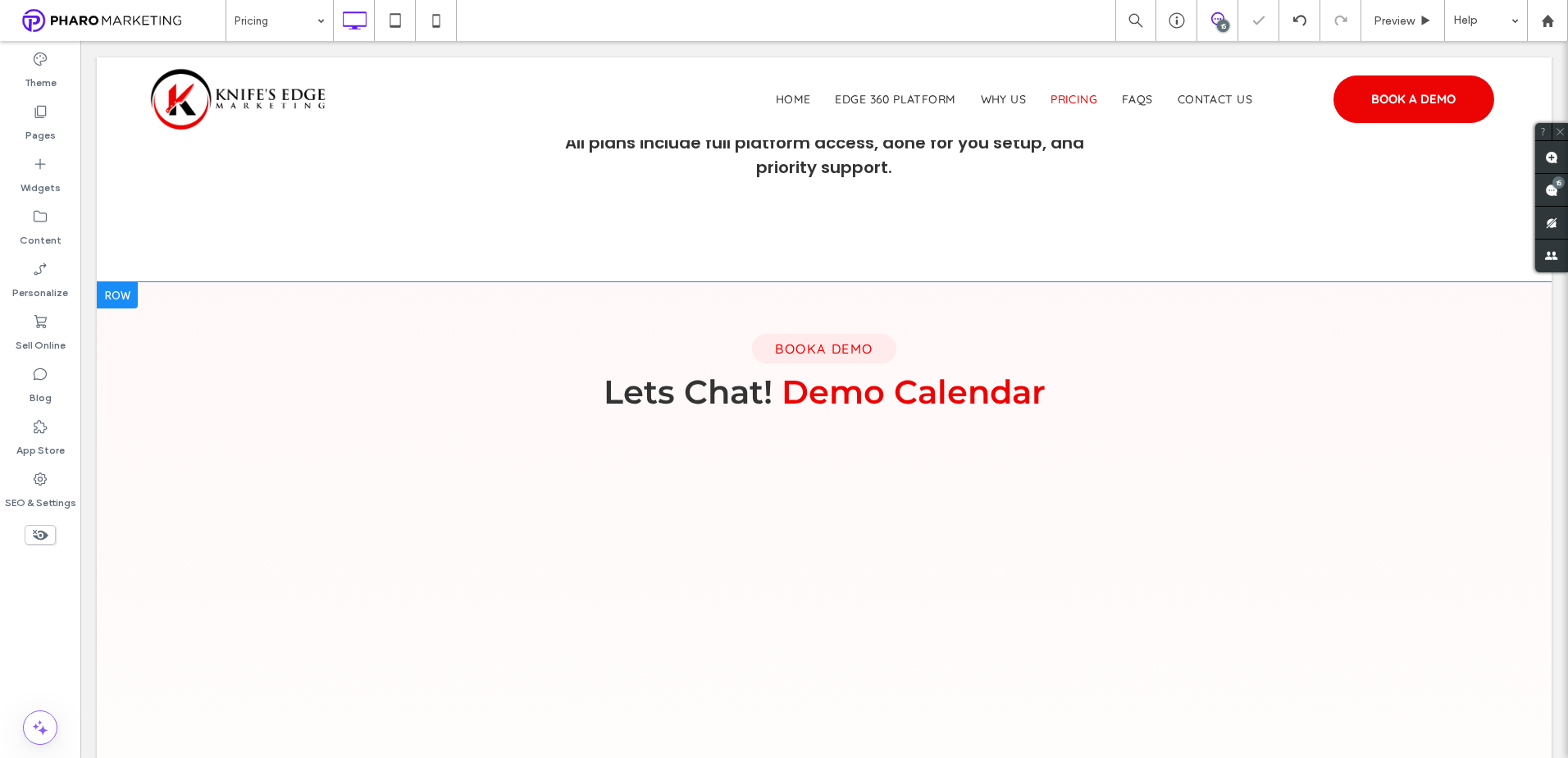
click at [122, 287] on div at bounding box center [117, 295] width 41 height 26
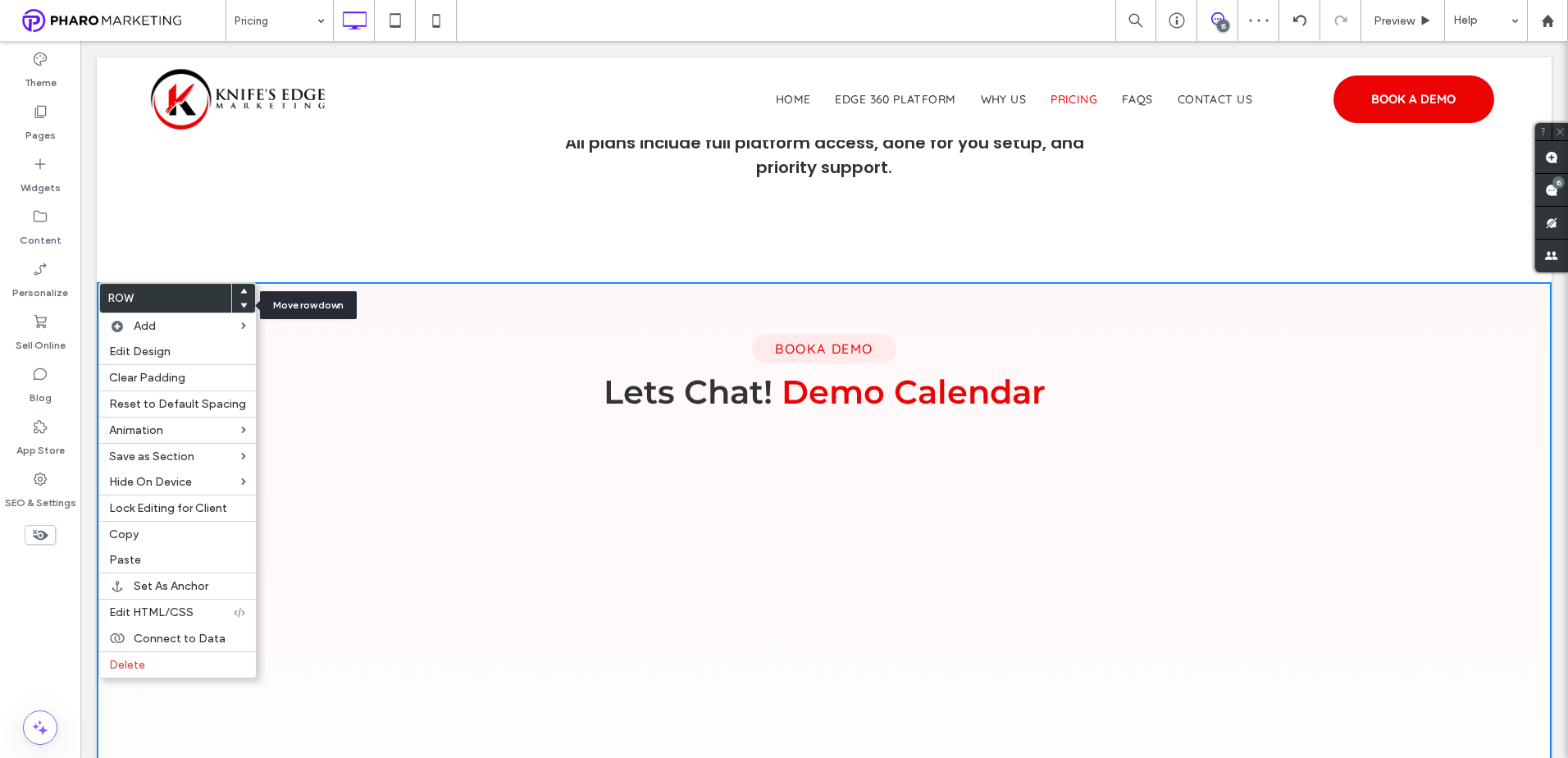
click at [240, 303] on icon at bounding box center [243, 305] width 7 height 7
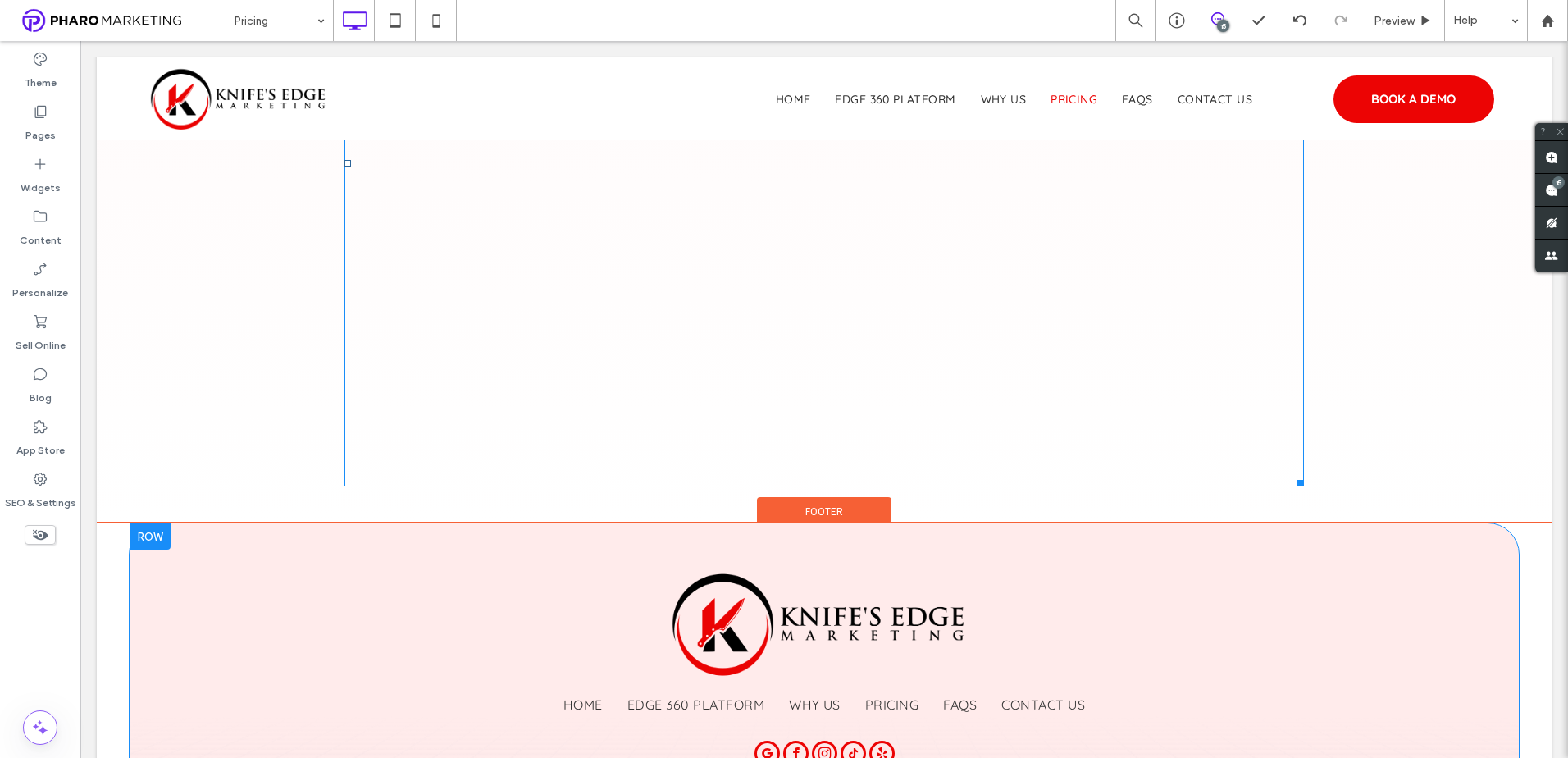
scroll to position [2051, 0]
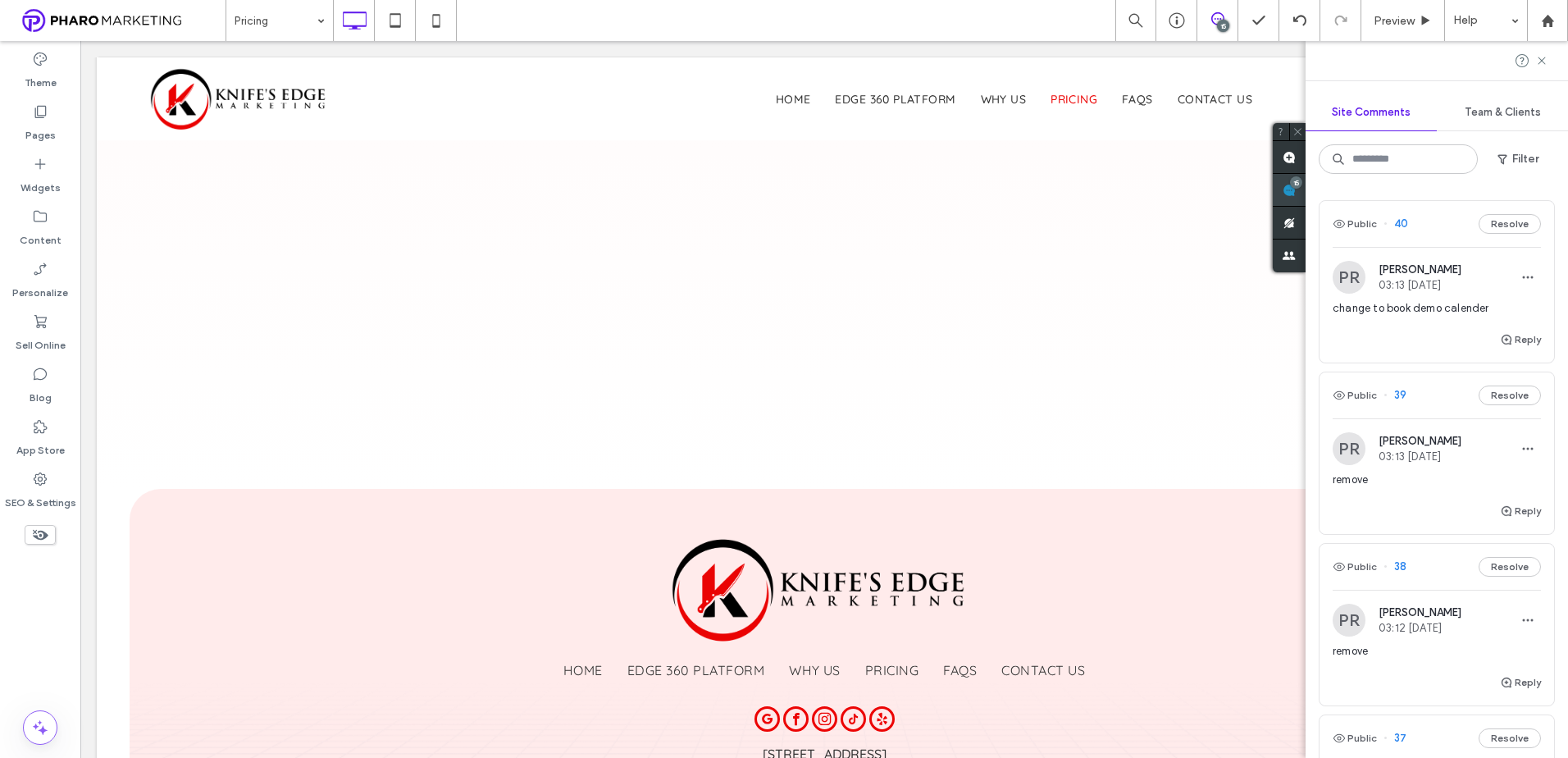
click at [1302, 181] on div "15" at bounding box center [1296, 182] width 12 height 12
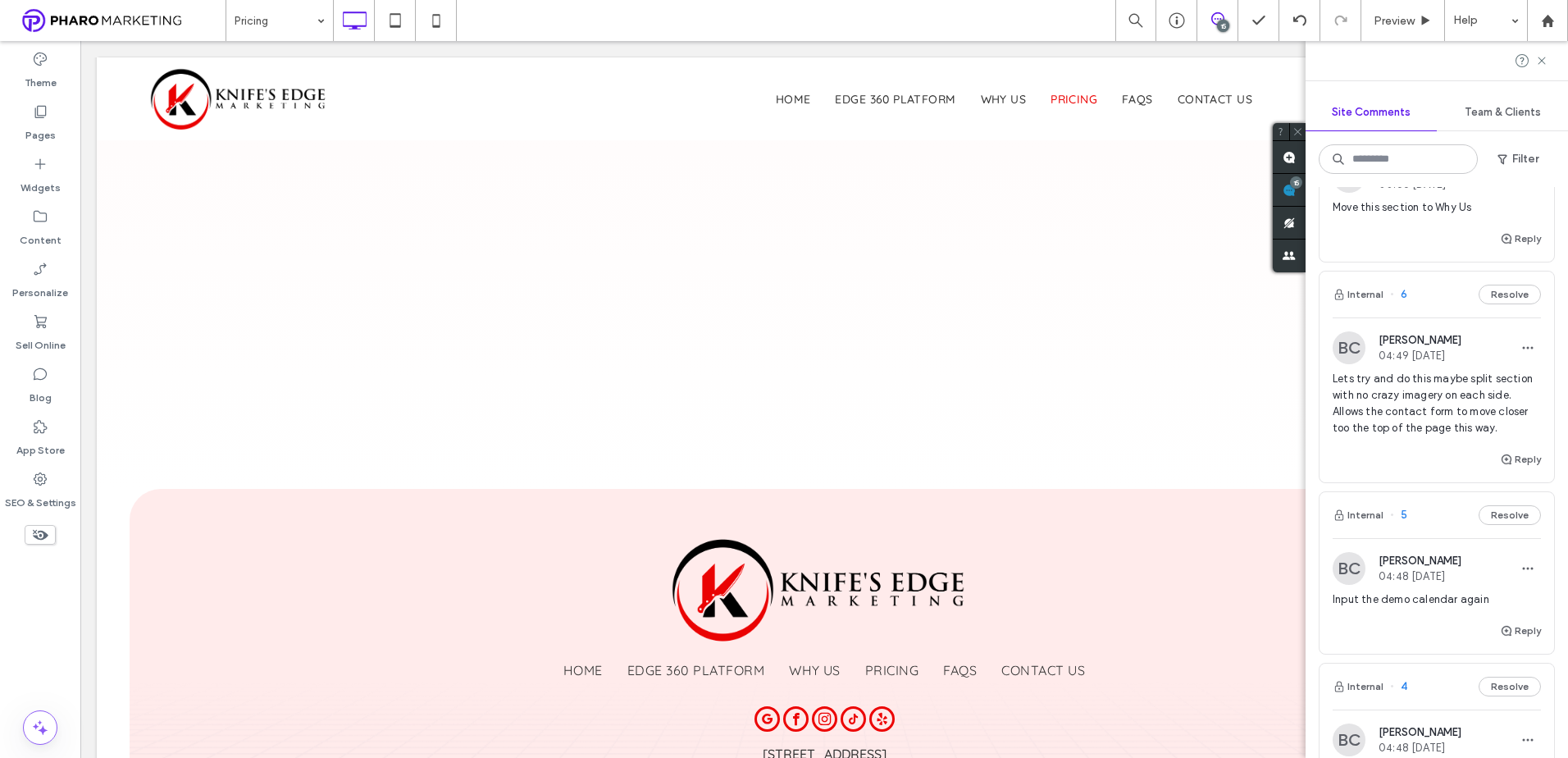
scroll to position [1723, 0]
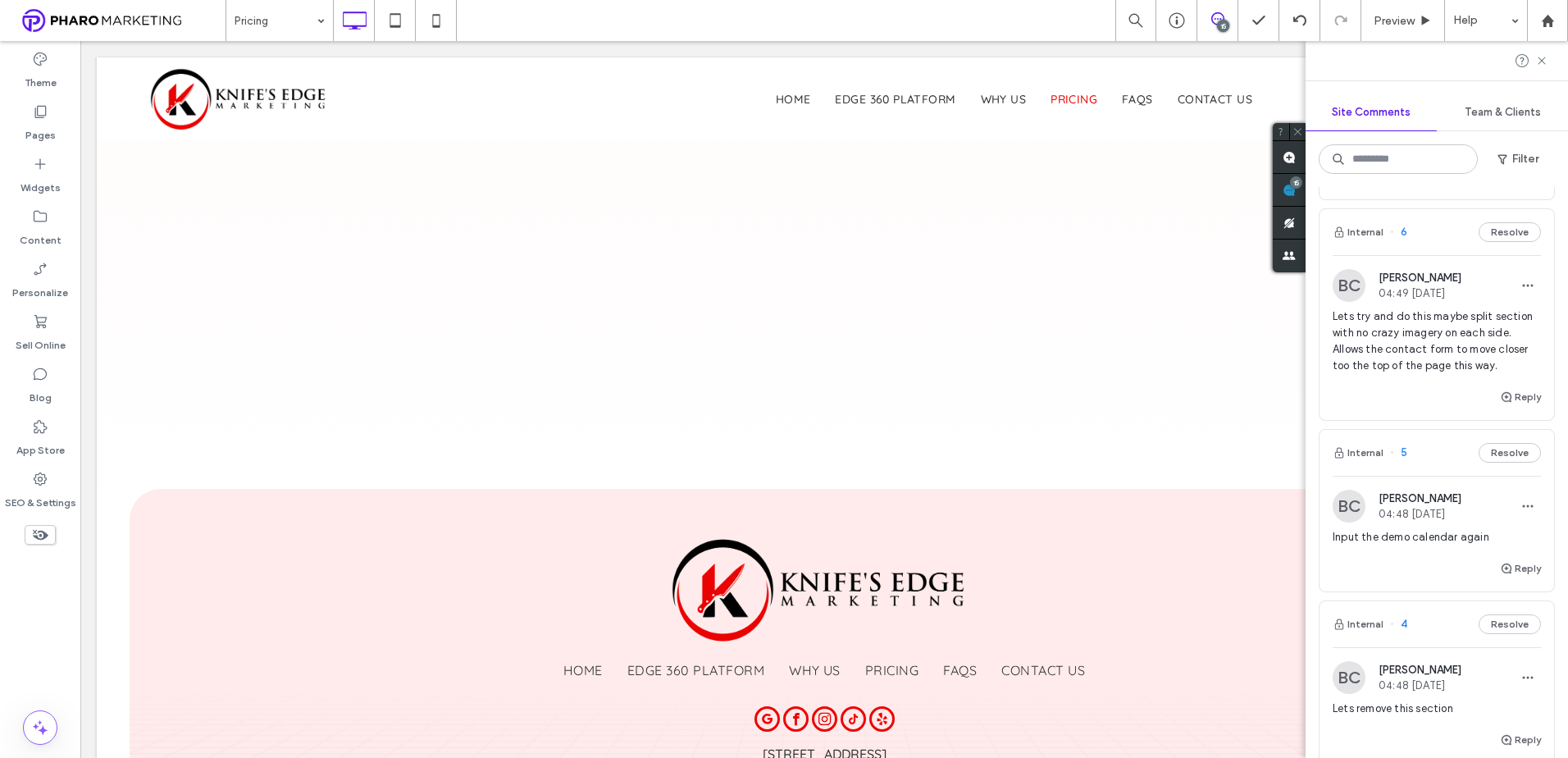
click at [1411, 350] on span "Lets try and do this maybe split section with no crazy imagery on each side. Al…" at bounding box center [1437, 341] width 208 height 65
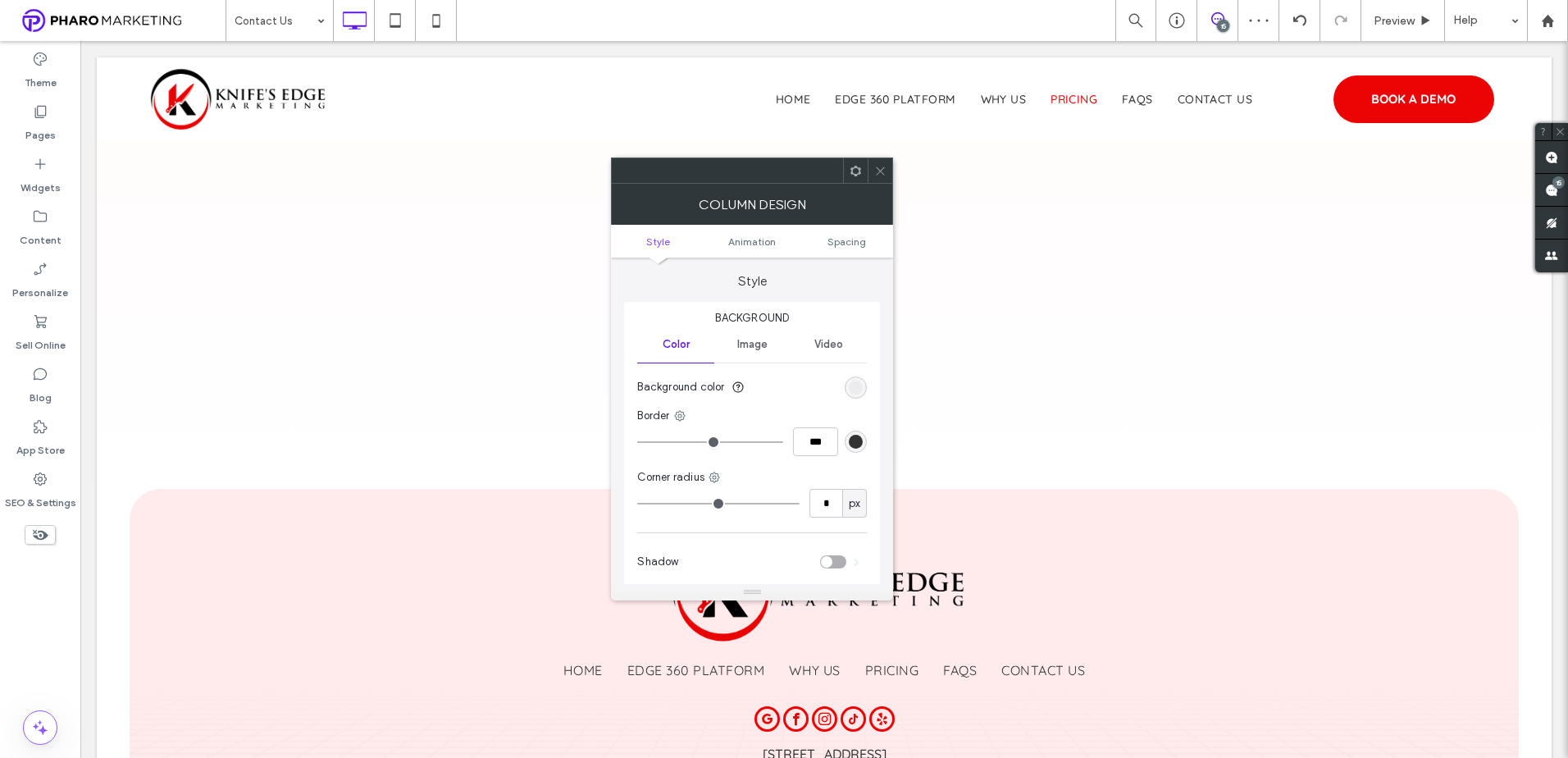
click at [750, 350] on div "Image" at bounding box center [753, 345] width 76 height 36
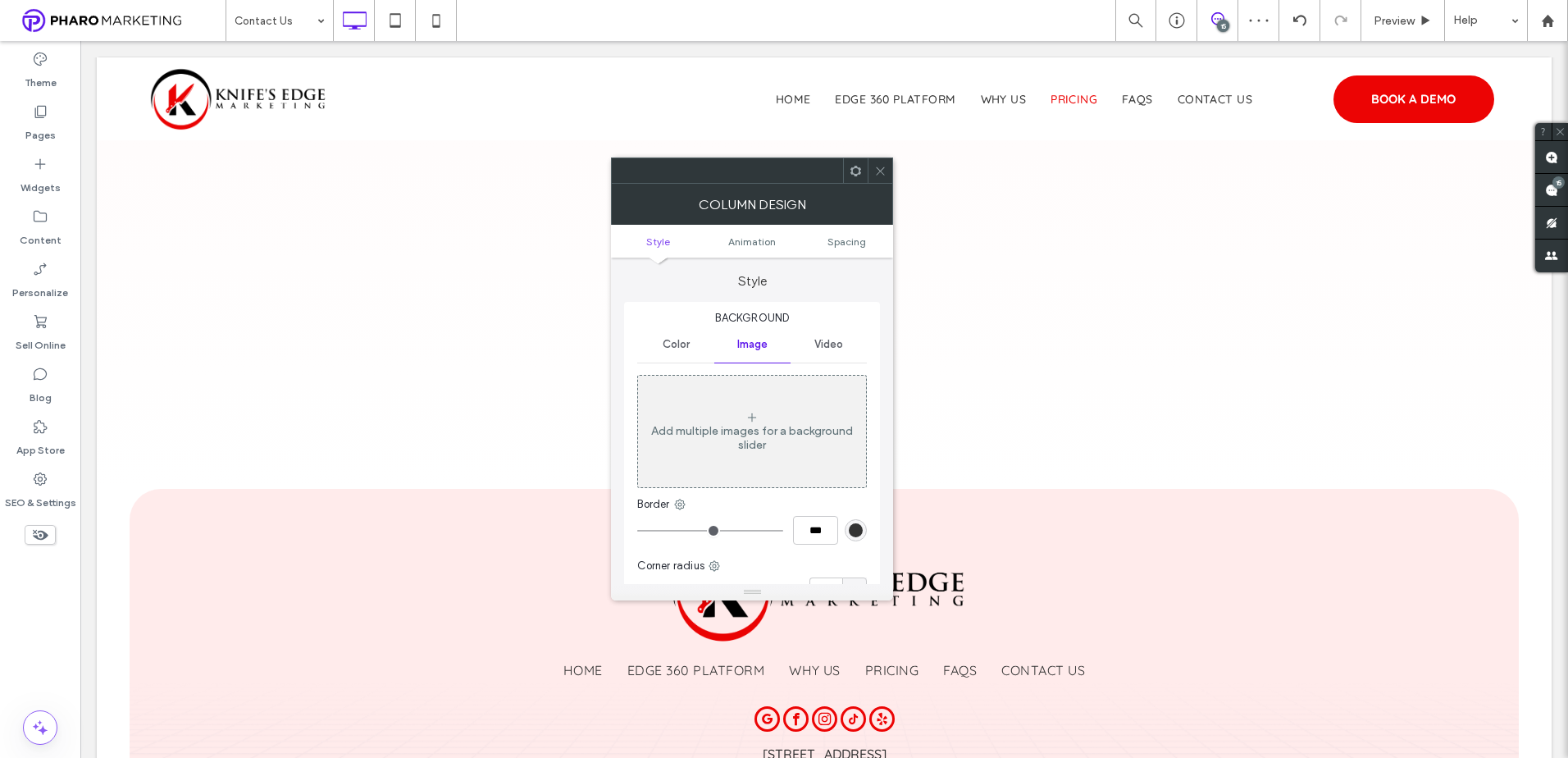
click at [759, 425] on div "Add multiple images for a background slider" at bounding box center [752, 439] width 228 height 28
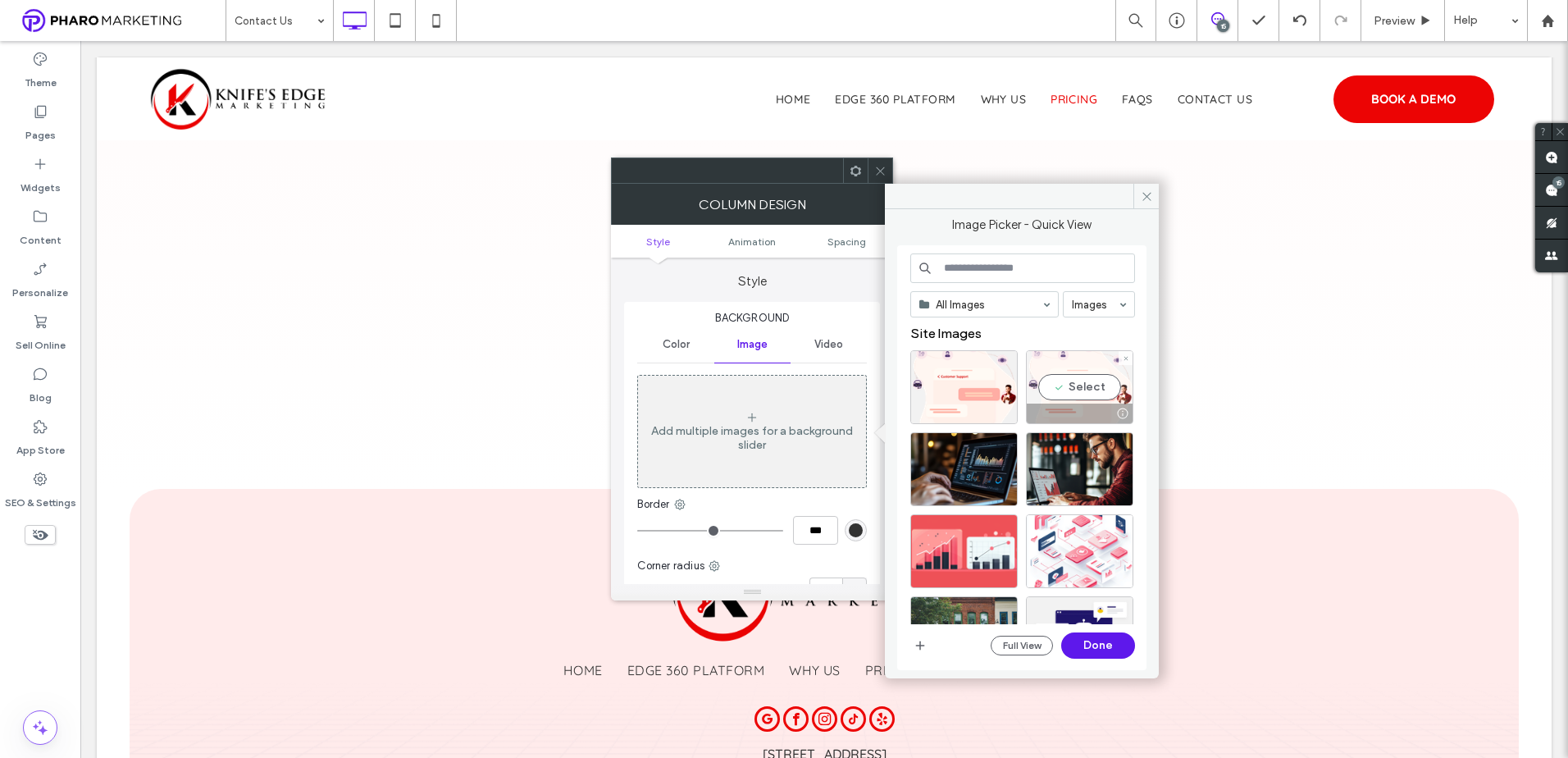
click at [1068, 389] on div "Select" at bounding box center [1079, 386] width 108 height 74
click at [1124, 646] on button "Done" at bounding box center [1097, 645] width 74 height 26
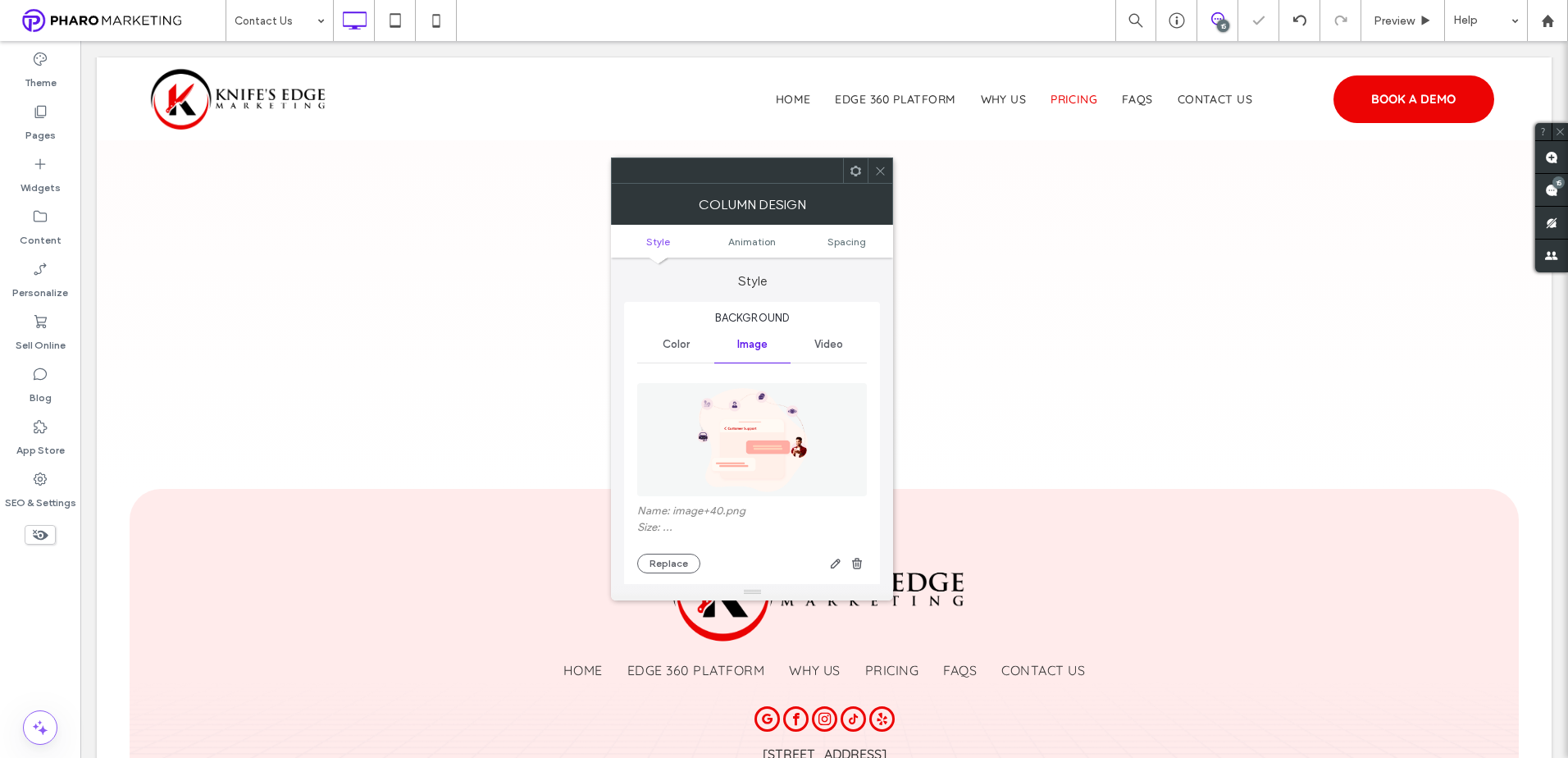
click at [882, 168] on icon at bounding box center [880, 170] width 12 height 12
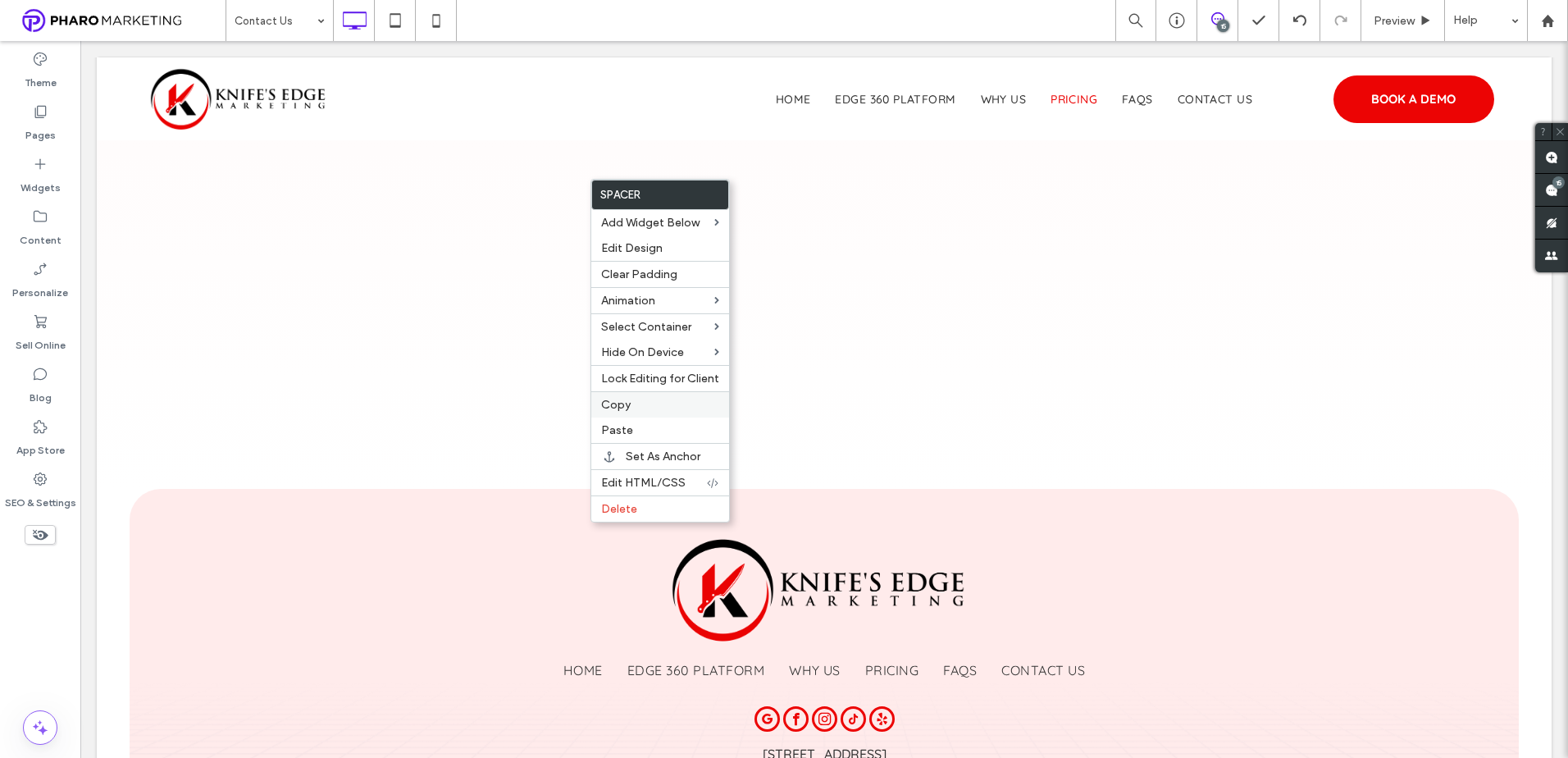
click at [657, 400] on label "Copy" at bounding box center [660, 405] width 118 height 14
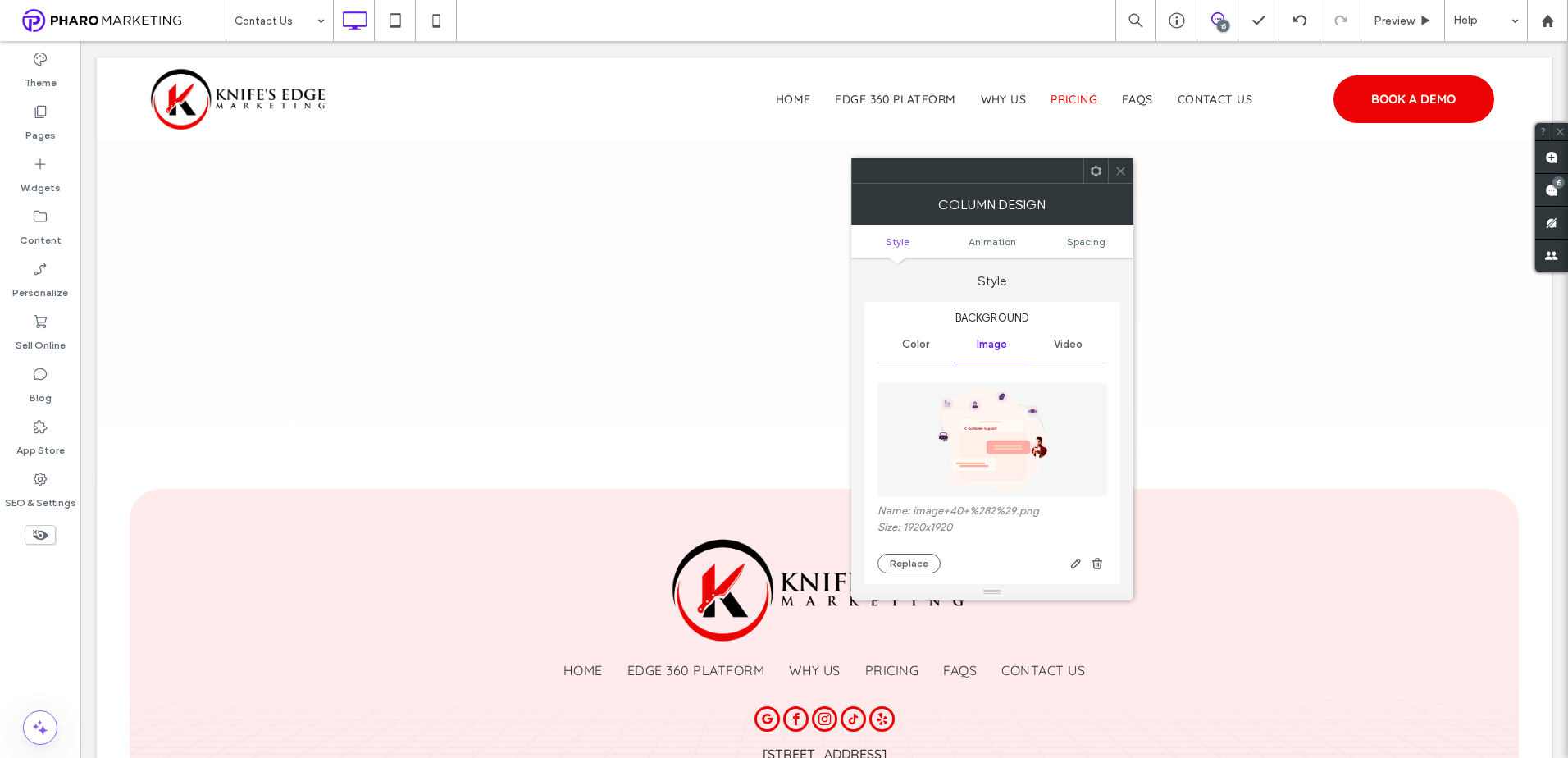
type input "**"
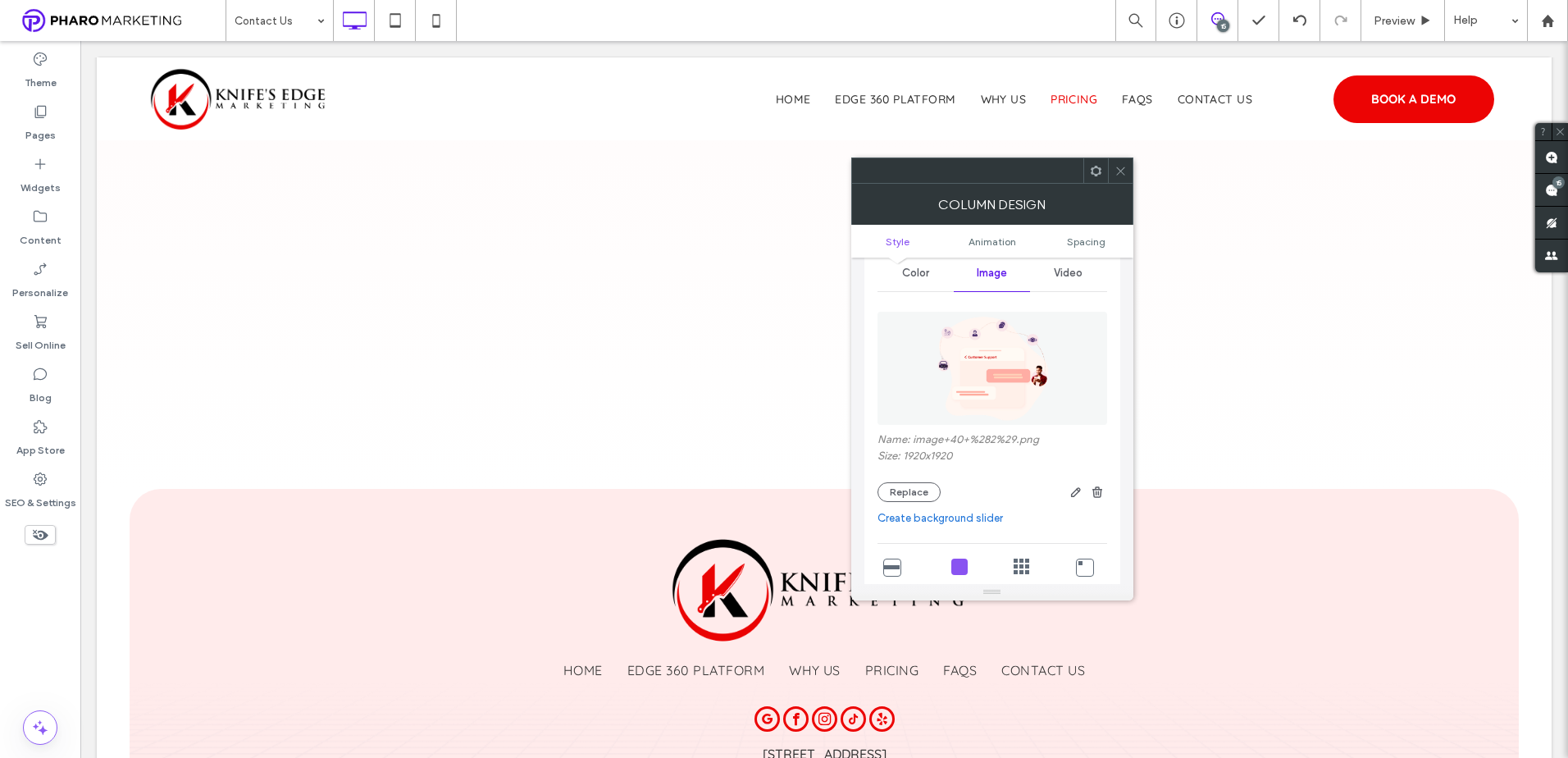
scroll to position [82, 0]
click at [1080, 485] on icon "button" at bounding box center [1076, 482] width 13 height 13
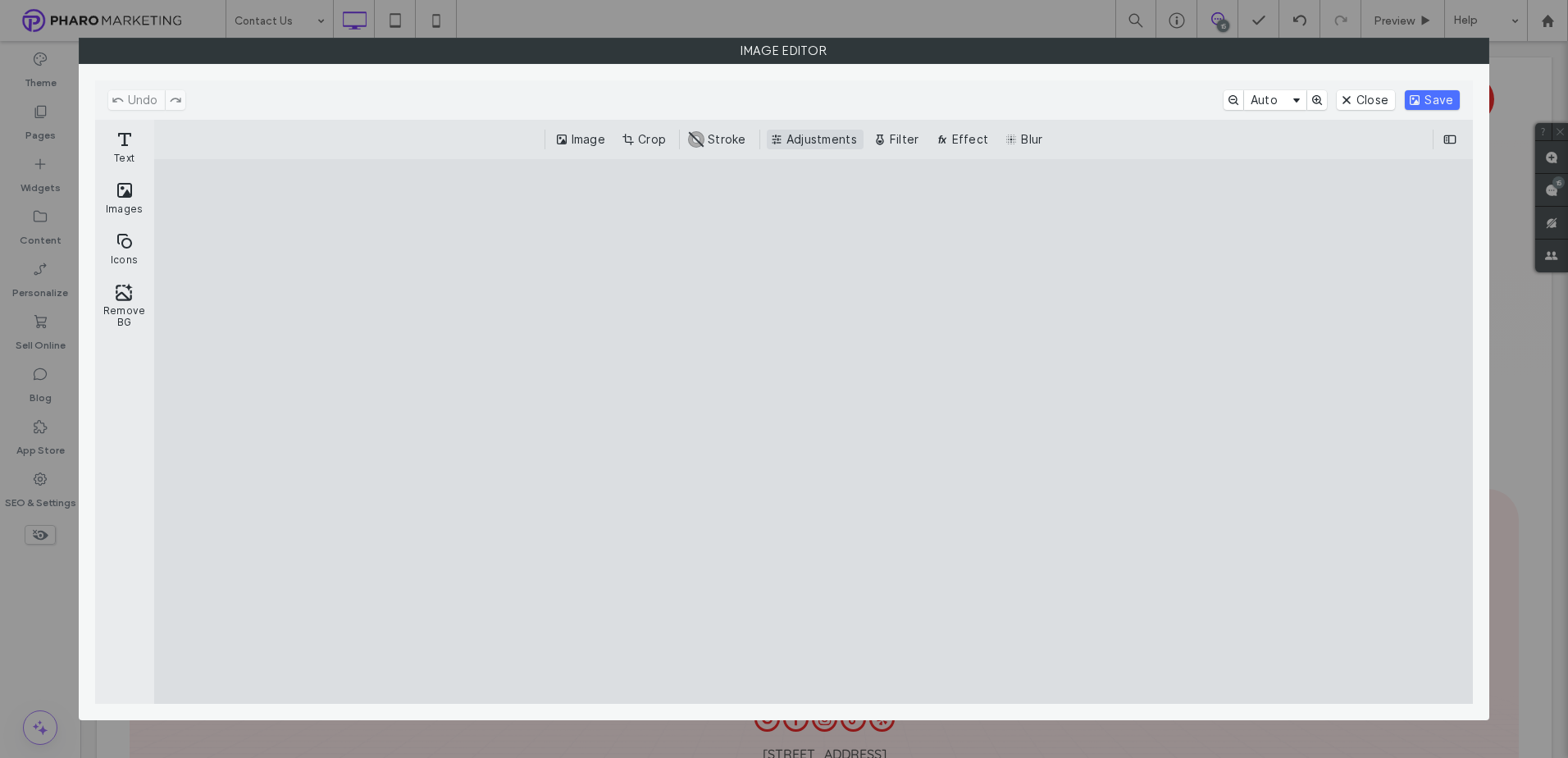
click at [832, 141] on button "Adjustments" at bounding box center [815, 140] width 97 height 20
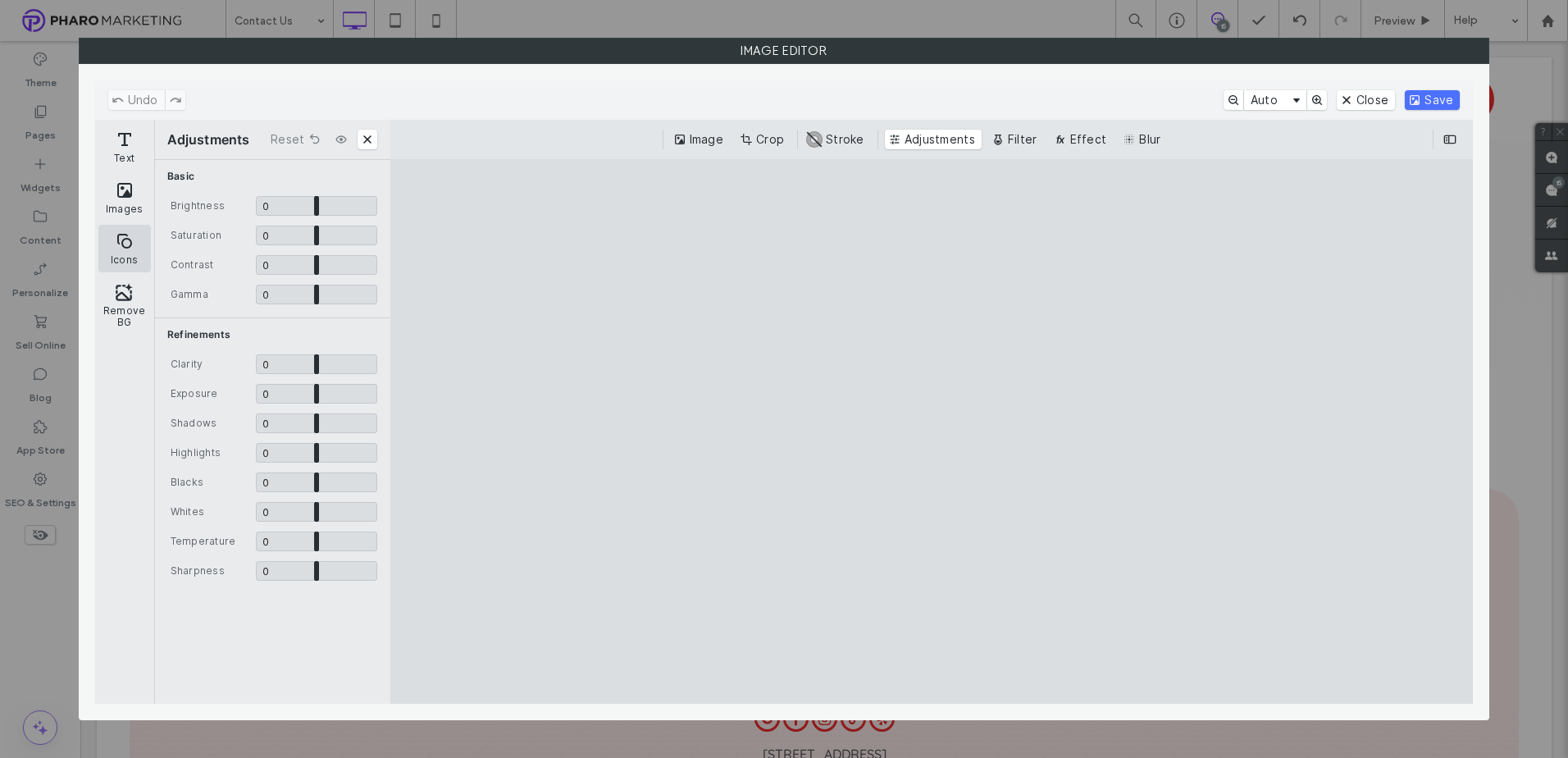
click at [126, 247] on button "Icons" at bounding box center [124, 249] width 52 height 48
click at [120, 242] on button "Icons" at bounding box center [124, 249] width 52 height 48
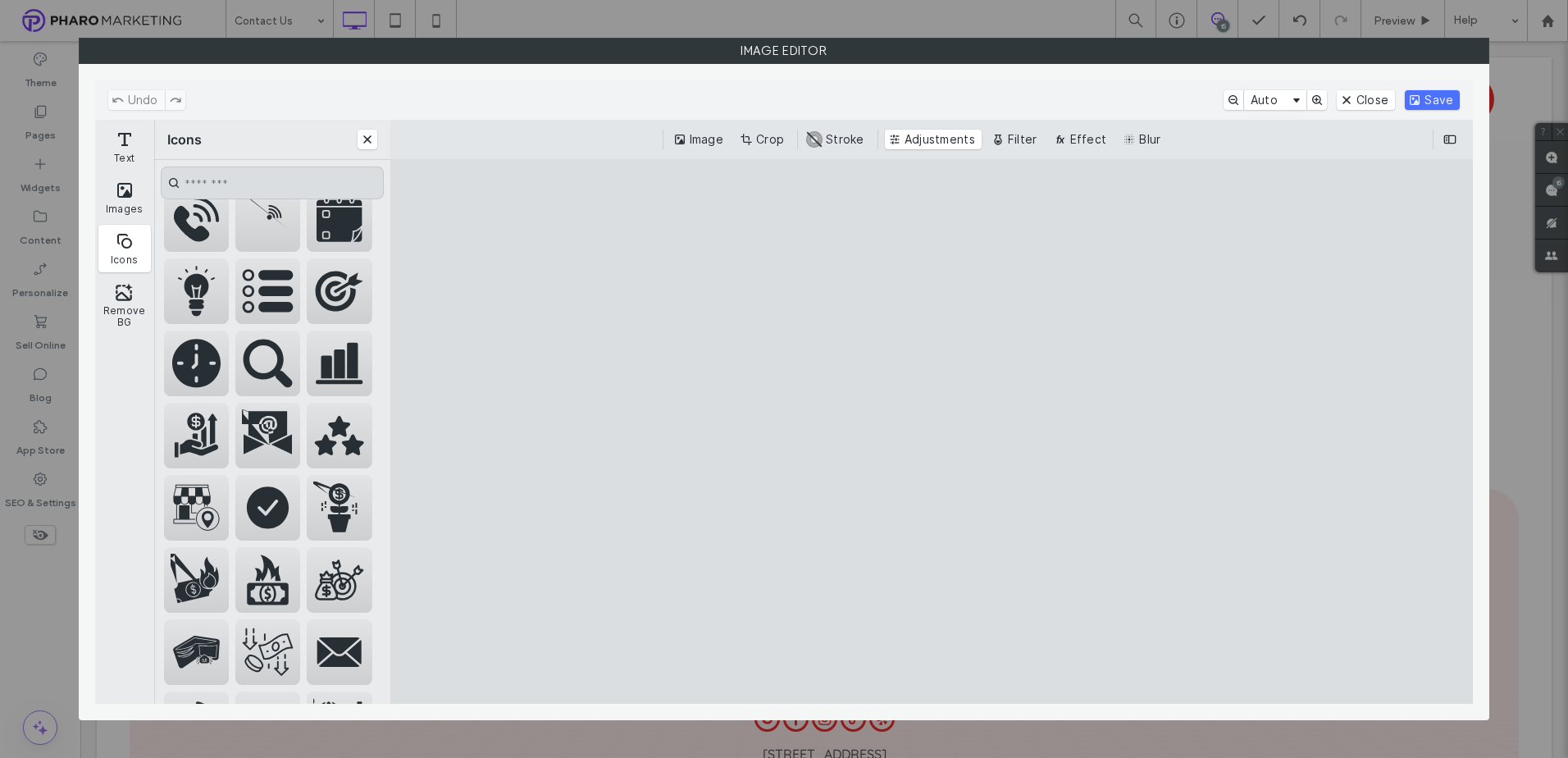
scroll to position [85, 0]
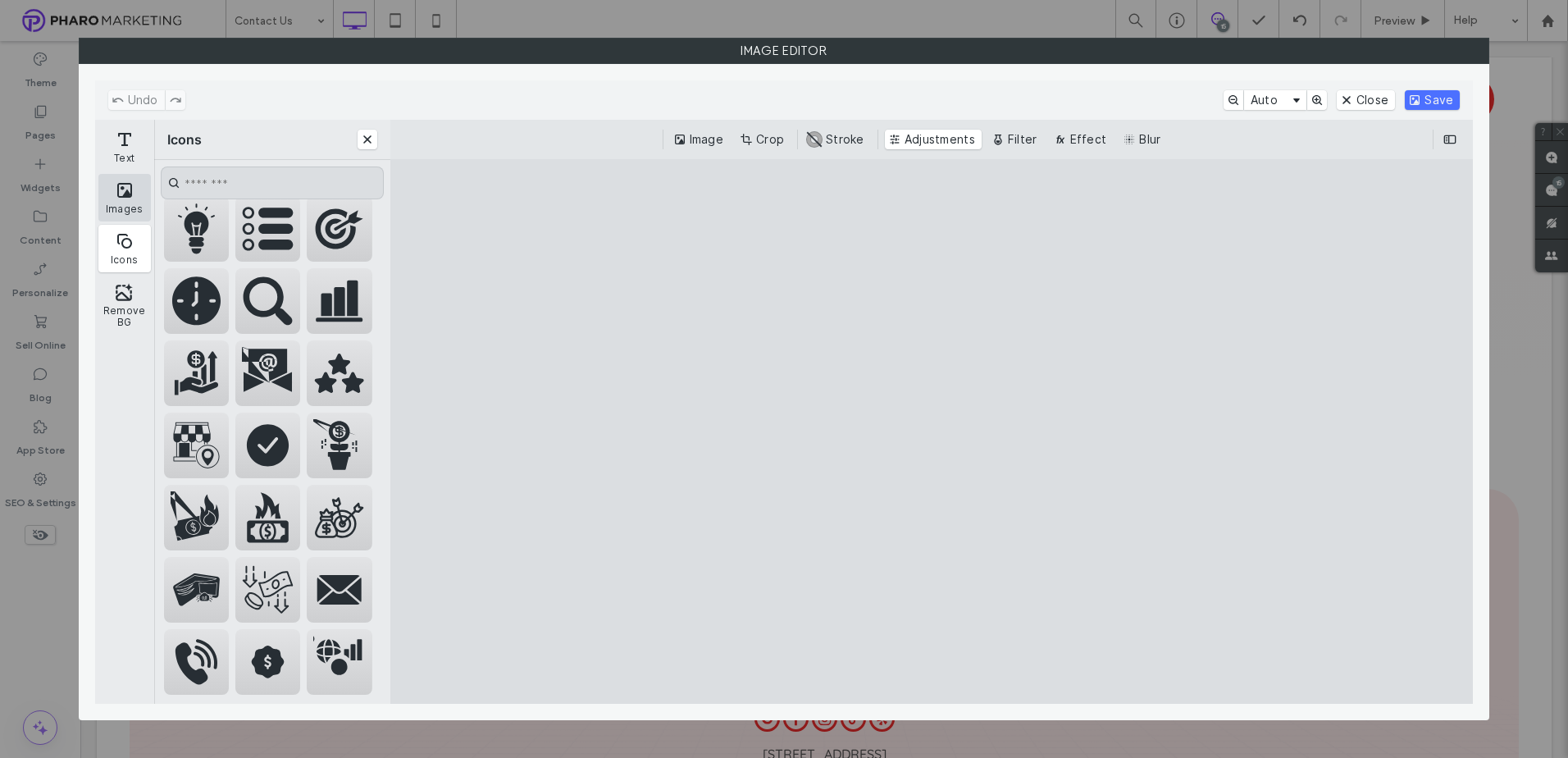
click at [130, 189] on button "Images" at bounding box center [124, 198] width 52 height 48
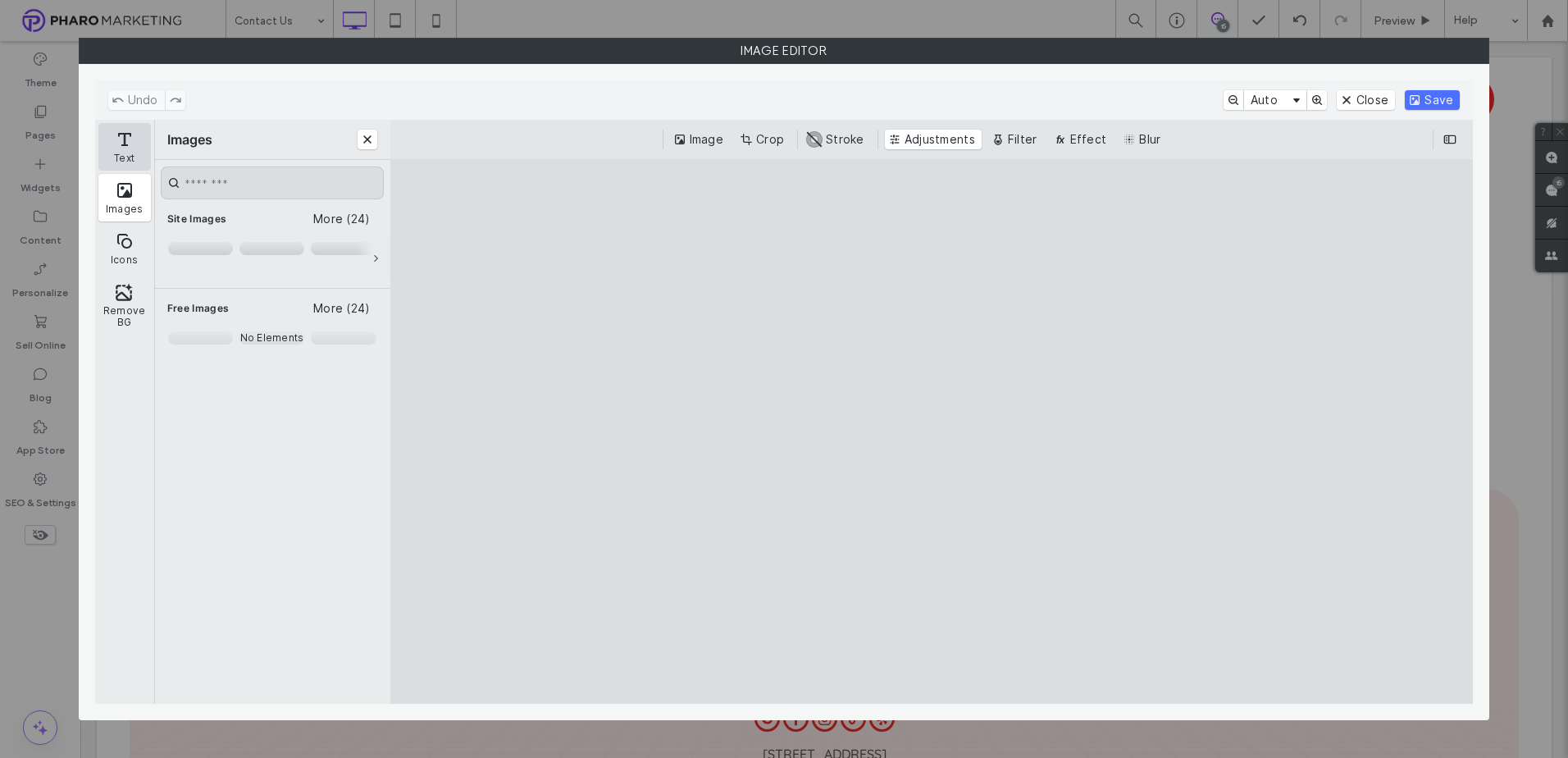
click at [128, 151] on button "Text" at bounding box center [124, 147] width 52 height 48
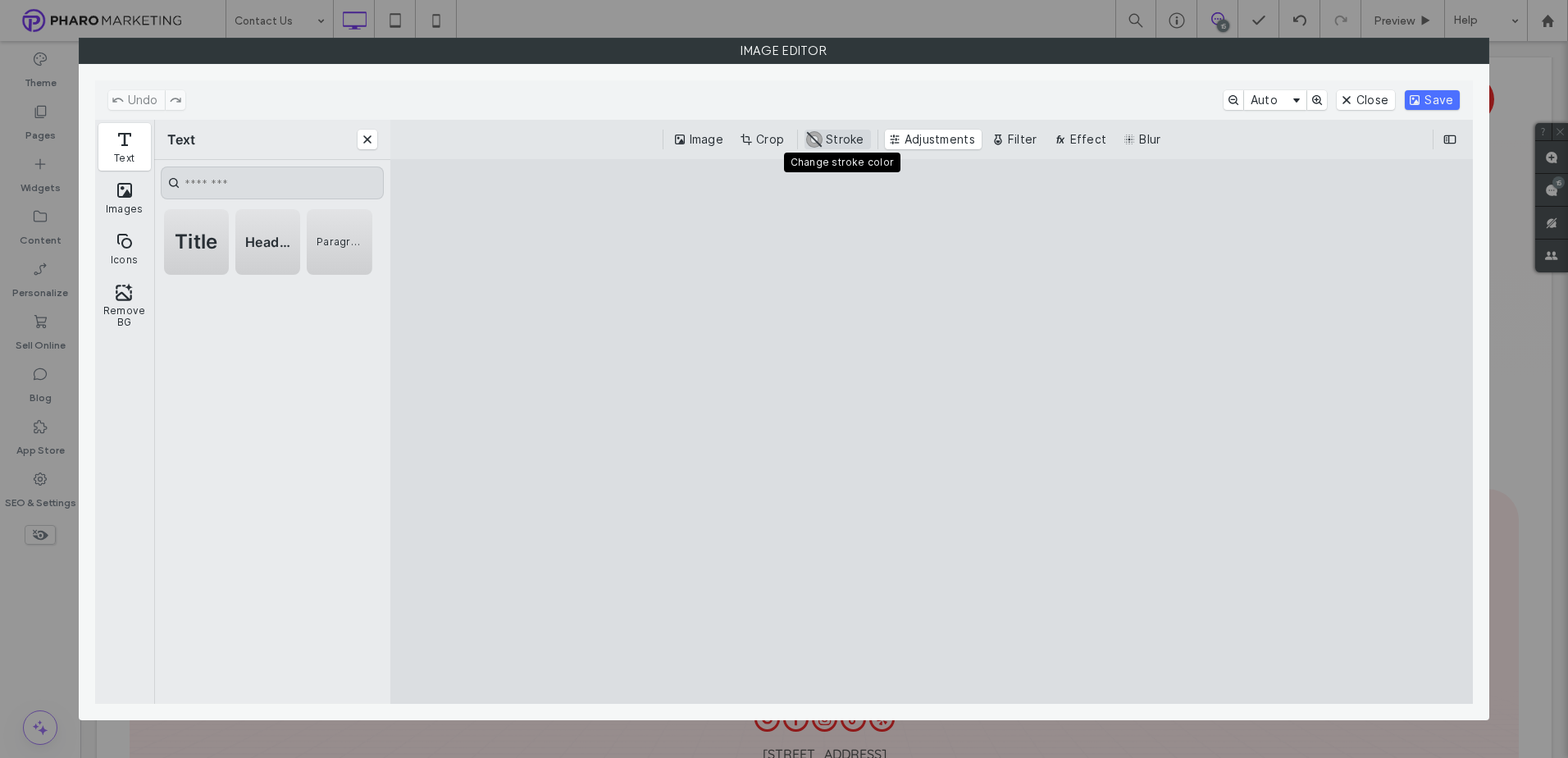
click at [847, 138] on button "#ABABAB Stroke" at bounding box center [838, 140] width 66 height 20
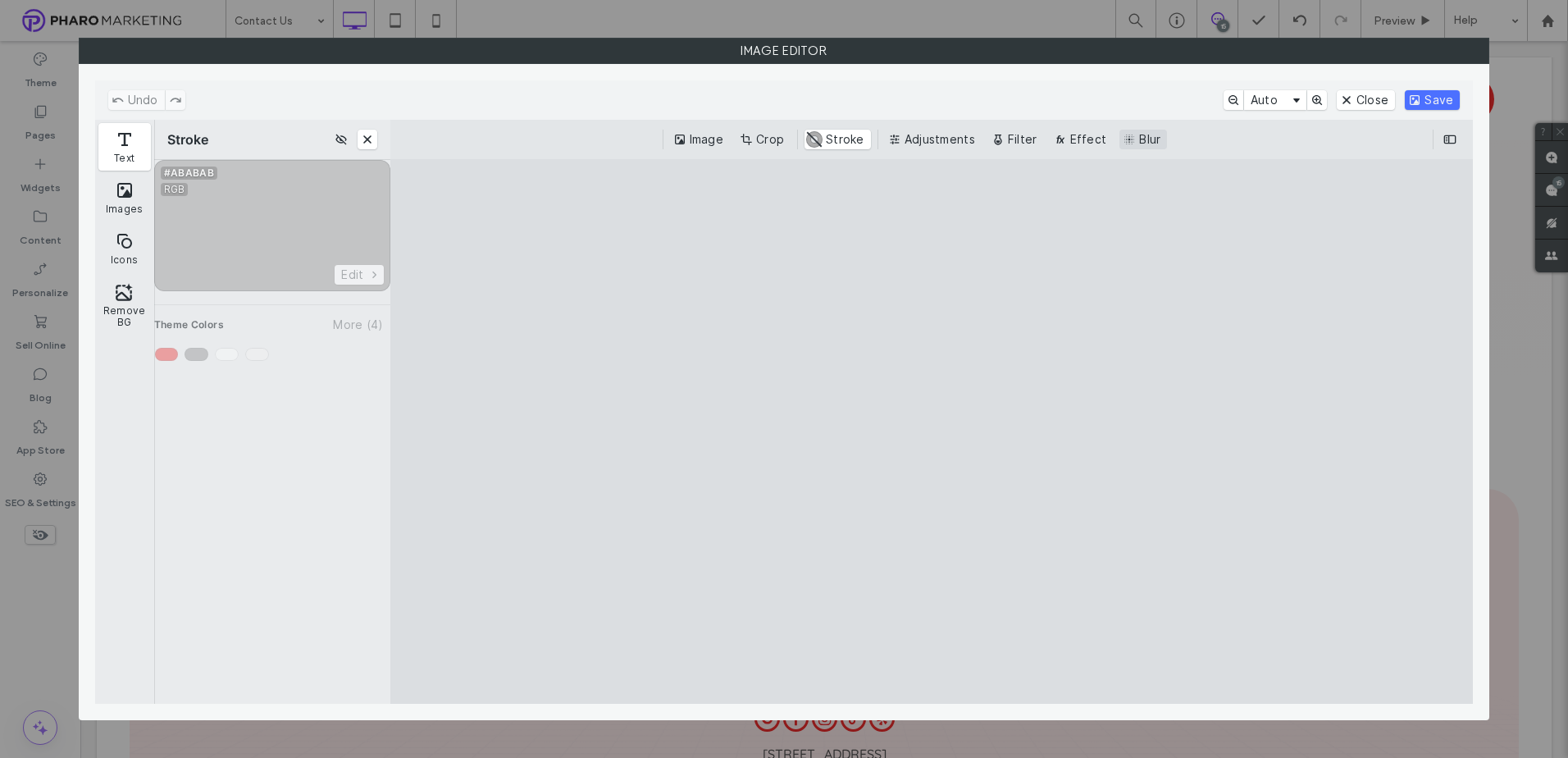
click at [1152, 137] on button "Blur" at bounding box center [1143, 140] width 48 height 20
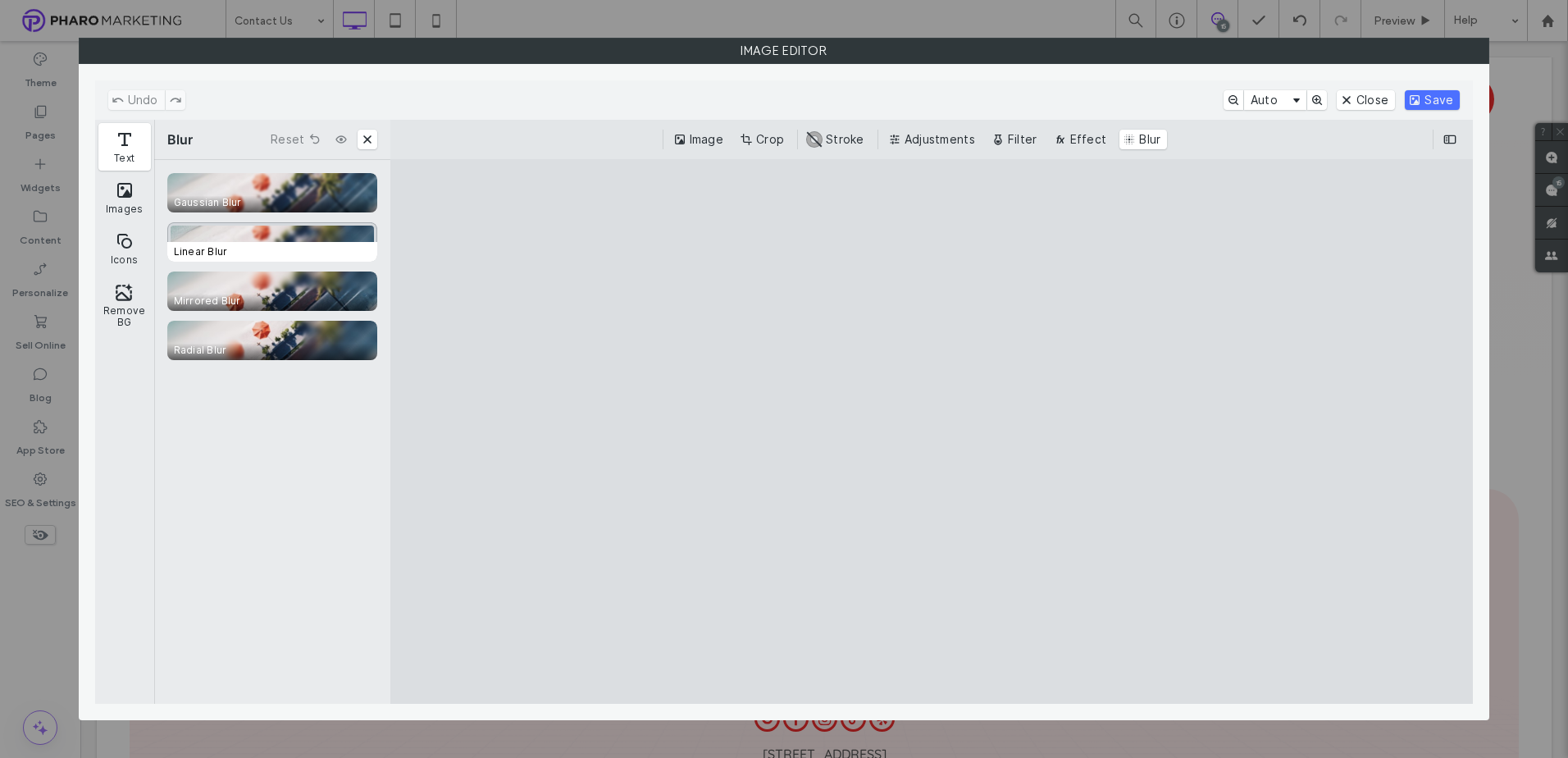
click at [293, 234] on div "CE.SDK" at bounding box center [272, 242] width 210 height 40
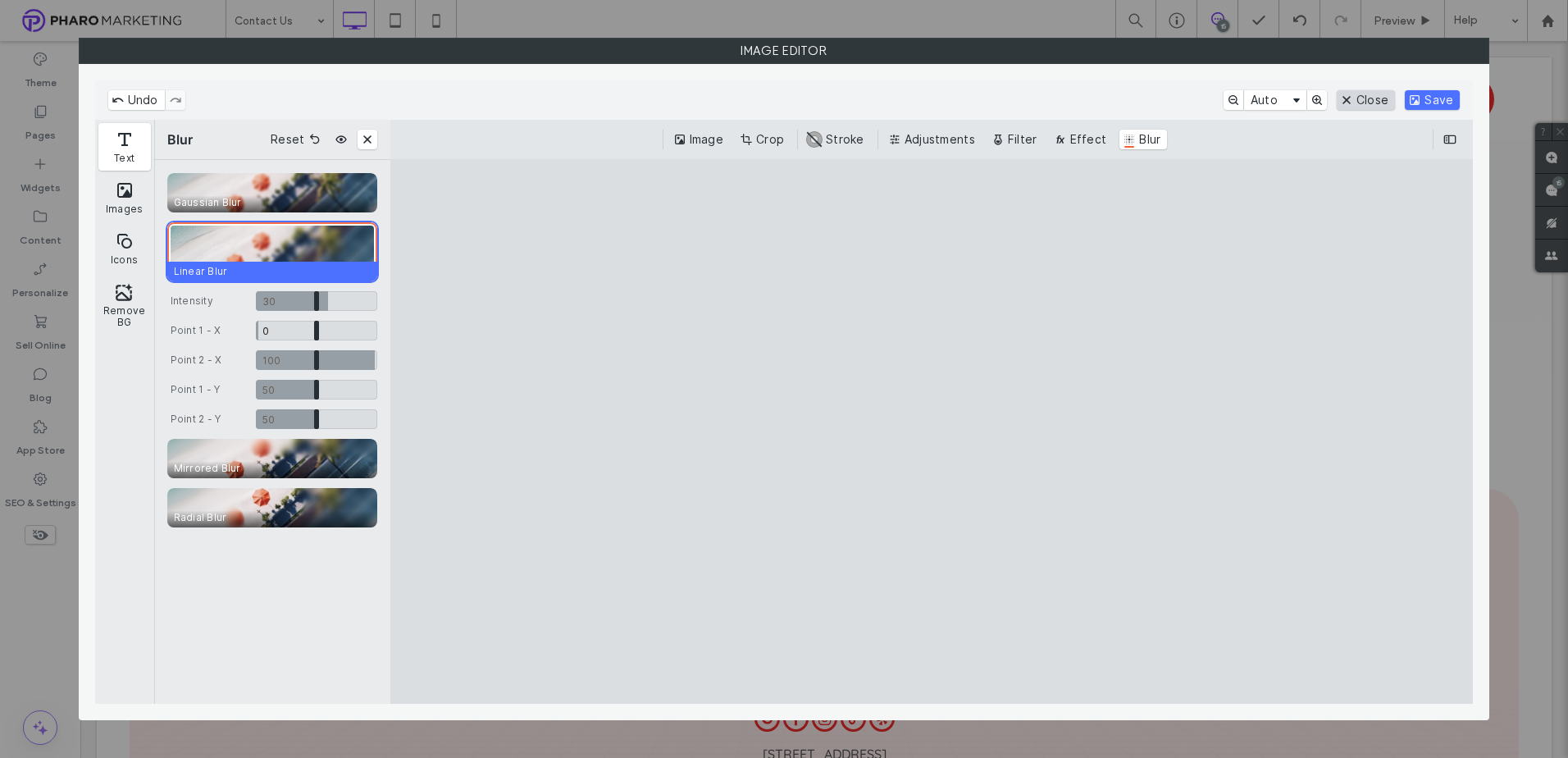
click at [1349, 101] on button "Close" at bounding box center [1365, 100] width 58 height 20
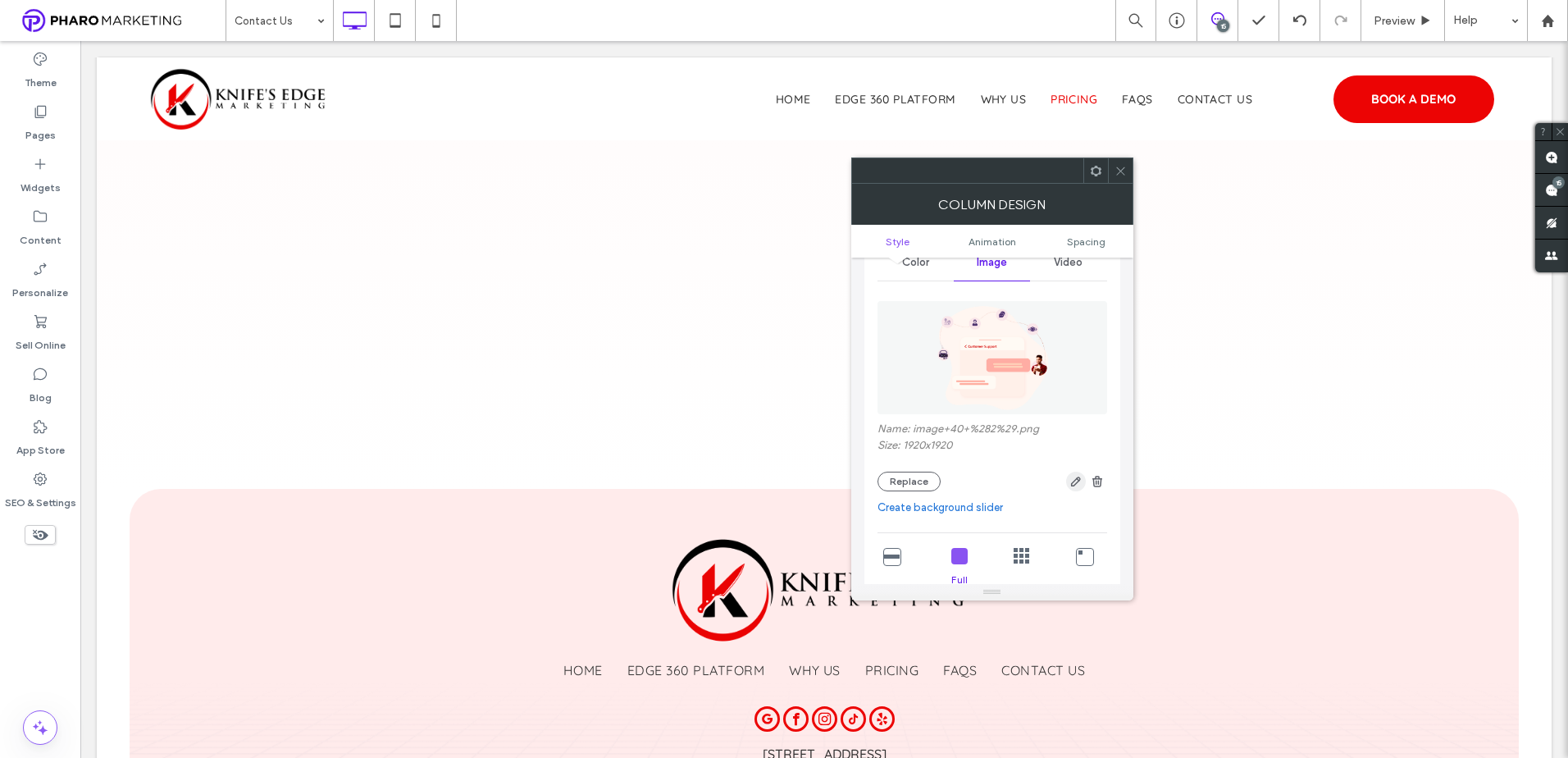
click at [1079, 480] on use "button" at bounding box center [1075, 482] width 10 height 10
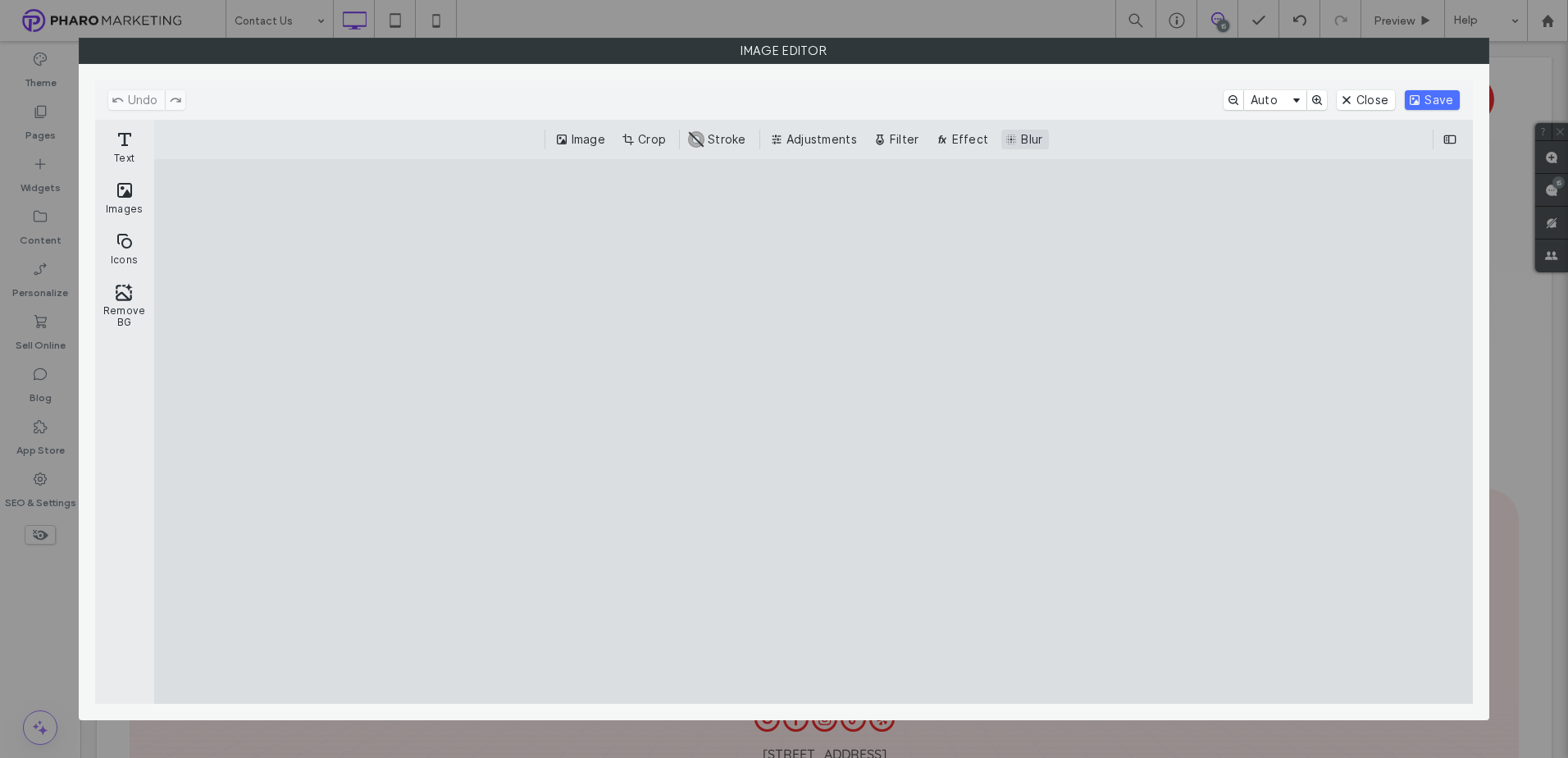
click at [1020, 137] on button "Blur" at bounding box center [1025, 140] width 48 height 20
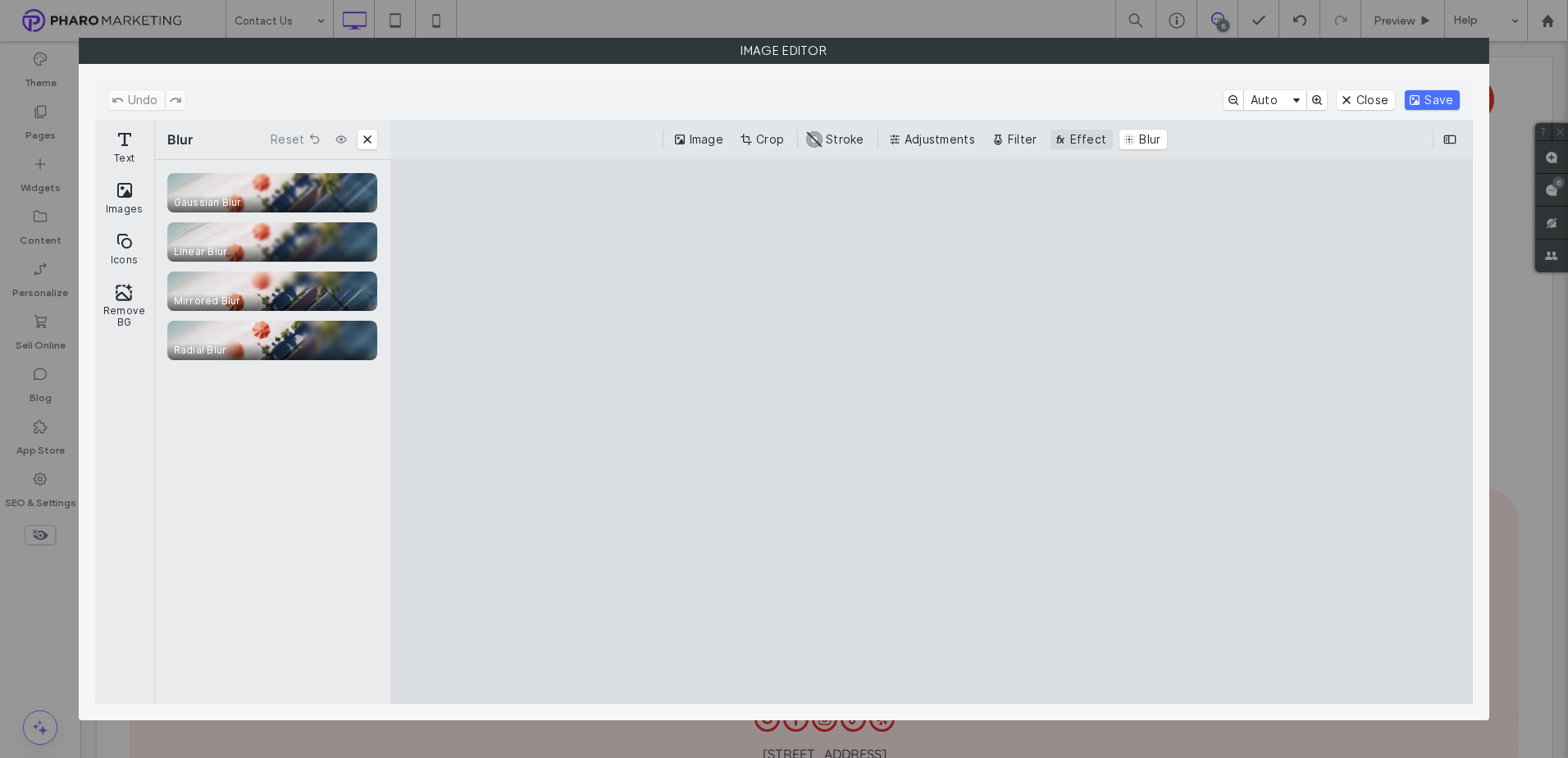
click at [1078, 138] on button "Effect" at bounding box center [1082, 140] width 63 height 20
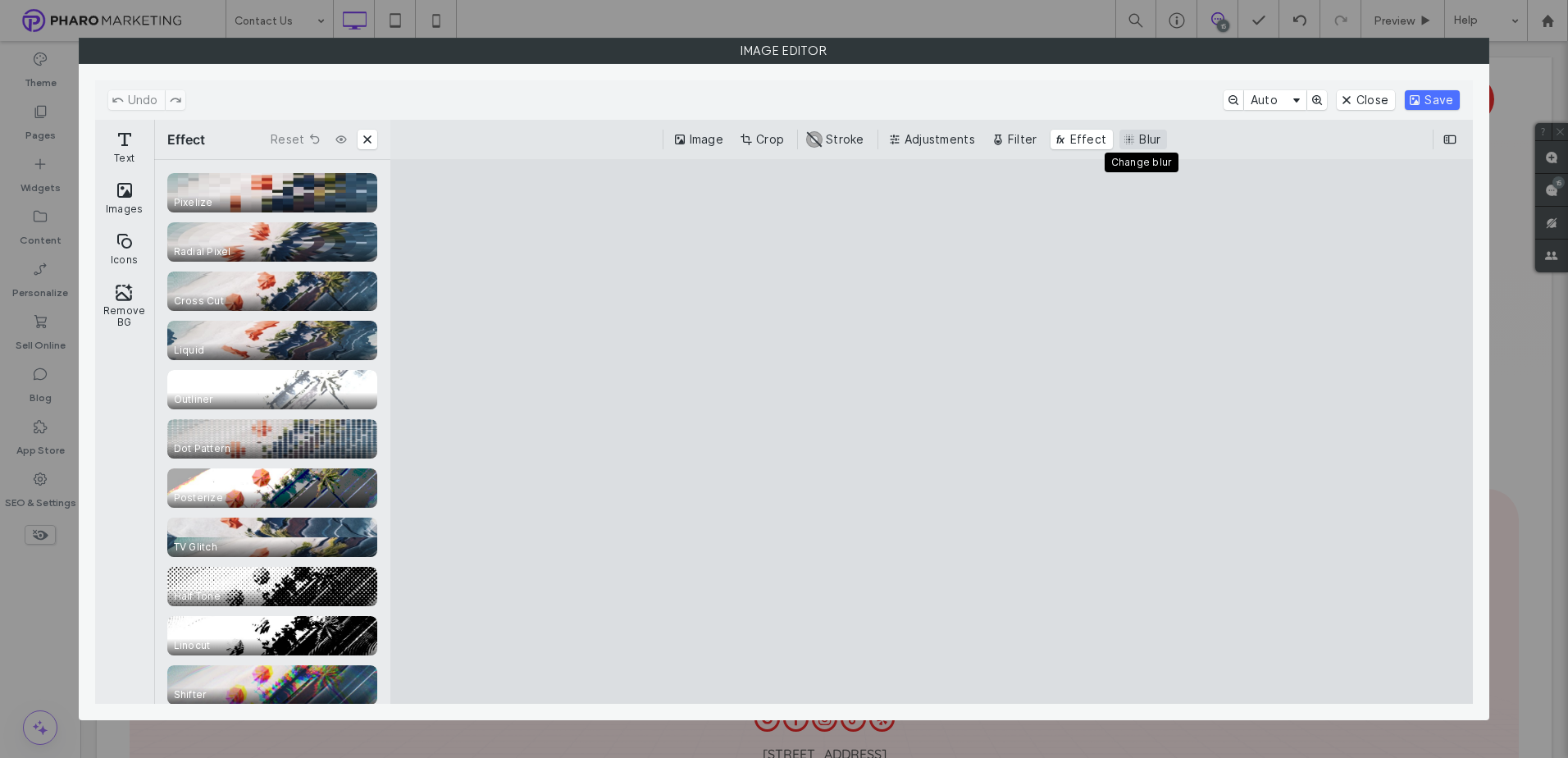
click at [1131, 142] on button "Blur" at bounding box center [1143, 140] width 48 height 20
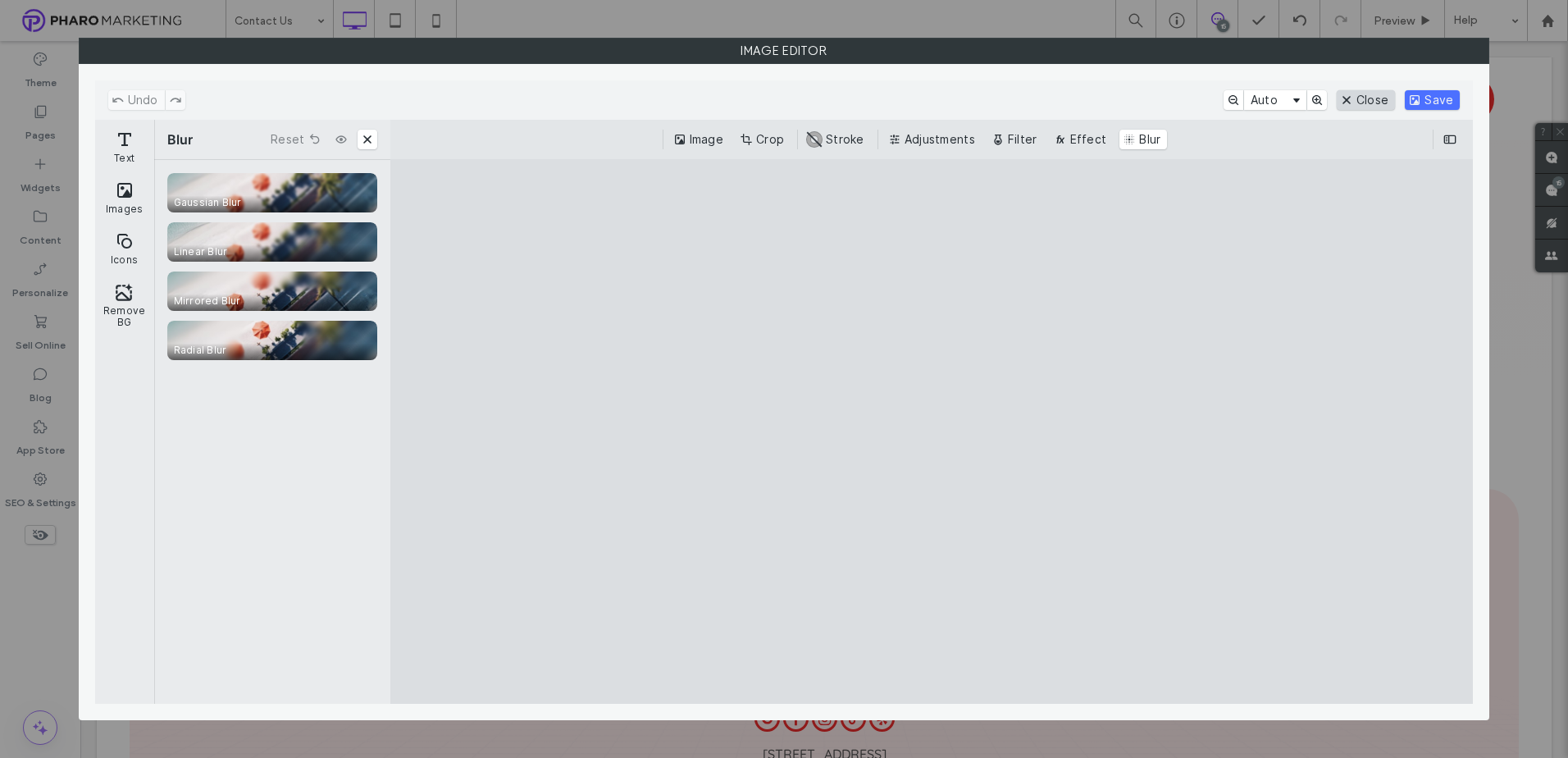
click at [1379, 97] on button "Close" at bounding box center [1365, 100] width 58 height 20
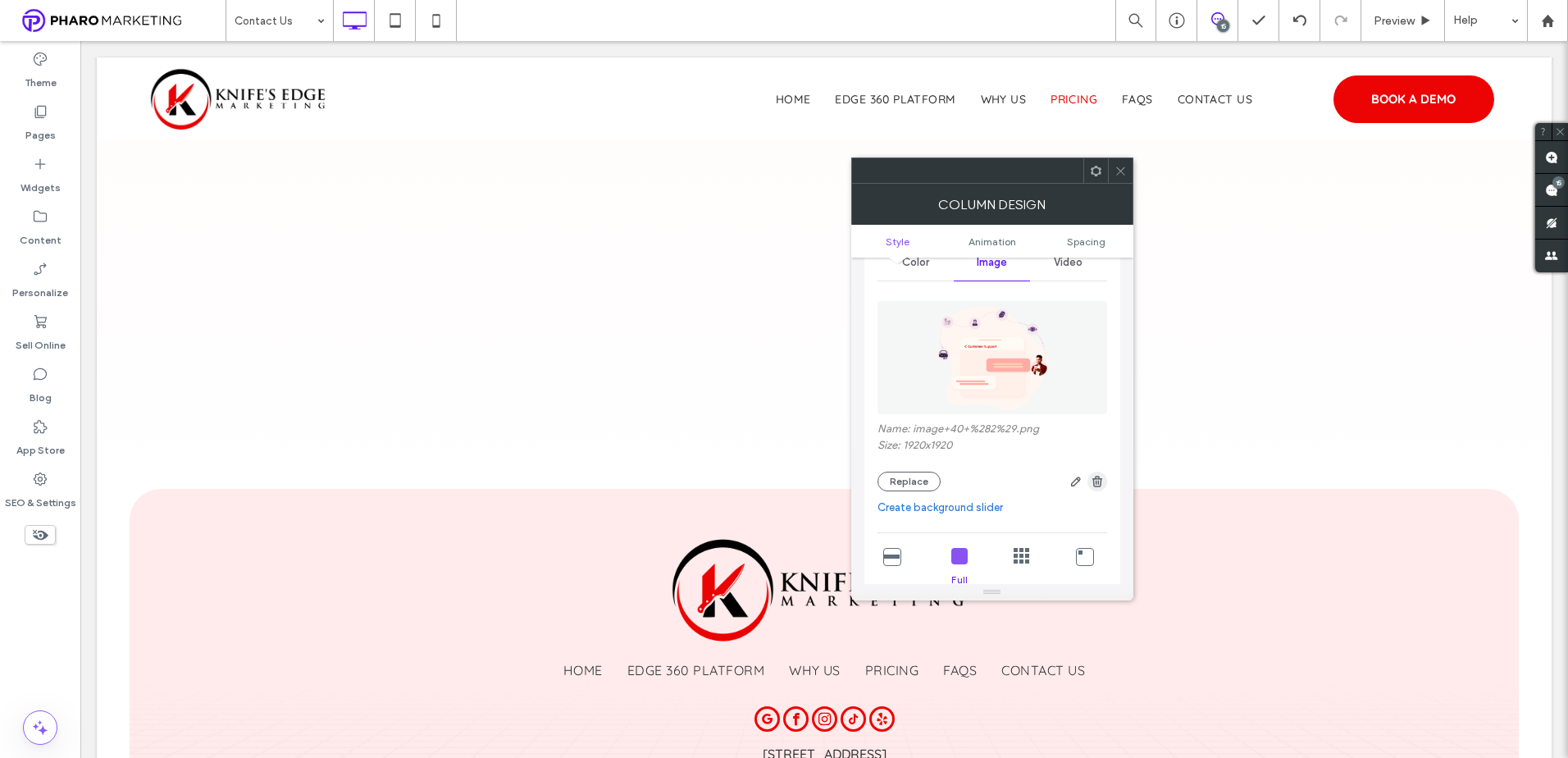
click at [1101, 482] on use "button" at bounding box center [1097, 481] width 10 height 11
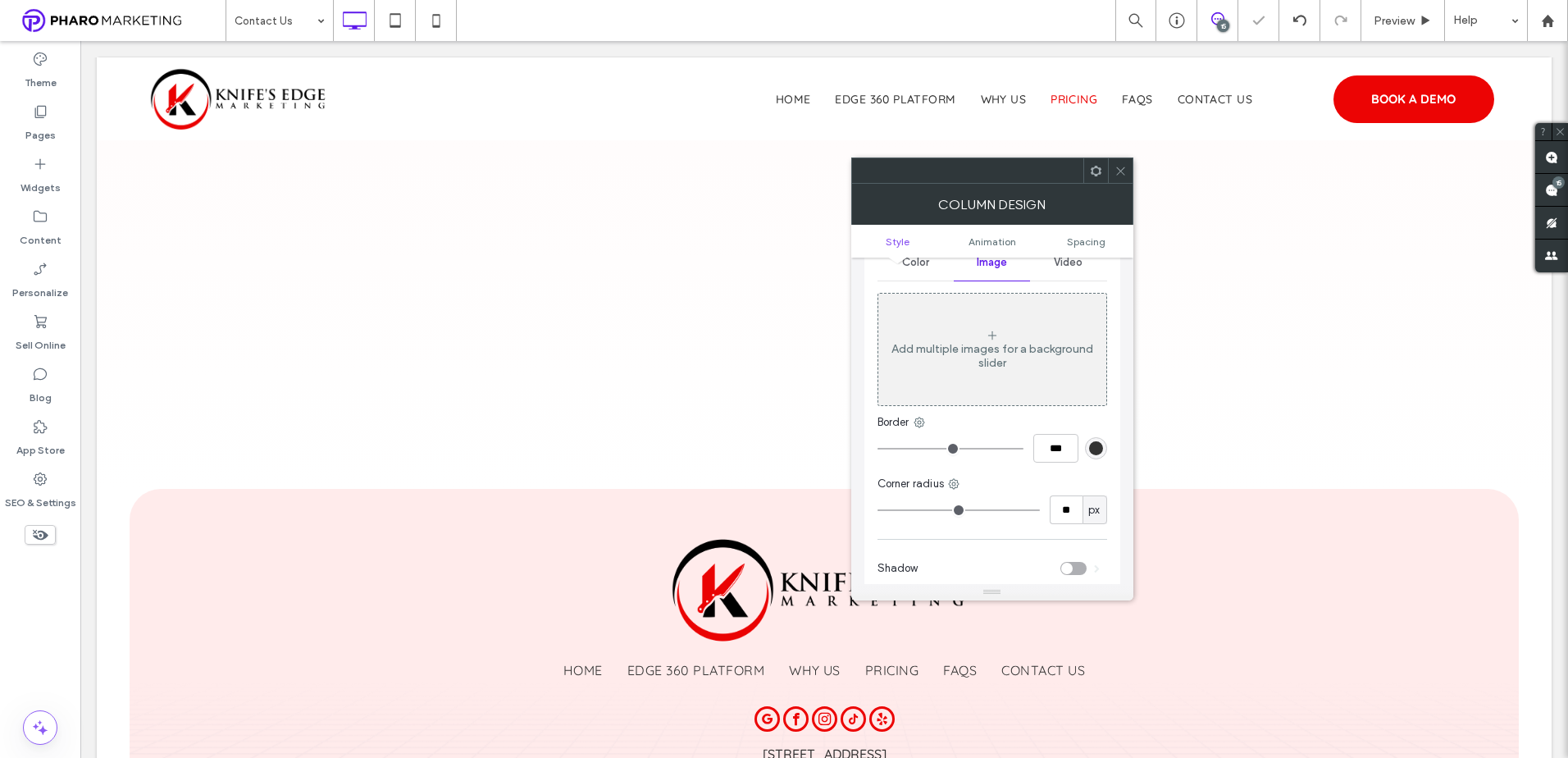
click at [1119, 175] on icon at bounding box center [1120, 170] width 12 height 12
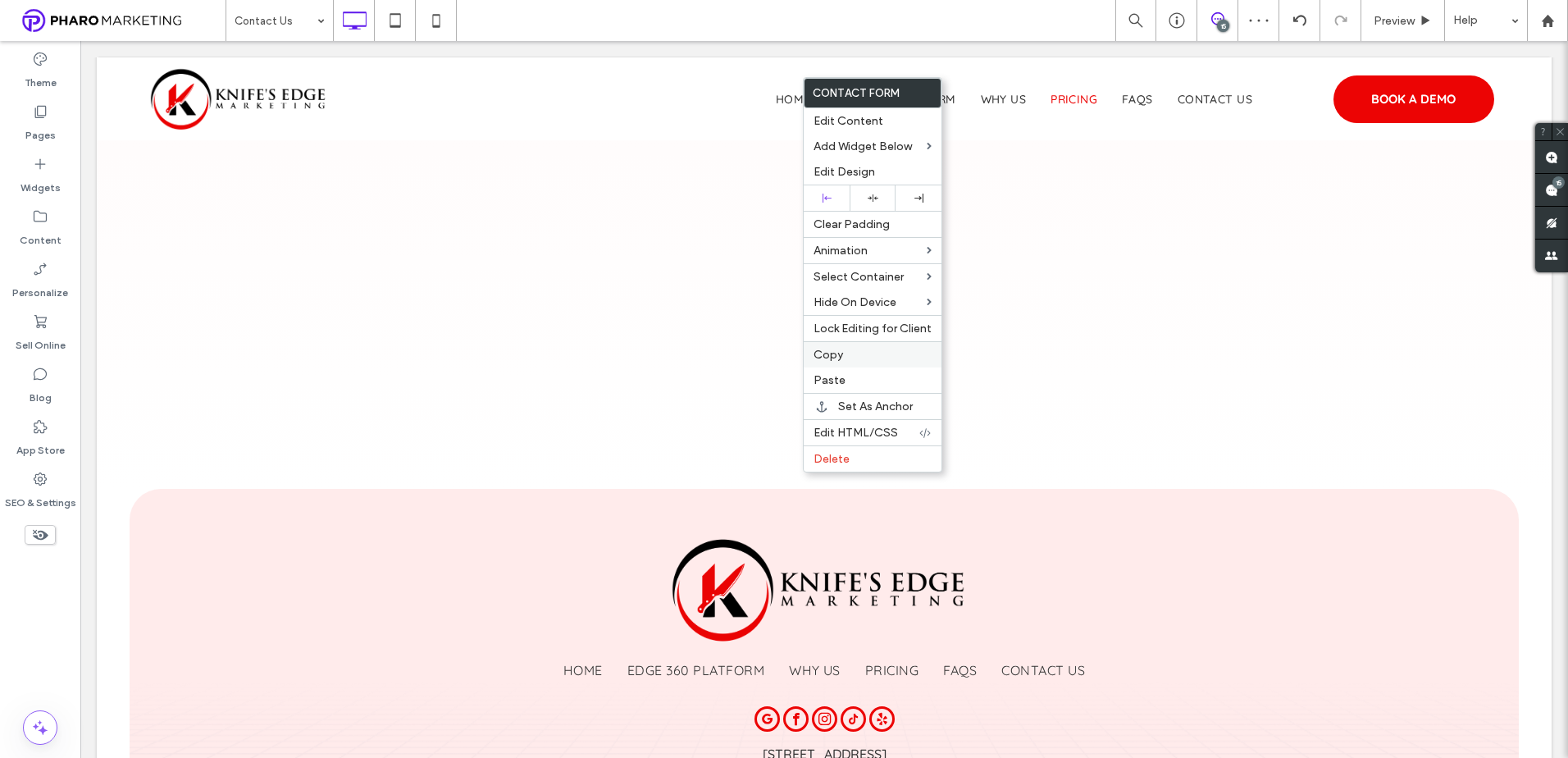
click at [843, 352] on label "Copy" at bounding box center [872, 354] width 118 height 14
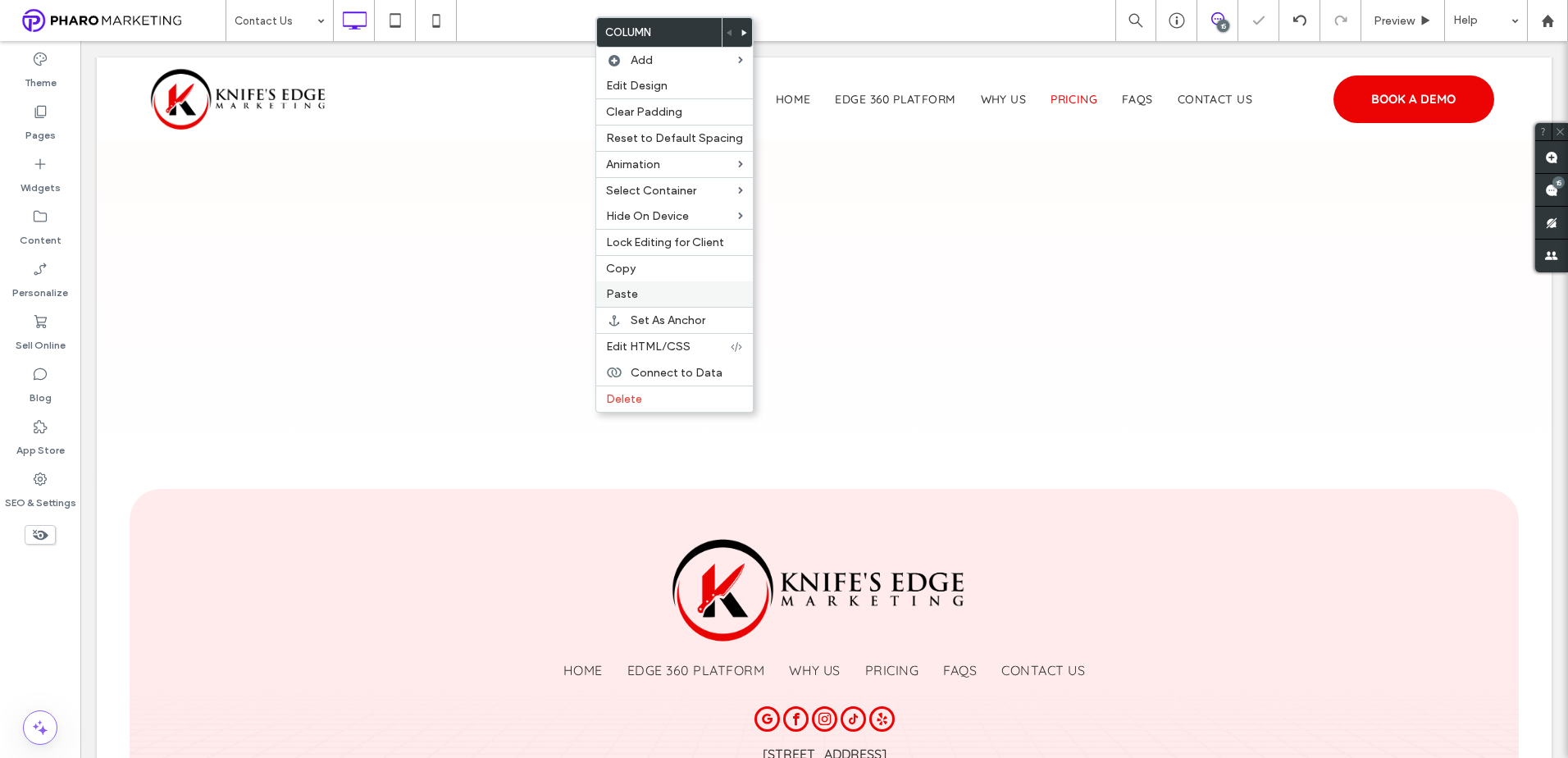
click at [665, 285] on div "Paste" at bounding box center [674, 294] width 156 height 26
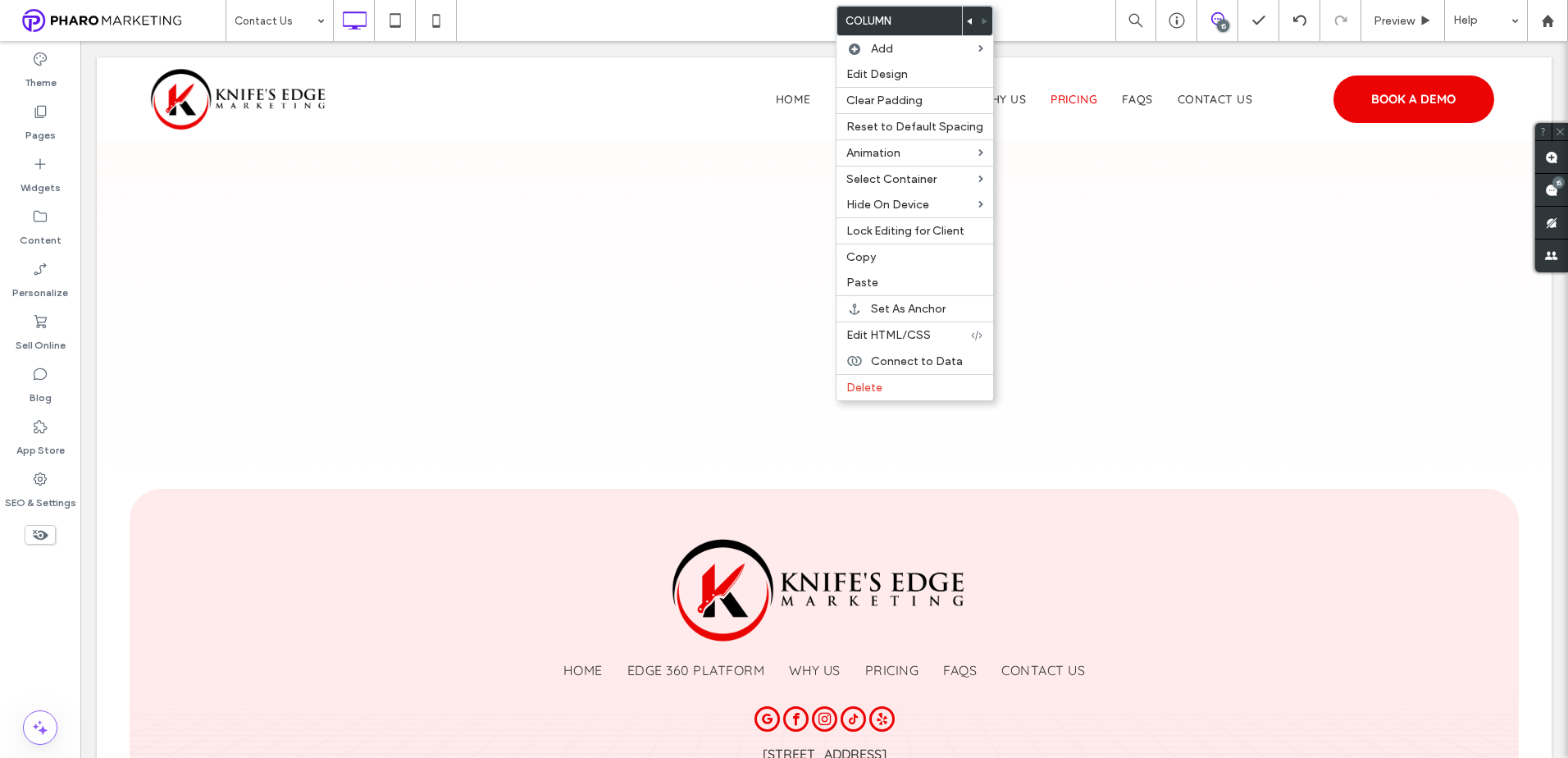
click at [967, 24] on span at bounding box center [970, 21] width 7 height 29
click at [908, 74] on label "Edit Design" at bounding box center [915, 74] width 137 height 14
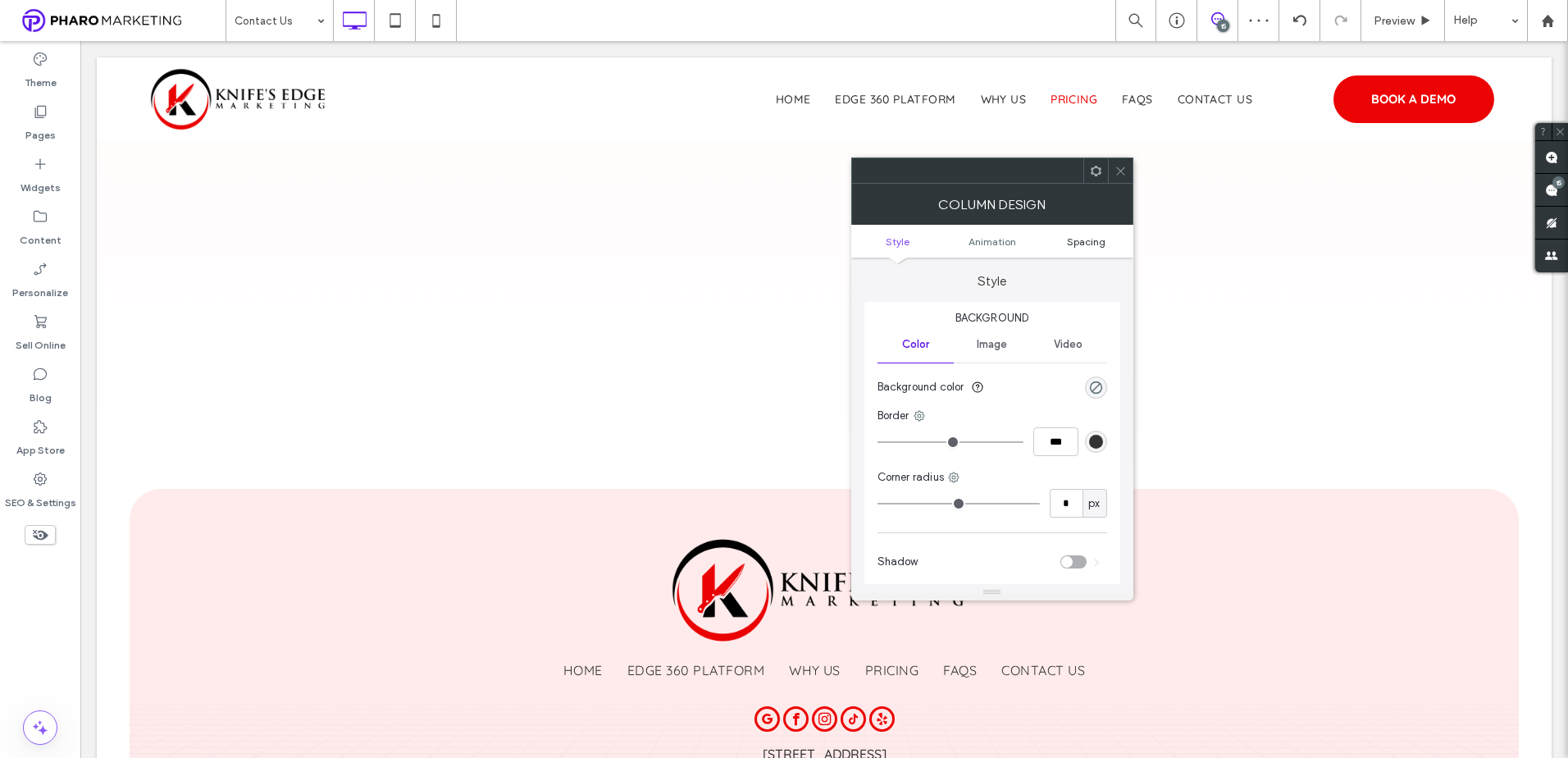
click at [1090, 243] on span "Spacing" at bounding box center [1086, 242] width 39 height 12
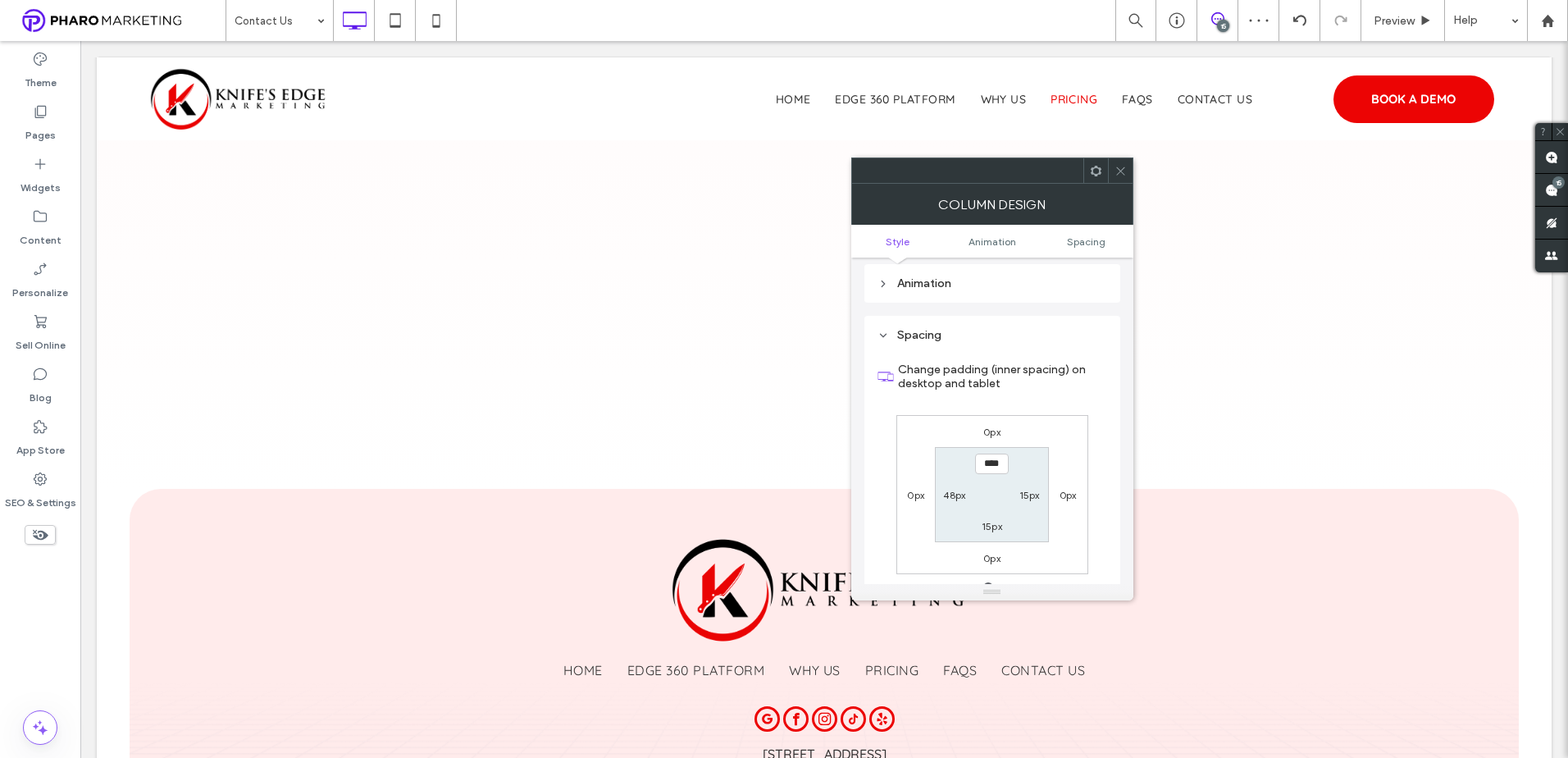
scroll to position [385, 0]
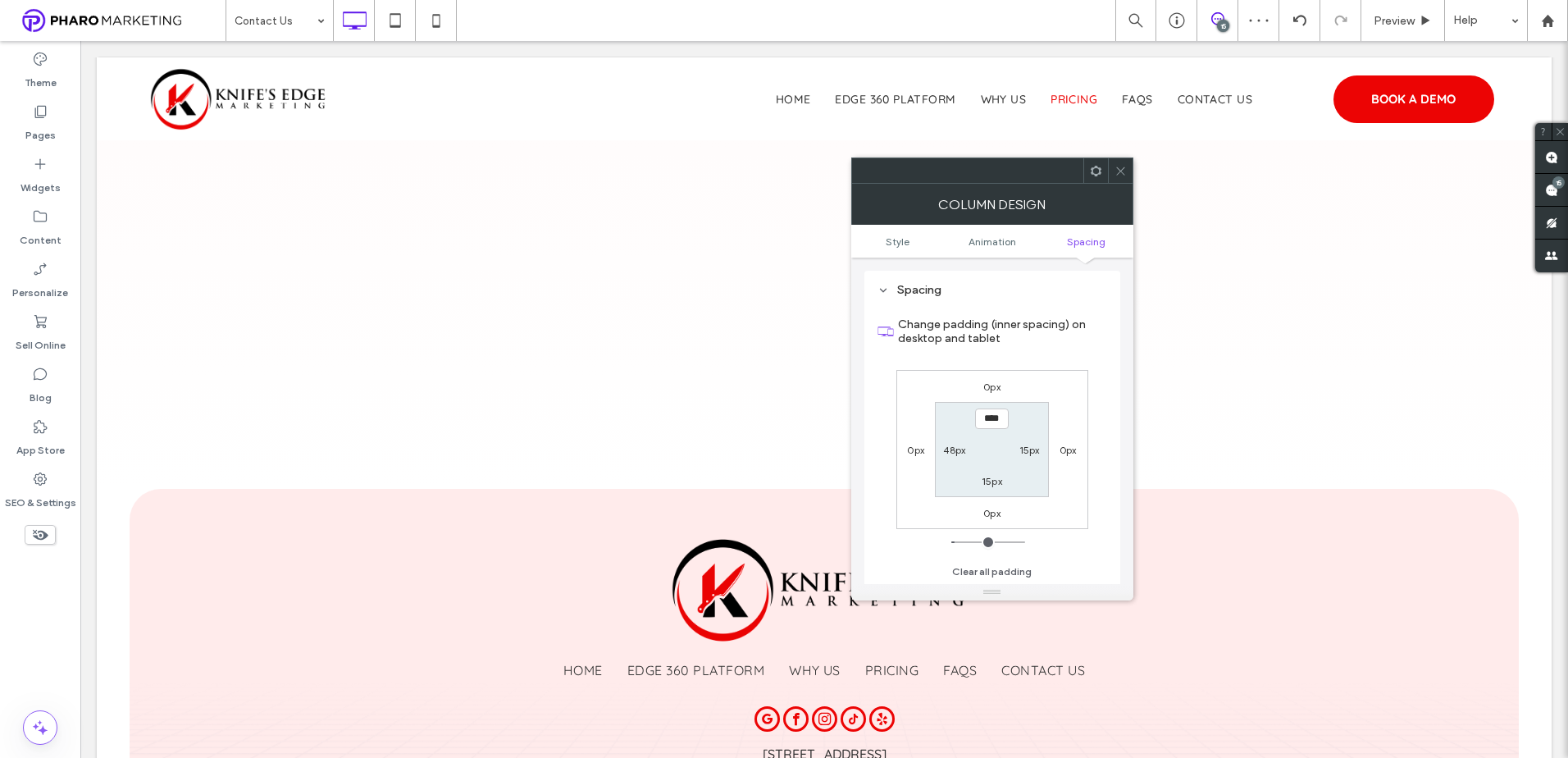
click at [952, 449] on label "48px" at bounding box center [954, 449] width 22 height 12
type input "**"
type input "****"
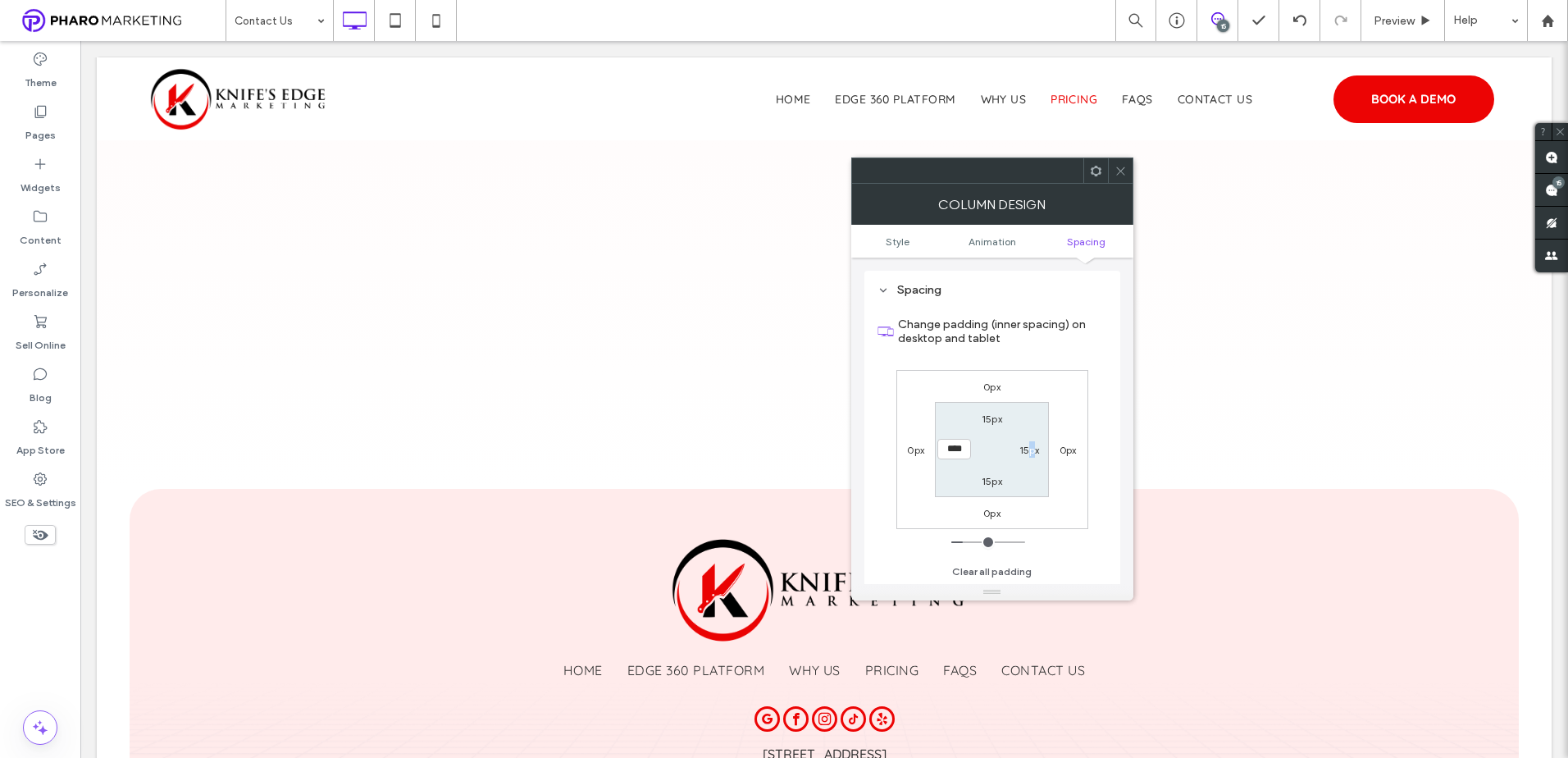
click at [1027, 448] on label "15px" at bounding box center [1029, 449] width 21 height 12
type input "**"
type input "****"
click at [1114, 161] on span at bounding box center [1120, 170] width 12 height 25
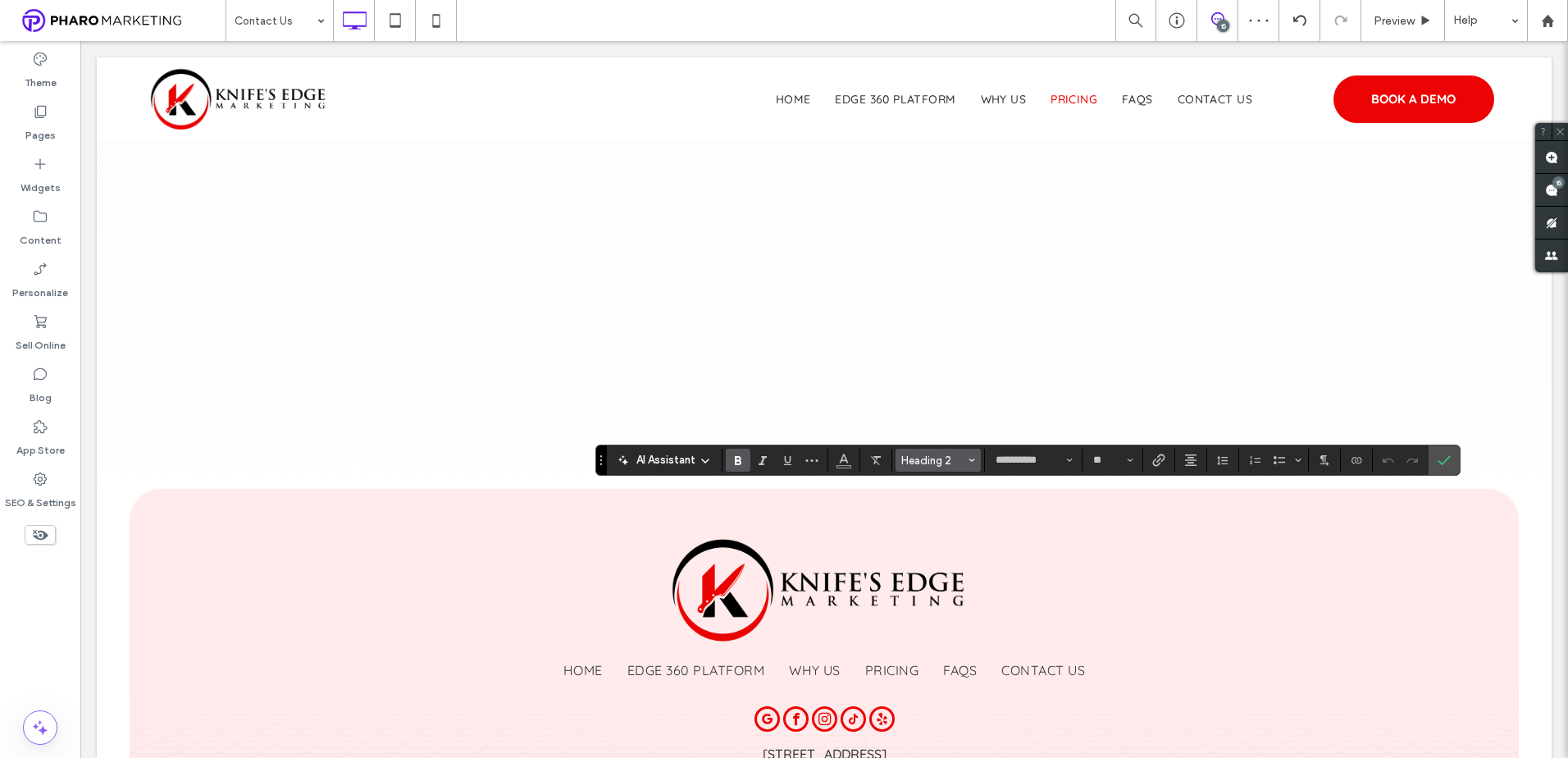
click at [914, 458] on span "Heading 2" at bounding box center [933, 460] width 64 height 12
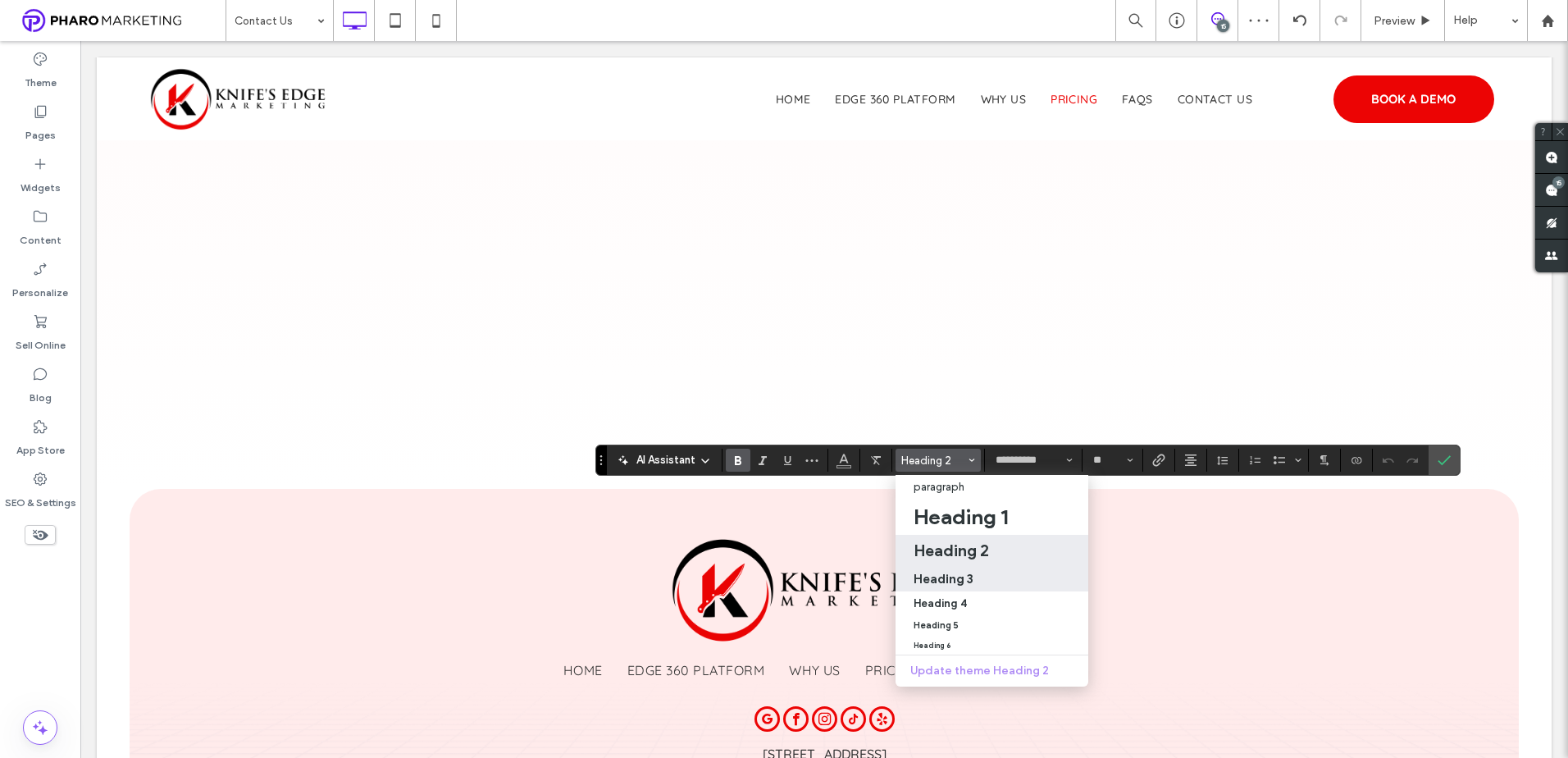
click at [961, 582] on h3 "Heading 3" at bounding box center [943, 578] width 60 height 16
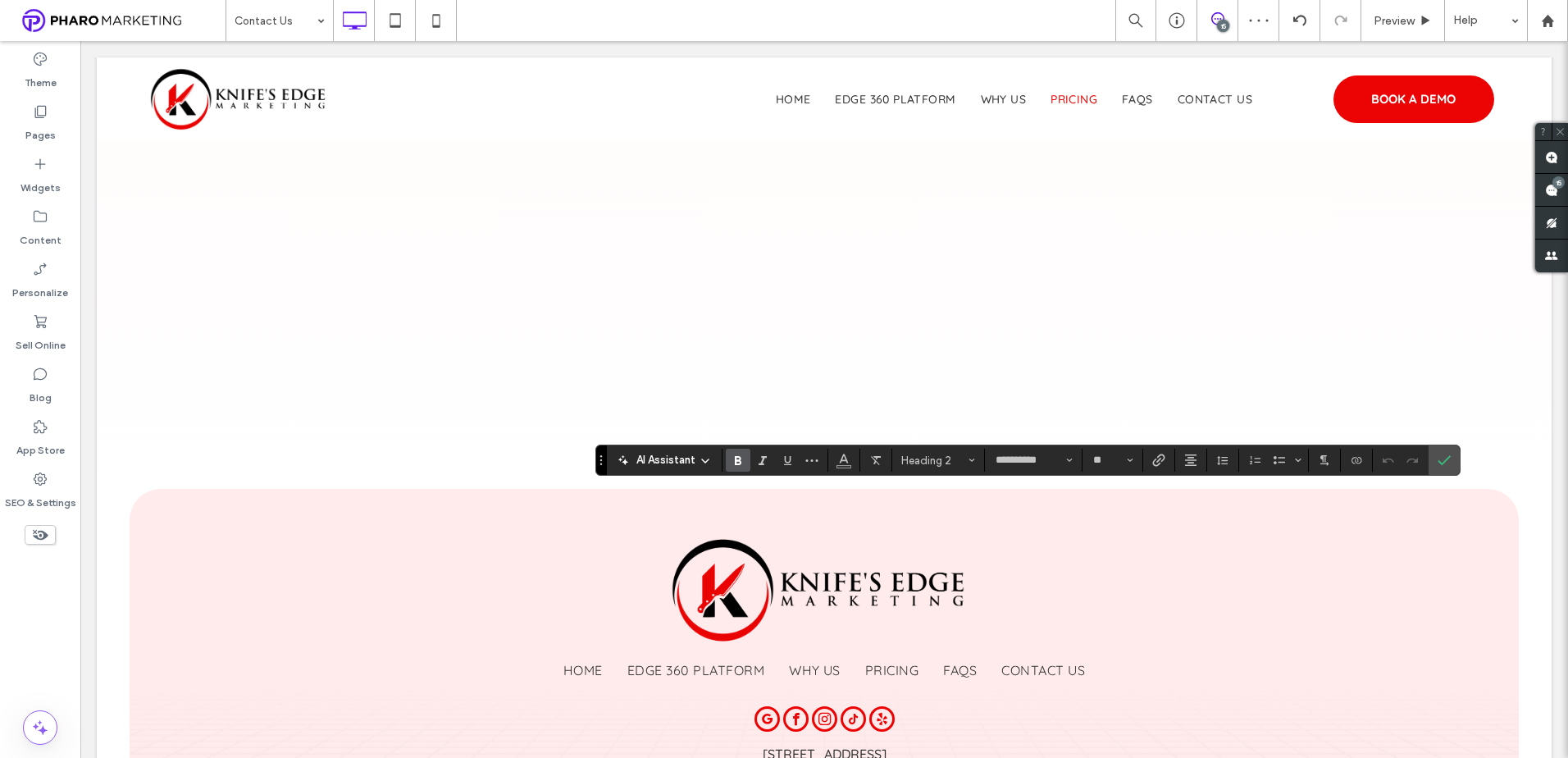
type input "**"
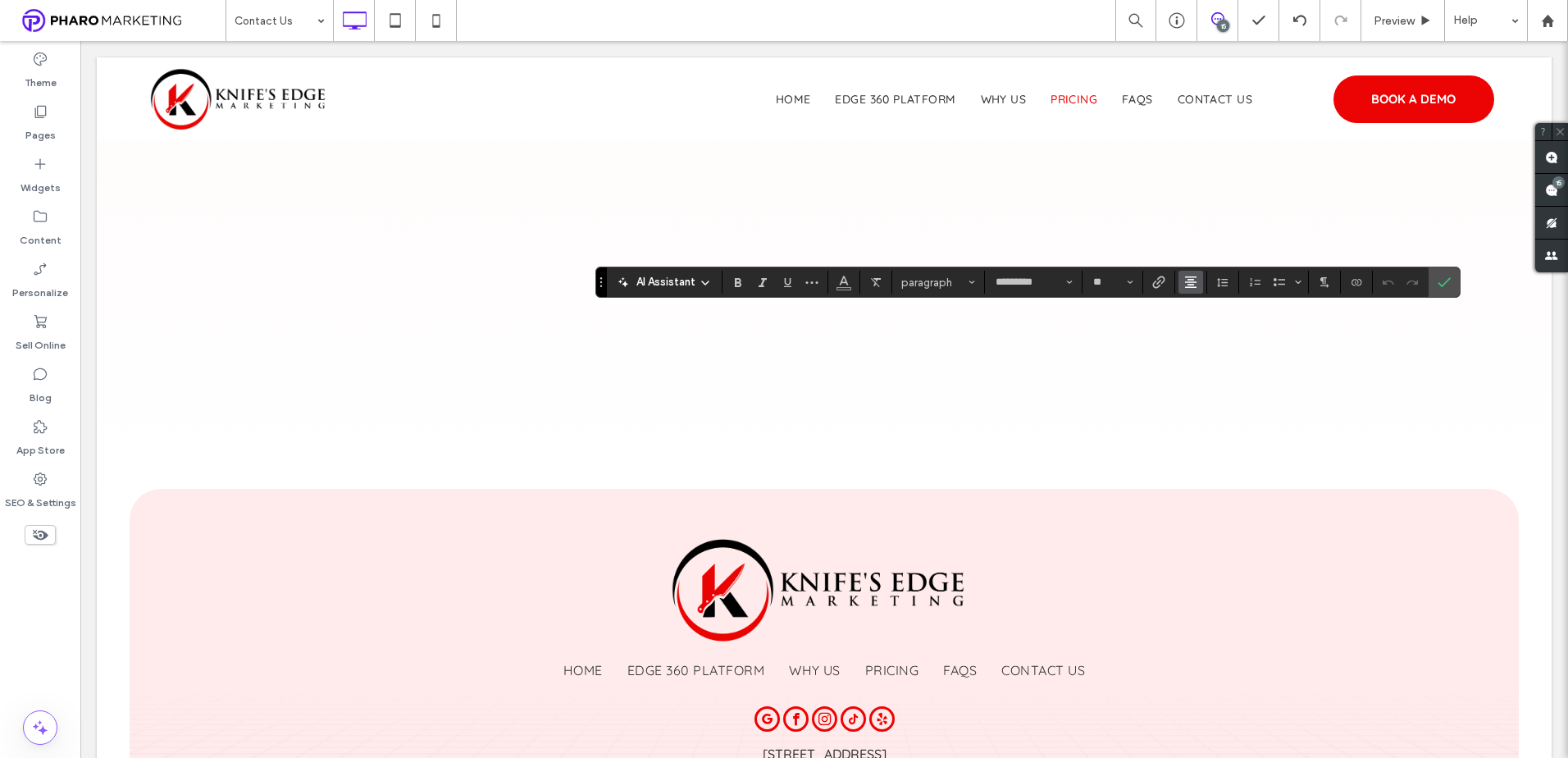
click at [1193, 280] on use "Alignment" at bounding box center [1191, 282] width 12 height 12
click at [1203, 306] on icon "ui.textEditor.alignment.left" at bounding box center [1203, 309] width 13 height 13
click at [1451, 282] on label "Confirm" at bounding box center [1444, 282] width 25 height 30
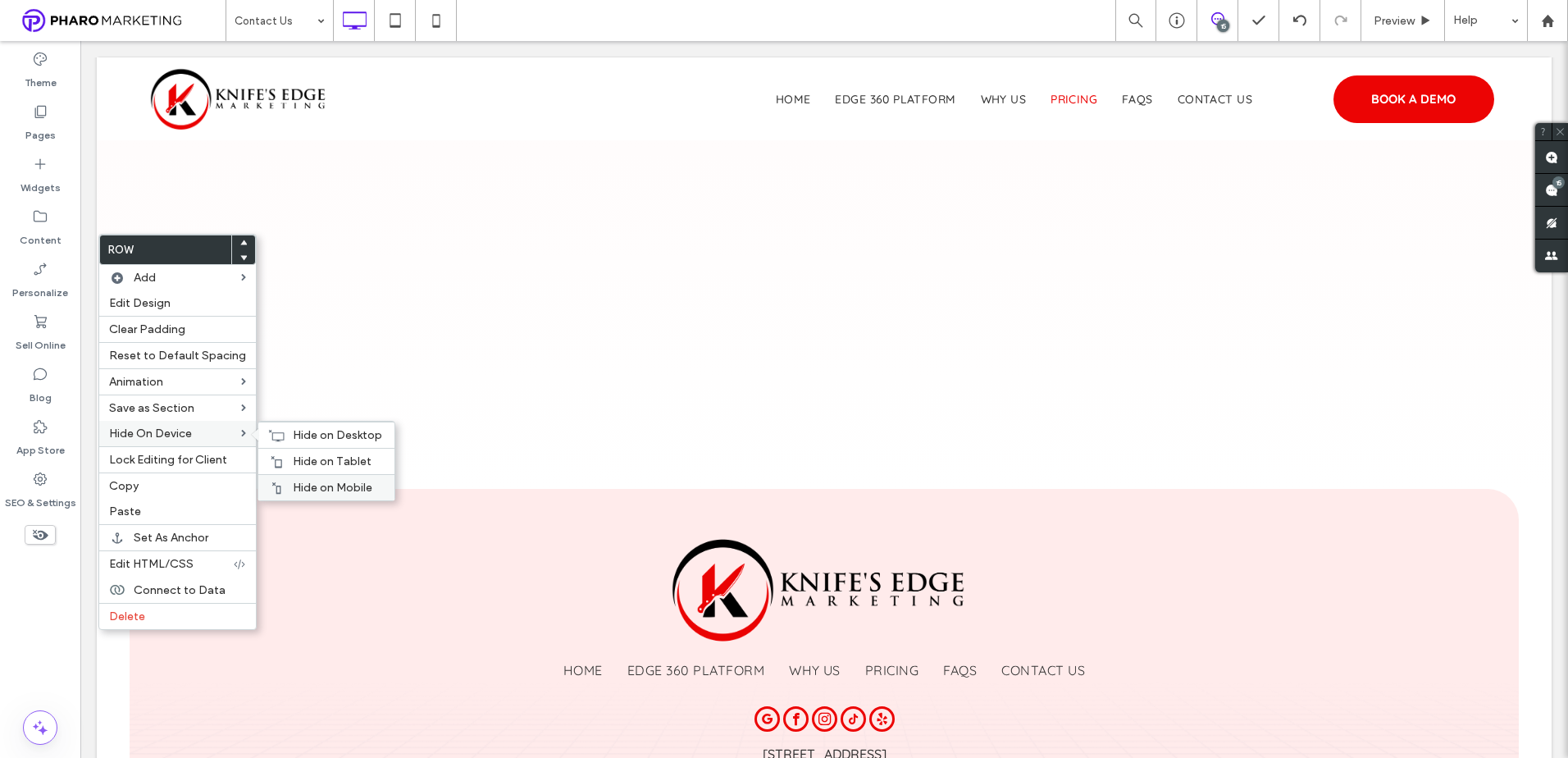
click at [308, 486] on span "Hide on Mobile" at bounding box center [332, 487] width 79 height 14
click at [296, 462] on span "Hide on Tablet" at bounding box center [332, 461] width 79 height 14
click at [329, 433] on span "Hide on Desktop" at bounding box center [337, 435] width 89 height 14
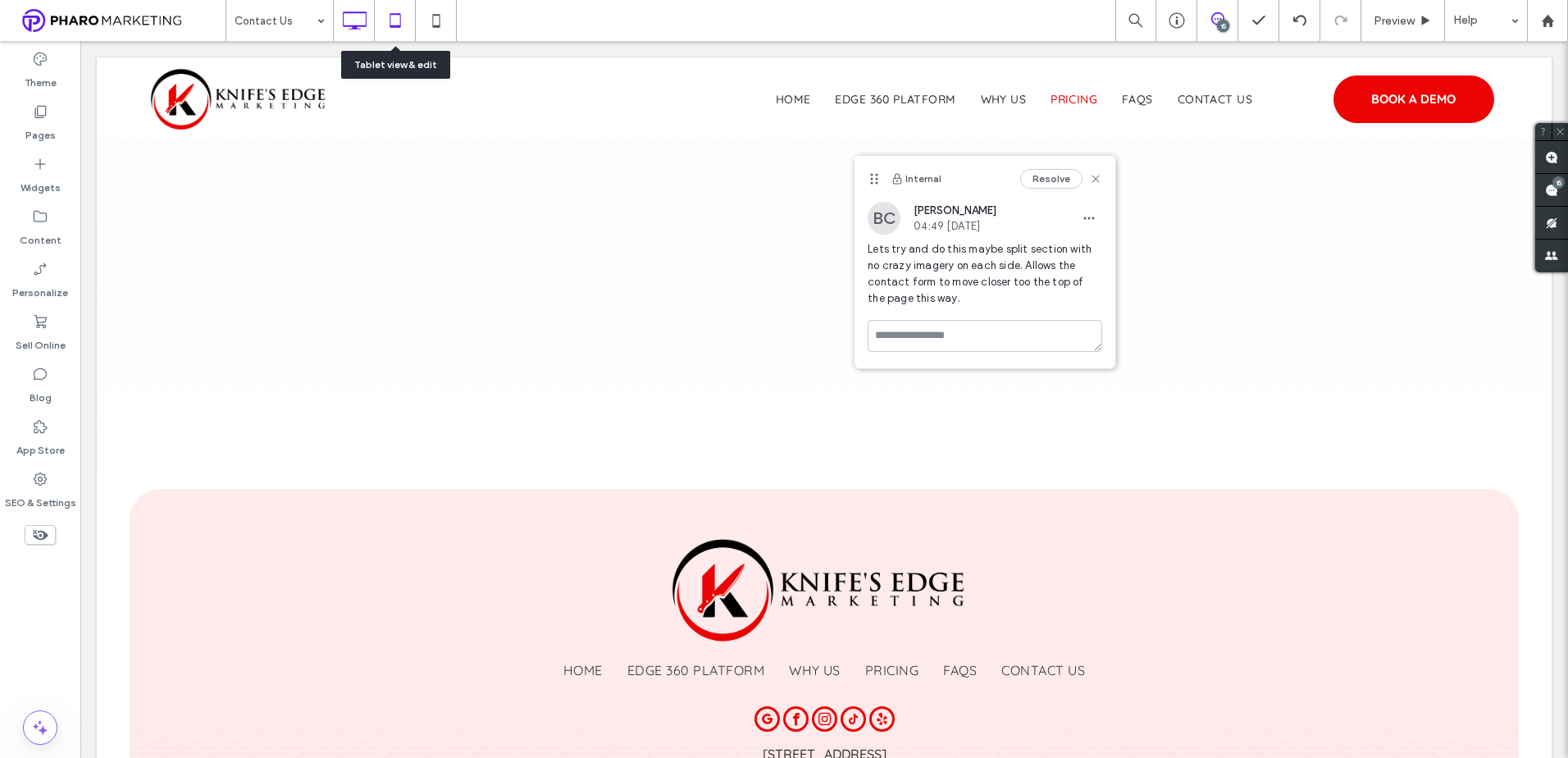
click at [389, 16] on icon at bounding box center [395, 21] width 33 height 33
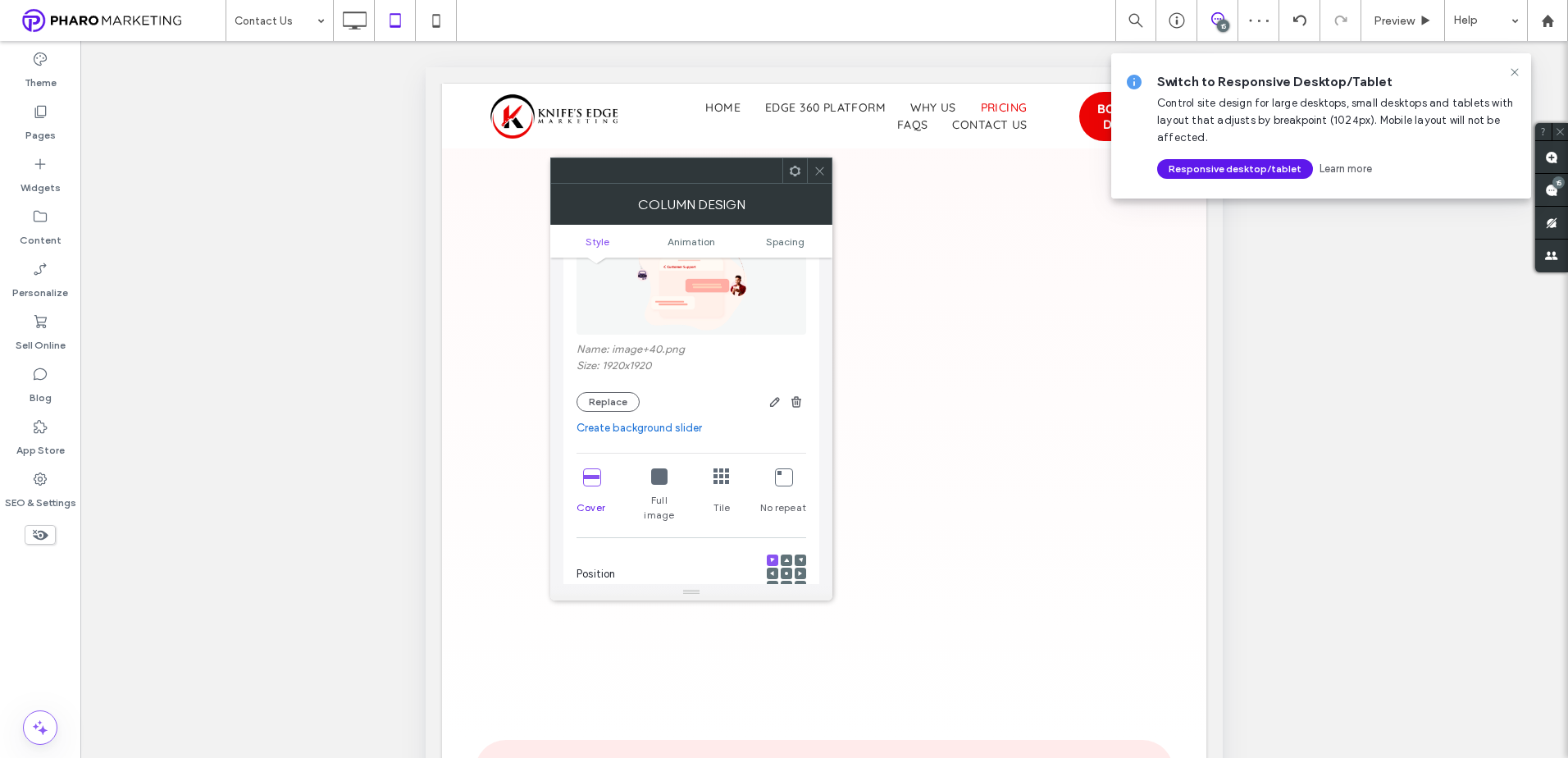
scroll to position [164, 0]
click at [653, 473] on icon at bounding box center [659, 474] width 17 height 17
click at [788, 565] on span at bounding box center [786, 571] width 5 height 12
click at [823, 170] on icon at bounding box center [820, 170] width 12 height 12
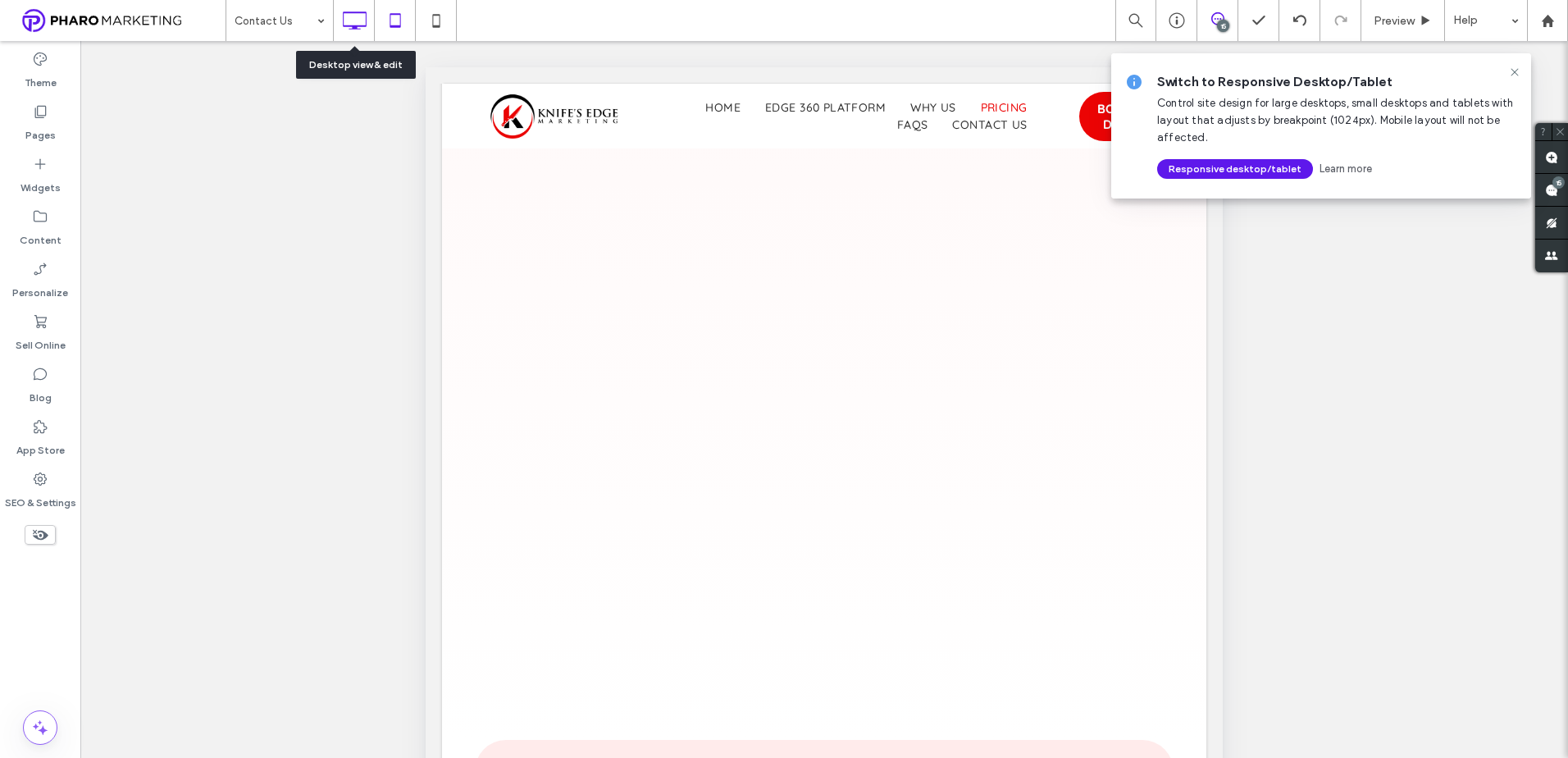
click at [362, 20] on icon at bounding box center [354, 21] width 33 height 33
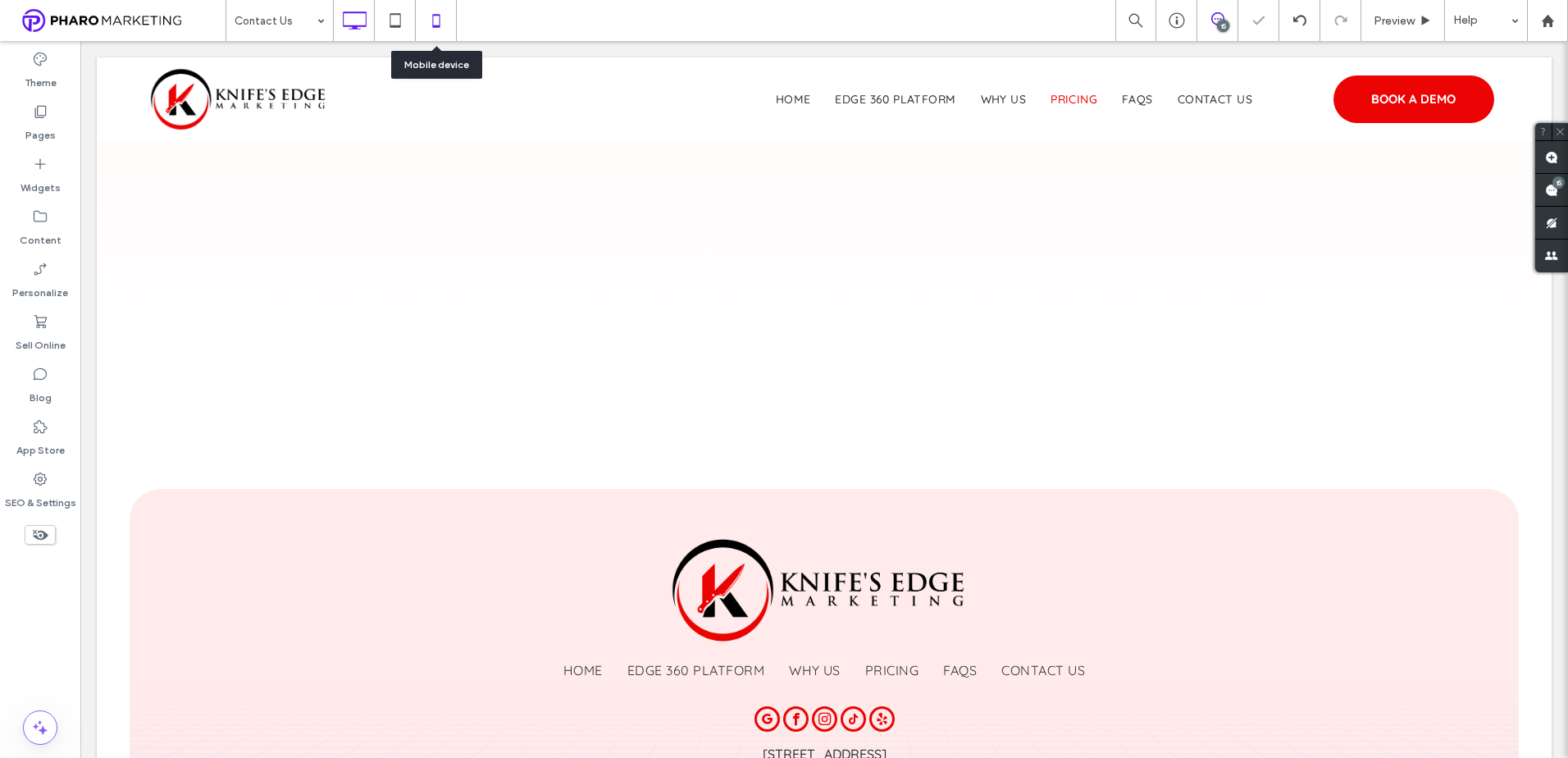
click at [438, 22] on icon at bounding box center [437, 21] width 33 height 33
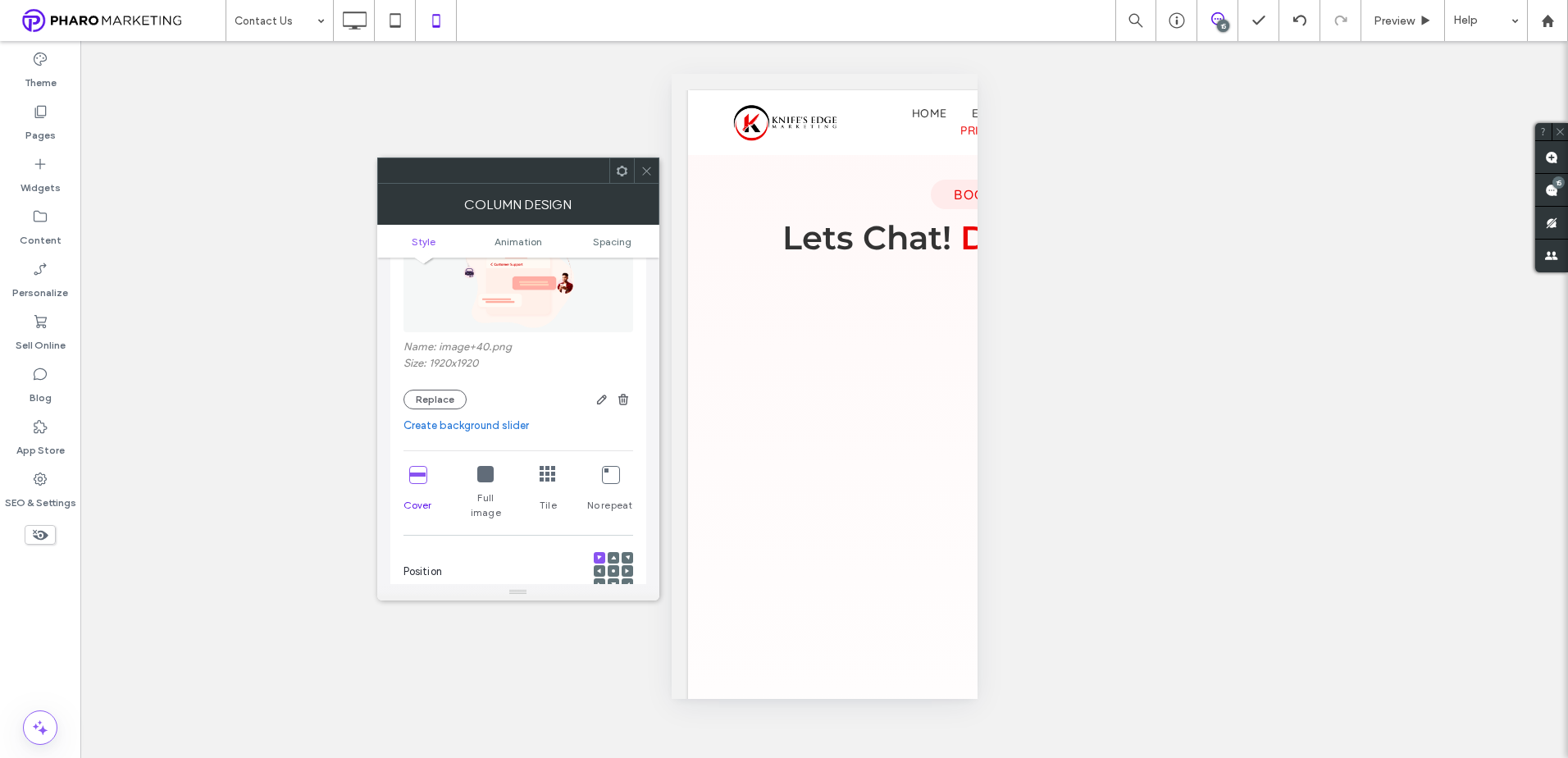
click at [612, 569] on use at bounding box center [614, 571] width 3 height 3
click at [483, 477] on icon at bounding box center [485, 474] width 17 height 17
drag, startPoint x: 646, startPoint y: 165, endPoint x: 670, endPoint y: 190, distance: 34.7
click at [645, 165] on icon at bounding box center [646, 170] width 12 height 12
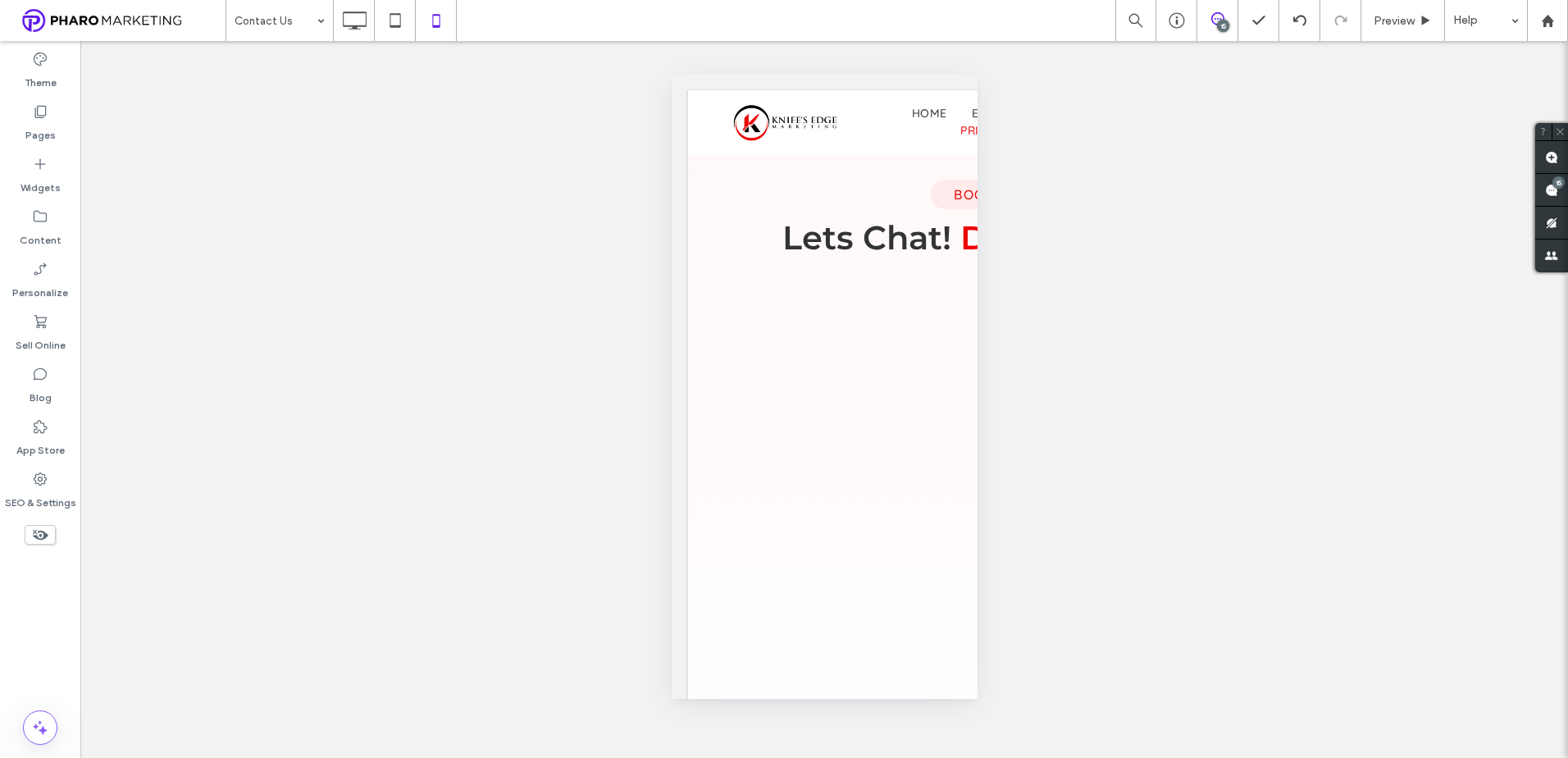
type input "**********"
type input "**"
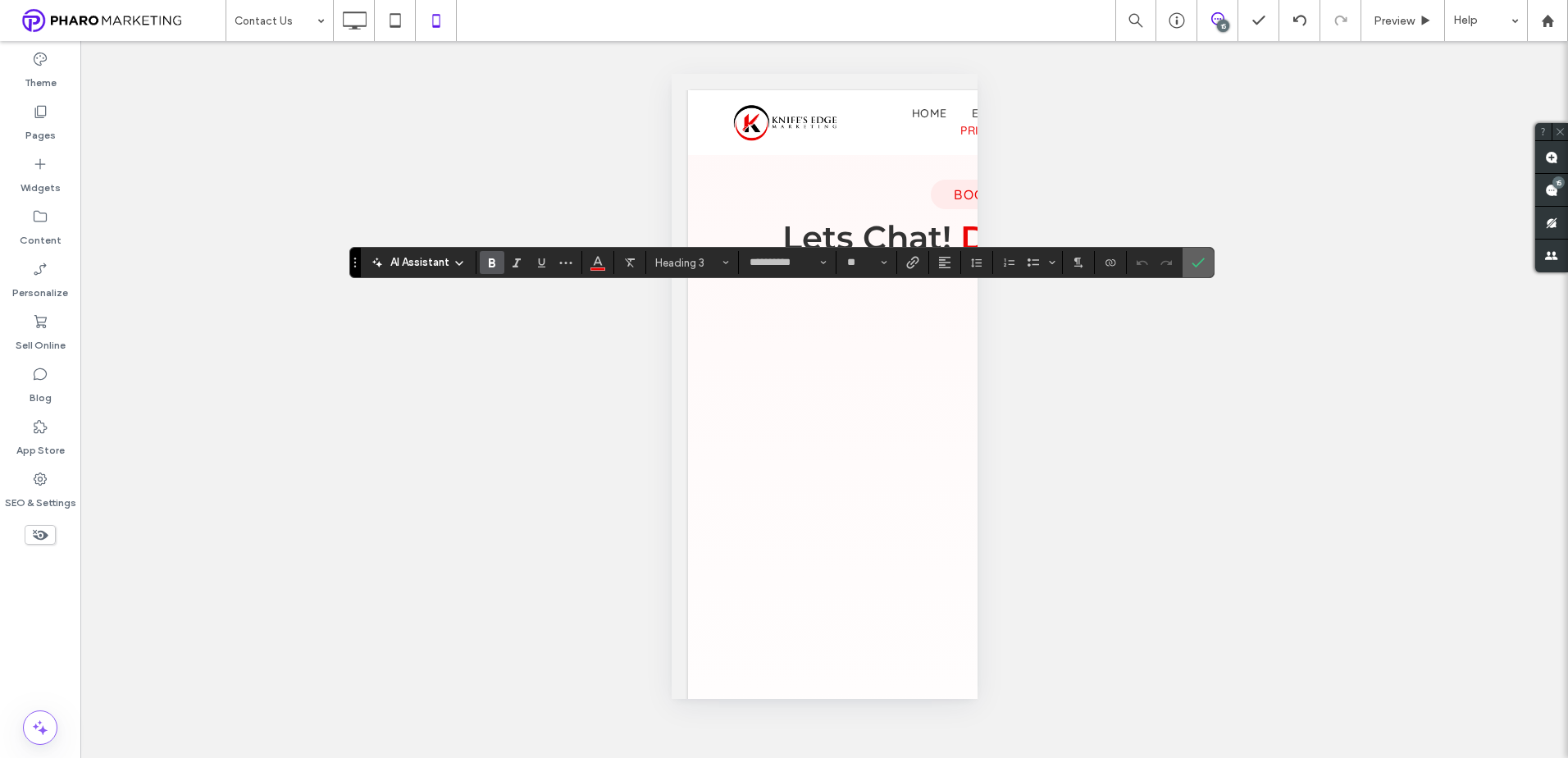
click at [1192, 264] on icon "Confirm" at bounding box center [1198, 262] width 13 height 13
click at [938, 258] on icon "Alignment" at bounding box center [944, 262] width 13 height 13
click at [954, 315] on icon "ui.textEditor.alignment.center" at bounding box center [957, 314] width 13 height 13
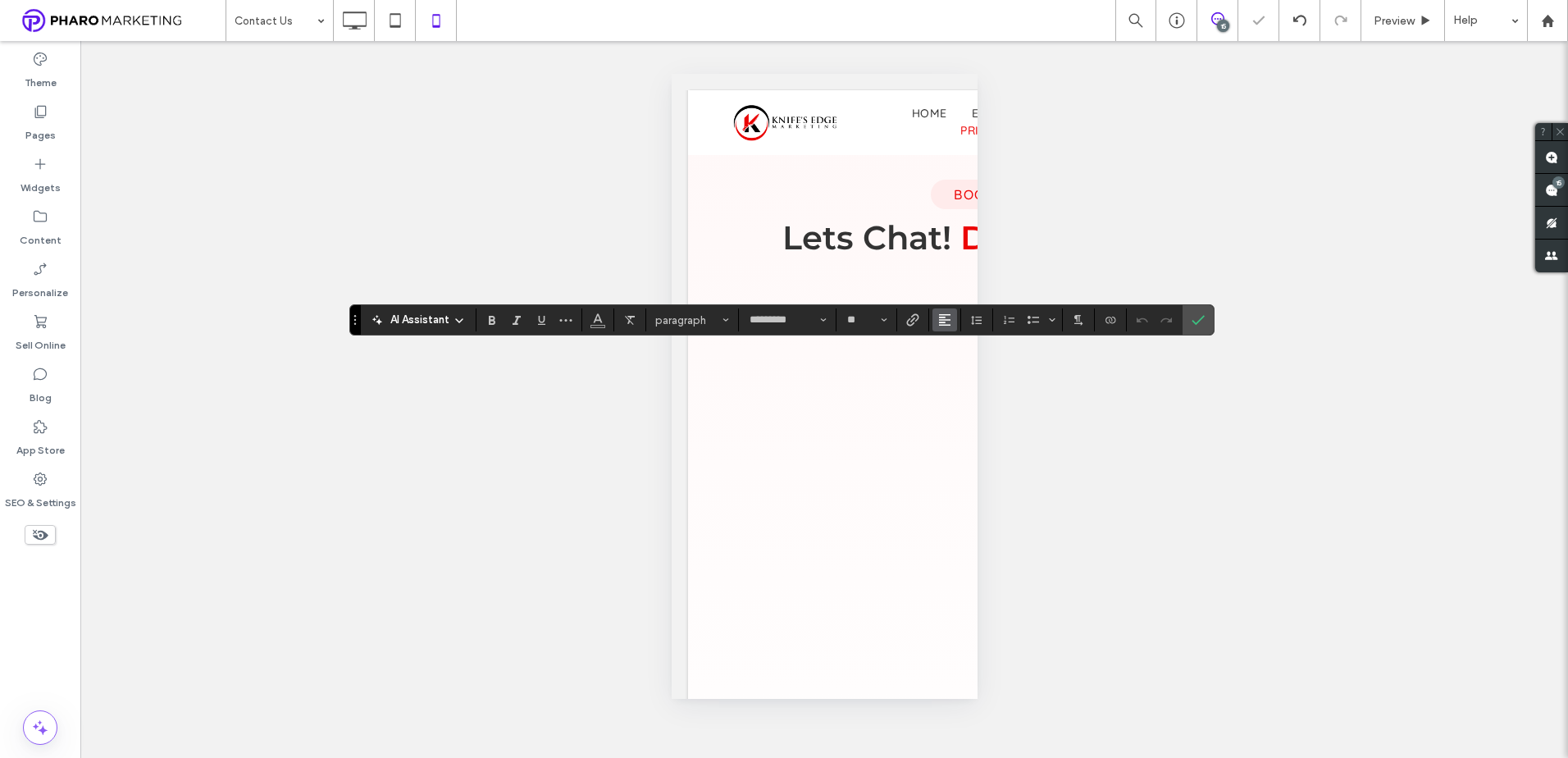
click at [948, 325] on use "Alignment" at bounding box center [944, 320] width 12 height 12
click at [951, 376] on label "ui.textEditor.alignment.center" at bounding box center [960, 370] width 57 height 24
click at [1203, 323] on icon "Confirm" at bounding box center [1198, 320] width 13 height 13
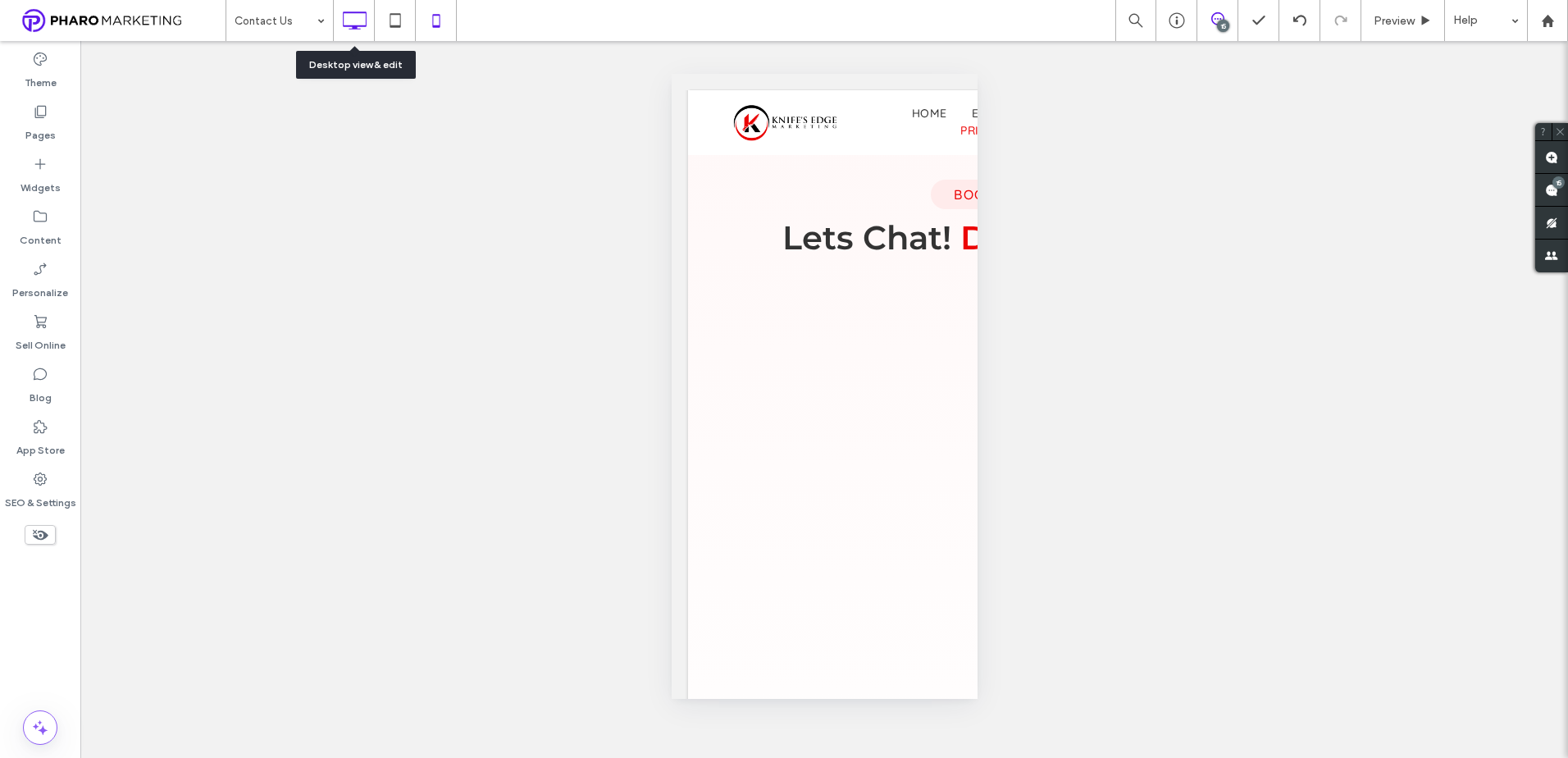
click at [352, 27] on use at bounding box center [354, 21] width 24 height 18
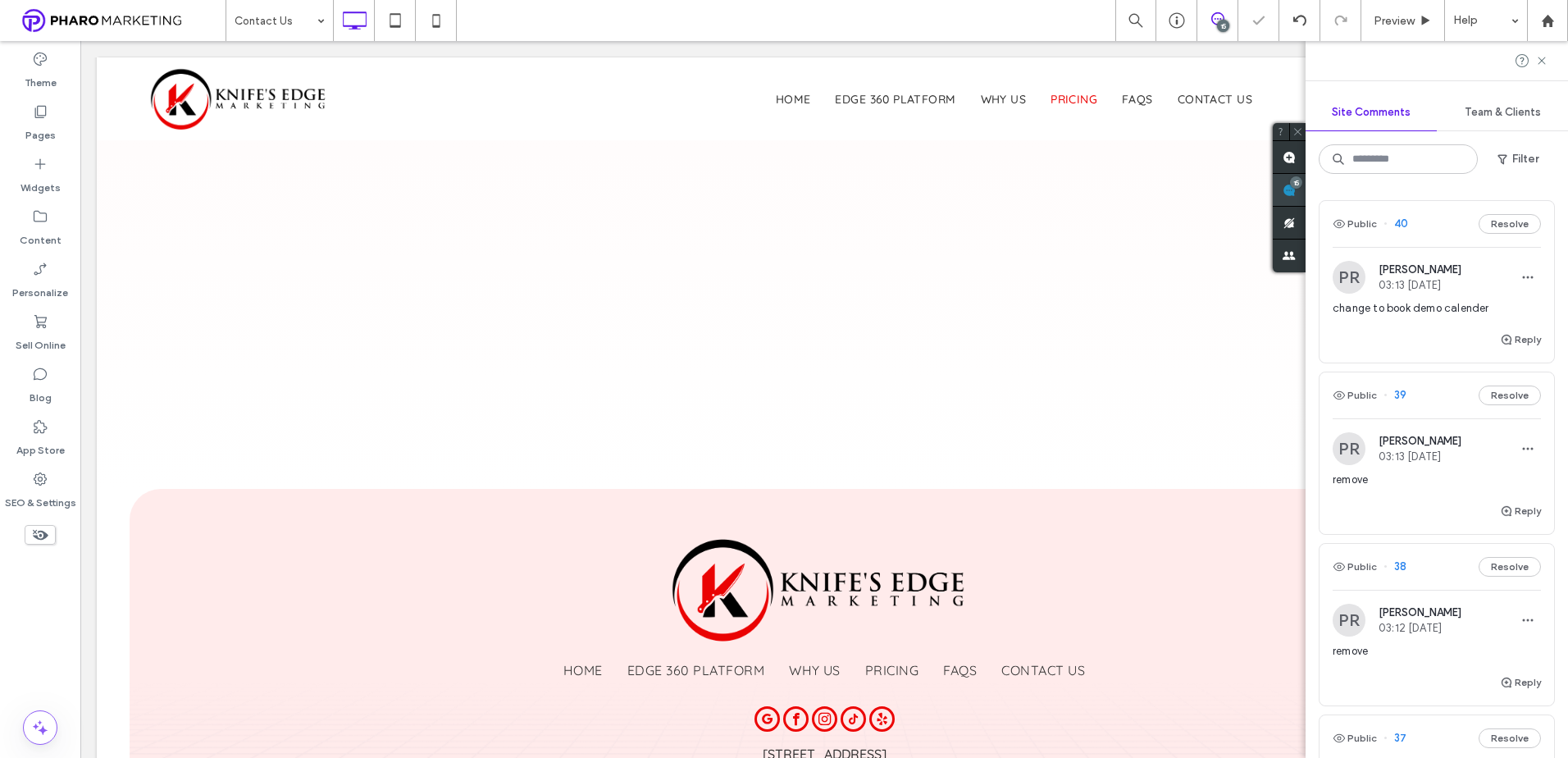
click at [1305, 186] on div "15" at bounding box center [1289, 190] width 33 height 33
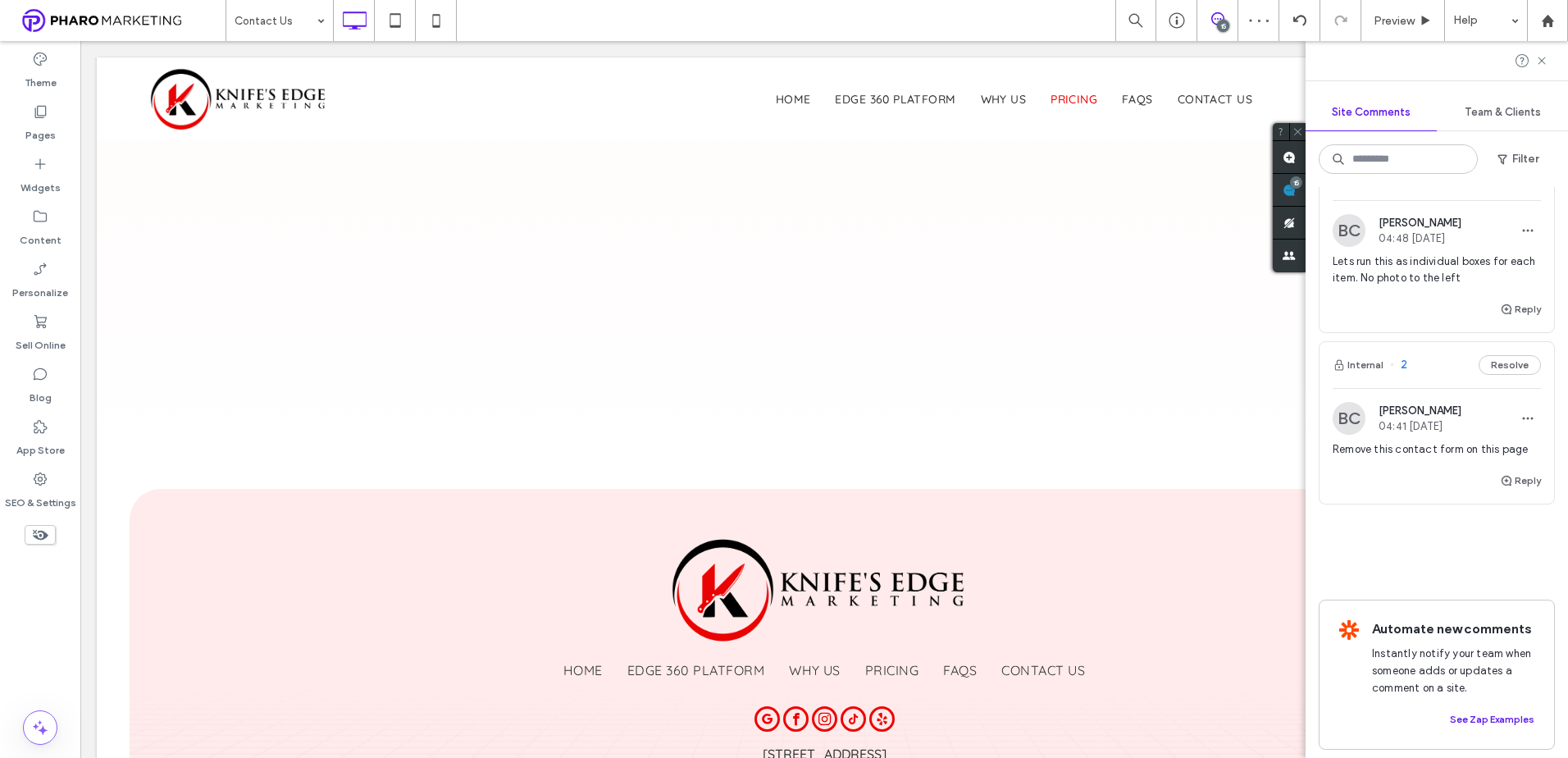
scroll to position [2364, 0]
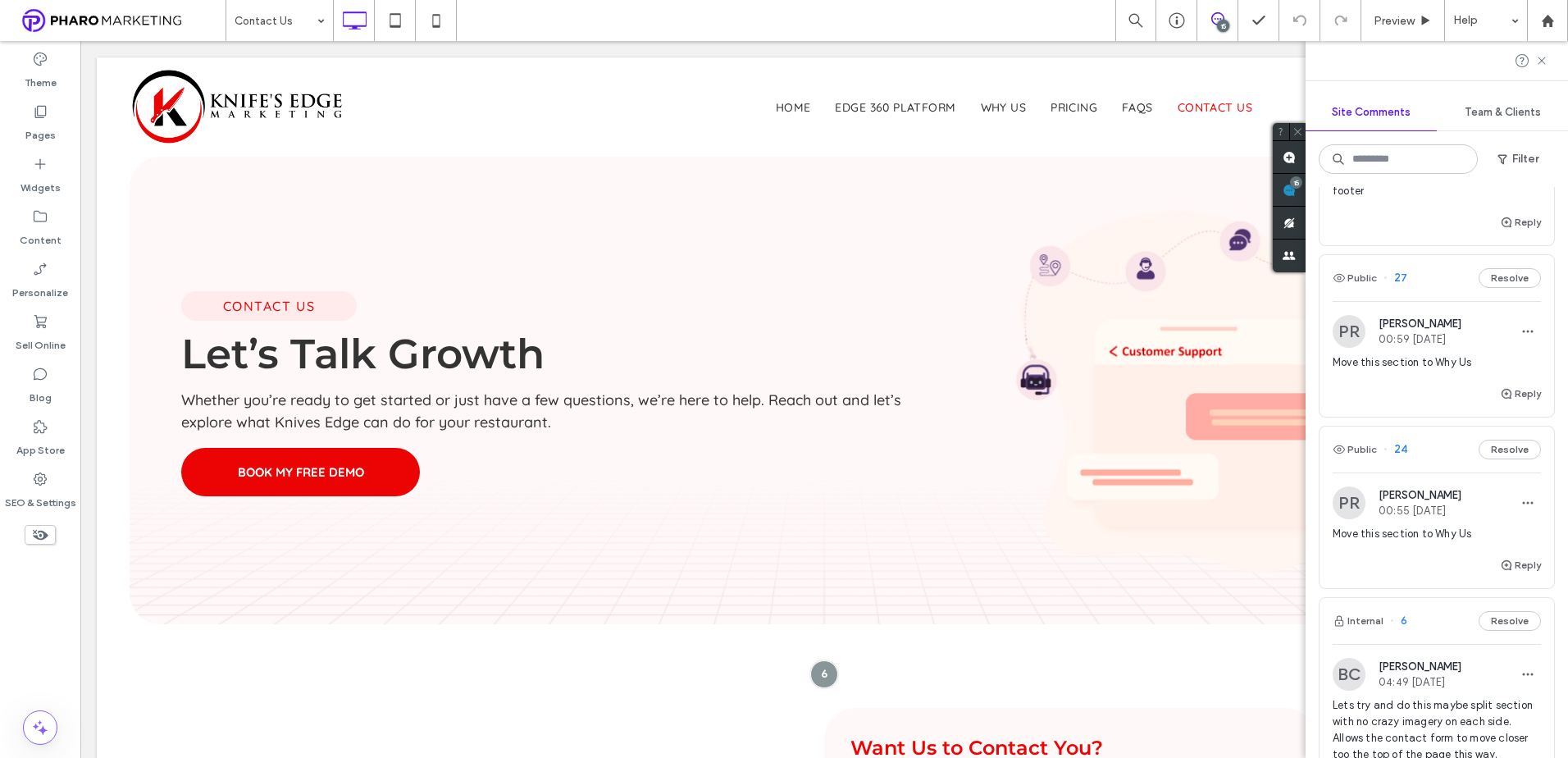
scroll to position [1216, 0]
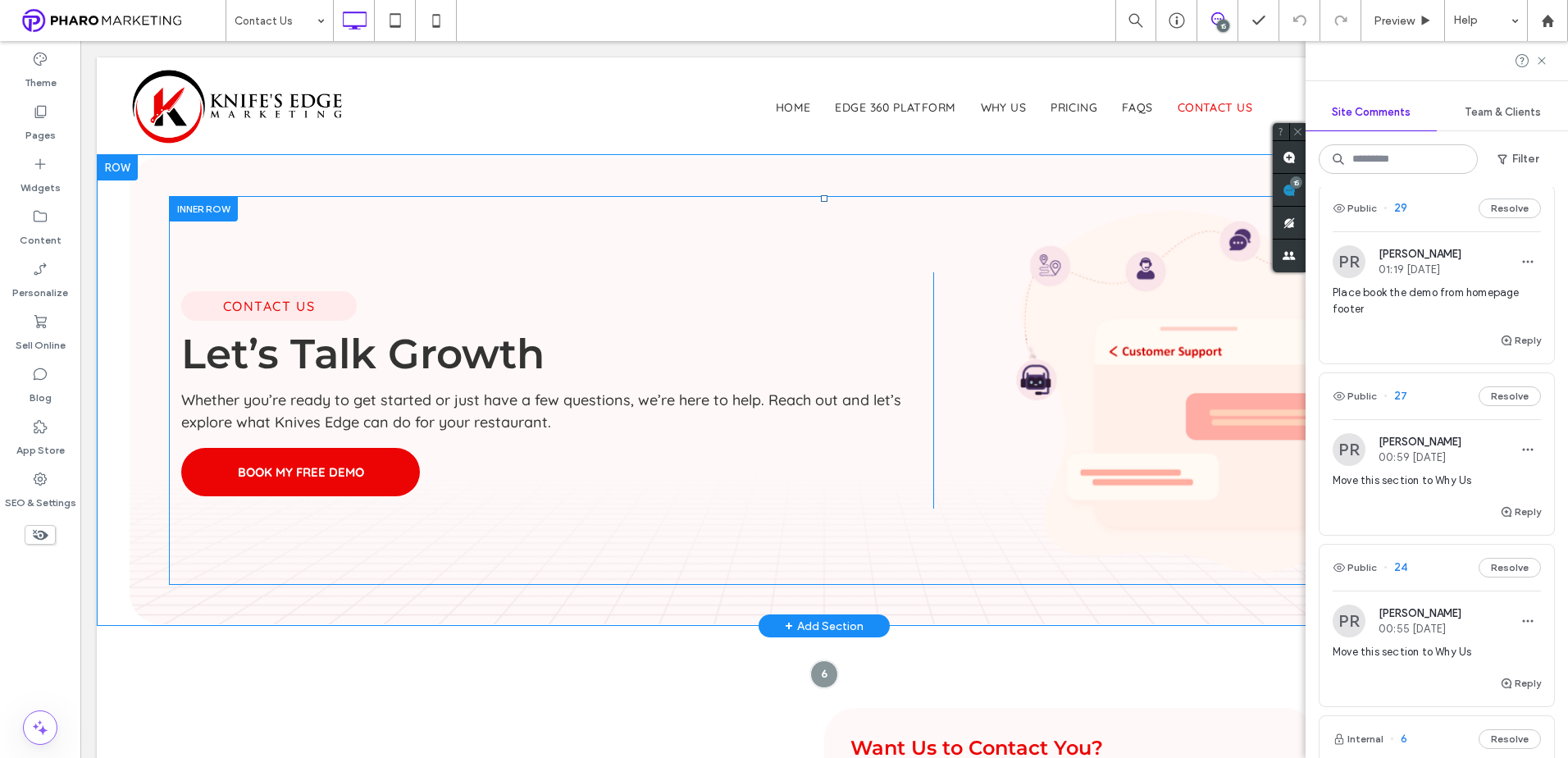
click at [913, 576] on div "Contact Us Let’s Talk Growth Whether you’re ready to get started or just have a…" at bounding box center [824, 391] width 1310 height 389
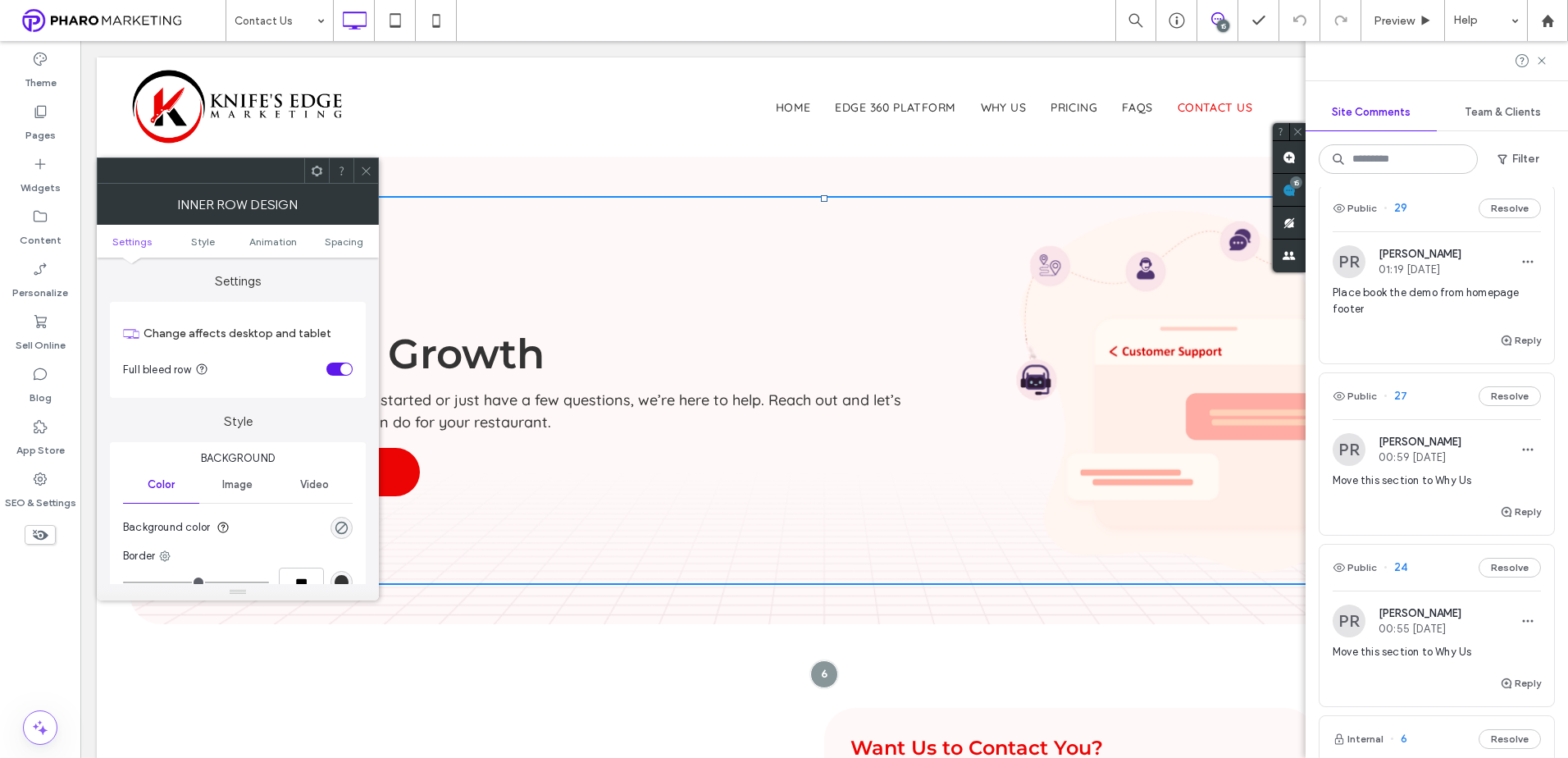
click at [370, 167] on use at bounding box center [366, 170] width 8 height 8
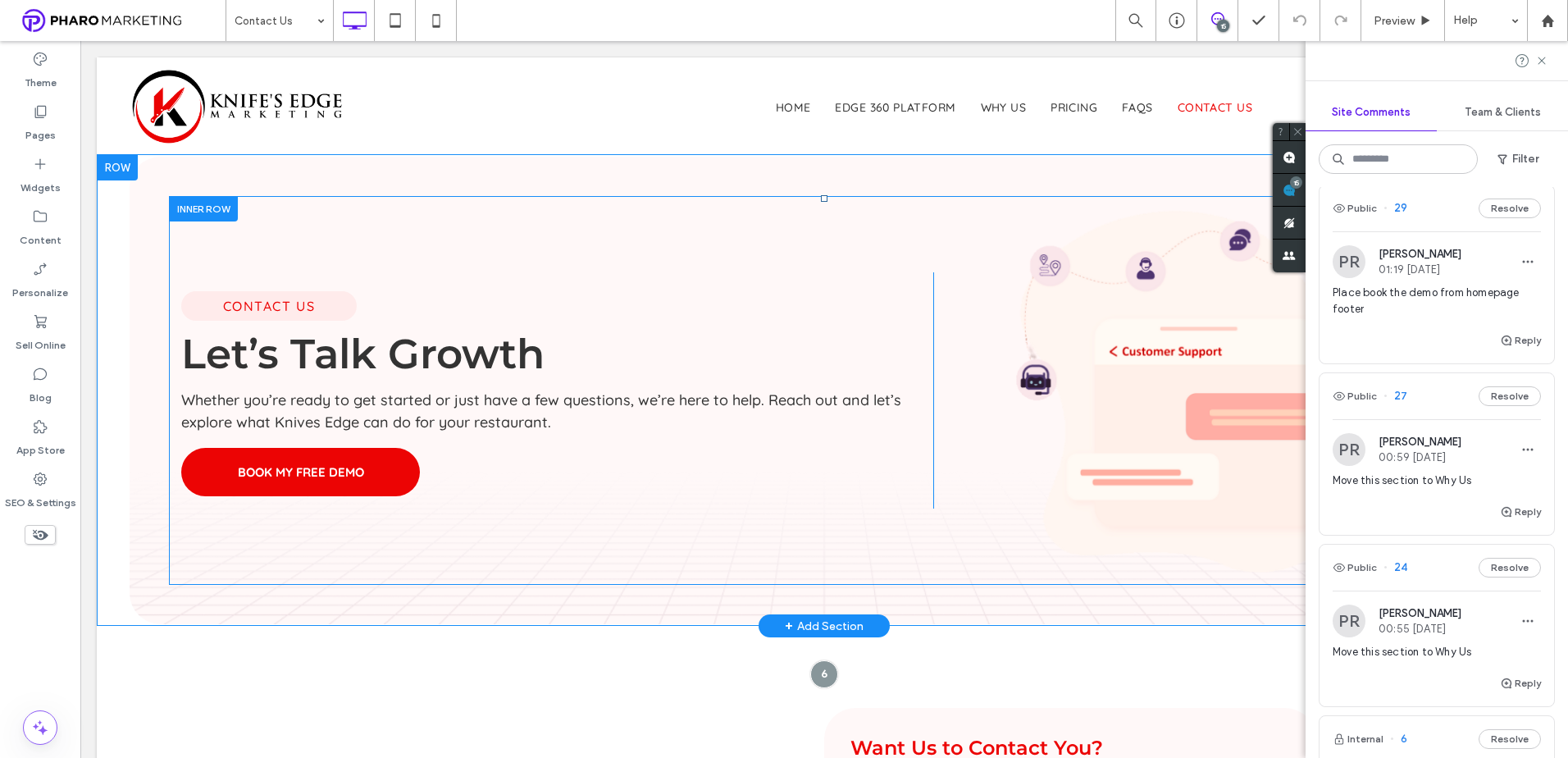
drag, startPoint x: 542, startPoint y: 622, endPoint x: 540, endPoint y: 576, distance: 46.0
click at [537, 578] on div "Contact Us Let’s Talk Growth Whether you’re ready to get started or just have a…" at bounding box center [824, 390] width 1455 height 472
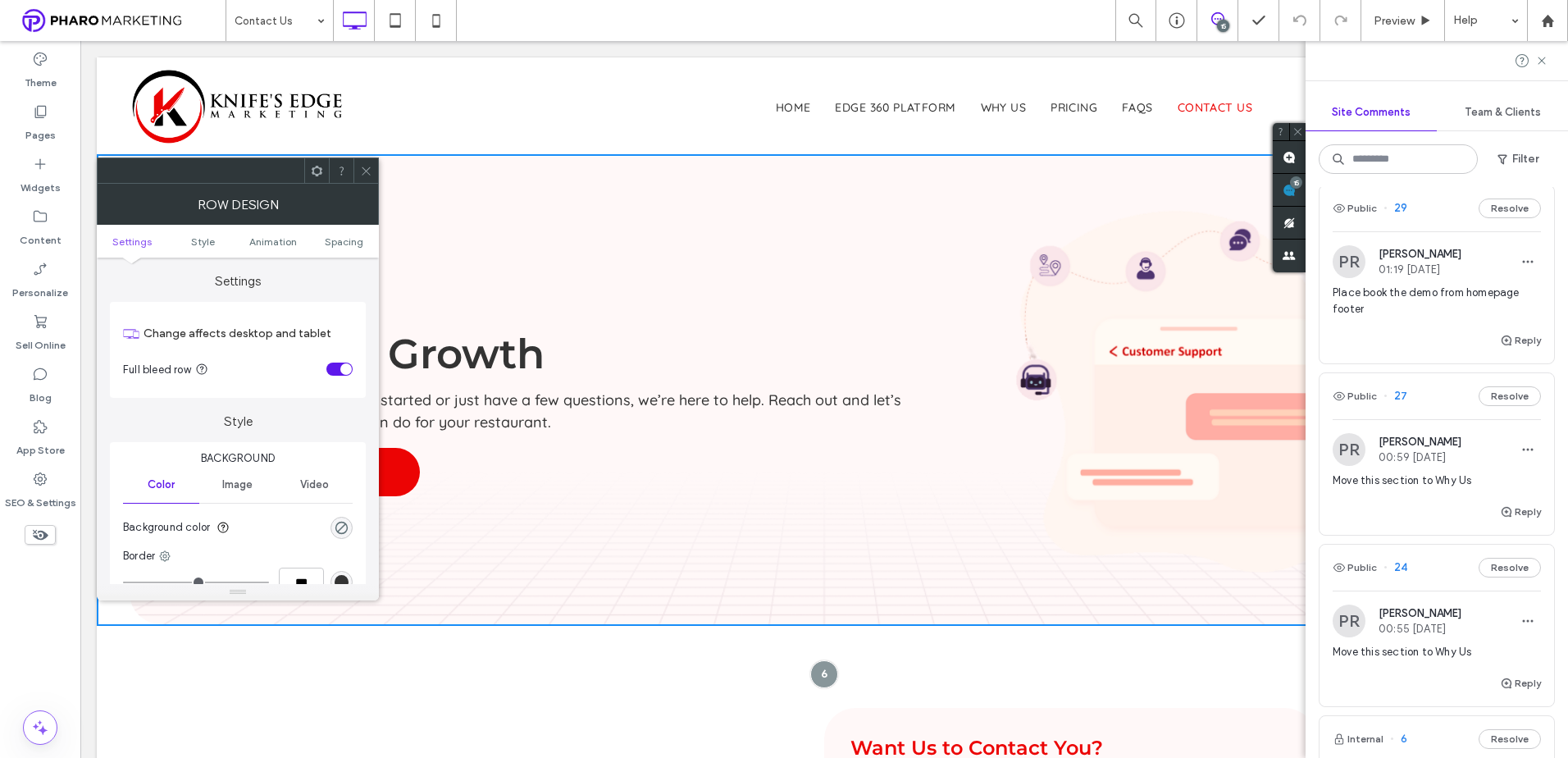
click at [366, 169] on icon at bounding box center [366, 170] width 12 height 12
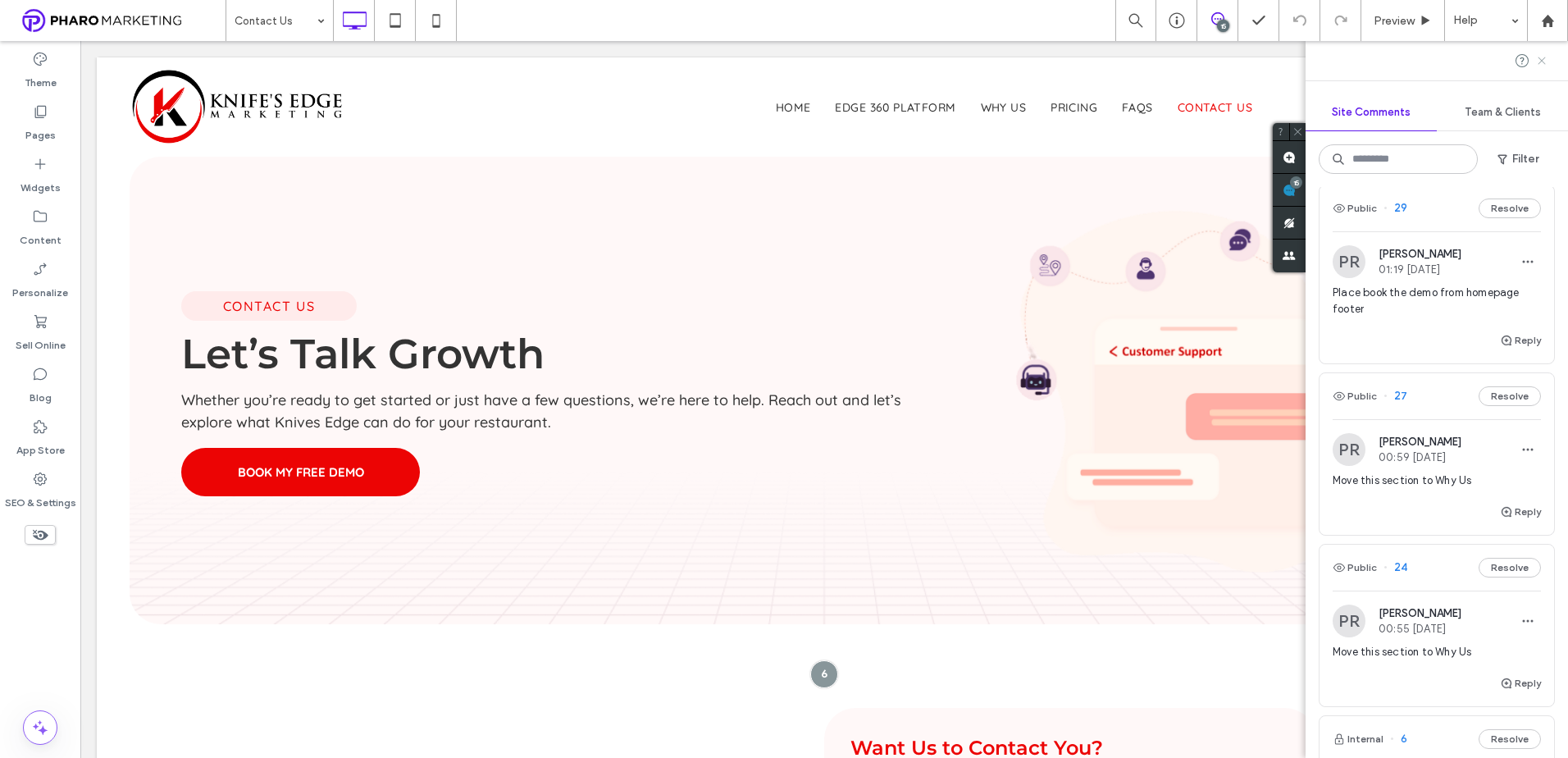
drag, startPoint x: 1542, startPoint y: 56, endPoint x: 1542, endPoint y: 75, distance: 19.0
click at [1542, 56] on icon at bounding box center [1542, 60] width 13 height 13
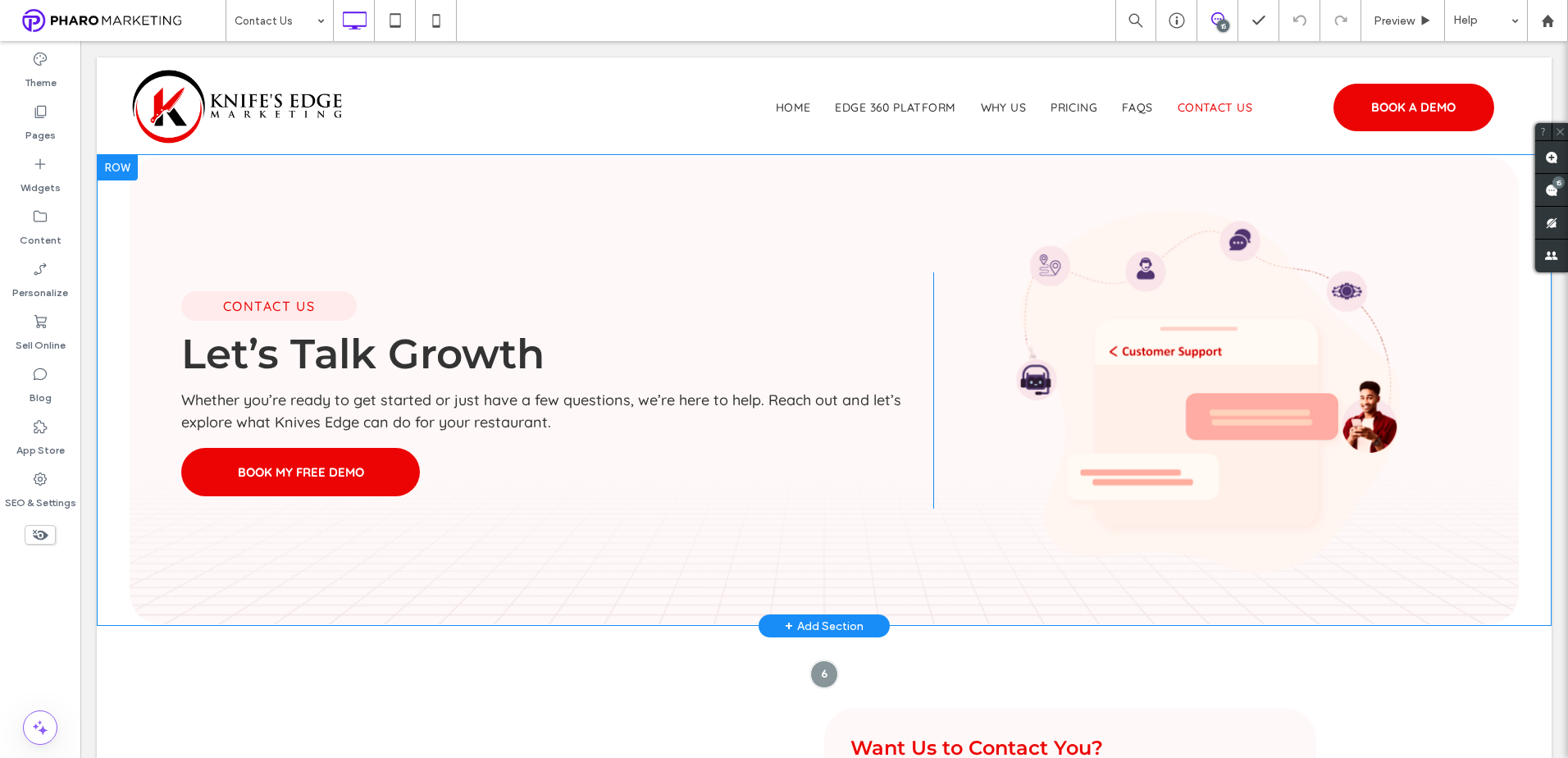
drag, startPoint x: 1347, startPoint y: 619, endPoint x: 1346, endPoint y: 585, distance: 34.0
click at [1346, 585] on div "Contact Us Let’s Talk Growth Whether you’re ready to get started or just have a…" at bounding box center [824, 390] width 1455 height 472
